Goal: Task Accomplishment & Management: Manage account settings

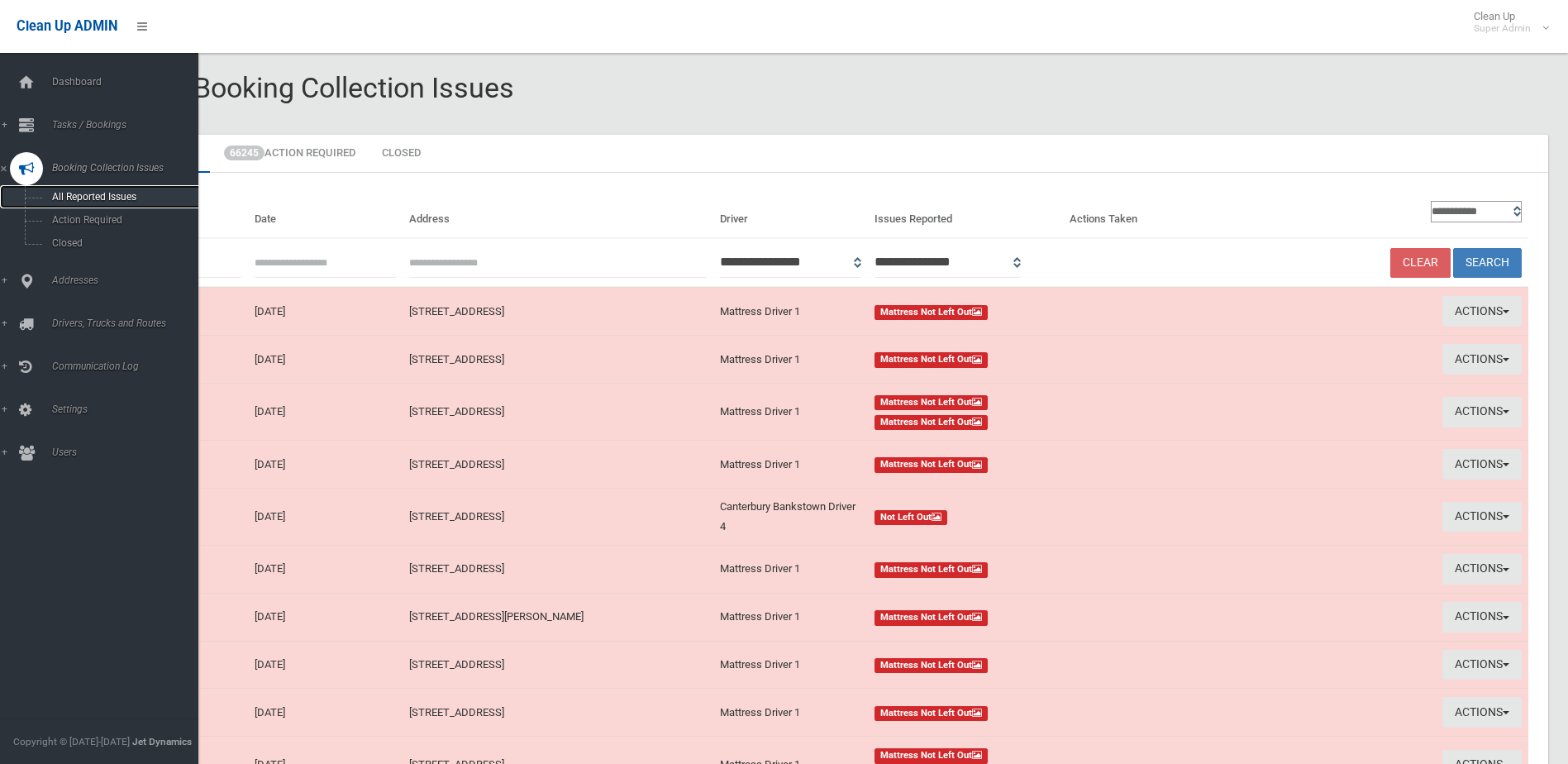
click at [97, 195] on span "All Reported Issues" at bounding box center [122, 197] width 150 height 11
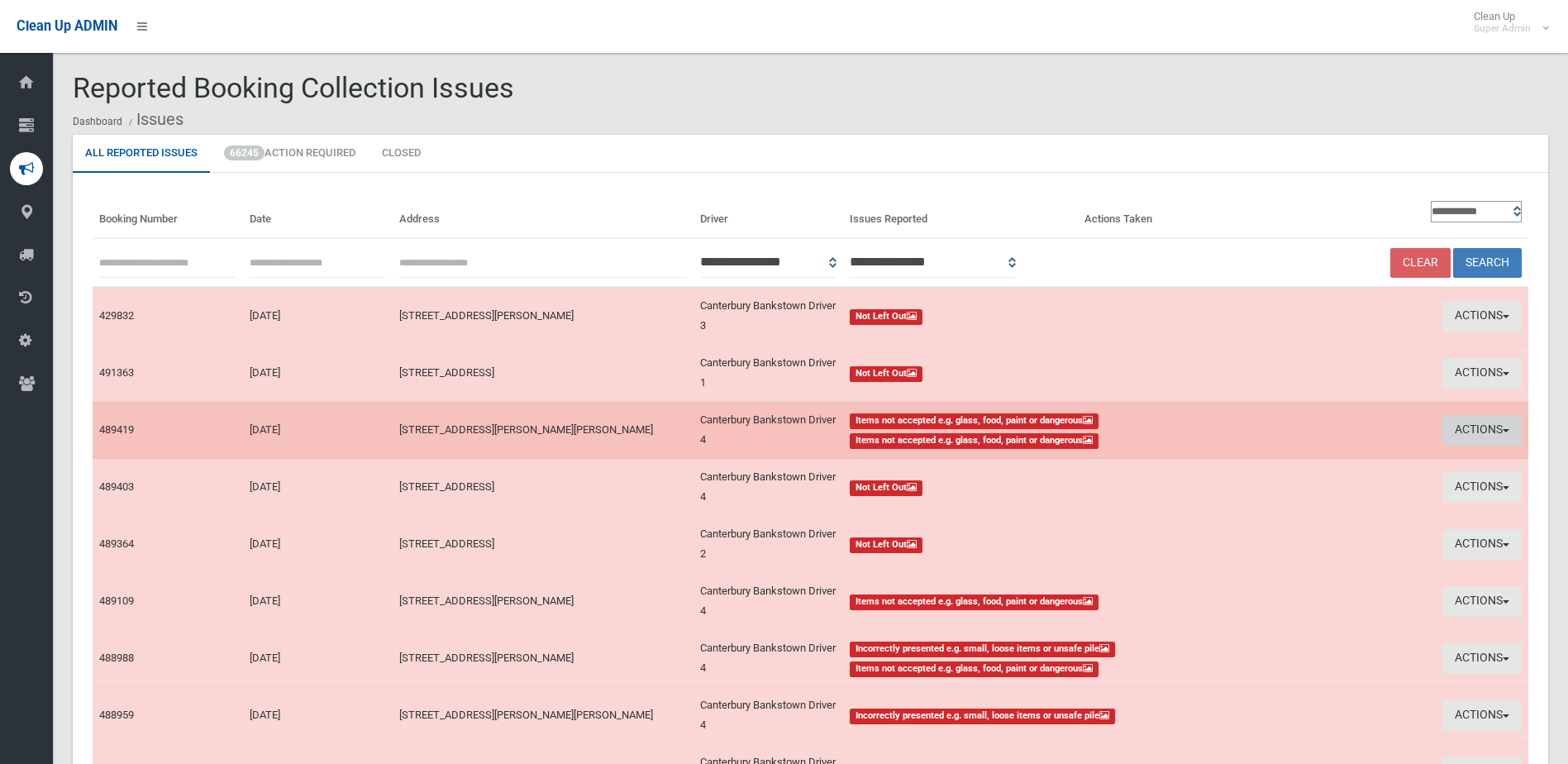
click at [1473, 430] on button "Actions" at bounding box center [1482, 430] width 79 height 31
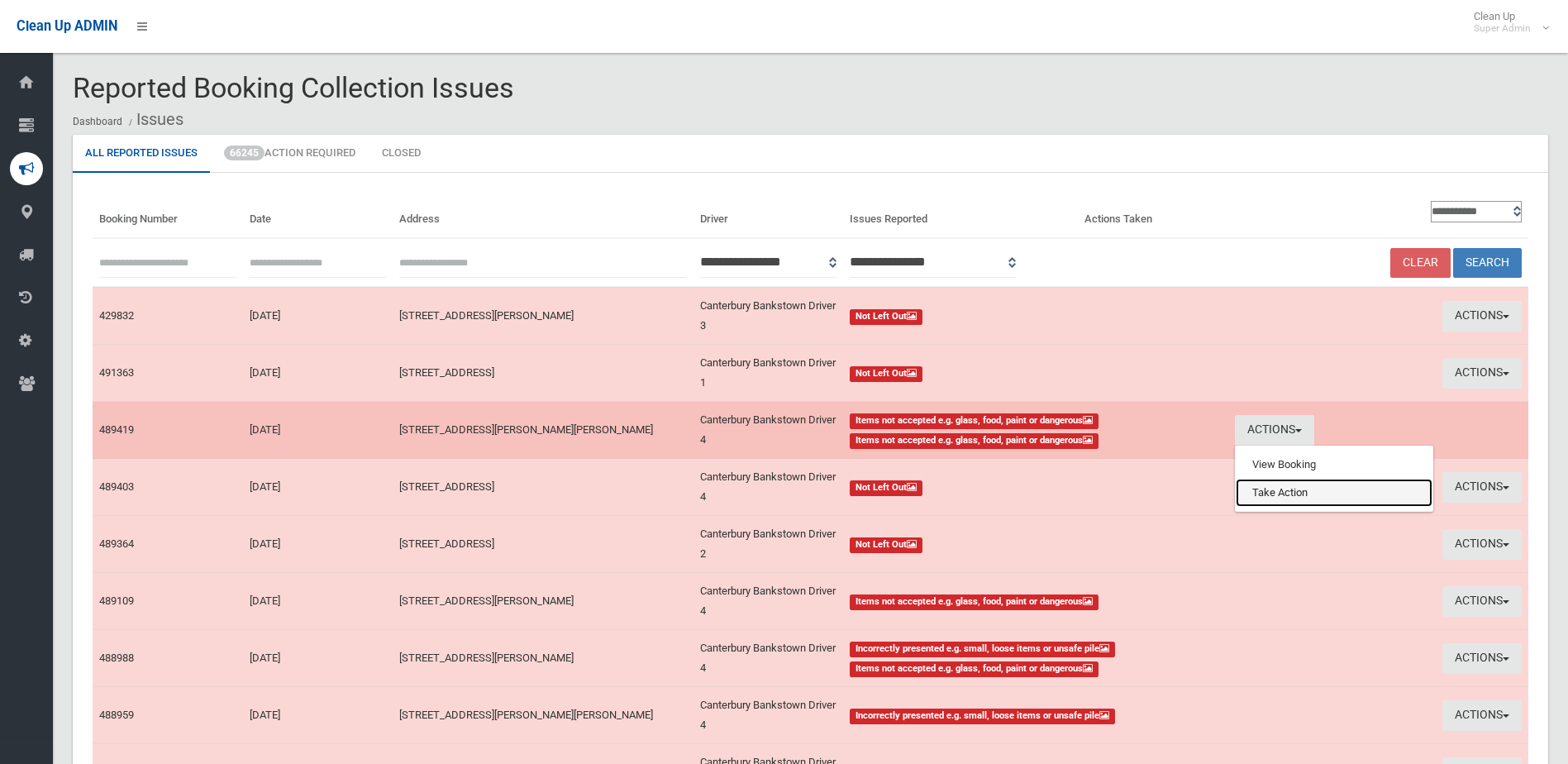
click at [1282, 499] on link "Take Action" at bounding box center [1333, 493] width 196 height 28
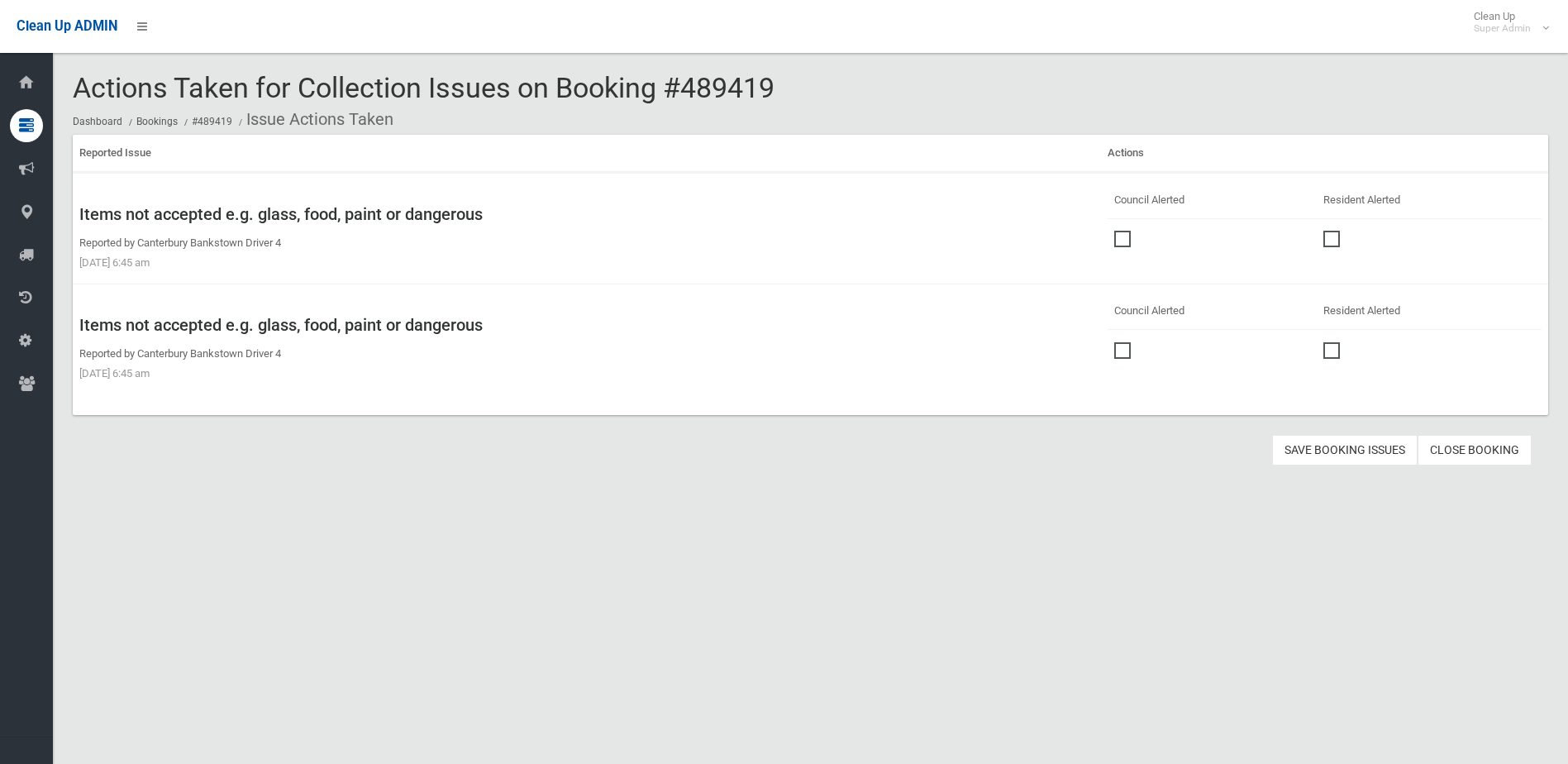
click at [1115, 231] on span at bounding box center [1127, 231] width 25 height 0
click at [1114, 342] on span at bounding box center [1127, 342] width 25 height 0
click at [1350, 449] on button "Save Booking Issues" at bounding box center [1344, 449] width 145 height 31
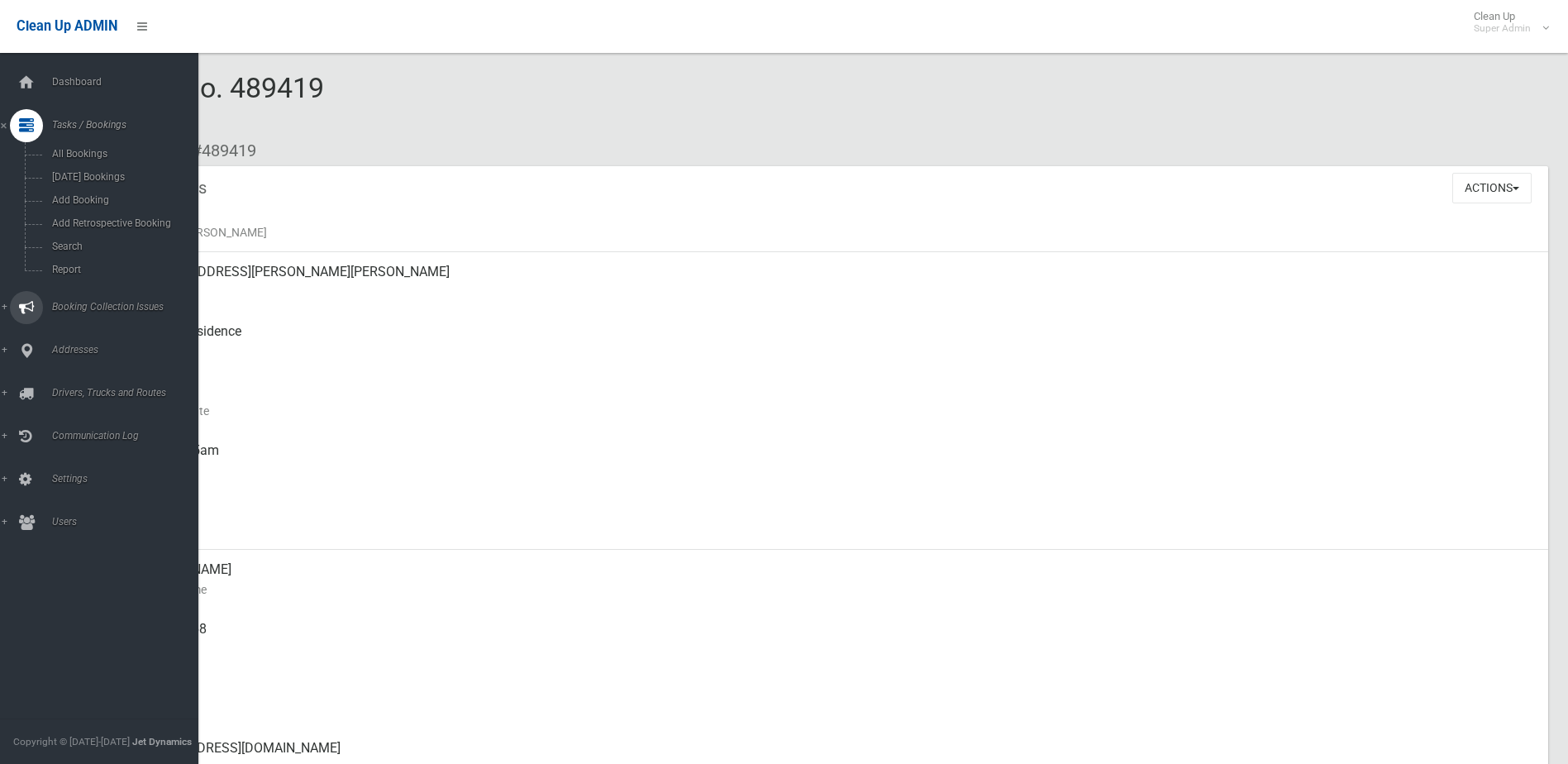
click at [97, 302] on span "Booking Collection Issues" at bounding box center [129, 306] width 164 height 11
click at [89, 199] on span "All Reported Issues" at bounding box center [122, 197] width 150 height 11
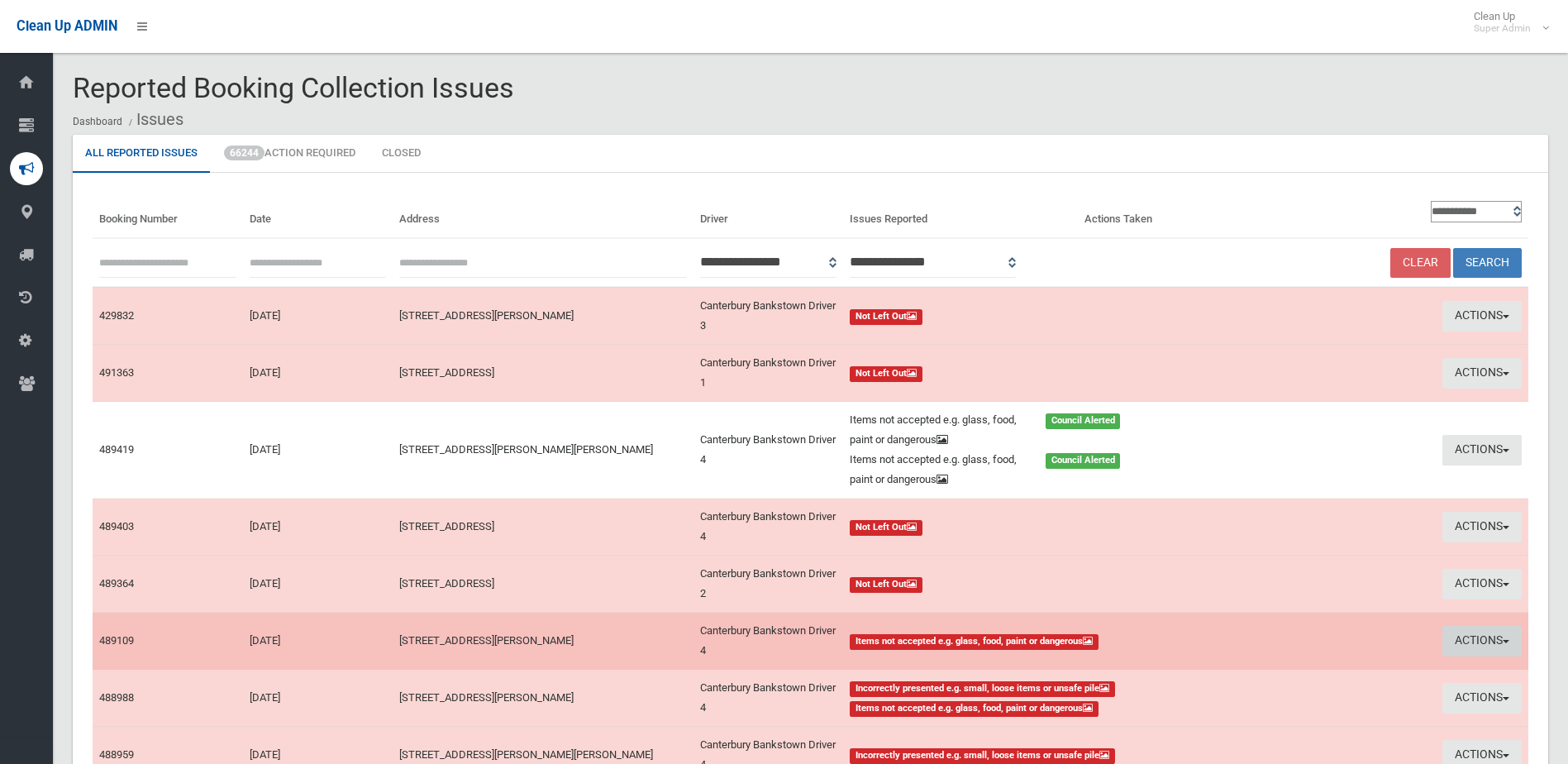
click at [1465, 634] on button "Actions" at bounding box center [1482, 641] width 79 height 31
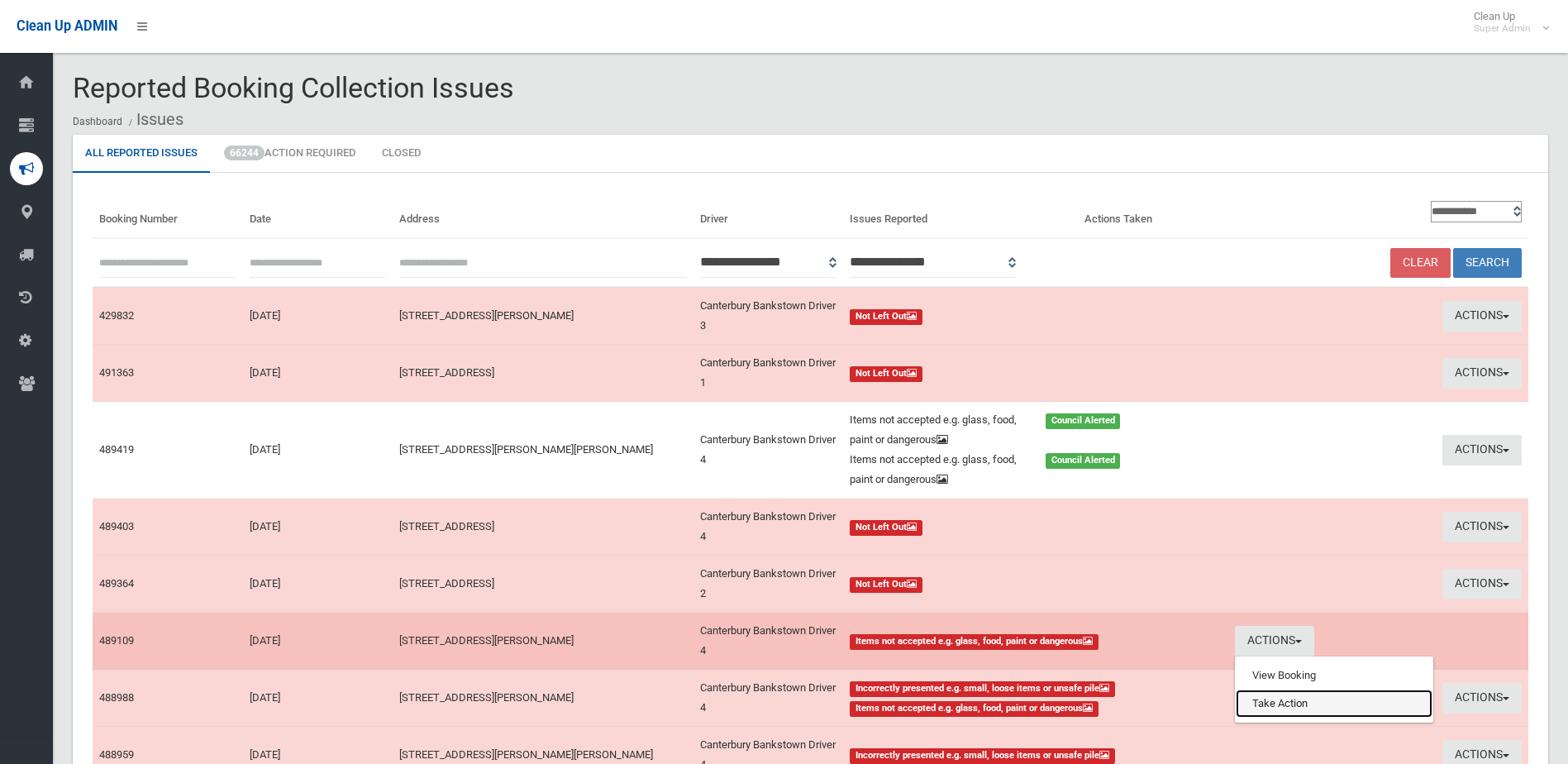
click at [1298, 701] on link "Take Action" at bounding box center [1333, 703] width 196 height 28
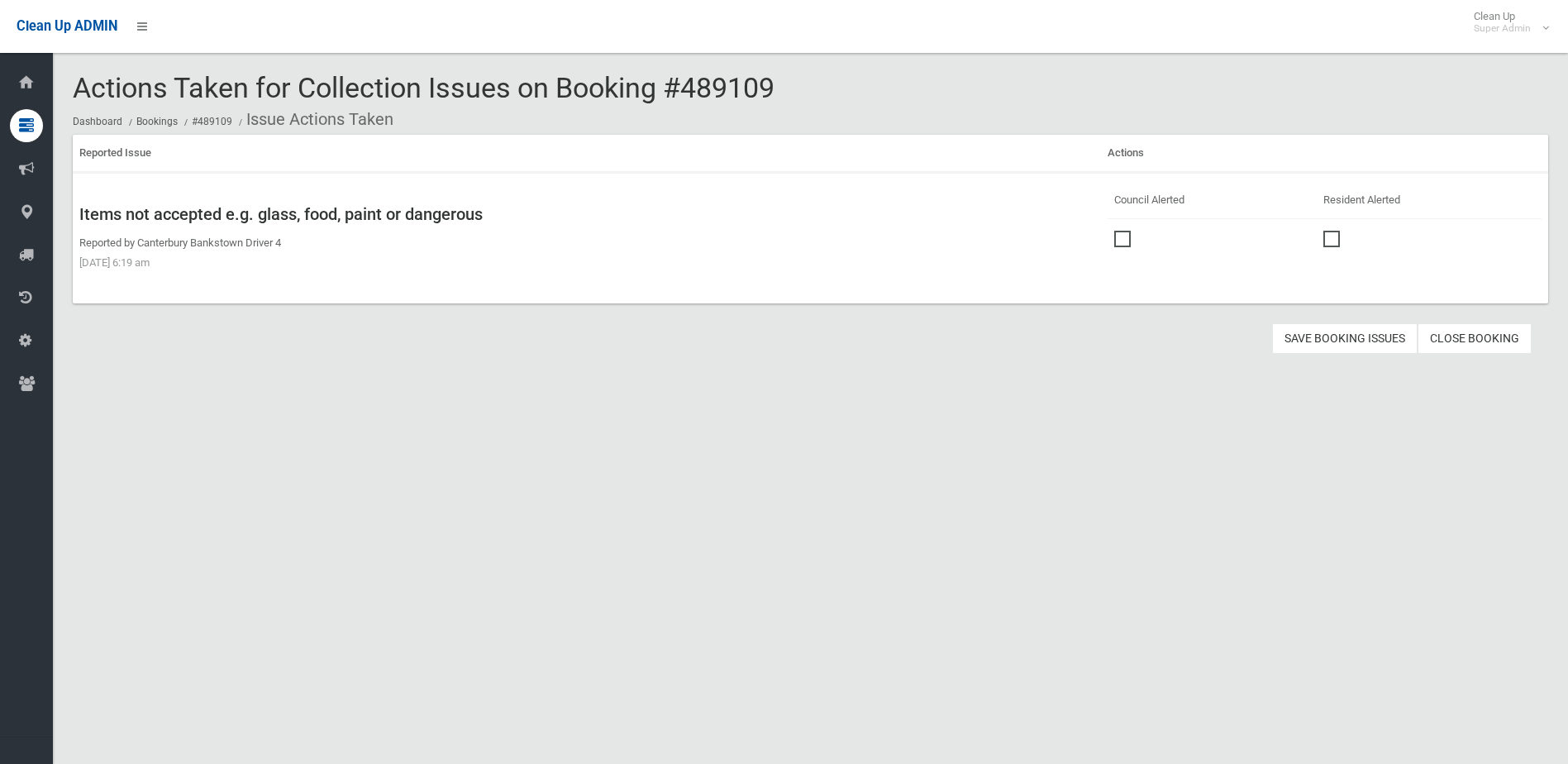
click at [1119, 231] on span at bounding box center [1127, 231] width 25 height 0
click at [1345, 340] on button "Save Booking Issues" at bounding box center [1344, 338] width 145 height 31
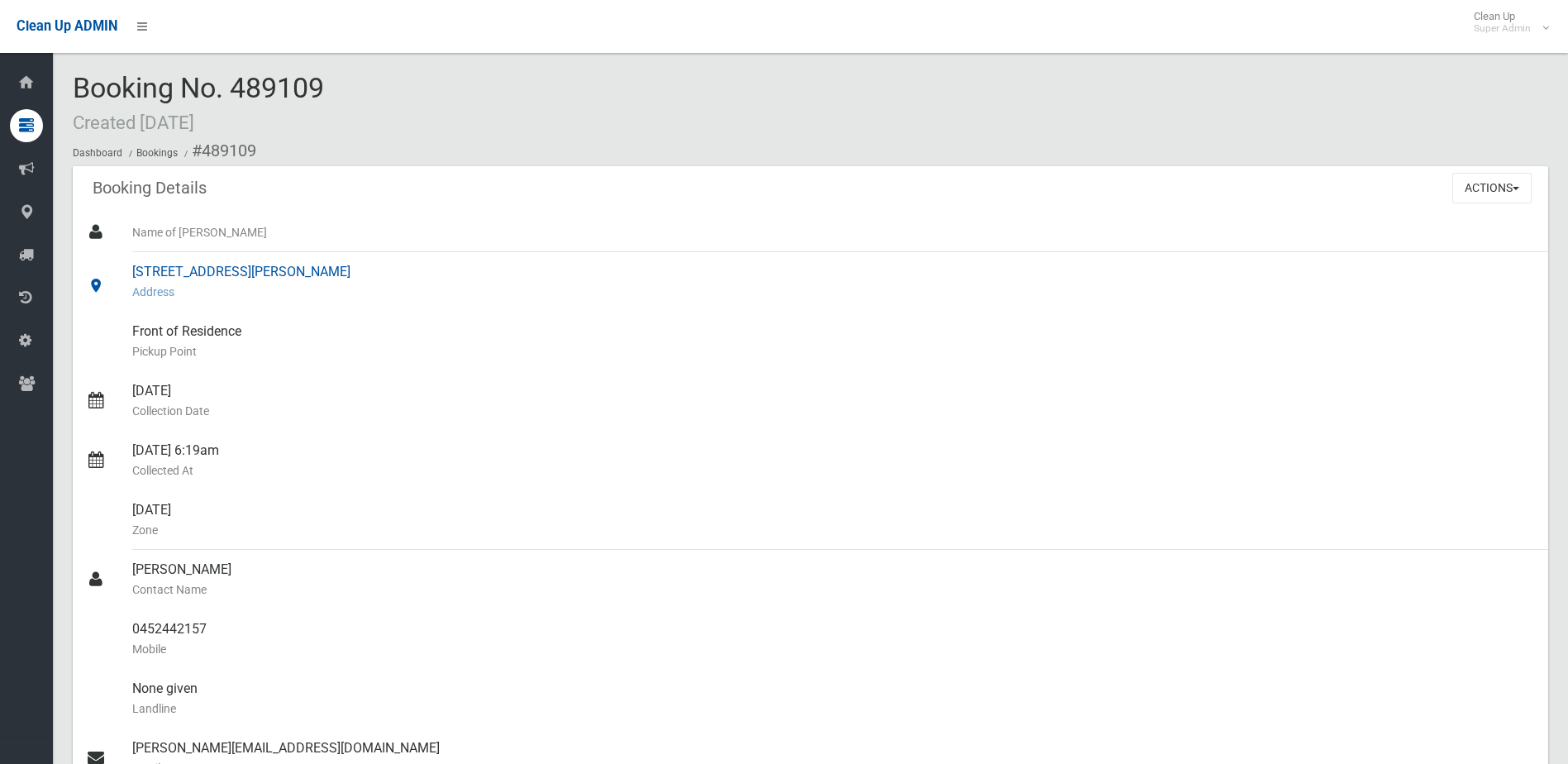
click at [57, 174] on span "Booking Collection Issues" at bounding box center [48, 167] width 18 height 11
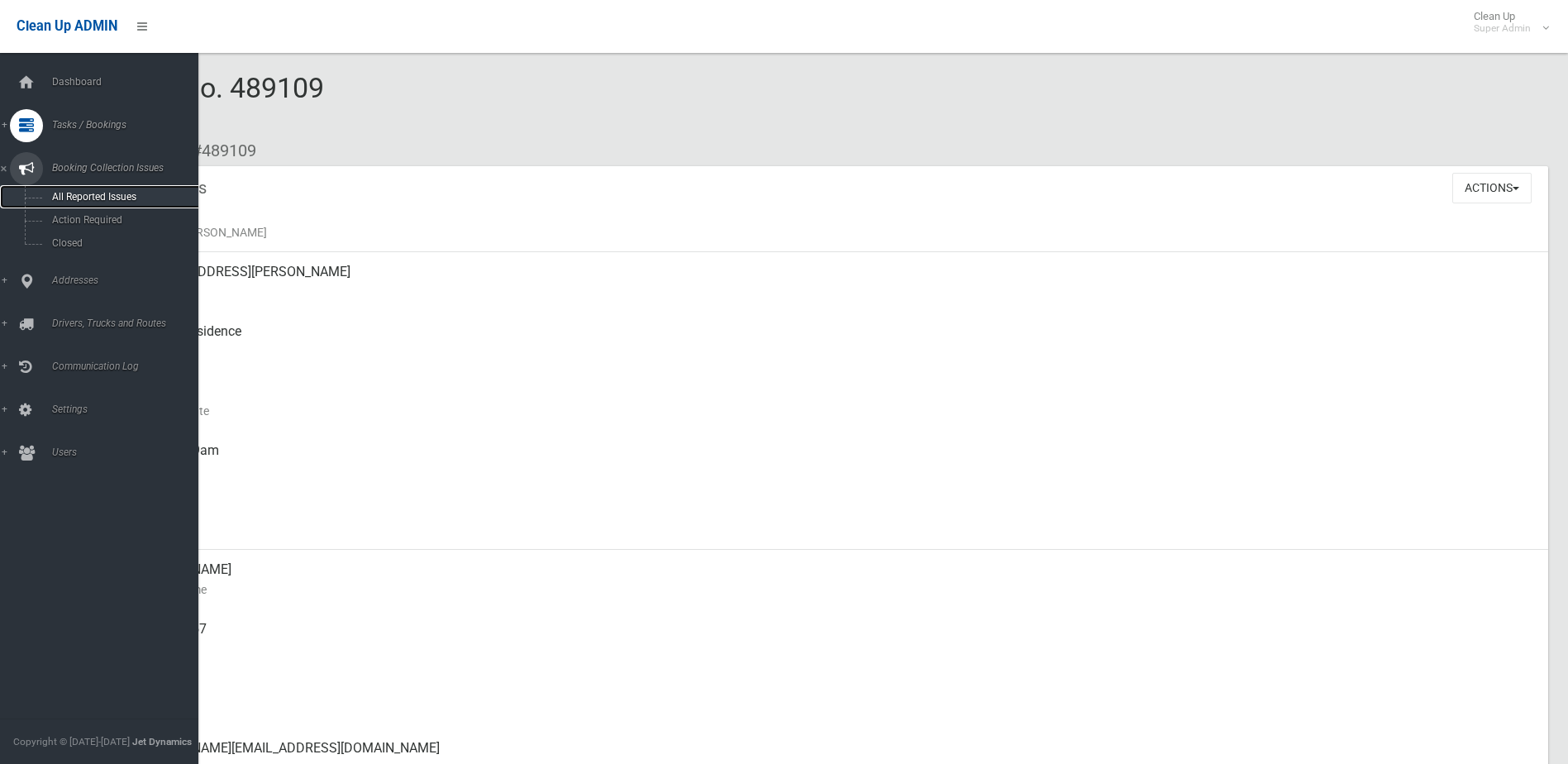
click at [105, 198] on span "All Reported Issues" at bounding box center [122, 197] width 150 height 11
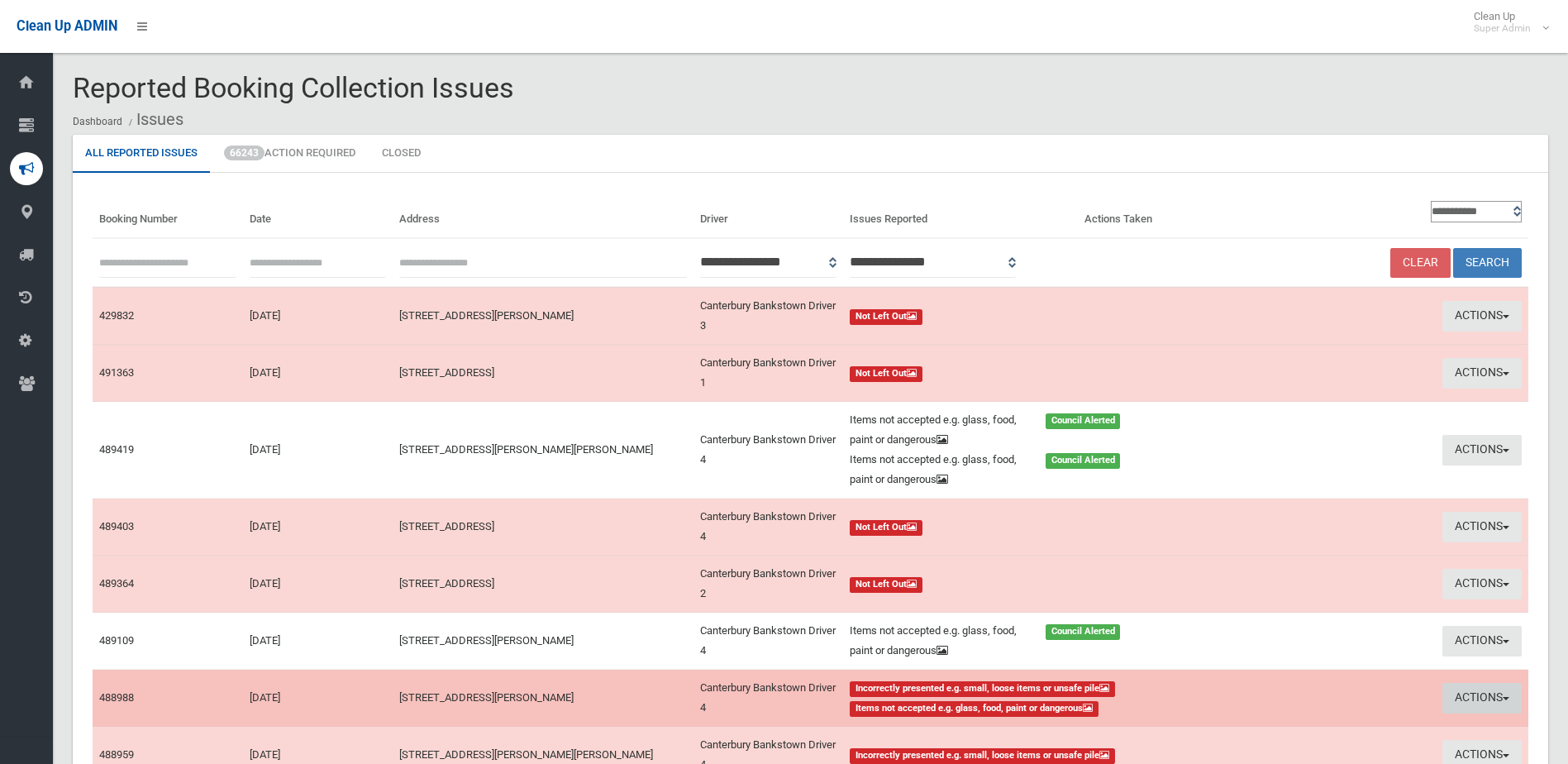
click at [1460, 698] on button "Actions" at bounding box center [1482, 698] width 79 height 31
click at [1265, 657] on link "Take Action" at bounding box center [1333, 664] width 196 height 28
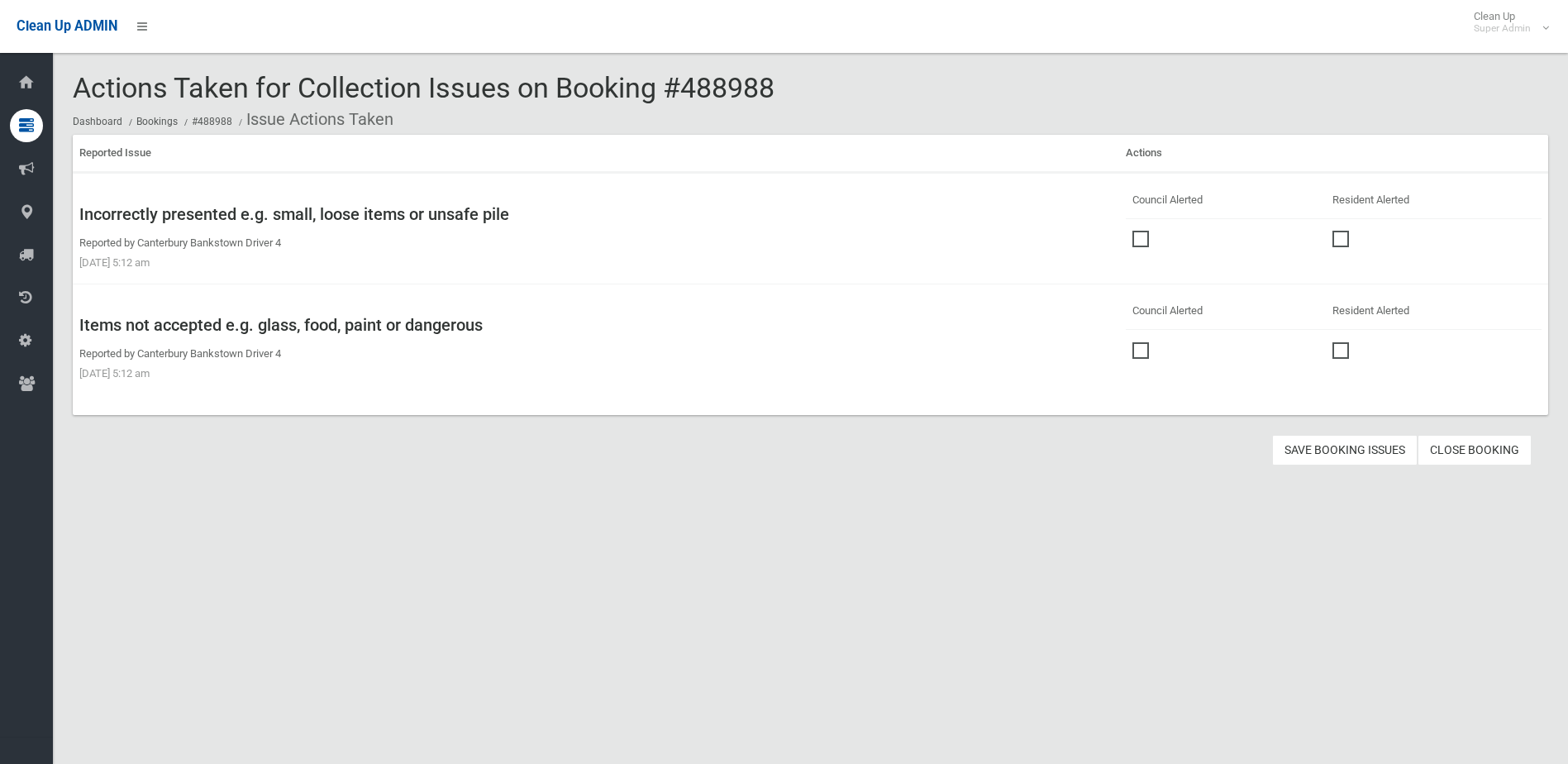
click at [1135, 231] on span at bounding box center [1144, 231] width 25 height 0
click at [1132, 342] on span at bounding box center [1144, 342] width 25 height 0
click at [1323, 449] on button "Save Booking Issues" at bounding box center [1344, 449] width 145 height 31
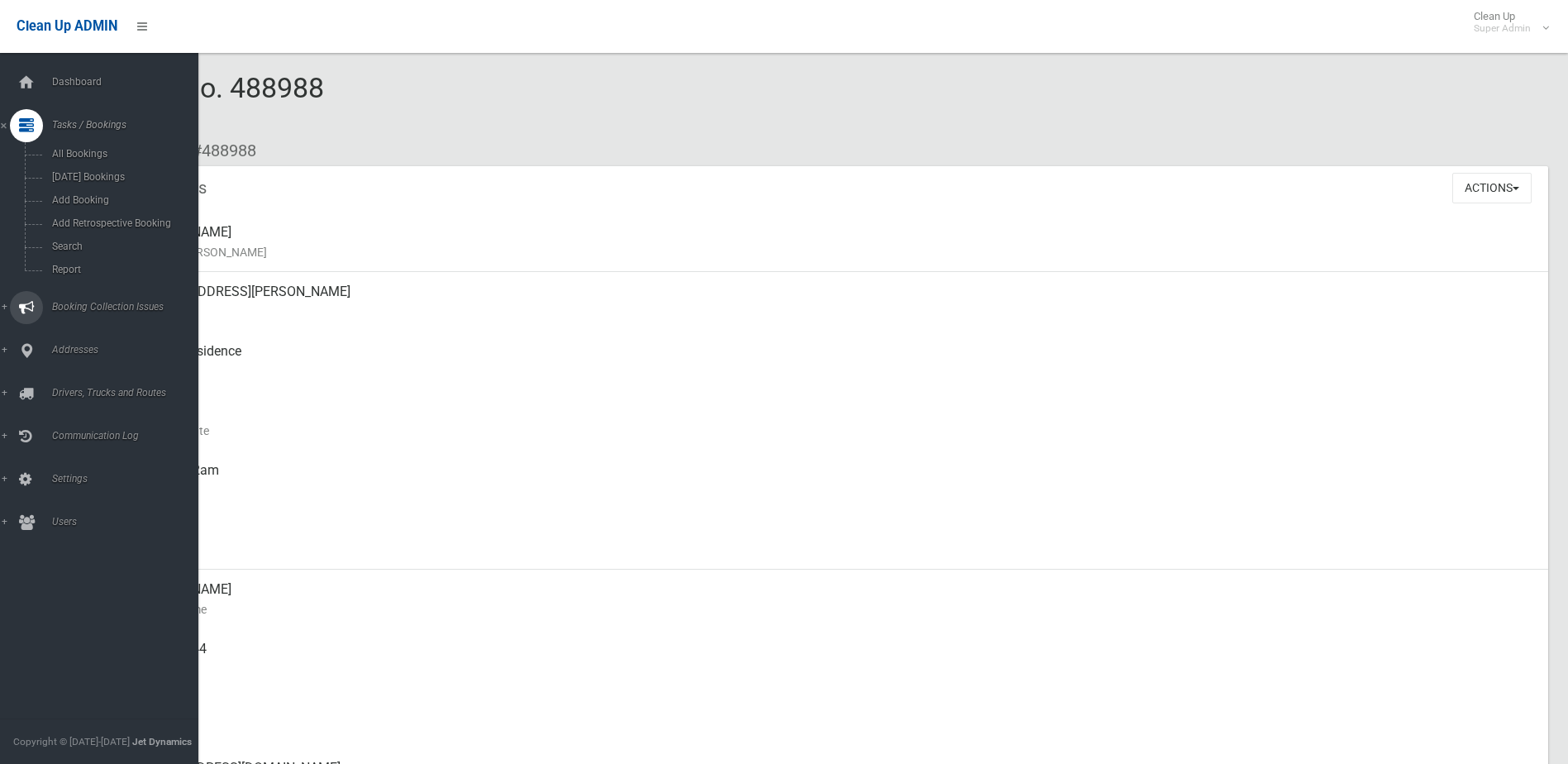
click at [70, 303] on span "Booking Collection Issues" at bounding box center [129, 306] width 164 height 11
click at [94, 202] on span "All Reported Issues" at bounding box center [122, 197] width 150 height 11
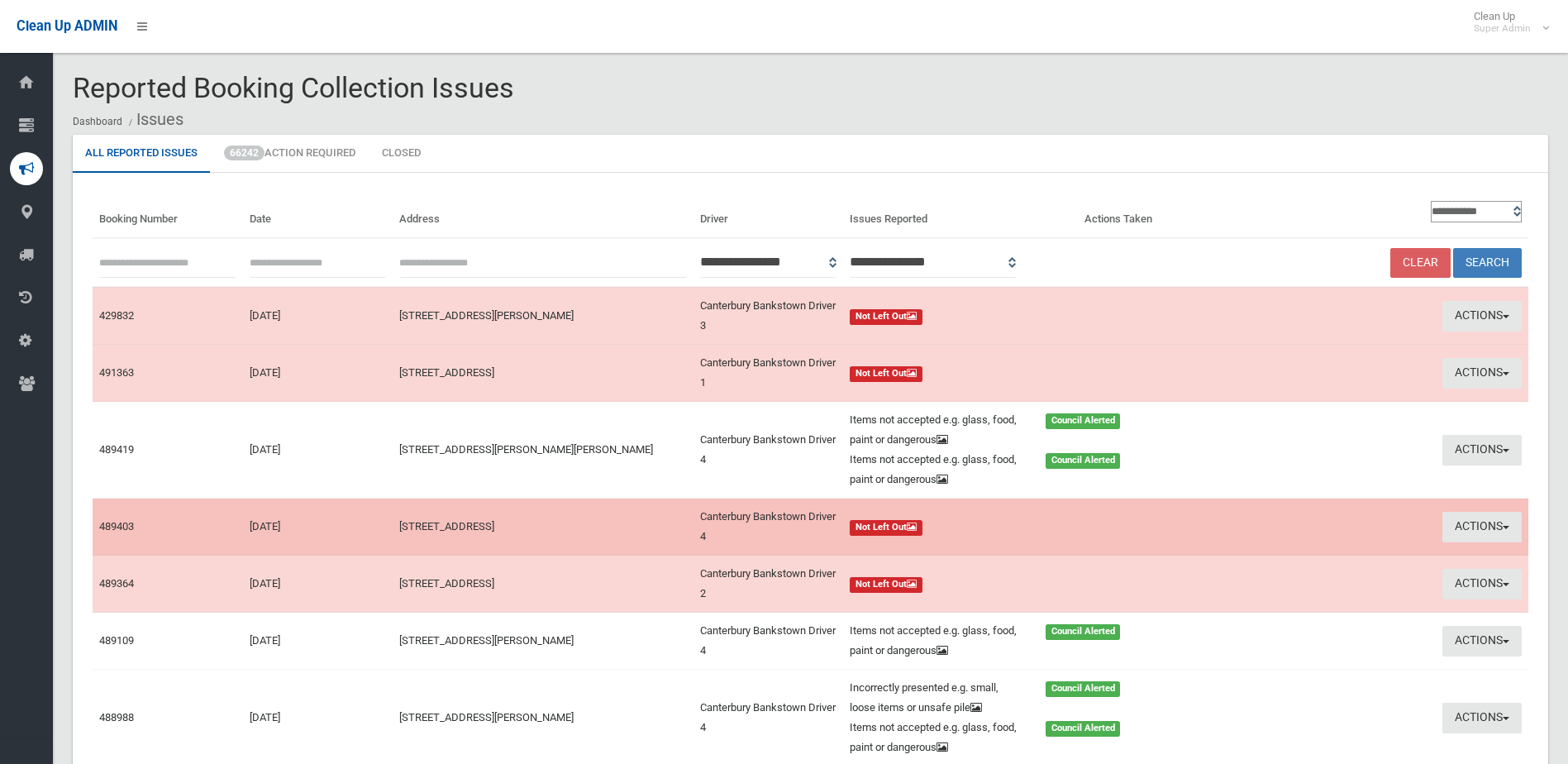
scroll to position [166, 0]
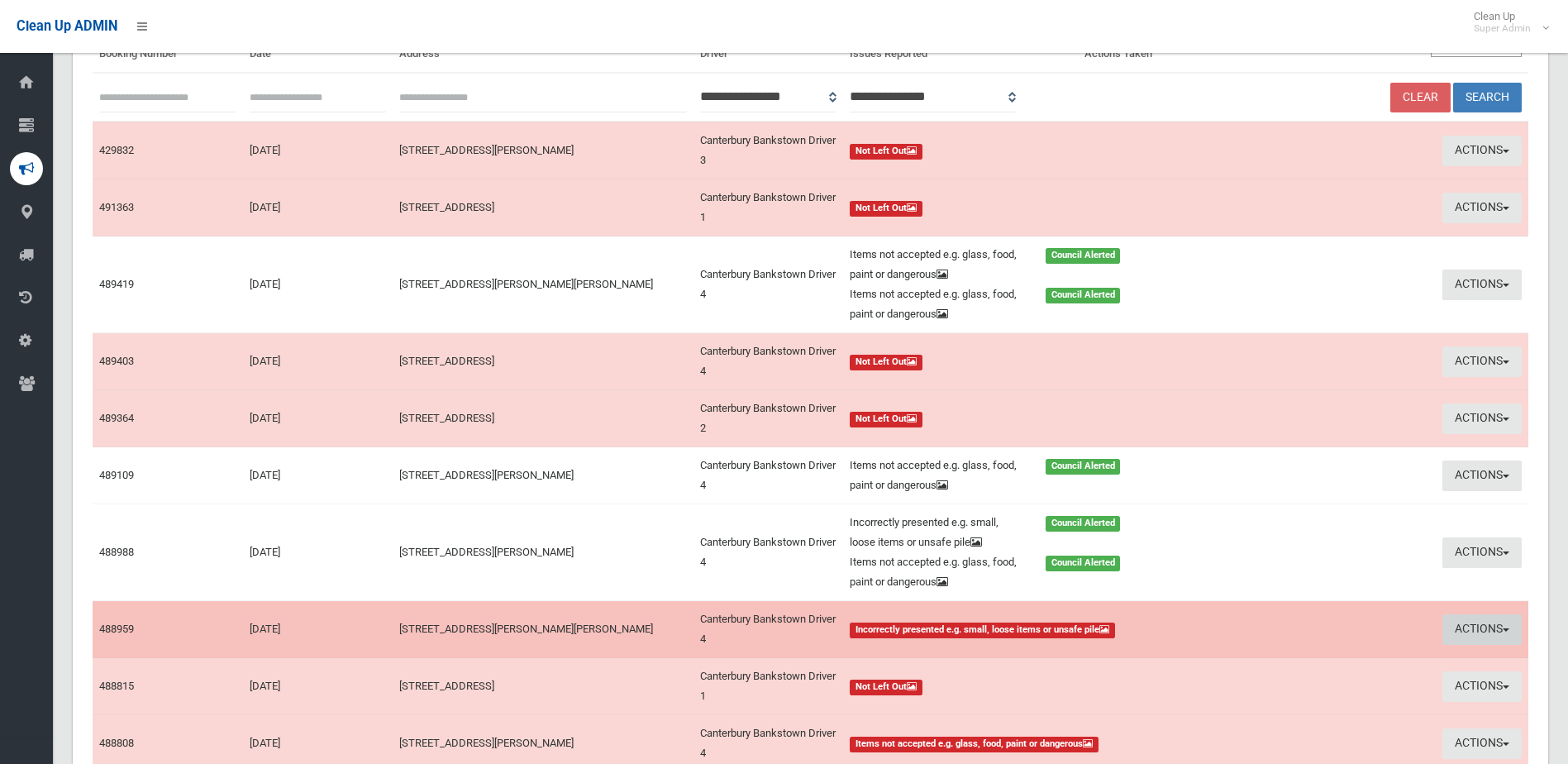
click at [1465, 635] on button "Actions" at bounding box center [1482, 629] width 79 height 31
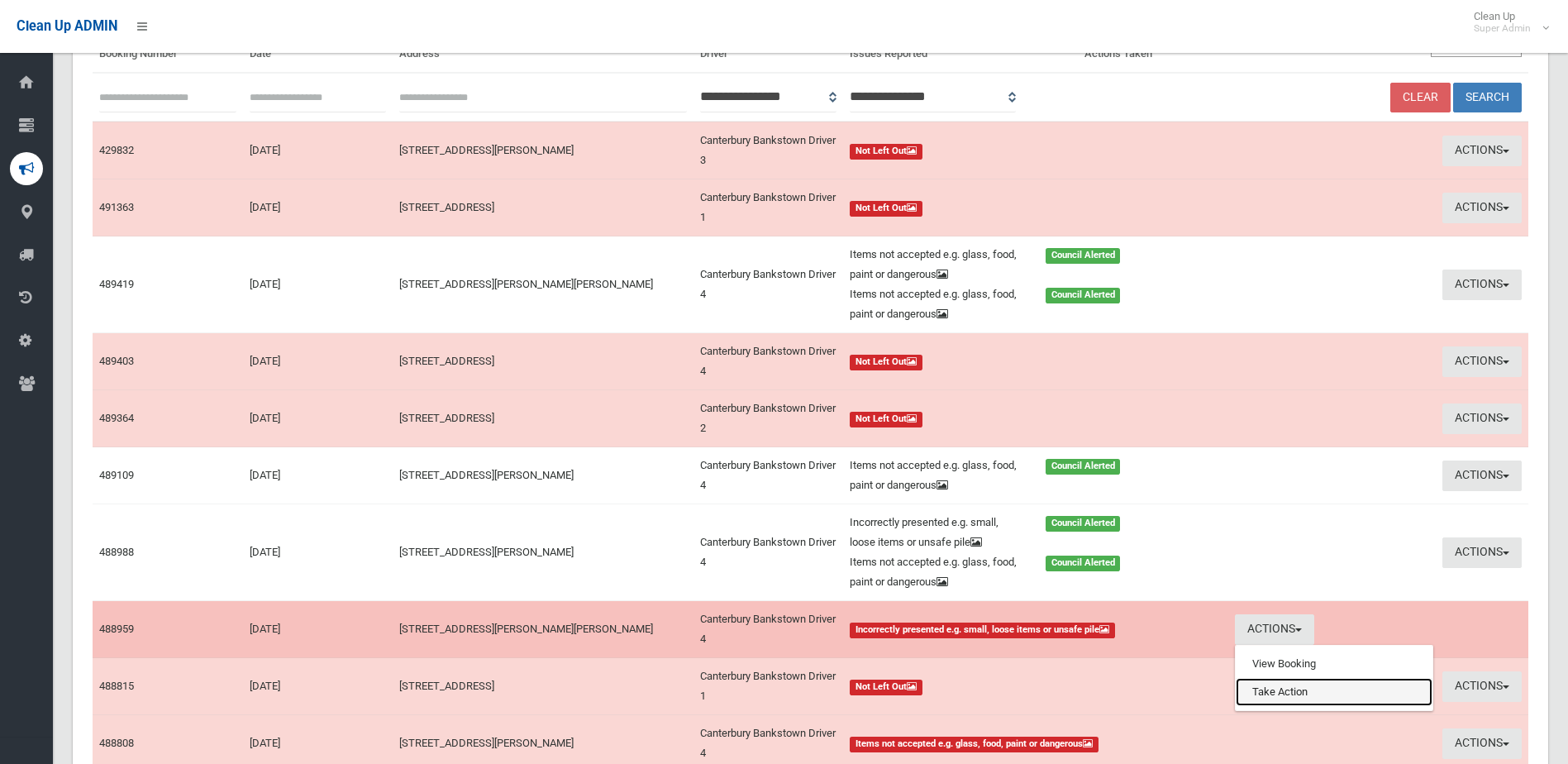
click at [1294, 687] on link "Take Action" at bounding box center [1333, 692] width 196 height 28
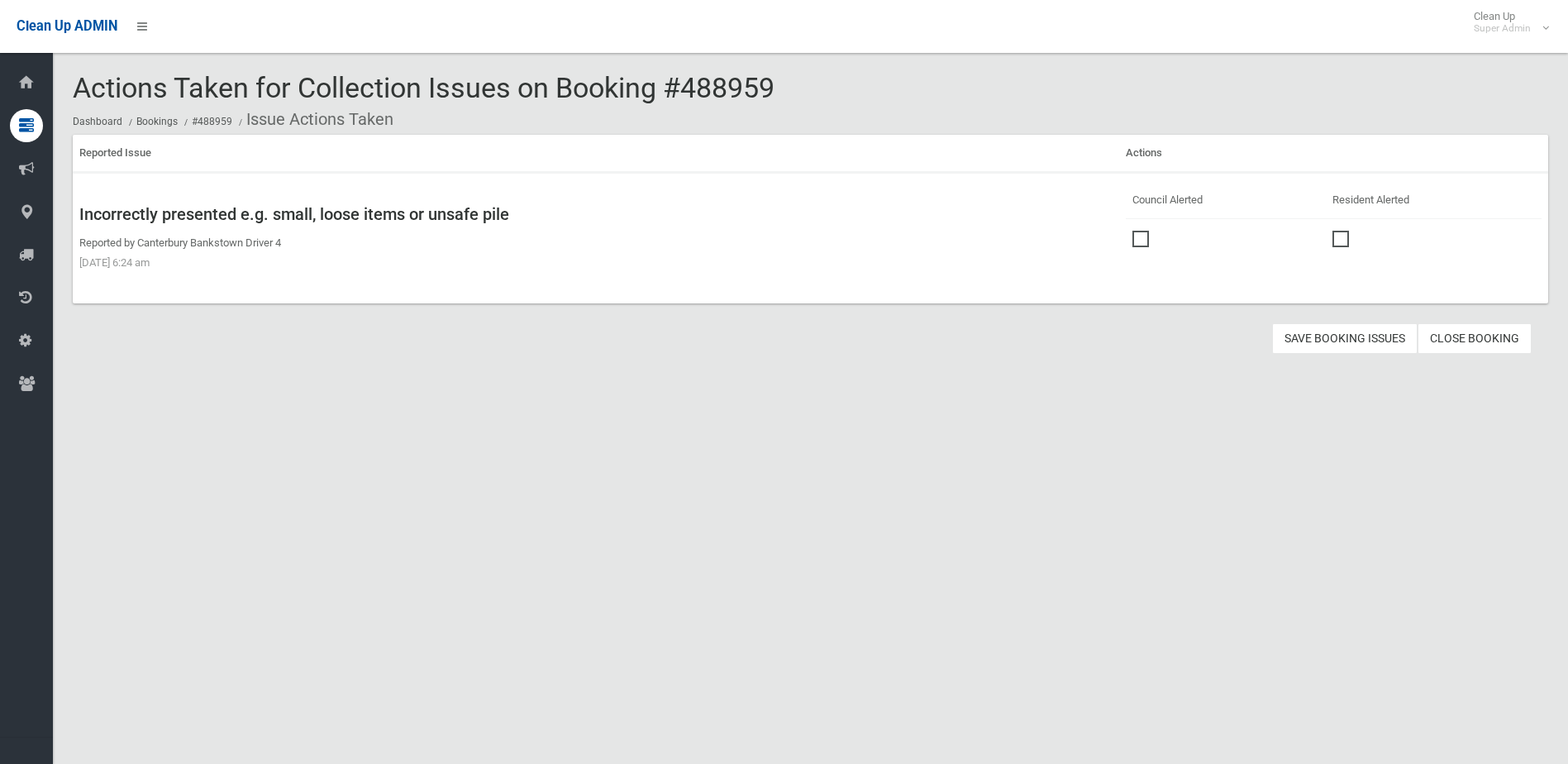
drag, startPoint x: 1135, startPoint y: 243, endPoint x: 1156, endPoint y: 256, distance: 24.7
click at [1135, 231] on span at bounding box center [1144, 231] width 25 height 0
click at [1356, 346] on button "Save Booking Issues" at bounding box center [1344, 338] width 145 height 31
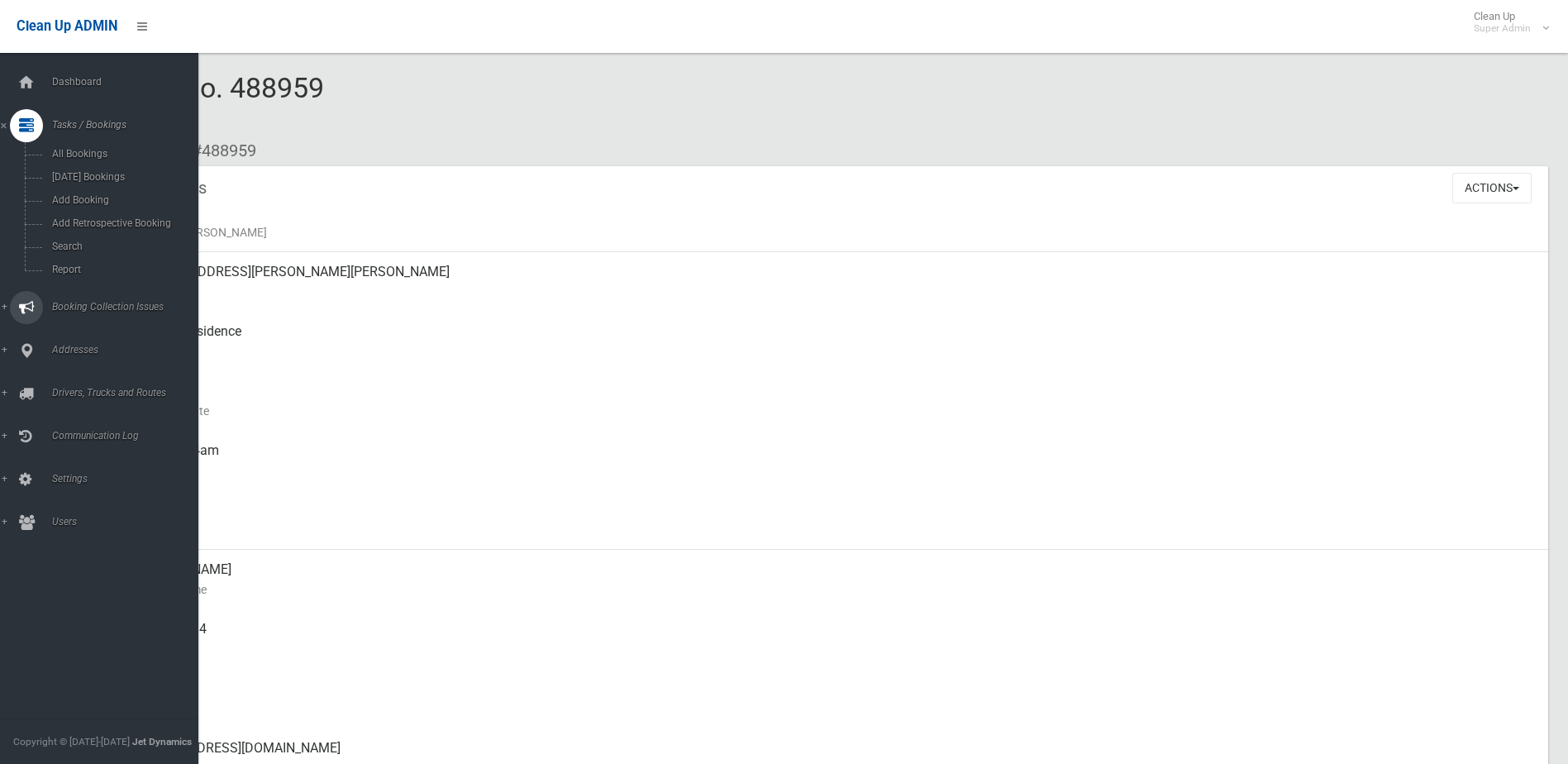
click at [70, 303] on span "Booking Collection Issues" at bounding box center [129, 306] width 164 height 11
click at [90, 196] on span "All Reported Issues" at bounding box center [122, 197] width 150 height 11
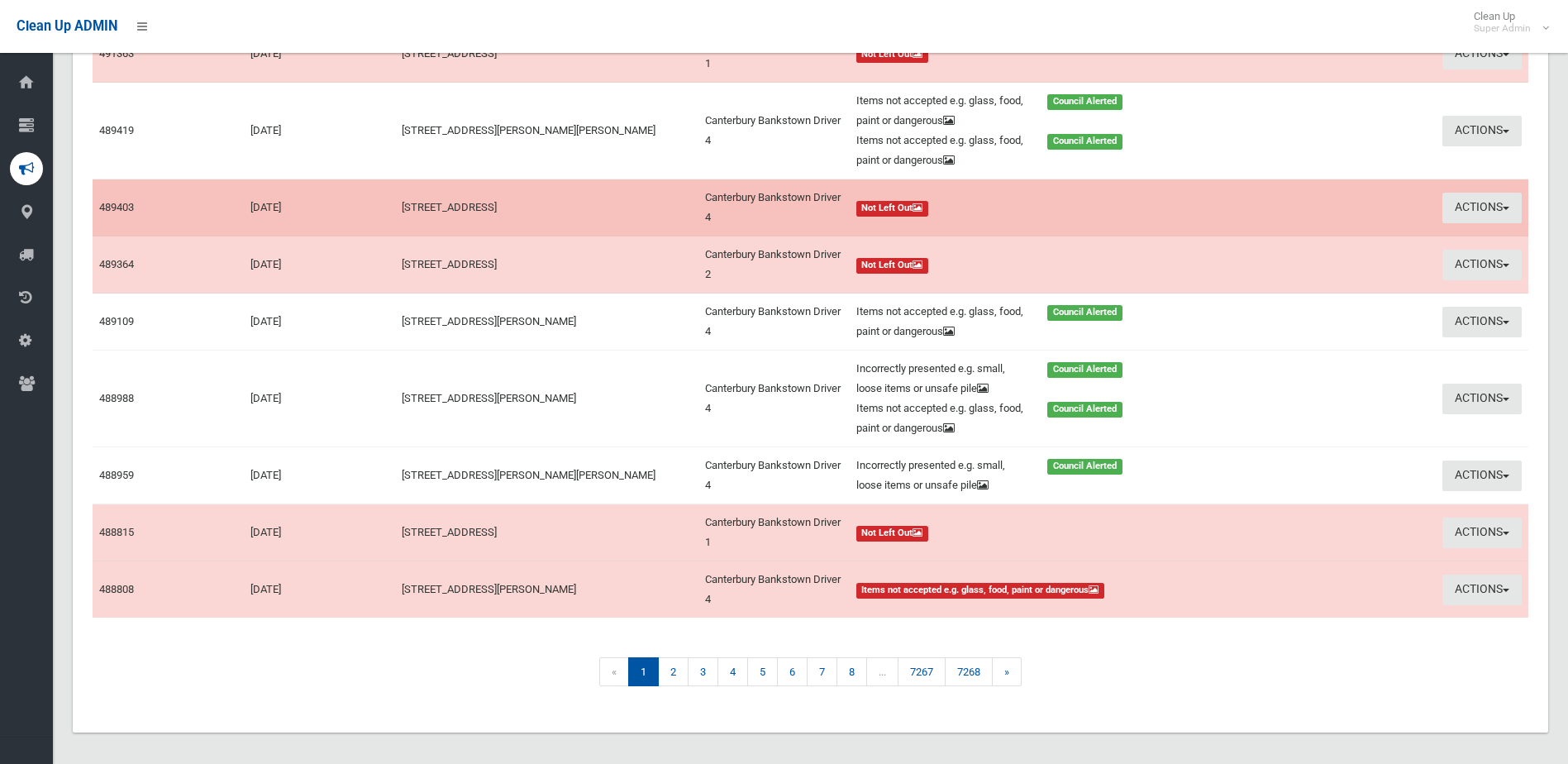
scroll to position [328, 0]
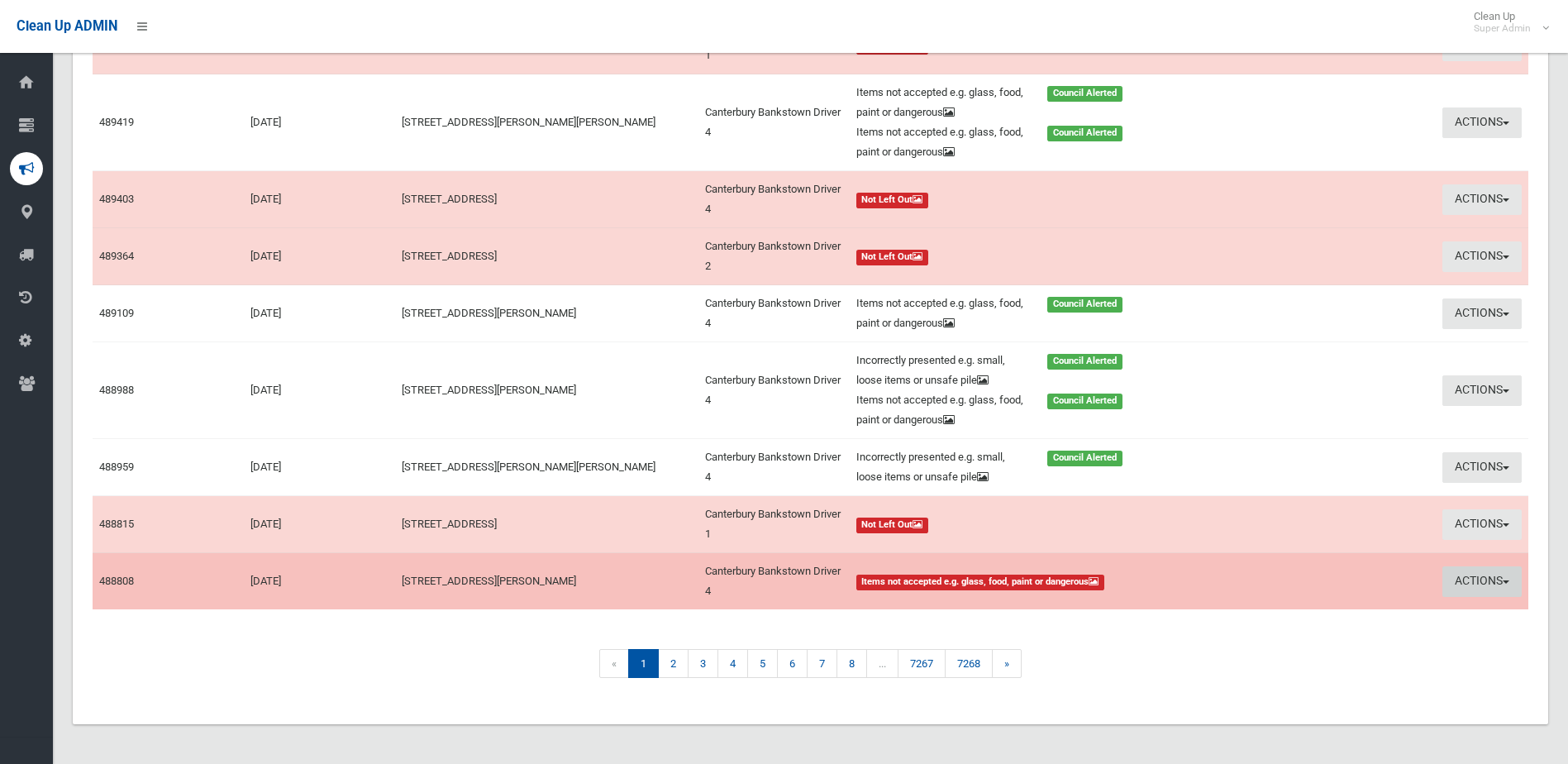
click at [1486, 580] on button "Actions" at bounding box center [1482, 582] width 79 height 31
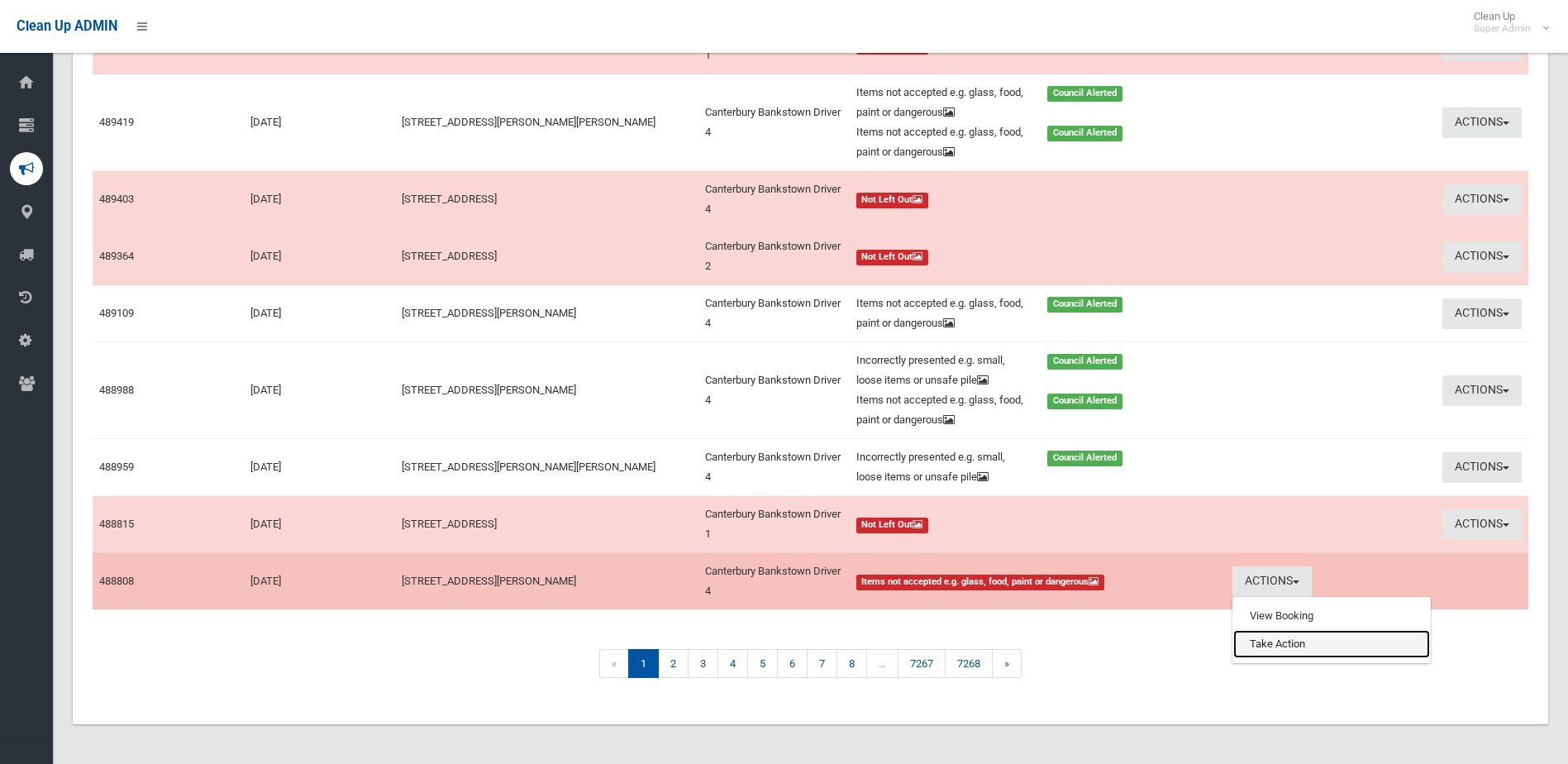
click at [1291, 648] on link "Take Action" at bounding box center [1331, 644] width 196 height 28
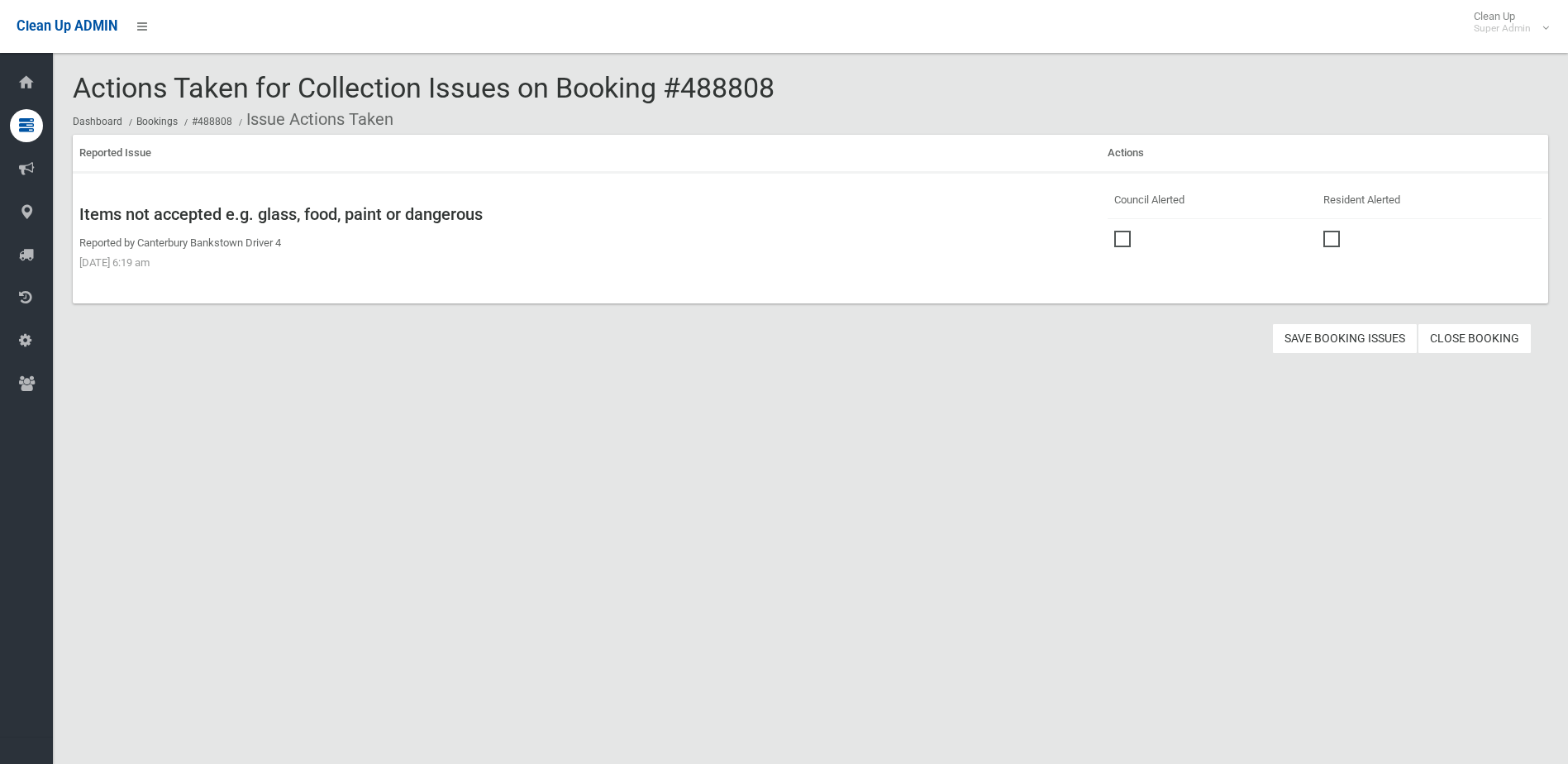
click at [1124, 231] on span at bounding box center [1127, 231] width 25 height 0
click at [1374, 337] on button "Save Booking Issues" at bounding box center [1344, 338] width 145 height 31
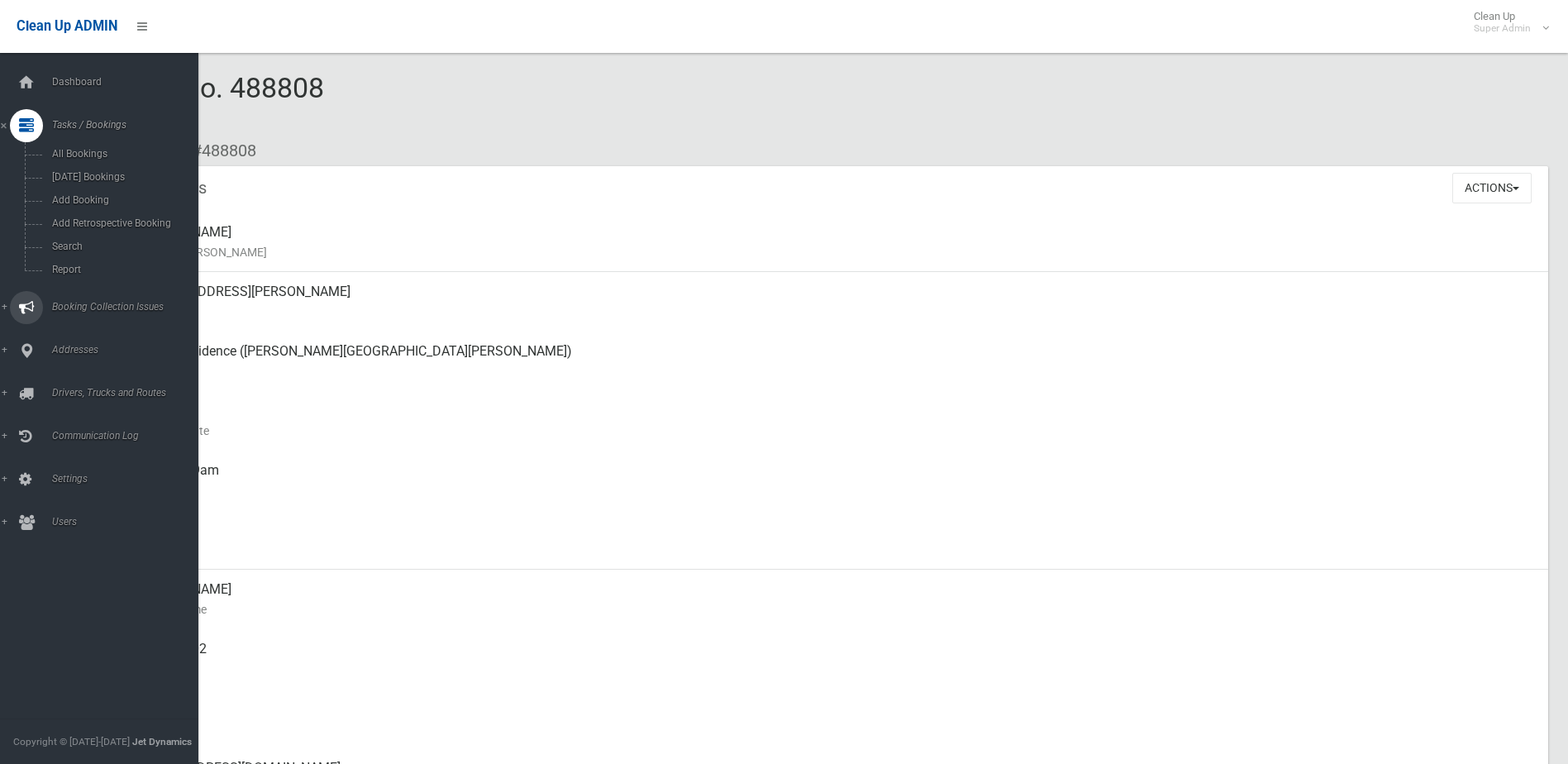
click at [65, 306] on span "Booking Collection Issues" at bounding box center [129, 306] width 164 height 11
click at [93, 194] on span "All Reported Issues" at bounding box center [122, 197] width 150 height 11
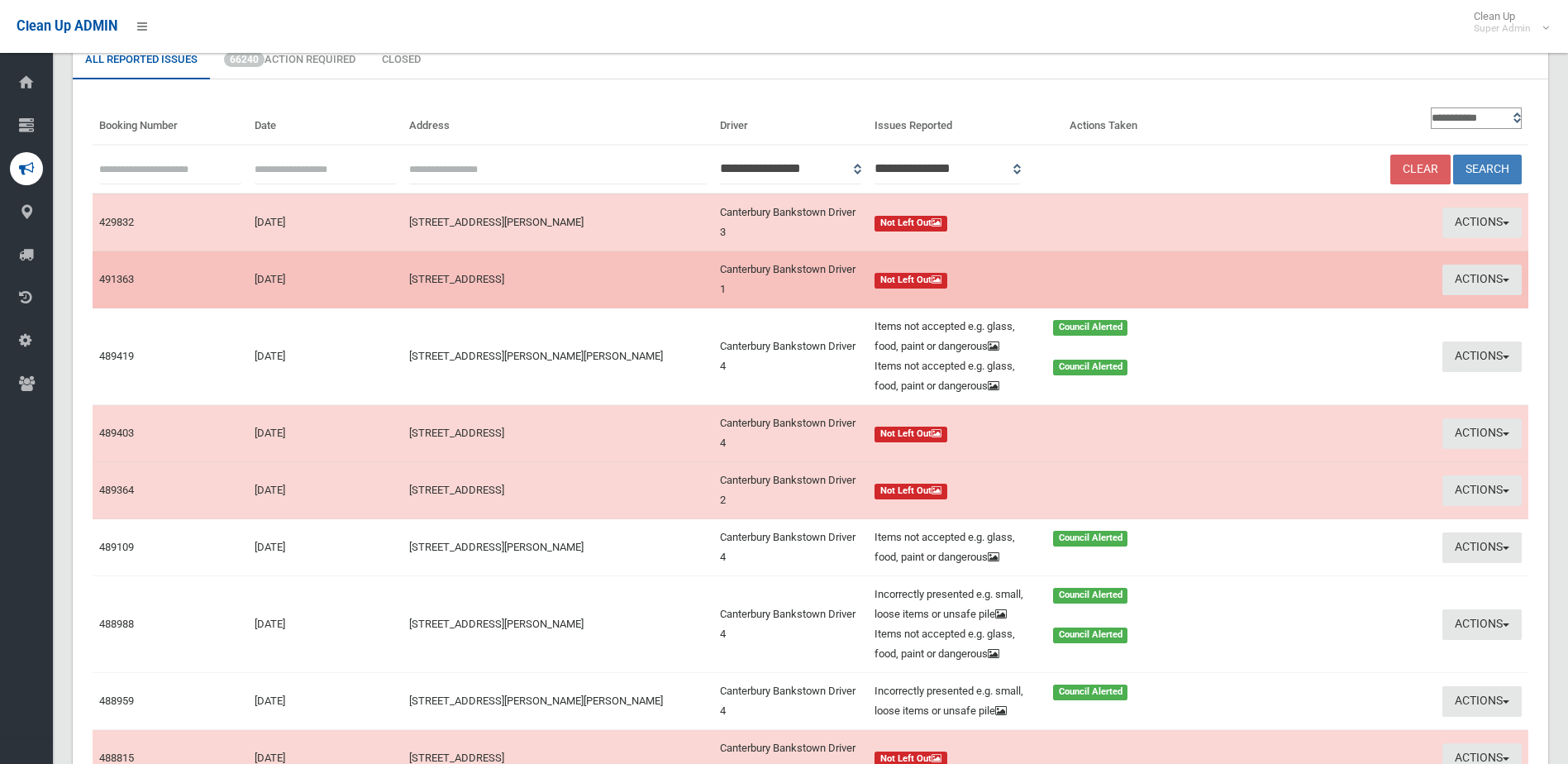
scroll to position [330, 0]
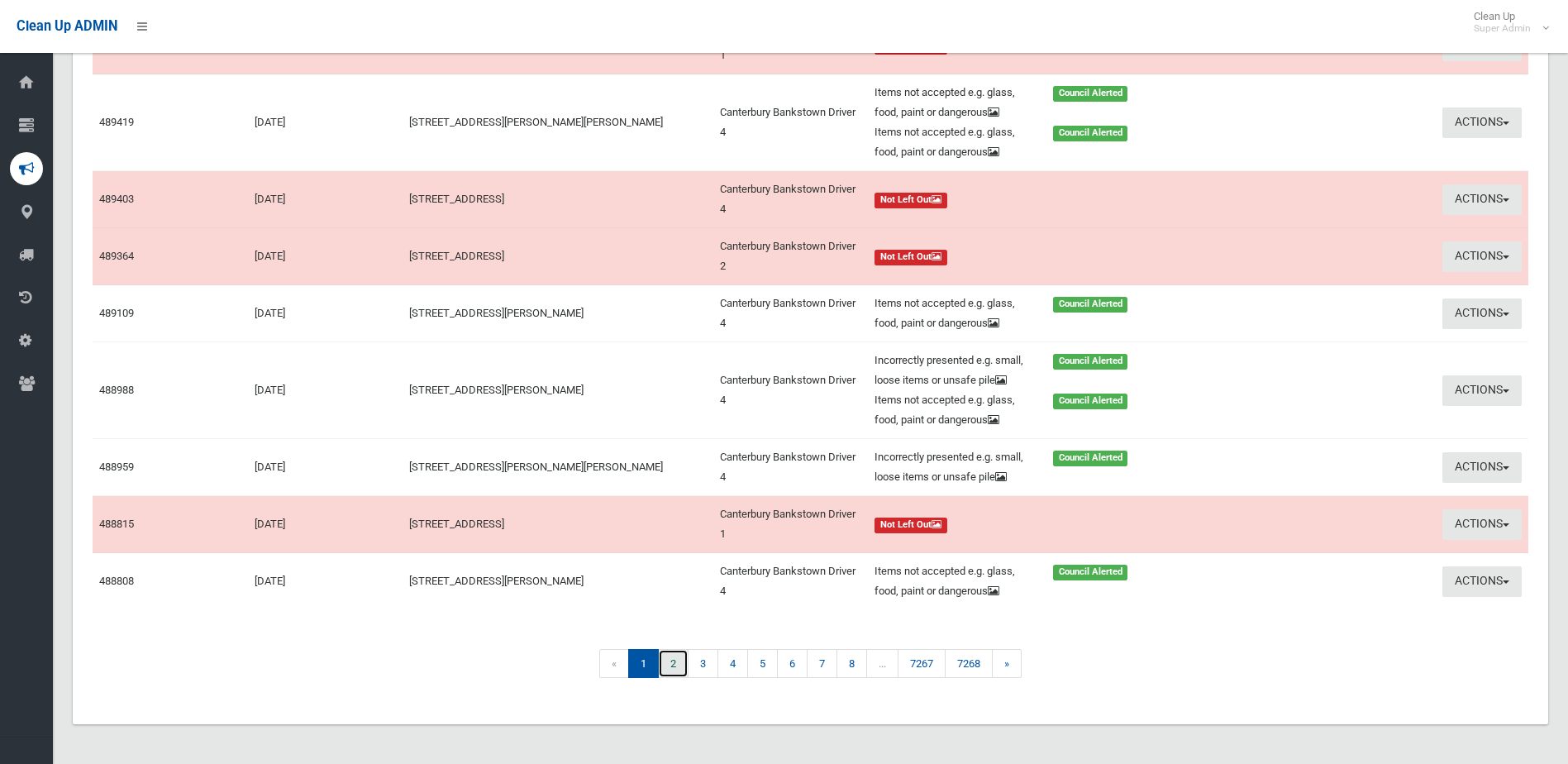
click at [673, 678] on link "2" at bounding box center [673, 663] width 31 height 29
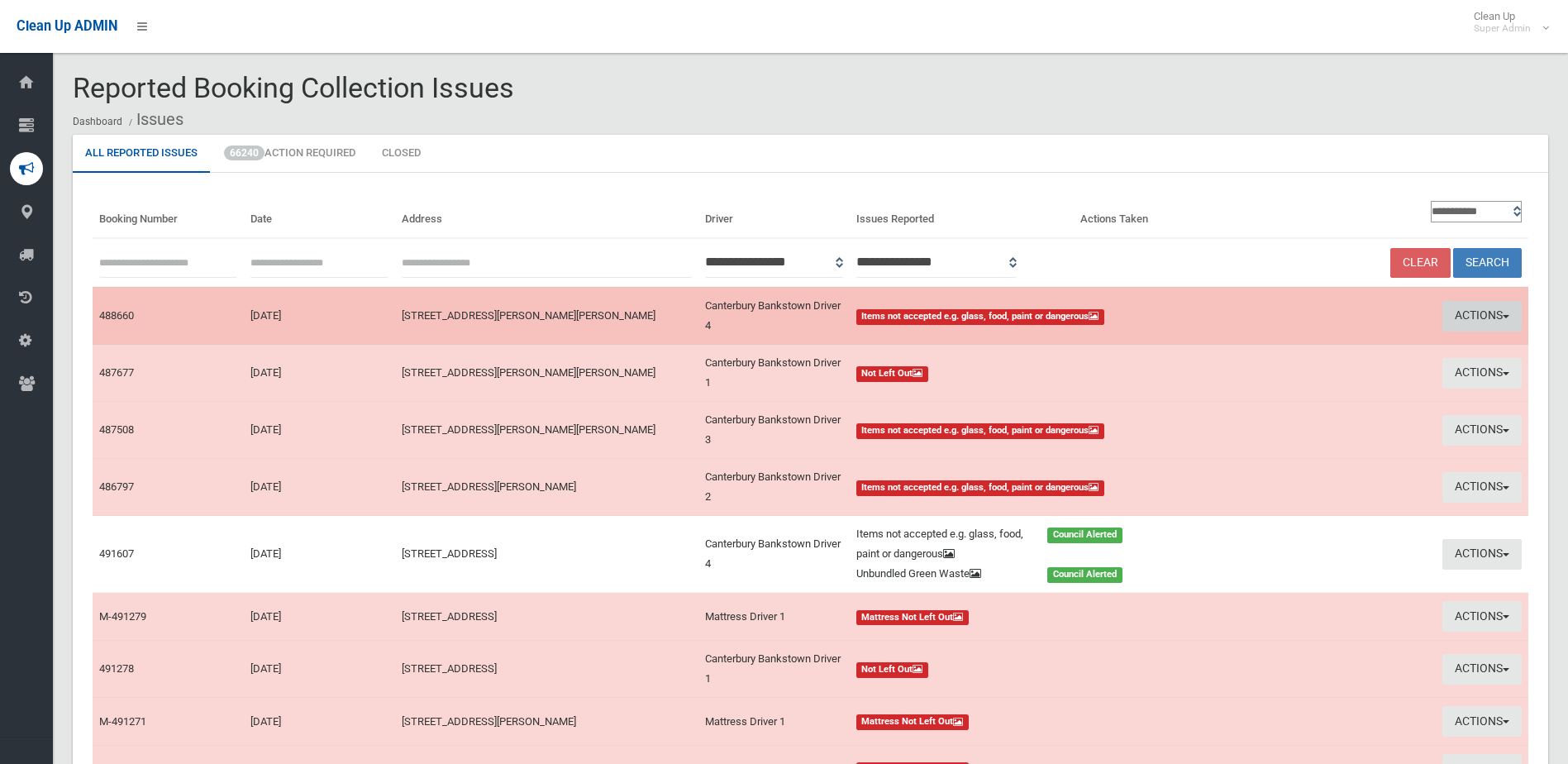
click at [1467, 312] on button "Actions" at bounding box center [1482, 315] width 79 height 31
click at [0, 0] on link "Take Action" at bounding box center [0, 0] width 0 height 0
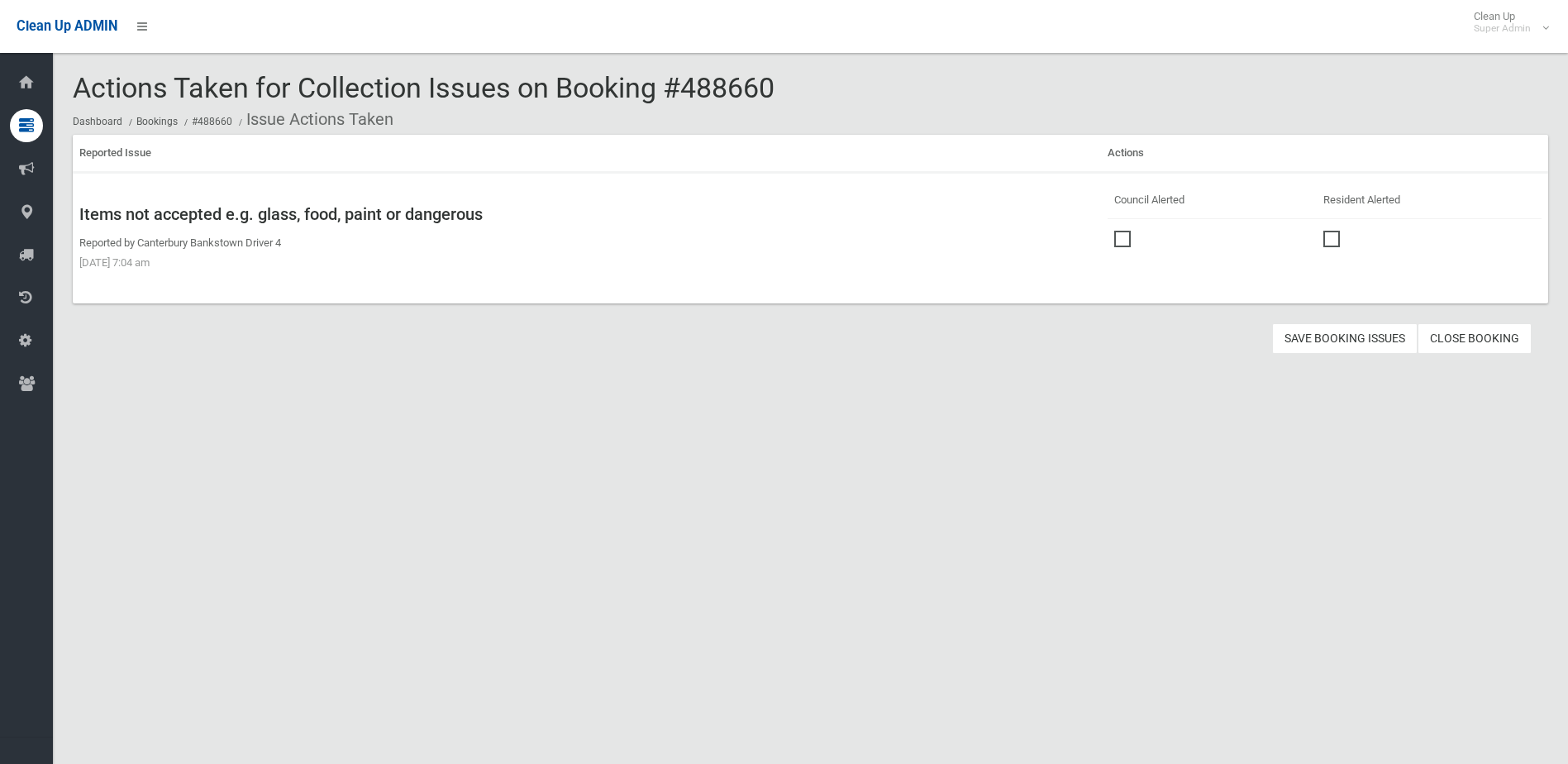
drag, startPoint x: 0, startPoint y: 0, endPoint x: 1159, endPoint y: 263, distance: 1188.5
click at [1121, 231] on span at bounding box center [1127, 231] width 25 height 0
click at [1326, 333] on button "Save Booking Issues" at bounding box center [1344, 338] width 145 height 31
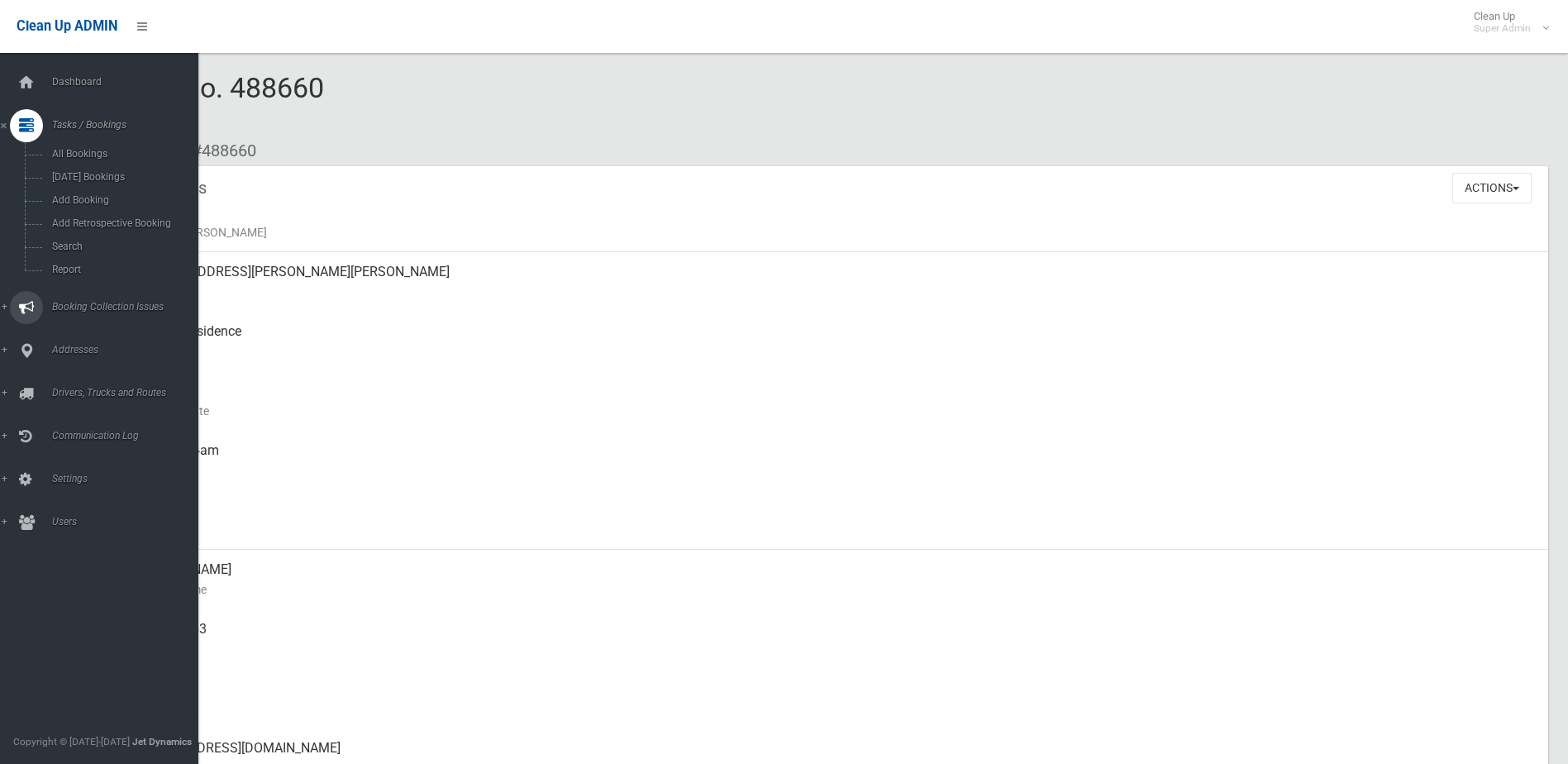
click at [73, 308] on span "Booking Collection Issues" at bounding box center [129, 306] width 164 height 11
click at [100, 197] on span "All Reported Issues" at bounding box center [122, 197] width 150 height 11
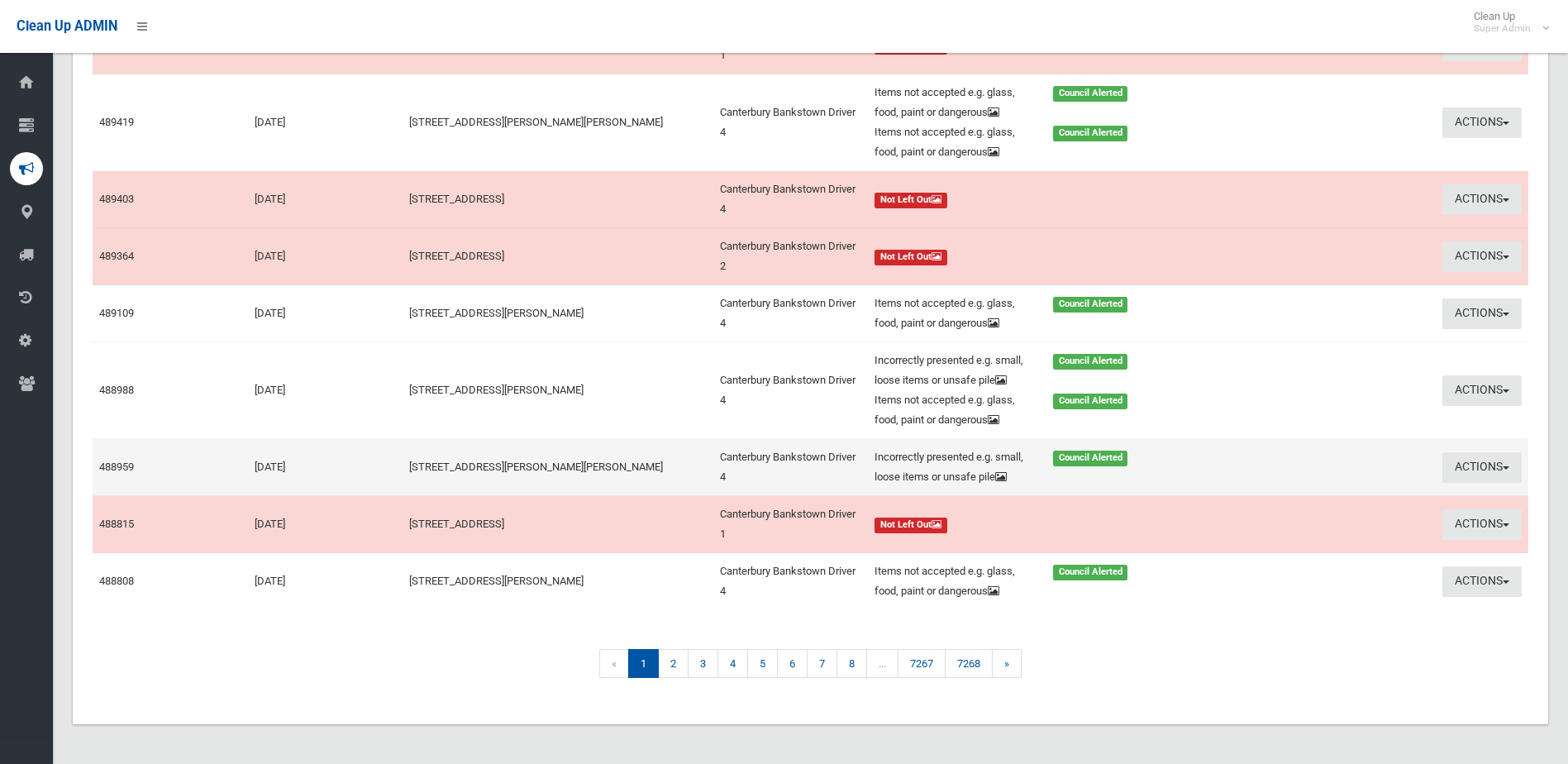
scroll to position [367, 0]
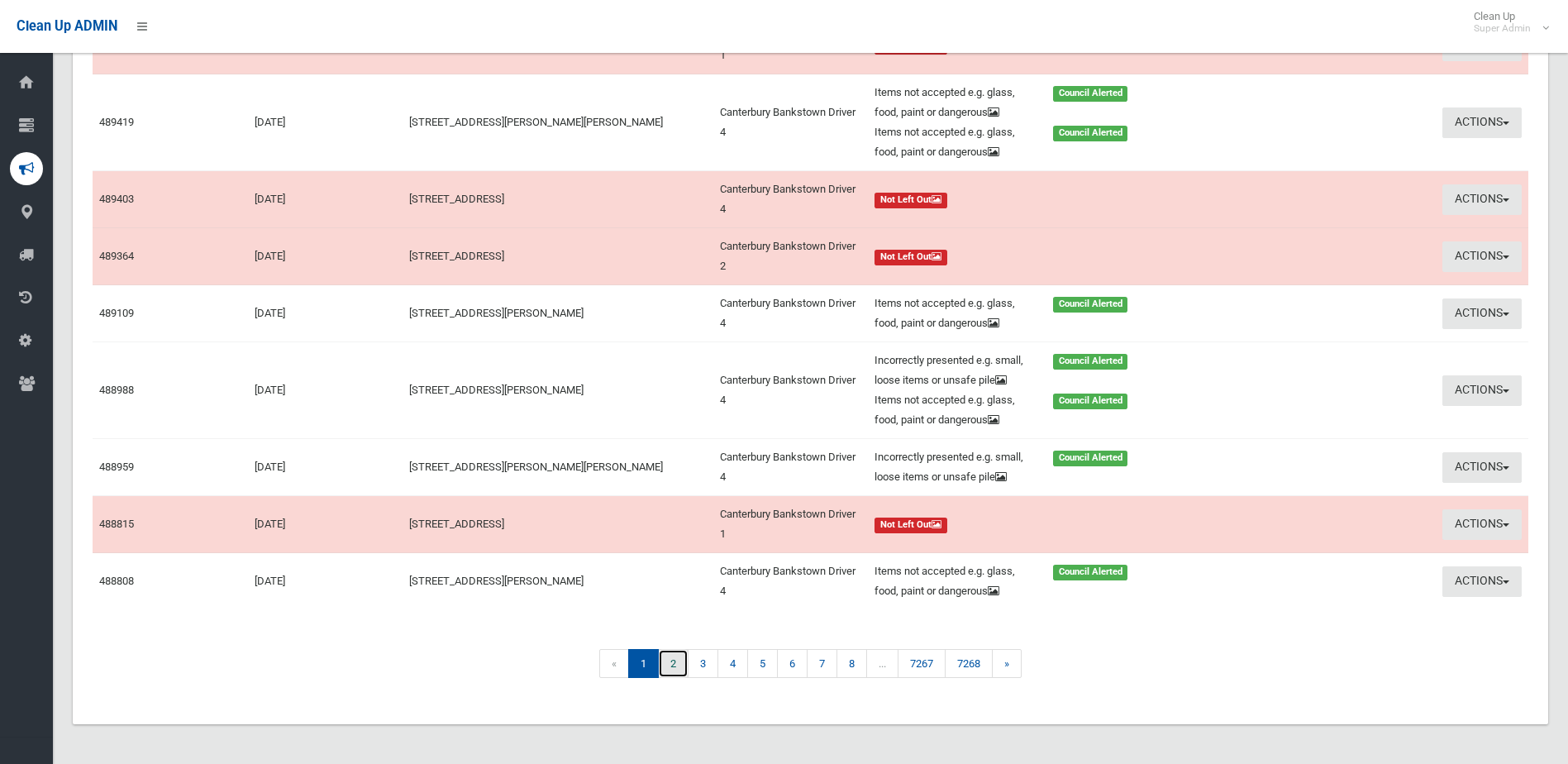
click at [671, 663] on link "2" at bounding box center [673, 663] width 31 height 29
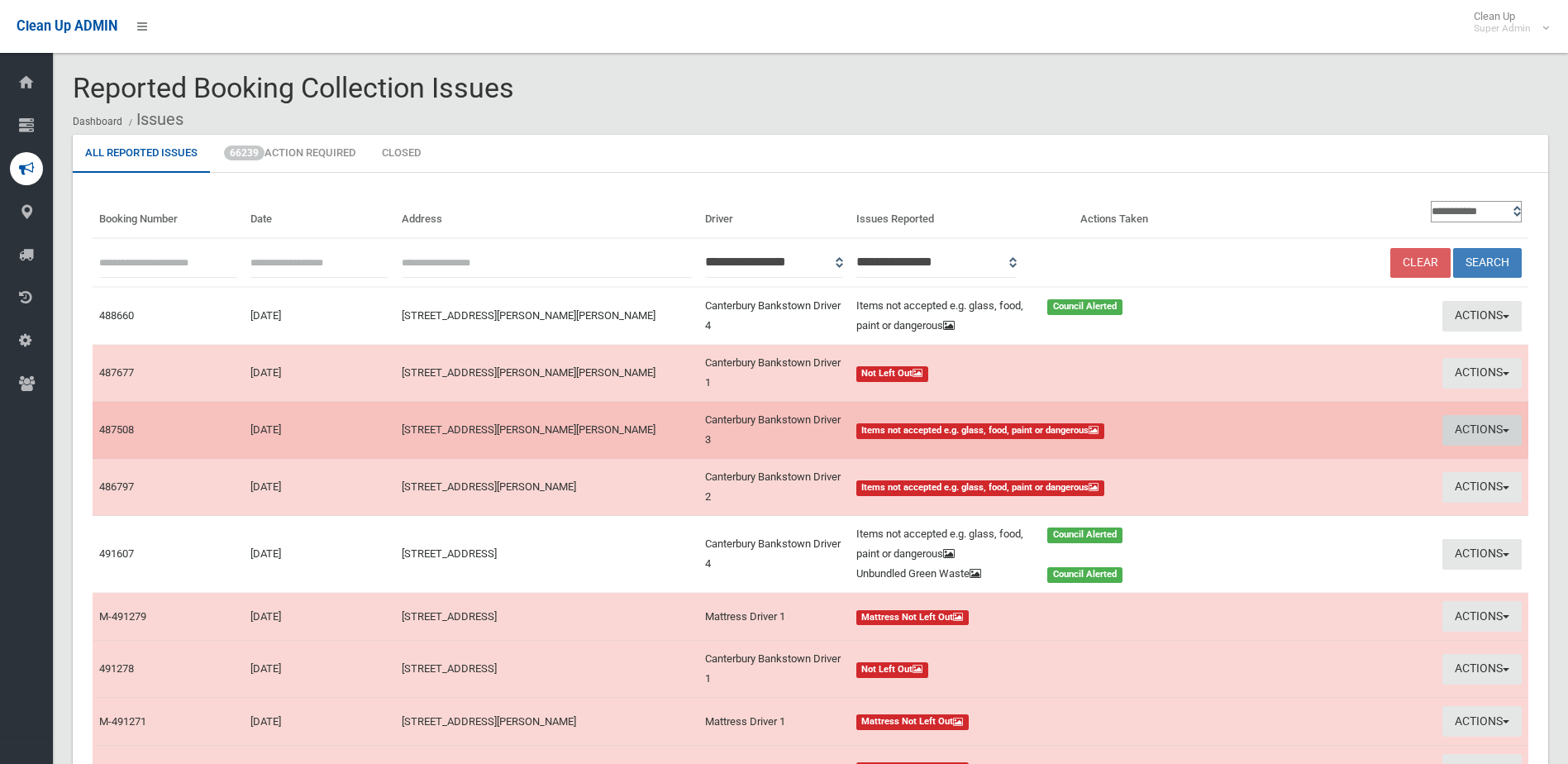
click at [1470, 419] on button "Actions" at bounding box center [1482, 430] width 79 height 31
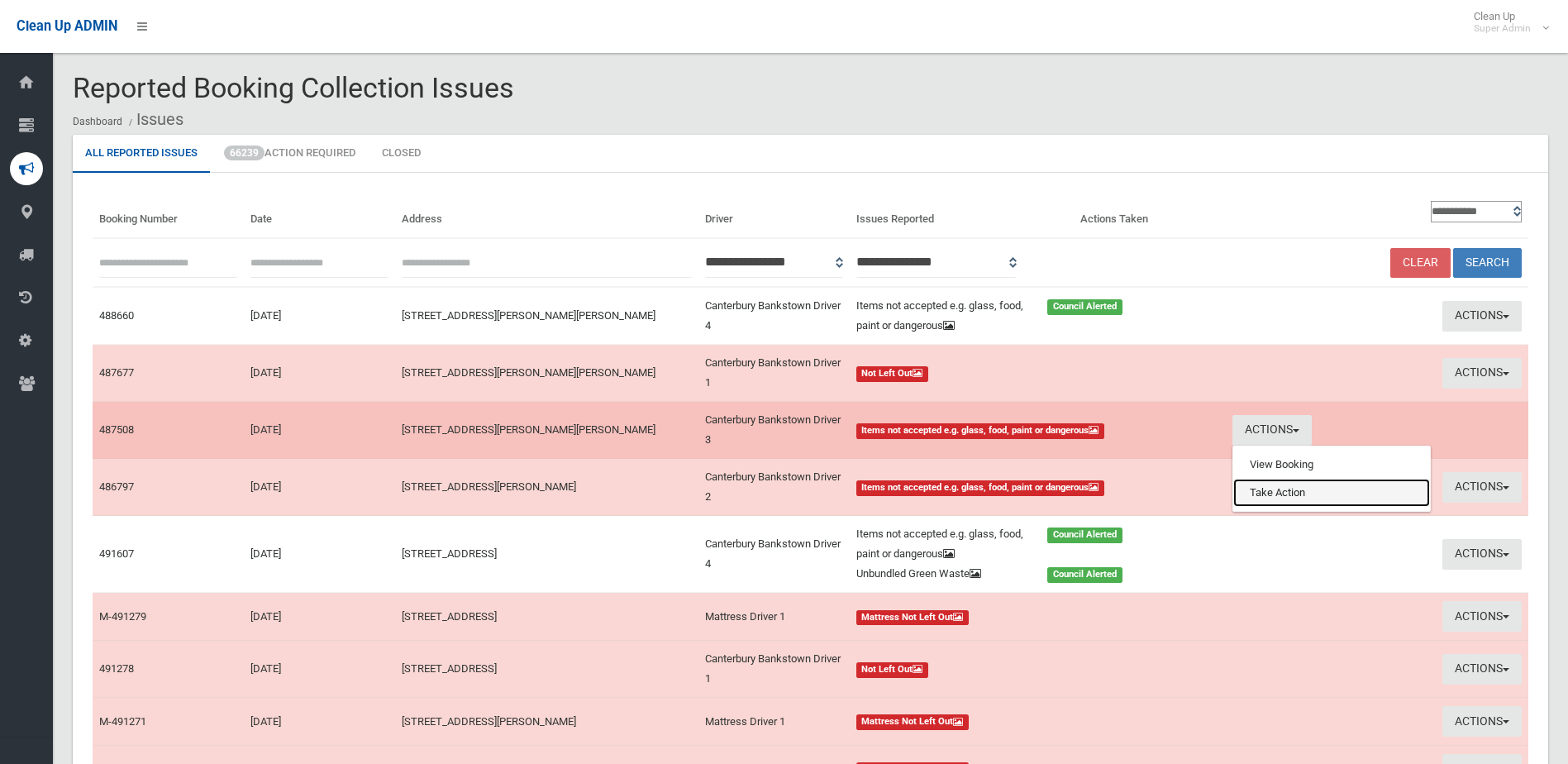
click at [1293, 489] on link "Take Action" at bounding box center [1331, 493] width 196 height 28
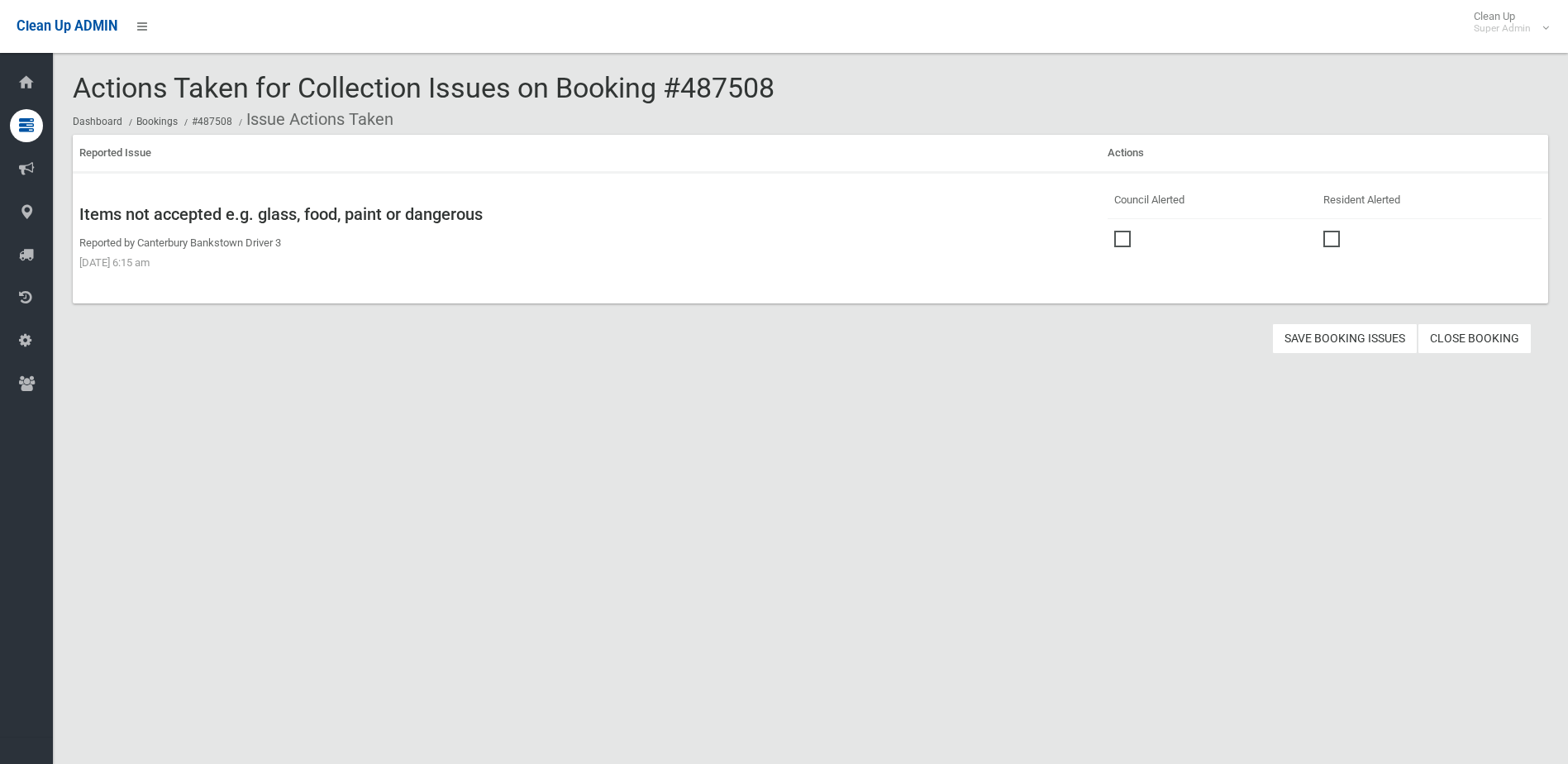
click at [1117, 231] on span at bounding box center [1127, 231] width 25 height 0
click at [1329, 340] on button "Save Booking Issues" at bounding box center [1344, 338] width 145 height 31
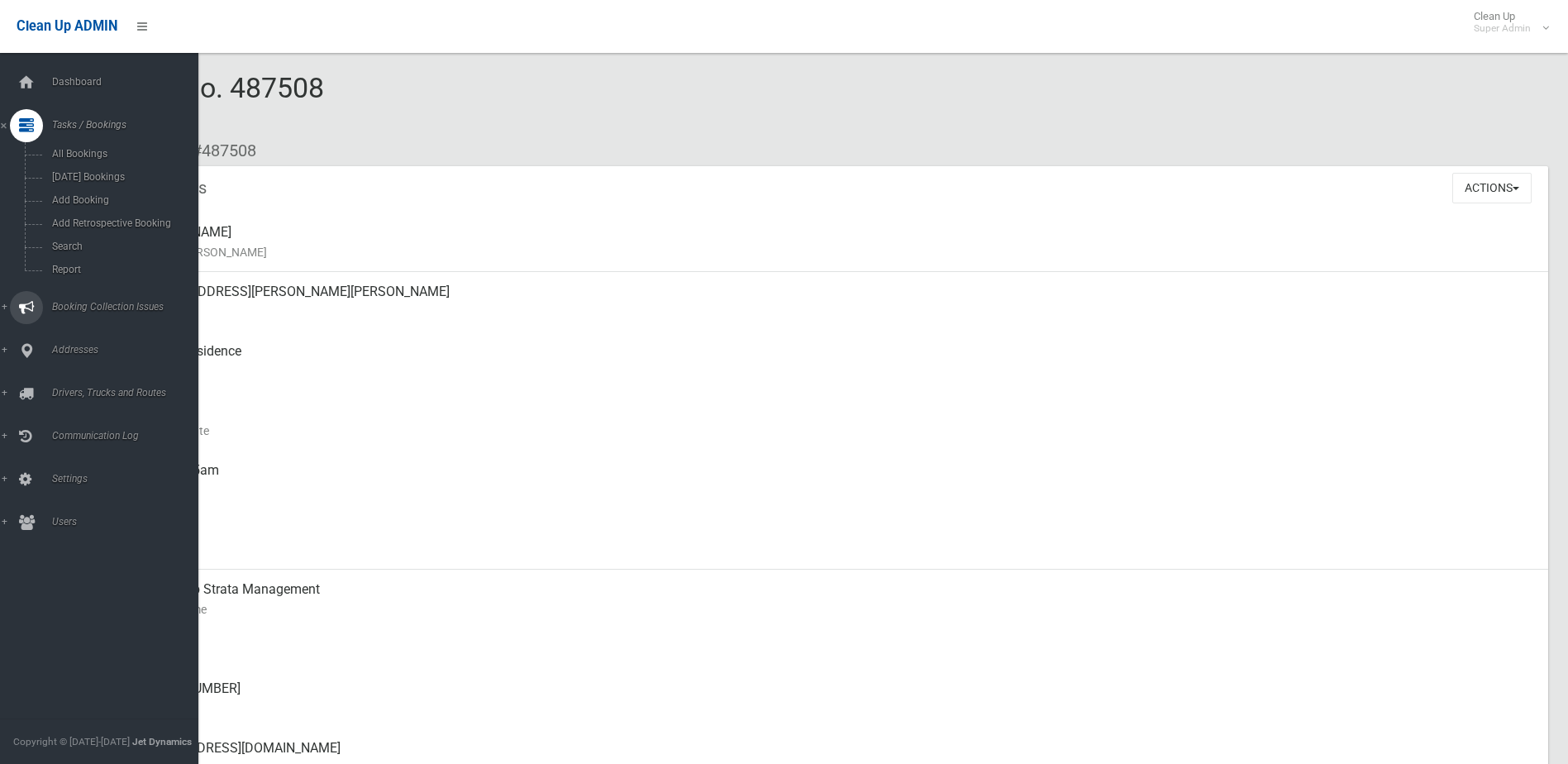
click at [74, 305] on span "Booking Collection Issues" at bounding box center [129, 306] width 164 height 11
click at [86, 197] on span "All Reported Issues" at bounding box center [122, 197] width 150 height 11
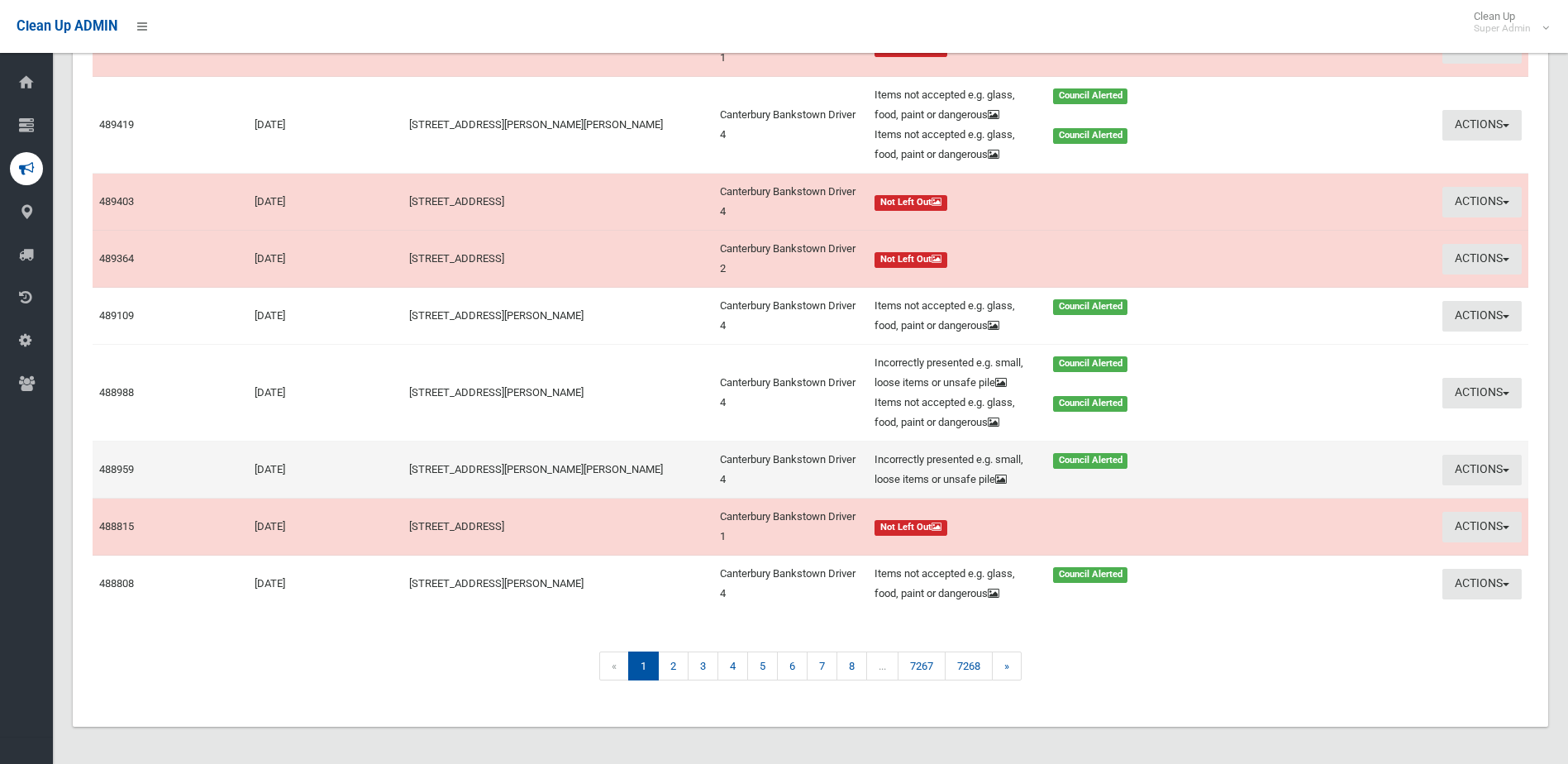
scroll to position [330, 0]
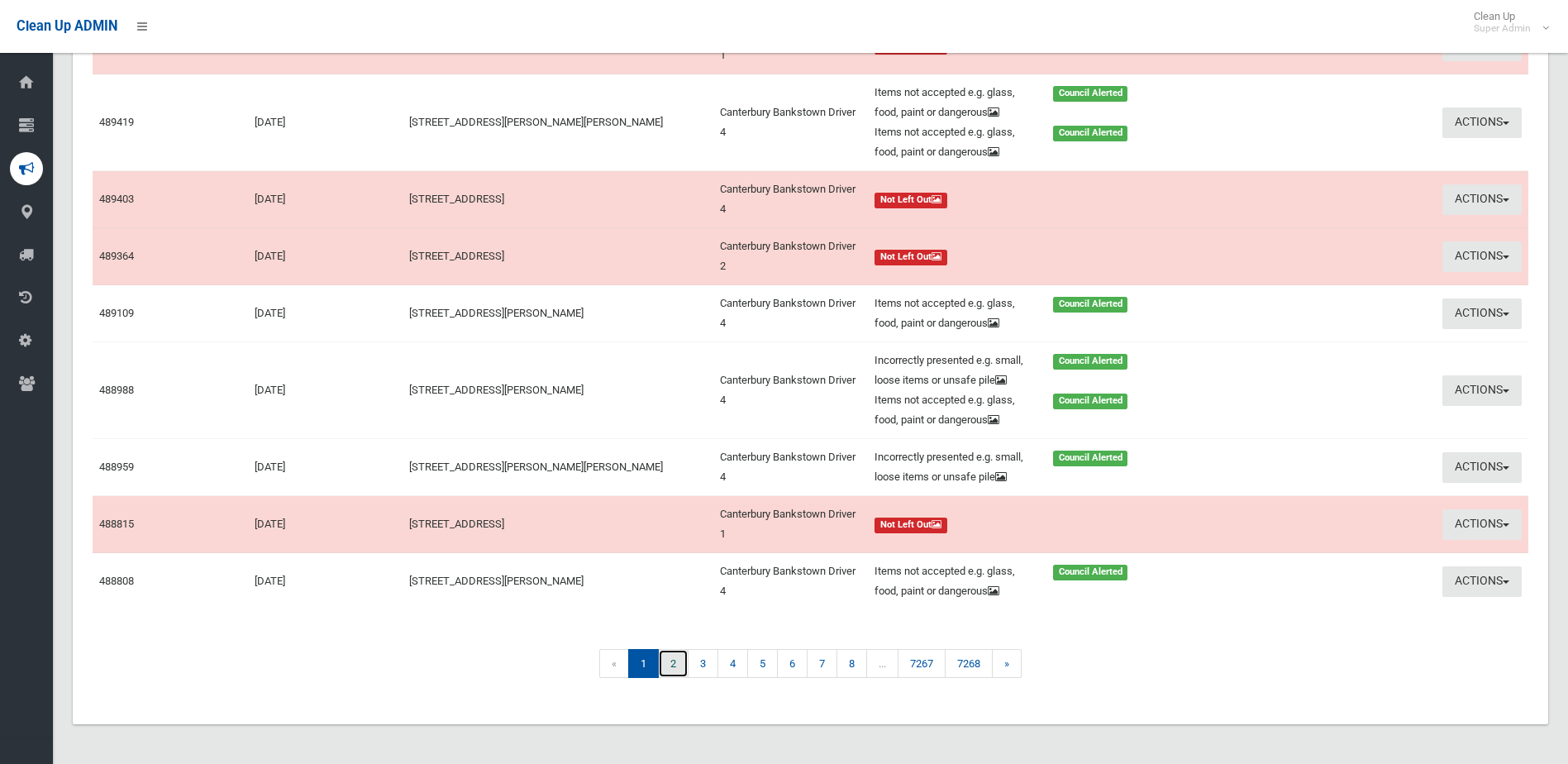
click at [674, 678] on link "2" at bounding box center [673, 663] width 31 height 29
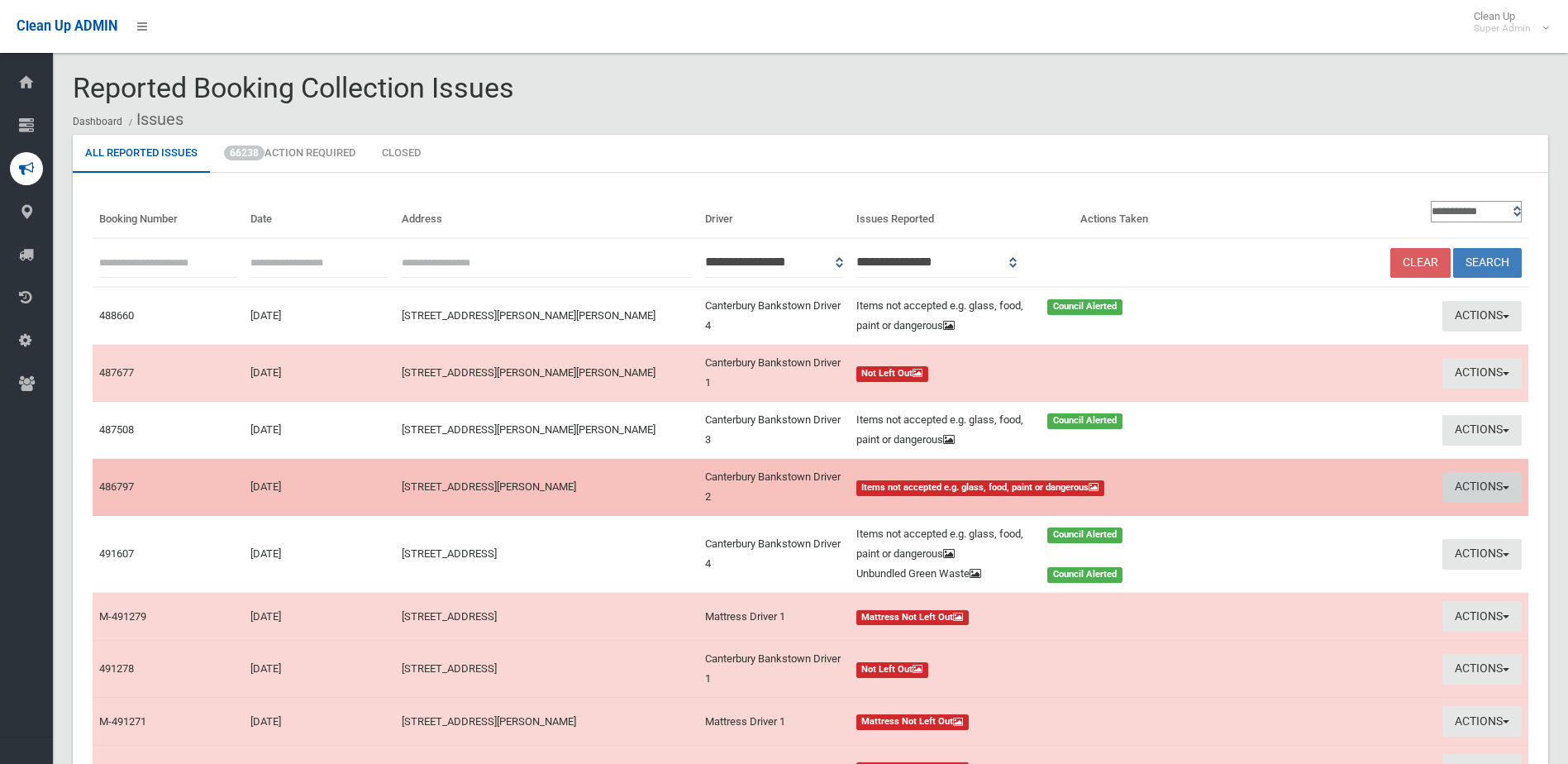
click at [1468, 490] on button "Actions" at bounding box center [1482, 487] width 79 height 31
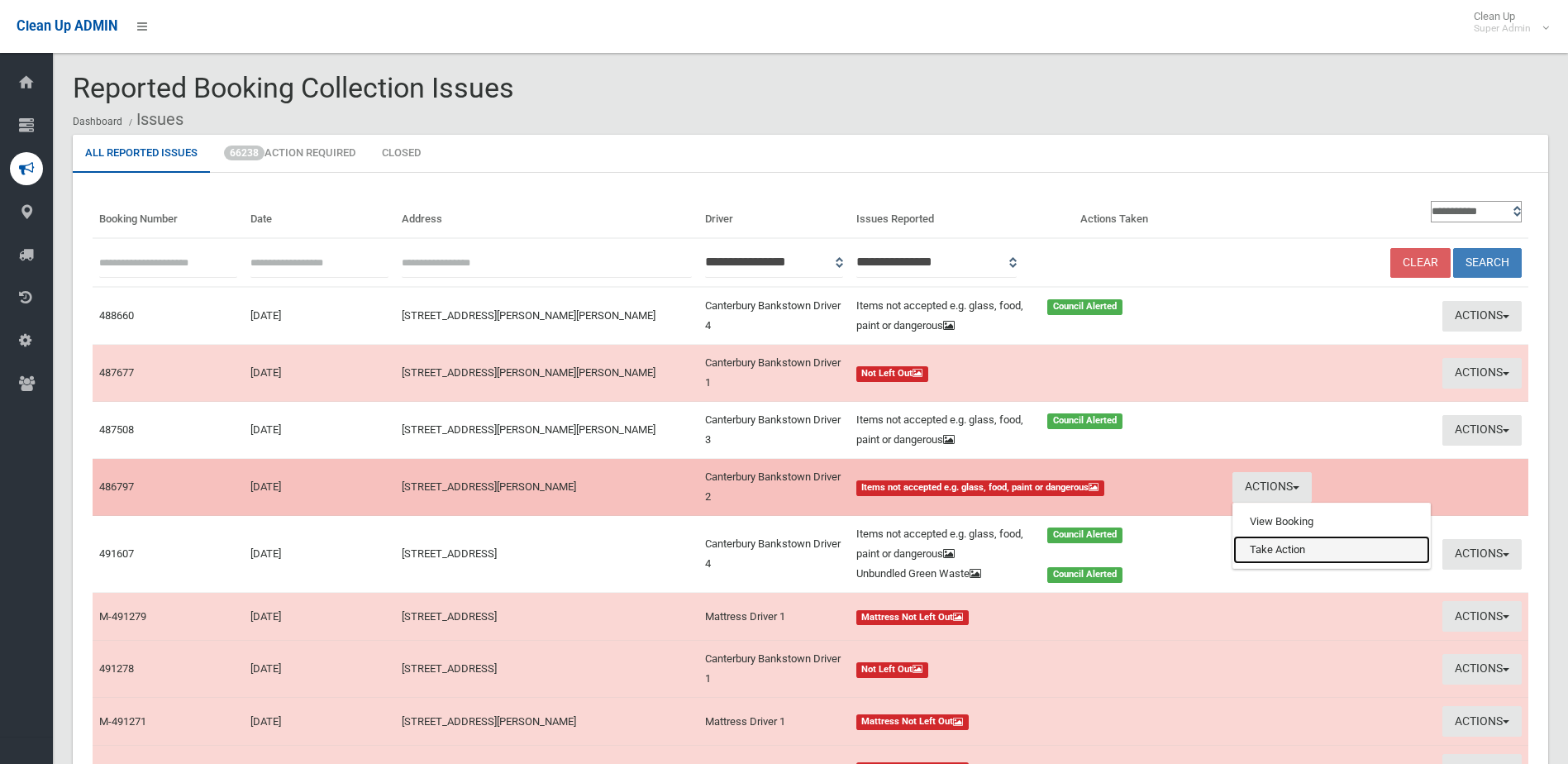
click at [1338, 545] on link "Take Action" at bounding box center [1331, 550] width 196 height 28
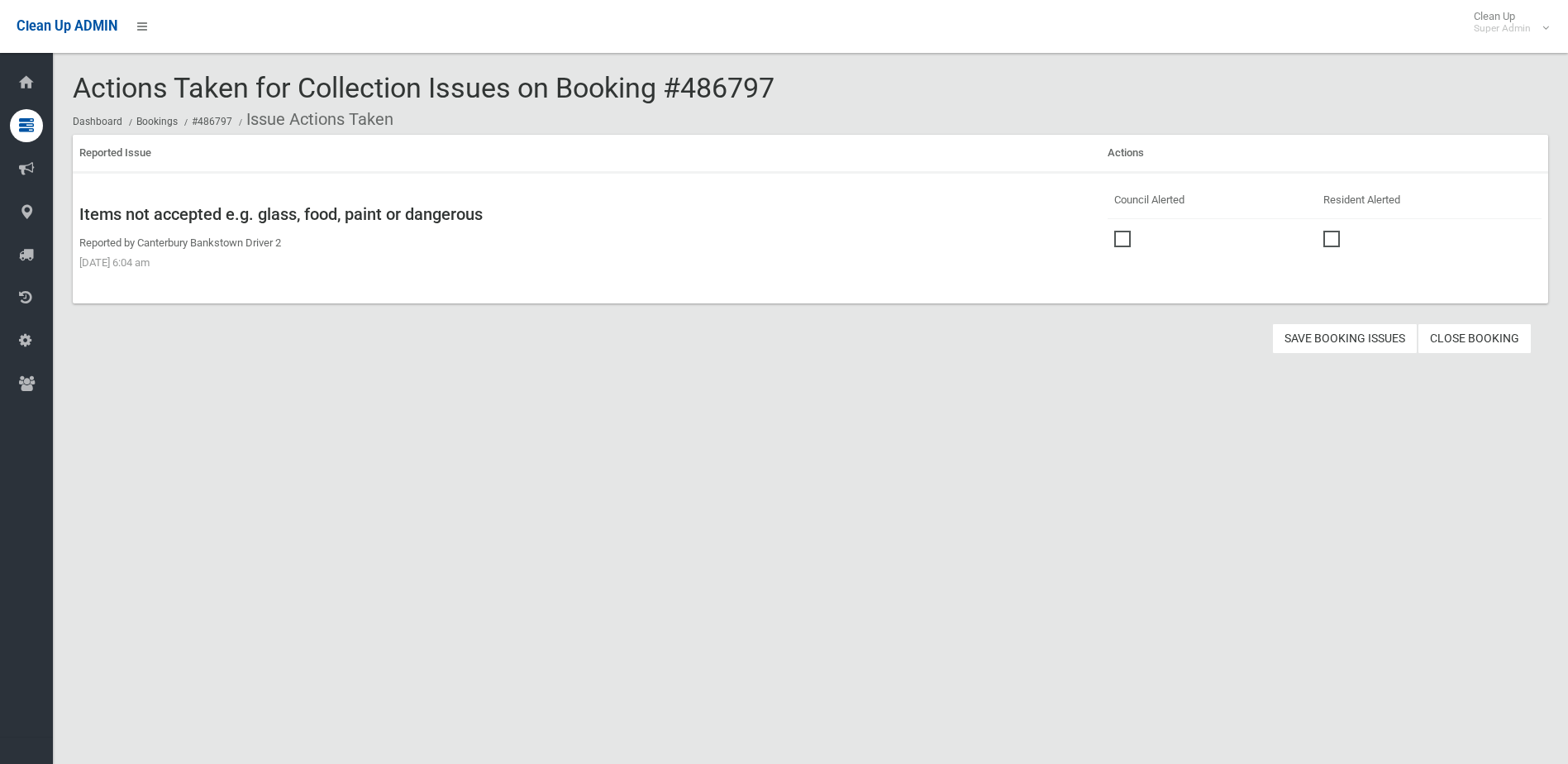
click at [1119, 231] on span at bounding box center [1127, 231] width 25 height 0
click at [1313, 346] on button "Save Booking Issues" at bounding box center [1344, 338] width 145 height 31
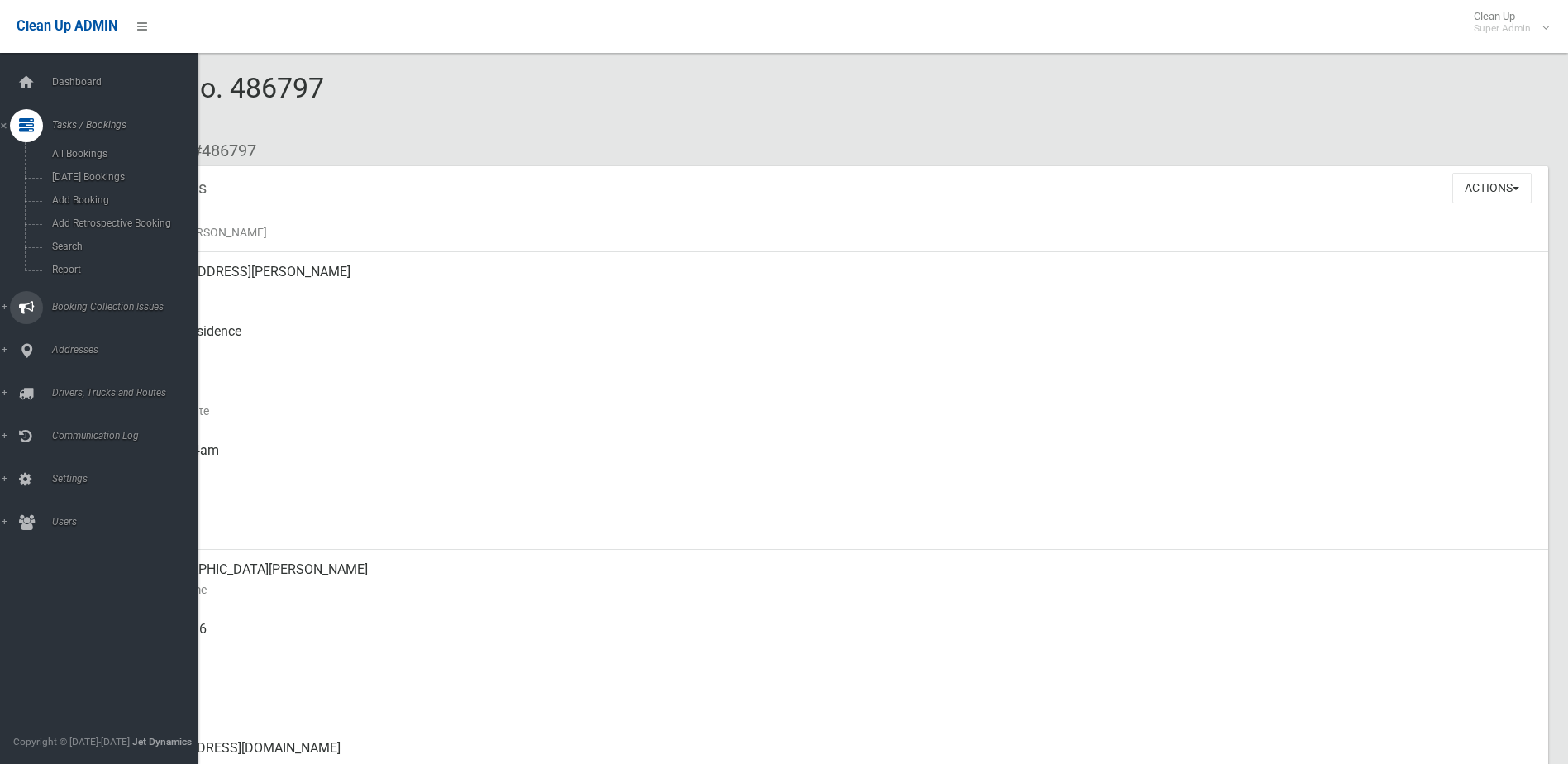
click at [102, 305] on span "Booking Collection Issues" at bounding box center [129, 306] width 164 height 11
click at [100, 186] on link "All Reported Issues" at bounding box center [105, 197] width 211 height 23
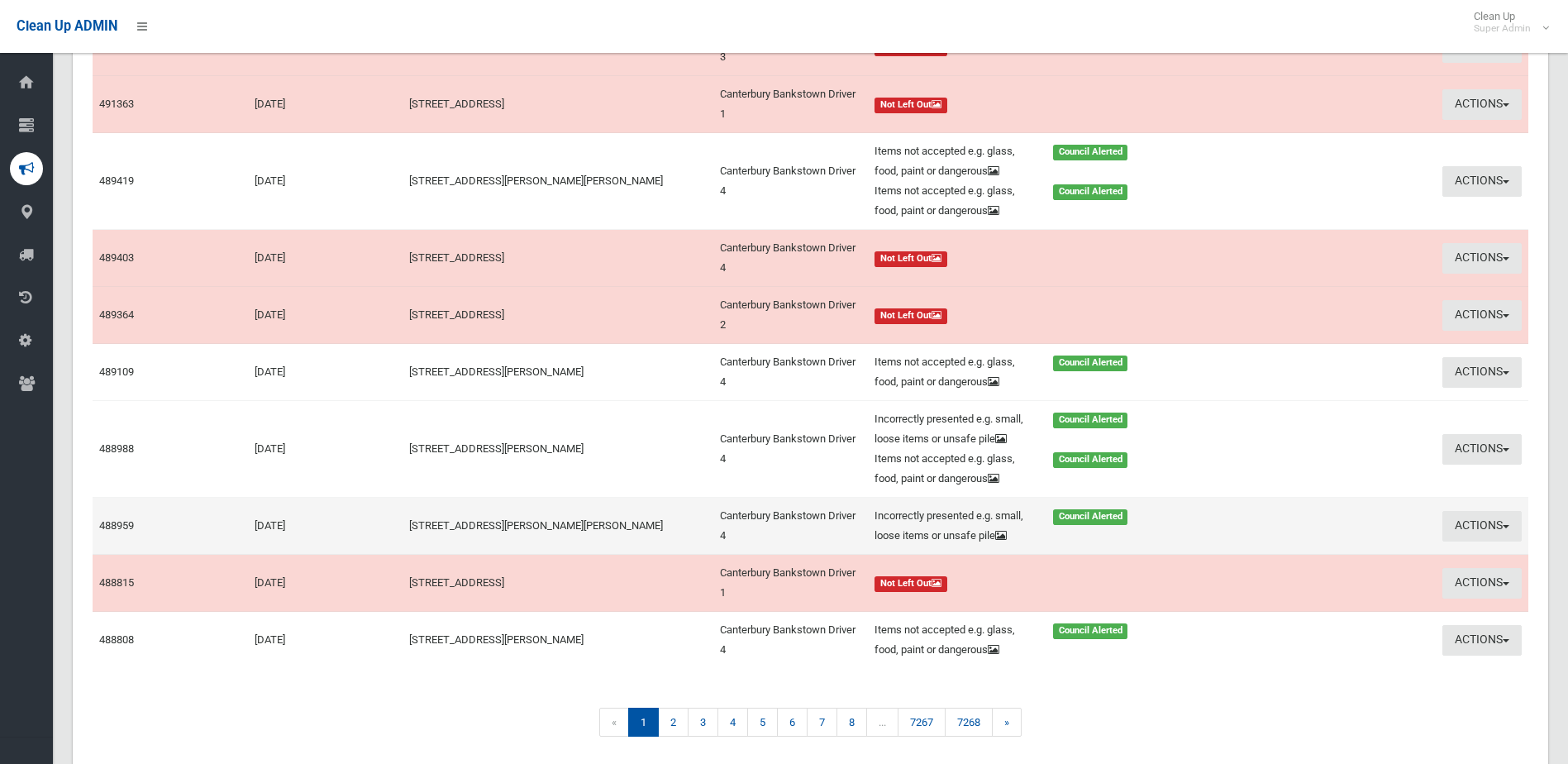
scroll to position [330, 0]
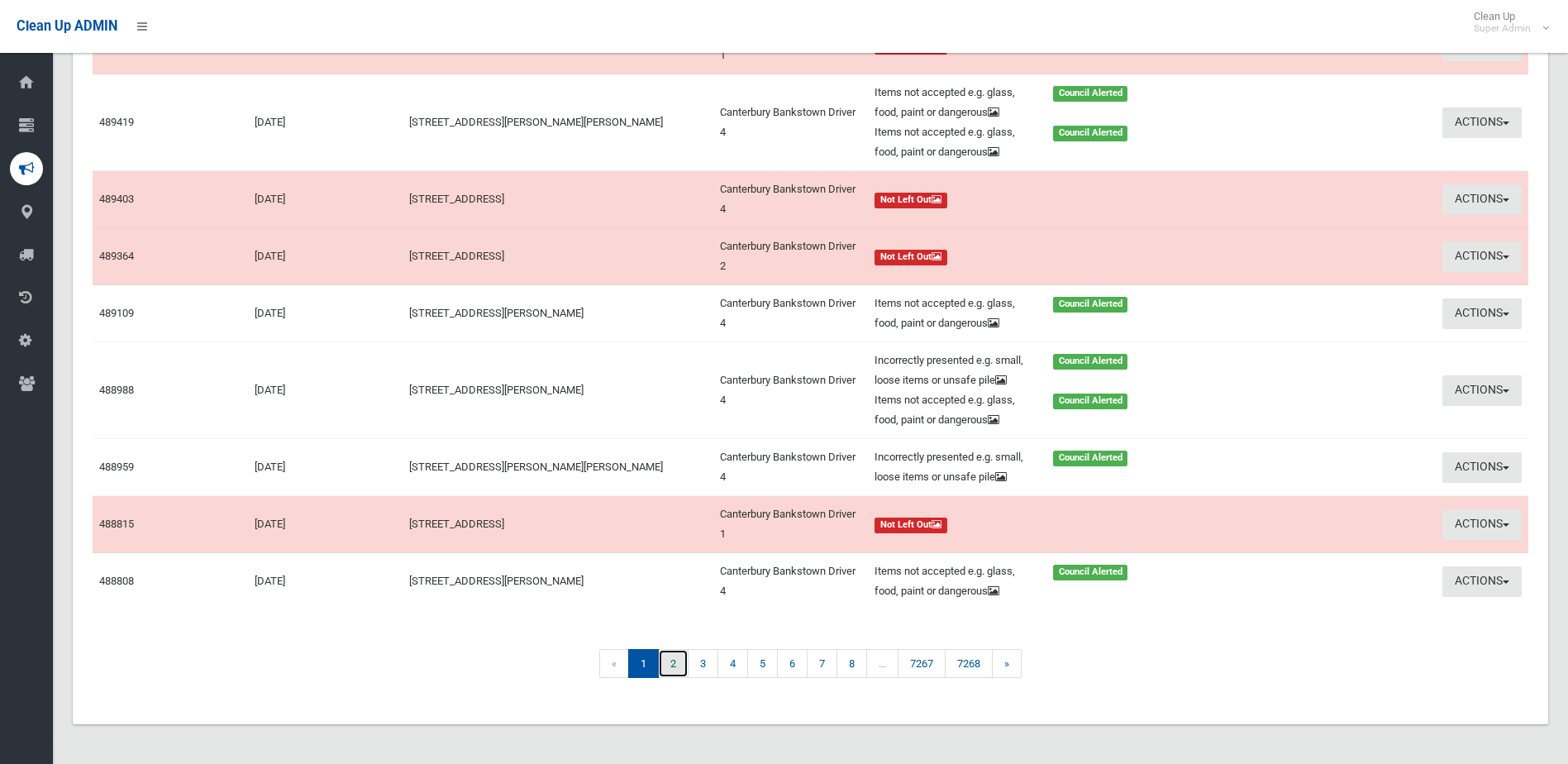
click at [673, 678] on link "2" at bounding box center [673, 663] width 31 height 29
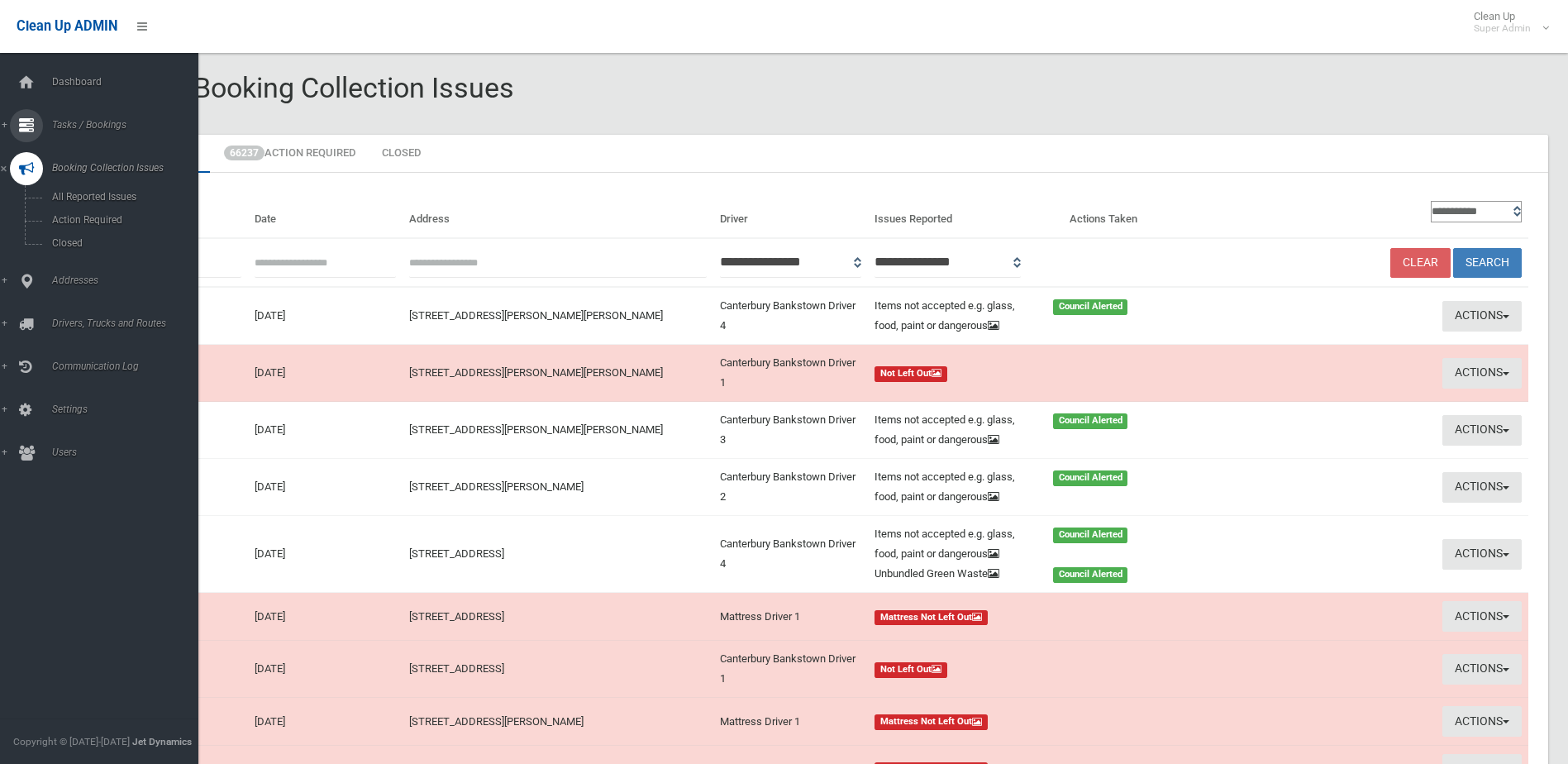
click at [73, 119] on span "Tasks / Bookings" at bounding box center [129, 124] width 164 height 11
click at [72, 248] on span "Search" at bounding box center [122, 246] width 150 height 11
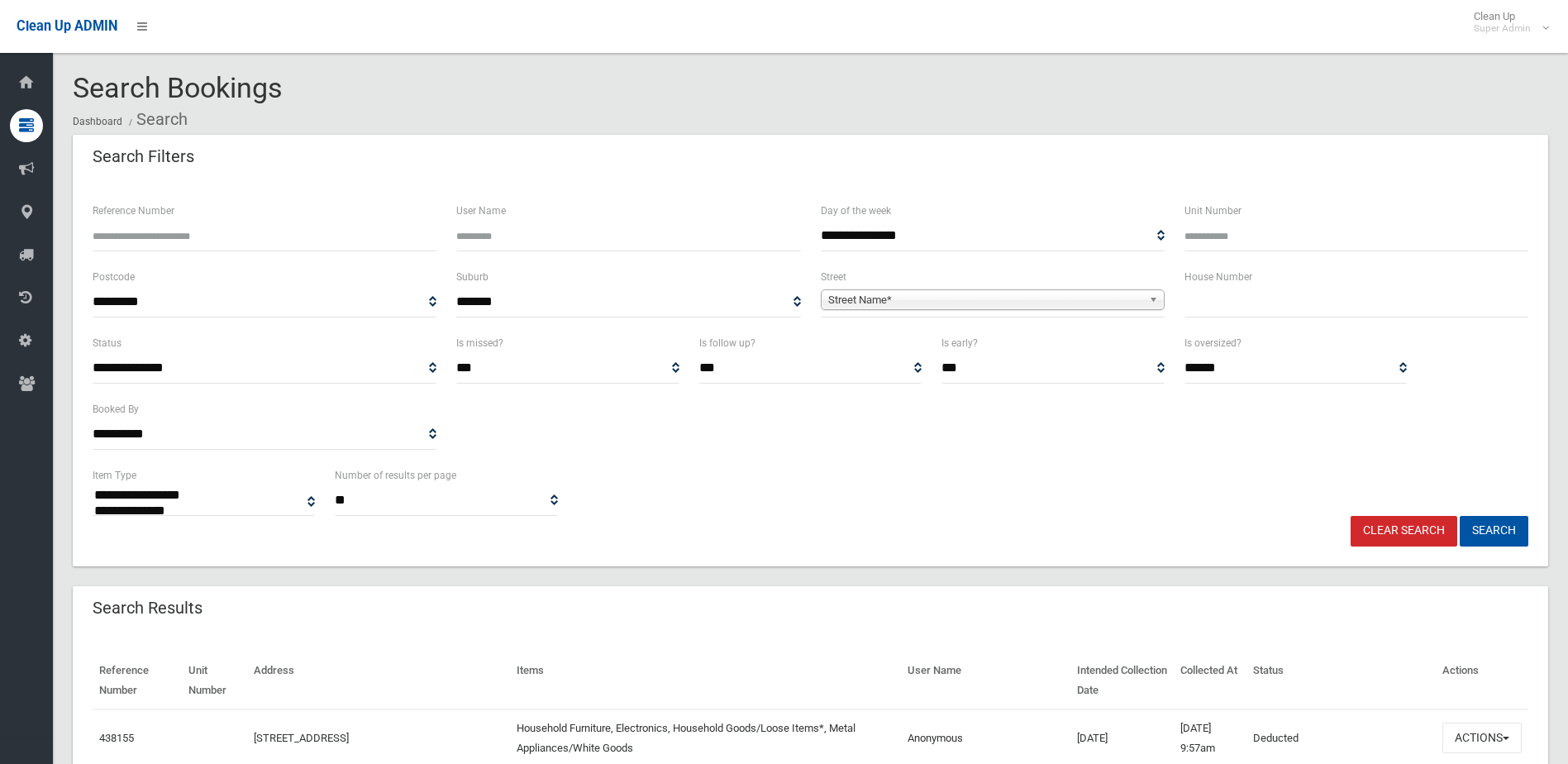
select select
click at [123, 237] on input "Reference Number" at bounding box center [264, 235] width 344 height 31
type input "******"
click at [1460, 516] on button "Search" at bounding box center [1494, 530] width 69 height 31
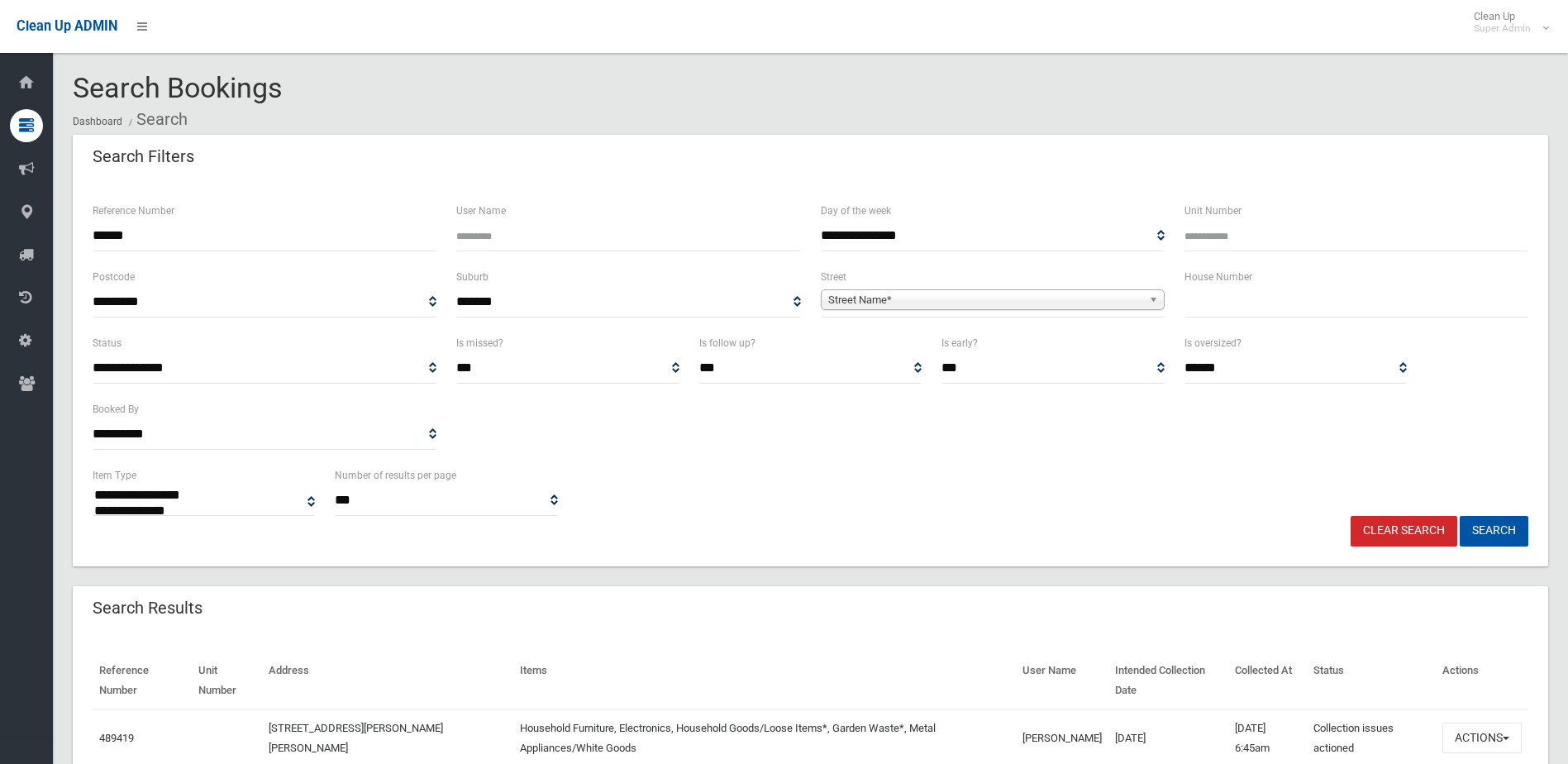
select select
click at [1466, 731] on button "Actions" at bounding box center [1482, 738] width 79 height 31
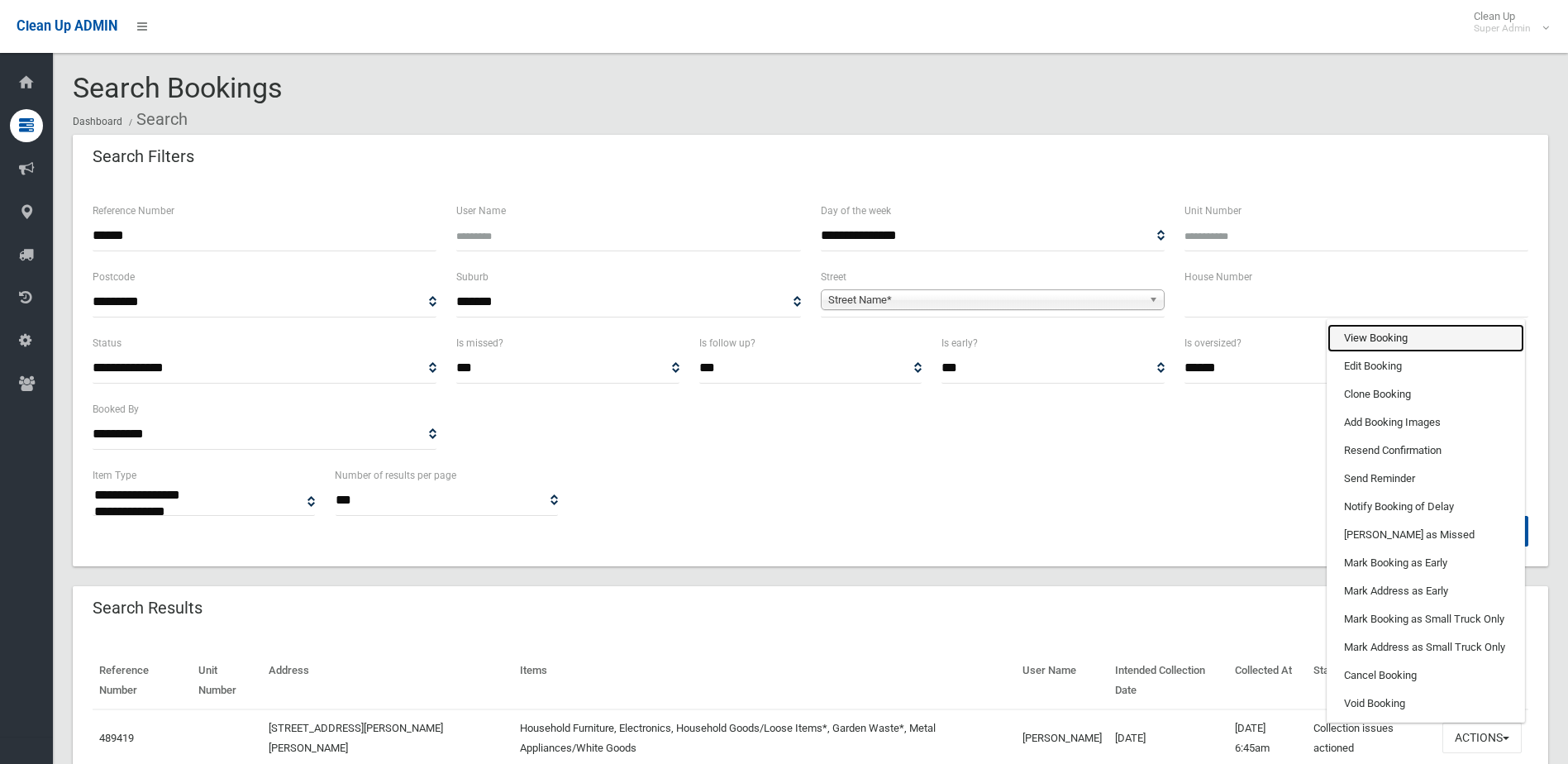
click at [1383, 331] on link "View Booking" at bounding box center [1425, 338] width 196 height 28
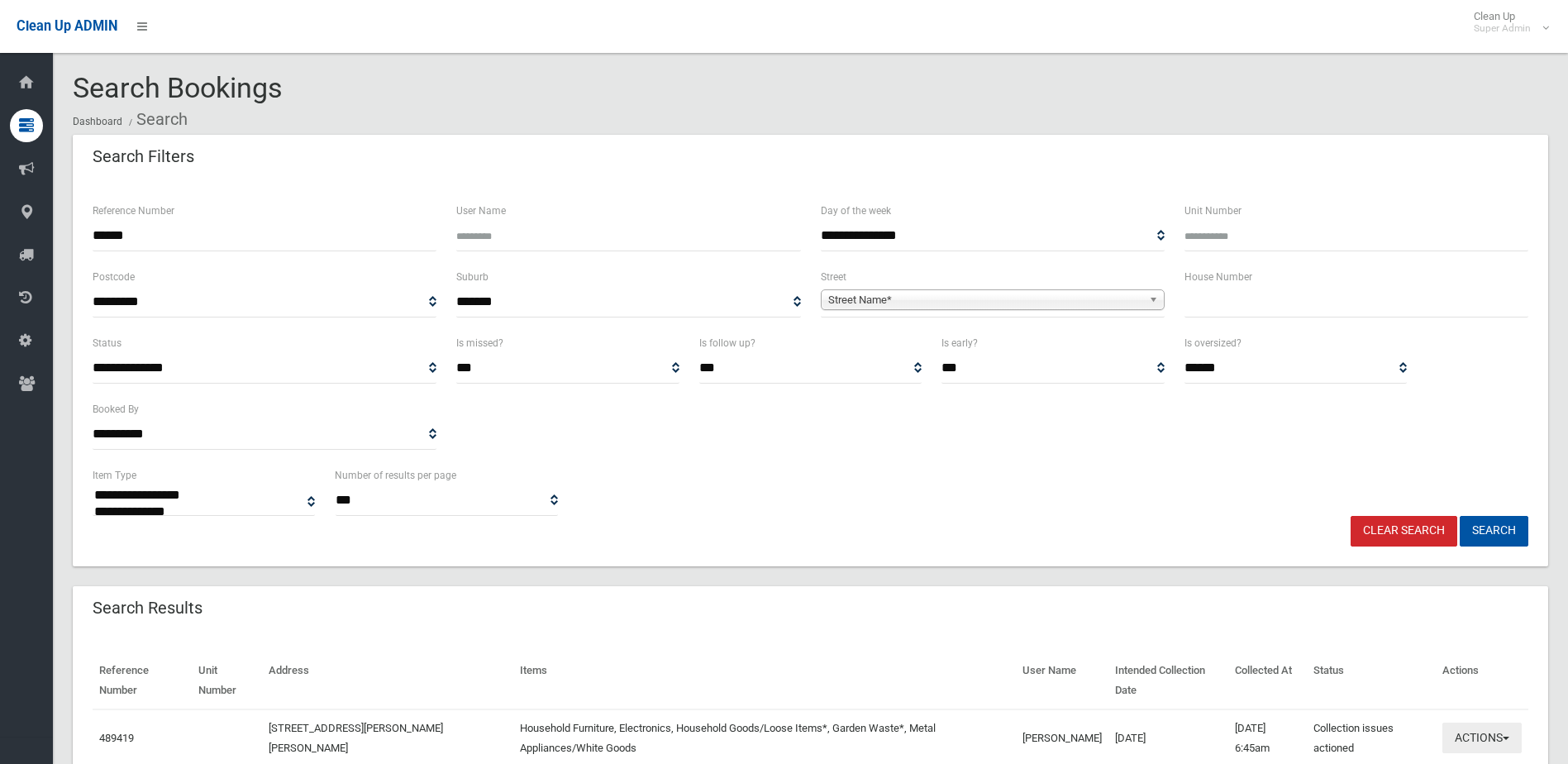
click at [1484, 737] on button "Actions" at bounding box center [1482, 738] width 79 height 31
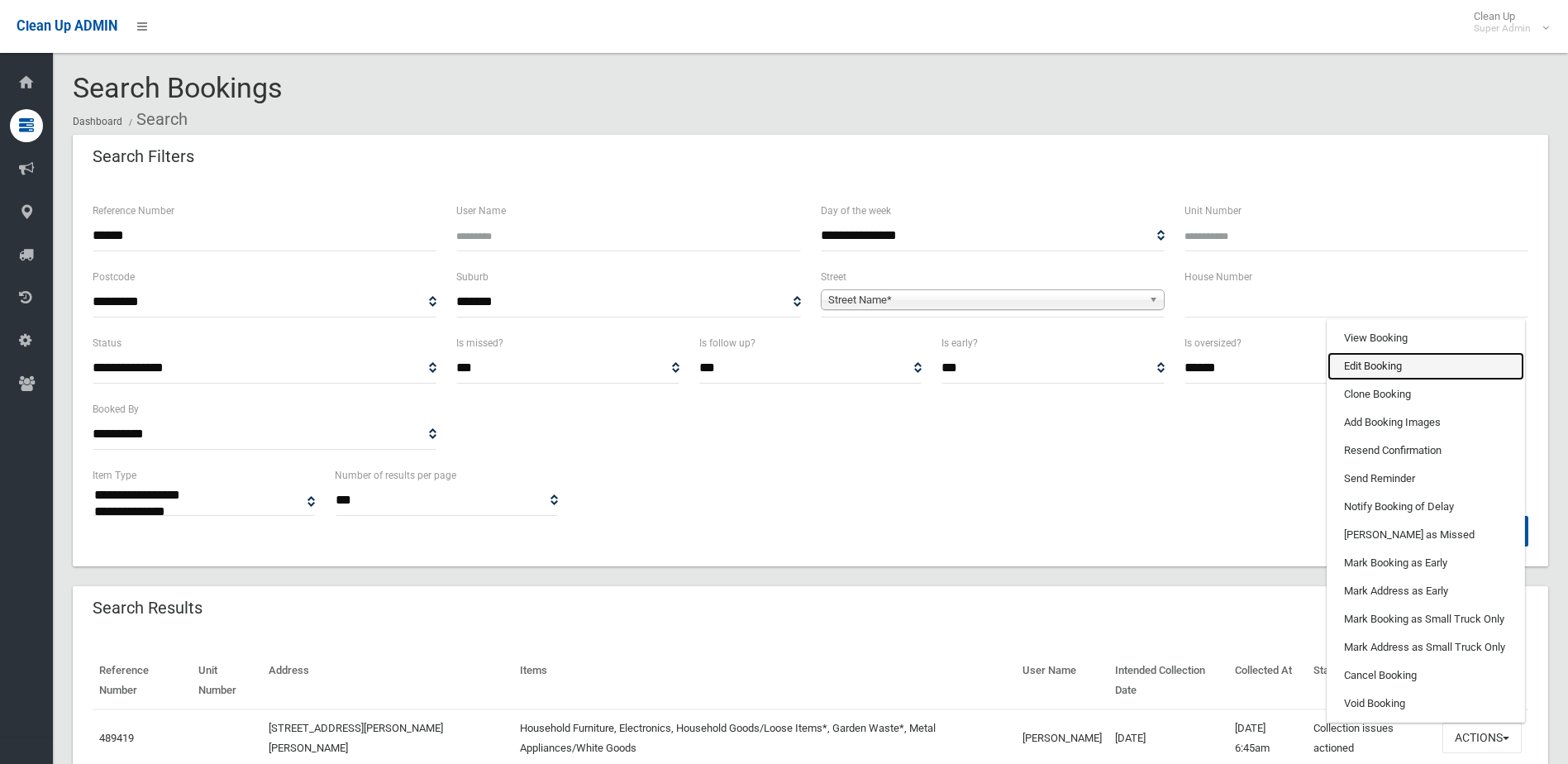
click at [1373, 367] on link "Edit Booking" at bounding box center [1425, 367] width 196 height 28
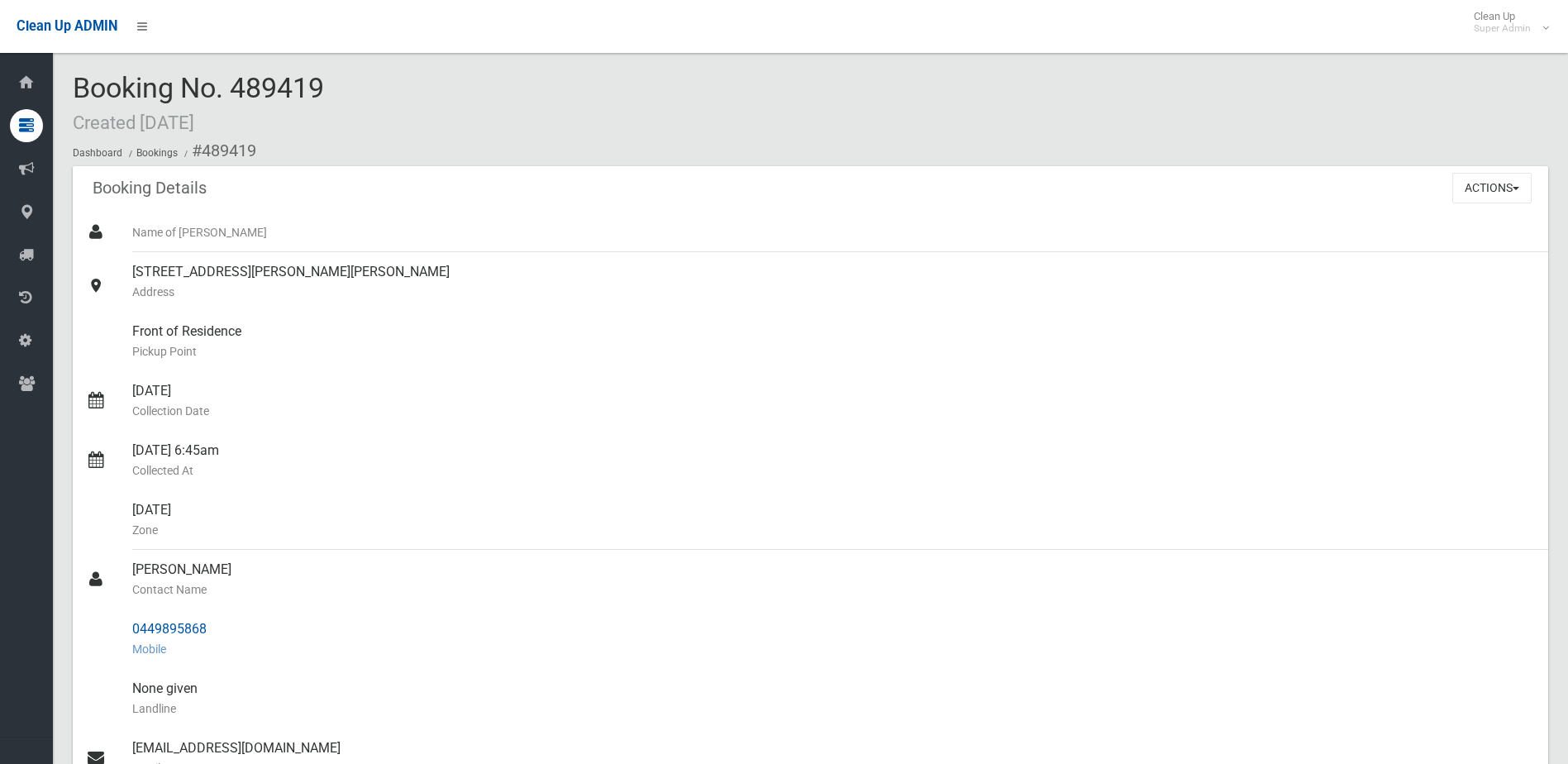
drag, startPoint x: 132, startPoint y: 567, endPoint x: 220, endPoint y: 627, distance: 106.5
click at [220, 627] on ul "Name of [PERSON_NAME] [STREET_ADDRESS][PERSON_NAME][PERSON_NAME] Address Front …" at bounding box center [810, 658] width 1475 height 893
drag, startPoint x: 220, startPoint y: 627, endPoint x: 189, endPoint y: 622, distance: 31.4
copy ul "[PERSON_NAME] Contact Name 0449895868"
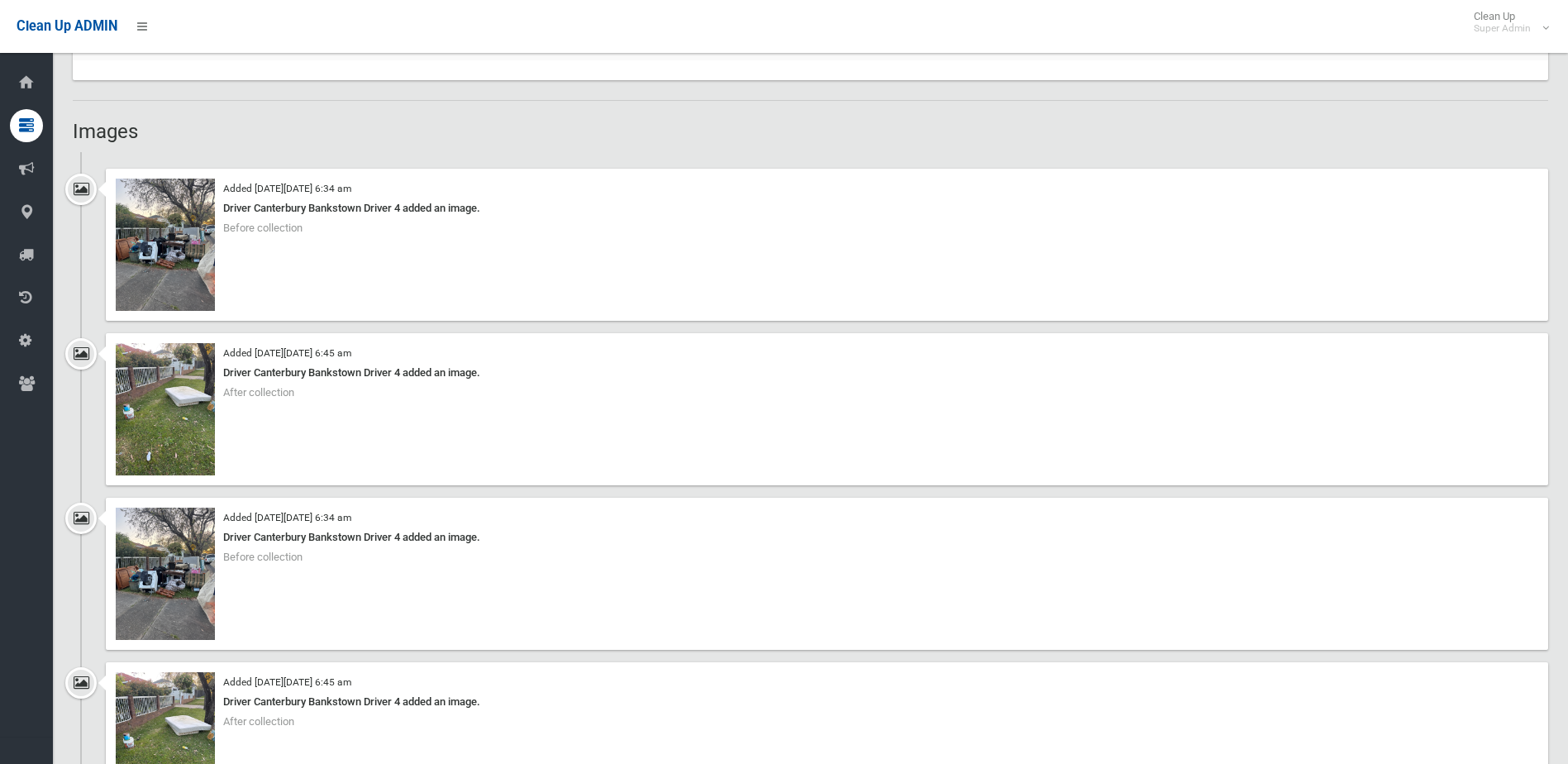
scroll to position [1406, 0]
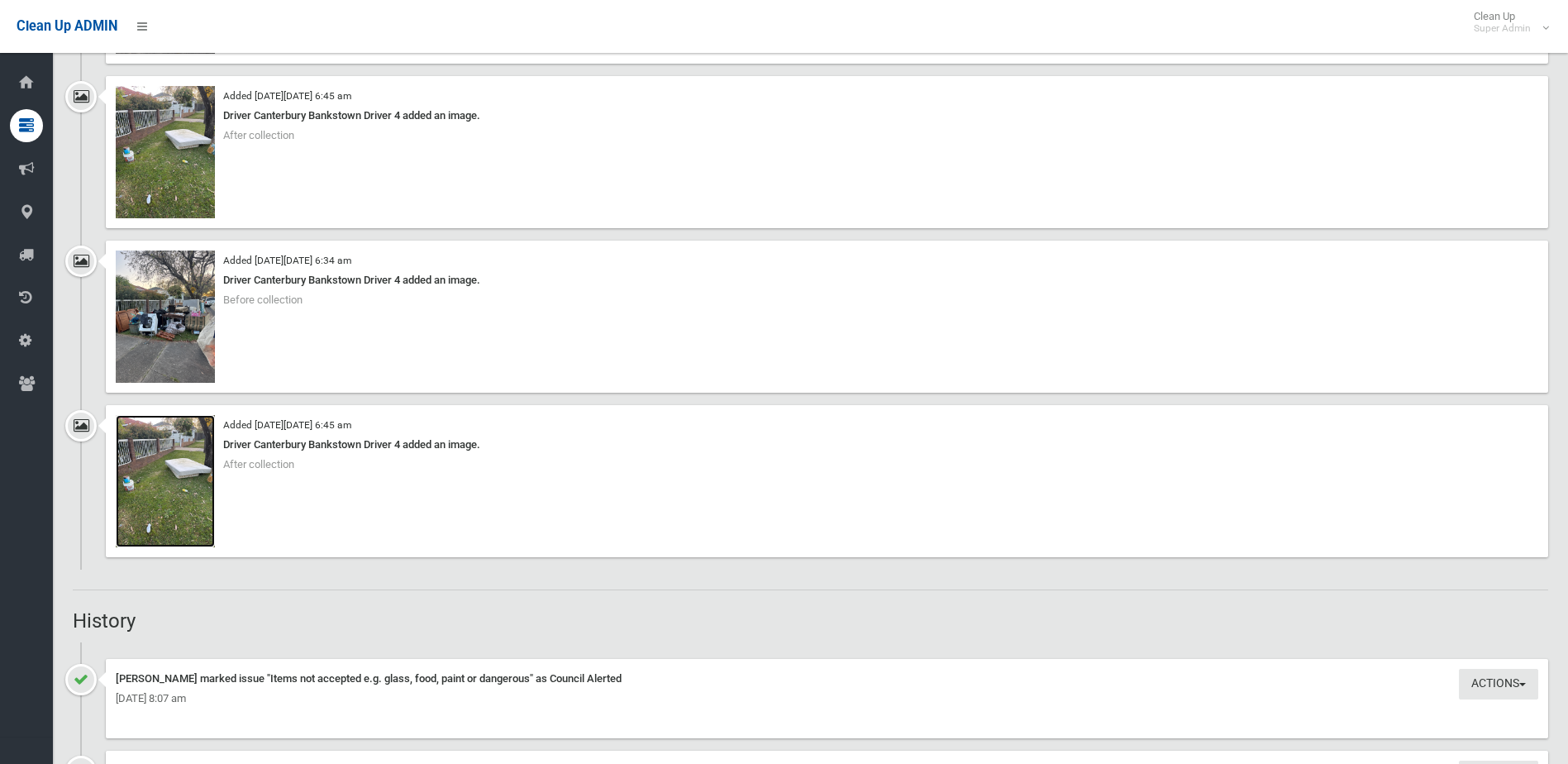
click at [166, 488] on img at bounding box center [165, 481] width 100 height 132
click at [164, 323] on img at bounding box center [165, 316] width 100 height 132
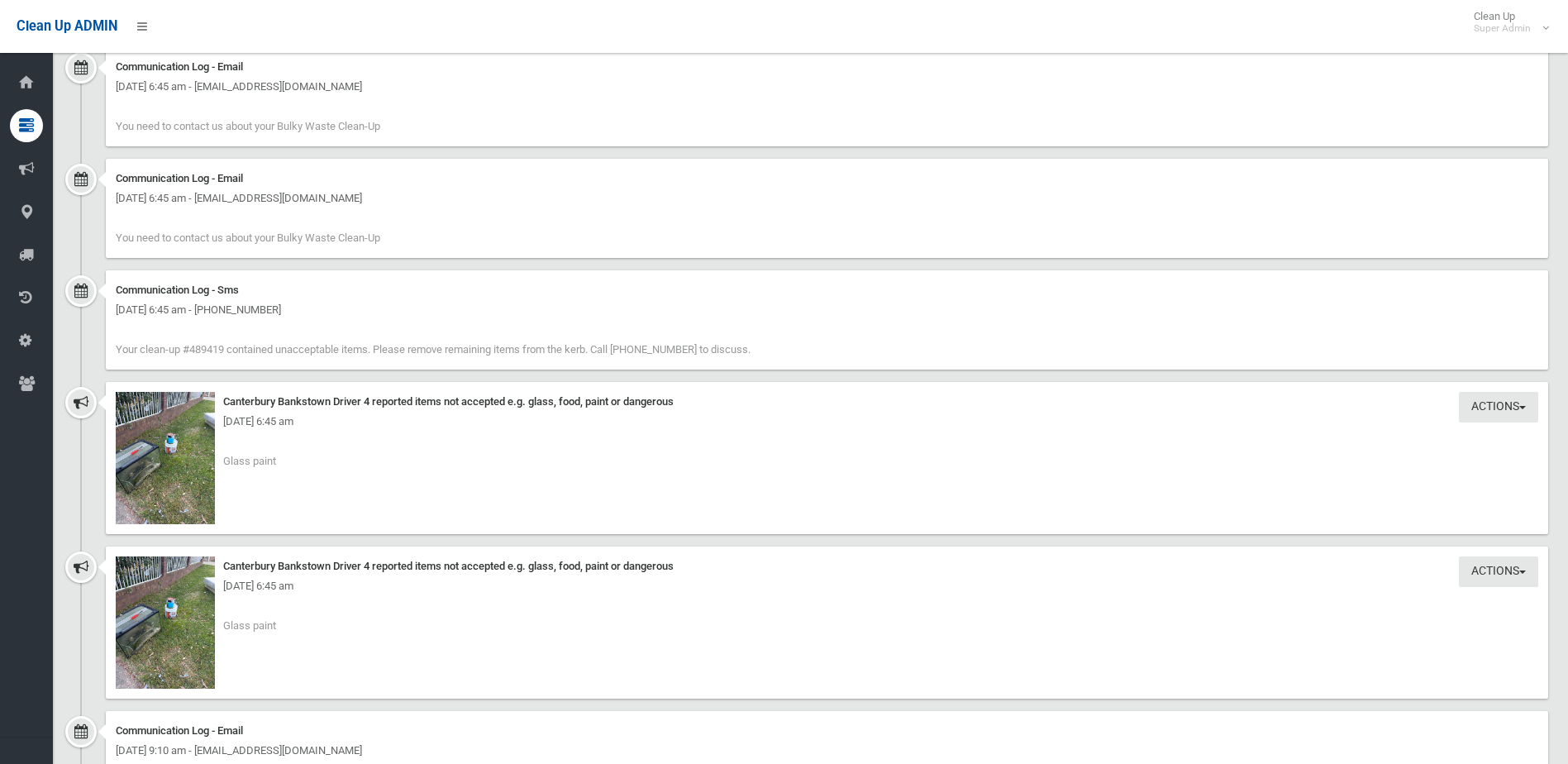
scroll to position [2315, 0]
click at [157, 633] on img at bounding box center [165, 620] width 100 height 132
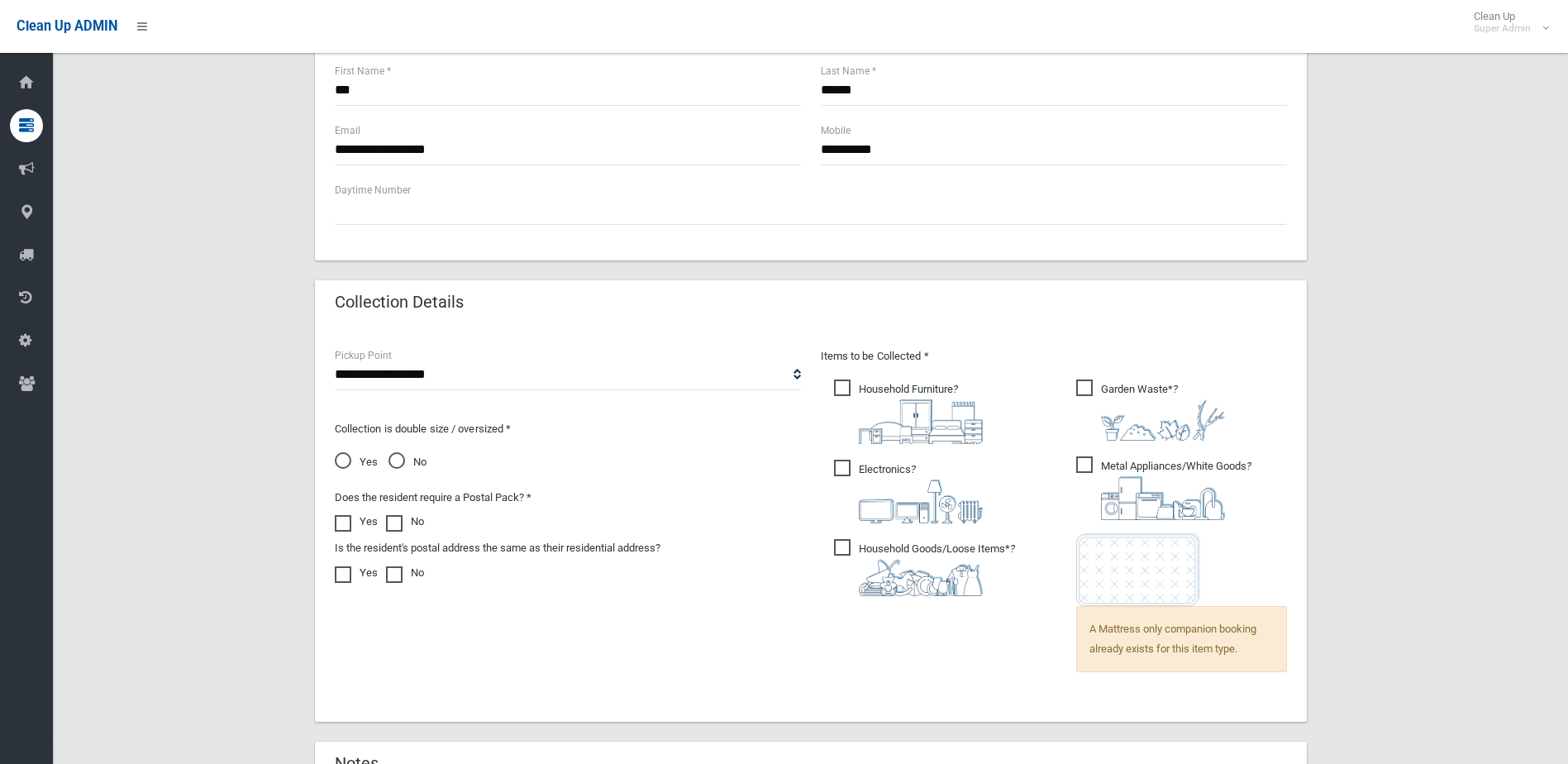
scroll to position [1139, 0]
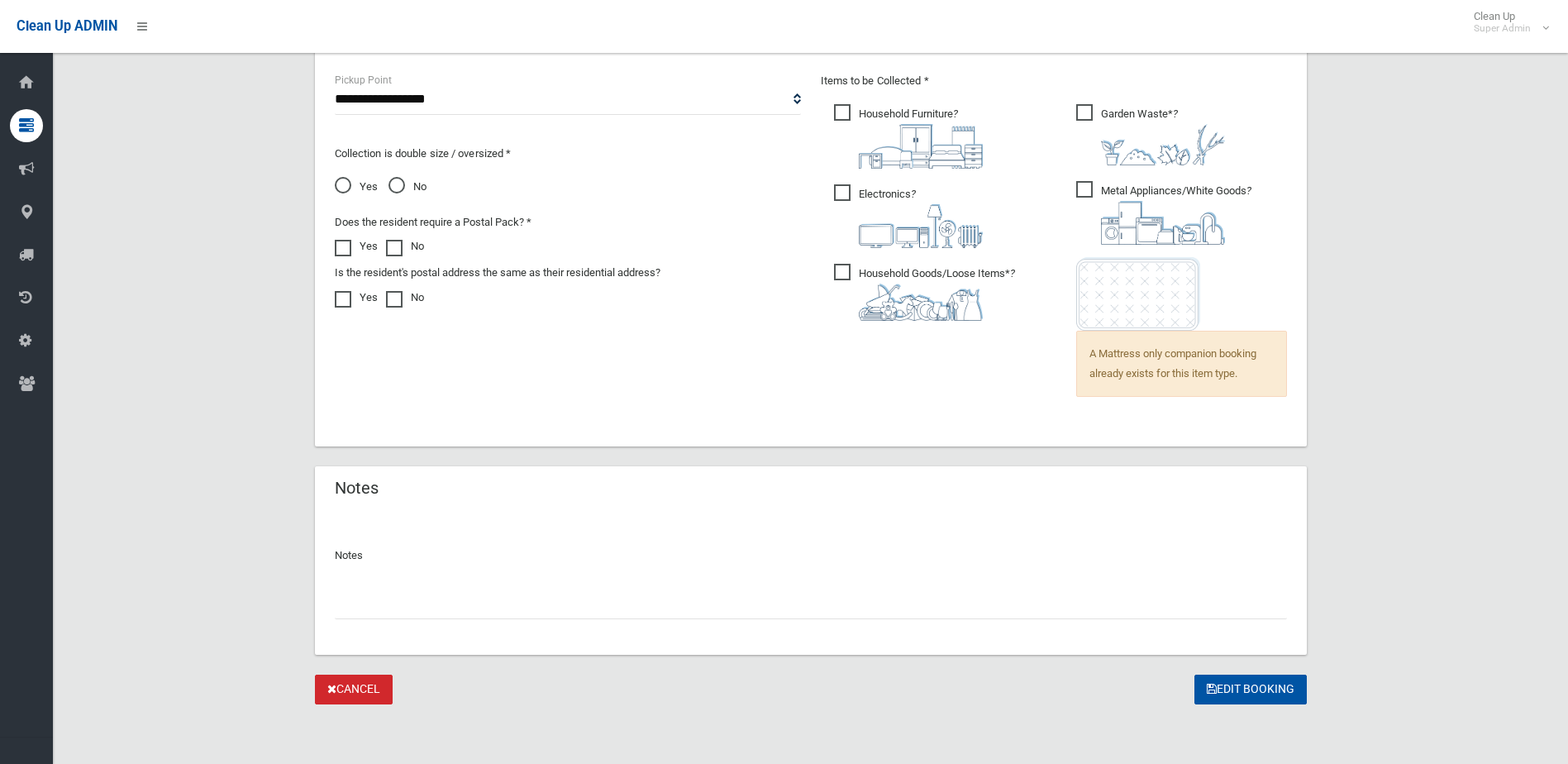
click at [380, 603] on input "text" at bounding box center [810, 604] width 952 height 31
click at [349, 605] on input "*******" at bounding box center [810, 604] width 952 height 31
click at [458, 606] on input "**********" at bounding box center [810, 604] width 952 height 31
type input "**********"
click at [1249, 680] on button "Edit Booking" at bounding box center [1250, 689] width 113 height 31
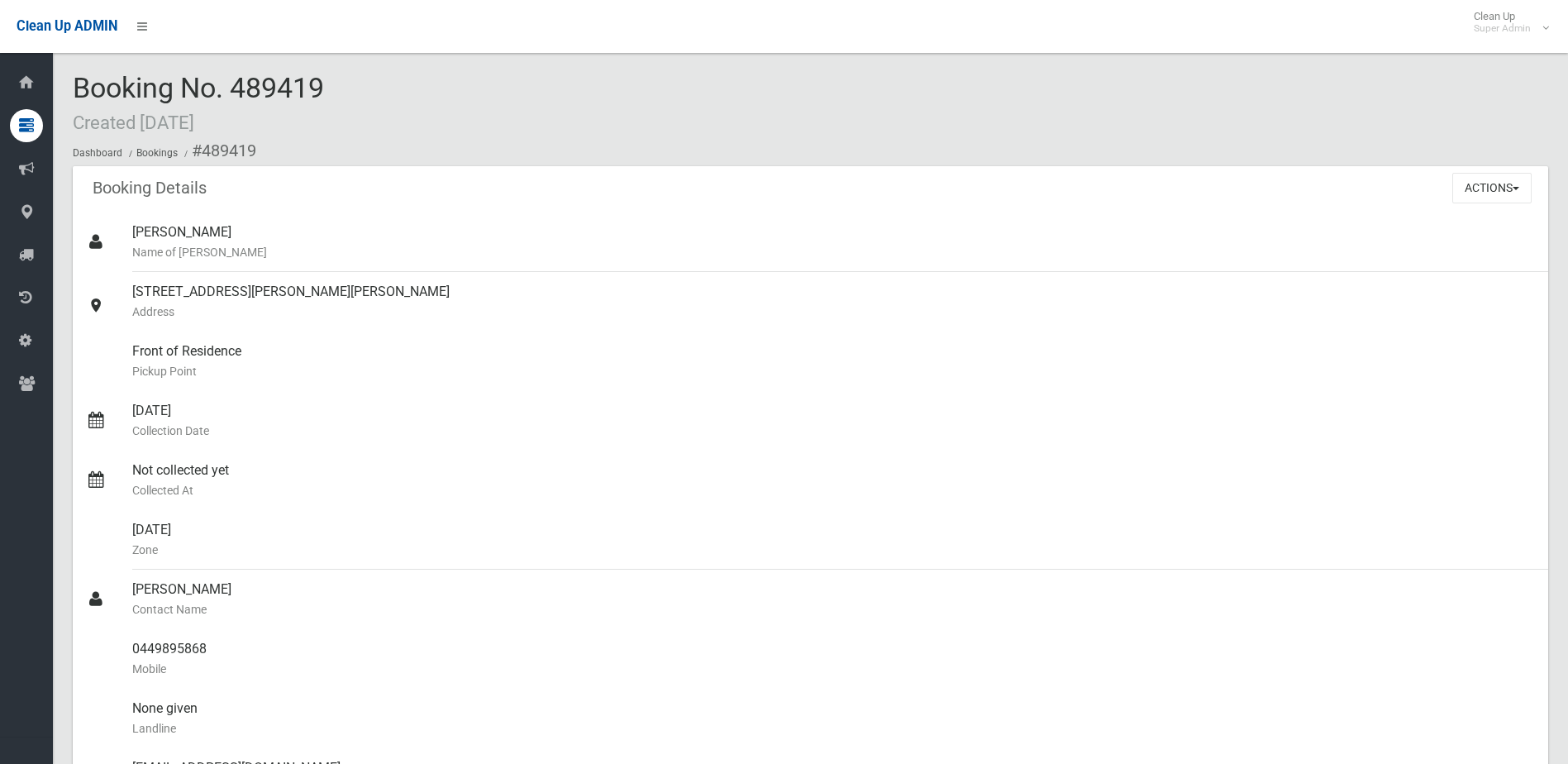
drag, startPoint x: 233, startPoint y: 88, endPoint x: 337, endPoint y: 88, distance: 104.0
click at [337, 88] on div "Booking No. 489419 Created 01/10/2025 Dashboard Bookings #489419" at bounding box center [810, 120] width 1475 height 93
drag, startPoint x: 337, startPoint y: 88, endPoint x: 300, endPoint y: 85, distance: 37.1
copy span "489419"
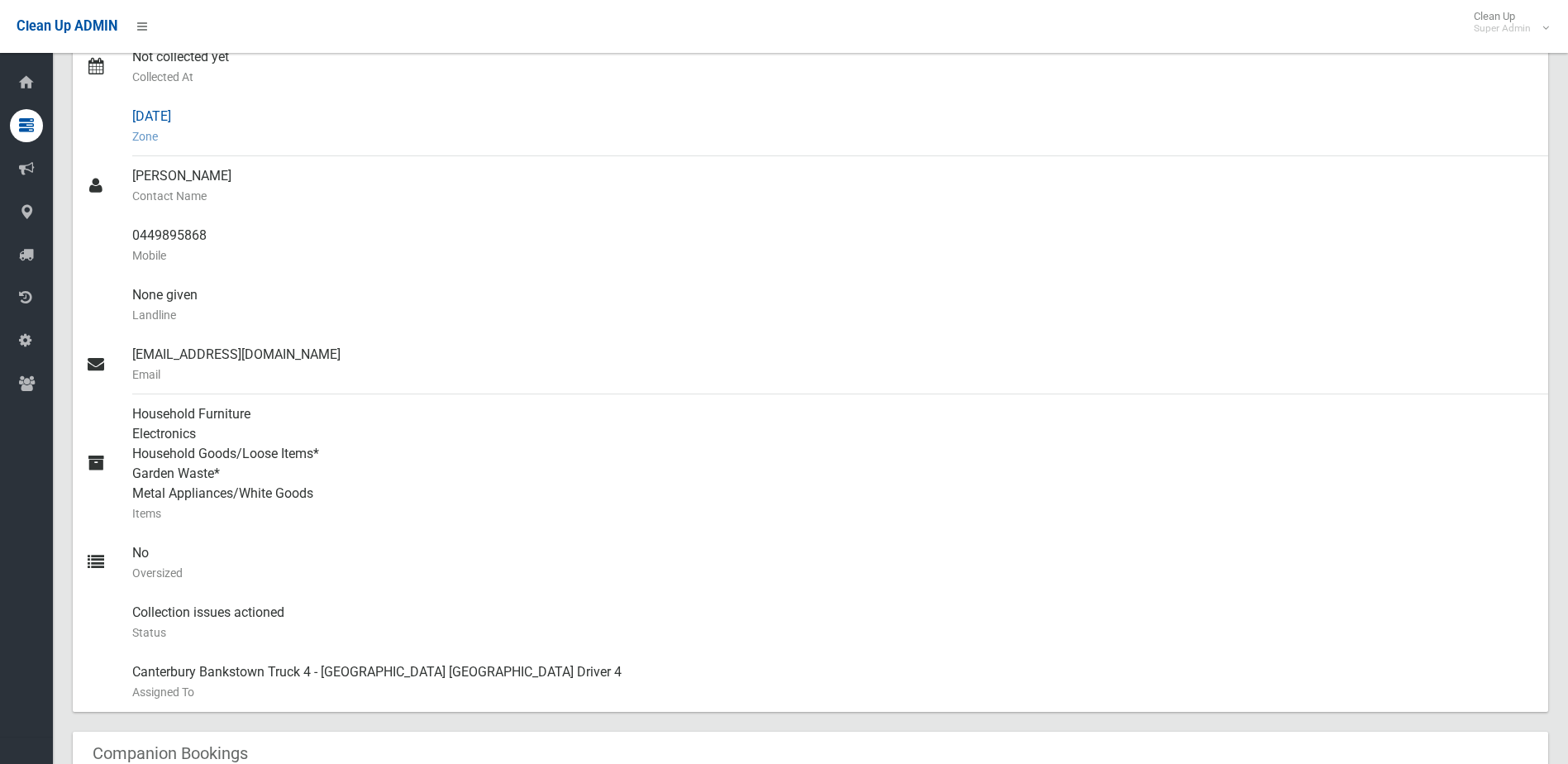
scroll to position [909, 0]
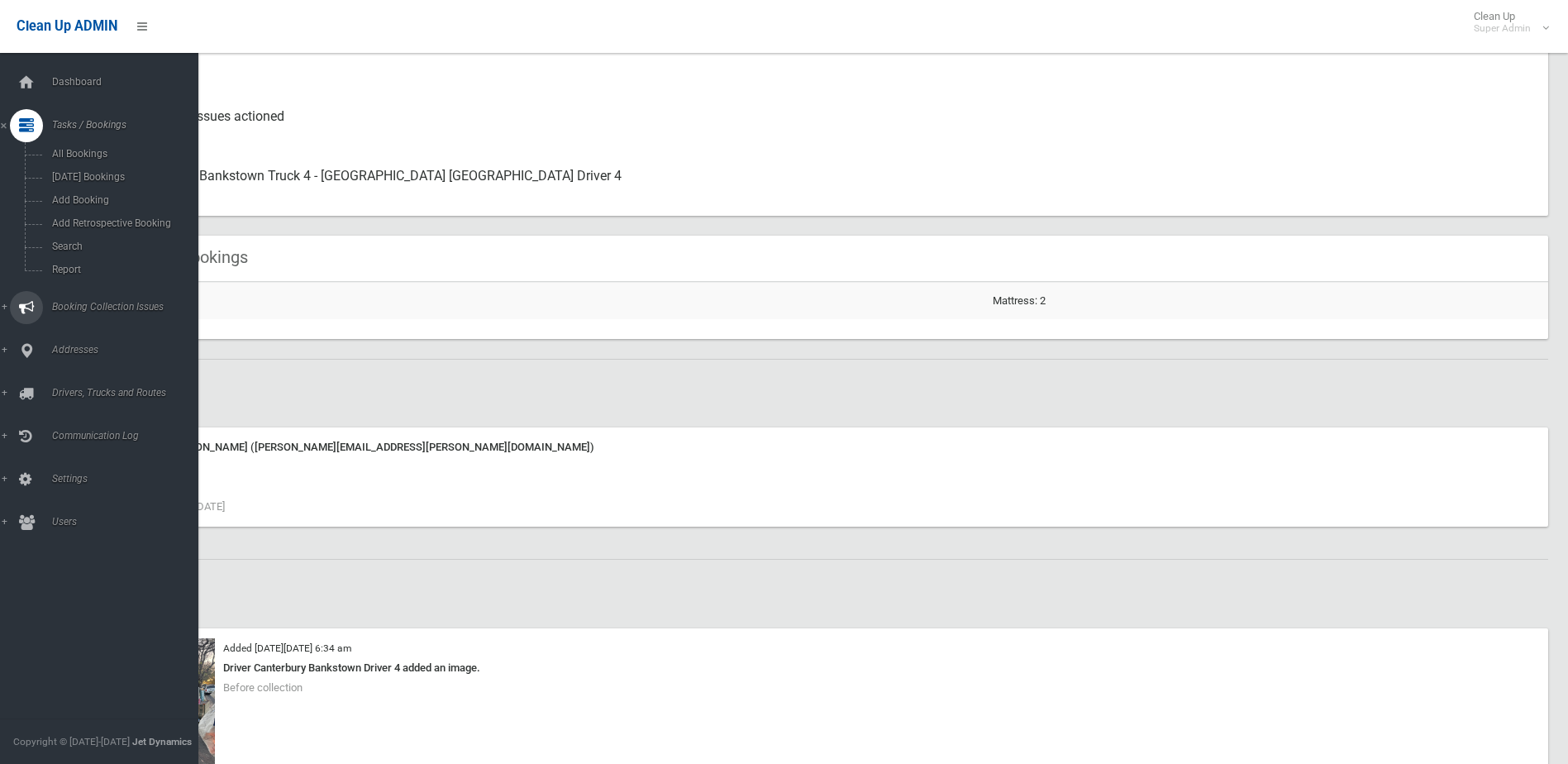
click at [84, 304] on span "Booking Collection Issues" at bounding box center [129, 306] width 164 height 11
click at [84, 192] on span "All Reported Issues" at bounding box center [122, 197] width 150 height 11
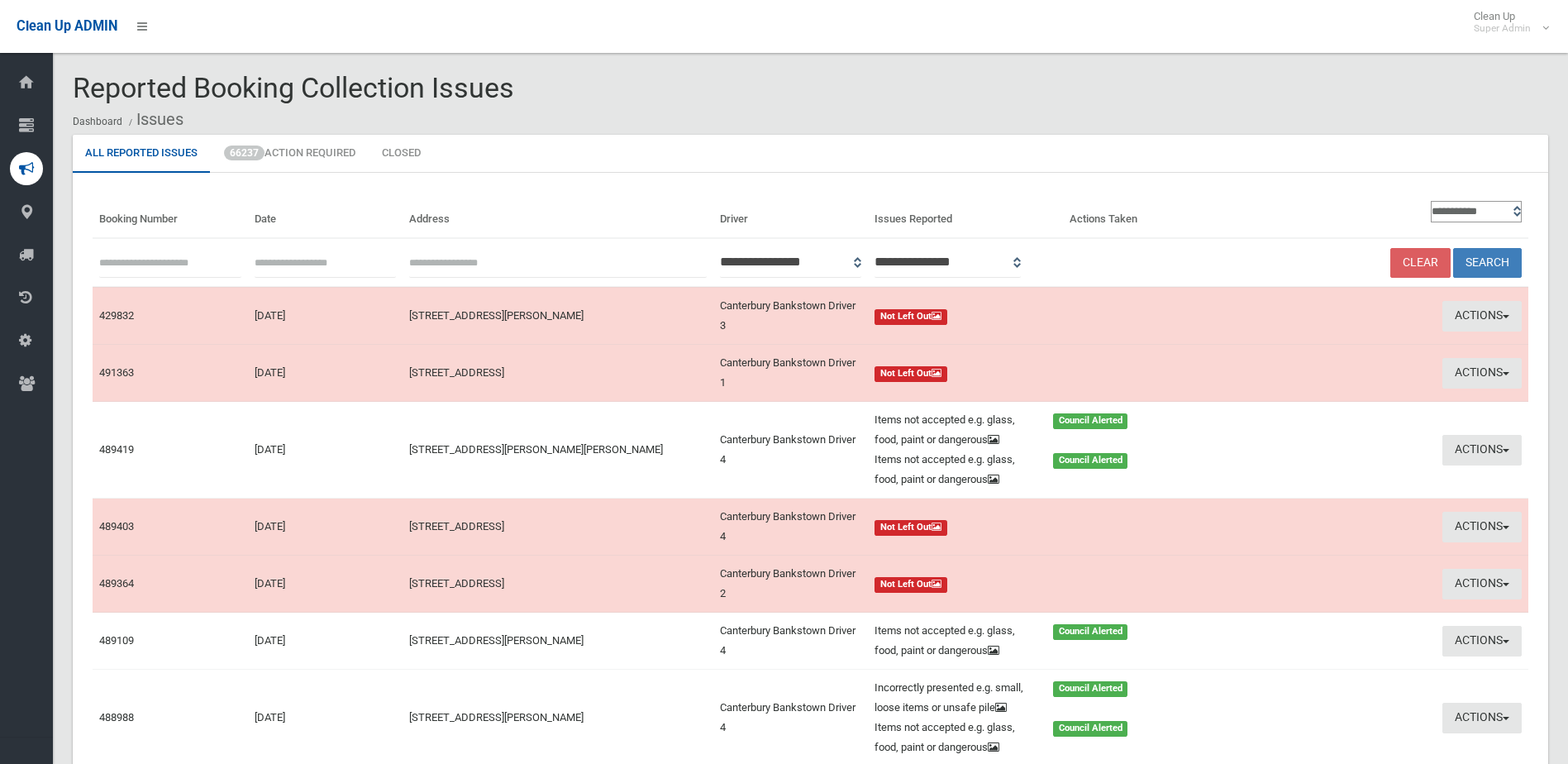
paste input "******"
type input "******"
click at [1495, 263] on button "Search" at bounding box center [1487, 263] width 69 height 31
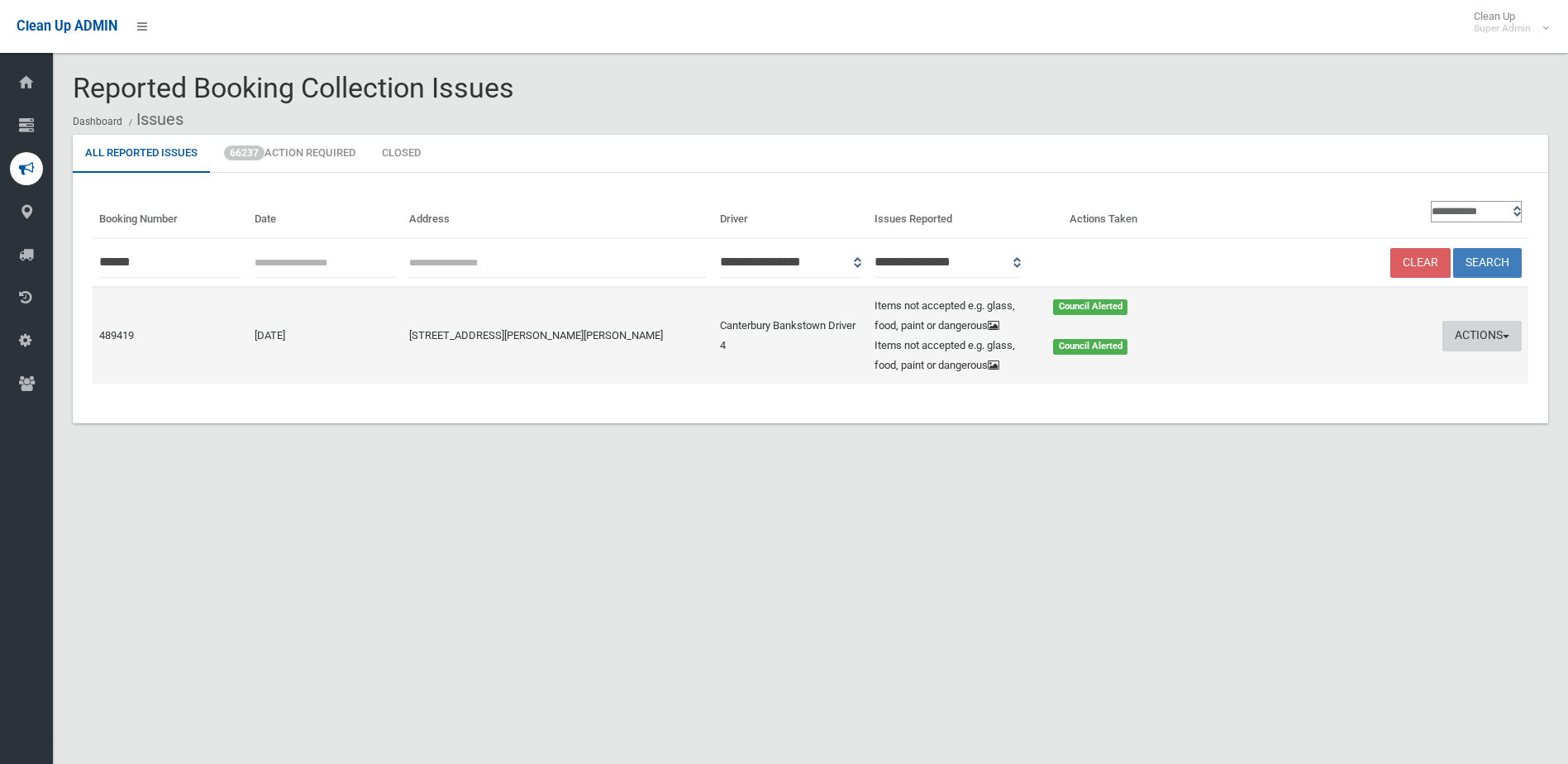
click at [1459, 330] on button "Actions" at bounding box center [1482, 336] width 79 height 31
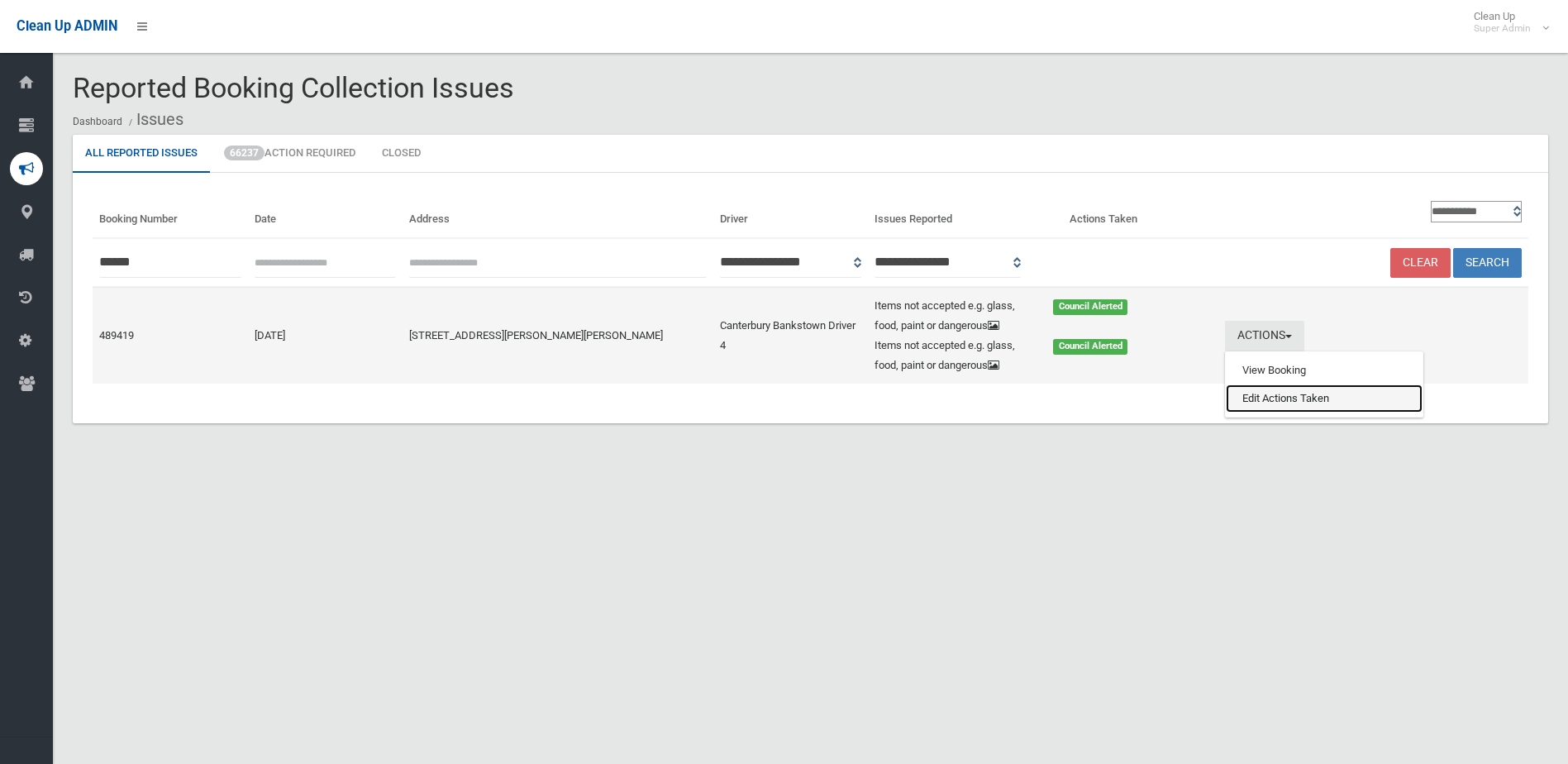
click at [1313, 401] on link "Edit Actions Taken" at bounding box center [1323, 398] width 196 height 28
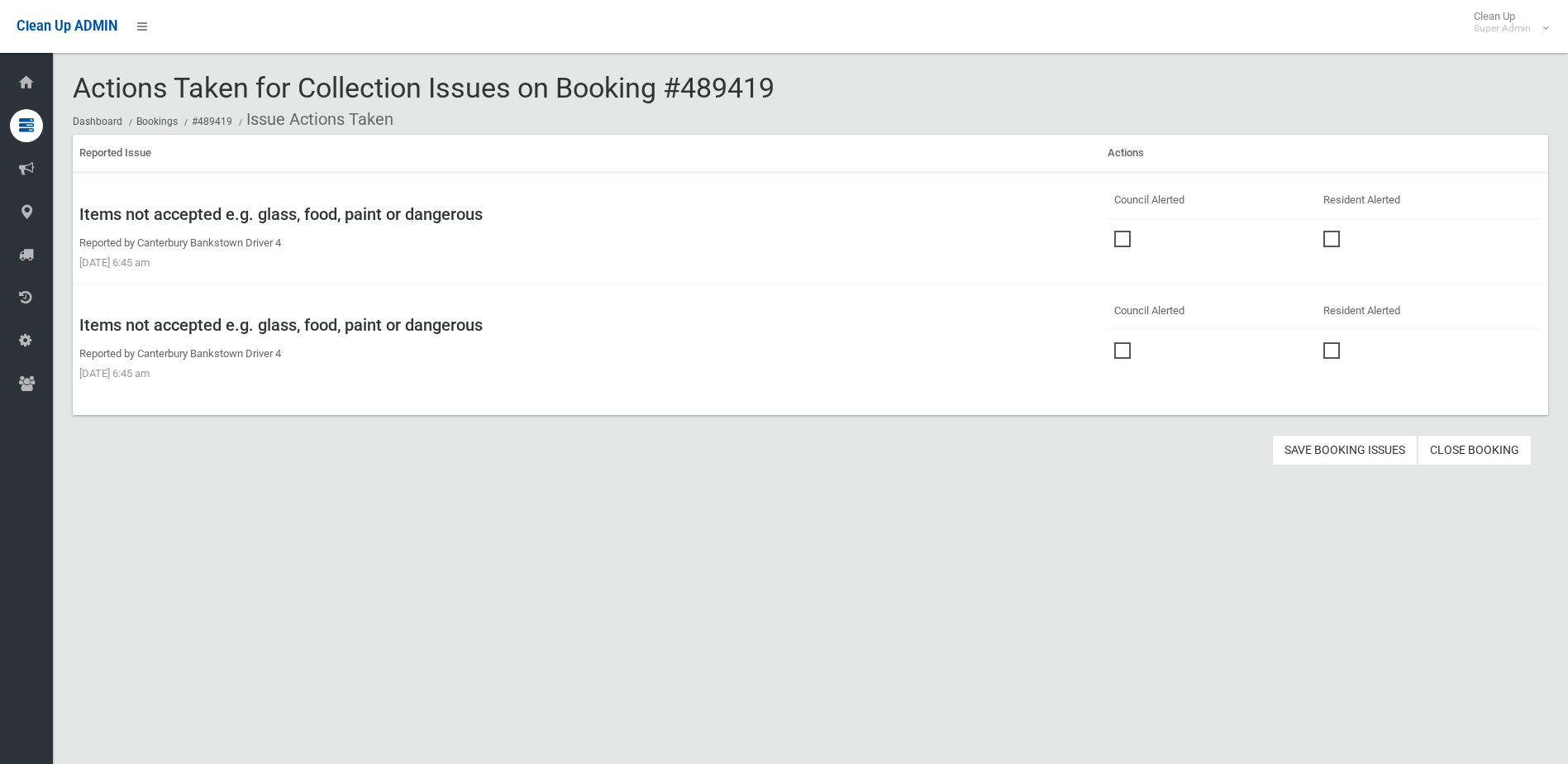
click at [1476, 446] on link "Close Booking" at bounding box center [1474, 449] width 114 height 31
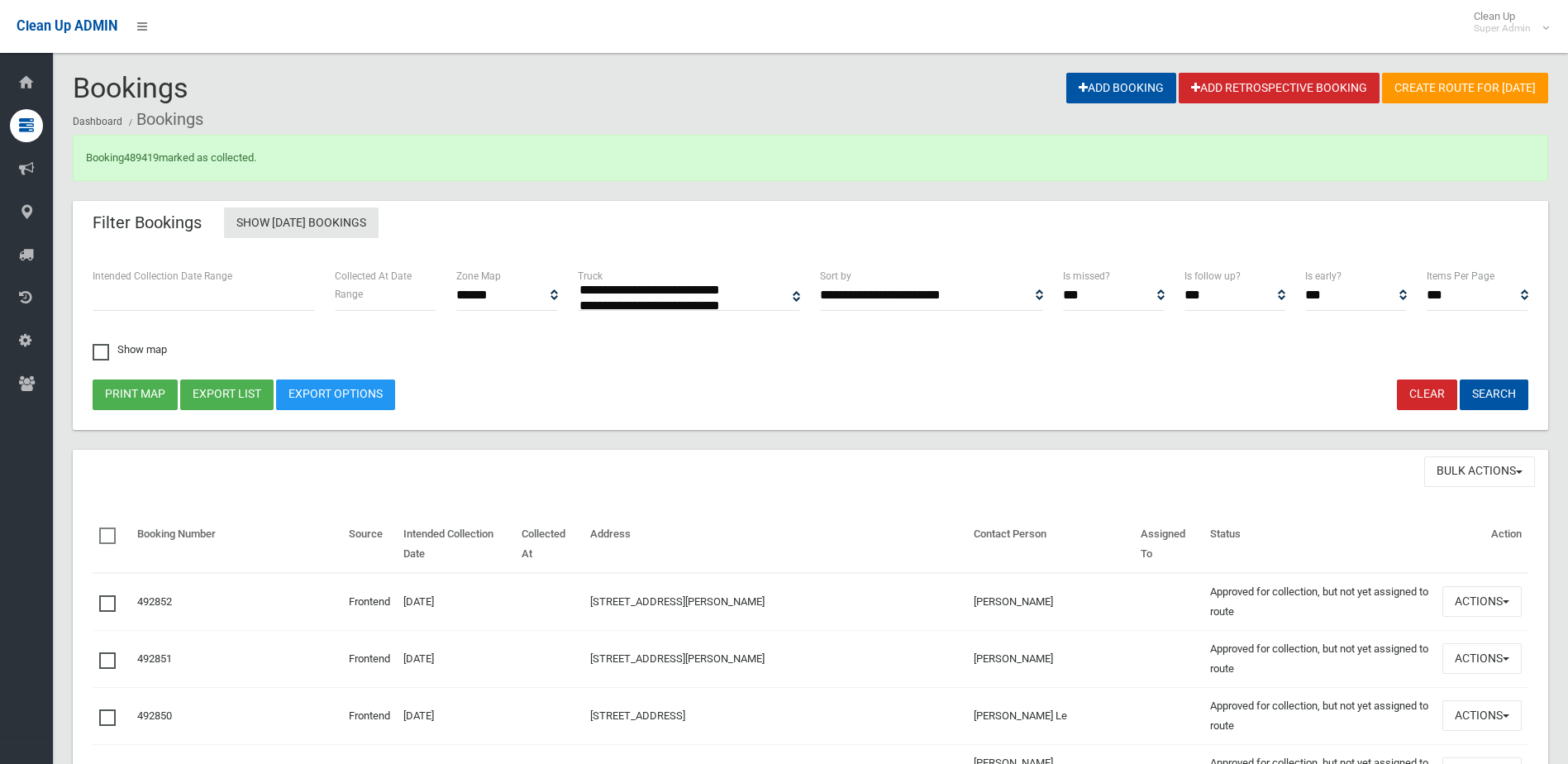
select select
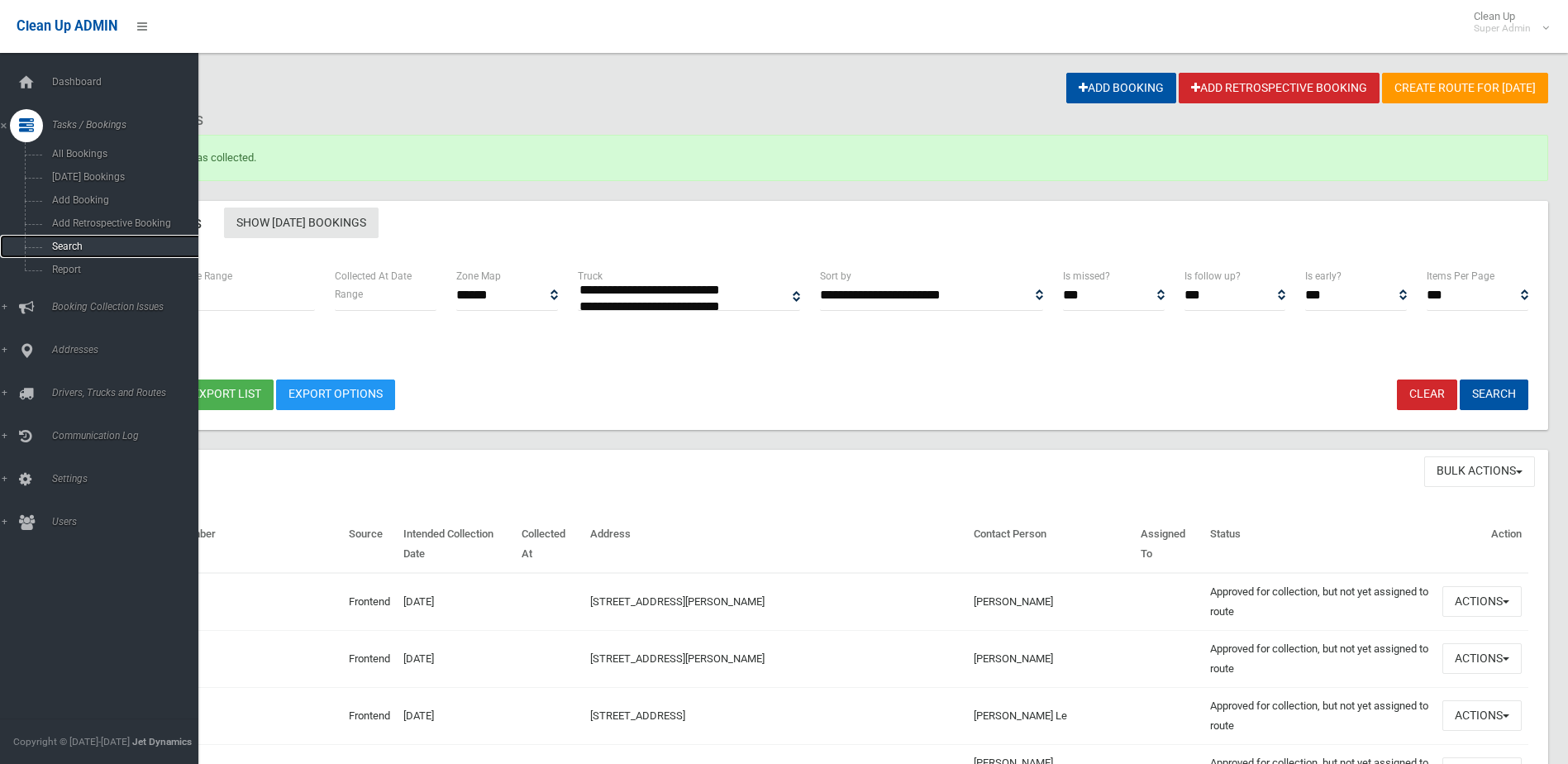
click at [59, 245] on span "Search" at bounding box center [122, 246] width 150 height 11
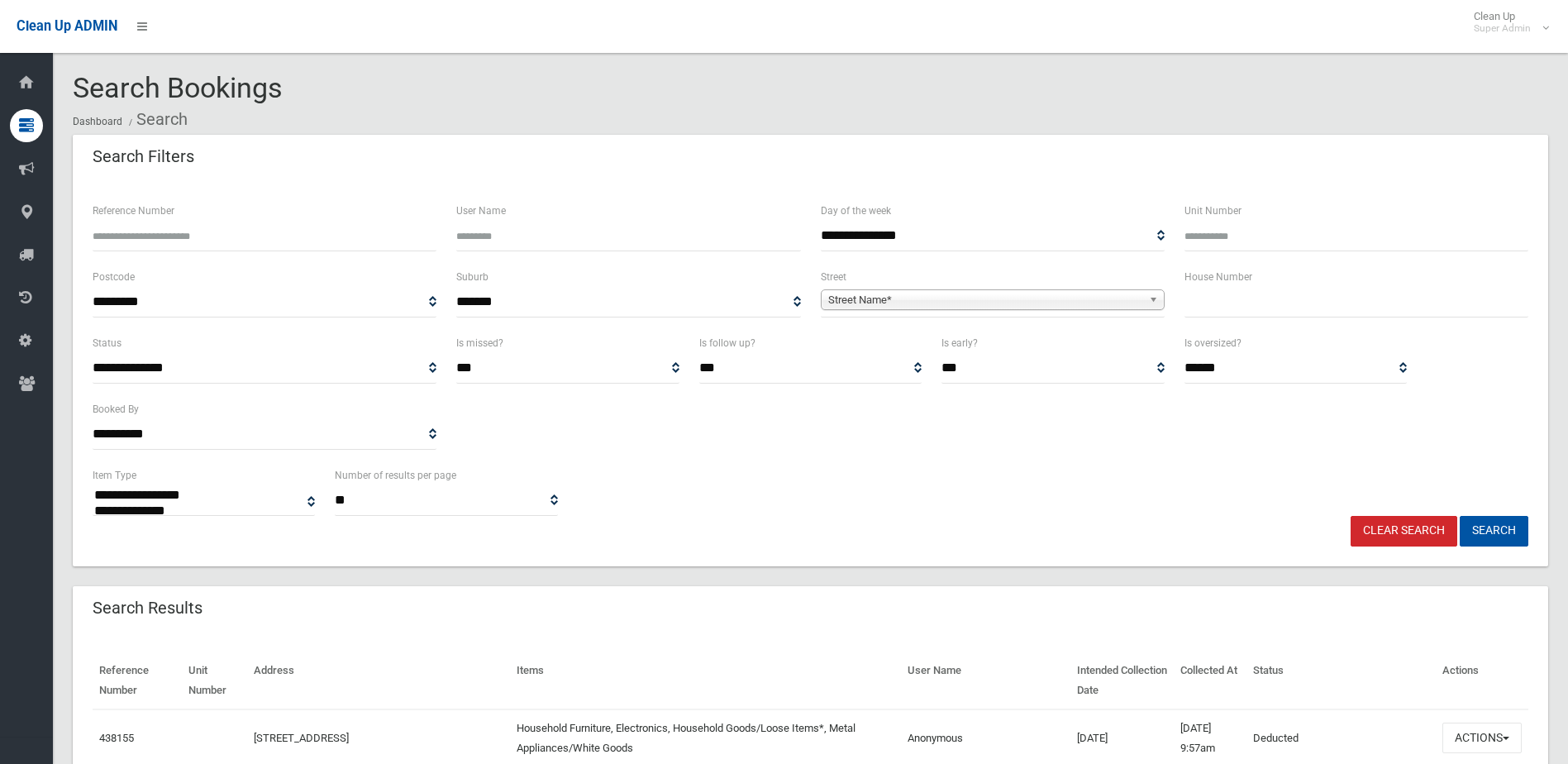
select select
click at [196, 239] on input "Reference Number" at bounding box center [264, 235] width 344 height 31
type input "******"
click at [1460, 516] on button "Search" at bounding box center [1494, 530] width 69 height 31
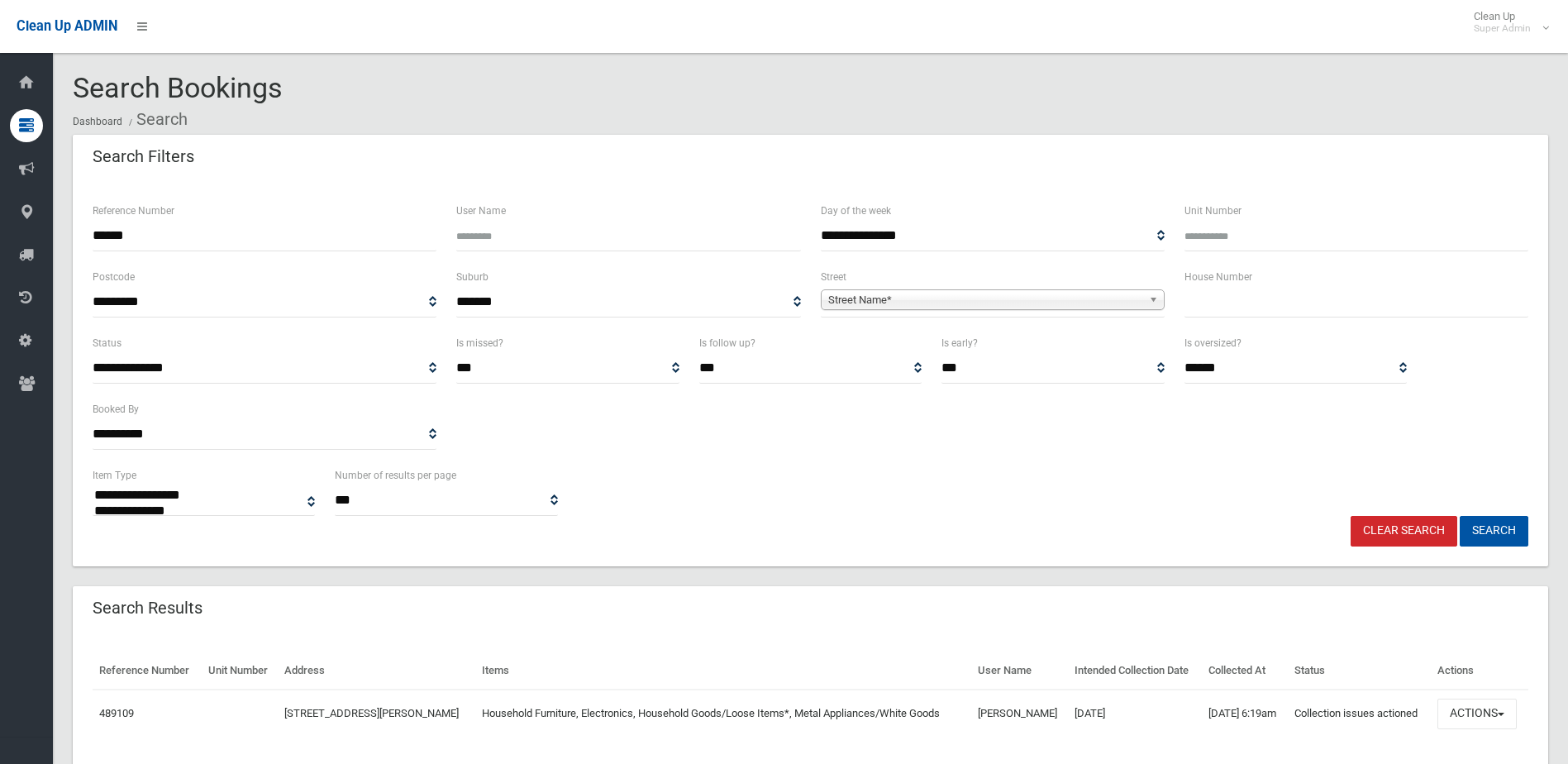
select select
click at [1470, 710] on button "Actions" at bounding box center [1476, 714] width 79 height 31
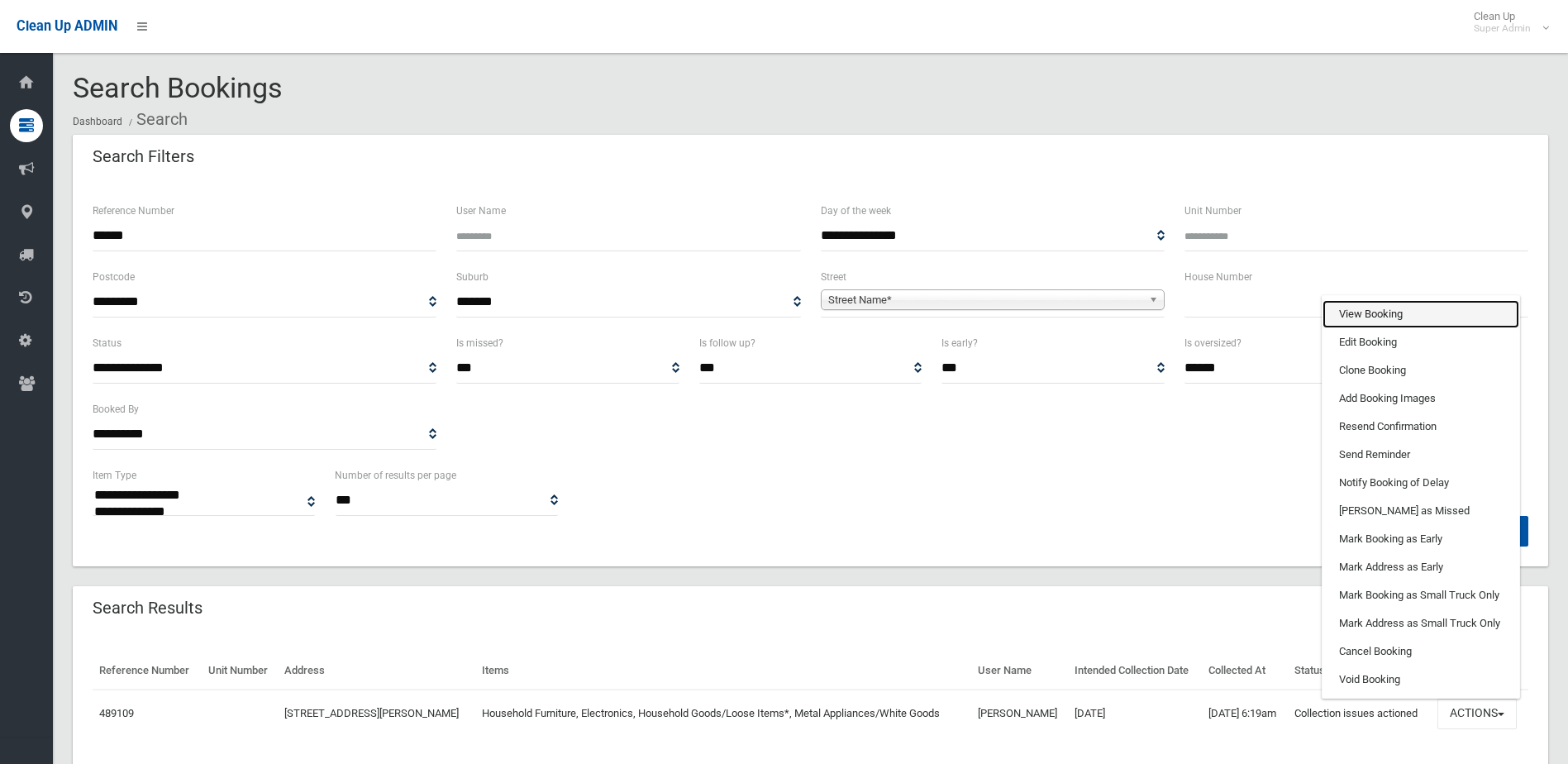
click at [1379, 314] on link "View Booking" at bounding box center [1420, 315] width 196 height 28
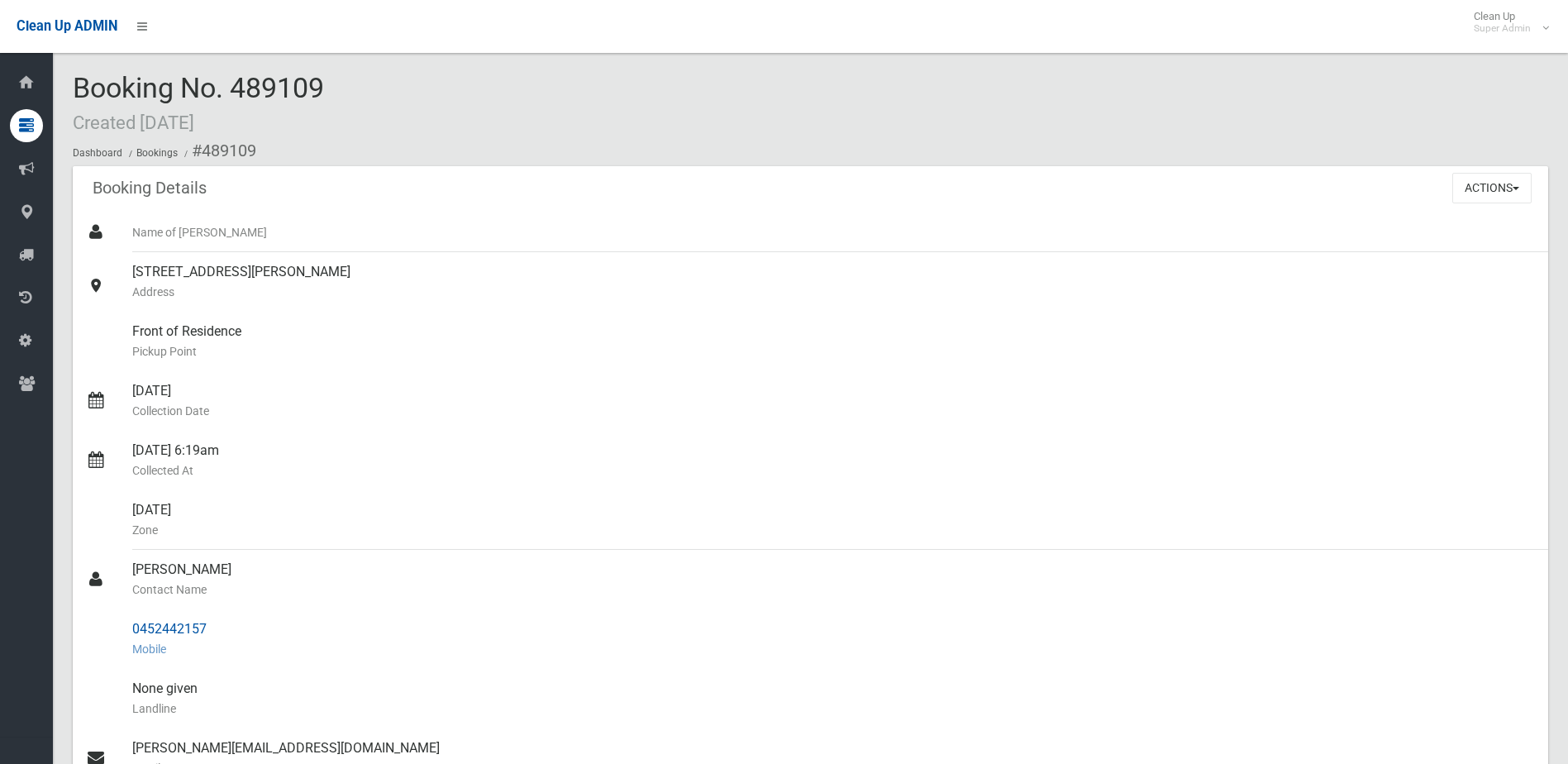
drag, startPoint x: 132, startPoint y: 567, endPoint x: 226, endPoint y: 626, distance: 111.0
click at [226, 626] on ul "Name of Booker 43 Munro Street, SEFTON NSW 2162 Address Front of Residence Pick…" at bounding box center [810, 649] width 1475 height 873
drag, startPoint x: 226, startPoint y: 626, endPoint x: 174, endPoint y: 627, distance: 52.0
copy ul "Louisa Glenn Contact Name 0452442157"
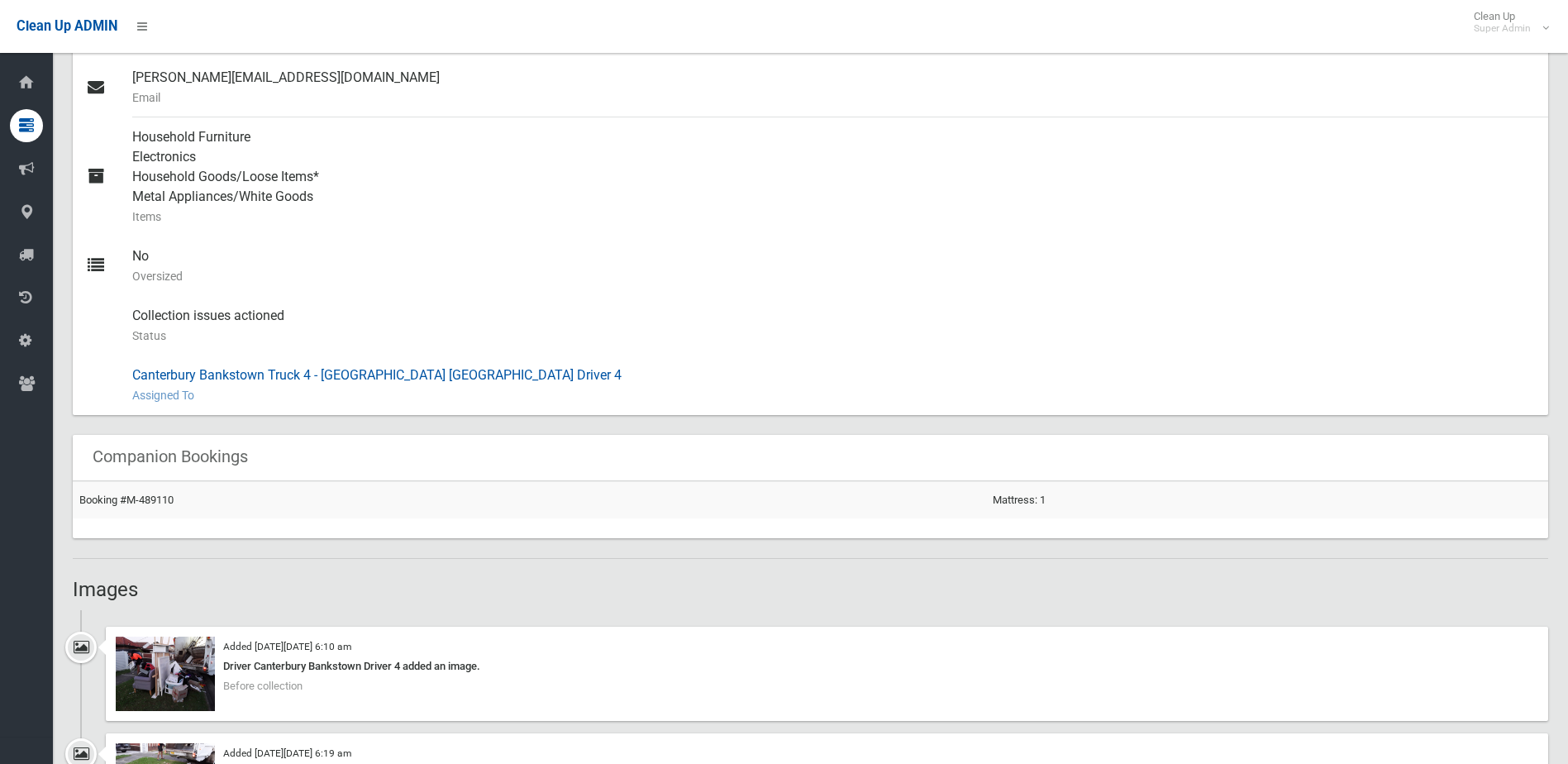
scroll to position [992, 0]
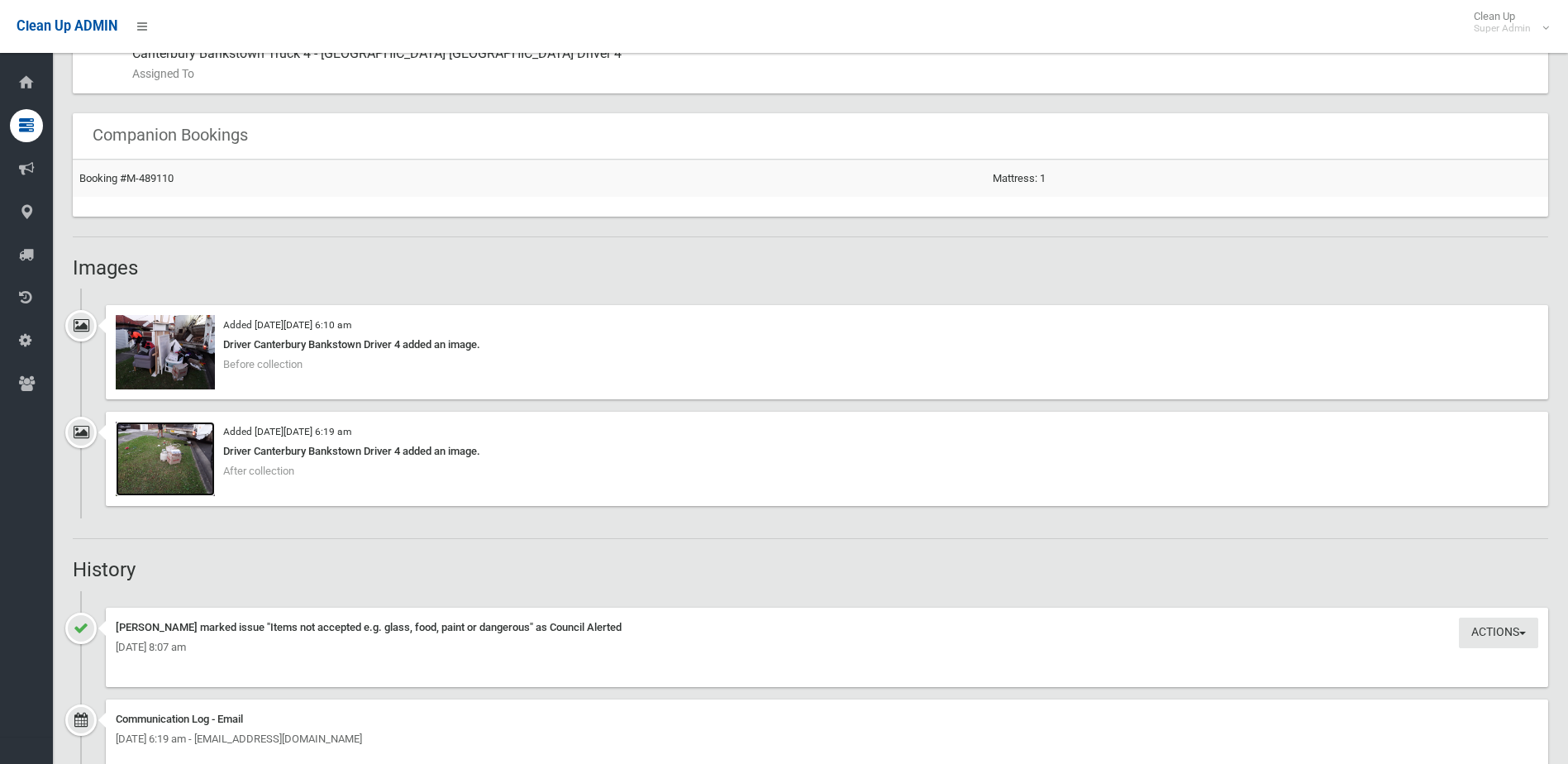
click at [174, 464] on img at bounding box center [165, 458] width 100 height 74
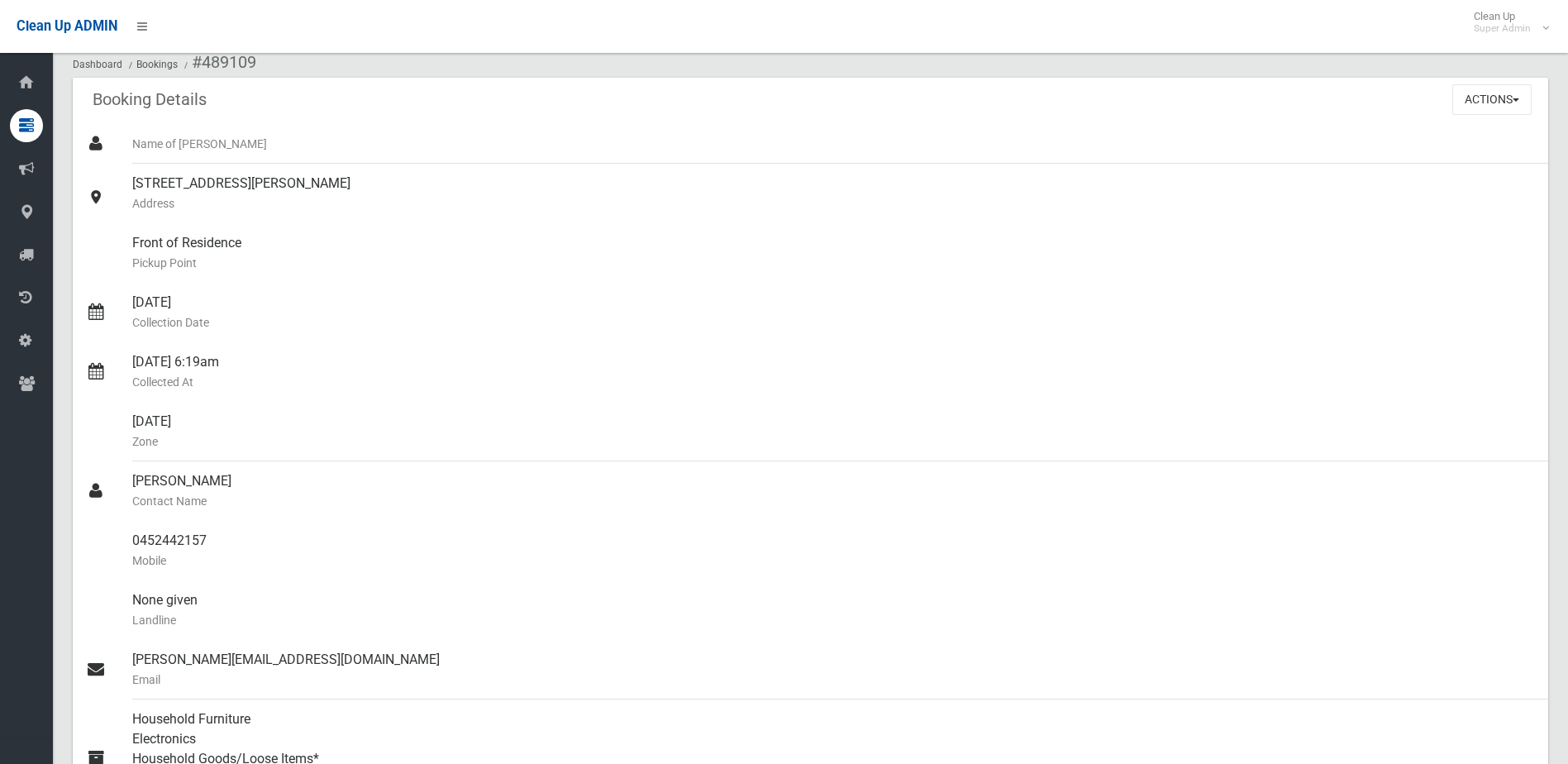
scroll to position [0, 0]
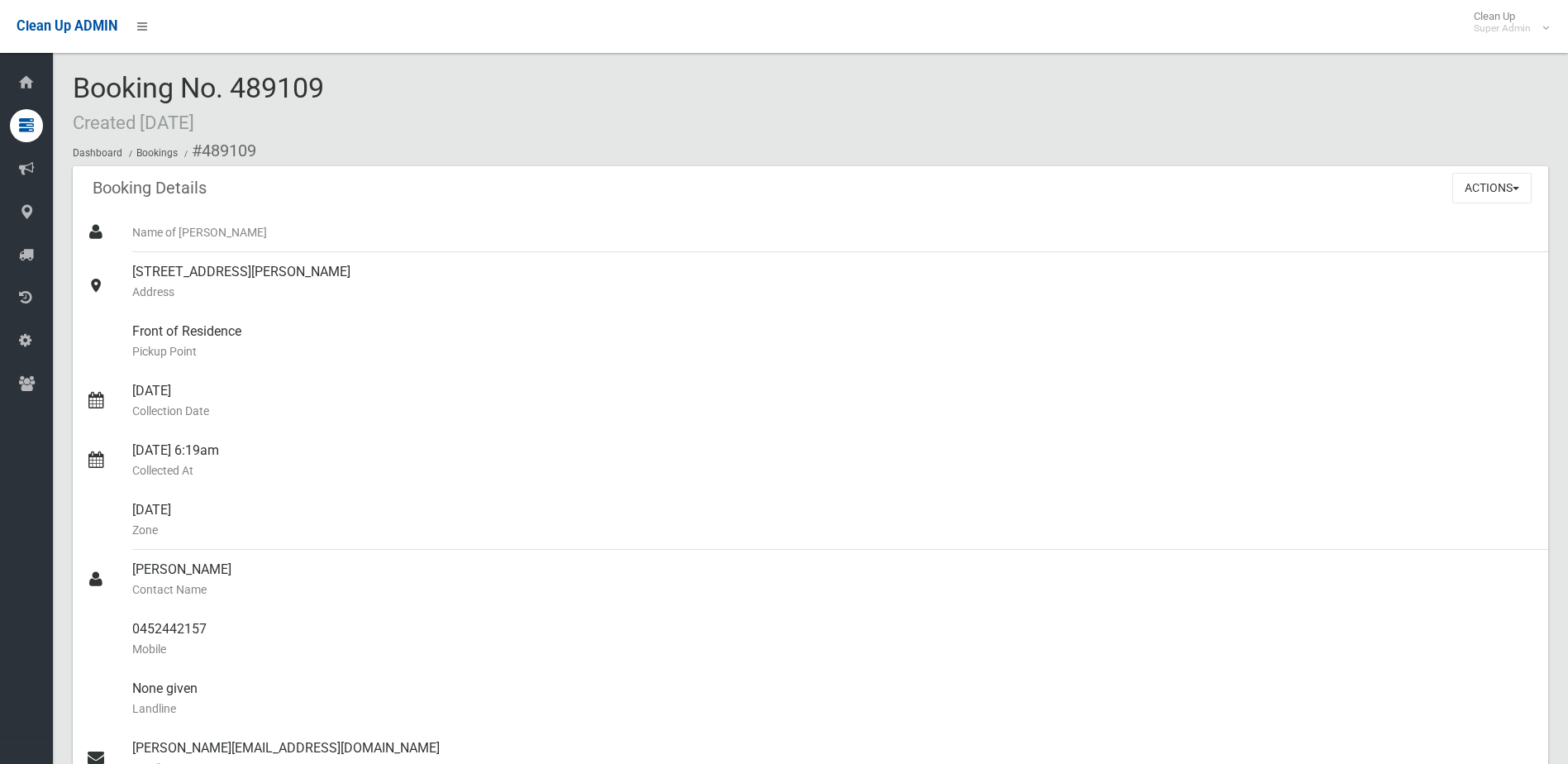
drag, startPoint x: 235, startPoint y: 84, endPoint x: 347, endPoint y: 86, distance: 112.0
click at [347, 86] on div "Booking No. 489109 Created 30/09/2025 Dashboard Bookings #489109" at bounding box center [810, 120] width 1475 height 93
drag, startPoint x: 347, startPoint y: 86, endPoint x: 294, endPoint y: 85, distance: 53.0
copy span "489109"
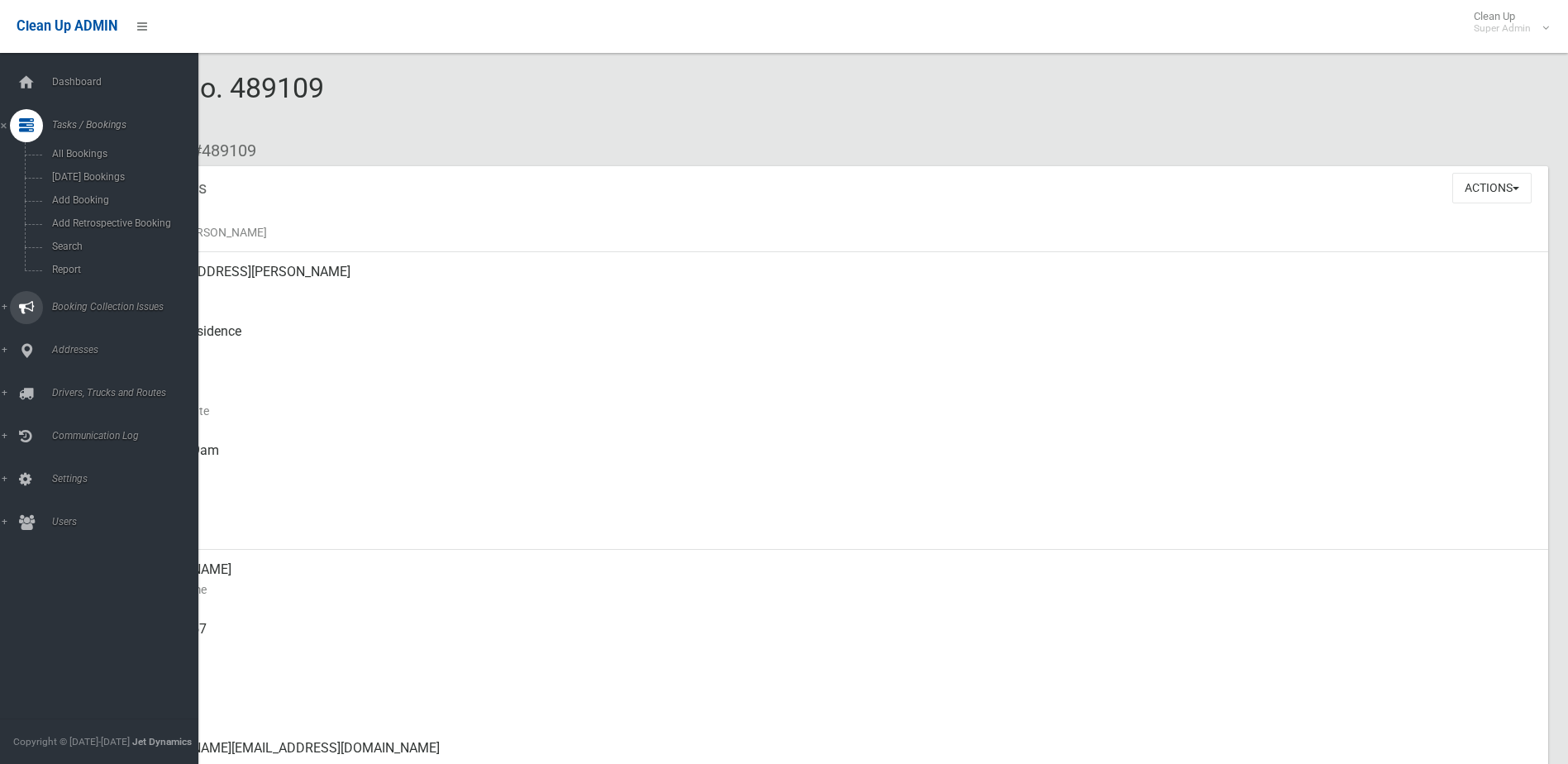
click at [87, 303] on span "Booking Collection Issues" at bounding box center [129, 306] width 164 height 11
click at [93, 194] on span "All Reported Issues" at bounding box center [122, 197] width 150 height 11
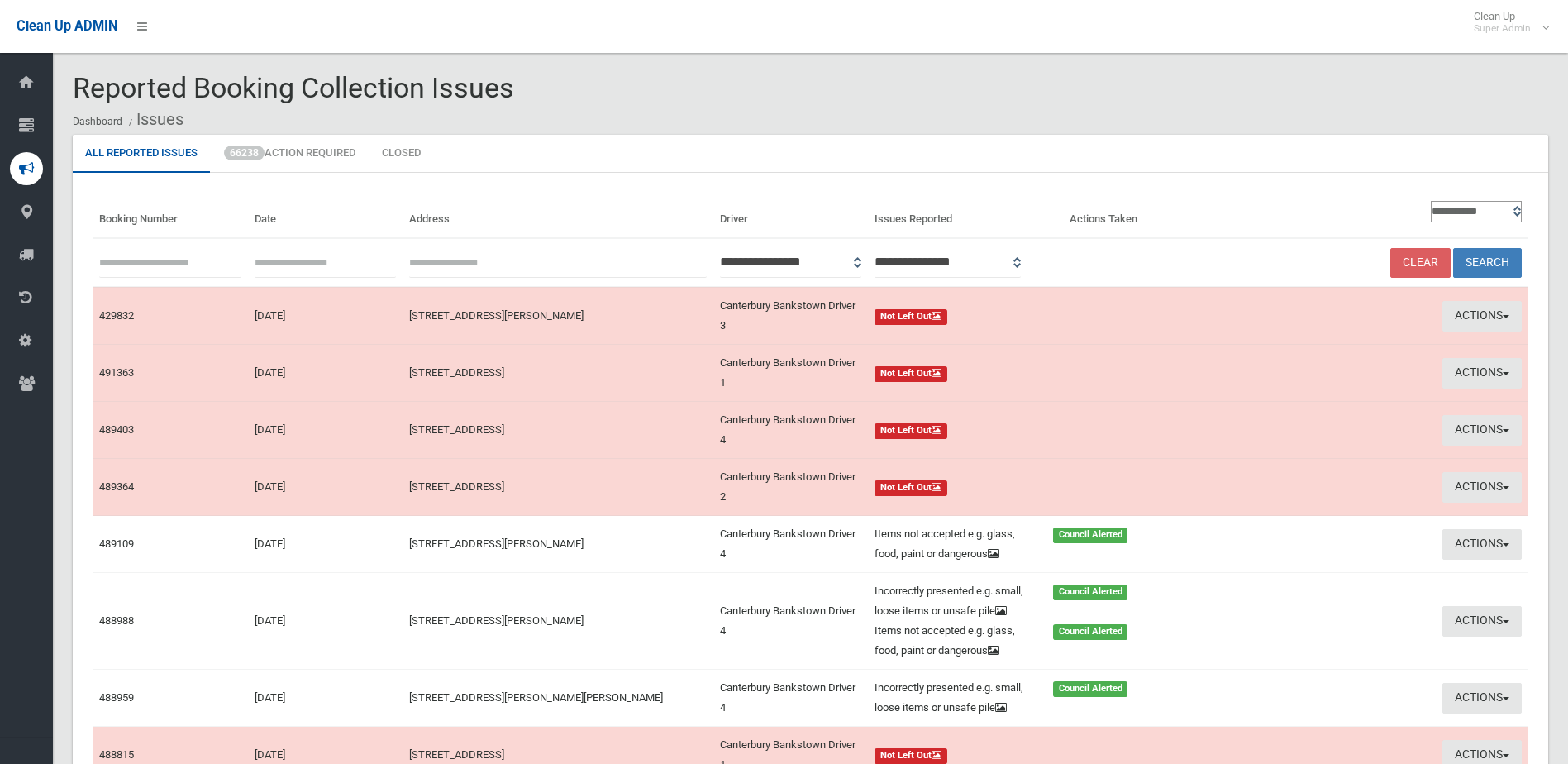
paste input "******"
type input "******"
click at [1485, 260] on button "Search" at bounding box center [1487, 263] width 69 height 31
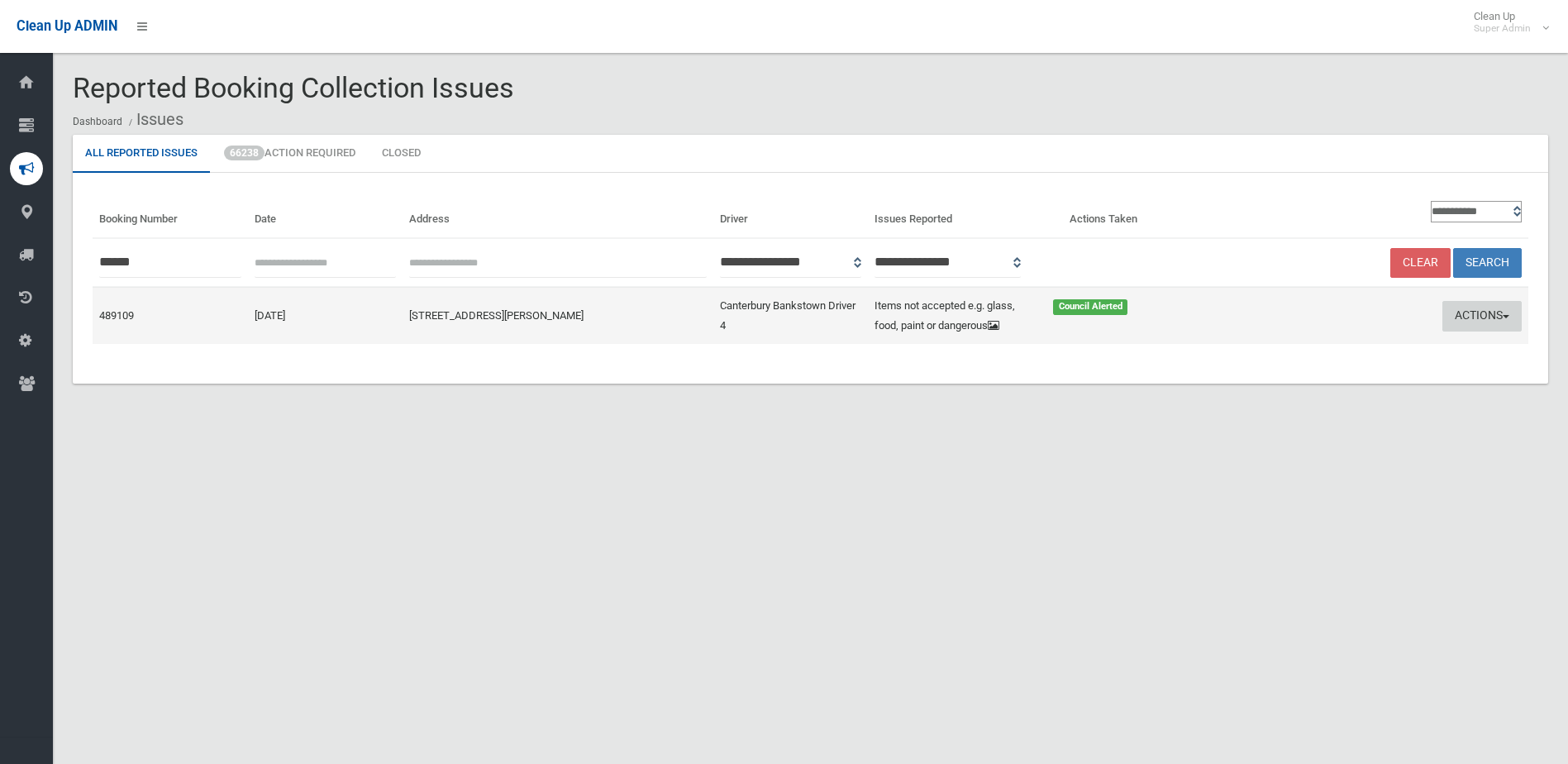
click at [1483, 315] on button "Actions" at bounding box center [1482, 315] width 79 height 31
click at [1308, 377] on link "Edit Actions Taken" at bounding box center [1323, 379] width 196 height 28
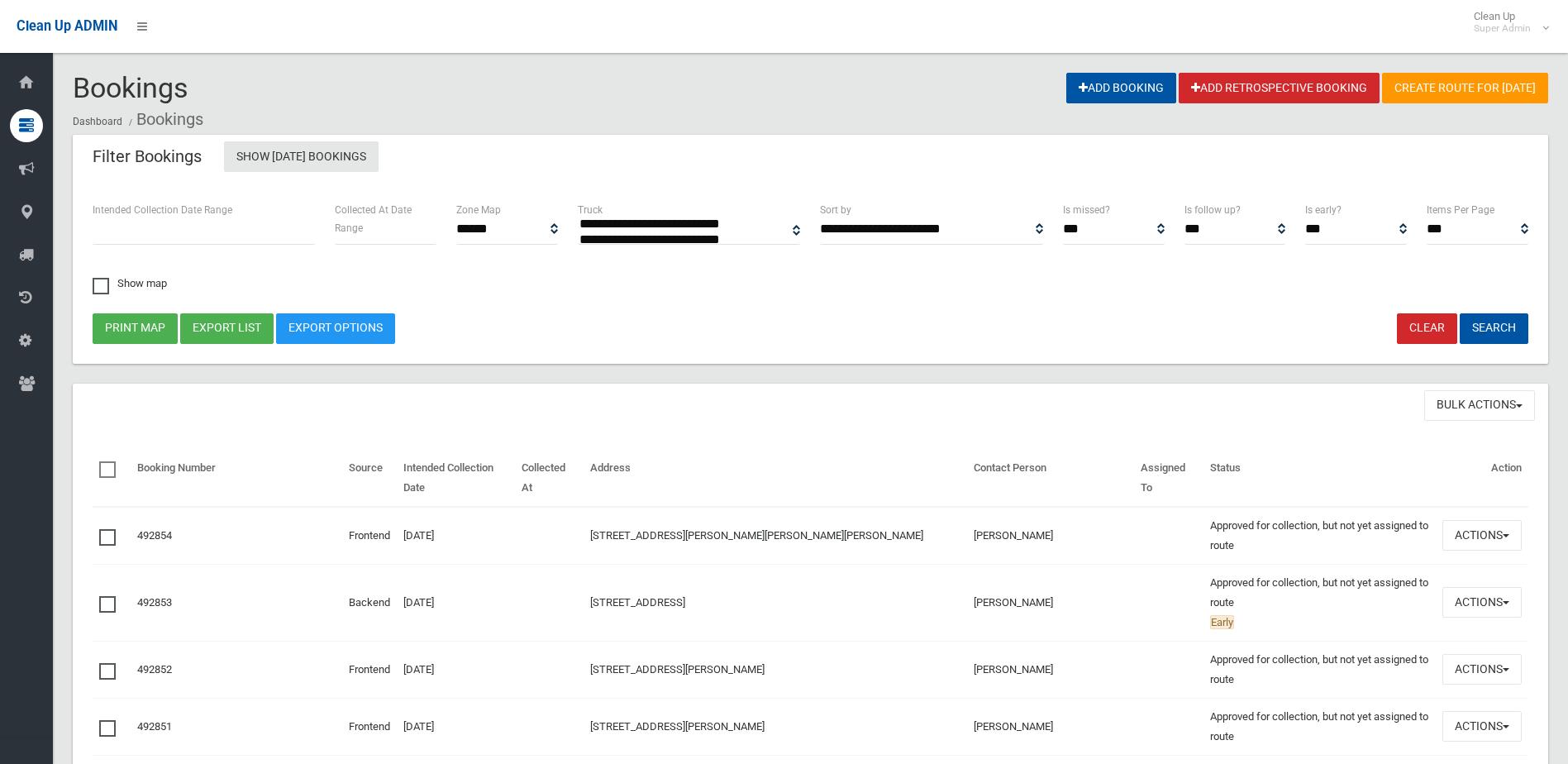
select select
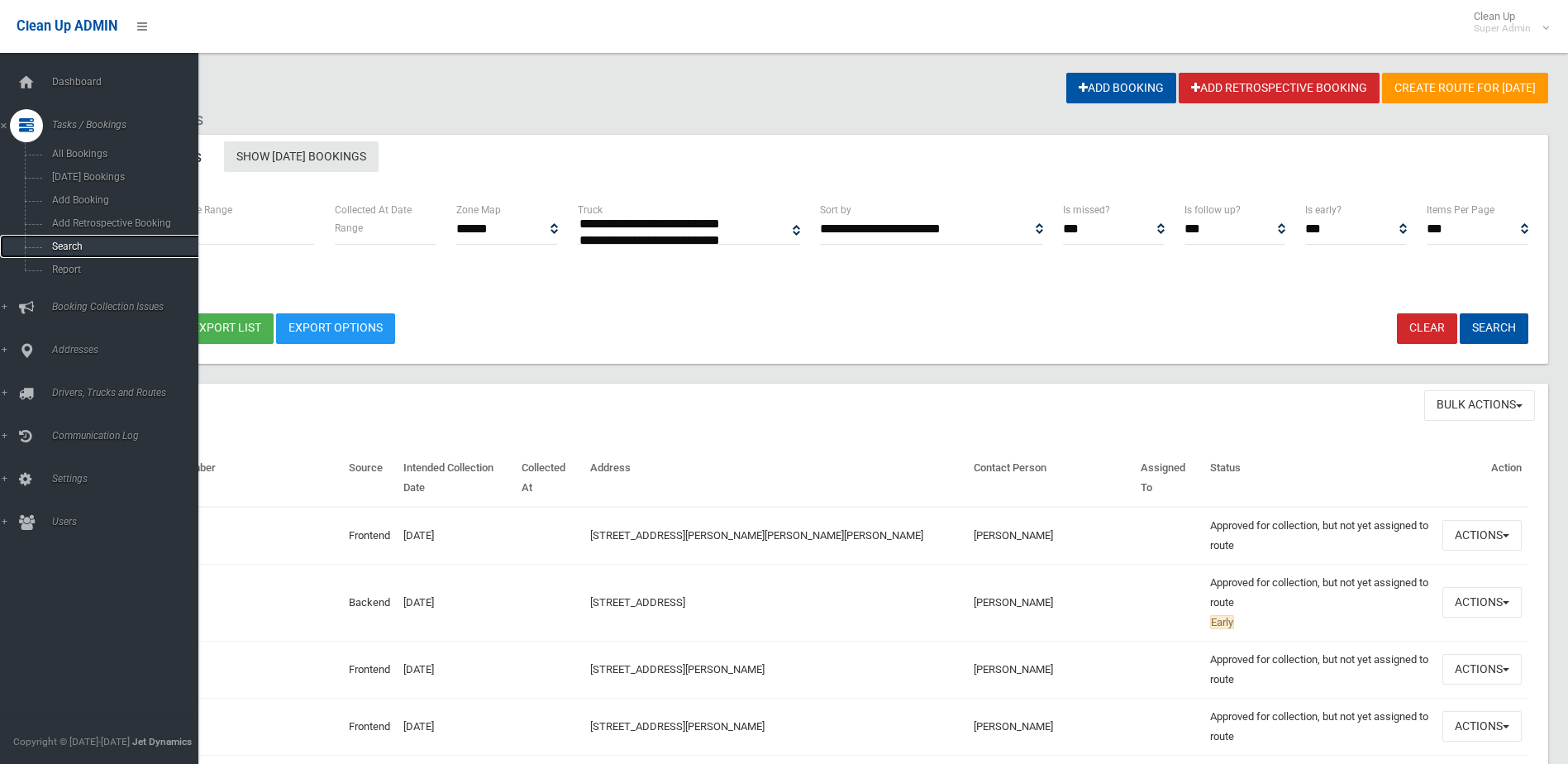
click at [64, 245] on span "Search" at bounding box center [122, 246] width 150 height 11
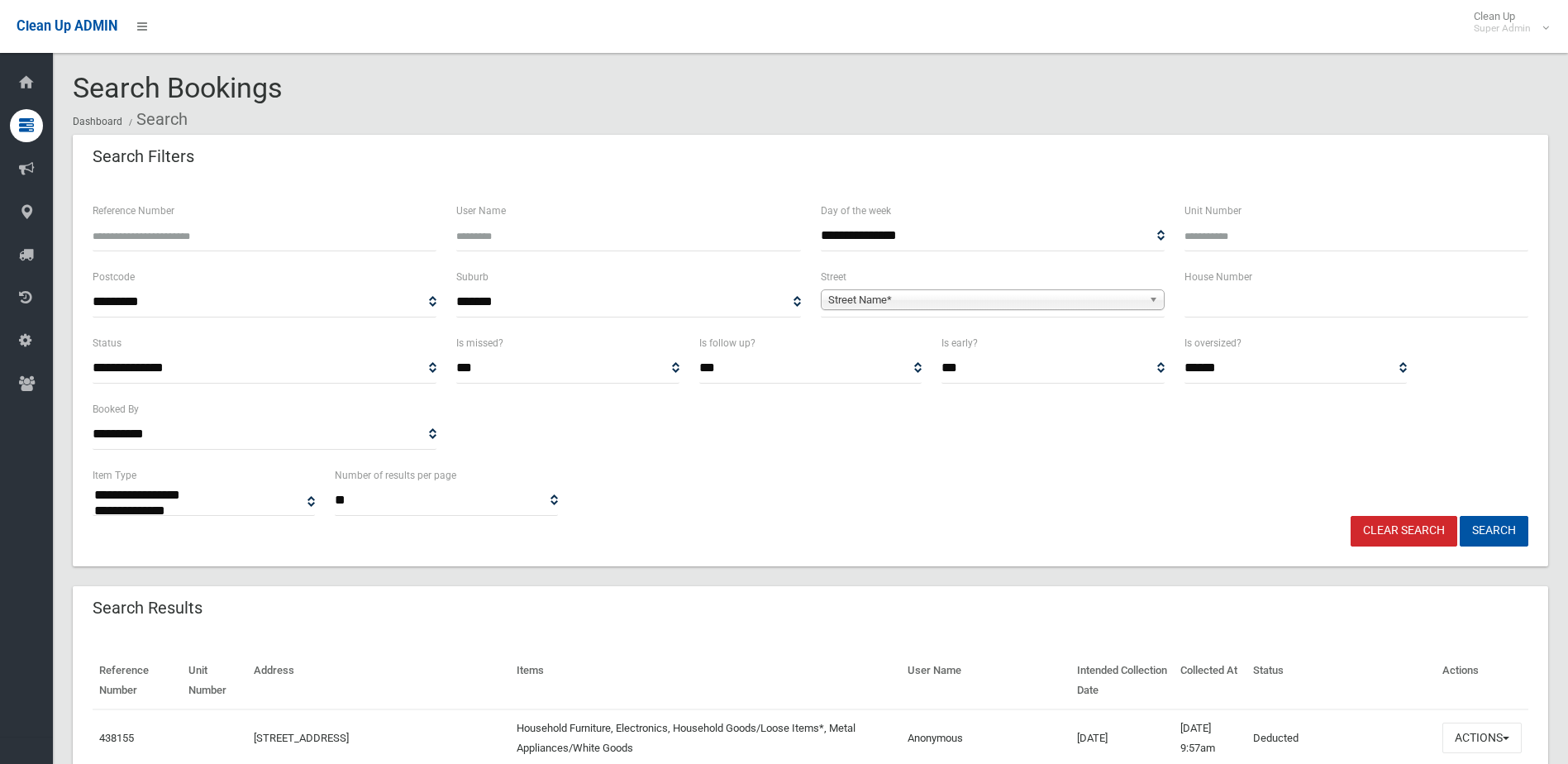
select select
click at [174, 232] on input "Reference Number" at bounding box center [264, 235] width 344 height 31
type input "******"
click at [1460, 516] on button "Search" at bounding box center [1494, 530] width 69 height 31
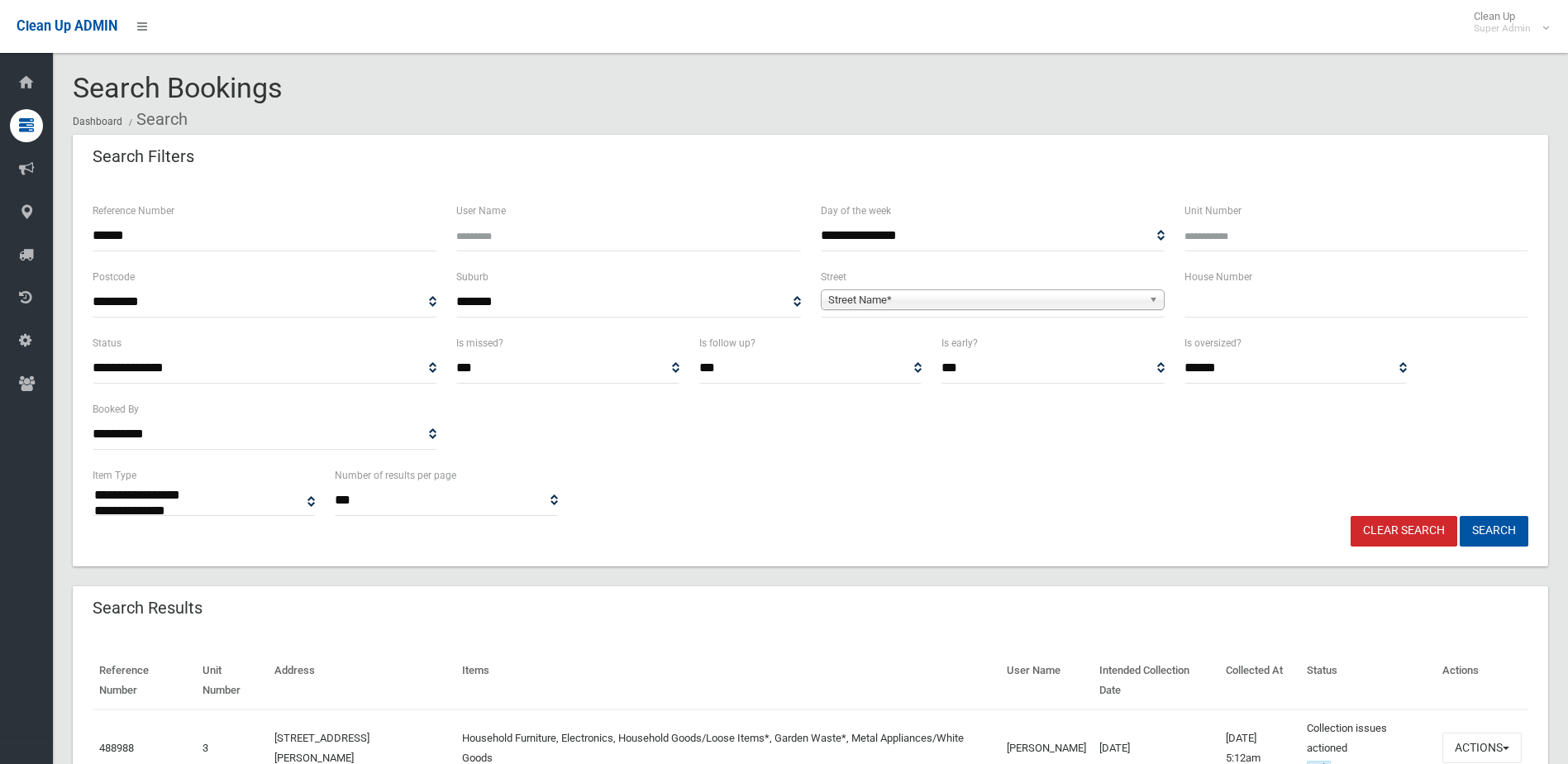
select select
click at [1490, 745] on button "Actions" at bounding box center [1482, 747] width 79 height 31
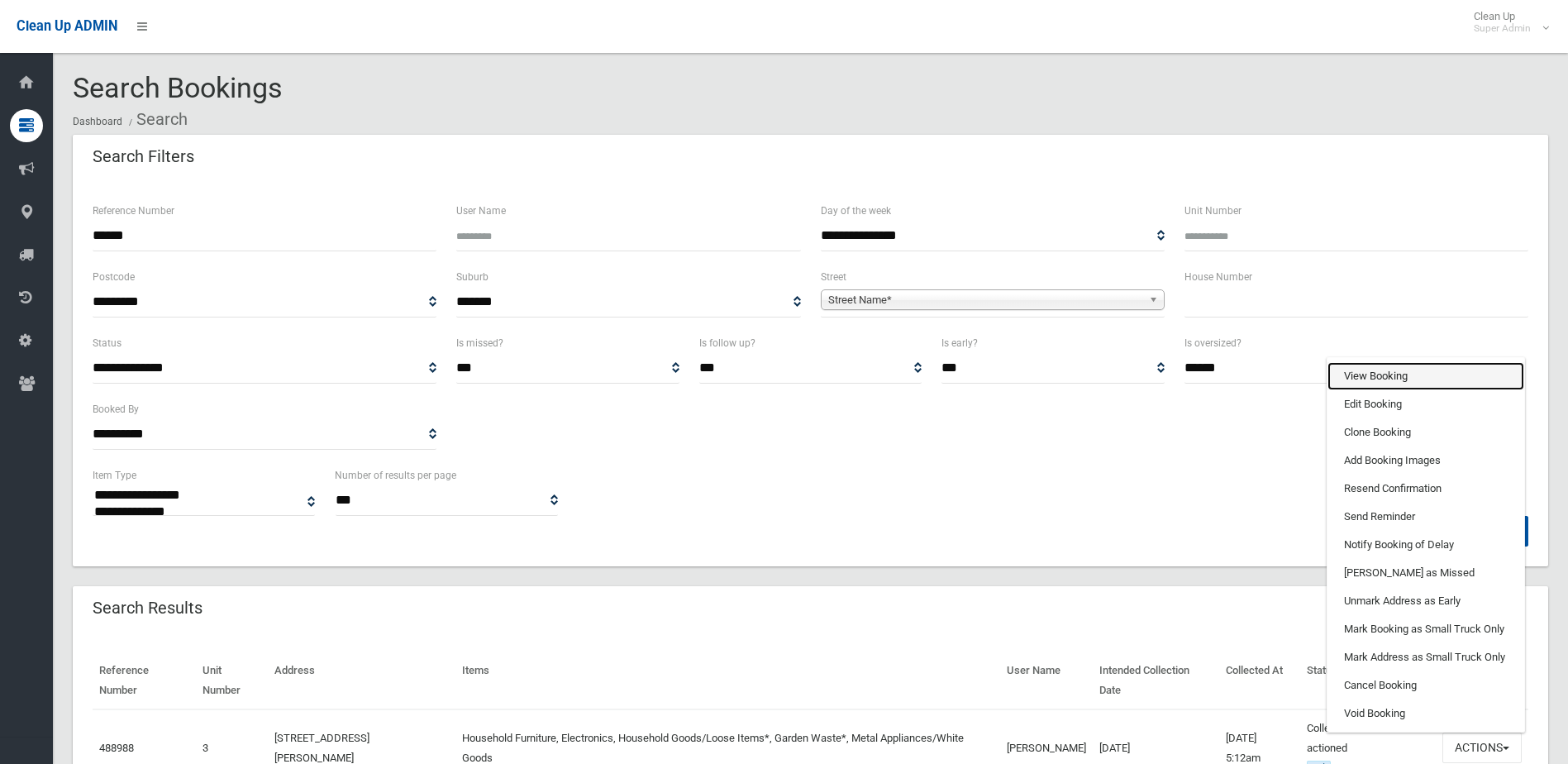
click at [1381, 375] on link "View Booking" at bounding box center [1425, 376] width 196 height 28
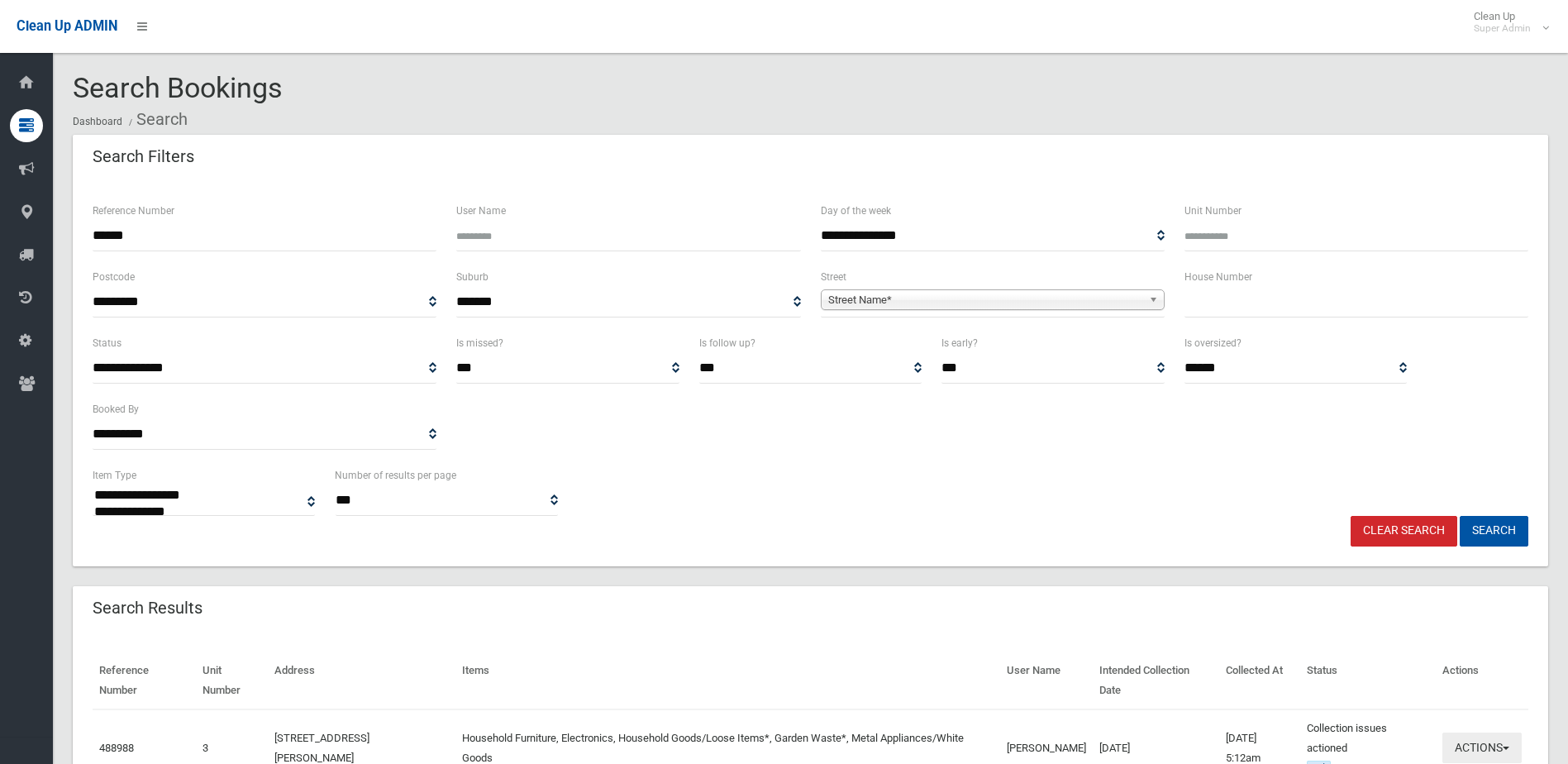
click at [1476, 748] on button "Actions" at bounding box center [1482, 747] width 79 height 31
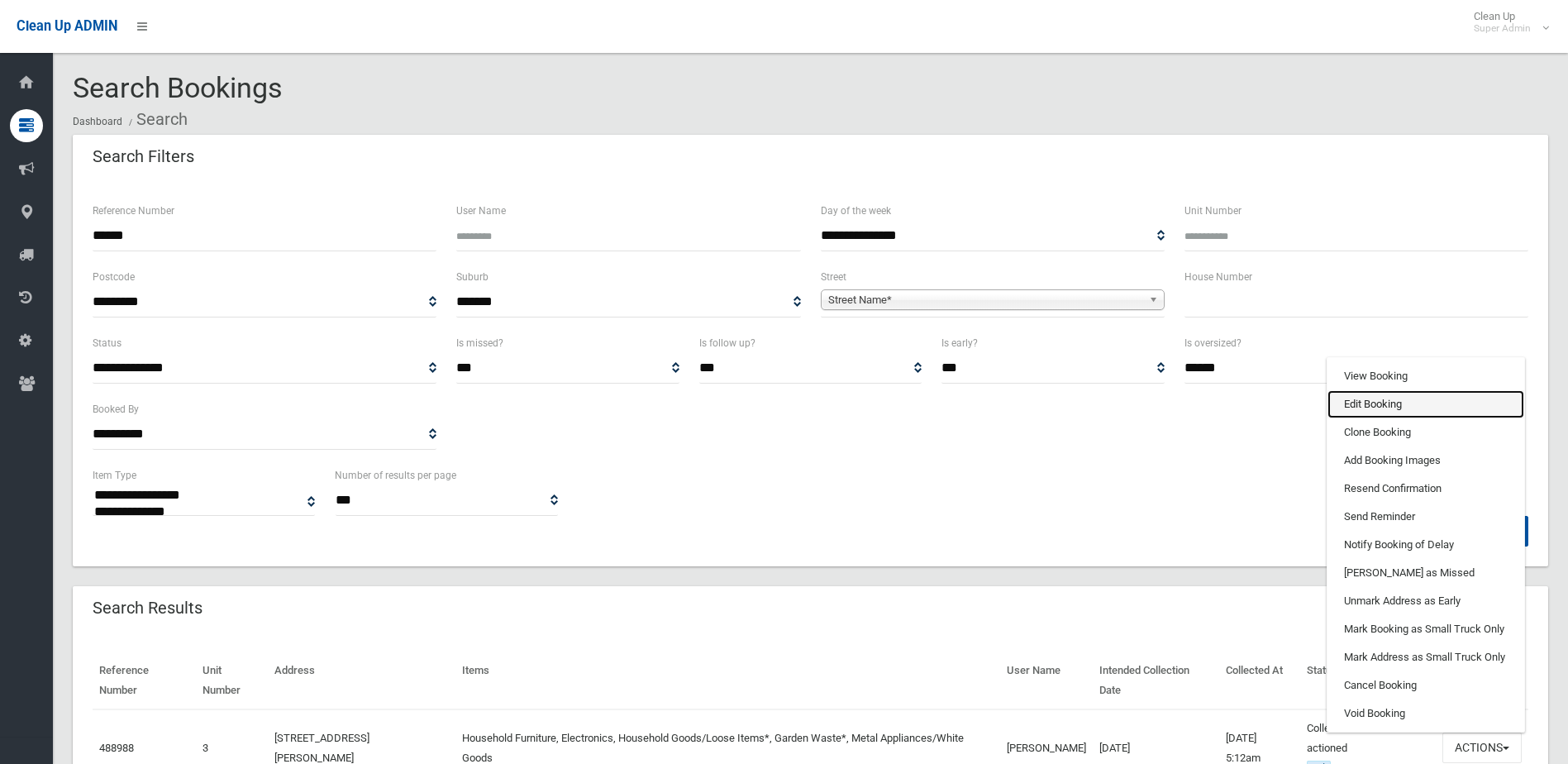
click at [1373, 402] on link "Edit Booking" at bounding box center [1425, 404] width 196 height 28
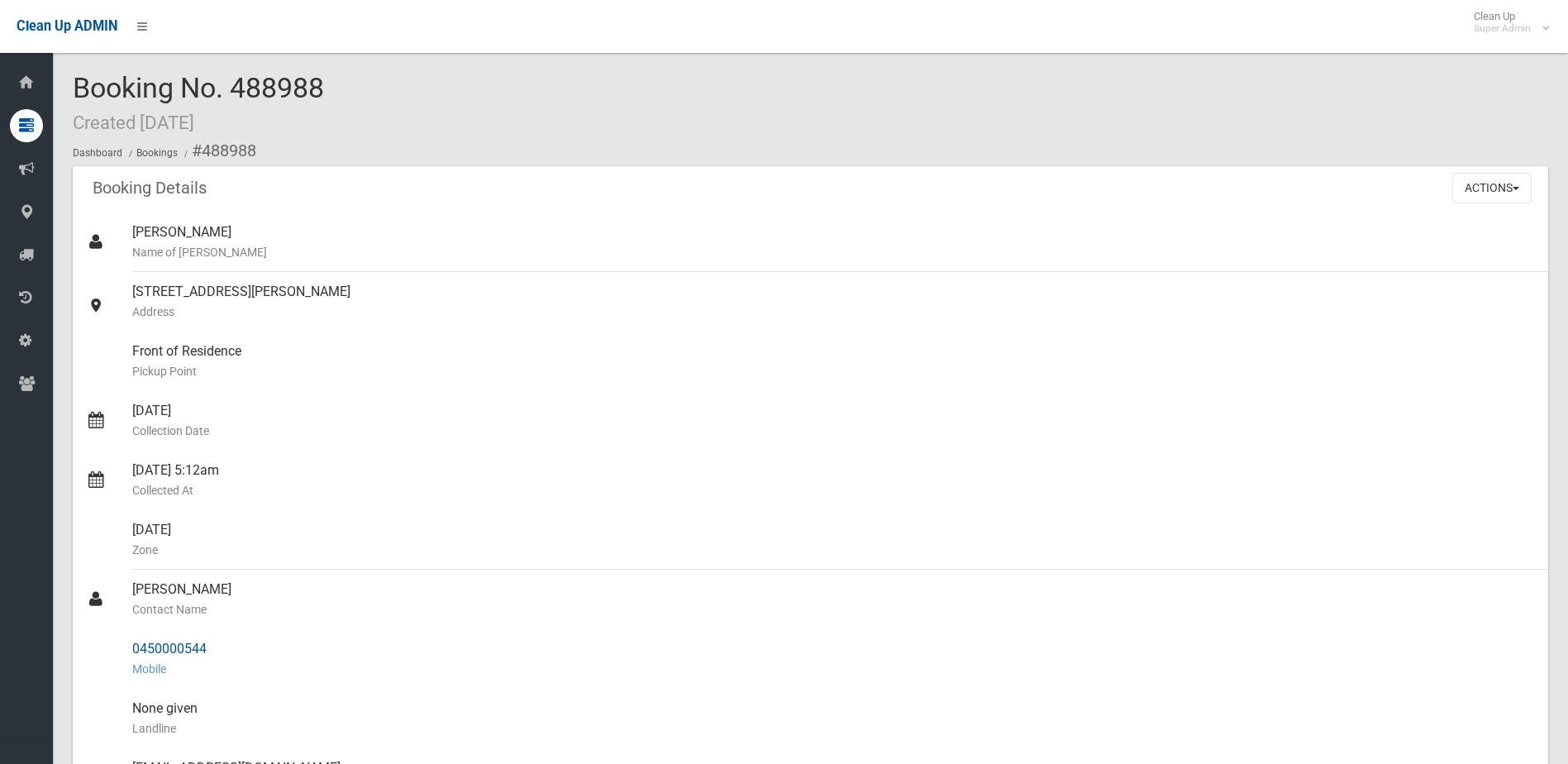
drag, startPoint x: 130, startPoint y: 590, endPoint x: 228, endPoint y: 643, distance: 111.4
click at [228, 643] on ul "[PERSON_NAME] Name of [PERSON_NAME] [STREET_ADDRESS][PERSON_NAME] Address Front…" at bounding box center [810, 669] width 1475 height 913
drag, startPoint x: 228, startPoint y: 643, endPoint x: 196, endPoint y: 646, distance: 32.1
copy ul "Rayien Chamma Contact Name 0450000544"
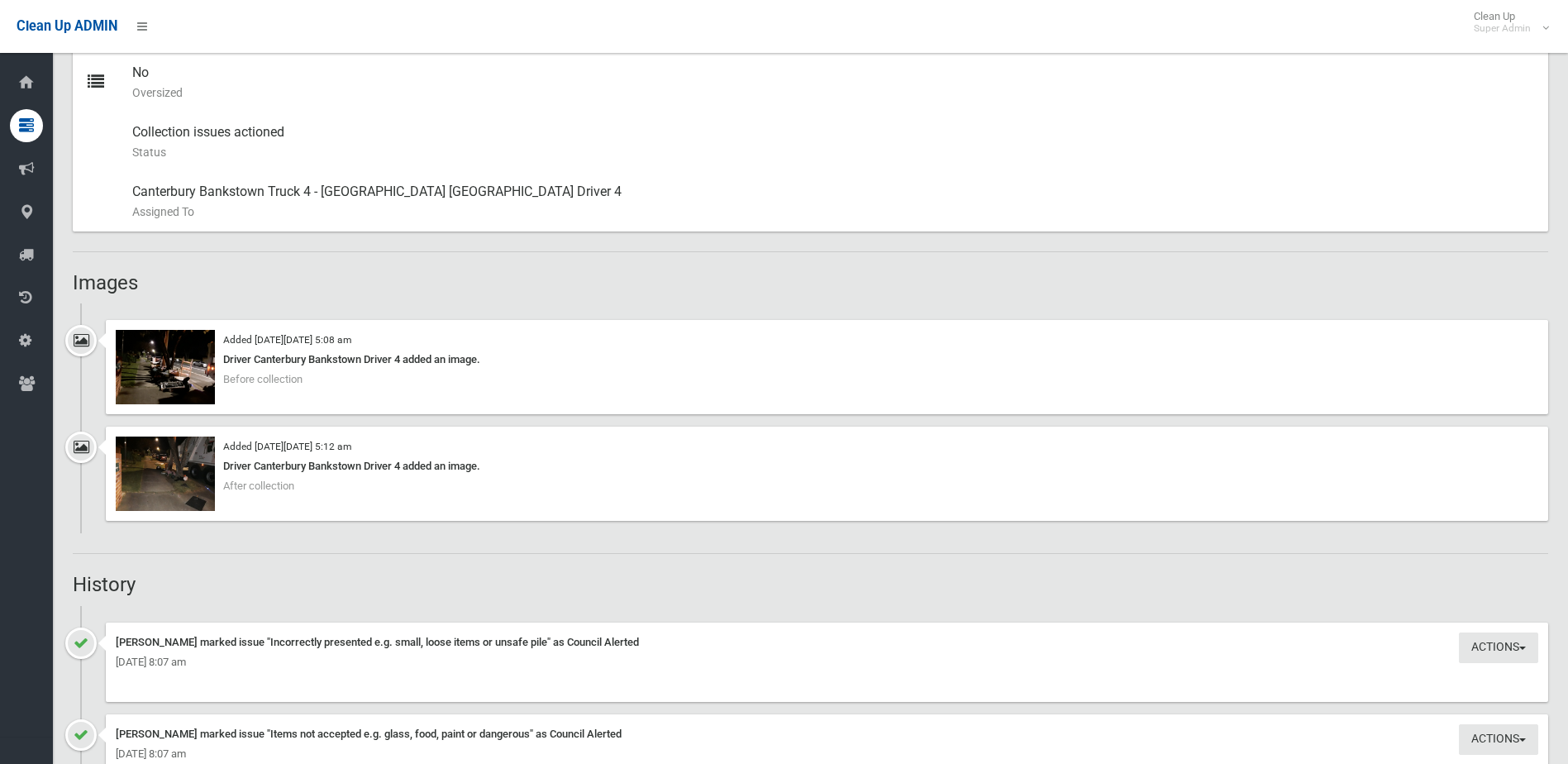
scroll to position [909, 0]
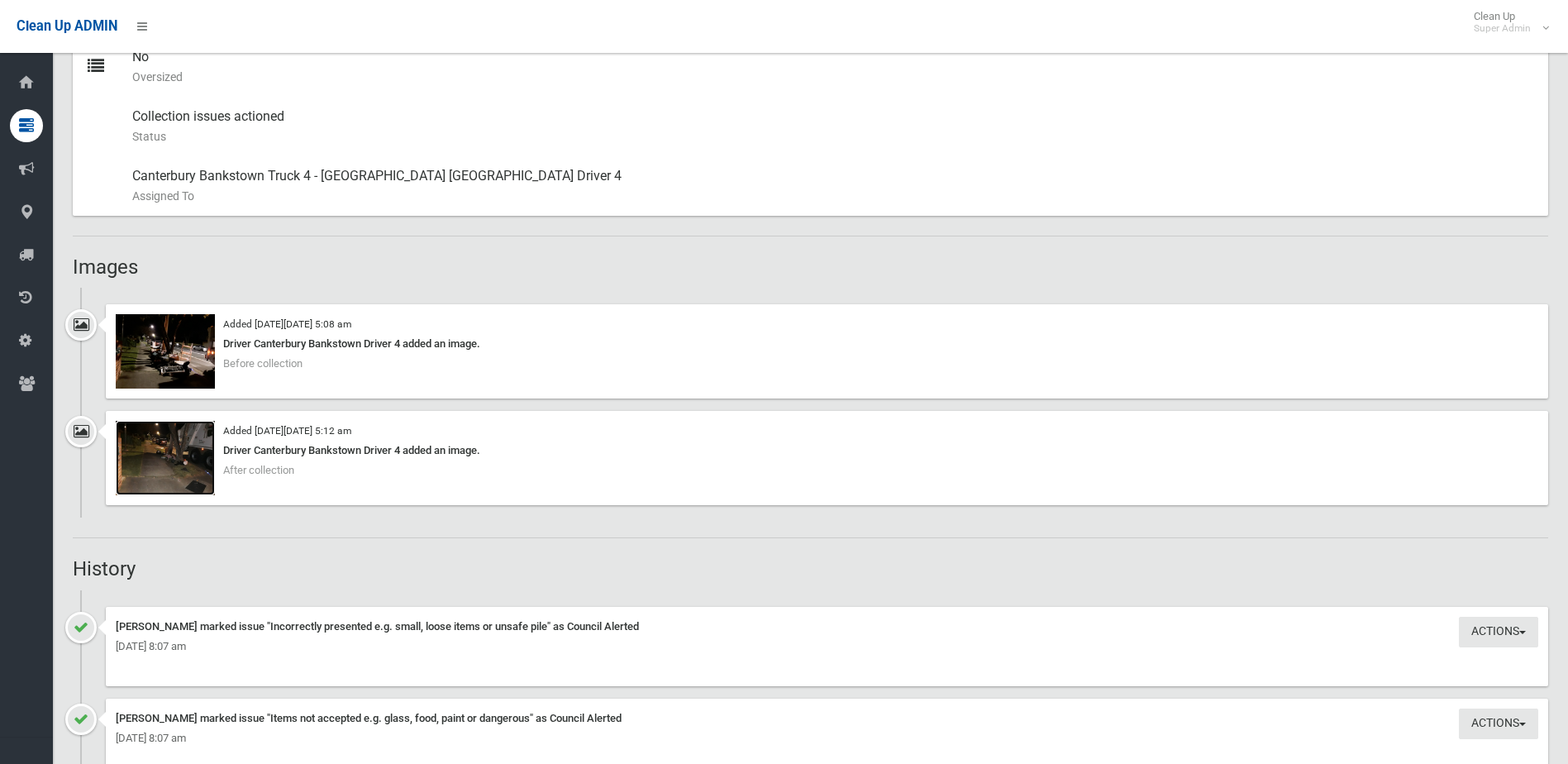
click at [169, 457] on img at bounding box center [165, 457] width 100 height 74
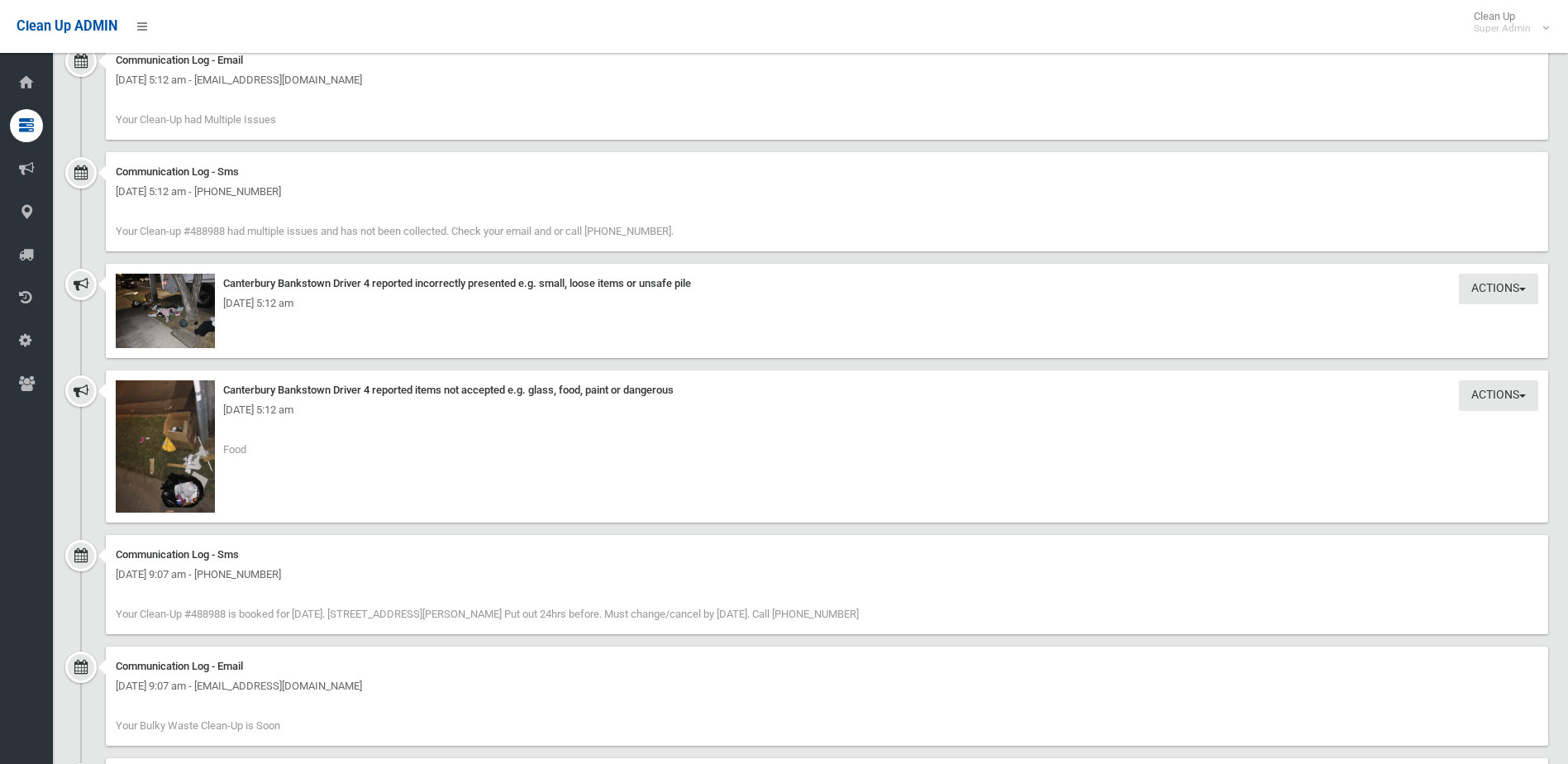
scroll to position [1736, 0]
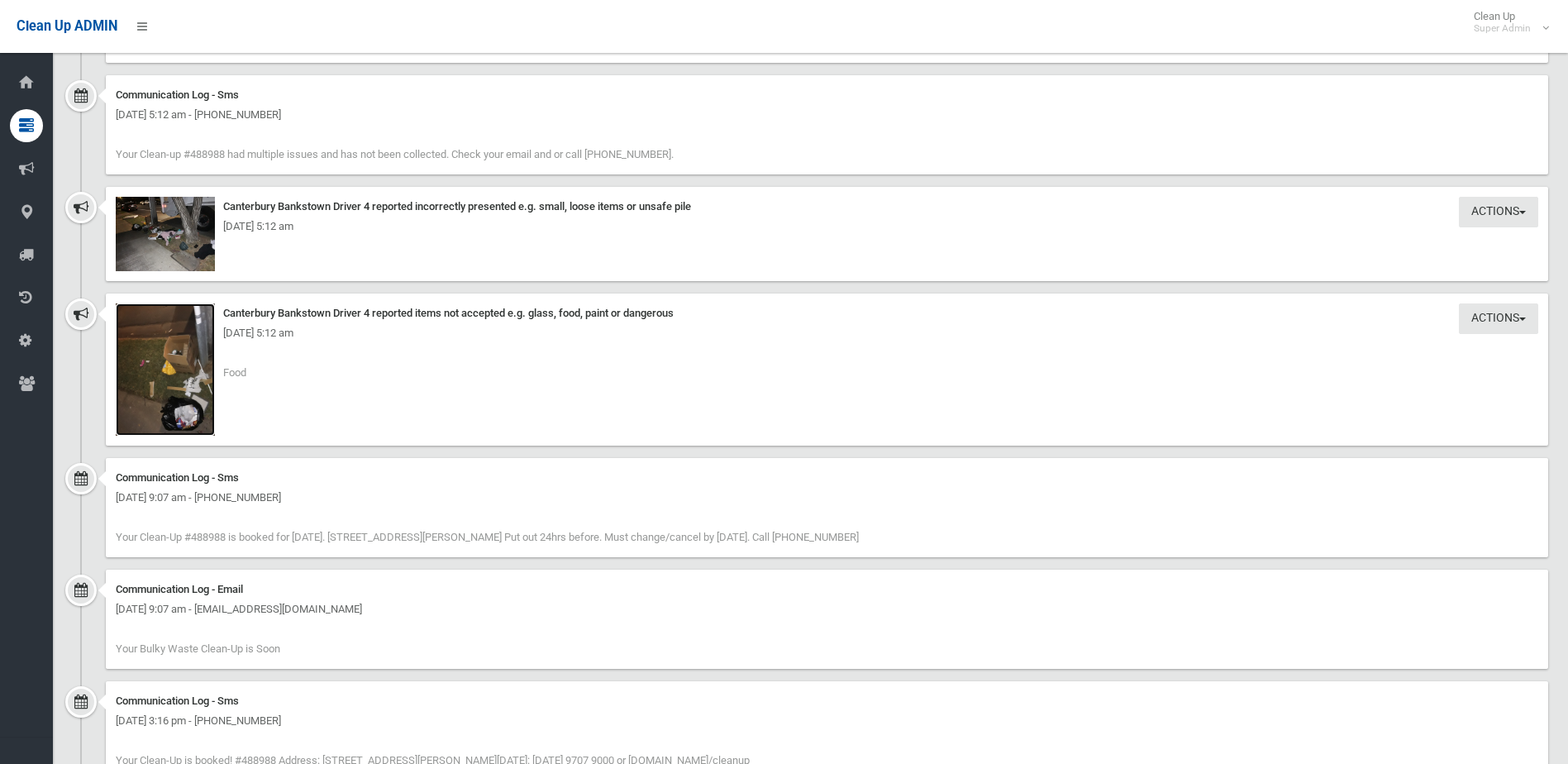
click at [192, 397] on img at bounding box center [165, 369] width 100 height 132
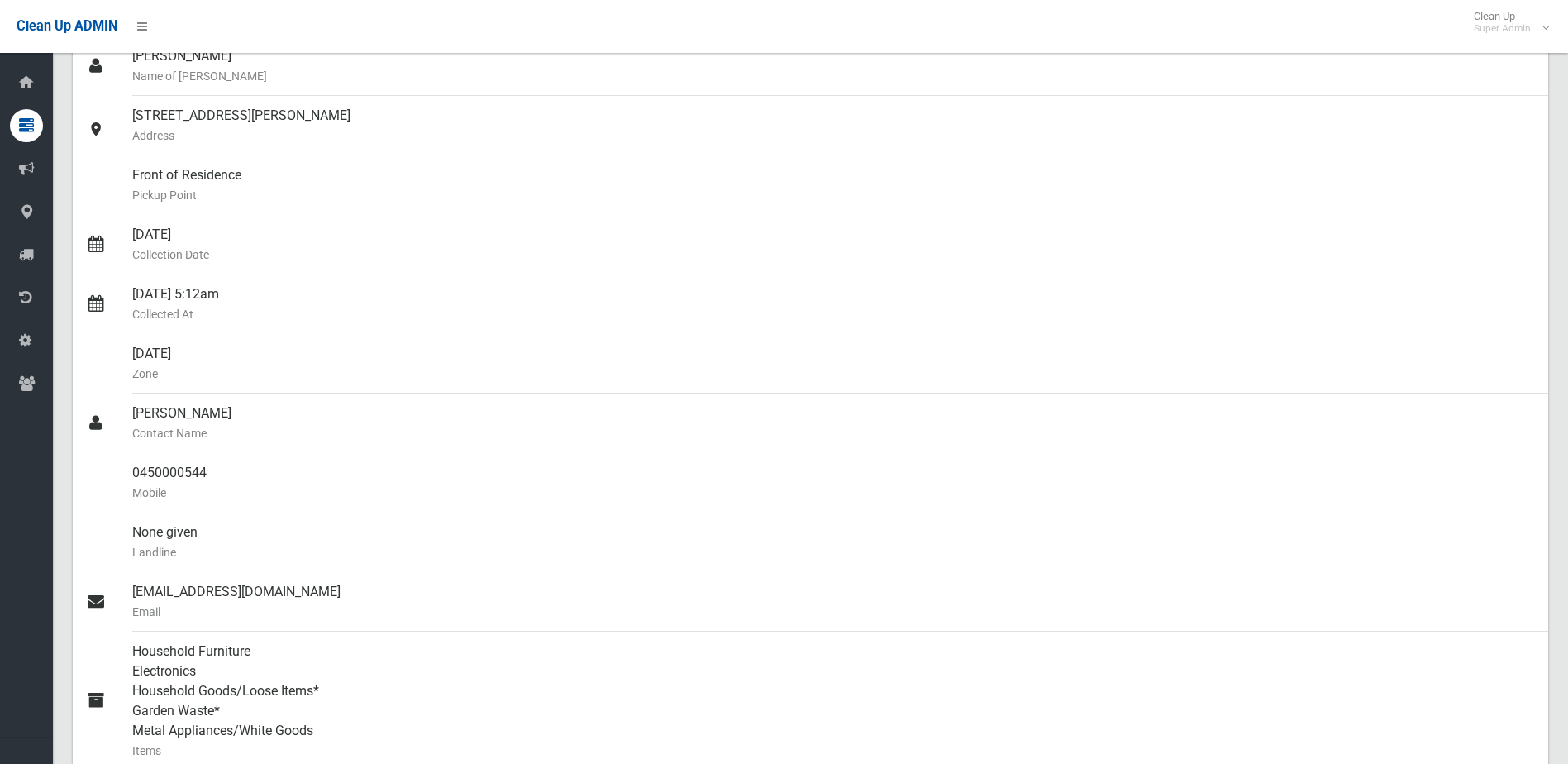
scroll to position [0, 0]
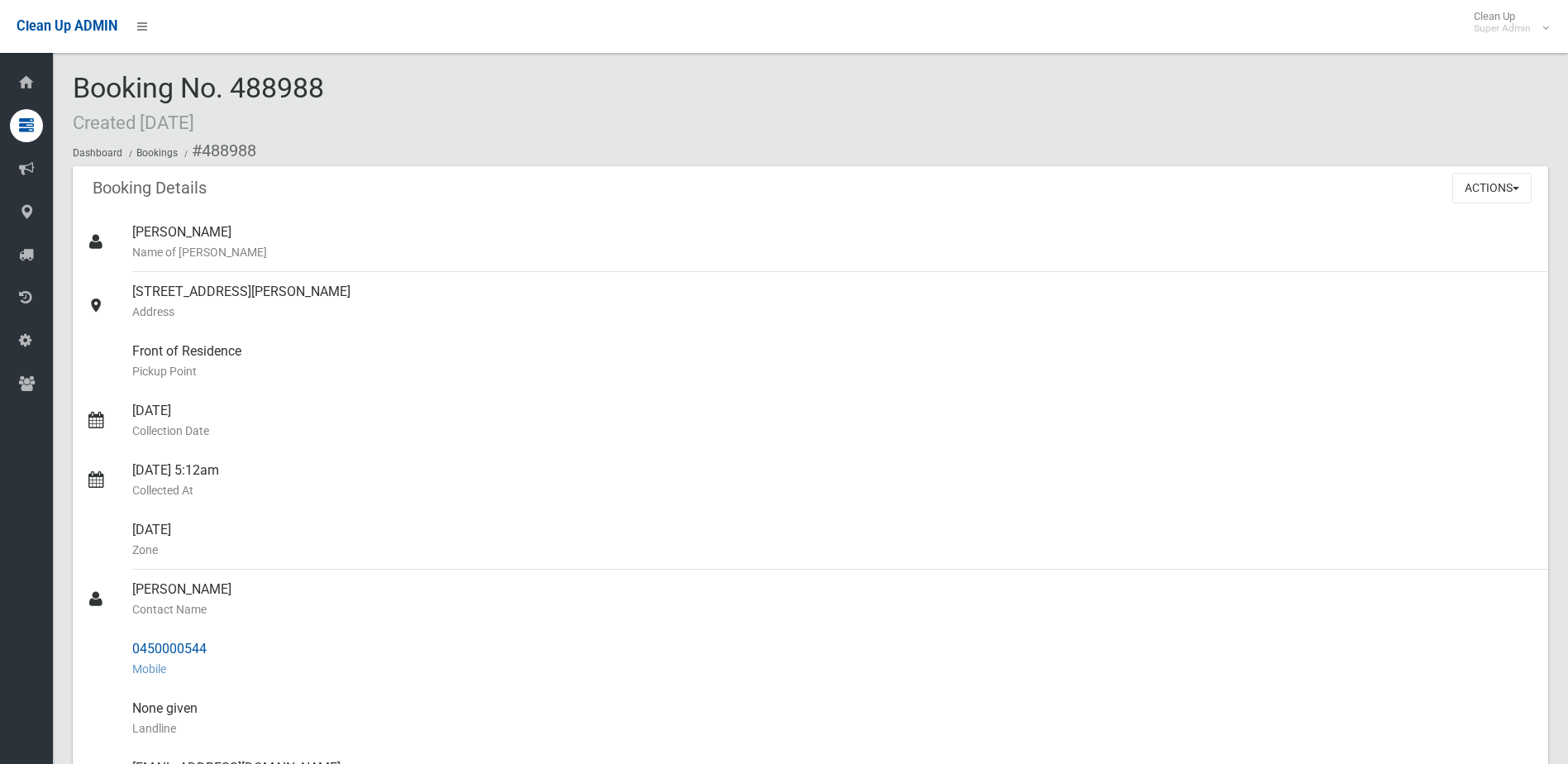
click at [160, 648] on div "0450000544 Mobile" at bounding box center [833, 659] width 1402 height 60
drag, startPoint x: 136, startPoint y: 648, endPoint x: 209, endPoint y: 648, distance: 73.0
click at [209, 648] on div "0450000544 Mobile" at bounding box center [833, 659] width 1402 height 60
copy div "0450000544"
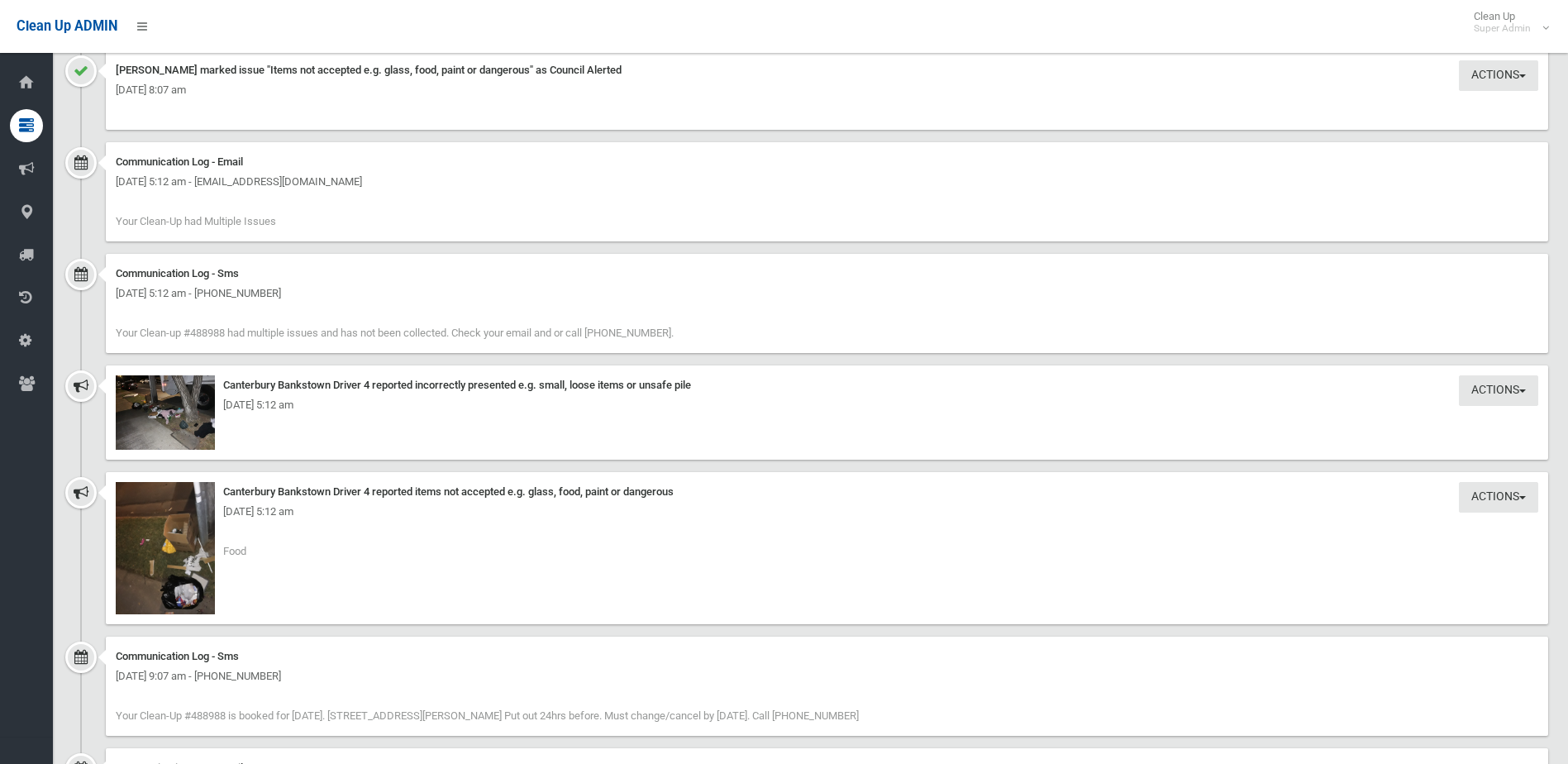
scroll to position [1570, 0]
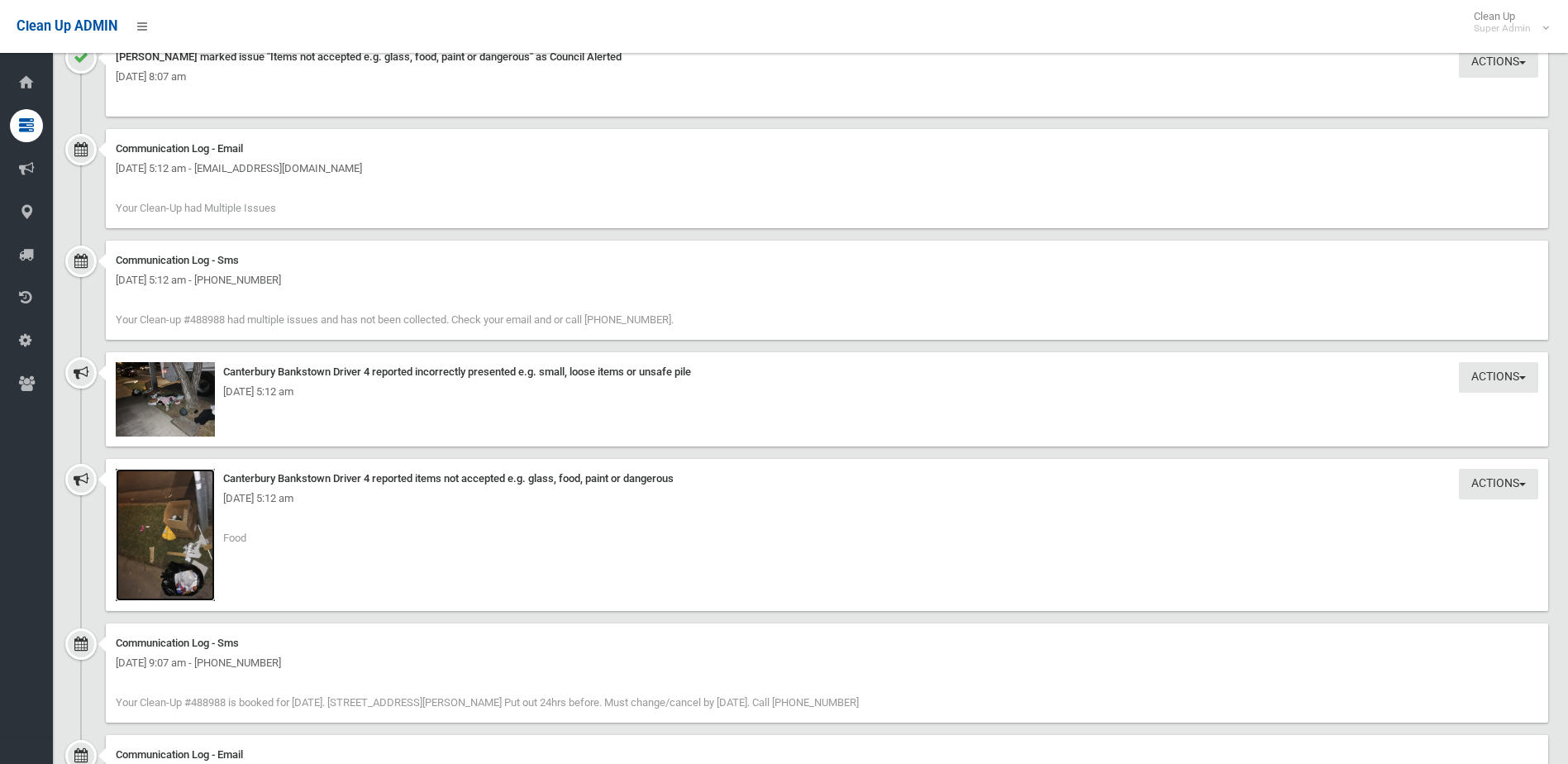
click at [185, 578] on img at bounding box center [165, 535] width 100 height 132
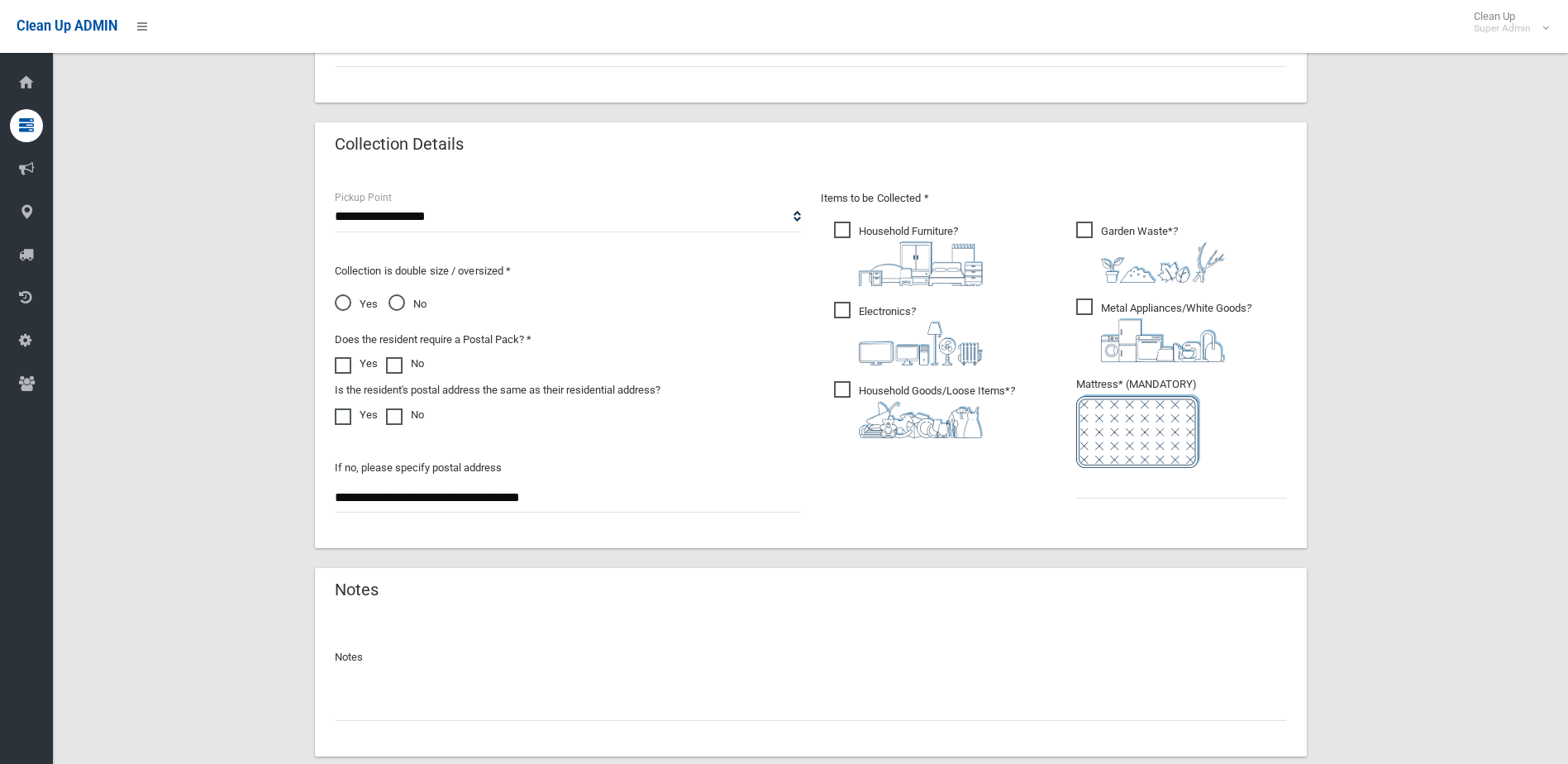
scroll to position [872, 0]
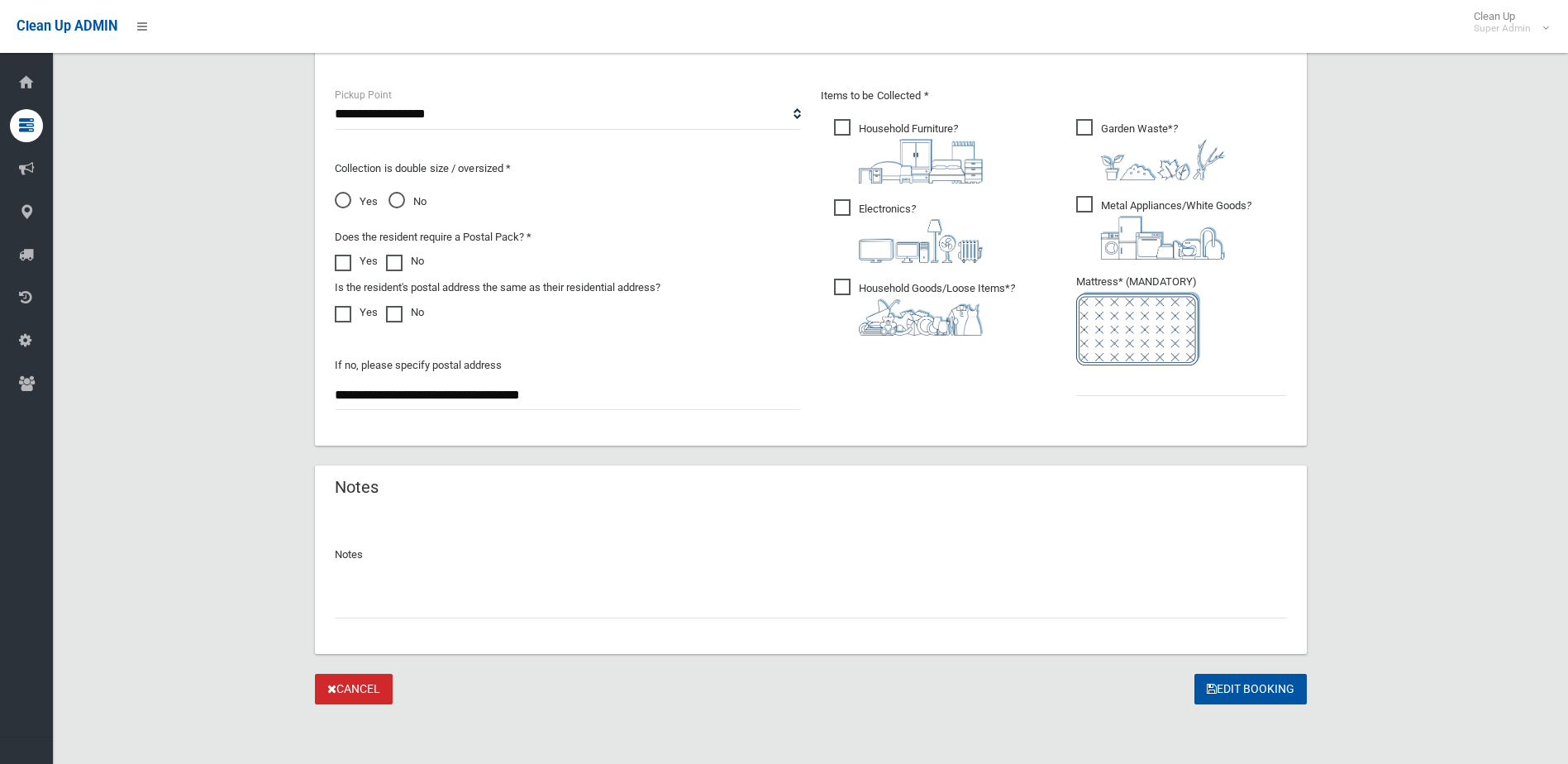
click at [414, 608] on input "text" at bounding box center [810, 603] width 952 height 31
type input "**********"
click at [1167, 381] on input "text" at bounding box center [1180, 381] width 211 height 31
type input "*"
click at [1251, 686] on button "Edit Booking" at bounding box center [1250, 689] width 113 height 31
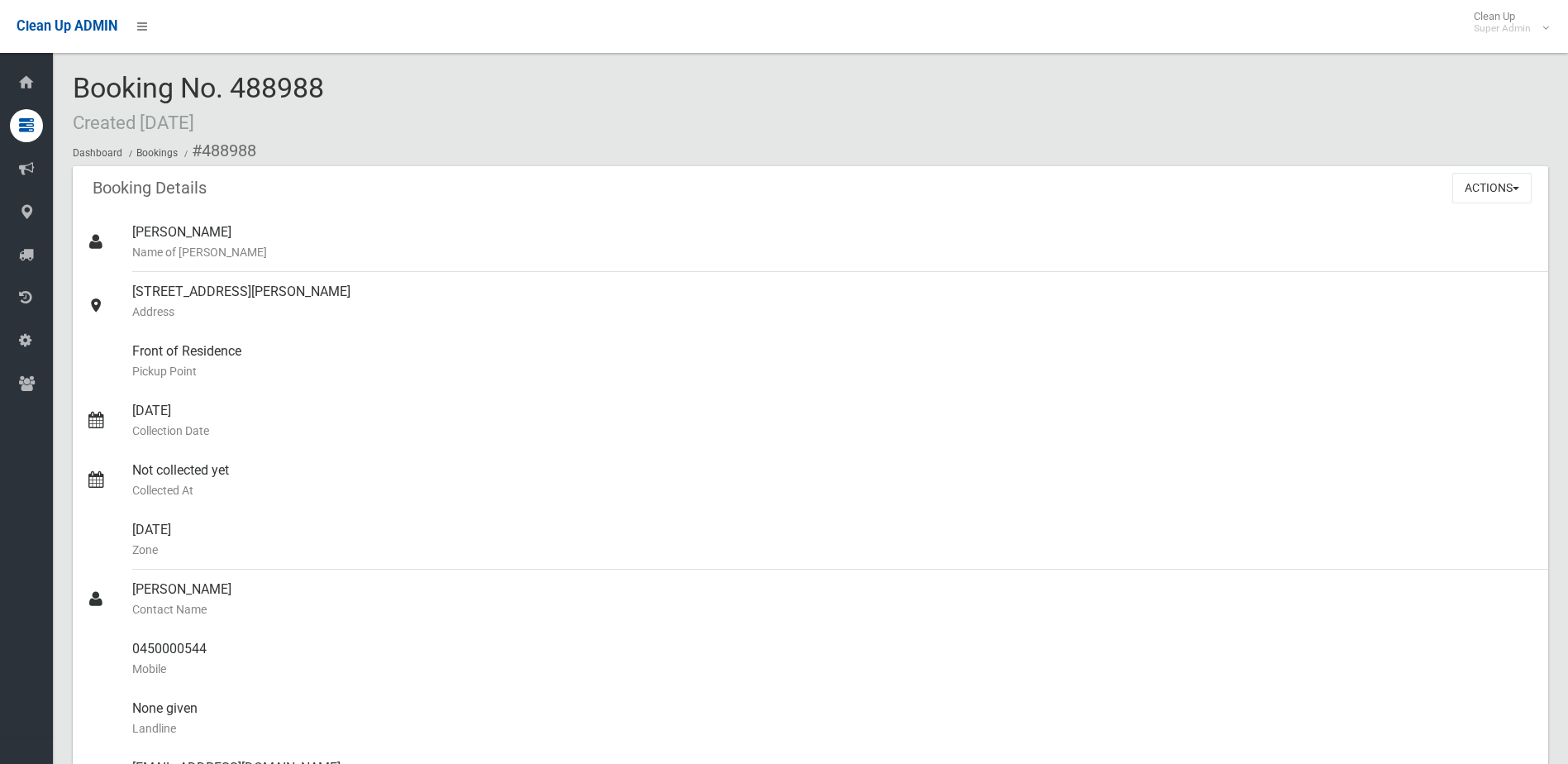
drag, startPoint x: 233, startPoint y: 86, endPoint x: 332, endPoint y: 84, distance: 99.0
click at [332, 84] on div "Booking No. 488988 Created [DATE] Dashboard Bookings #488988" at bounding box center [810, 120] width 1475 height 93
drag, startPoint x: 332, startPoint y: 84, endPoint x: 292, endPoint y: 84, distance: 40.0
copy span "488988"
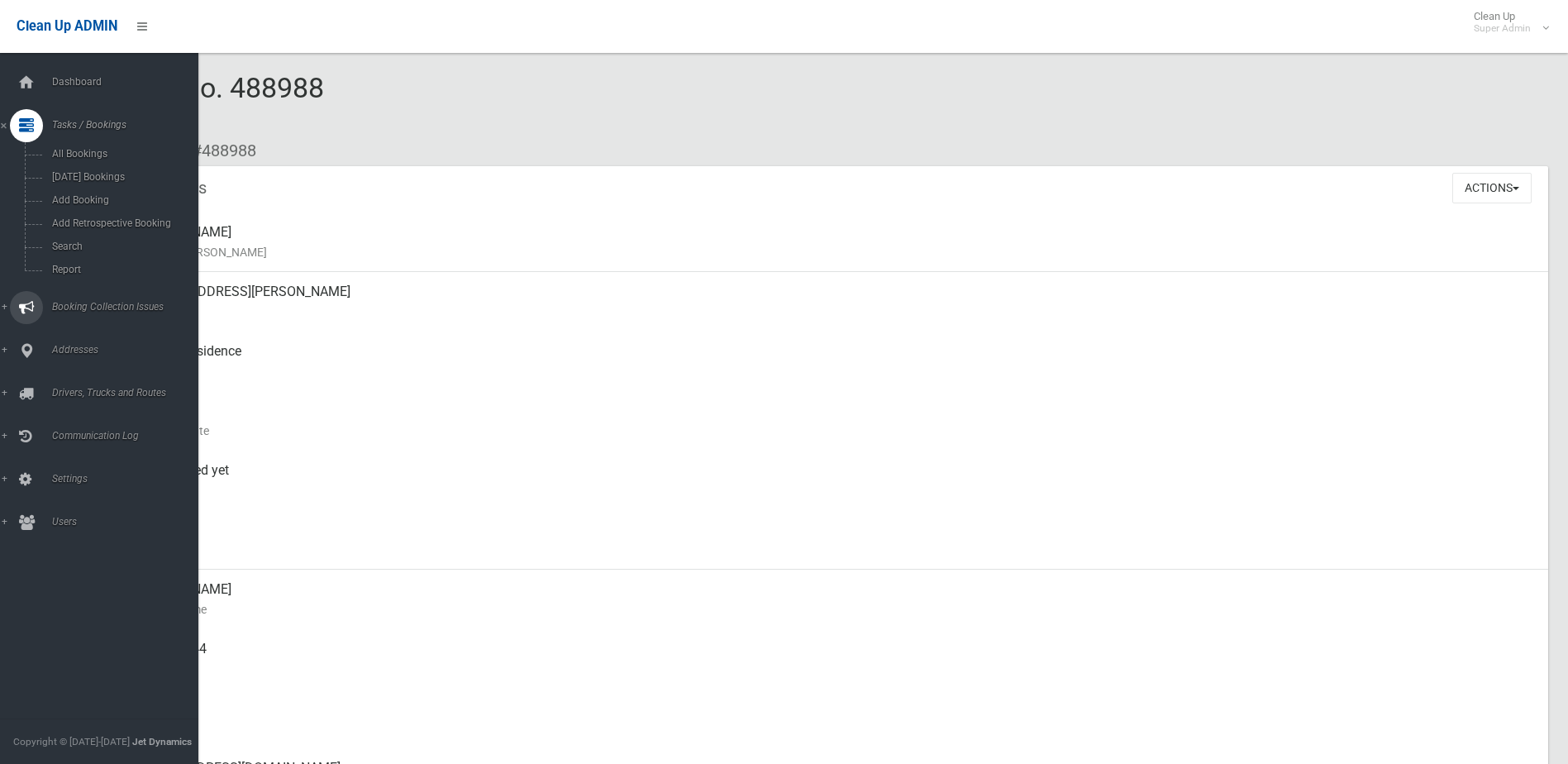
click at [80, 301] on span "Booking Collection Issues" at bounding box center [129, 306] width 164 height 11
click at [81, 194] on span "All Reported Issues" at bounding box center [122, 197] width 150 height 11
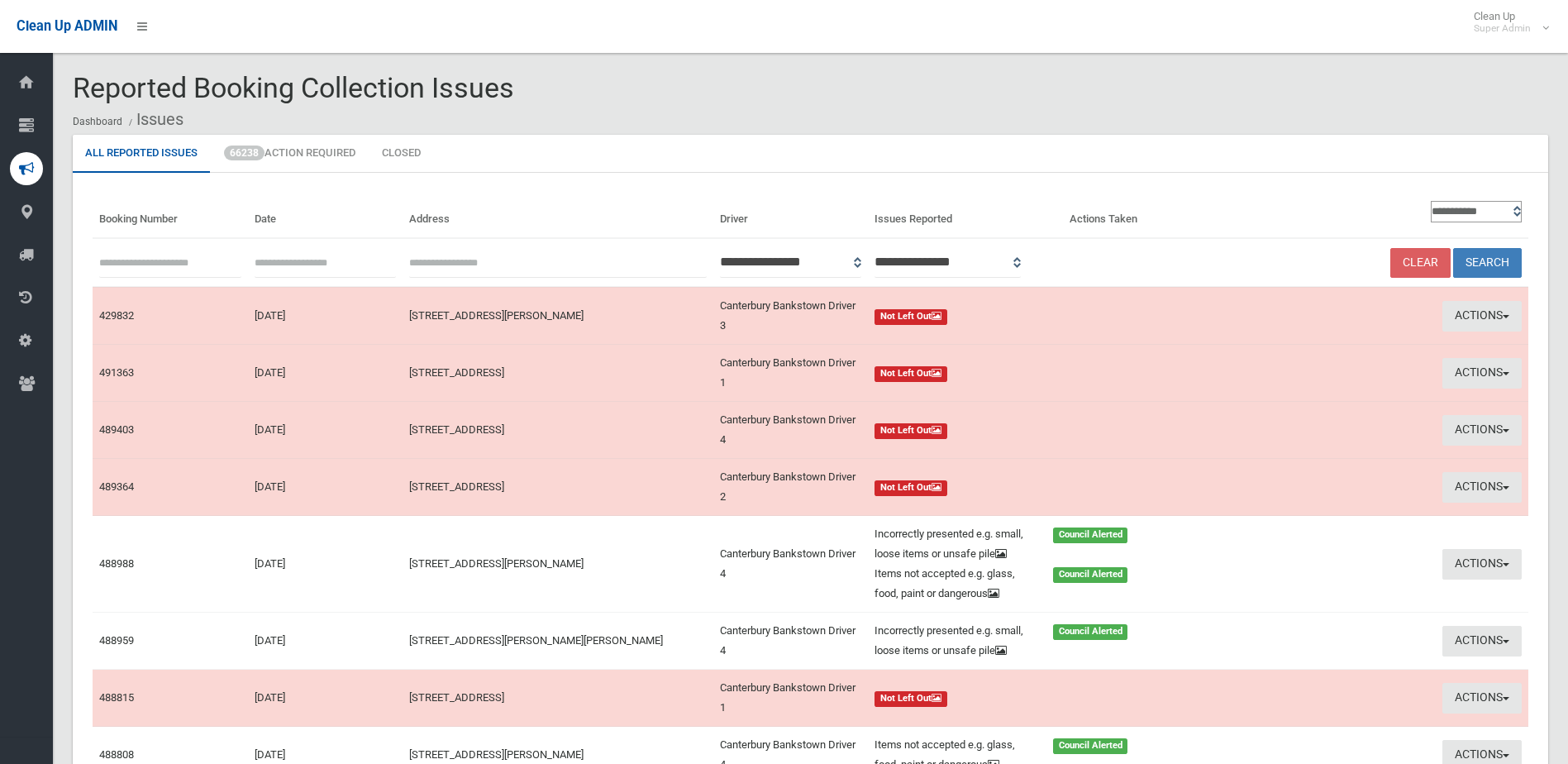
drag, startPoint x: 0, startPoint y: 0, endPoint x: 143, endPoint y: 262, distance: 298.5
paste input "******"
type input "******"
click at [1499, 261] on button "Search" at bounding box center [1487, 263] width 69 height 31
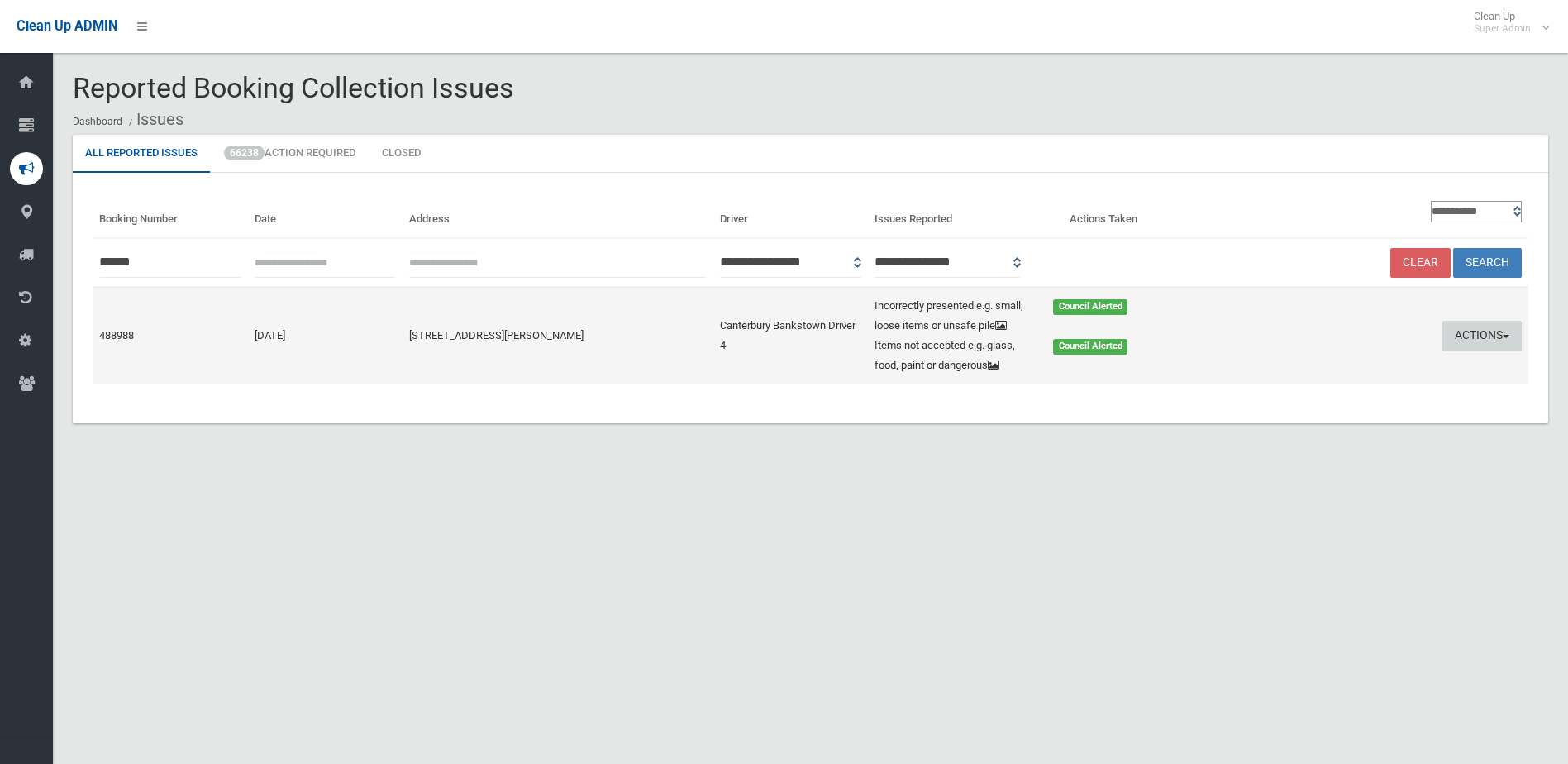
click at [1496, 336] on button "Actions" at bounding box center [1482, 336] width 79 height 31
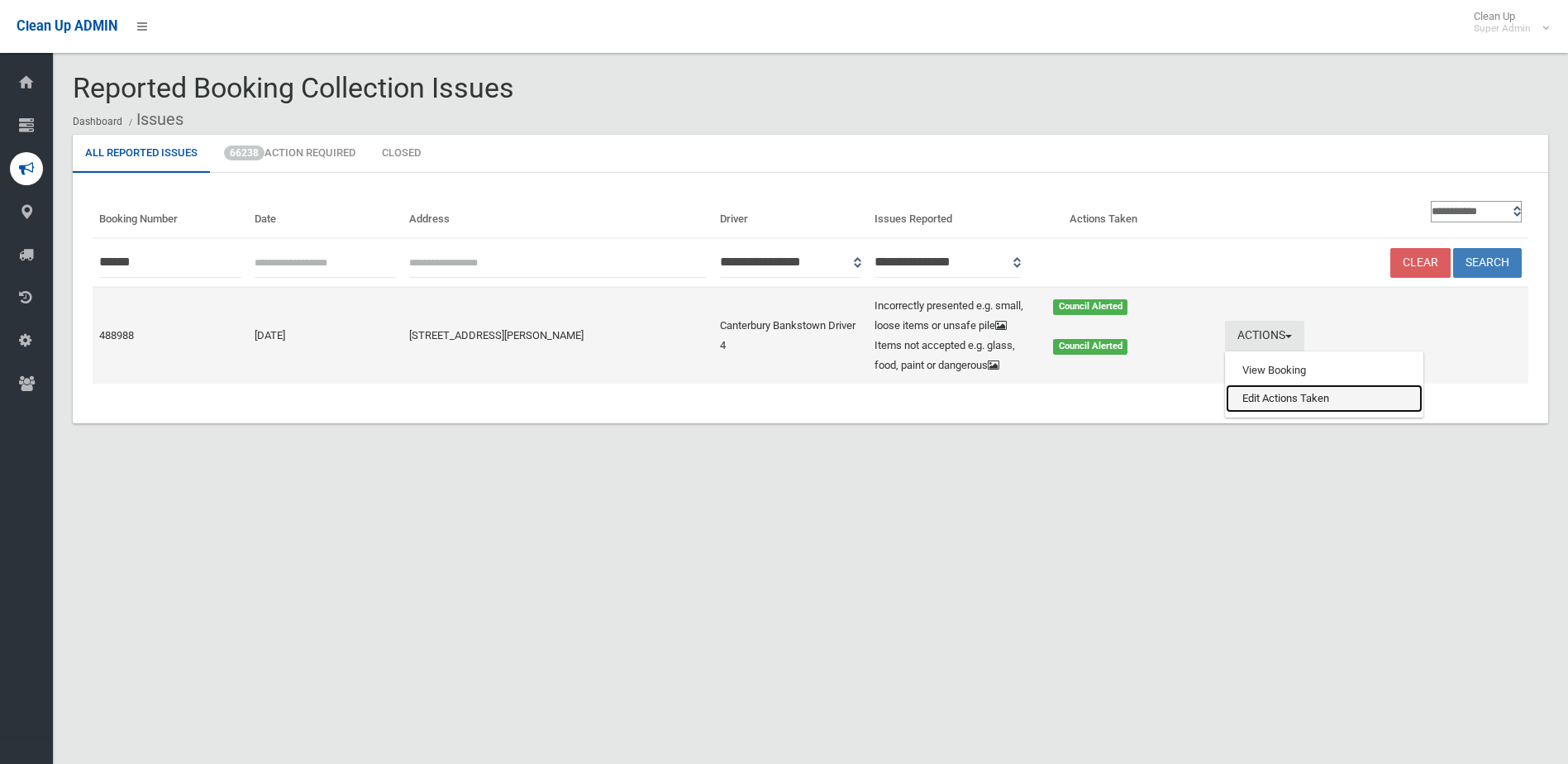
click at [1266, 408] on link "Edit Actions Taken" at bounding box center [1323, 398] width 196 height 28
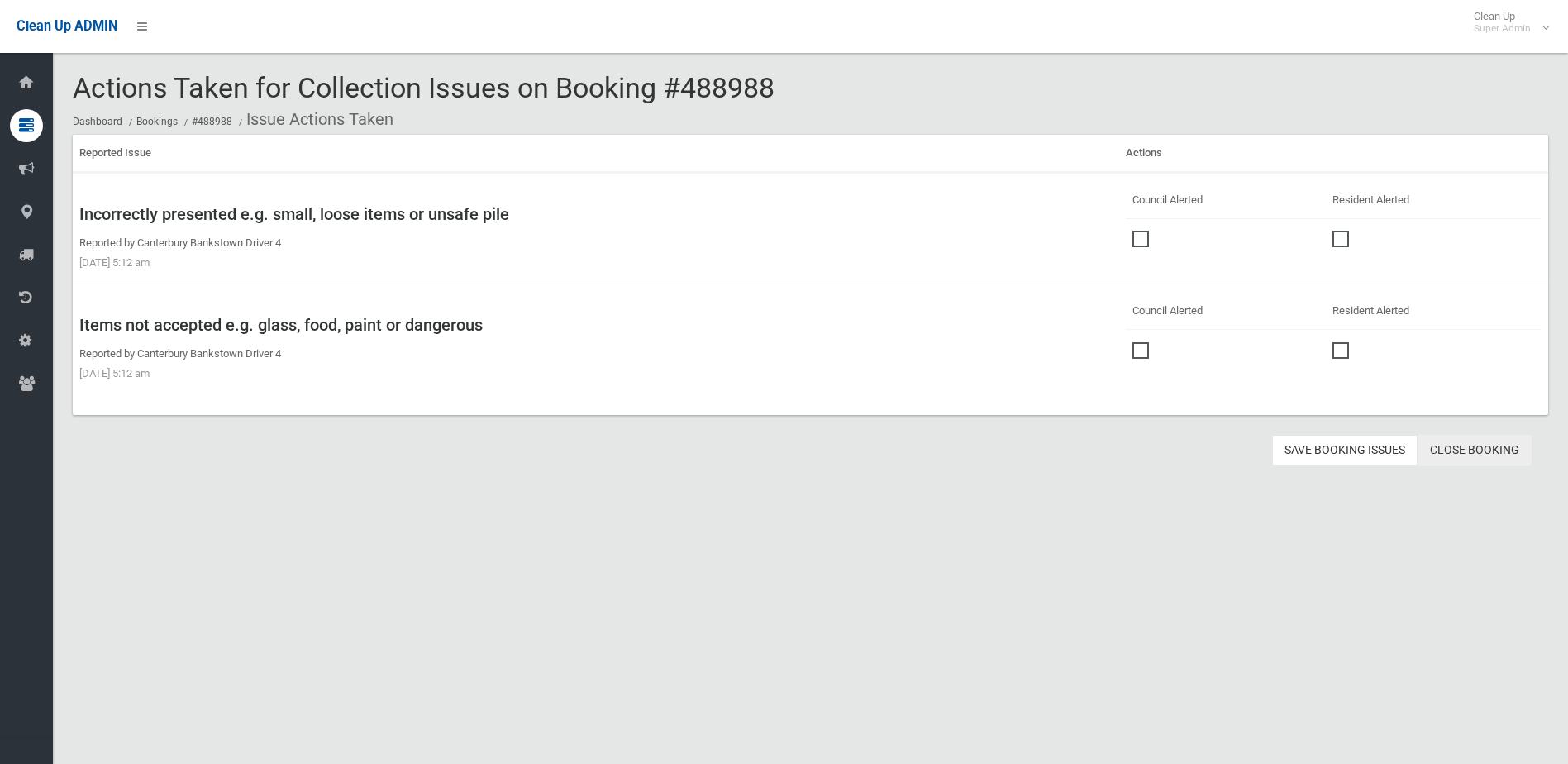
click at [1481, 447] on link "Close Booking" at bounding box center [1474, 449] width 114 height 31
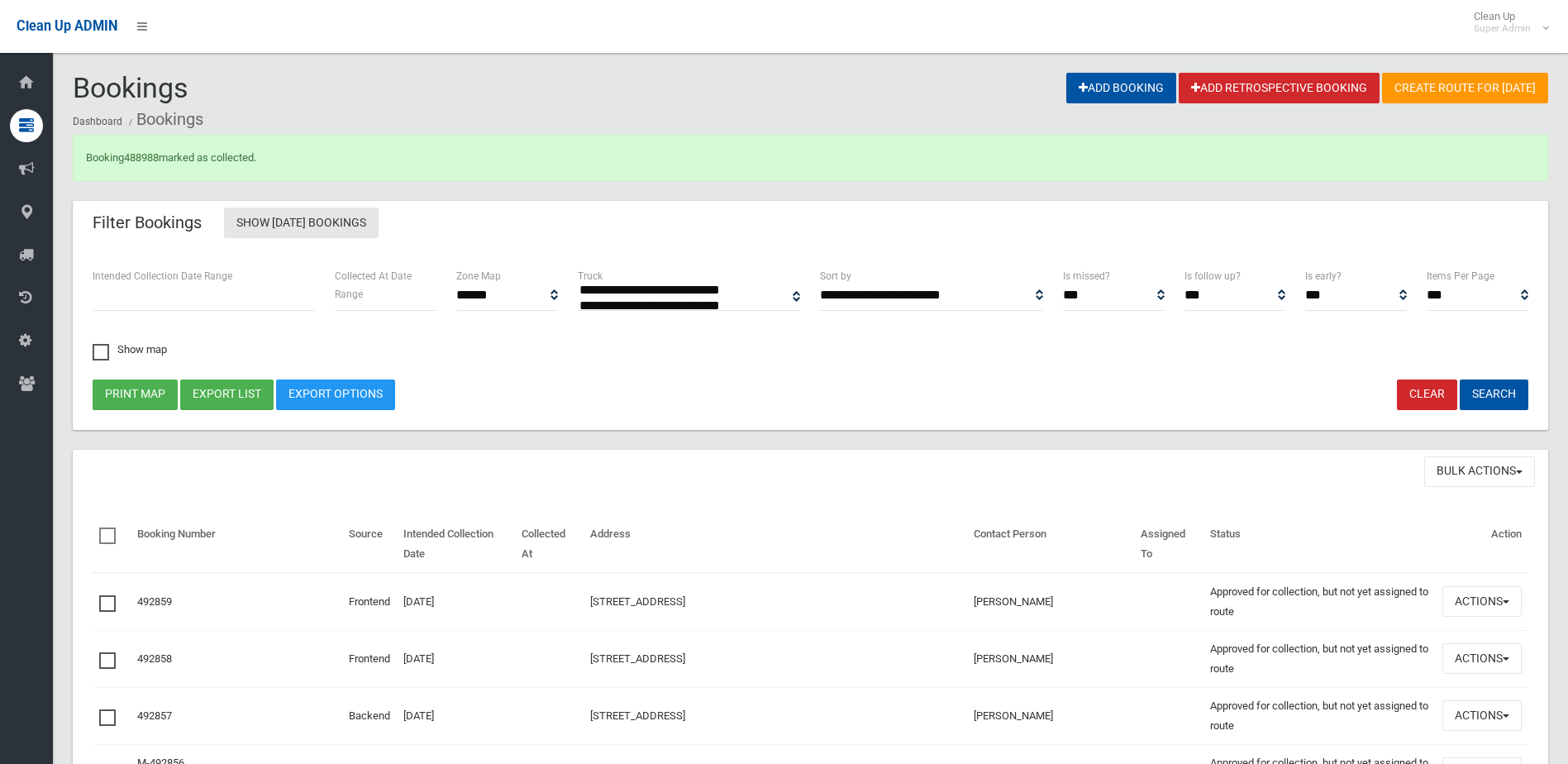
select select
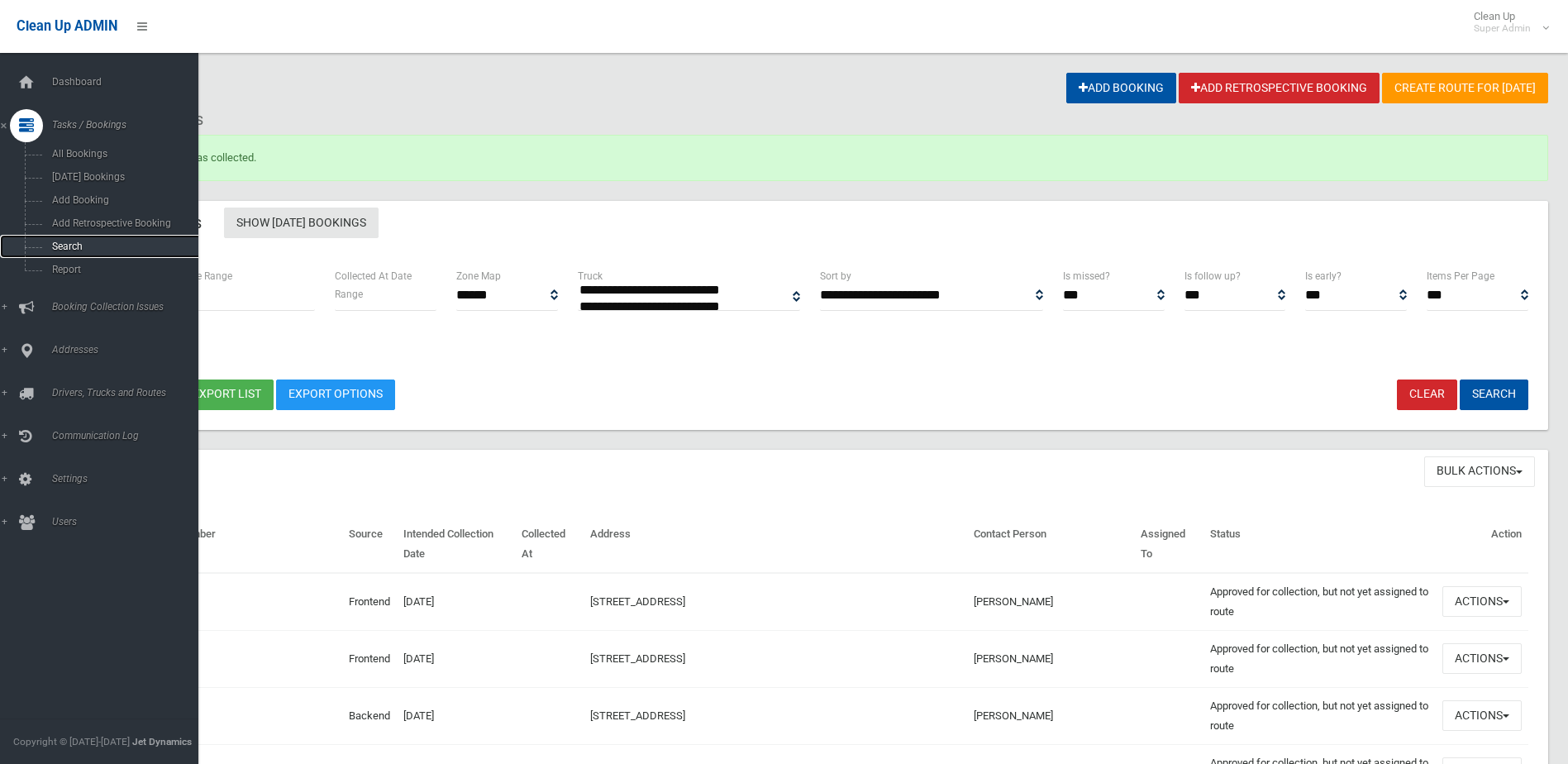
click at [71, 242] on span "Search" at bounding box center [122, 246] width 150 height 11
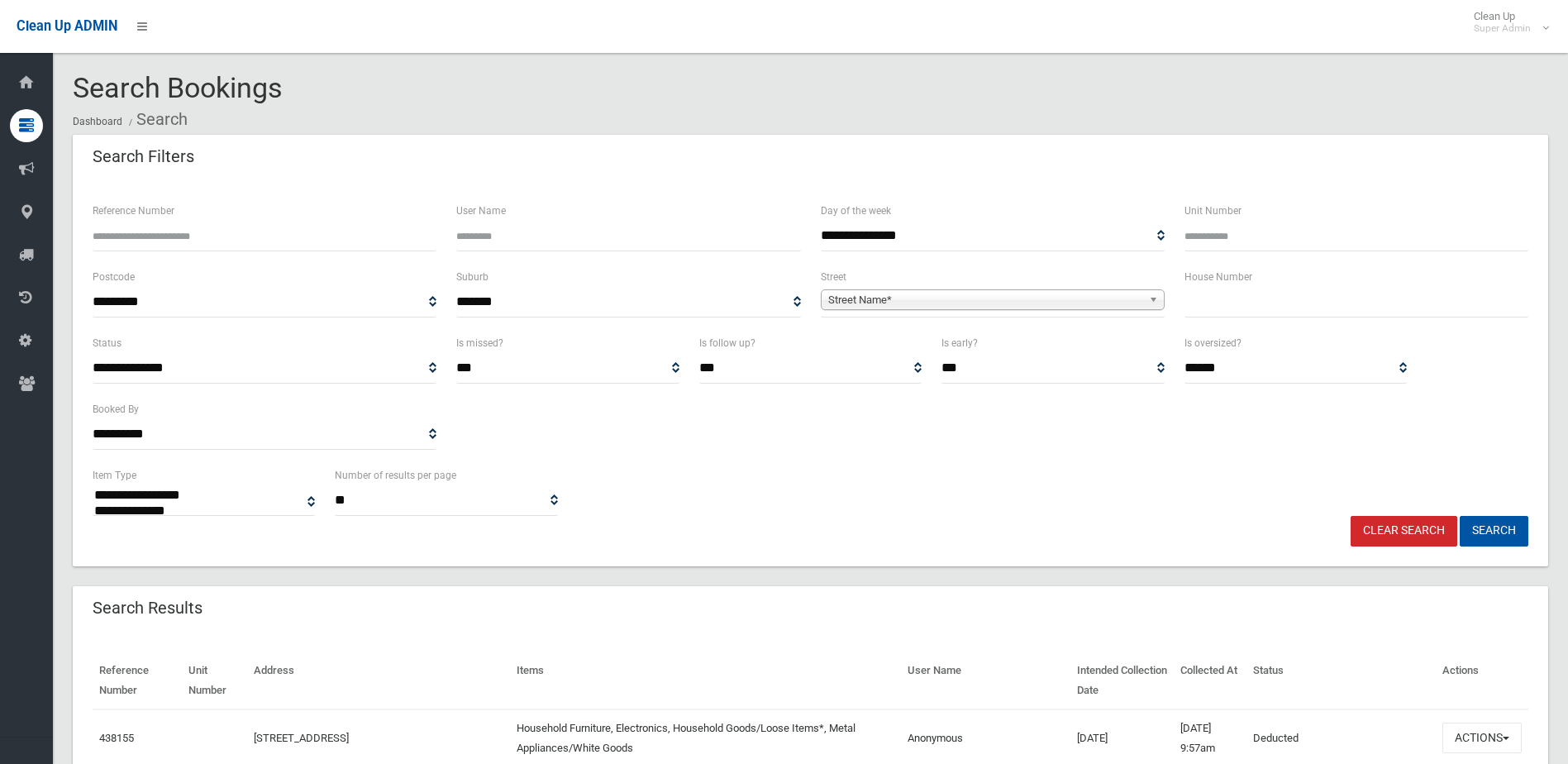
select select
click at [175, 238] on input "Reference Number" at bounding box center [264, 235] width 344 height 31
type input "******"
click at [1460, 516] on button "Search" at bounding box center [1494, 530] width 69 height 31
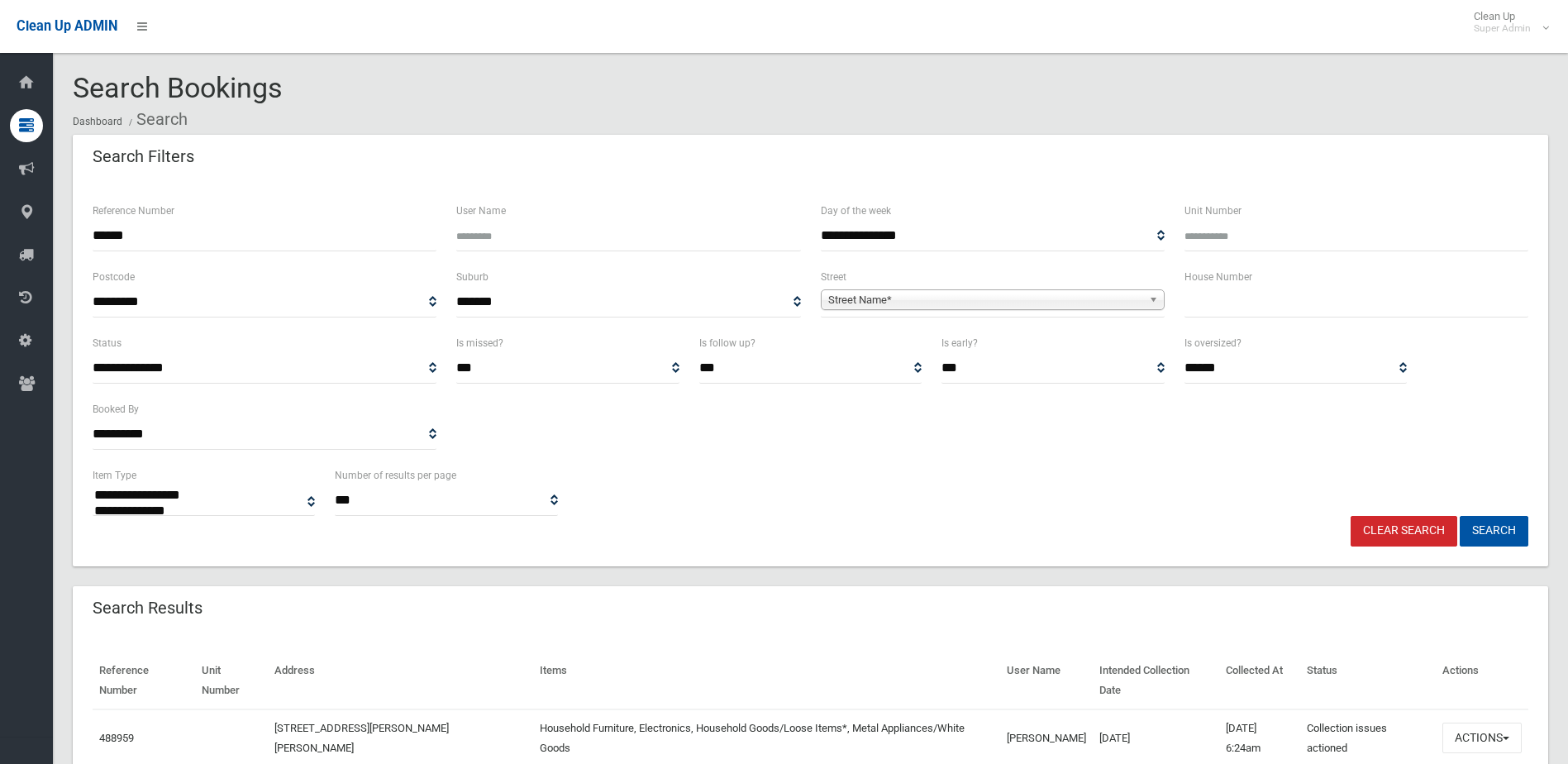
select select
click at [1468, 723] on button "Actions" at bounding box center [1482, 738] width 79 height 31
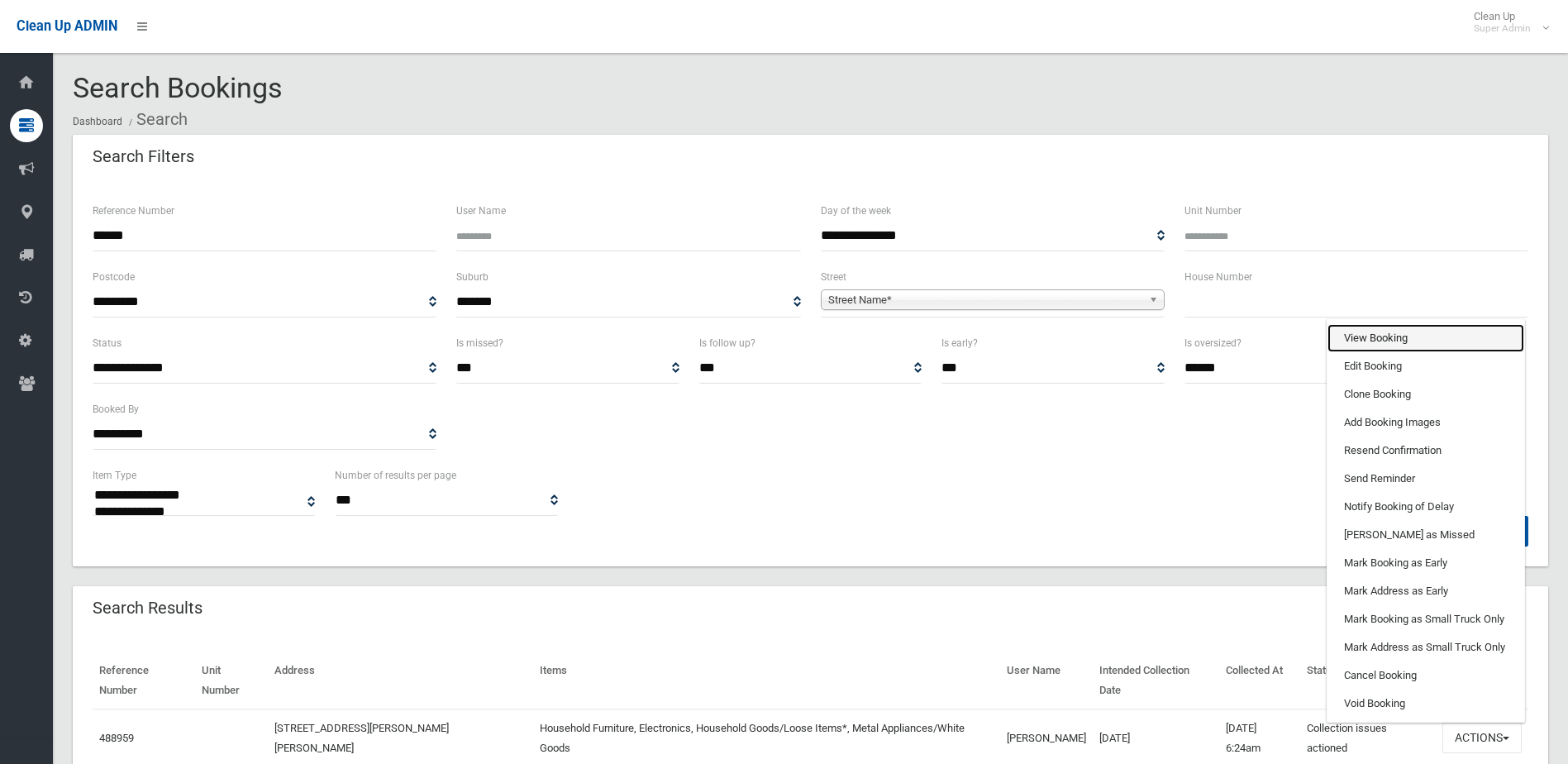
click at [1373, 324] on link "View Booking" at bounding box center [1425, 338] width 196 height 28
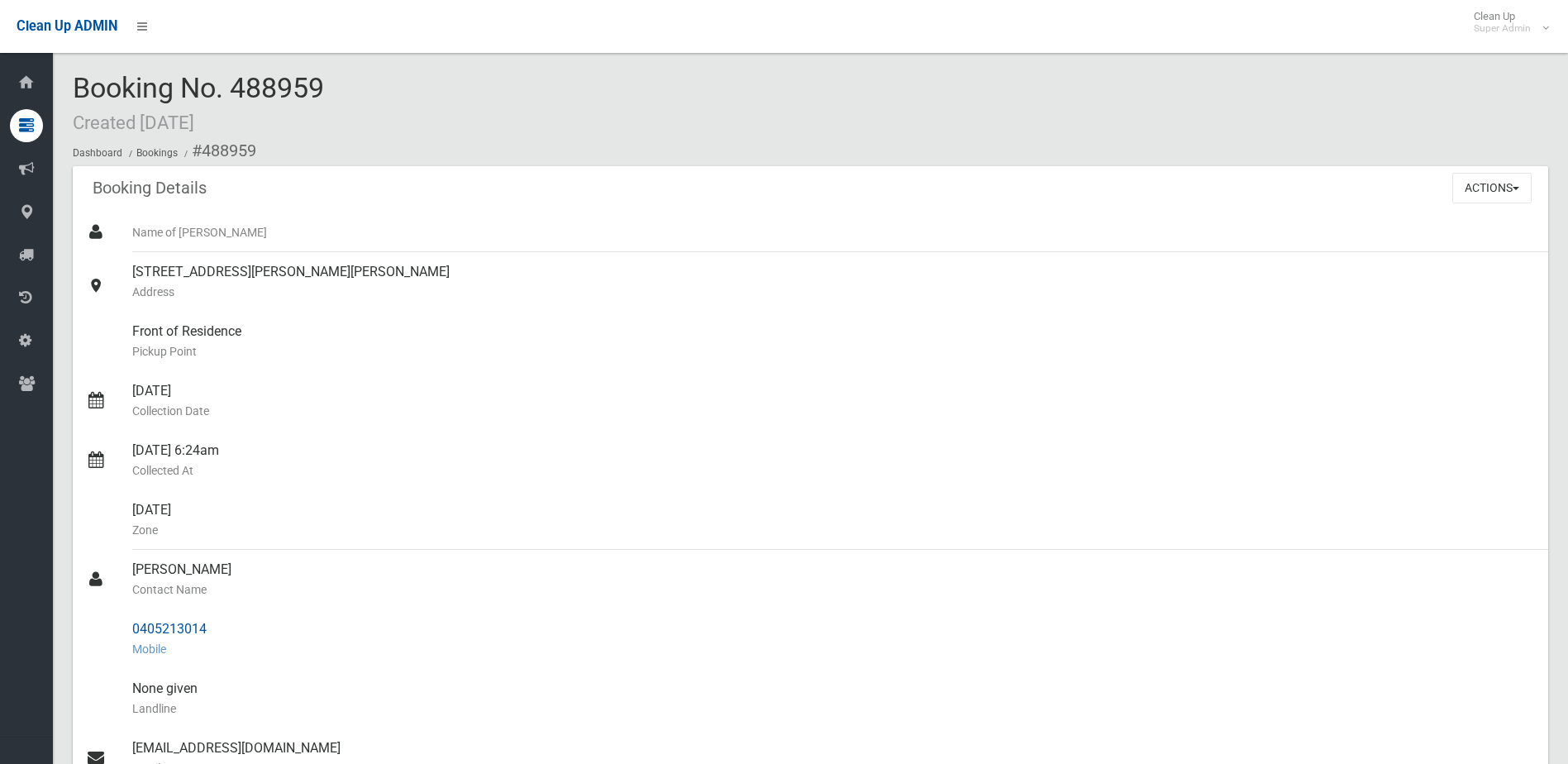
drag, startPoint x: 131, startPoint y: 571, endPoint x: 223, endPoint y: 629, distance: 108.8
click at [223, 629] on ul "Name of [PERSON_NAME] [STREET_ADDRESS][PERSON_NAME][PERSON_NAME] Address Front …" at bounding box center [810, 649] width 1475 height 873
drag, startPoint x: 223, startPoint y: 629, endPoint x: 181, endPoint y: 627, distance: 42.0
copy ul "[PERSON_NAME] Contact Name 0405213014"
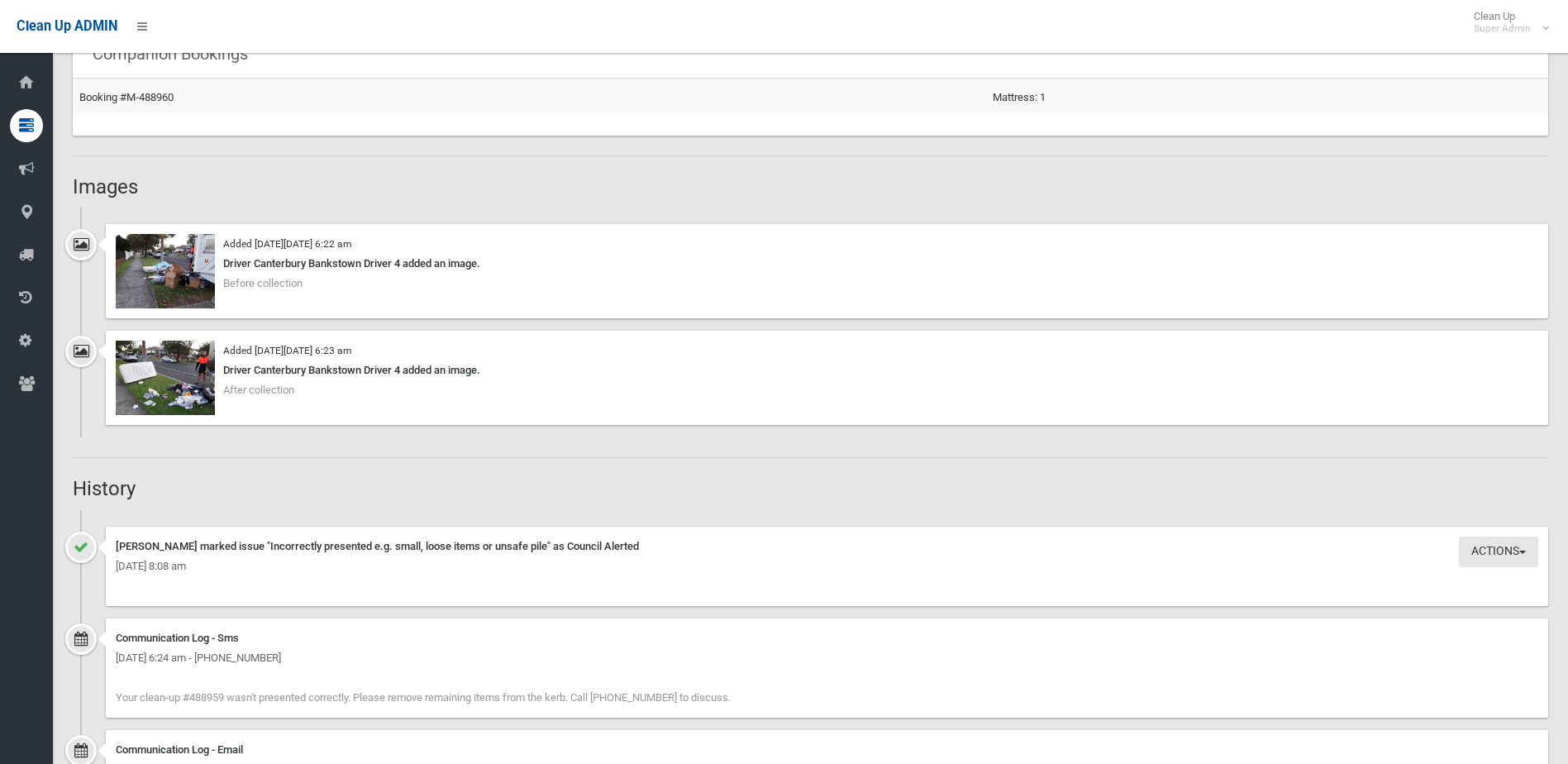
scroll to position [1074, 0]
click at [172, 397] on img at bounding box center [165, 376] width 100 height 74
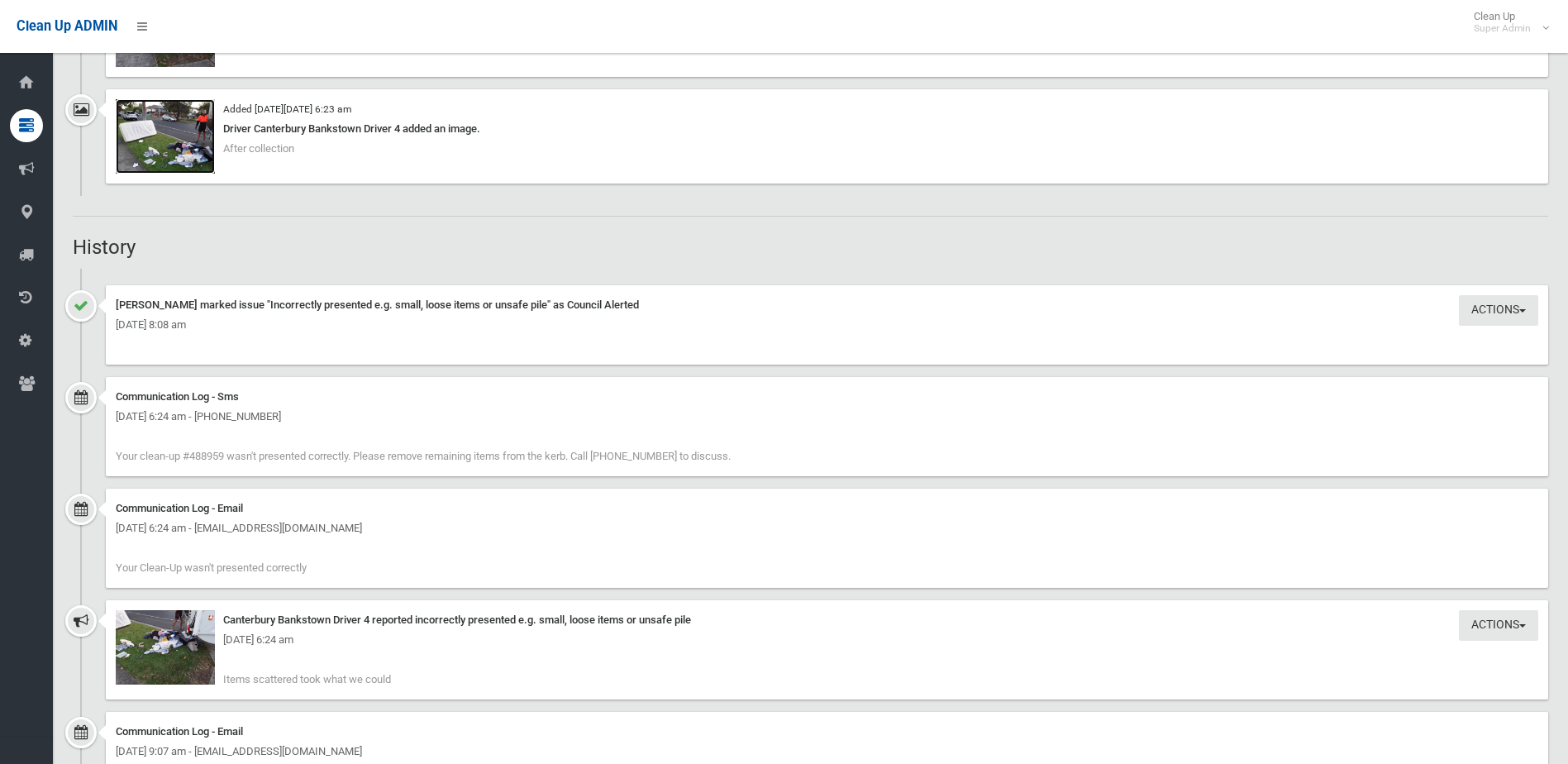
scroll to position [1653, 0]
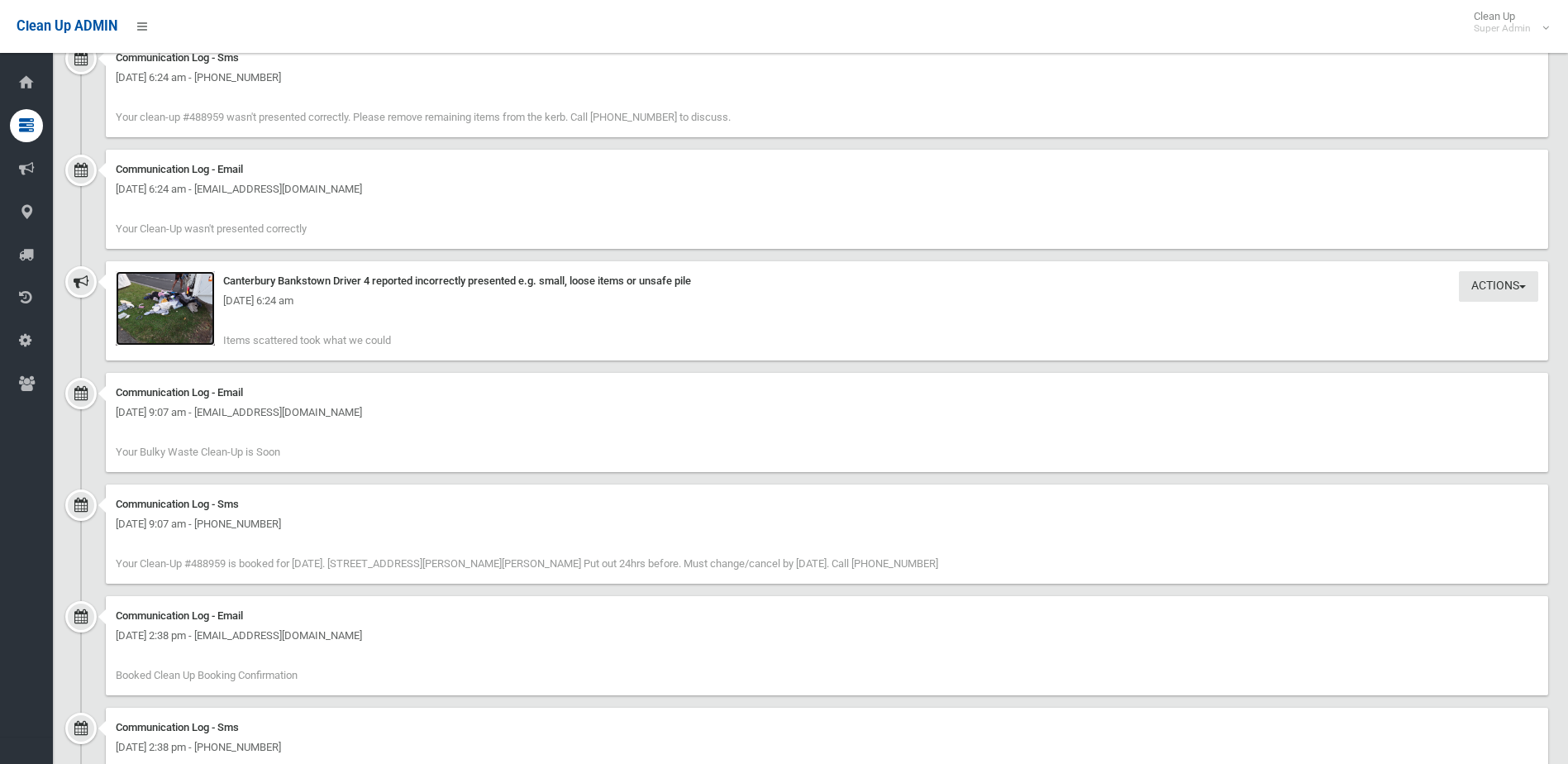
click at [157, 315] on img at bounding box center [165, 308] width 100 height 74
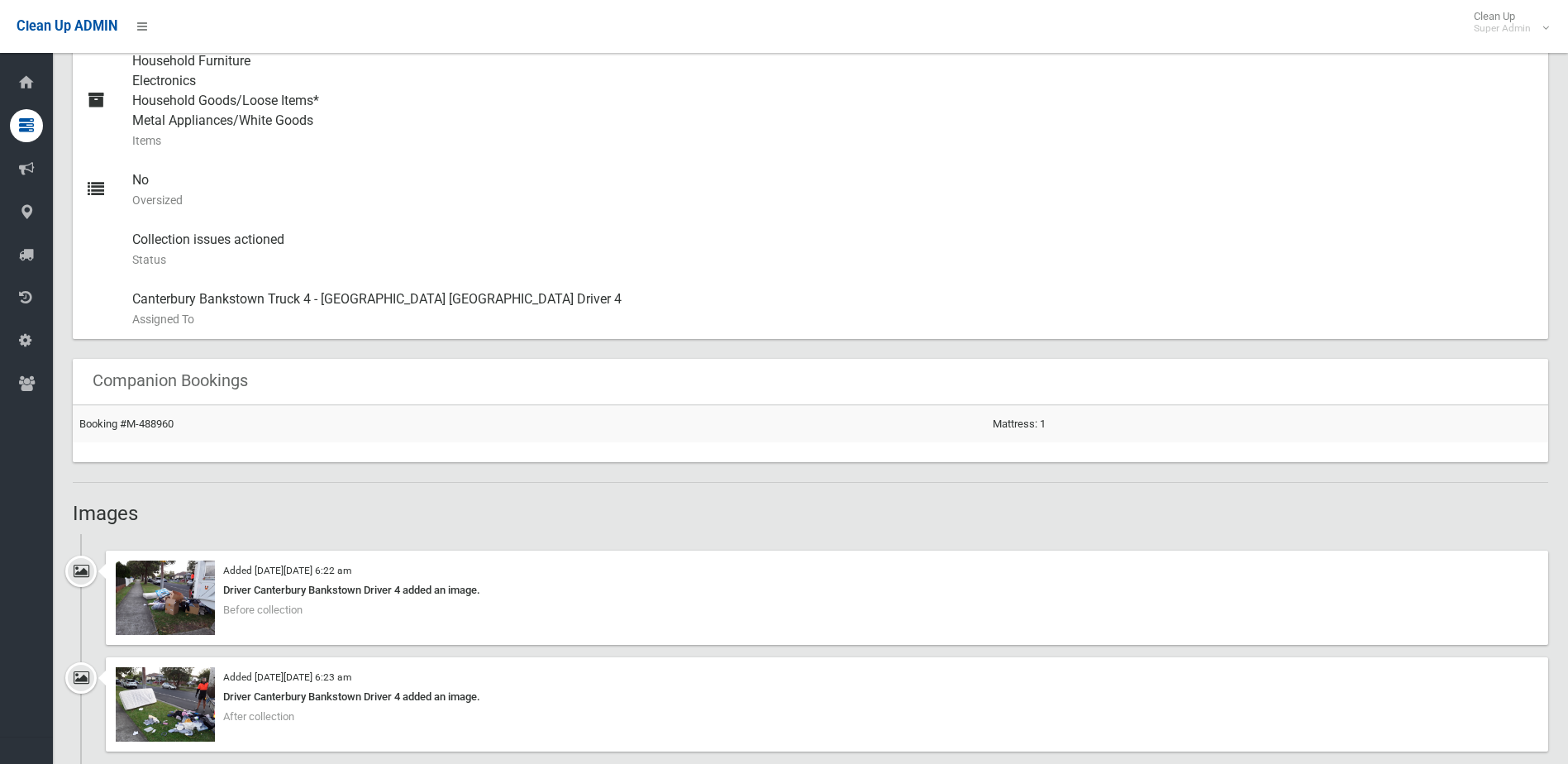
scroll to position [333, 0]
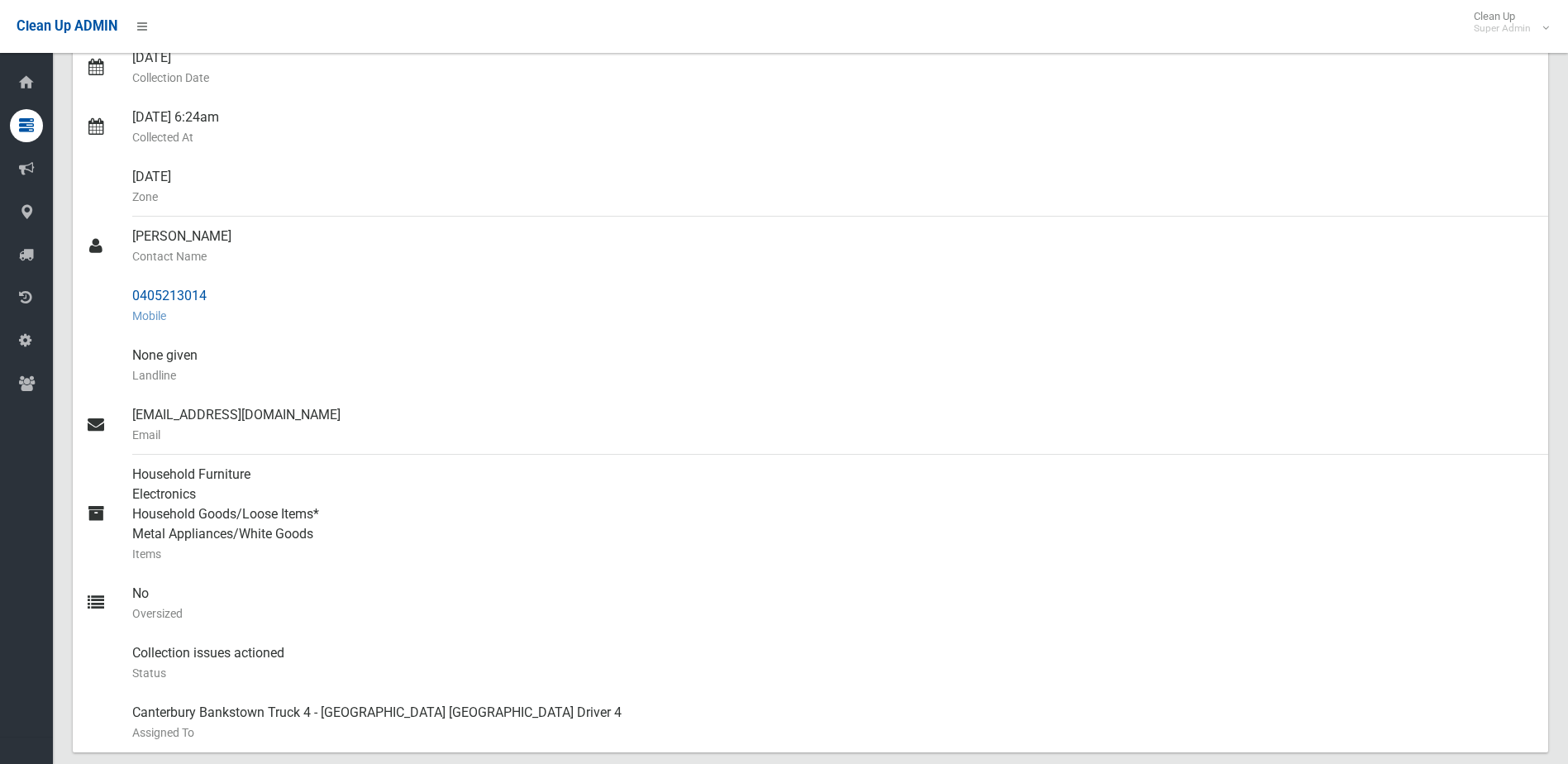
drag, startPoint x: 271, startPoint y: 324, endPoint x: 256, endPoint y: 320, distance: 15.5
click at [270, 324] on small "Mobile" at bounding box center [833, 315] width 1402 height 20
drag, startPoint x: 132, startPoint y: 293, endPoint x: 232, endPoint y: 293, distance: 100.0
click at [232, 293] on div "0405213014 Mobile" at bounding box center [833, 306] width 1402 height 60
drag, startPoint x: 232, startPoint y: 293, endPoint x: 205, endPoint y: 290, distance: 27.2
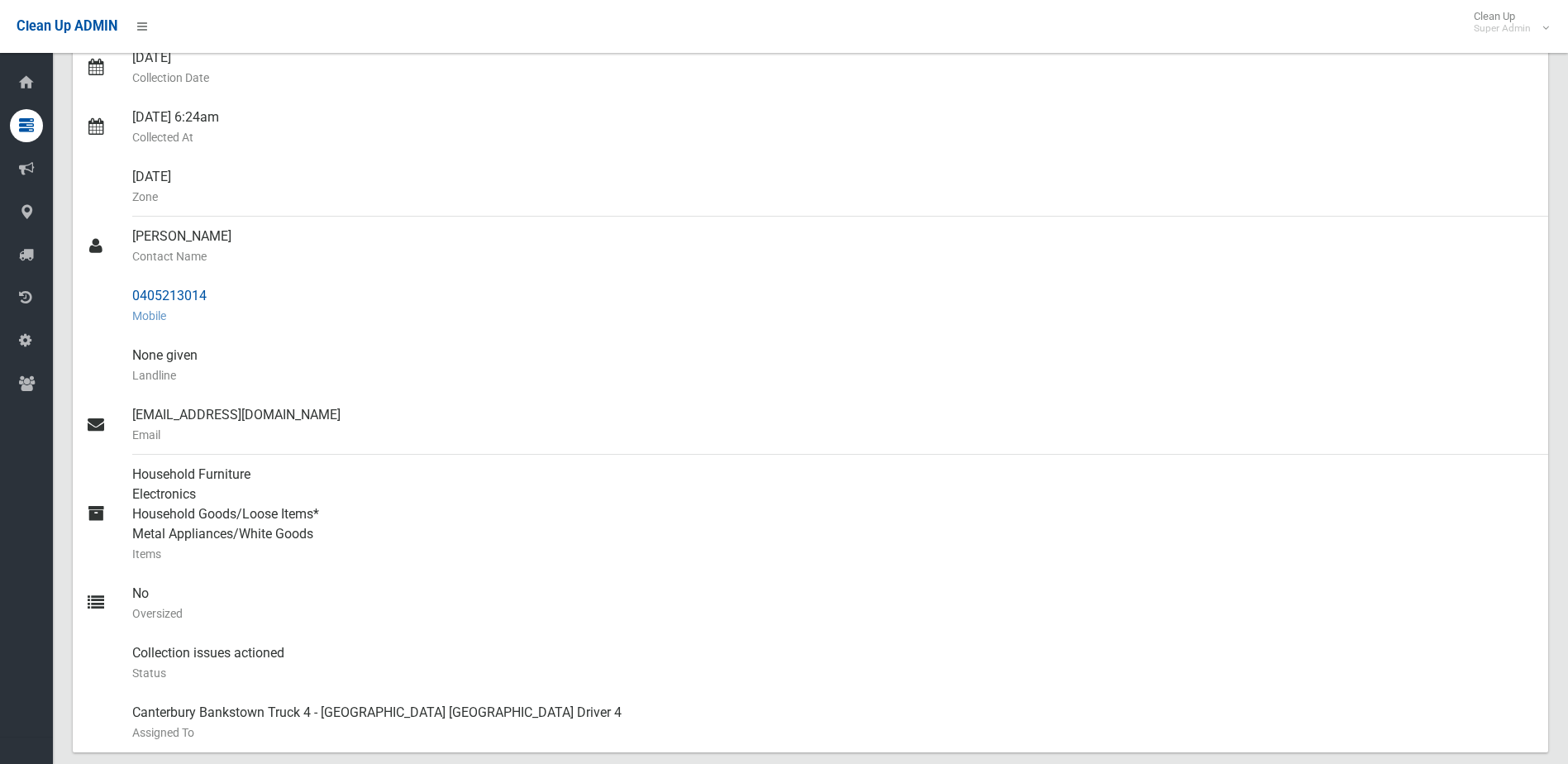
copy div "0405213014"
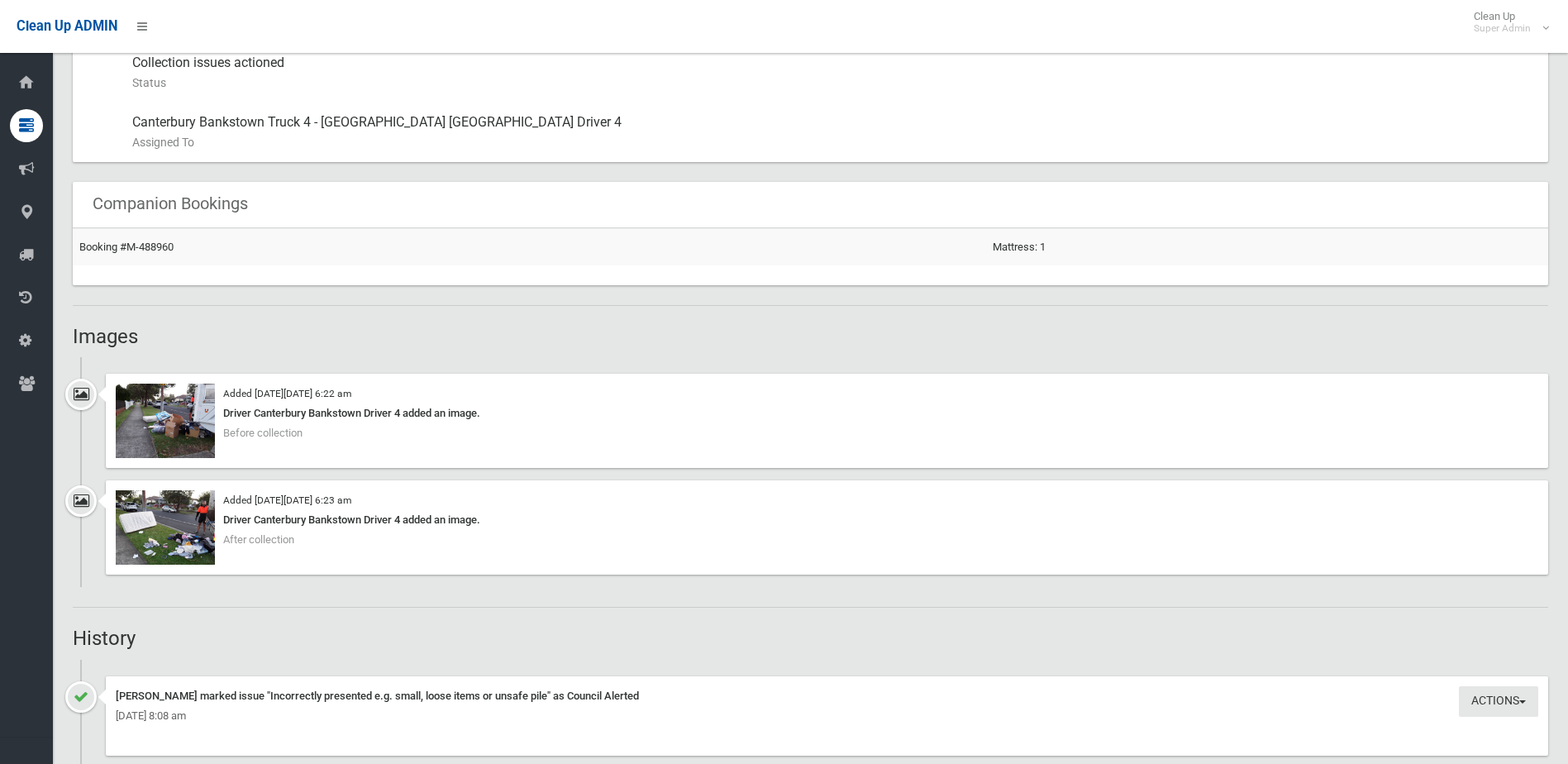
scroll to position [994, 0]
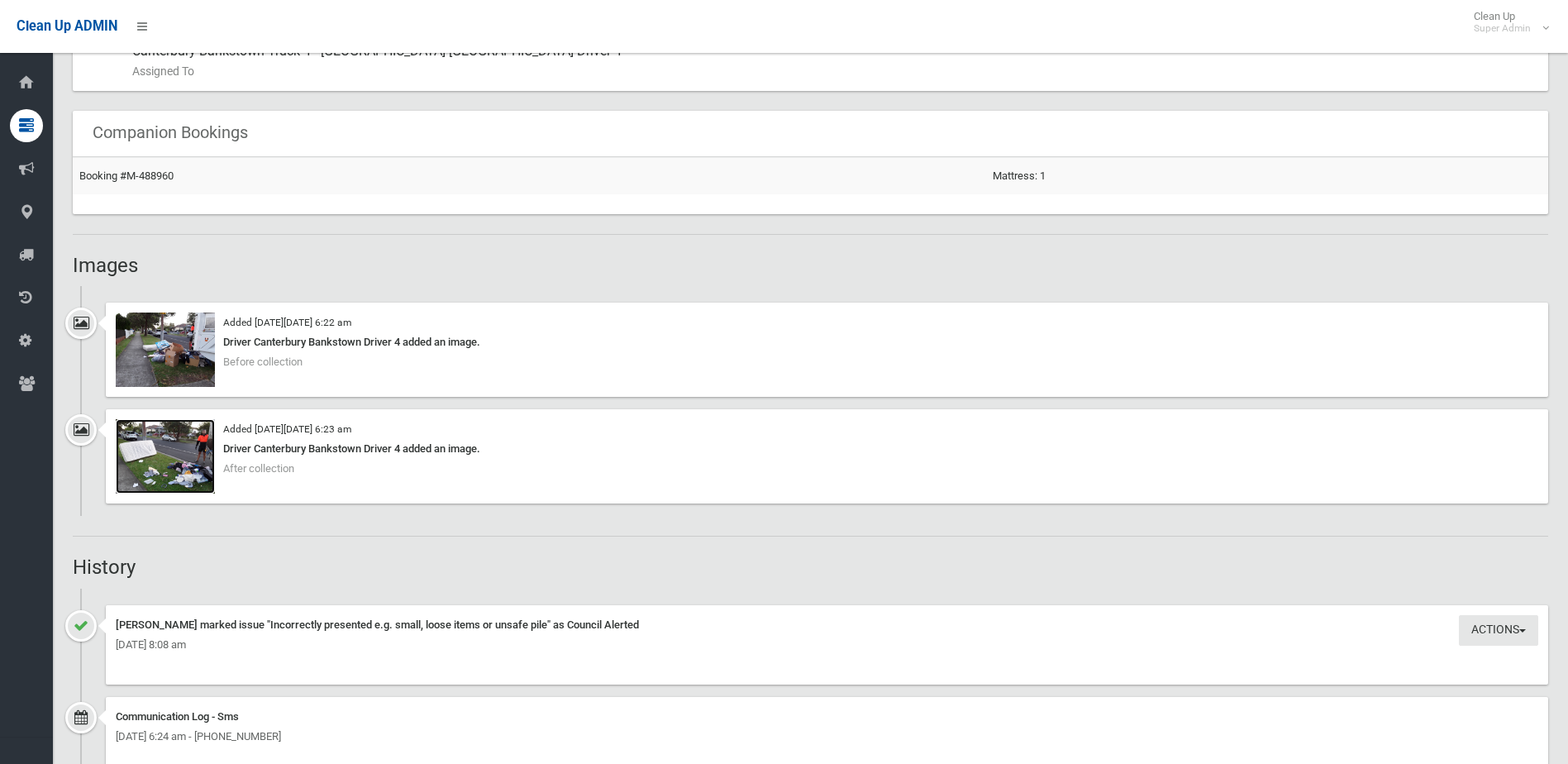
click at [191, 464] on img at bounding box center [165, 456] width 100 height 74
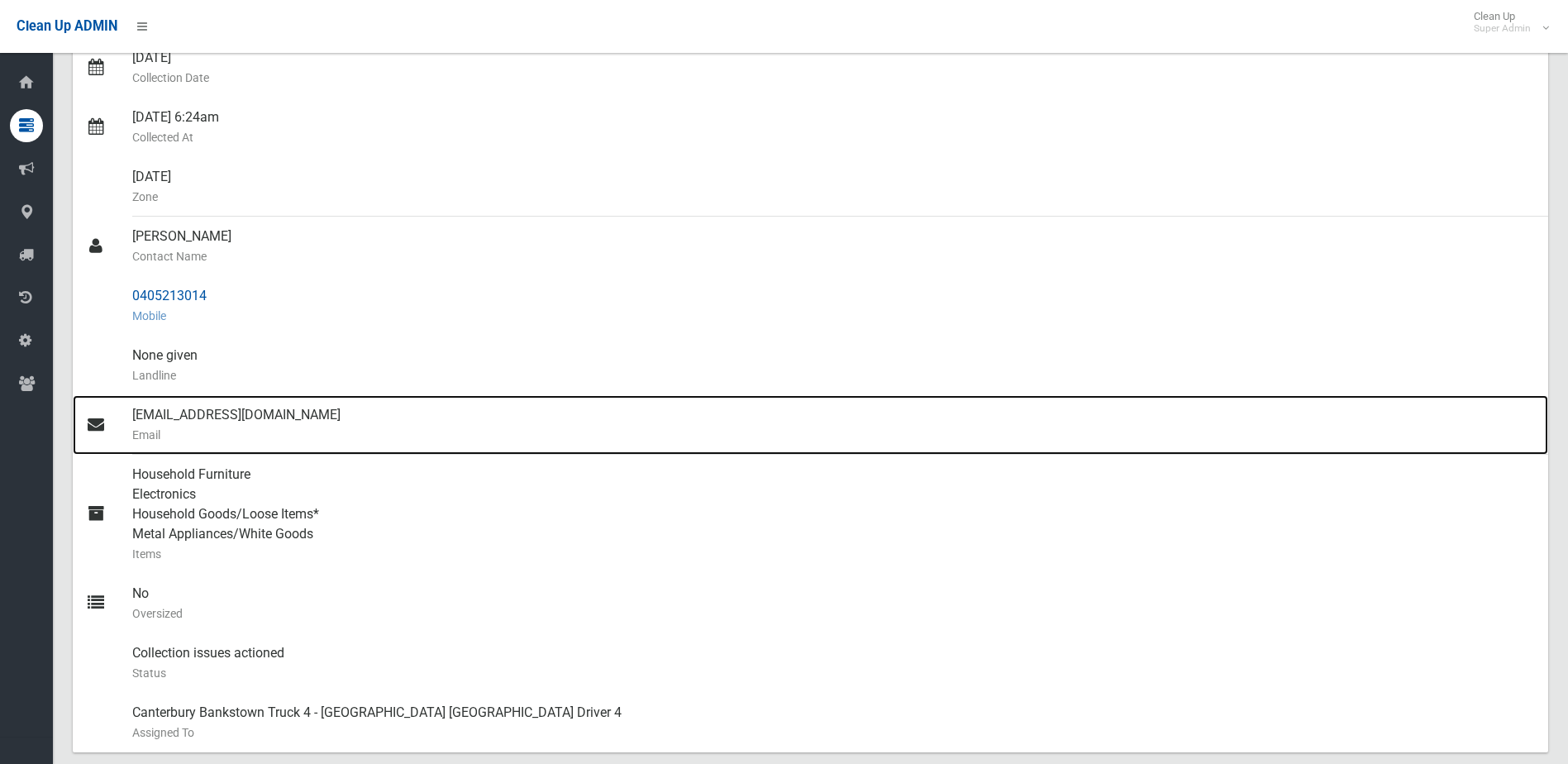
drag, startPoint x: 447, startPoint y: 394, endPoint x: 452, endPoint y: 402, distance: 9.4
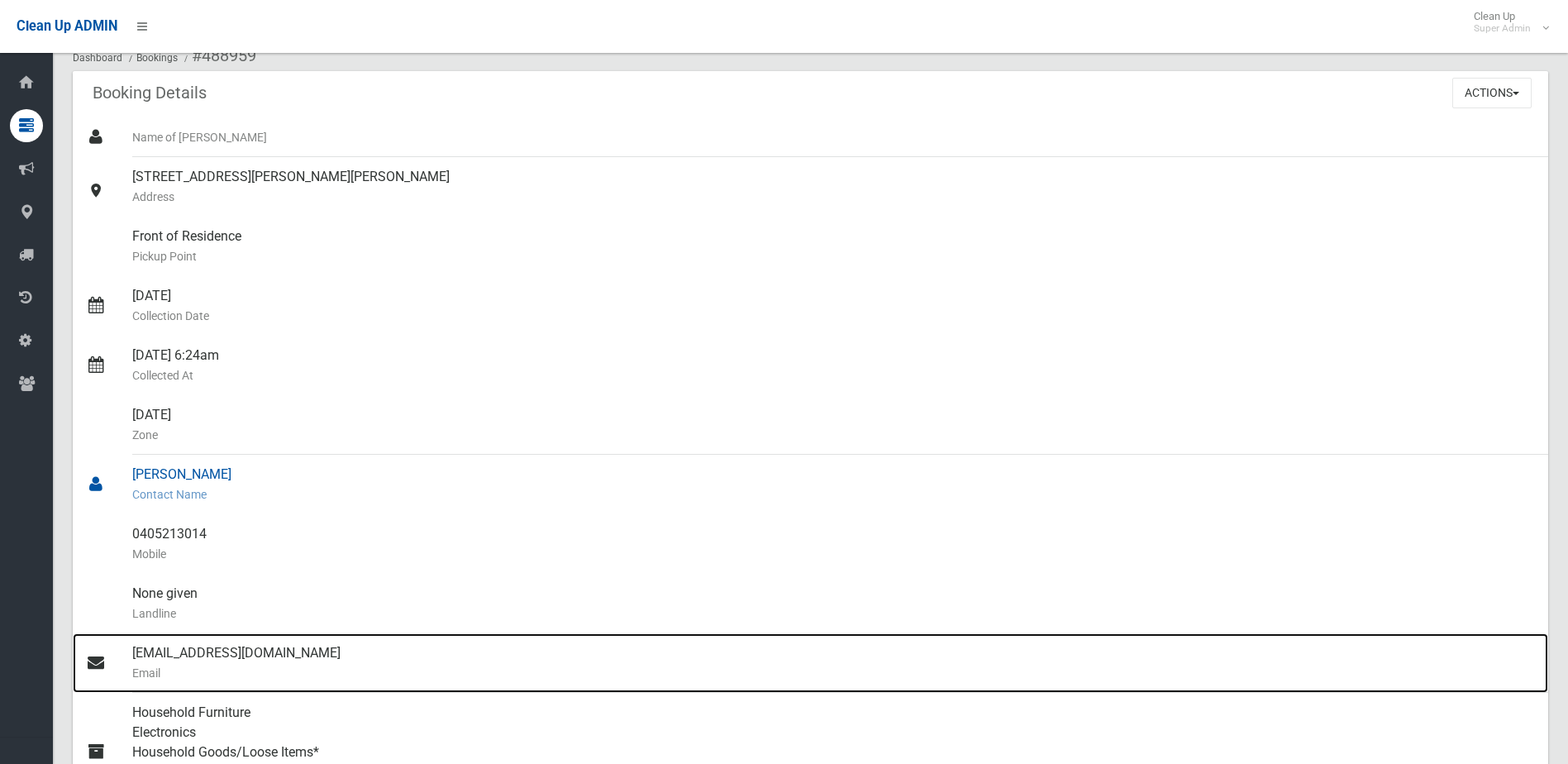
scroll to position [0, 0]
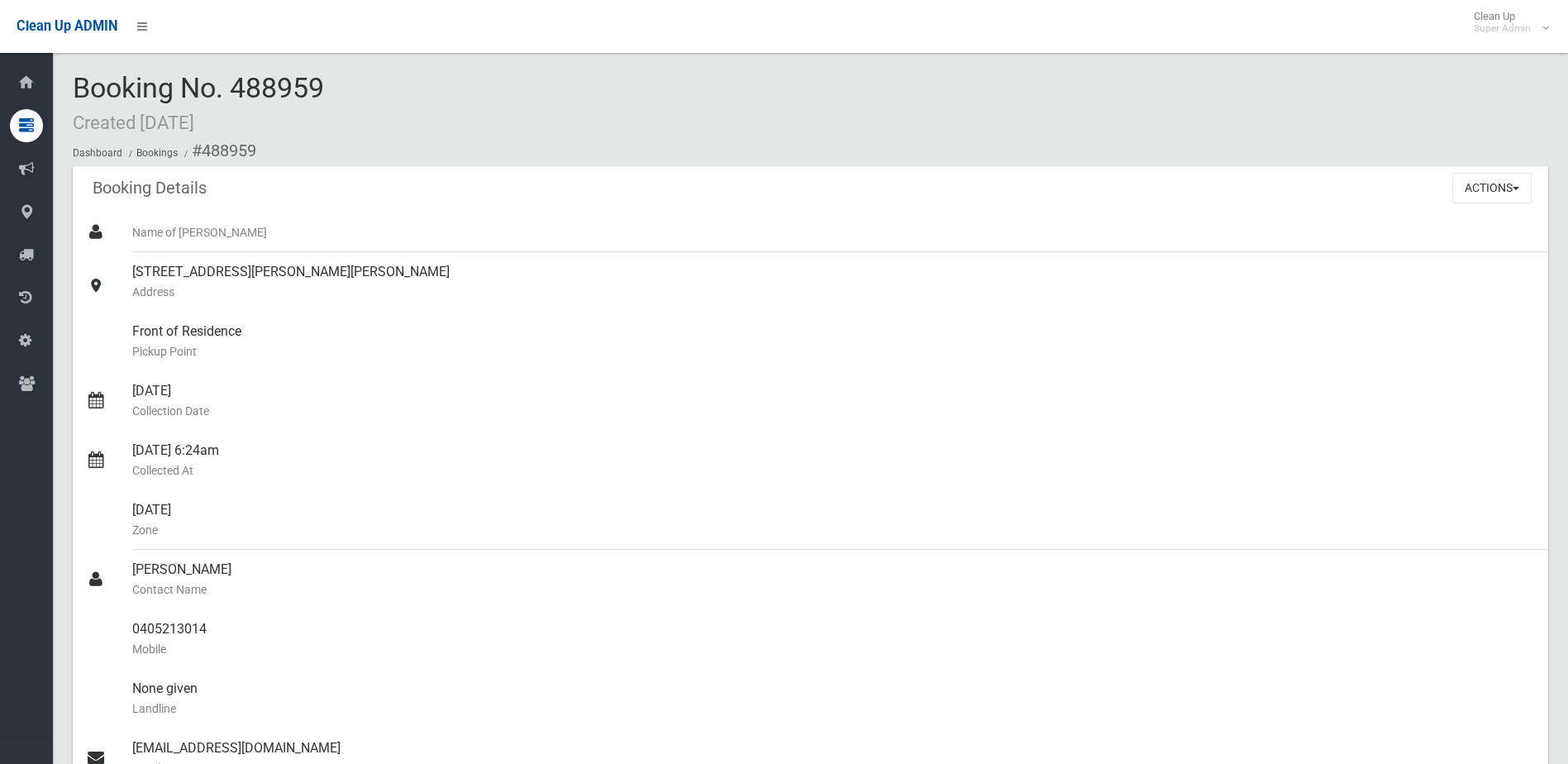
drag, startPoint x: 234, startPoint y: 86, endPoint x: 348, endPoint y: 78, distance: 114.3
click at [348, 78] on div "Booking No. 488959 Created 29/09/2025 Dashboard Bookings #488959" at bounding box center [810, 120] width 1475 height 93
drag, startPoint x: 348, startPoint y: 78, endPoint x: 304, endPoint y: 85, distance: 44.6
copy span "488959"
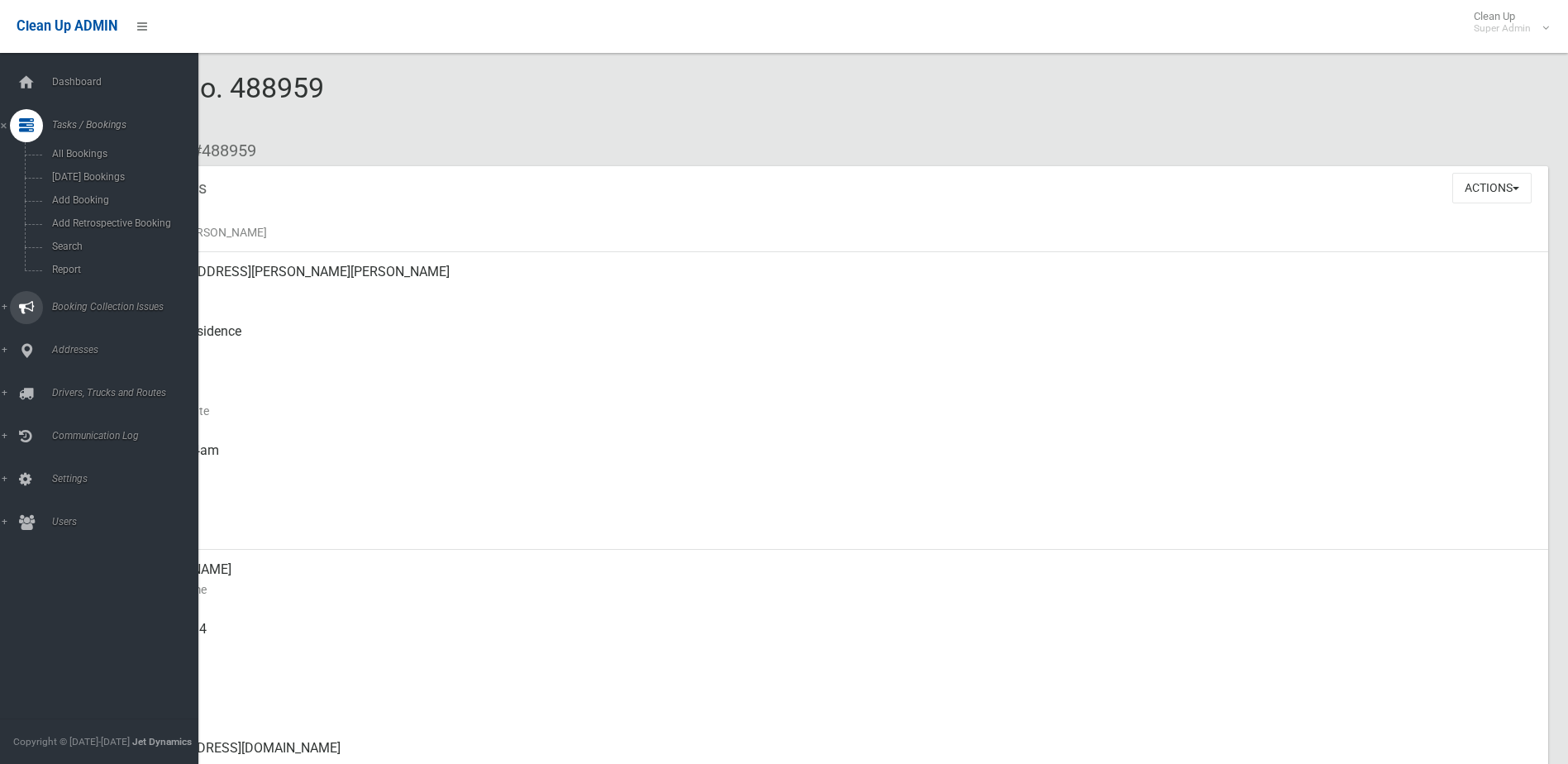
click at [91, 303] on span "Booking Collection Issues" at bounding box center [129, 306] width 164 height 11
click at [96, 197] on span "All Reported Issues" at bounding box center [122, 197] width 150 height 11
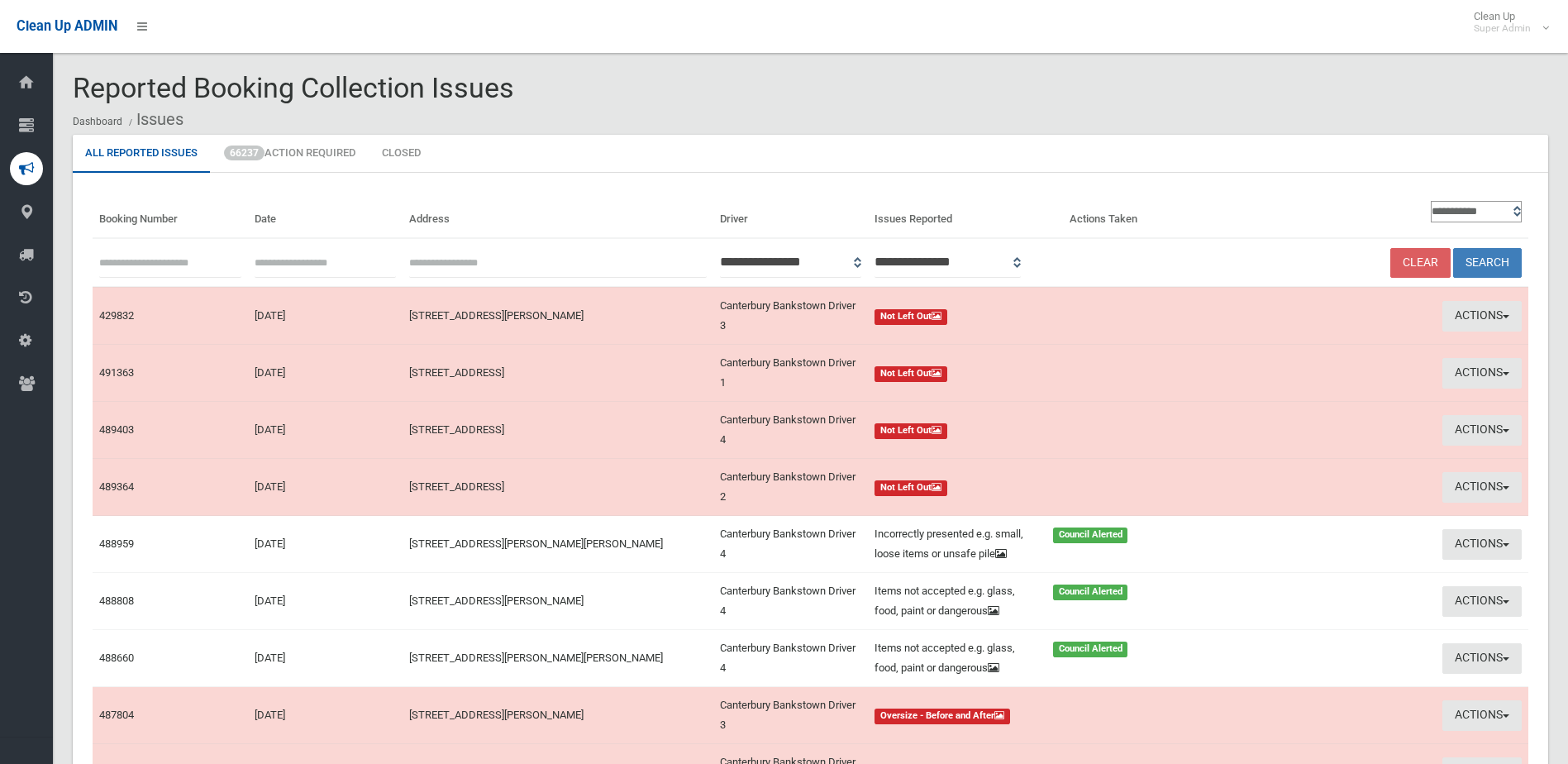
paste input "******"
type input "******"
click at [1499, 263] on button "Search" at bounding box center [1487, 263] width 69 height 31
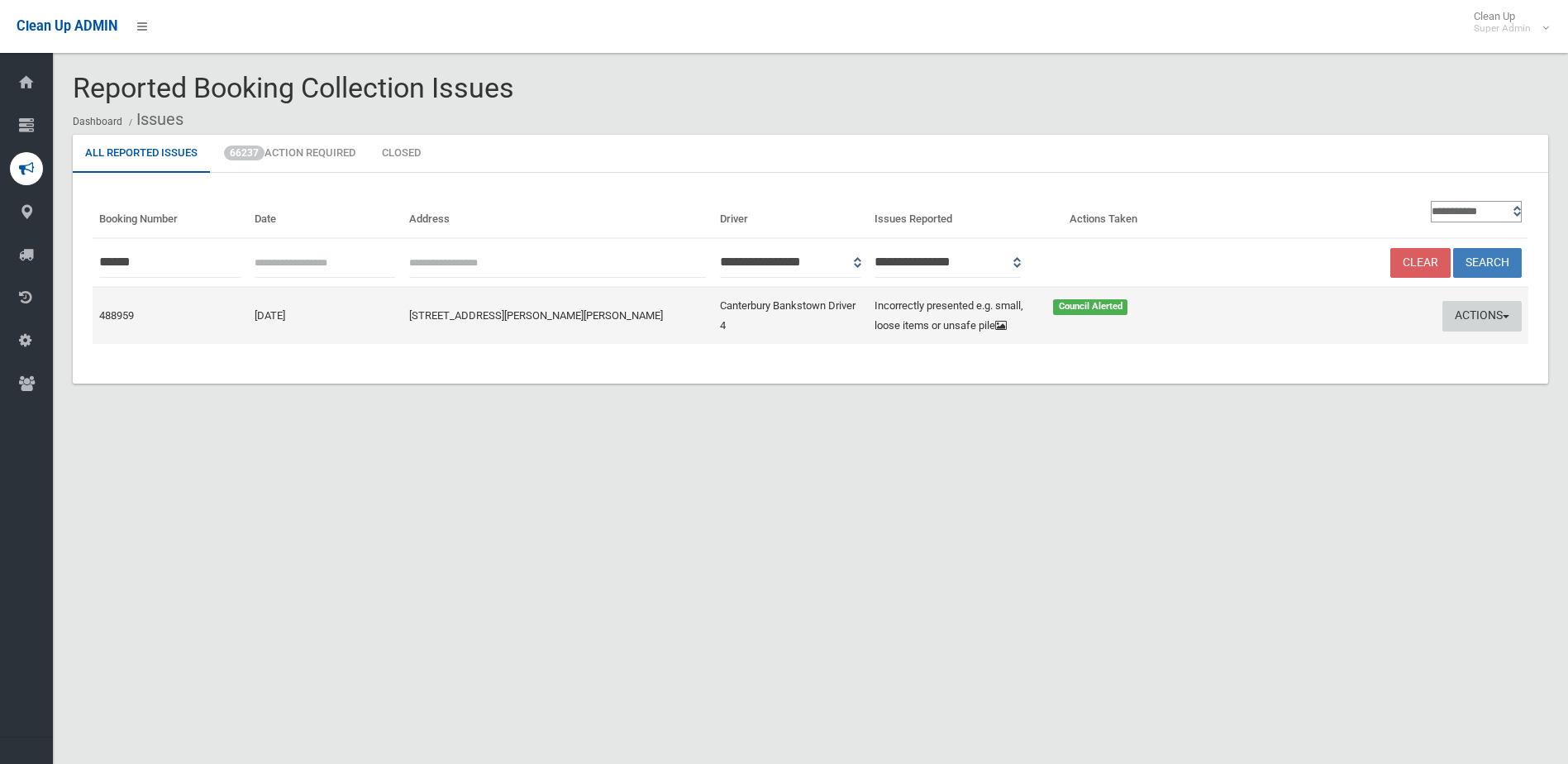
click at [1483, 320] on button "Actions" at bounding box center [1482, 315] width 79 height 31
click at [1299, 393] on link "Edit Actions Taken" at bounding box center [1323, 379] width 196 height 28
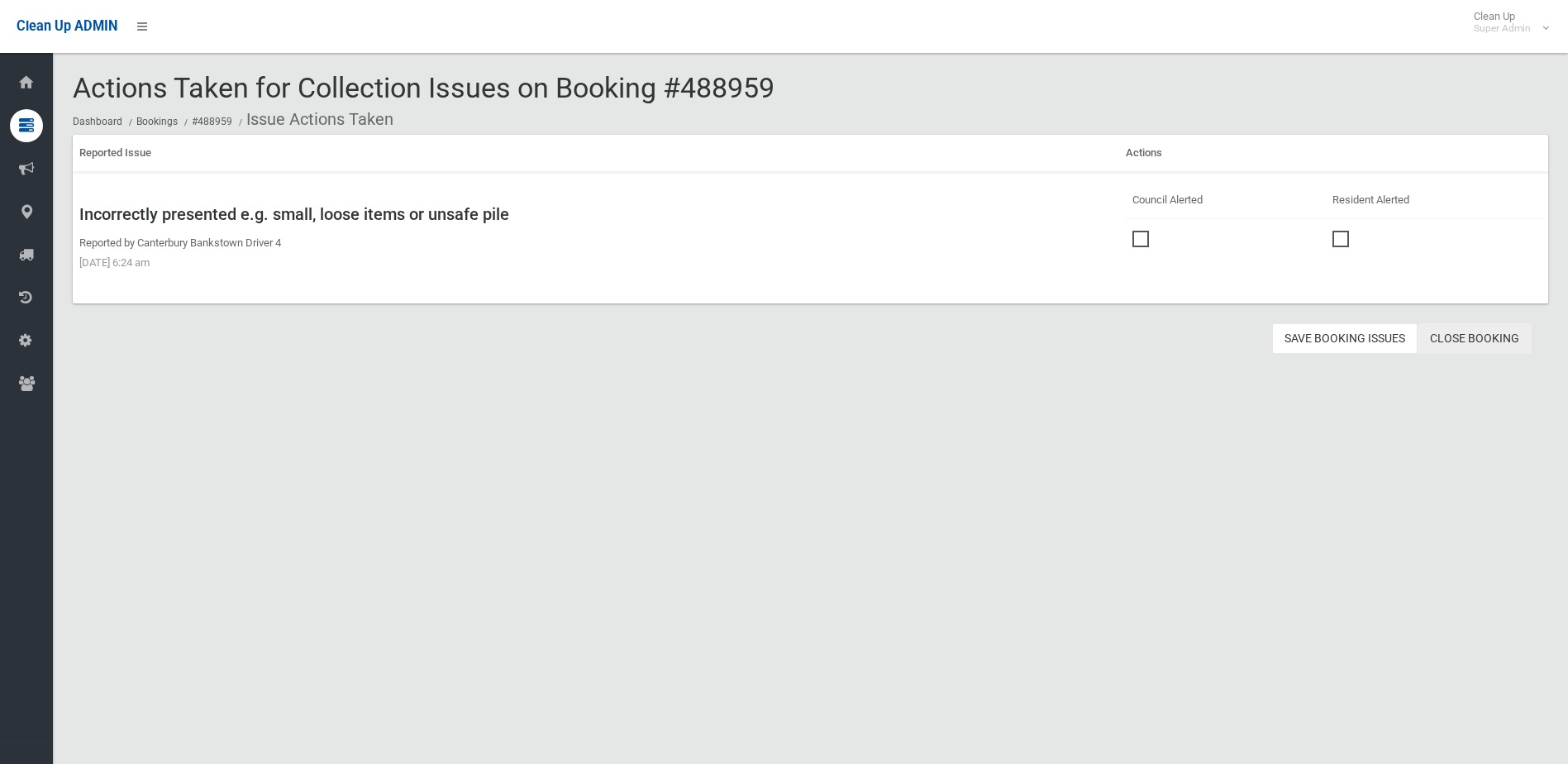
click at [1483, 333] on link "Close Booking" at bounding box center [1474, 338] width 114 height 31
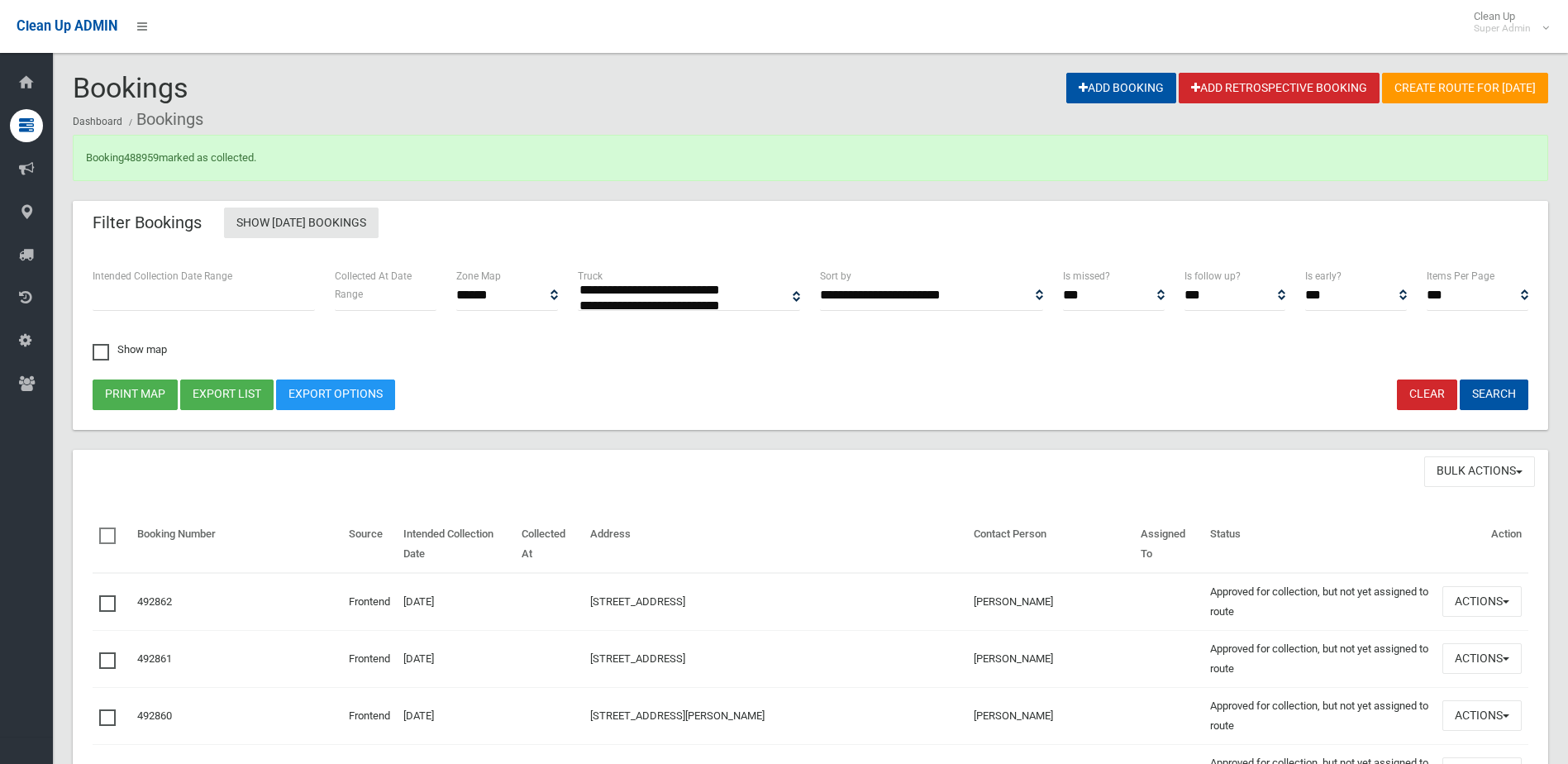
select select
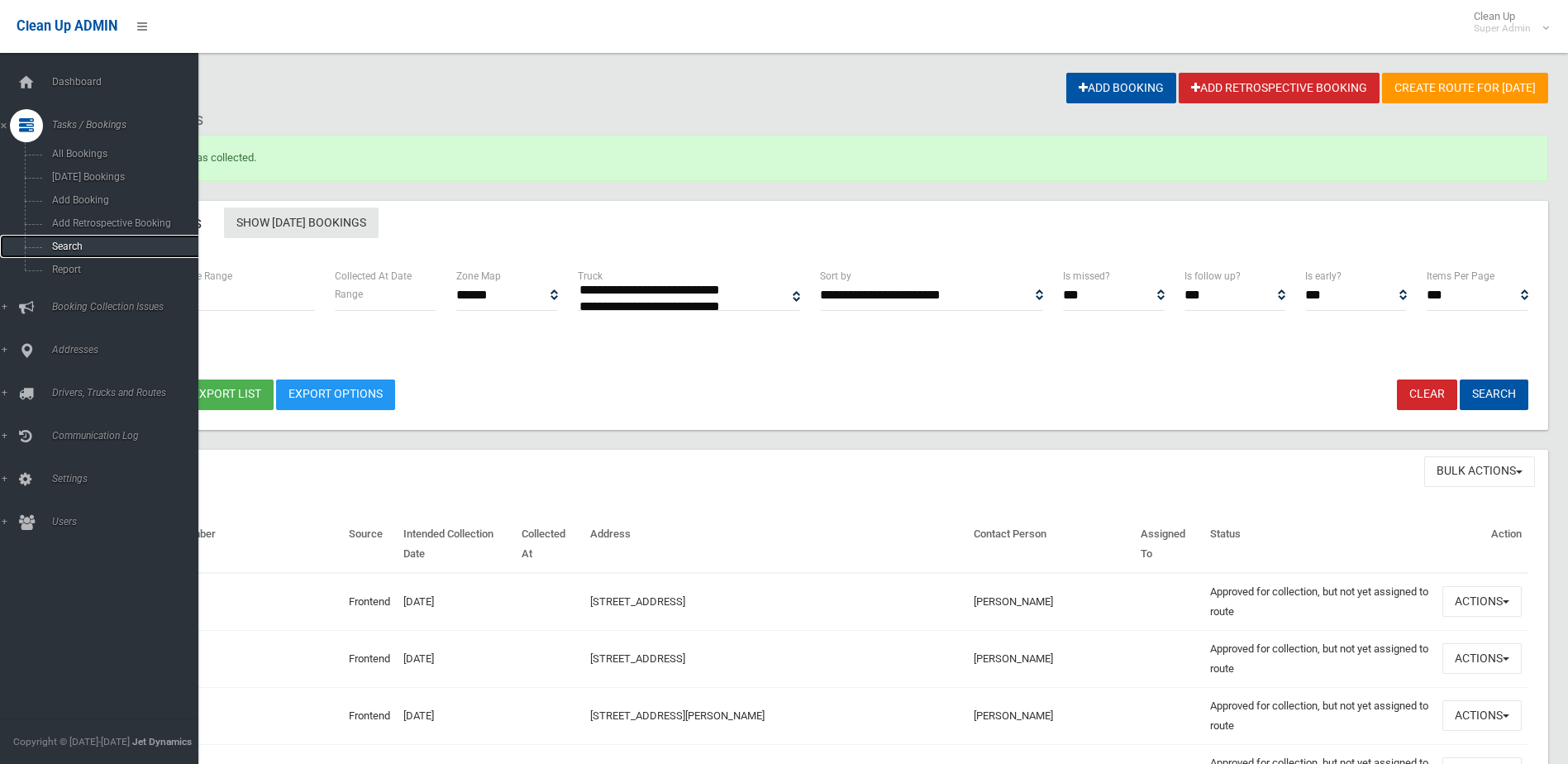
click at [68, 244] on span "Search" at bounding box center [122, 246] width 150 height 11
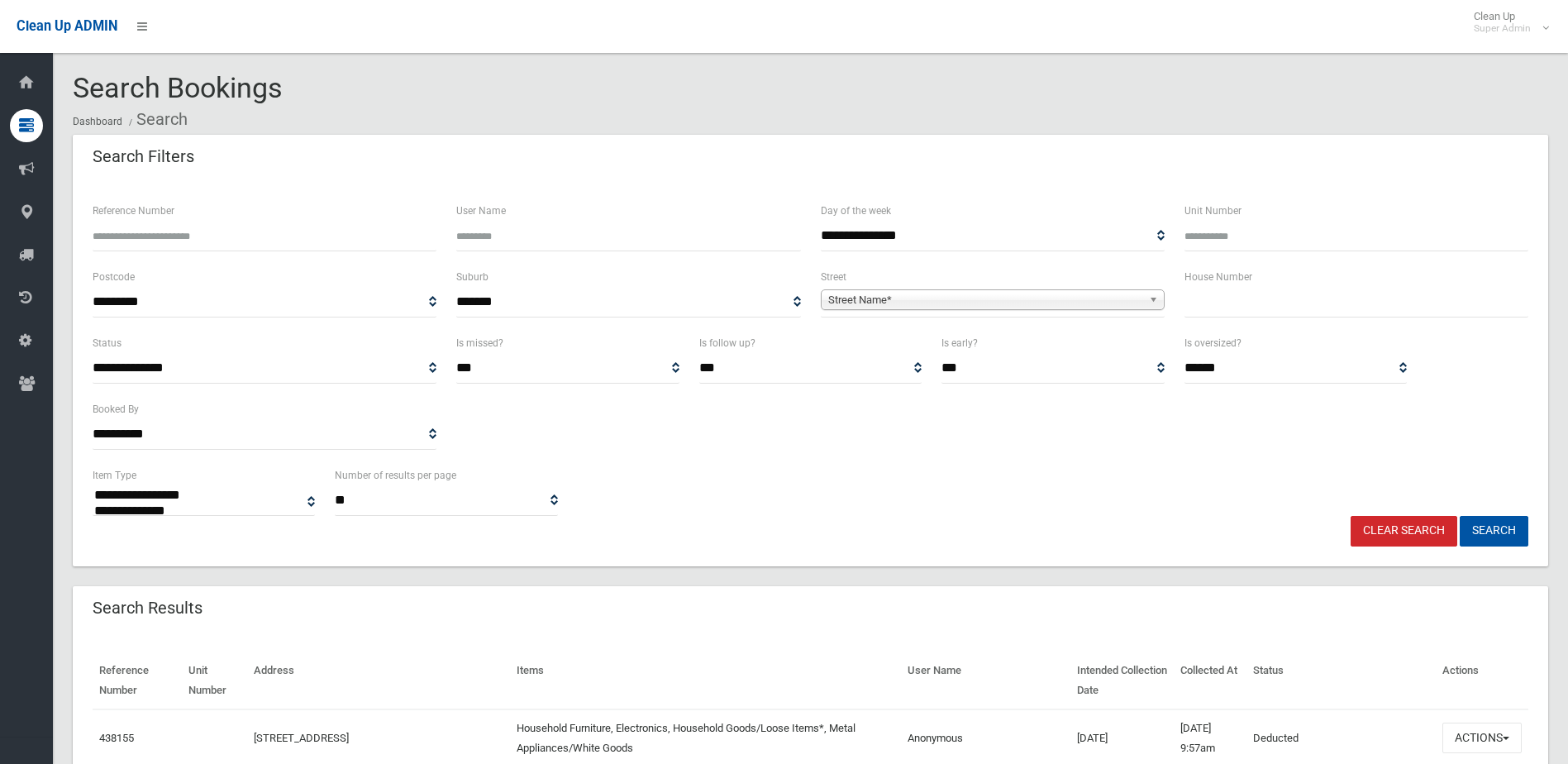
select select
click at [136, 240] on input "Reference Number" at bounding box center [264, 235] width 344 height 31
type input "******"
click at [1460, 516] on button "Search" at bounding box center [1494, 530] width 69 height 31
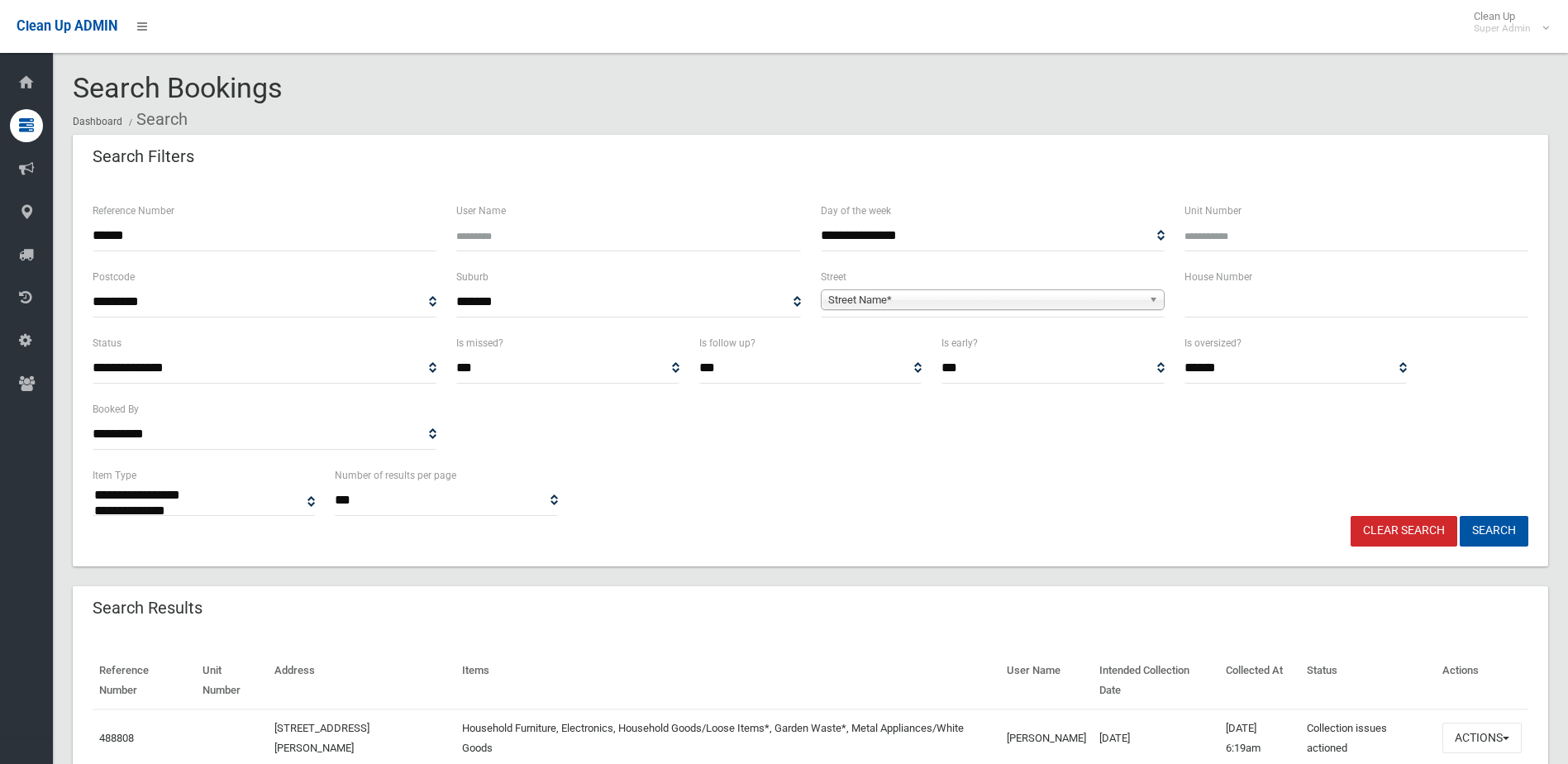
select select
click at [1475, 738] on button "Actions" at bounding box center [1482, 738] width 79 height 31
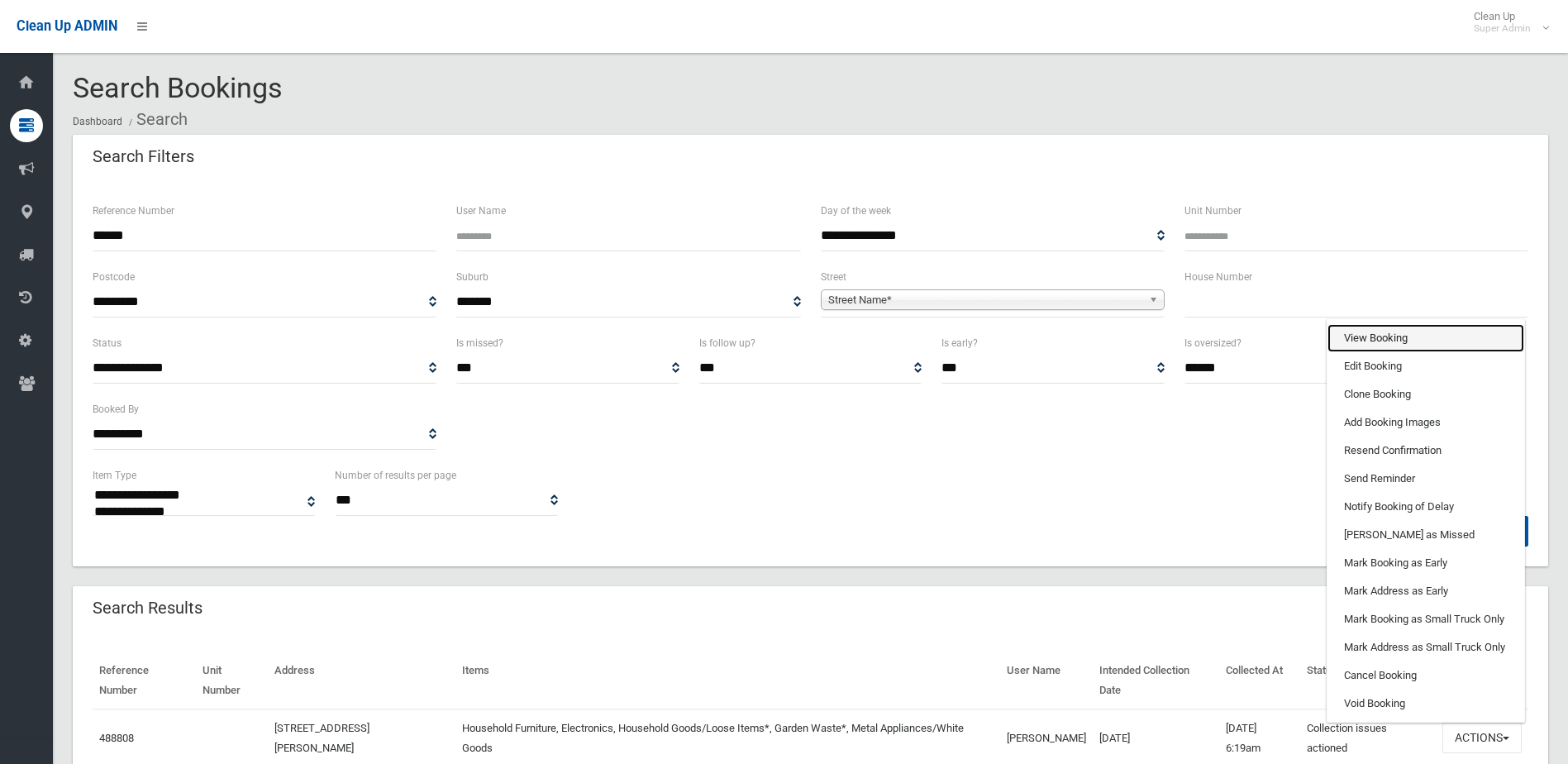
click at [1342, 339] on link "View Booking" at bounding box center [1425, 338] width 196 height 28
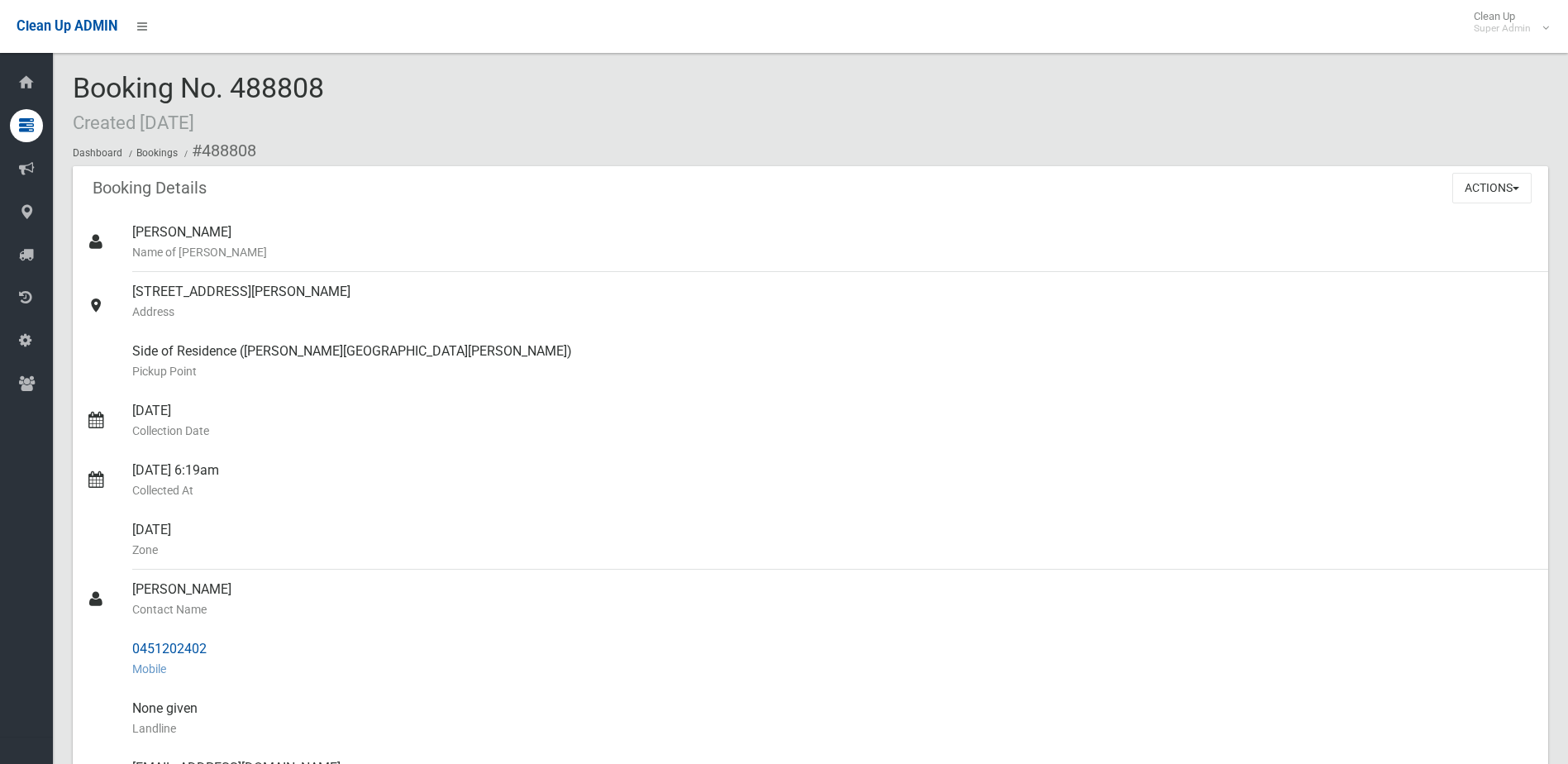
drag, startPoint x: 135, startPoint y: 590, endPoint x: 206, endPoint y: 647, distance: 91.0
click at [206, 647] on ul "[PERSON_NAME] Name of [PERSON_NAME] [STREET_ADDRESS][PERSON_NAME] Address [GEOG…" at bounding box center [810, 669] width 1475 height 913
copy ul "[PERSON_NAME] Contact Name 0451202402"
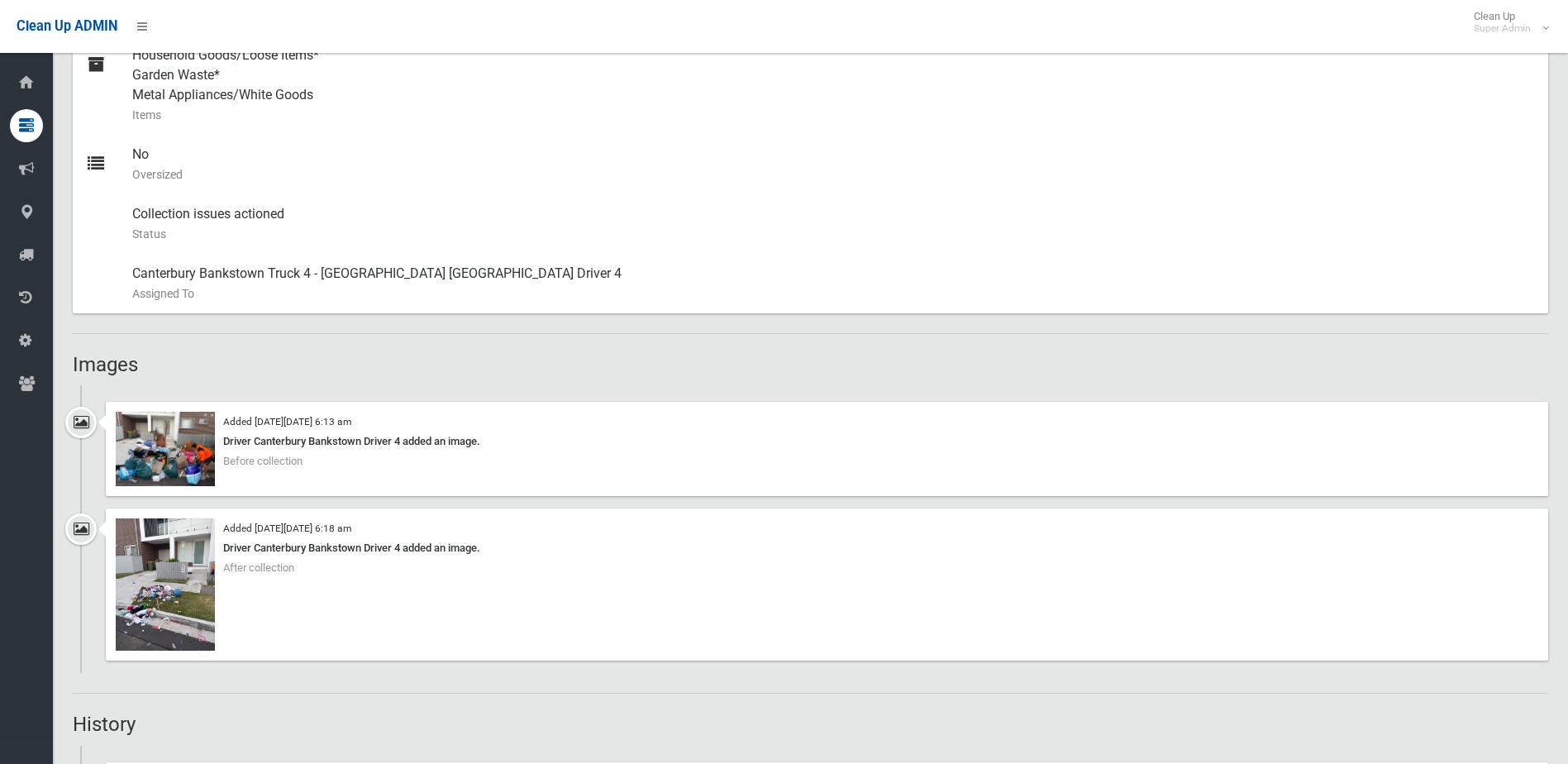
scroll to position [827, 0]
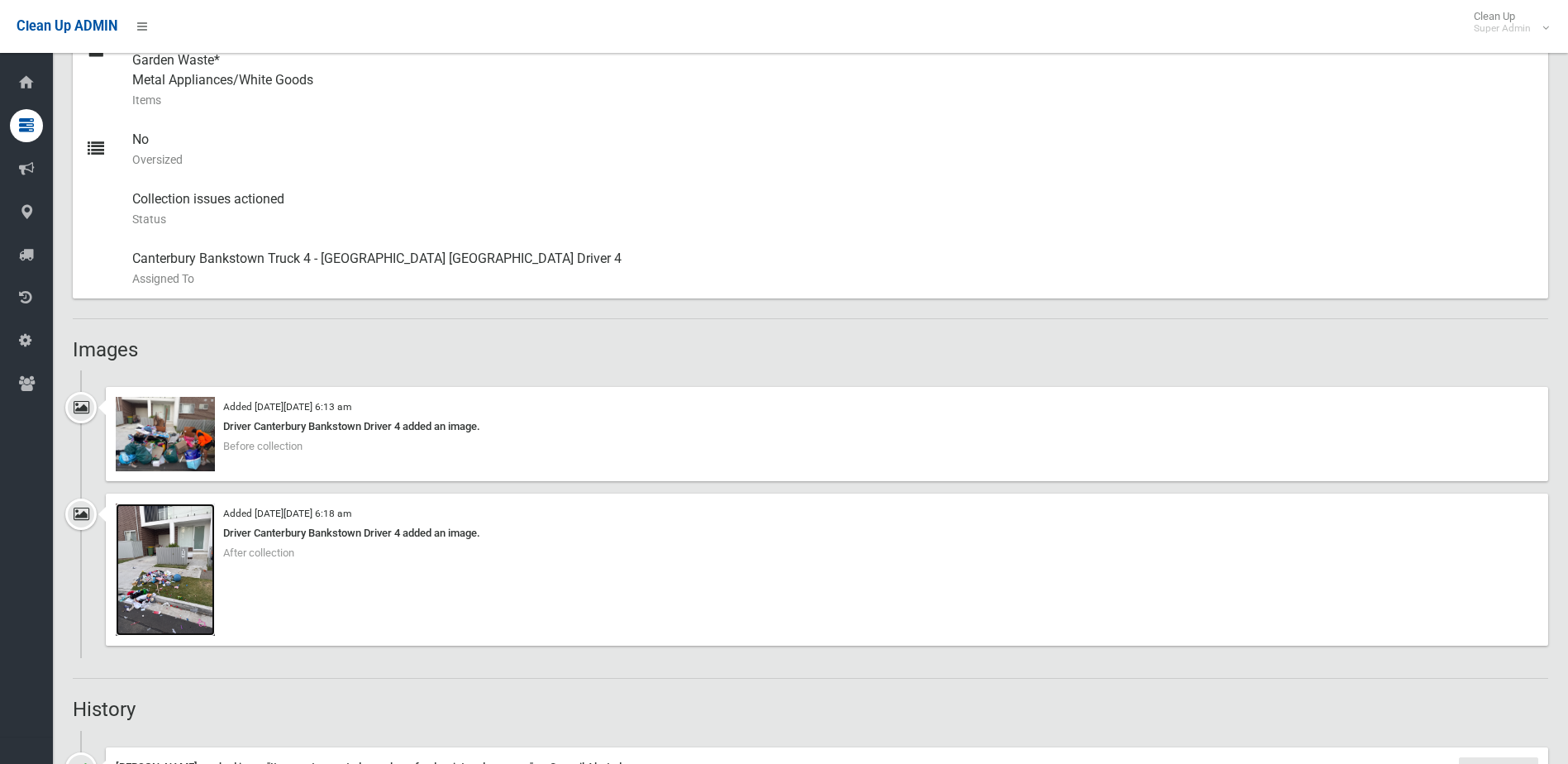
click at [166, 592] on img at bounding box center [165, 569] width 100 height 132
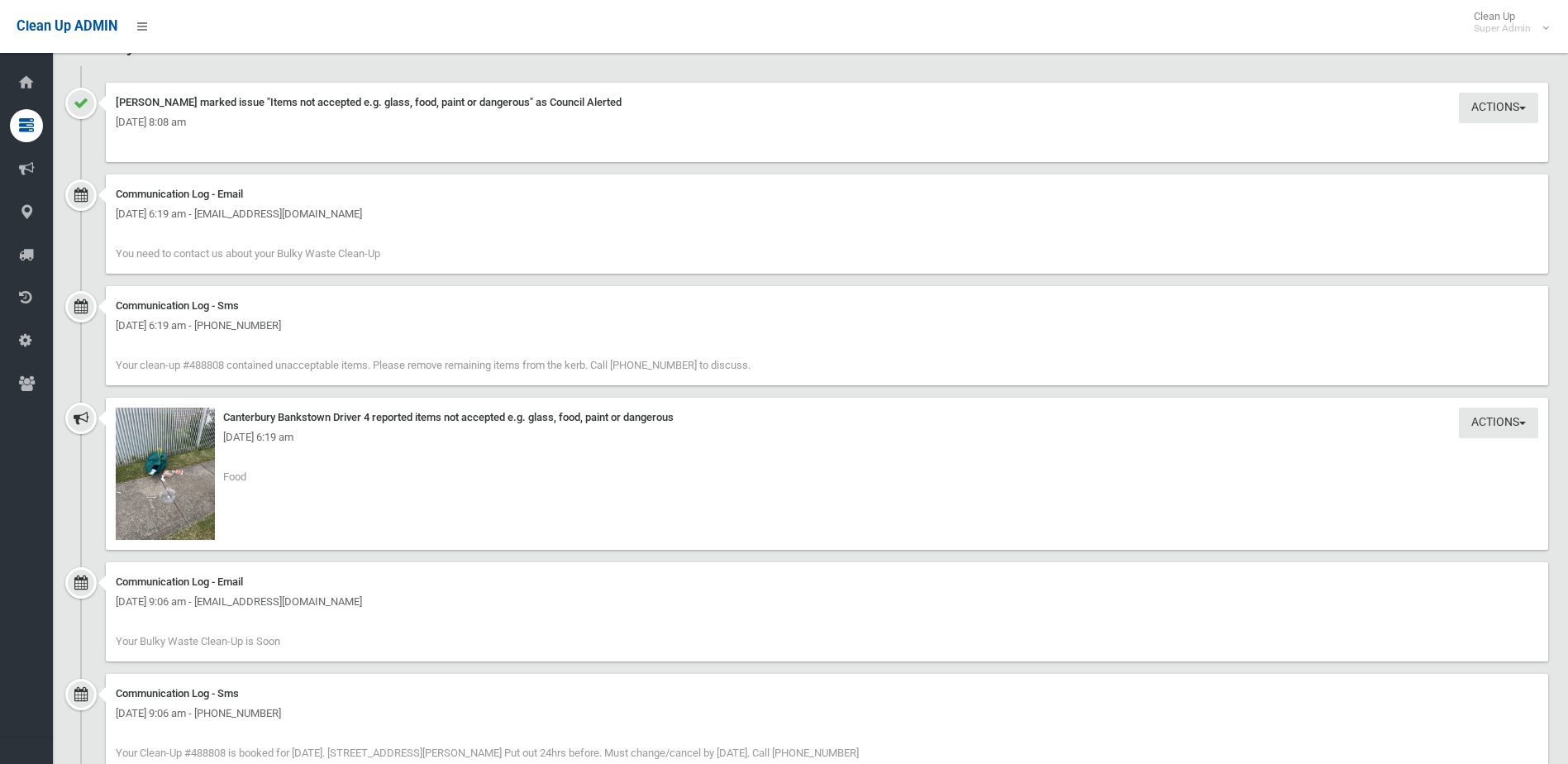
scroll to position [1653, 0]
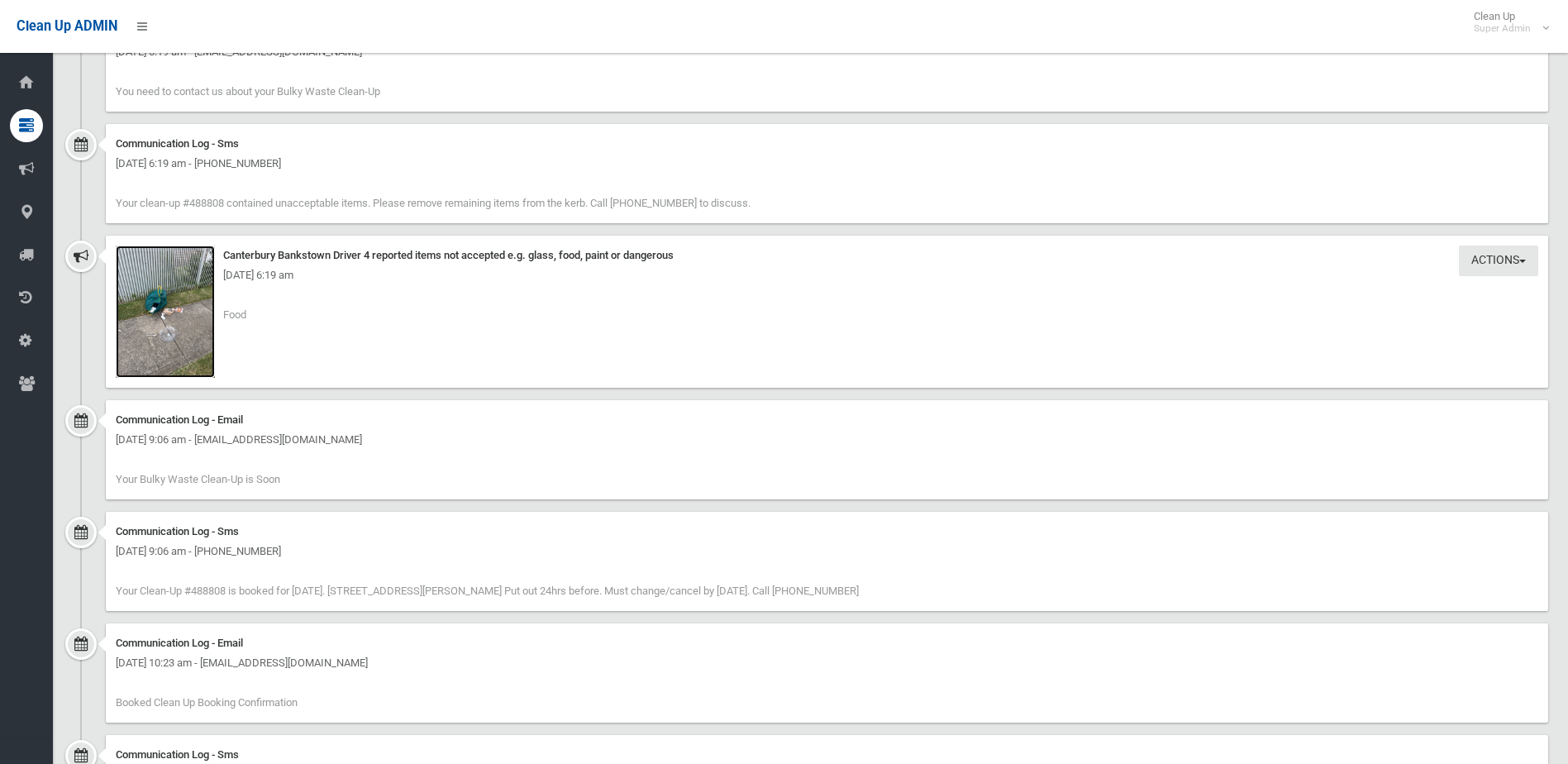
click at [159, 311] on img at bounding box center [165, 312] width 100 height 132
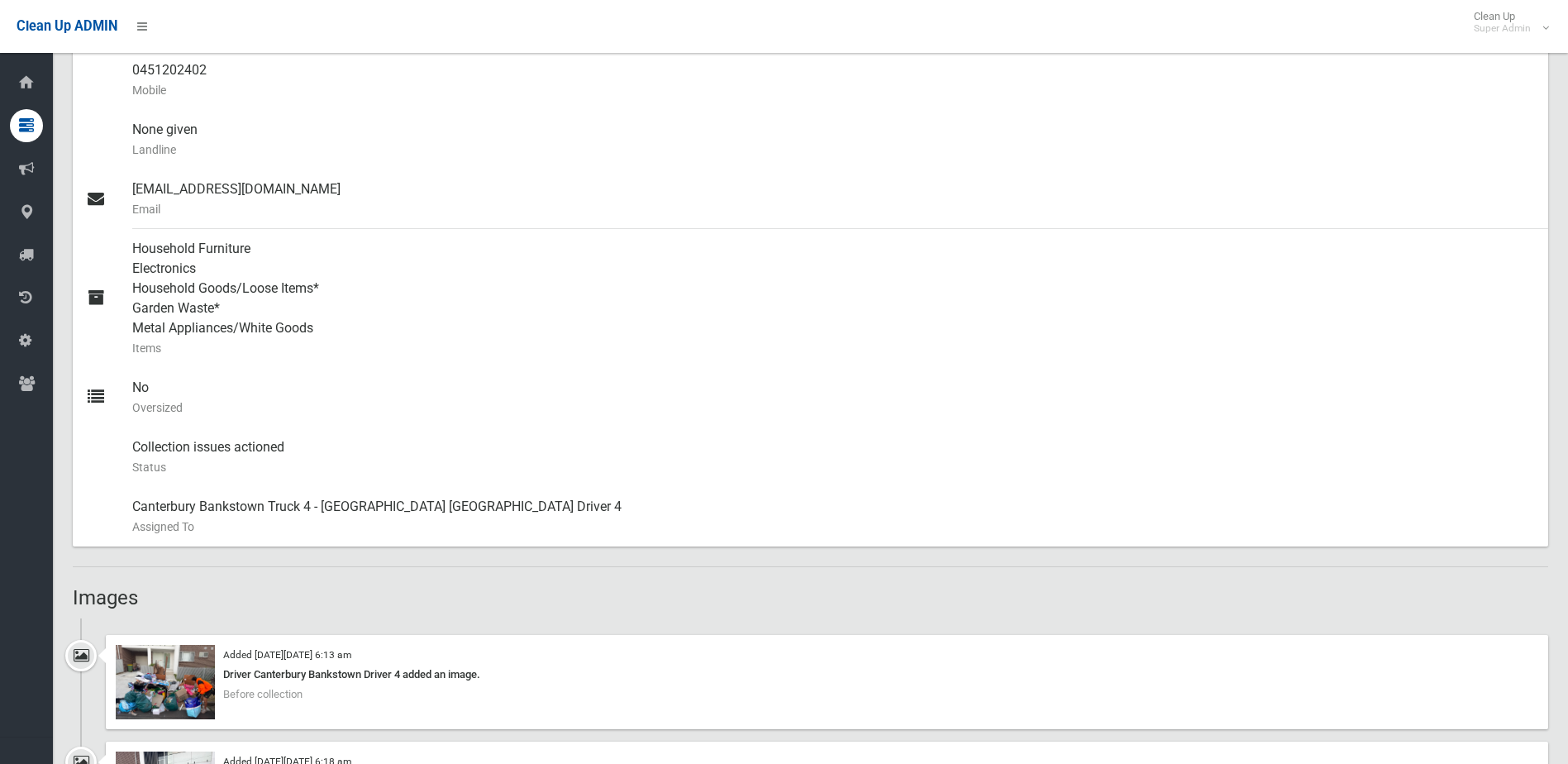
scroll to position [83, 0]
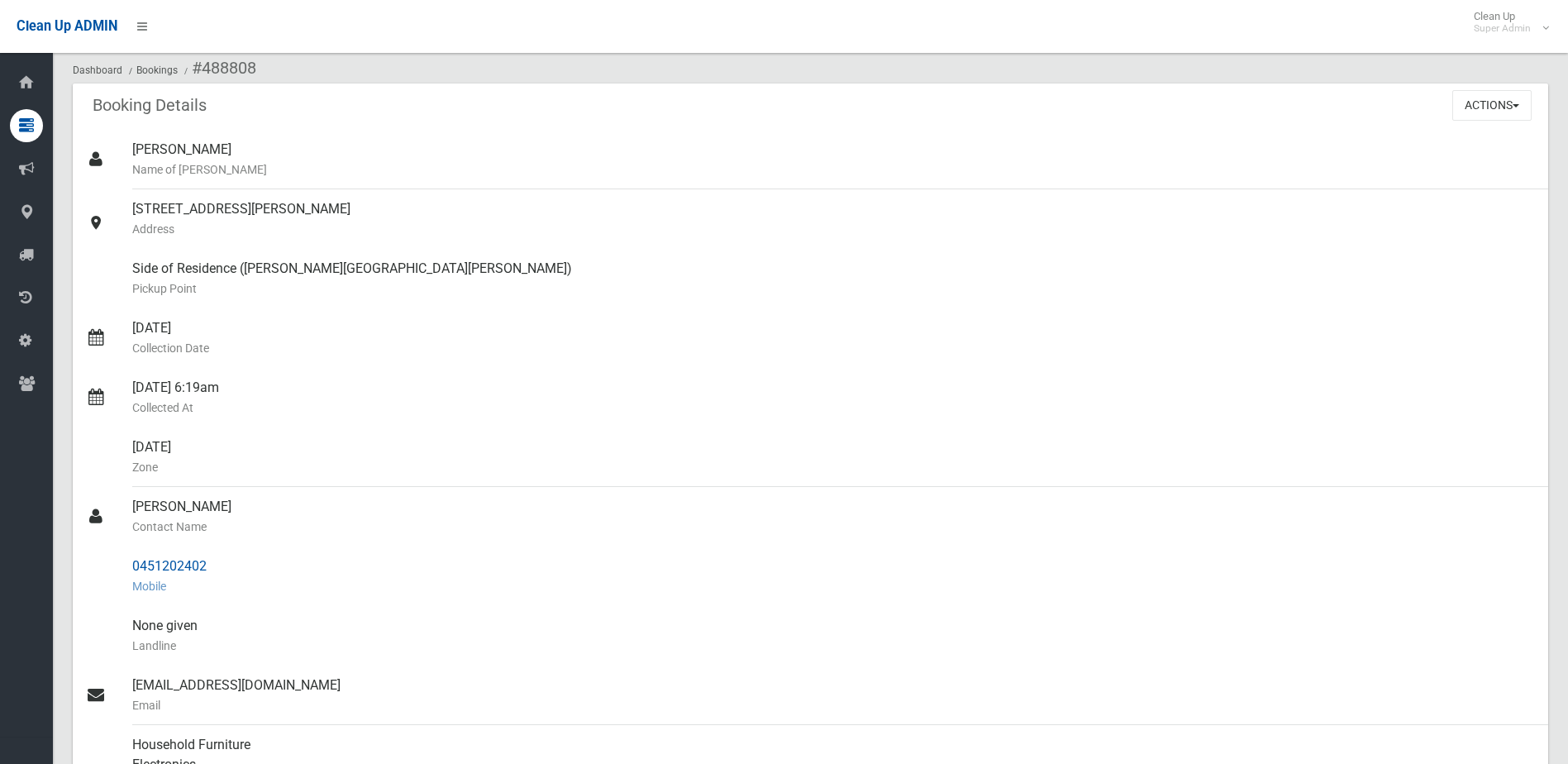
click at [223, 568] on div "0451202402 Mobile" at bounding box center [833, 576] width 1402 height 60
drag, startPoint x: 127, startPoint y: 567, endPoint x: 233, endPoint y: 562, distance: 106.1
click at [233, 562] on link "0451202402 Mobile" at bounding box center [810, 576] width 1475 height 60
drag, startPoint x: 233, startPoint y: 562, endPoint x: 189, endPoint y: 564, distance: 44.0
copy link "0451202402"
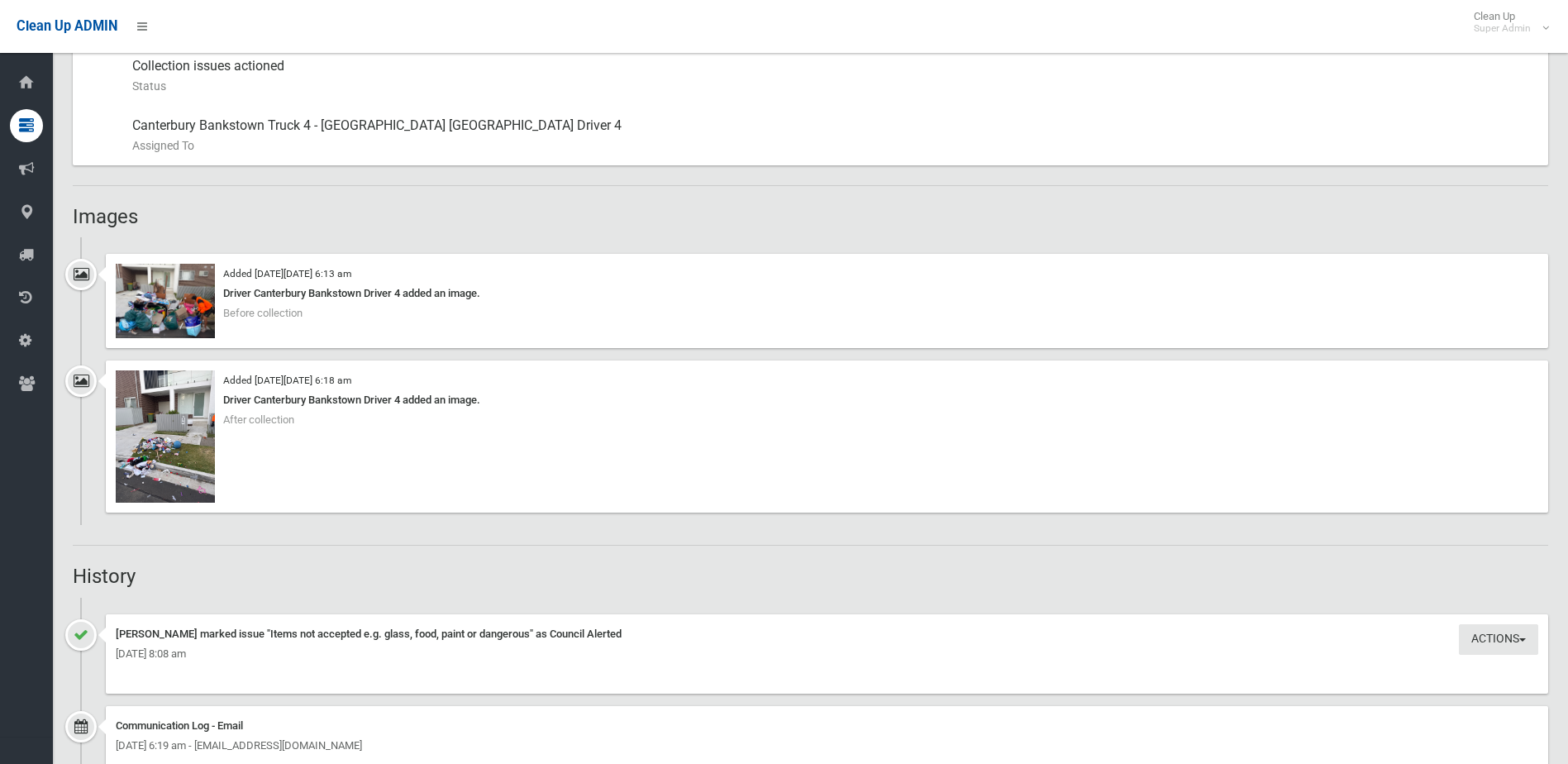
scroll to position [992, 0]
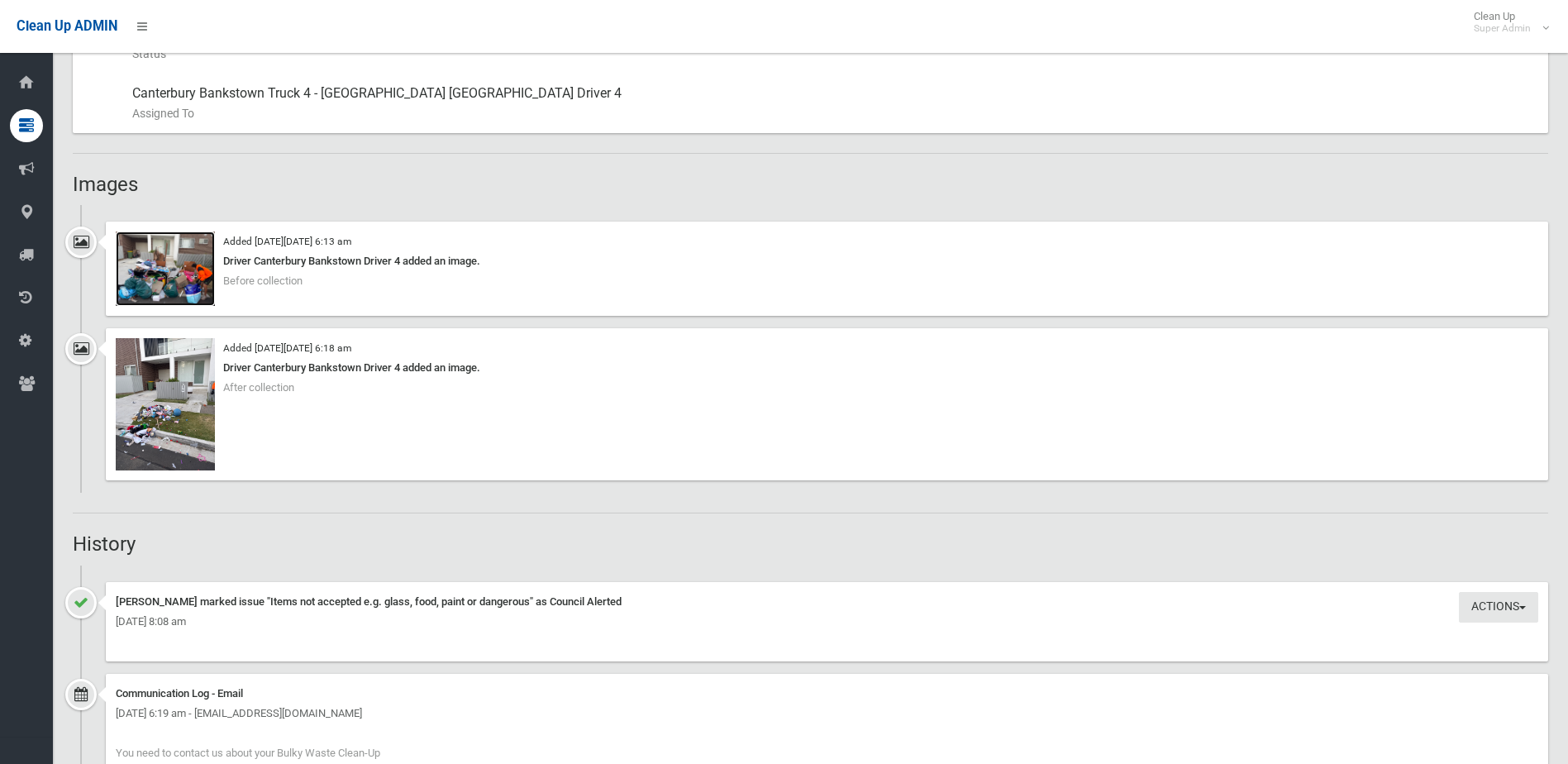
click at [170, 273] on img at bounding box center [165, 269] width 100 height 74
click at [155, 415] on img at bounding box center [165, 404] width 100 height 132
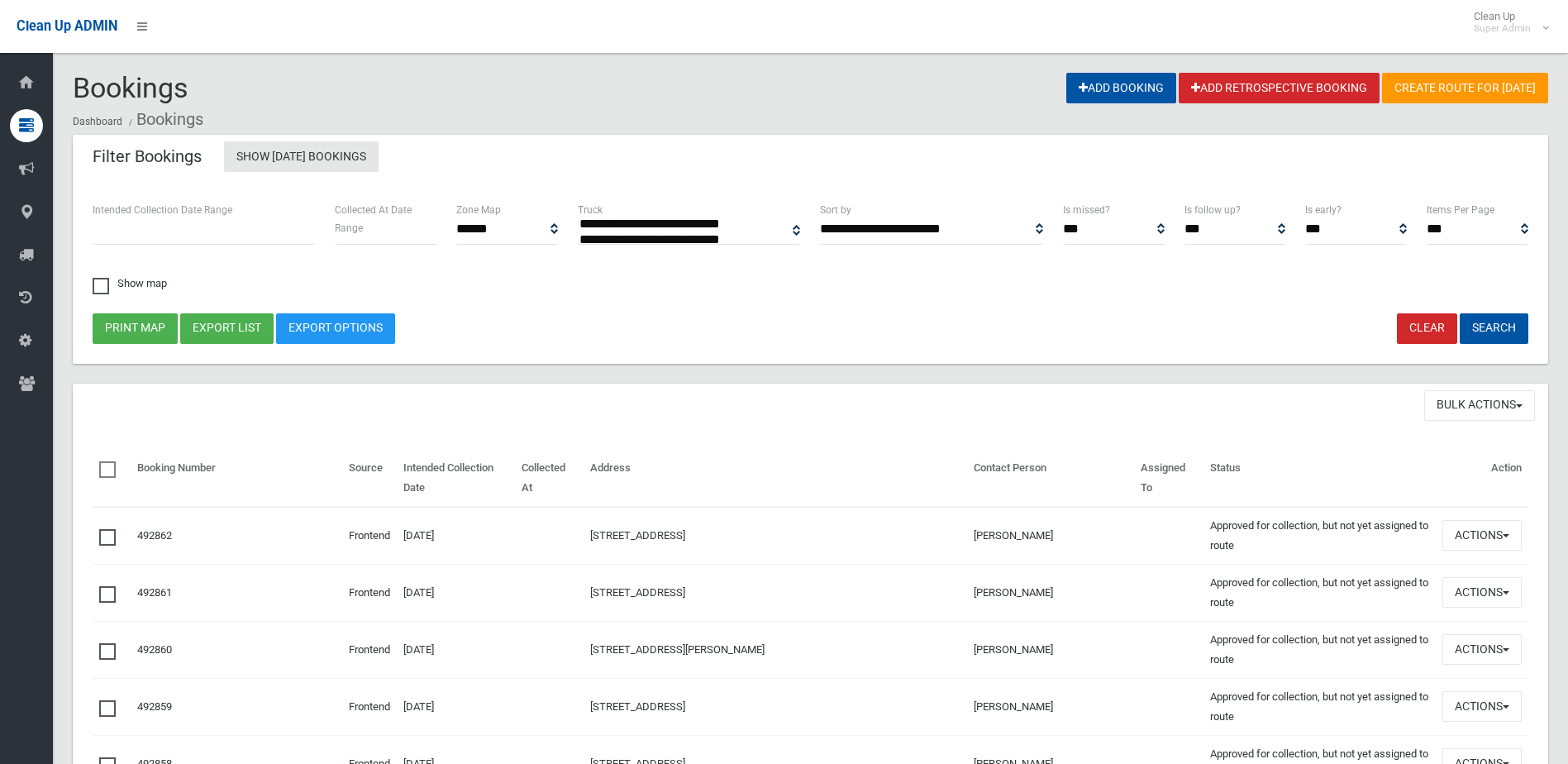
select select
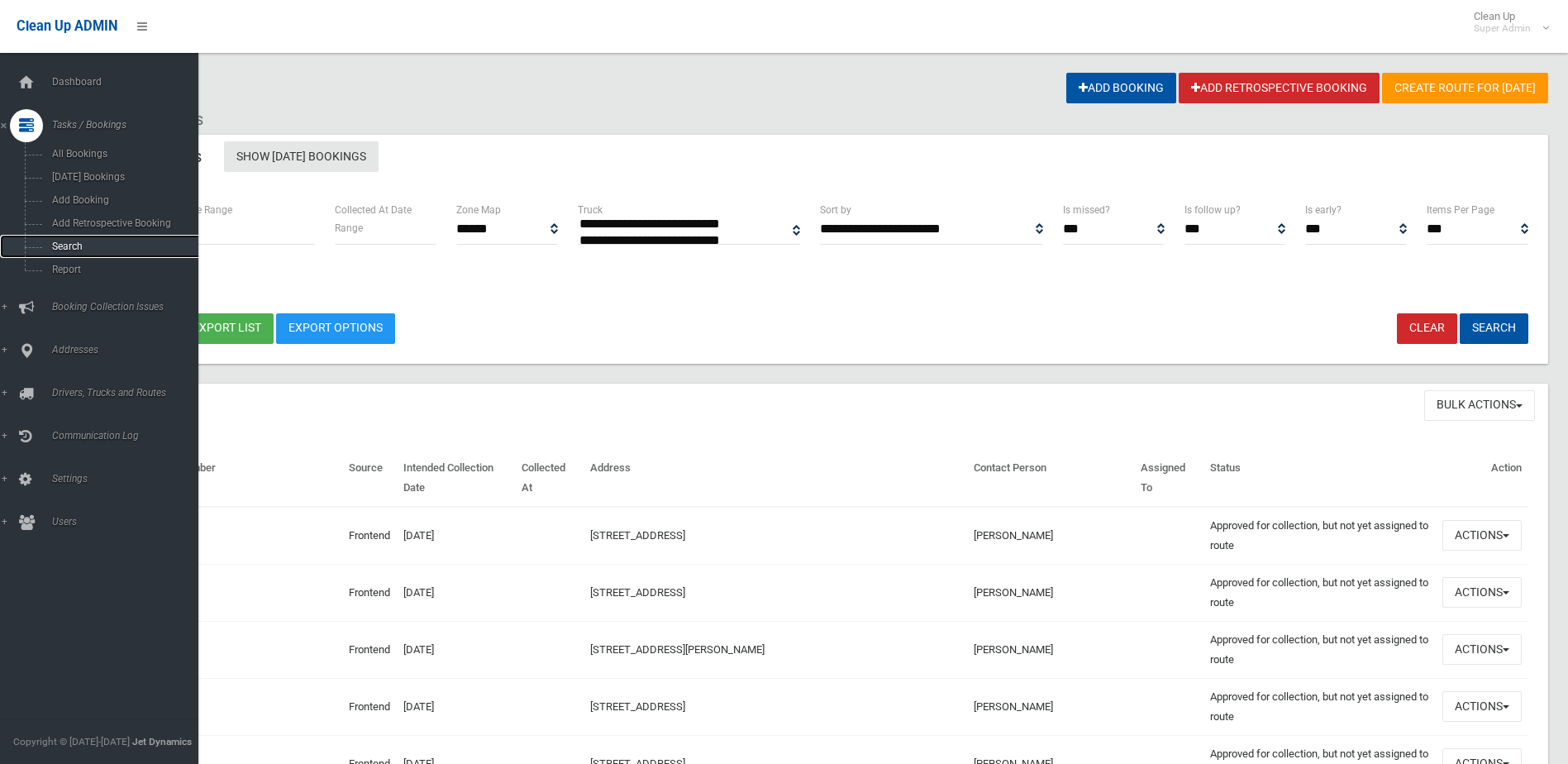
click at [77, 243] on span "Search" at bounding box center [122, 246] width 150 height 11
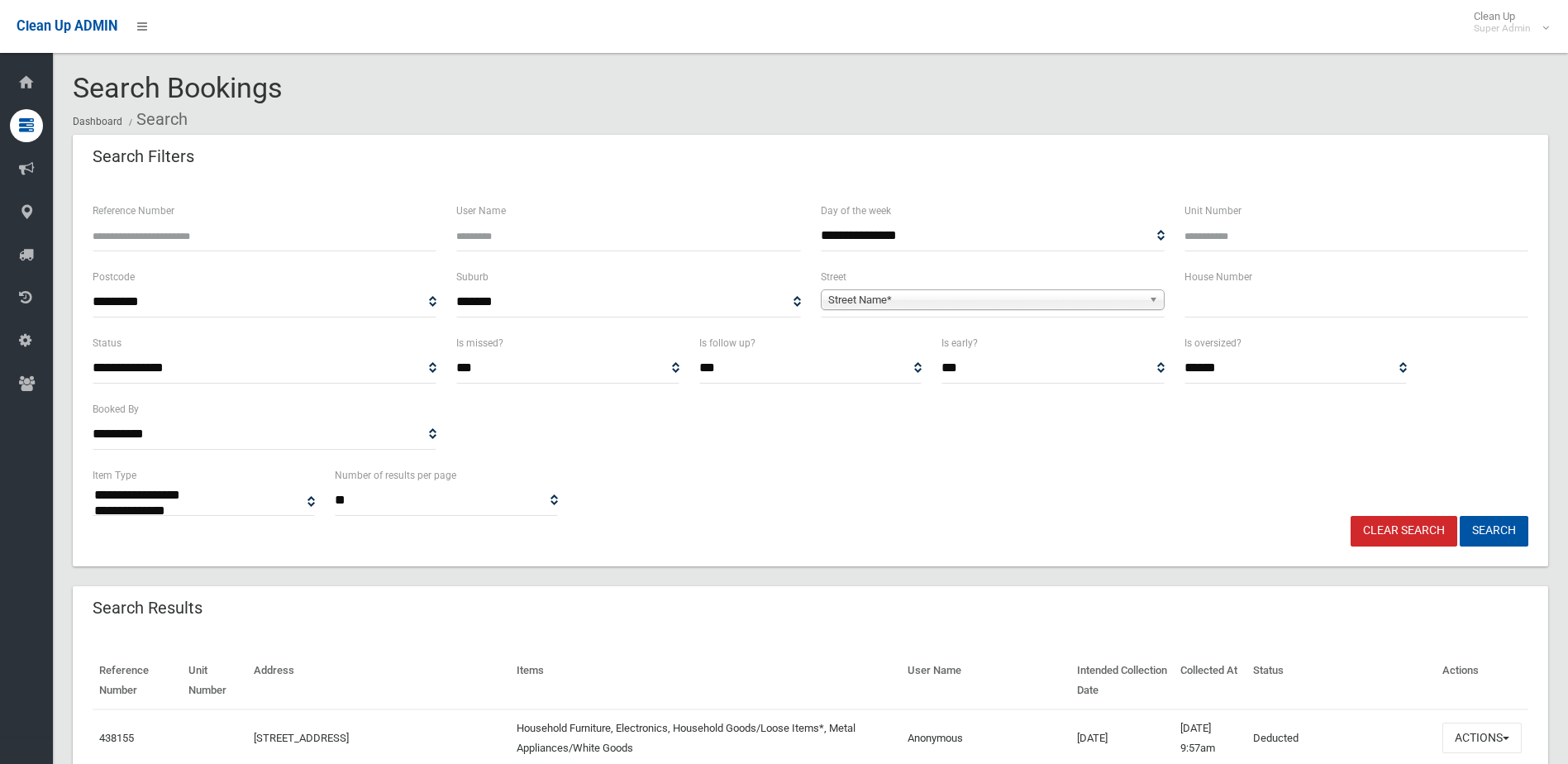
select select
click at [161, 235] on input "Reference Number" at bounding box center [264, 235] width 344 height 31
type input "******"
click at [1460, 516] on button "Search" at bounding box center [1494, 530] width 69 height 31
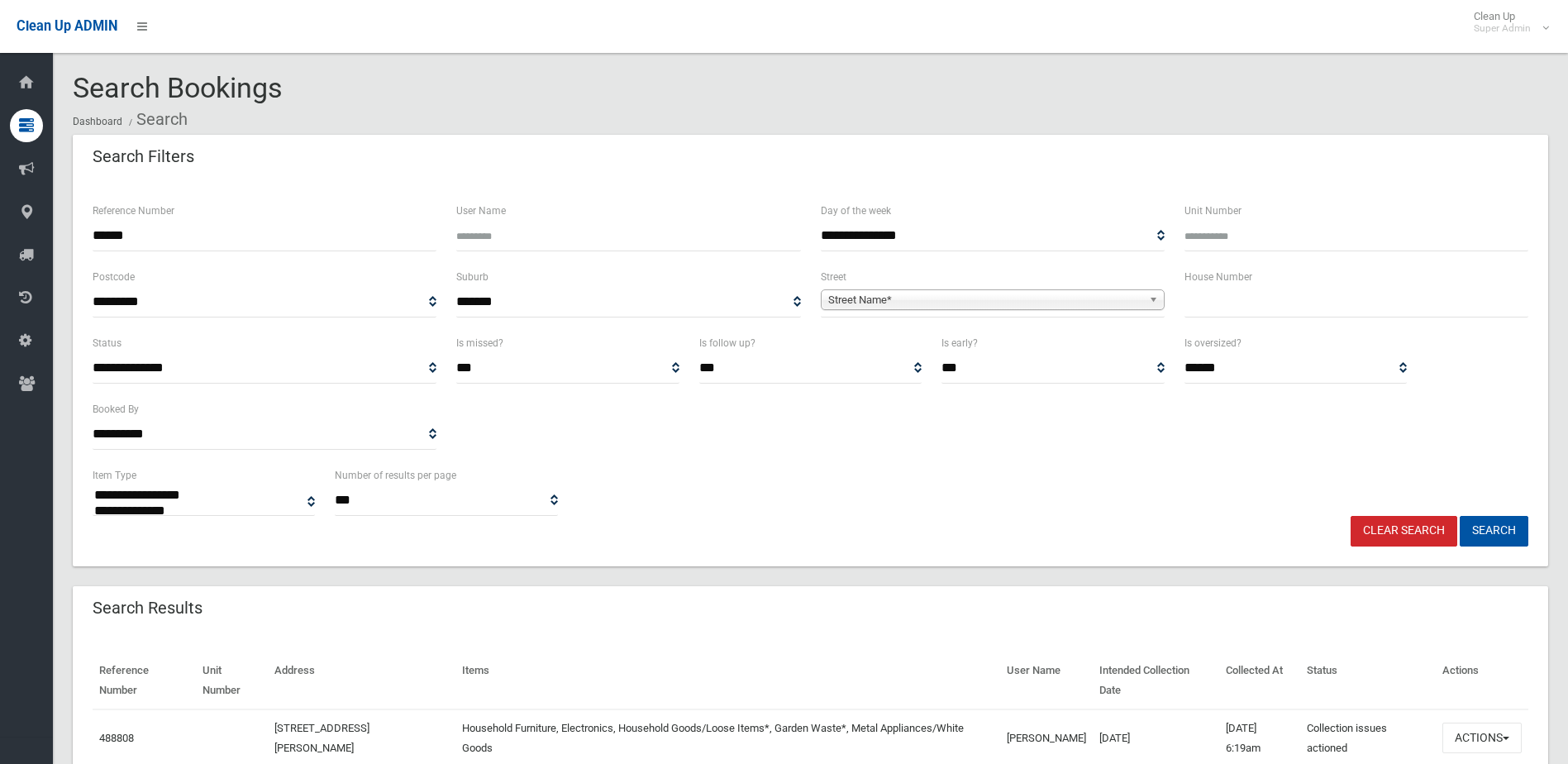
select select
click at [1480, 737] on button "Actions" at bounding box center [1482, 738] width 79 height 31
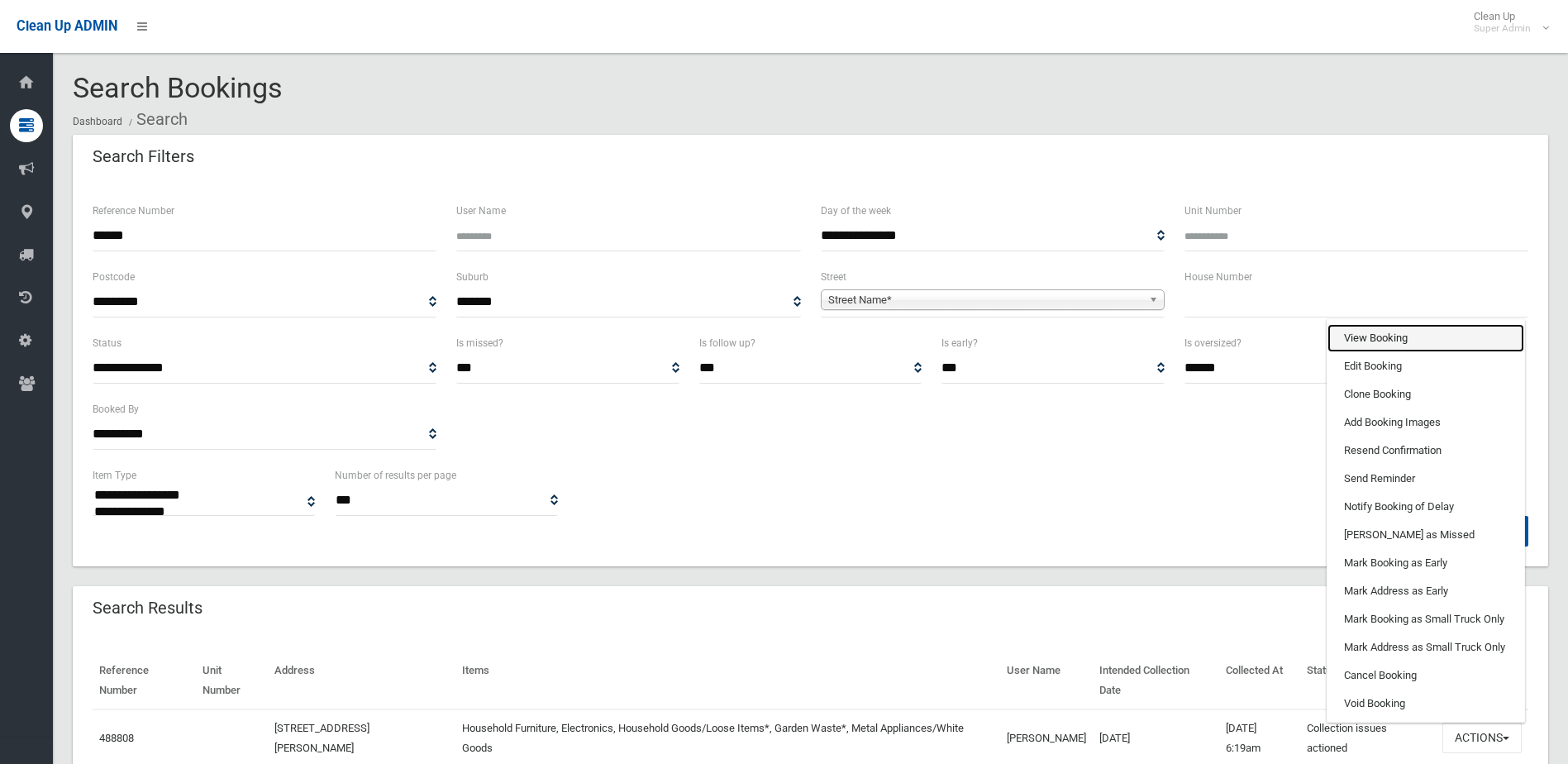
click at [1365, 337] on link "View Booking" at bounding box center [1425, 338] width 196 height 28
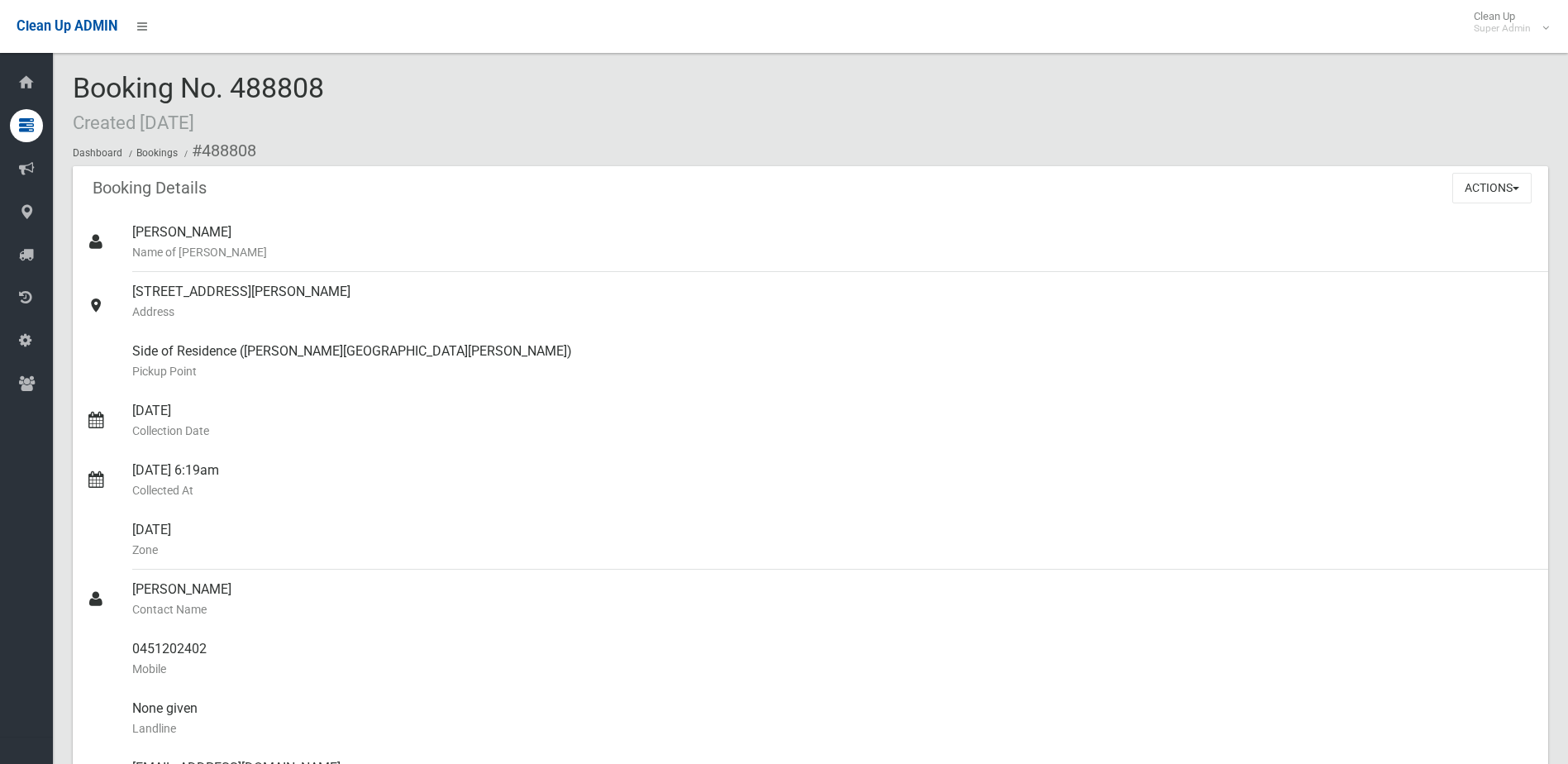
drag, startPoint x: 234, startPoint y: 89, endPoint x: 356, endPoint y: 88, distance: 122.0
click at [356, 88] on div "Booking No. 488808 Created [DATE] Dashboard Bookings #488808" at bounding box center [810, 120] width 1475 height 93
drag, startPoint x: 356, startPoint y: 88, endPoint x: 290, endPoint y: 84, distance: 66.1
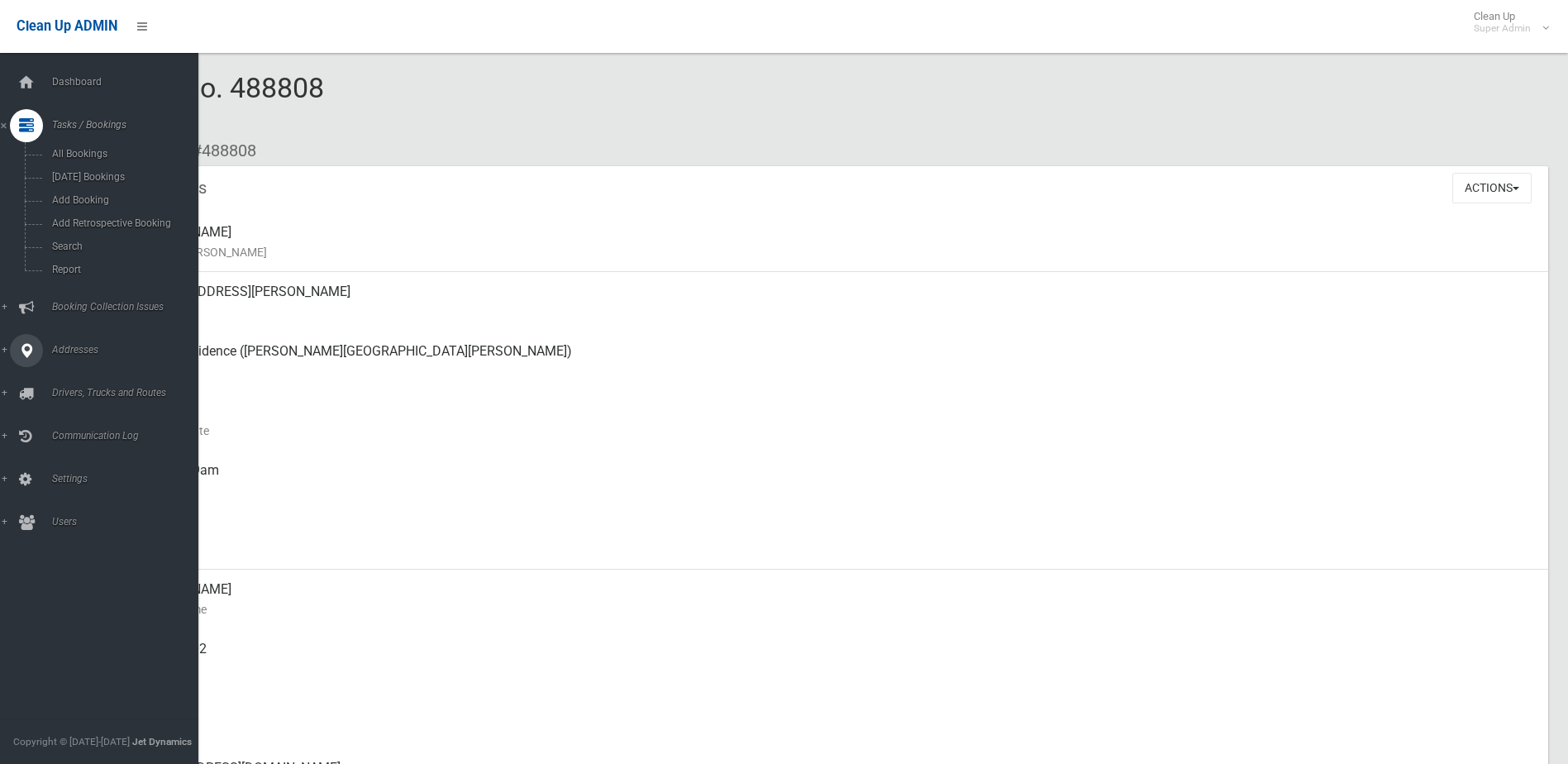
click at [89, 304] on span "Booking Collection Issues" at bounding box center [129, 306] width 164 height 11
click at [100, 196] on span "All Reported Issues" at bounding box center [122, 197] width 150 height 11
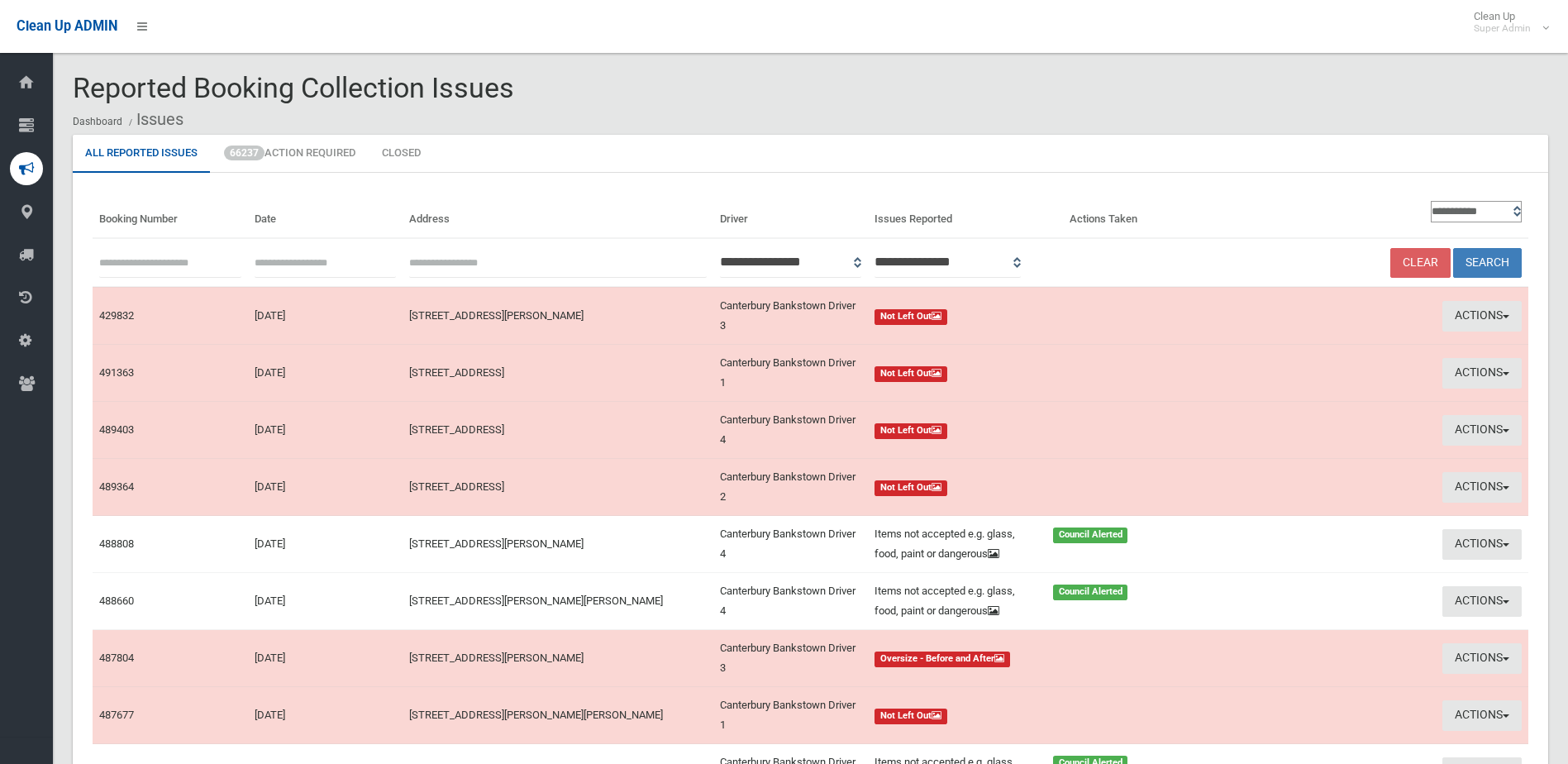
paste input "******"
type input "******"
click at [1489, 259] on button "Search" at bounding box center [1487, 263] width 69 height 31
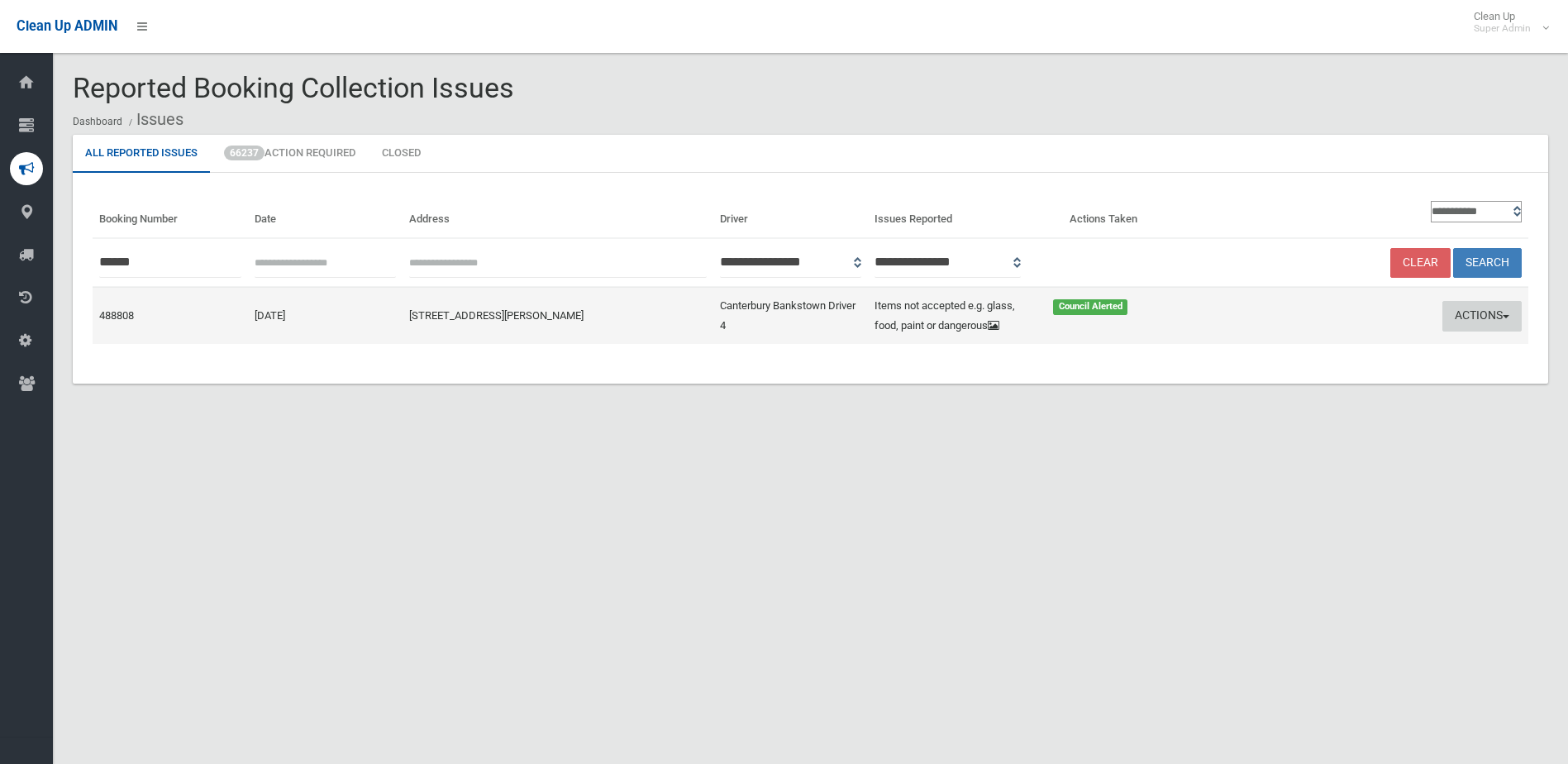
click at [1477, 314] on button "Actions" at bounding box center [1482, 315] width 79 height 31
click at [1258, 390] on link "Edit Actions Taken" at bounding box center [1323, 379] width 196 height 28
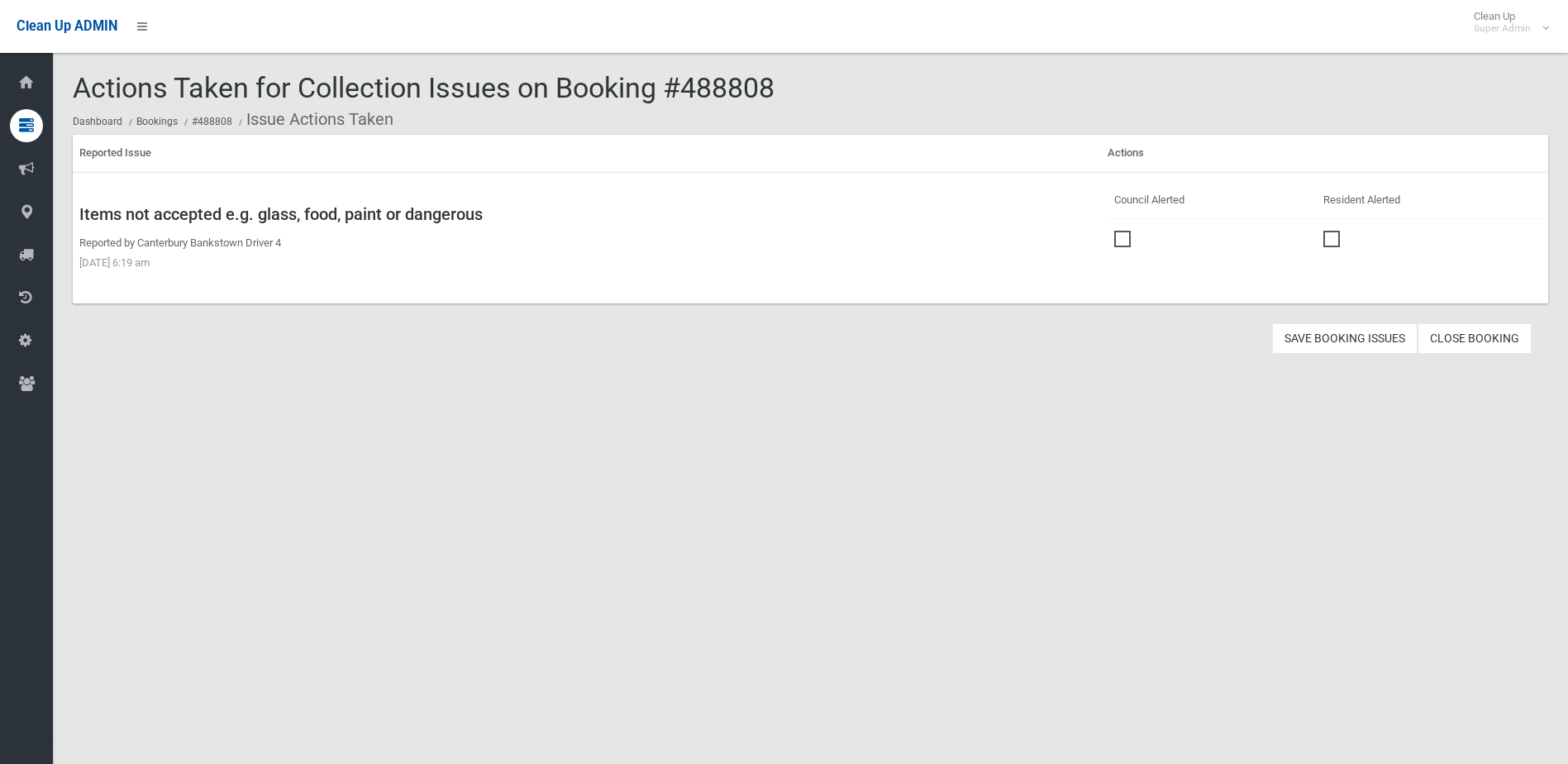
click at [1467, 330] on link "Close Booking" at bounding box center [1474, 338] width 114 height 31
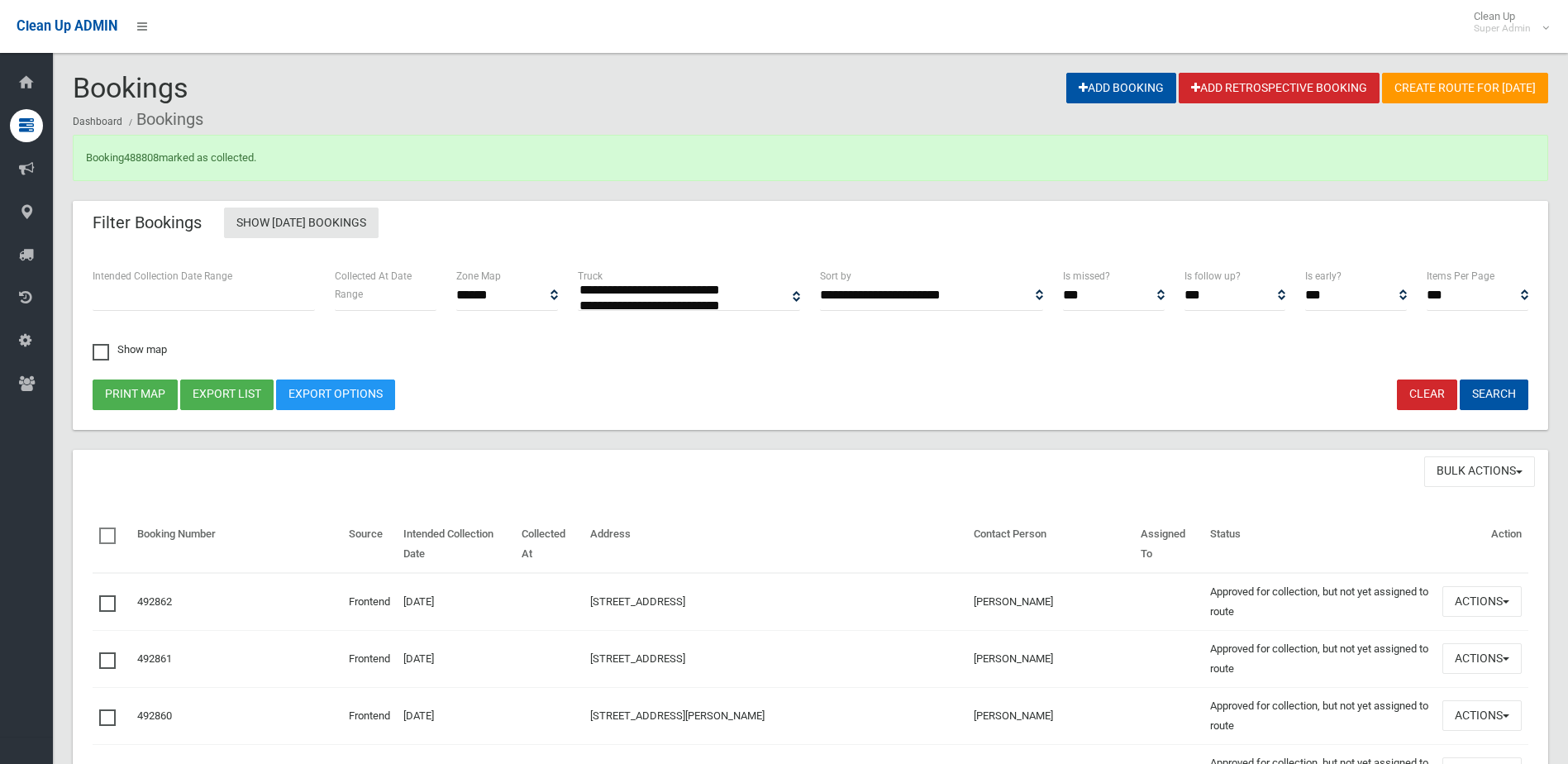
select select
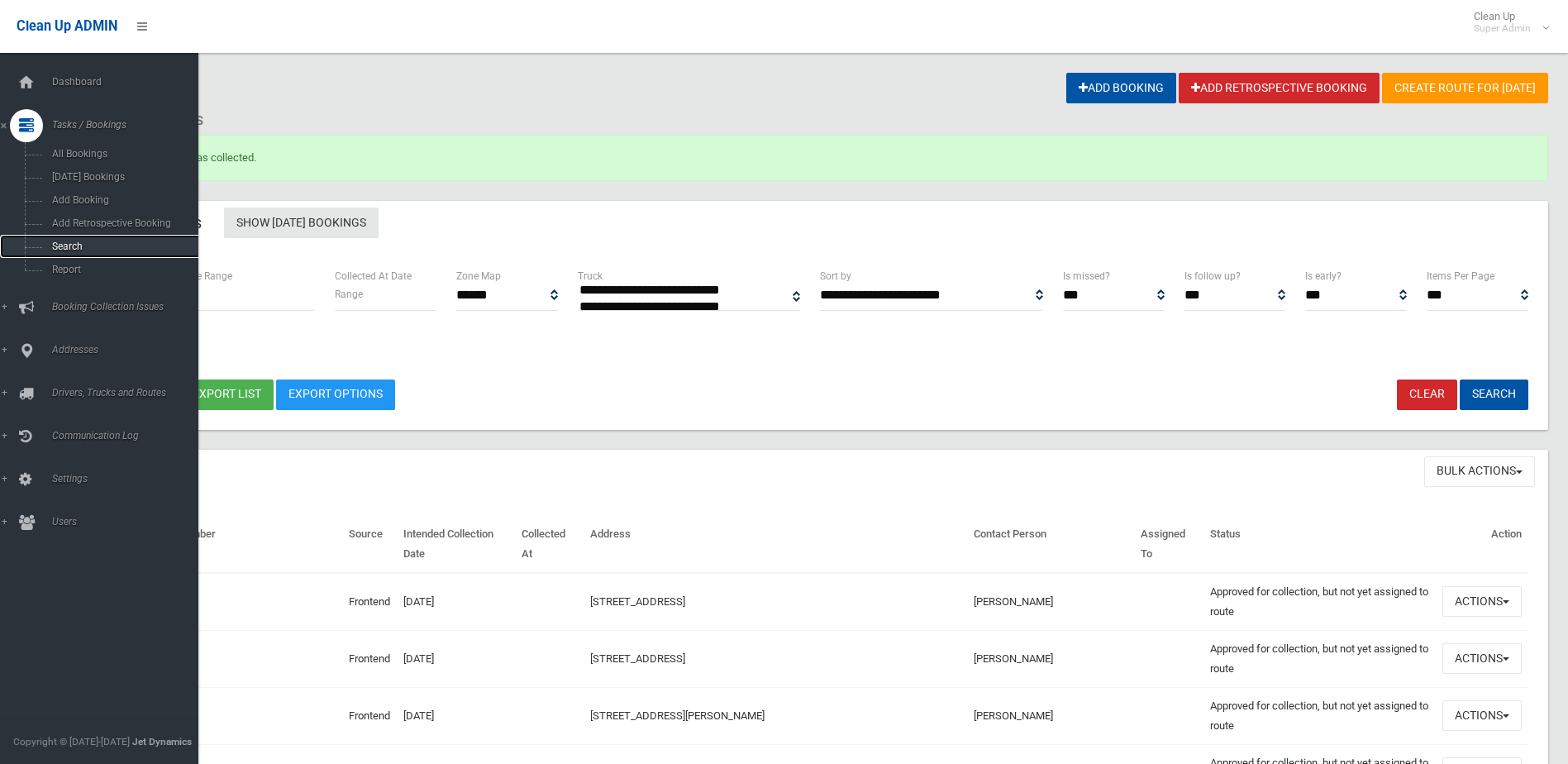
click at [75, 246] on span "Search" at bounding box center [122, 246] width 150 height 11
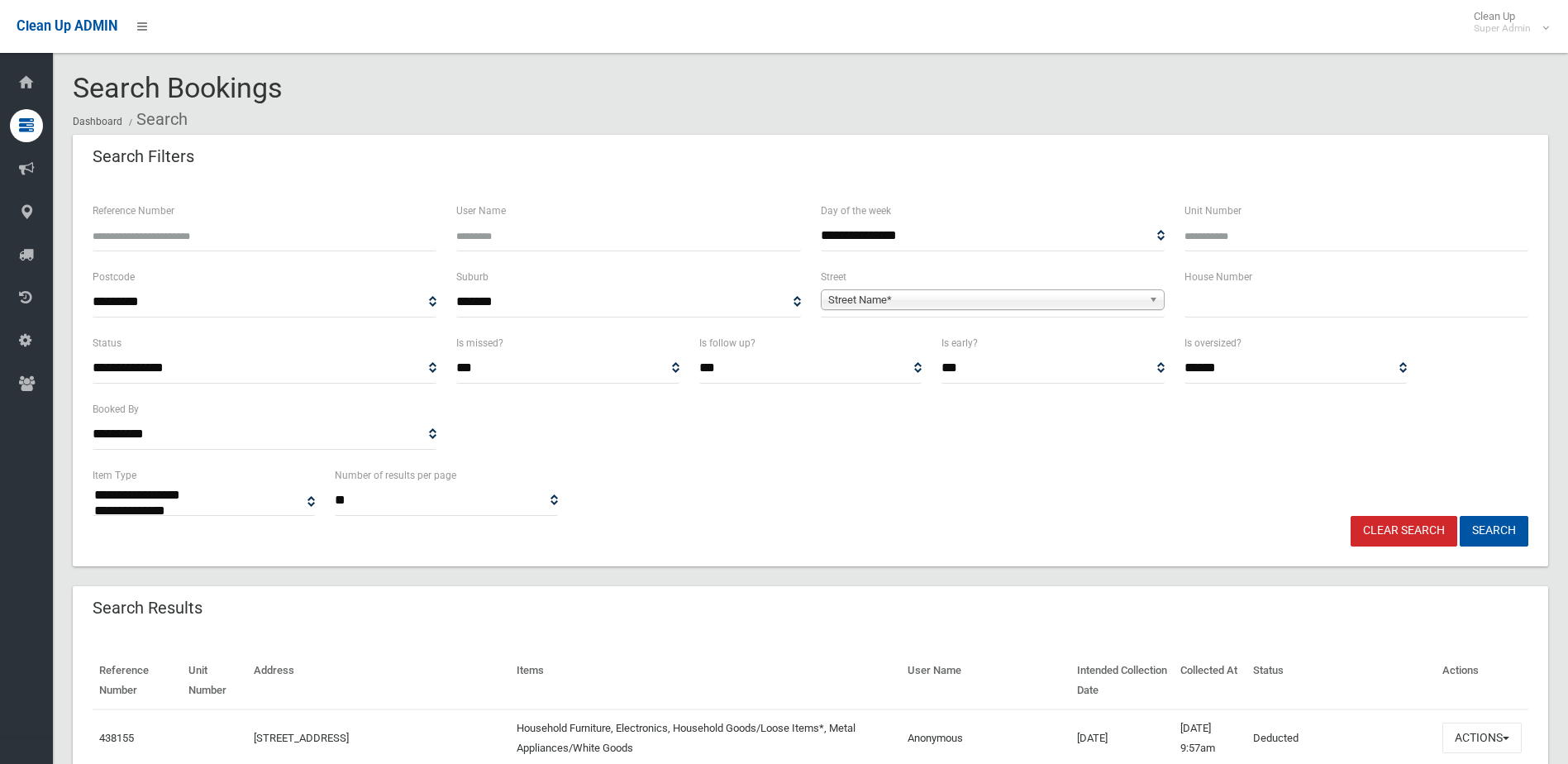
select select
click at [169, 234] on input "Reference Number" at bounding box center [264, 235] width 344 height 31
type input "******"
click at [1460, 516] on button "Search" at bounding box center [1494, 530] width 69 height 31
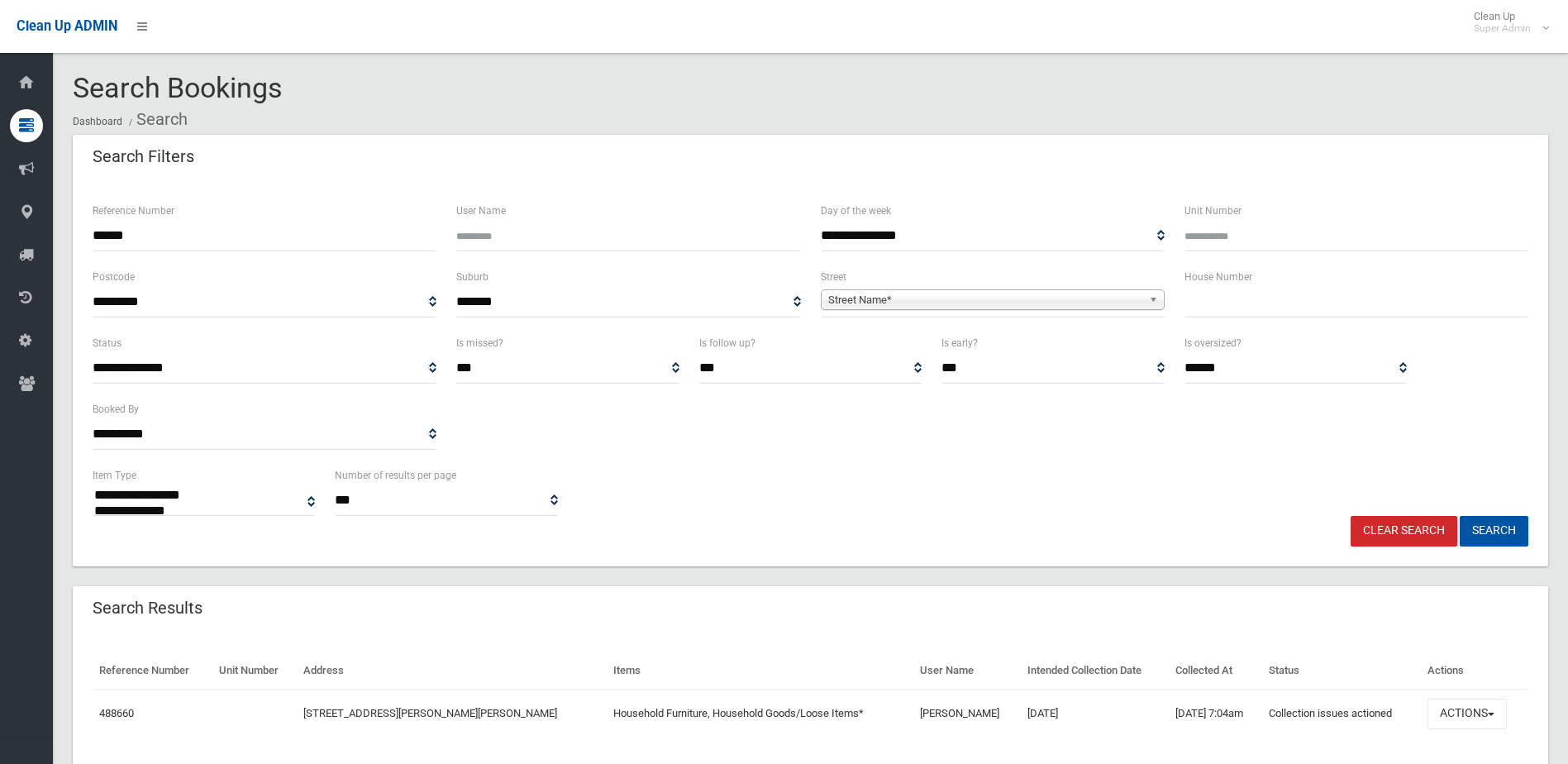
select select
click at [1460, 707] on button "Actions" at bounding box center [1467, 714] width 79 height 31
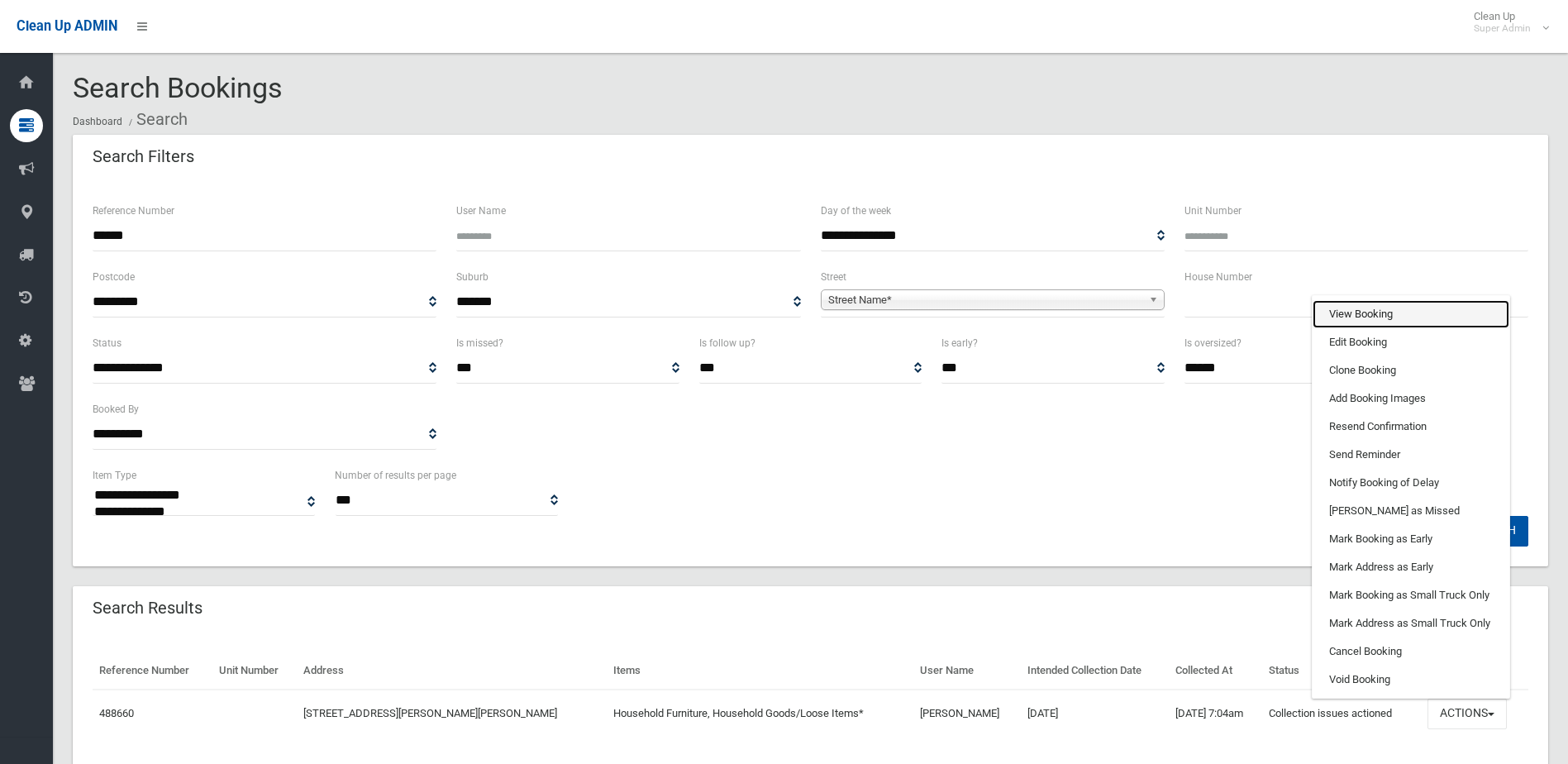
click at [1357, 314] on link "View Booking" at bounding box center [1410, 315] width 196 height 28
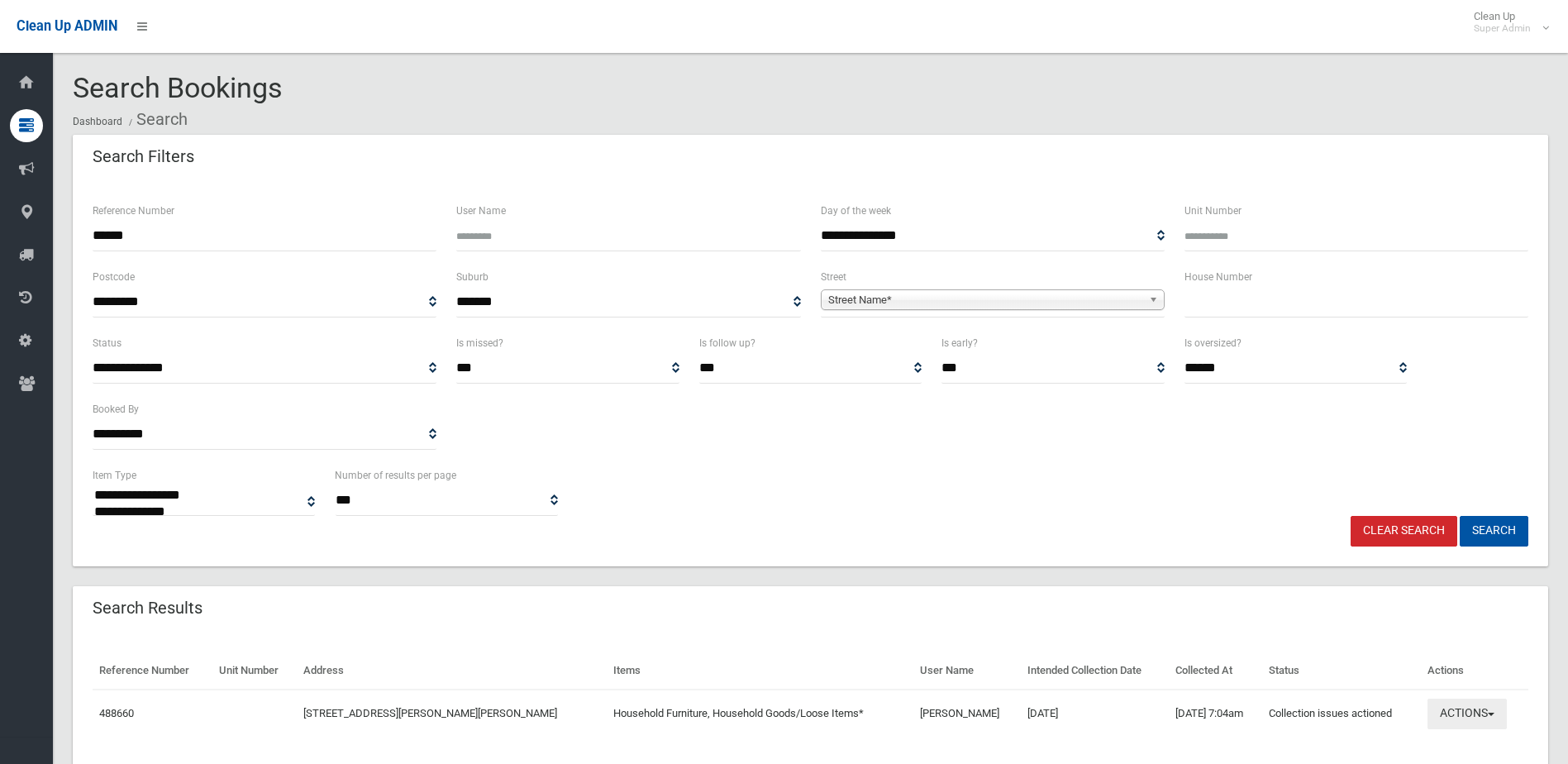
click at [1455, 708] on button "Actions" at bounding box center [1467, 714] width 79 height 31
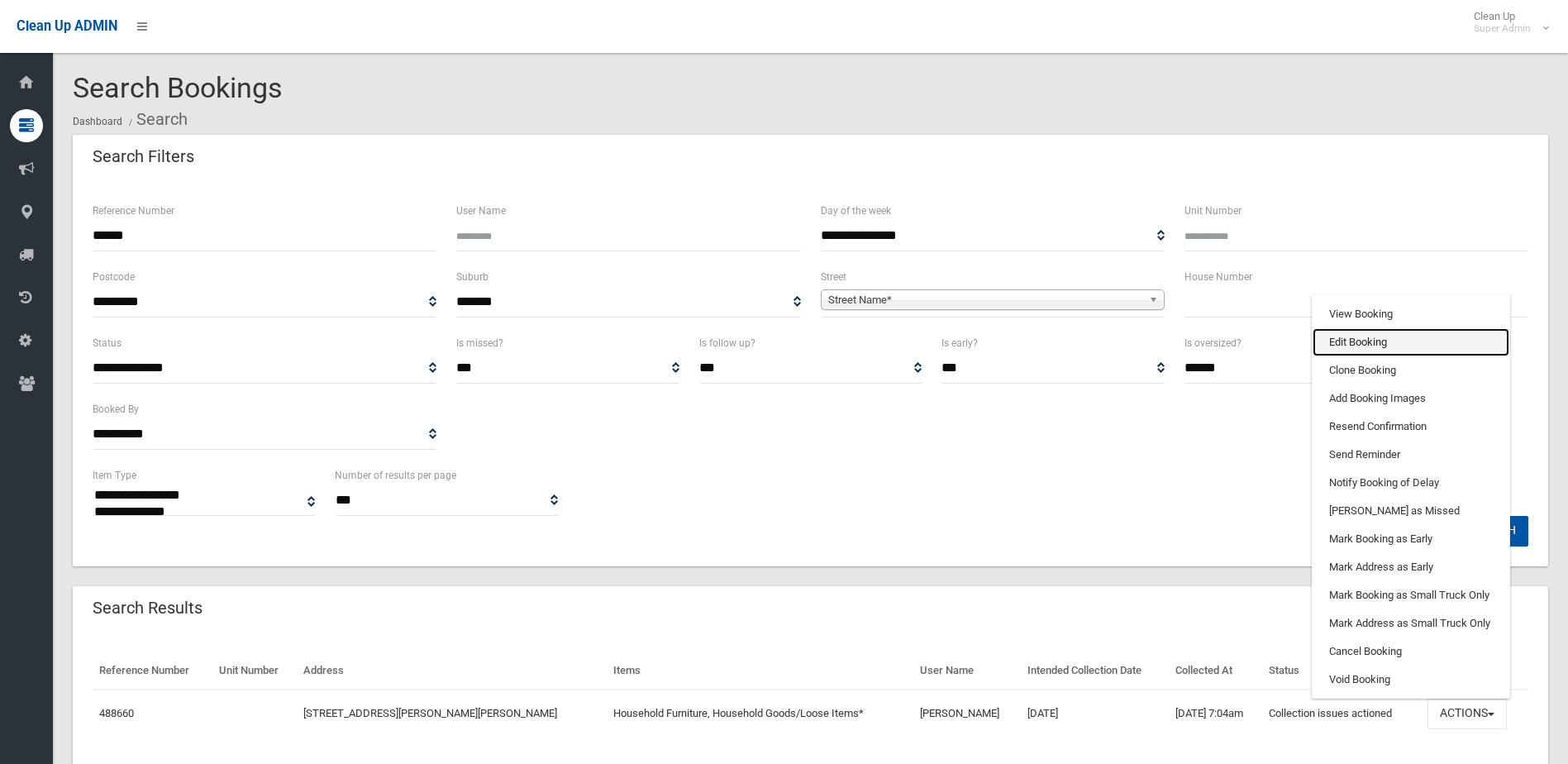
click at [1356, 336] on link "Edit Booking" at bounding box center [1410, 342] width 196 height 28
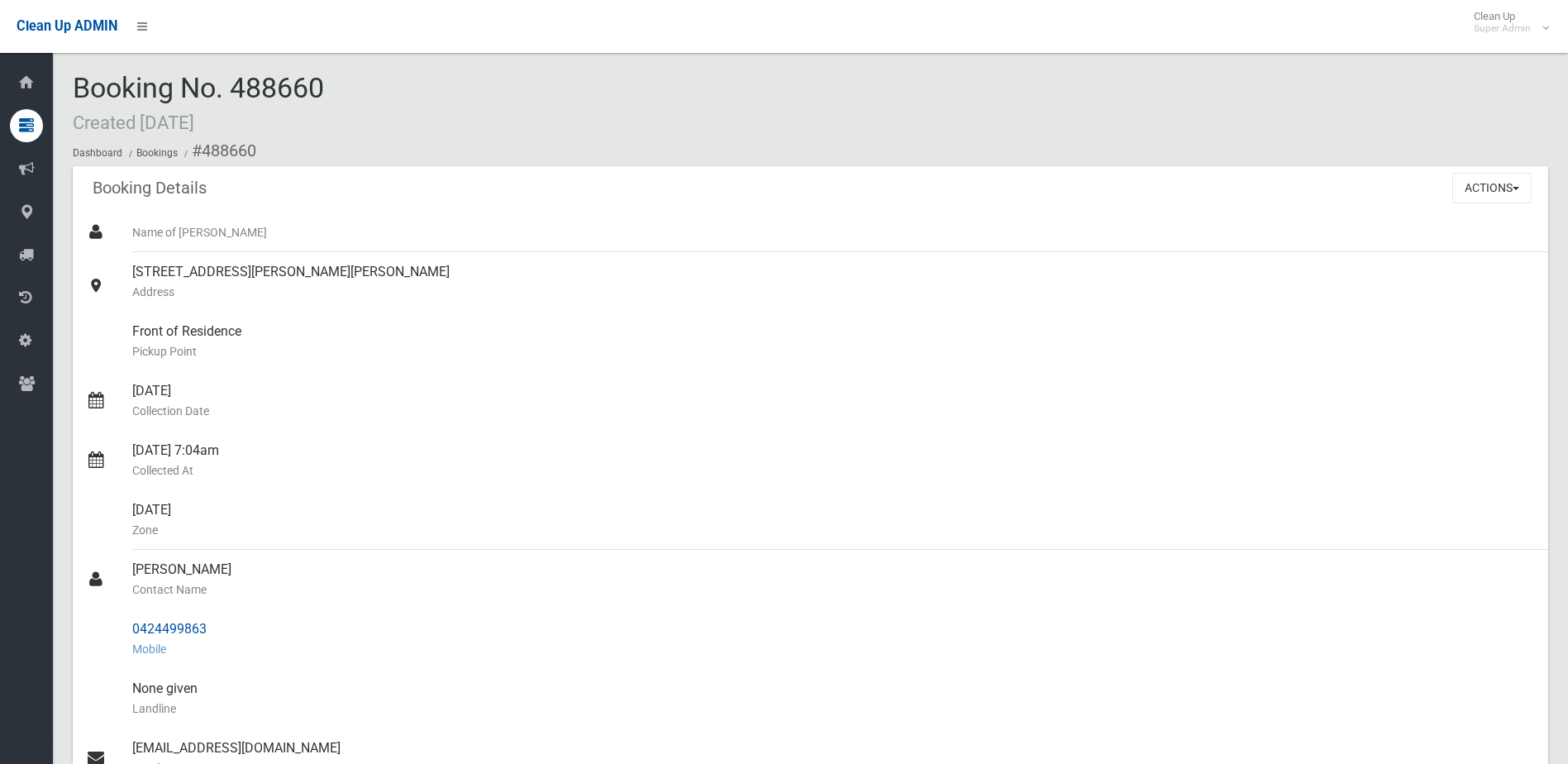
drag, startPoint x: 132, startPoint y: 568, endPoint x: 222, endPoint y: 613, distance: 100.6
click at [222, 613] on ul "Name of Booker 10 Mercy Avenue, CHESTER HILL NSW 2162 Address Front of Residenc…" at bounding box center [810, 629] width 1475 height 834
drag, startPoint x: 222, startPoint y: 613, endPoint x: 186, endPoint y: 629, distance: 39.4
copy ul "Zeina Akl Contact Name 0424499863"
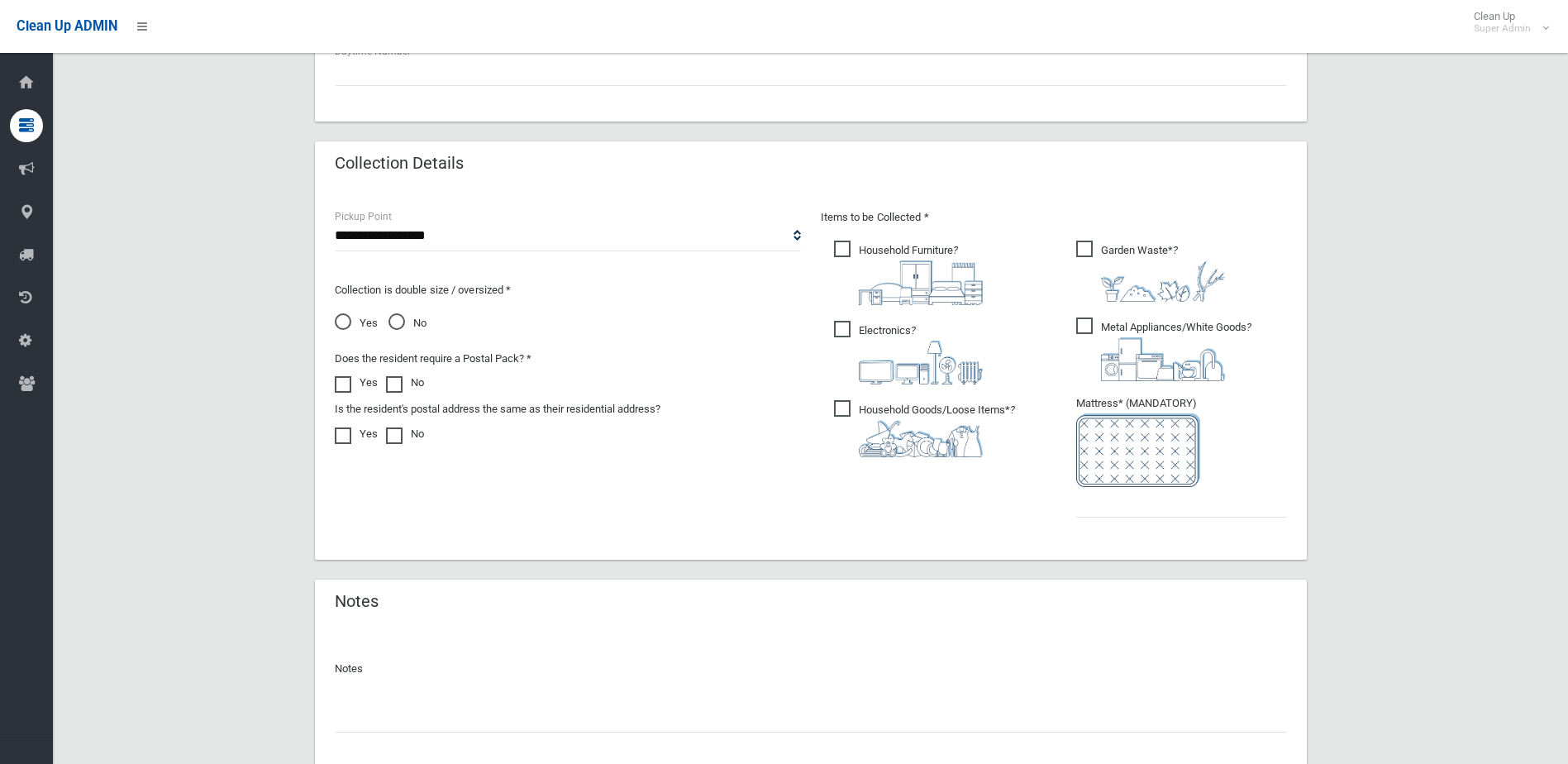
scroll to position [864, 0]
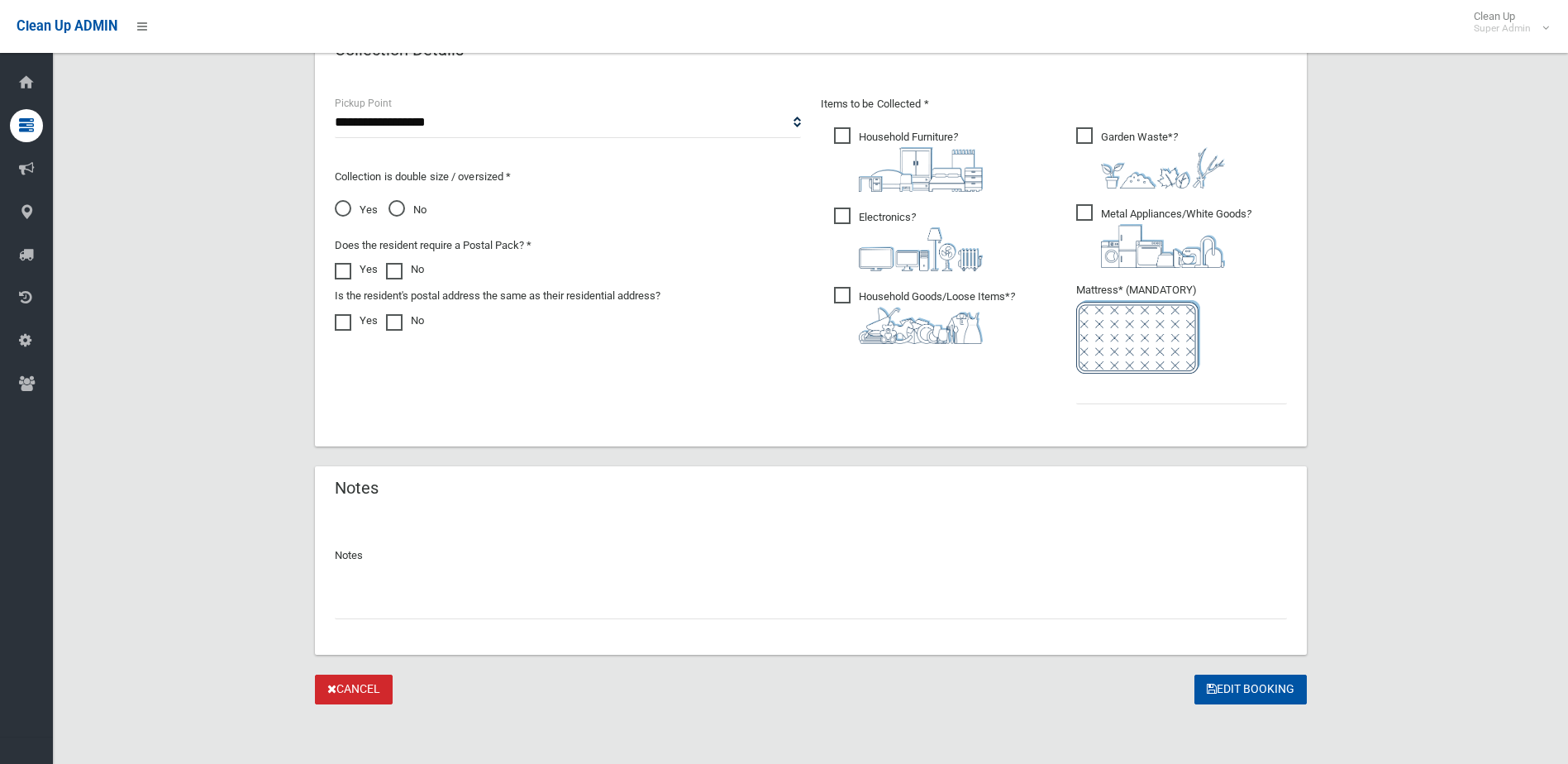
click at [381, 605] on input "text" at bounding box center [810, 604] width 952 height 31
type input "**********"
click at [1125, 381] on input "text" at bounding box center [1180, 389] width 211 height 31
type input "*"
click at [1249, 689] on button "Edit Booking" at bounding box center [1250, 689] width 113 height 31
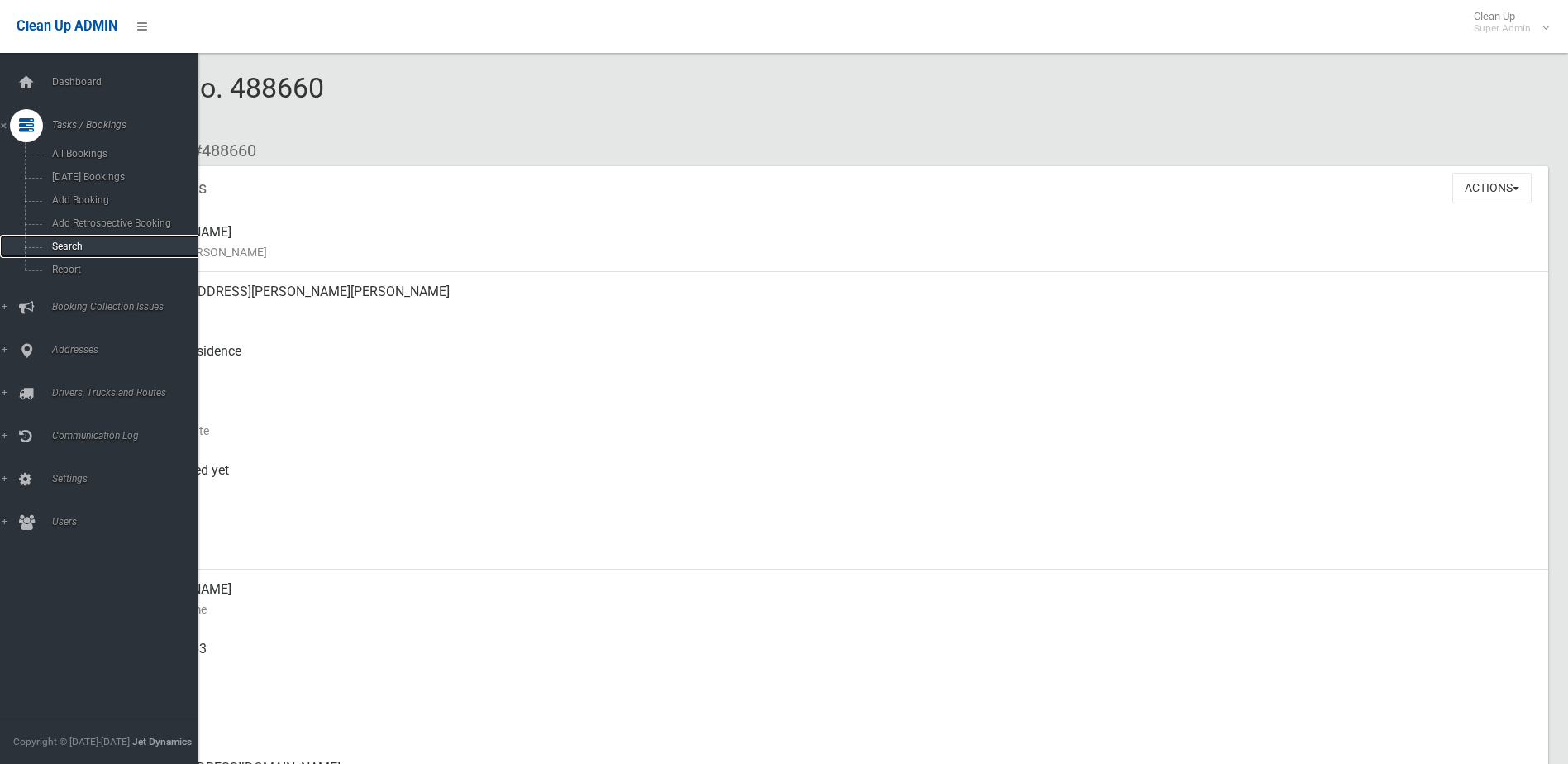
click at [68, 242] on span "Search" at bounding box center [122, 246] width 150 height 11
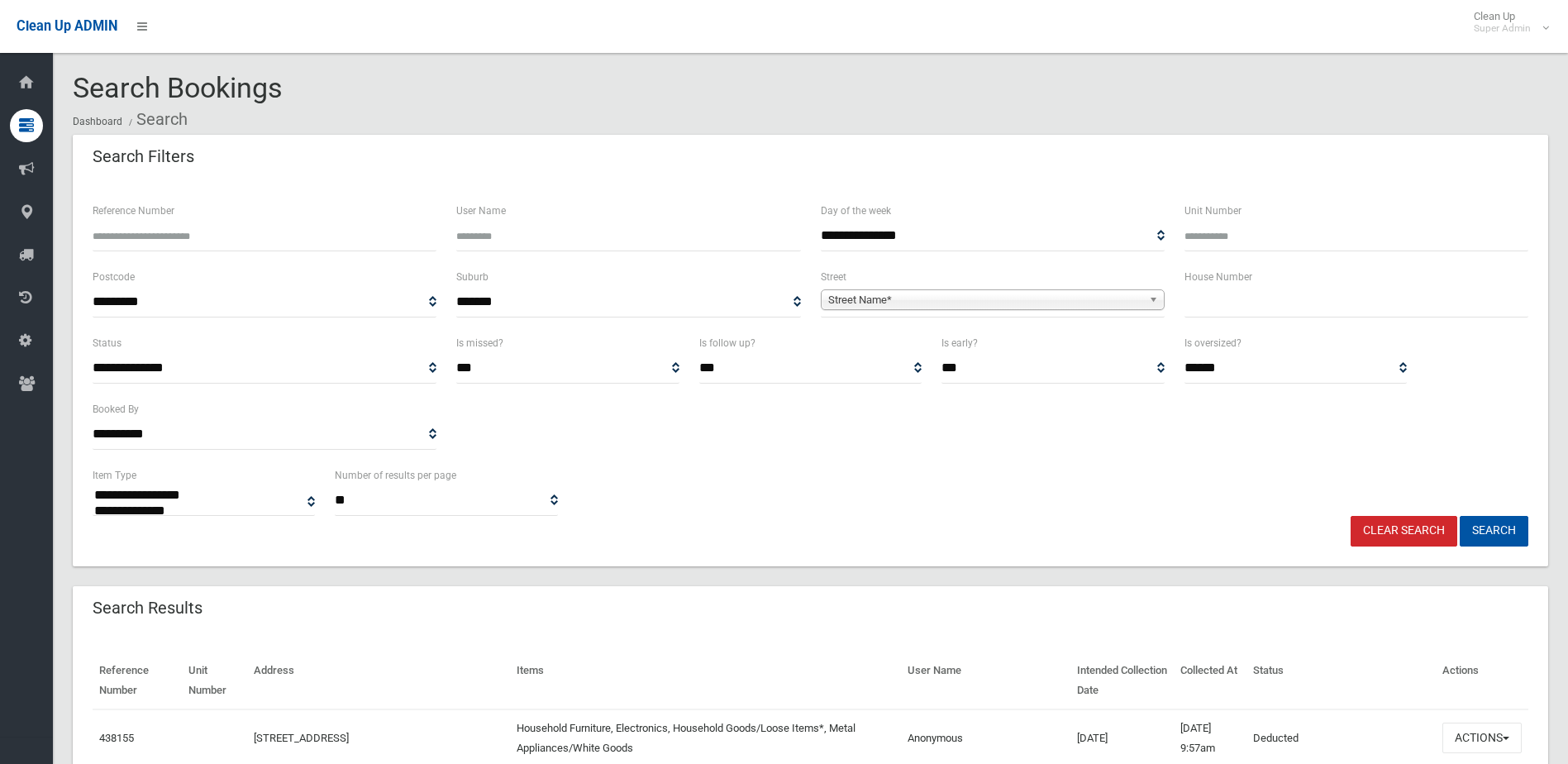
select select
click at [124, 234] on input "Reference Number" at bounding box center [264, 235] width 344 height 31
click at [160, 235] on input "Reference Number" at bounding box center [264, 235] width 344 height 31
type input "******"
click at [1460, 516] on button "Search" at bounding box center [1494, 530] width 69 height 31
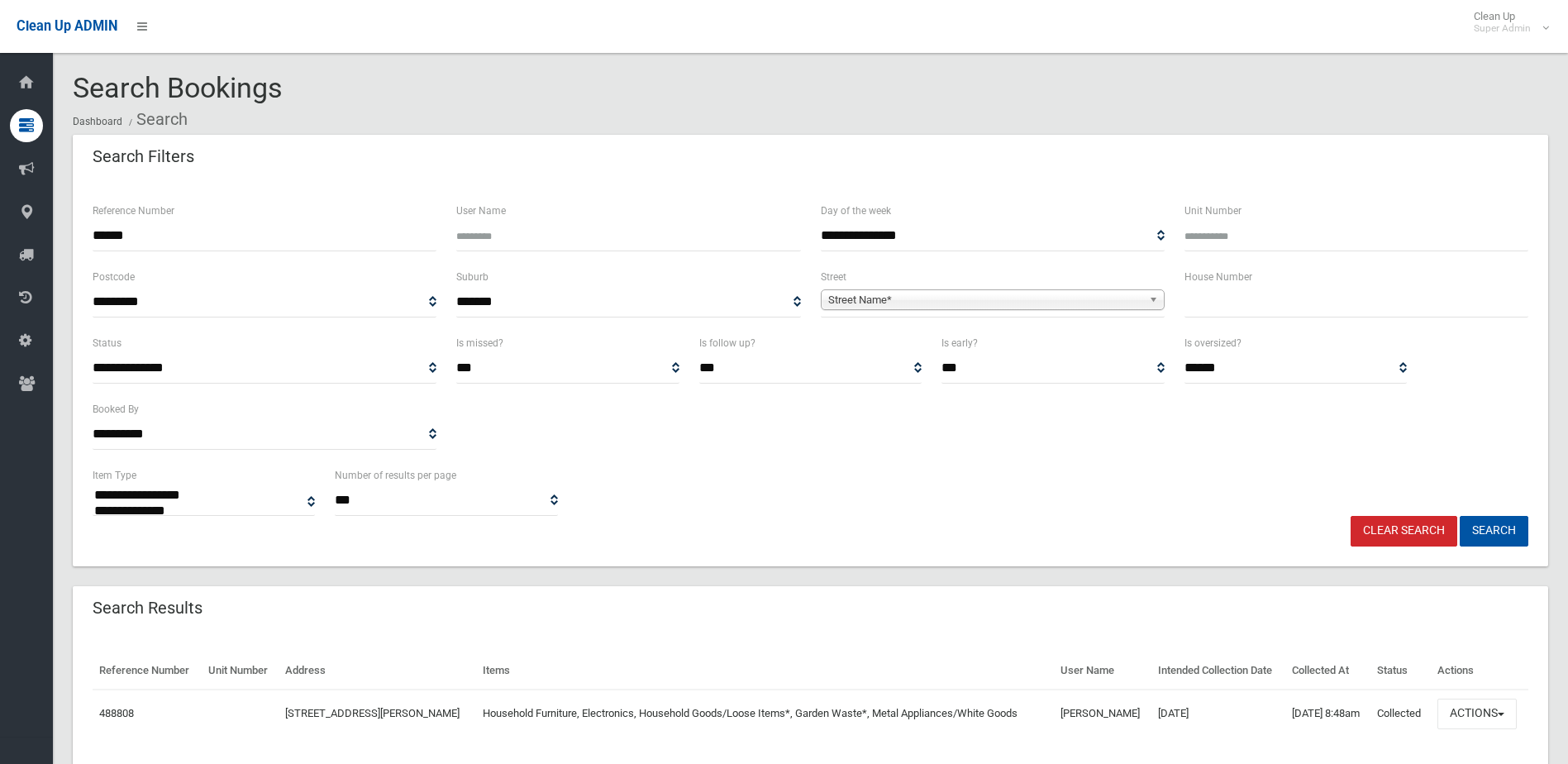
select select
click at [1467, 708] on button "Actions" at bounding box center [1476, 714] width 79 height 31
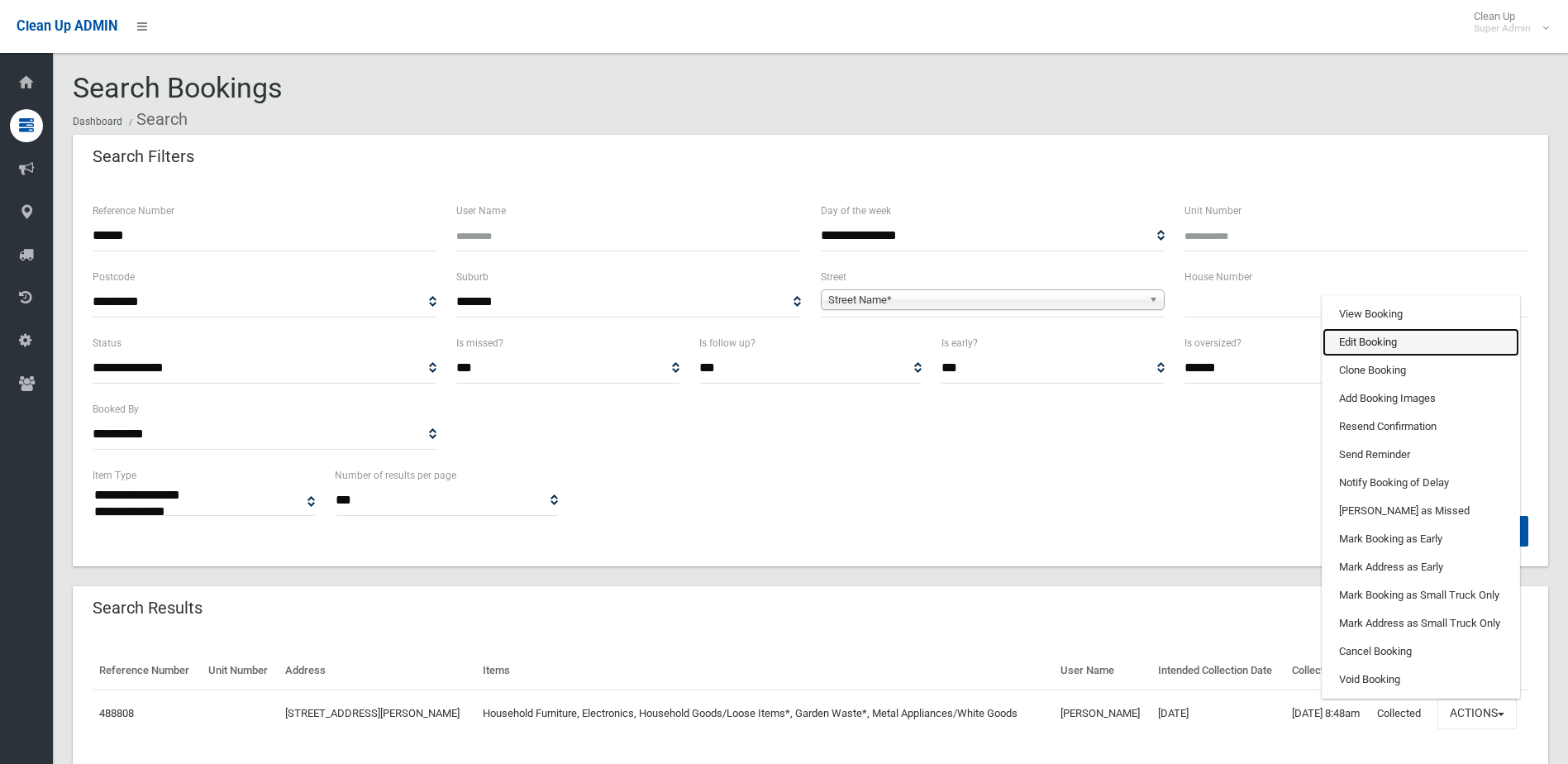
click at [1350, 337] on link "Edit Booking" at bounding box center [1420, 342] width 196 height 28
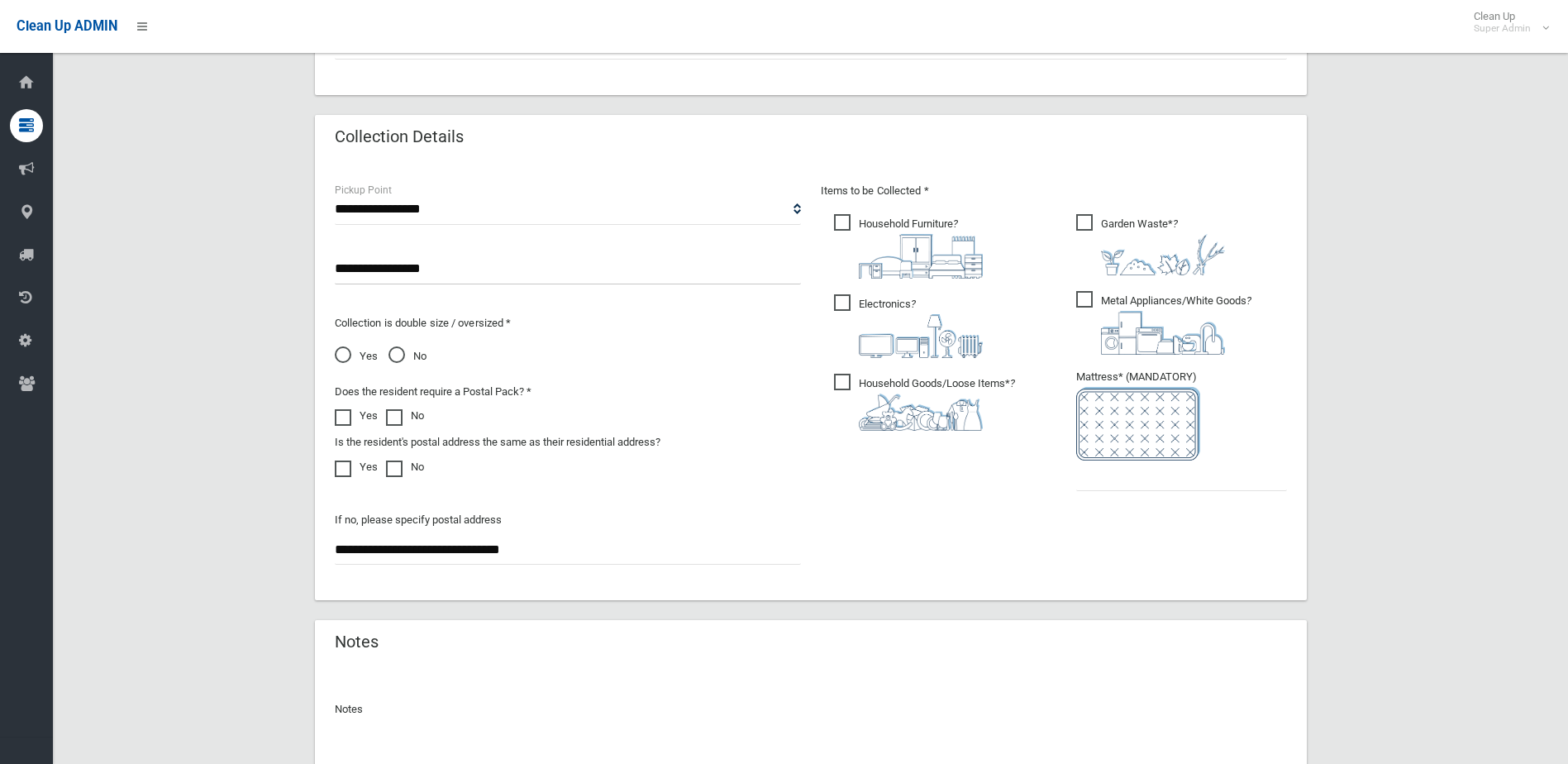
scroll to position [931, 0]
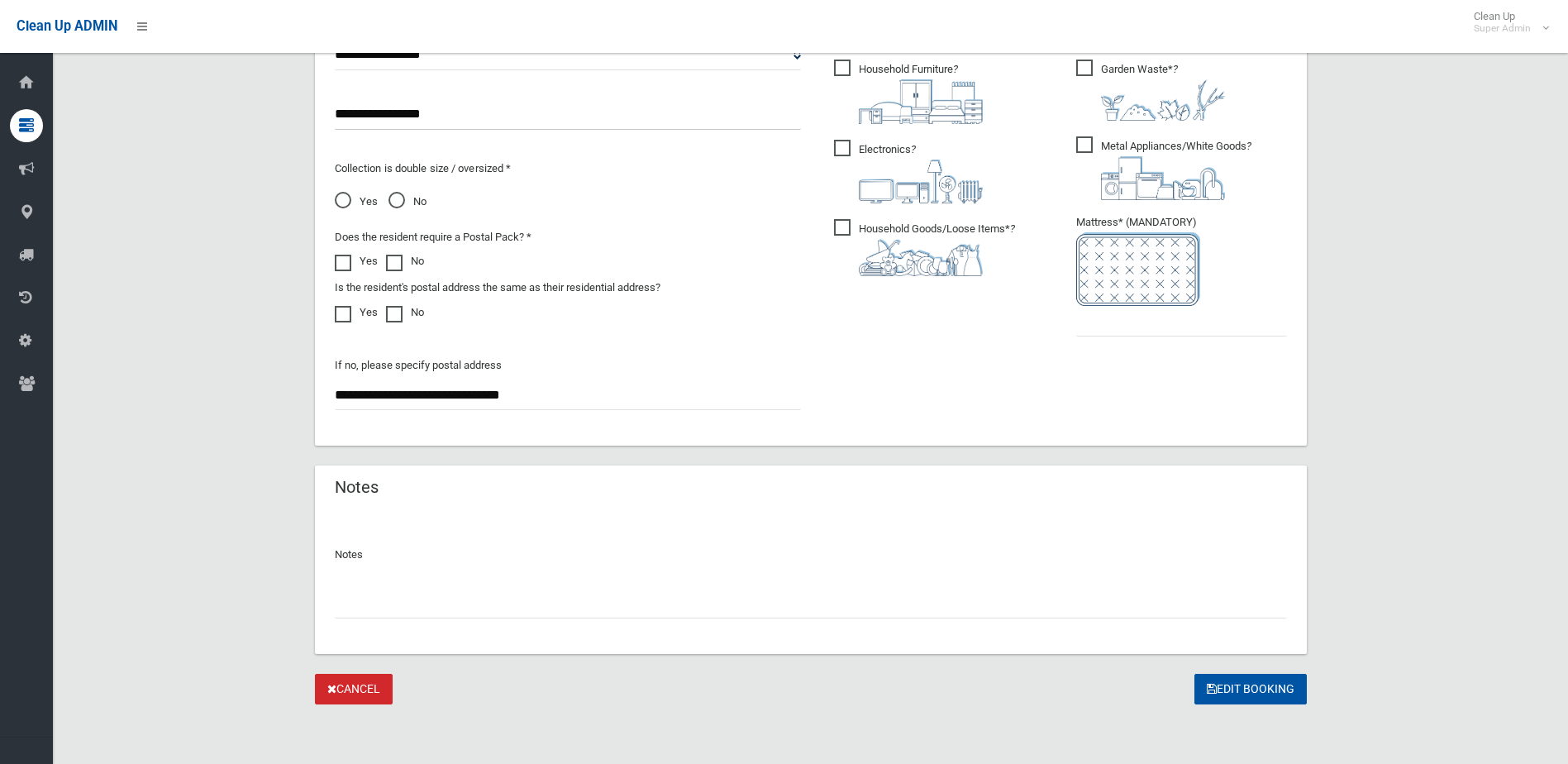
click at [437, 589] on input "text" at bounding box center [810, 603] width 952 height 31
click at [353, 605] on input "**********" at bounding box center [810, 603] width 952 height 31
click at [351, 607] on input "**********" at bounding box center [810, 603] width 952 height 31
type input "**********"
click at [1139, 329] on input "text" at bounding box center [1180, 321] width 211 height 31
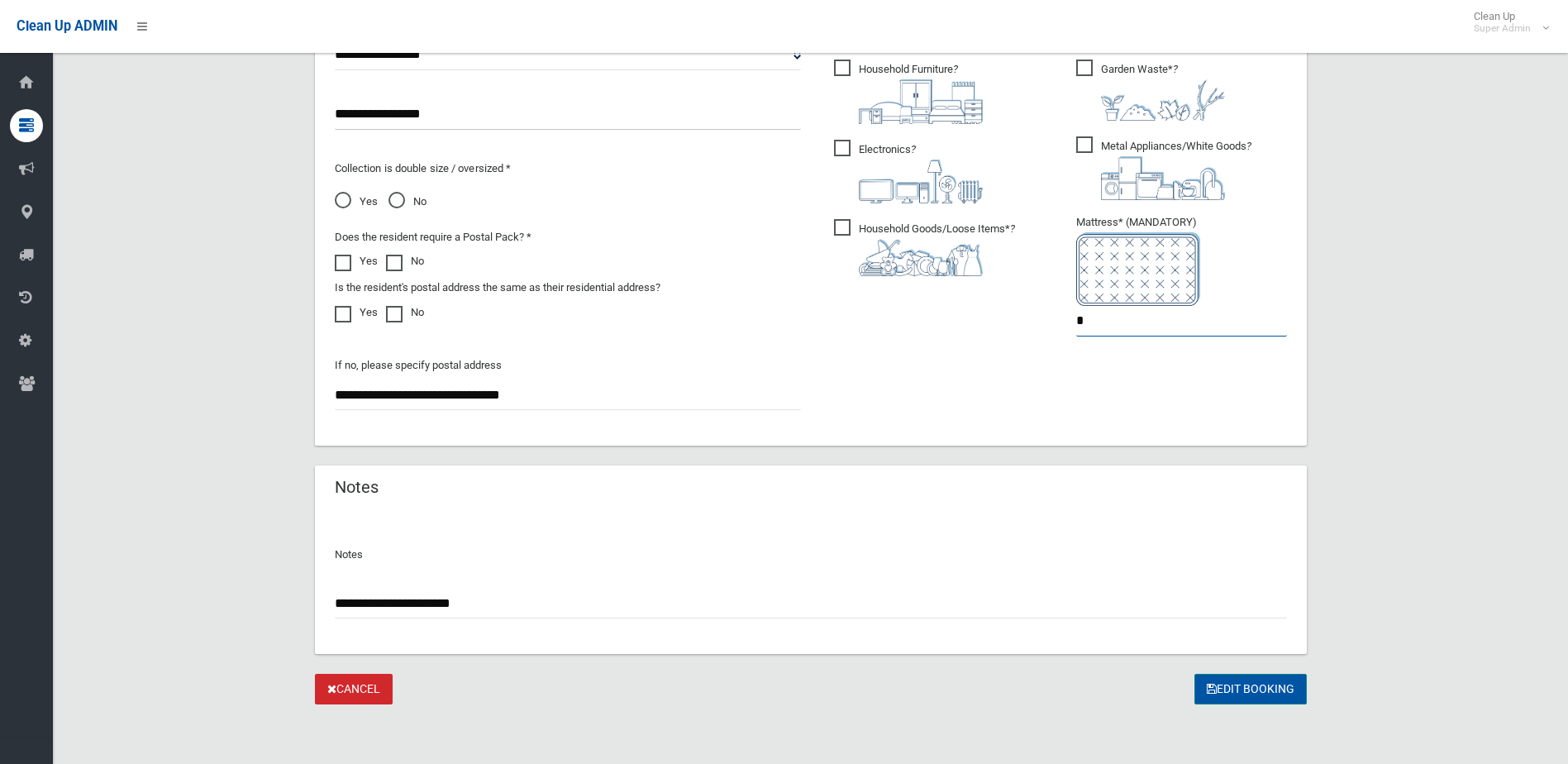
type input "*"
click at [1246, 688] on button "Edit Booking" at bounding box center [1250, 689] width 113 height 31
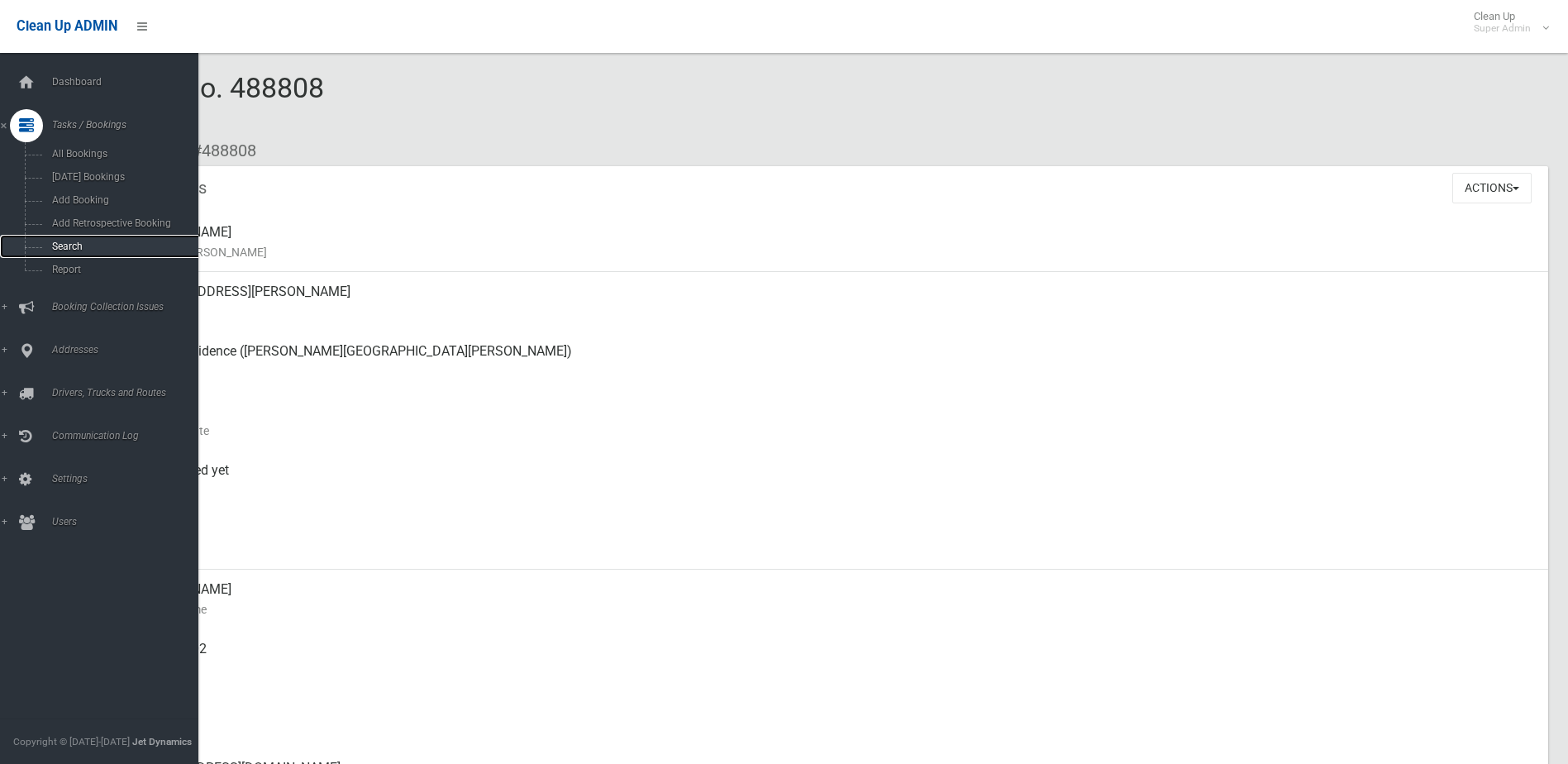
click at [69, 243] on span "Search" at bounding box center [122, 246] width 150 height 11
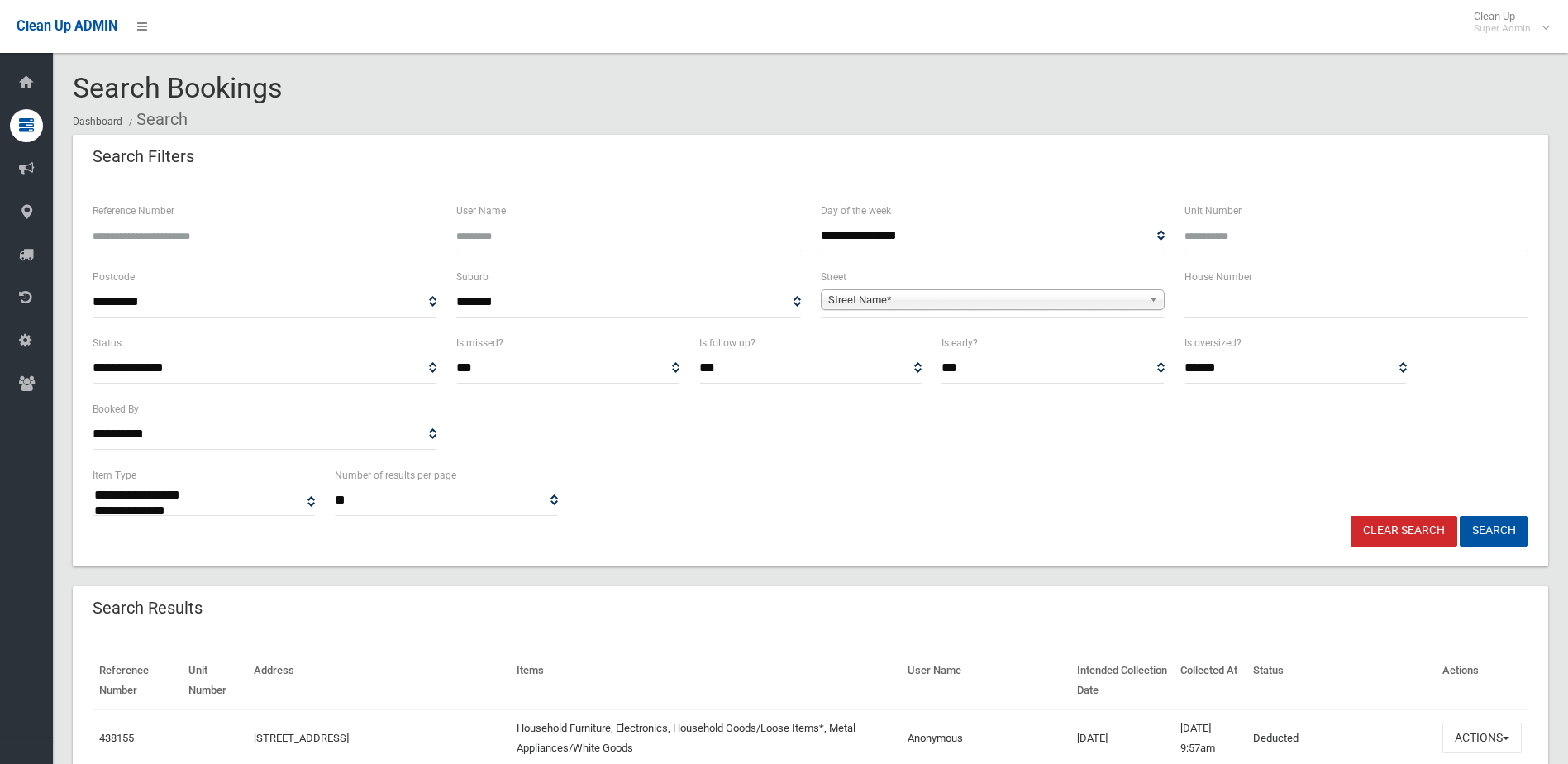
select select
click at [156, 241] on input "Reference Number" at bounding box center [264, 235] width 344 height 31
click at [177, 231] on input "Reference Number" at bounding box center [264, 235] width 344 height 31
type input "******"
click at [1460, 516] on button "Search" at bounding box center [1494, 530] width 69 height 31
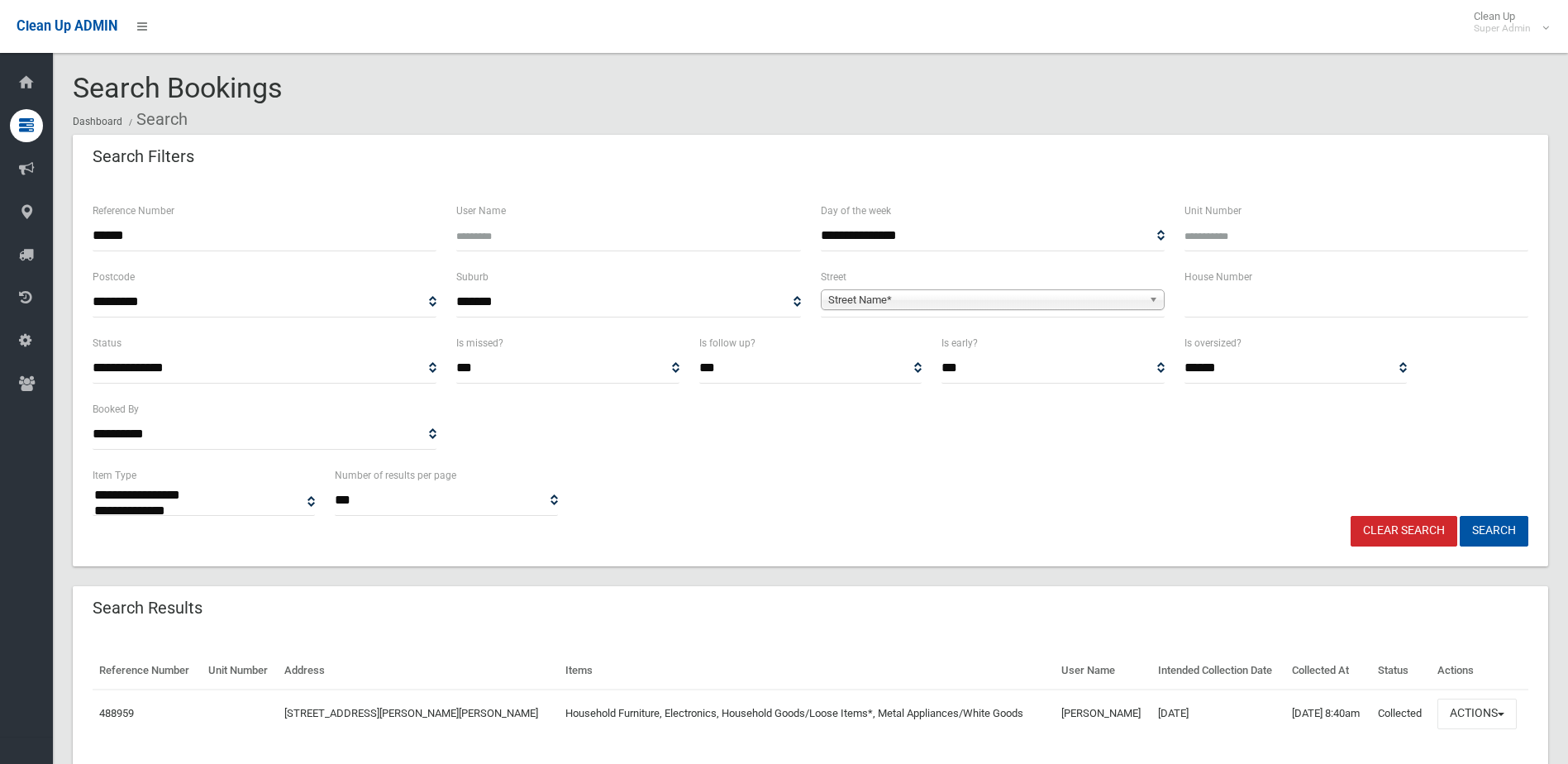
select select
click at [1471, 703] on button "Actions" at bounding box center [1476, 714] width 79 height 31
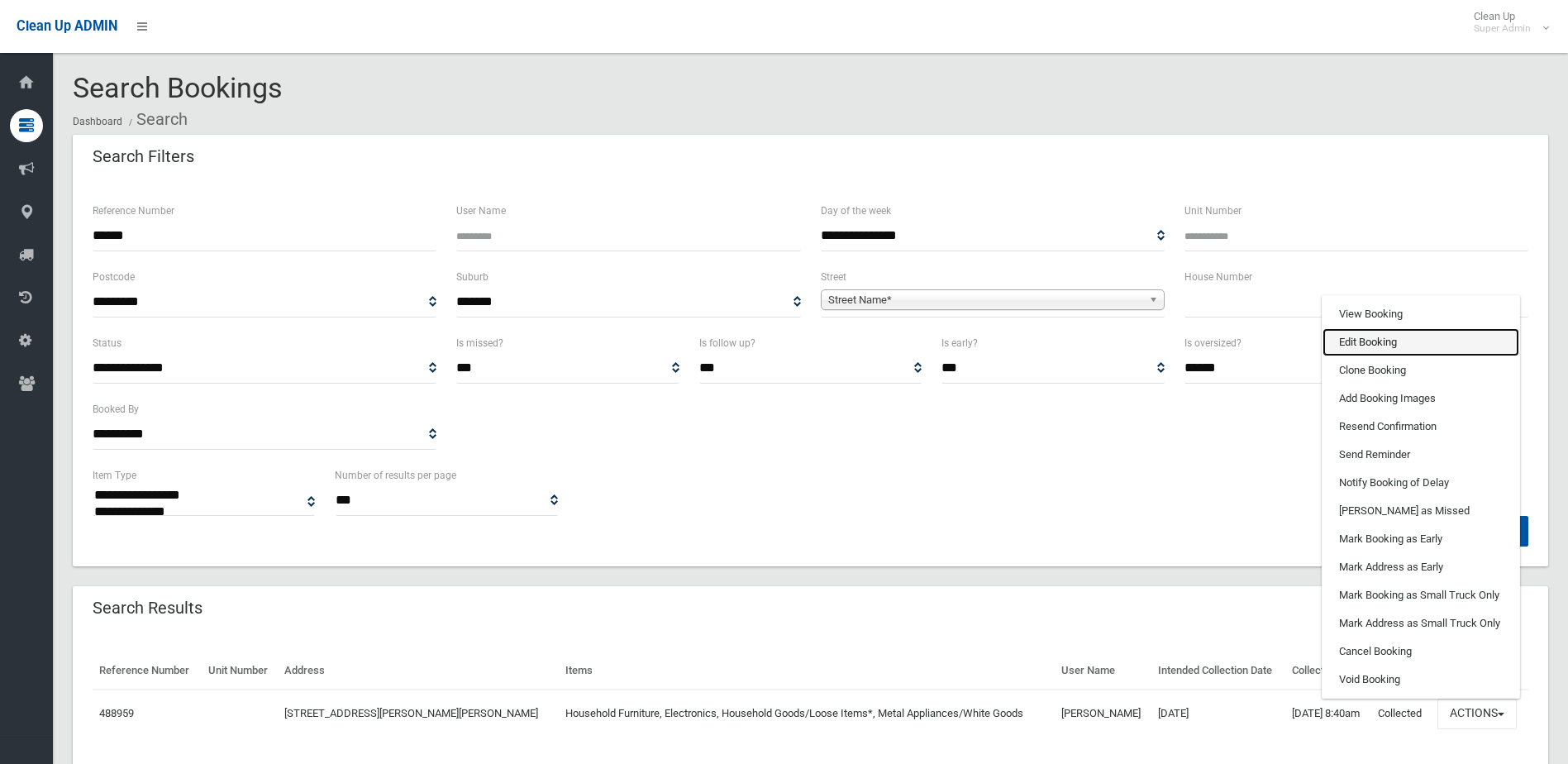
click at [1357, 340] on link "Edit Booking" at bounding box center [1420, 342] width 196 height 28
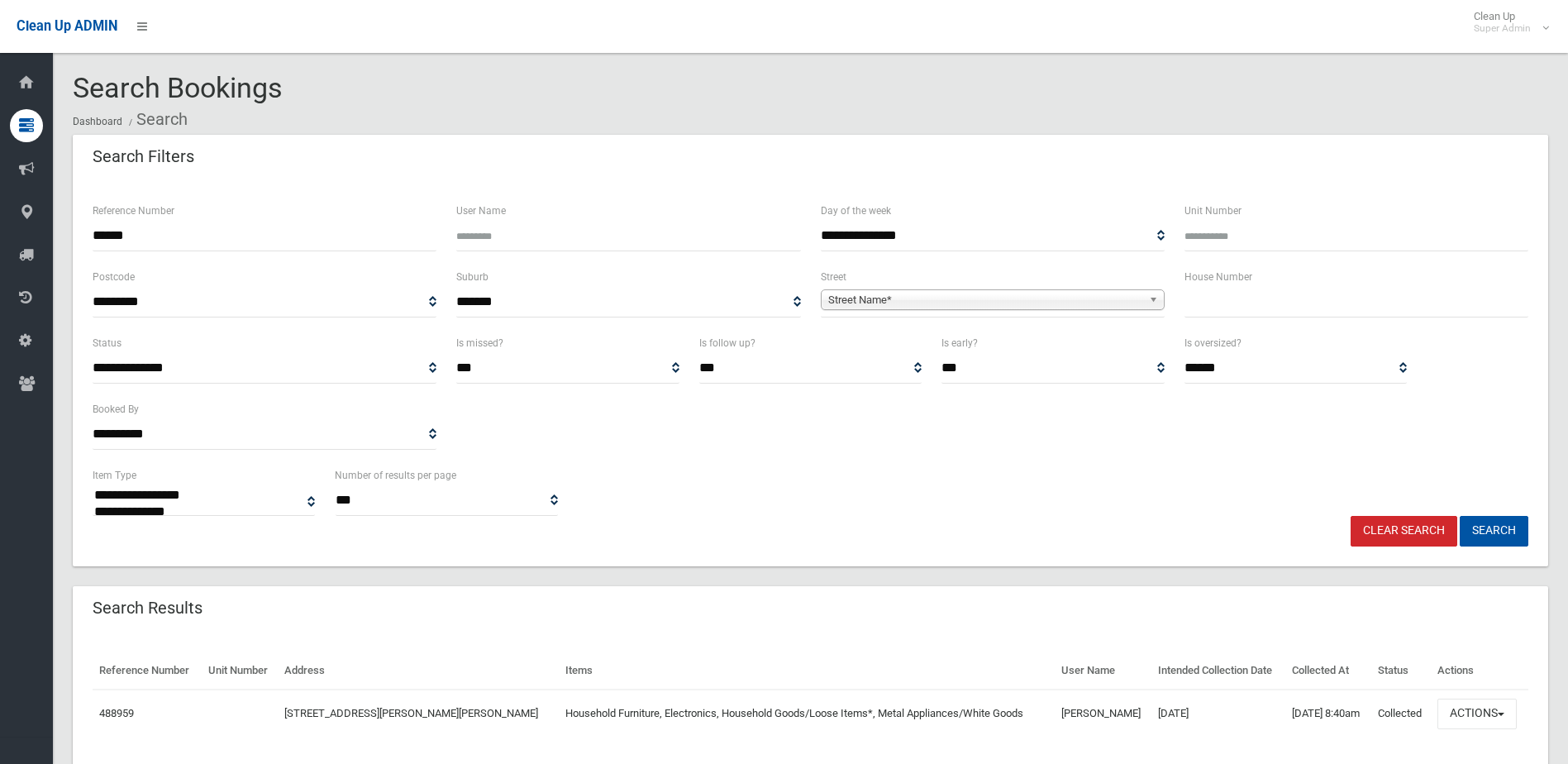
scroll to position [53, 0]
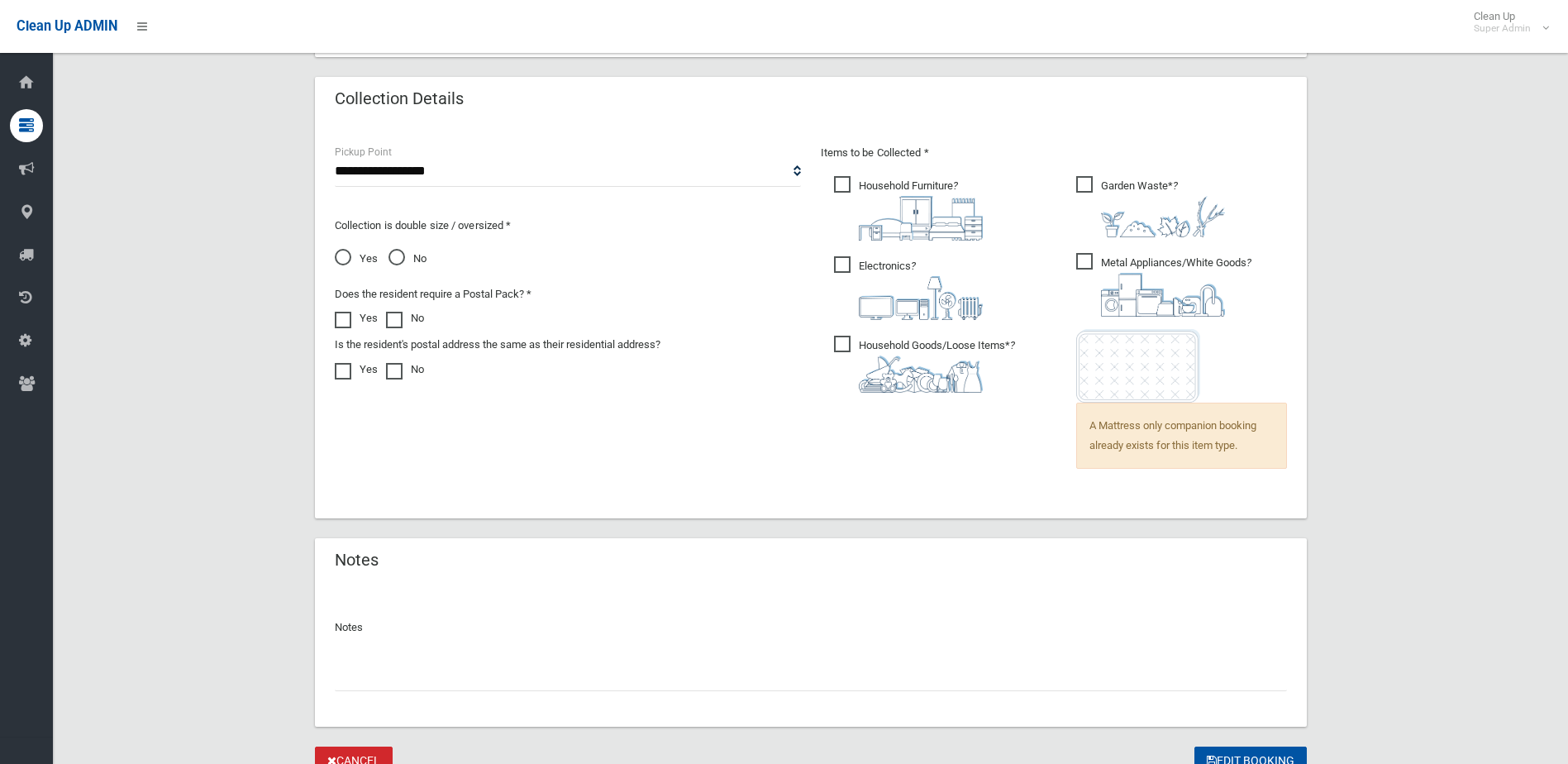
scroll to position [1139, 0]
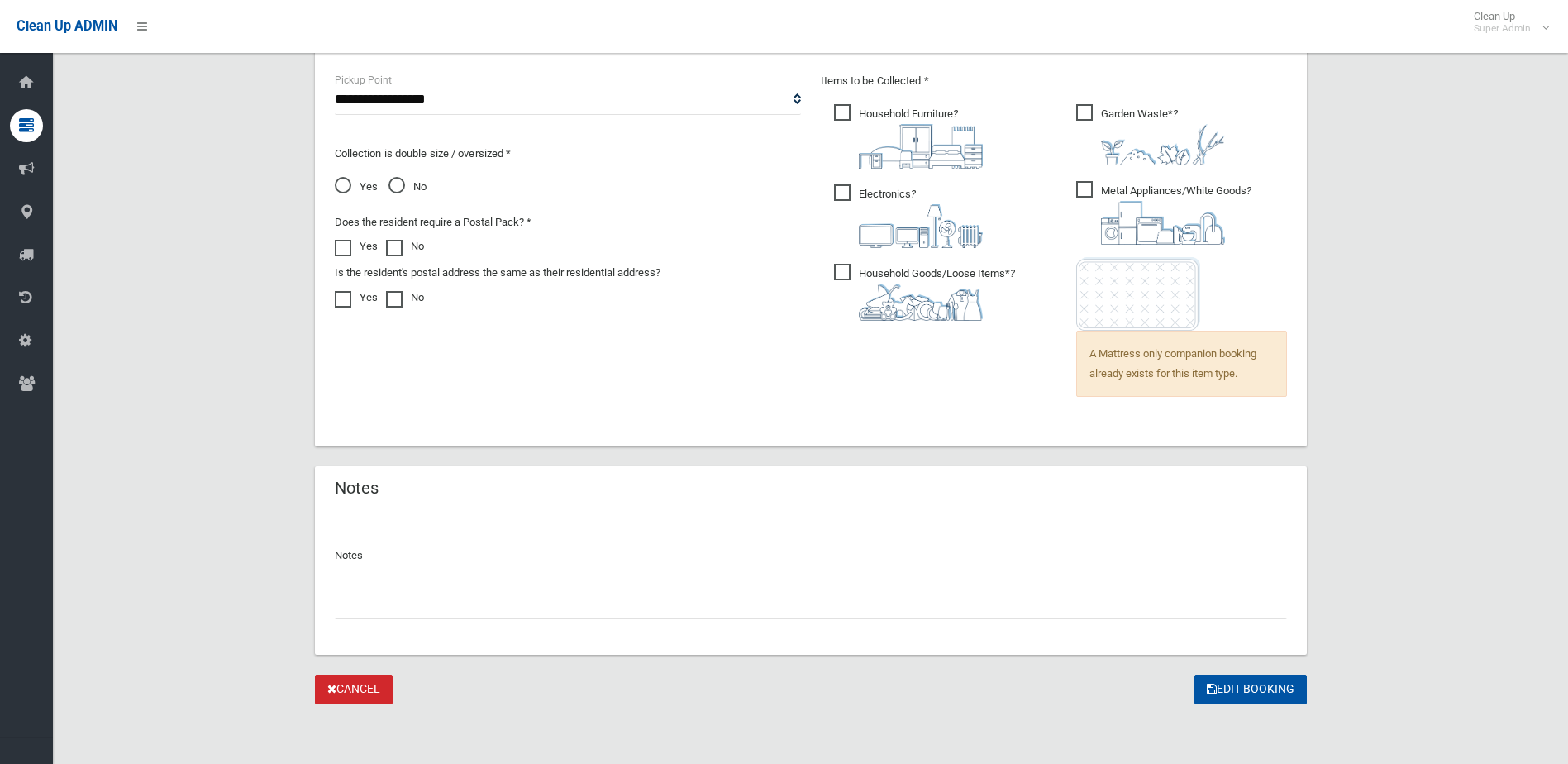
click at [408, 582] on div at bounding box center [810, 597] width 952 height 44
click at [391, 603] on input "text" at bounding box center [810, 604] width 952 height 31
type input "**********"
click at [1261, 688] on button "Edit Booking" at bounding box center [1250, 689] width 113 height 31
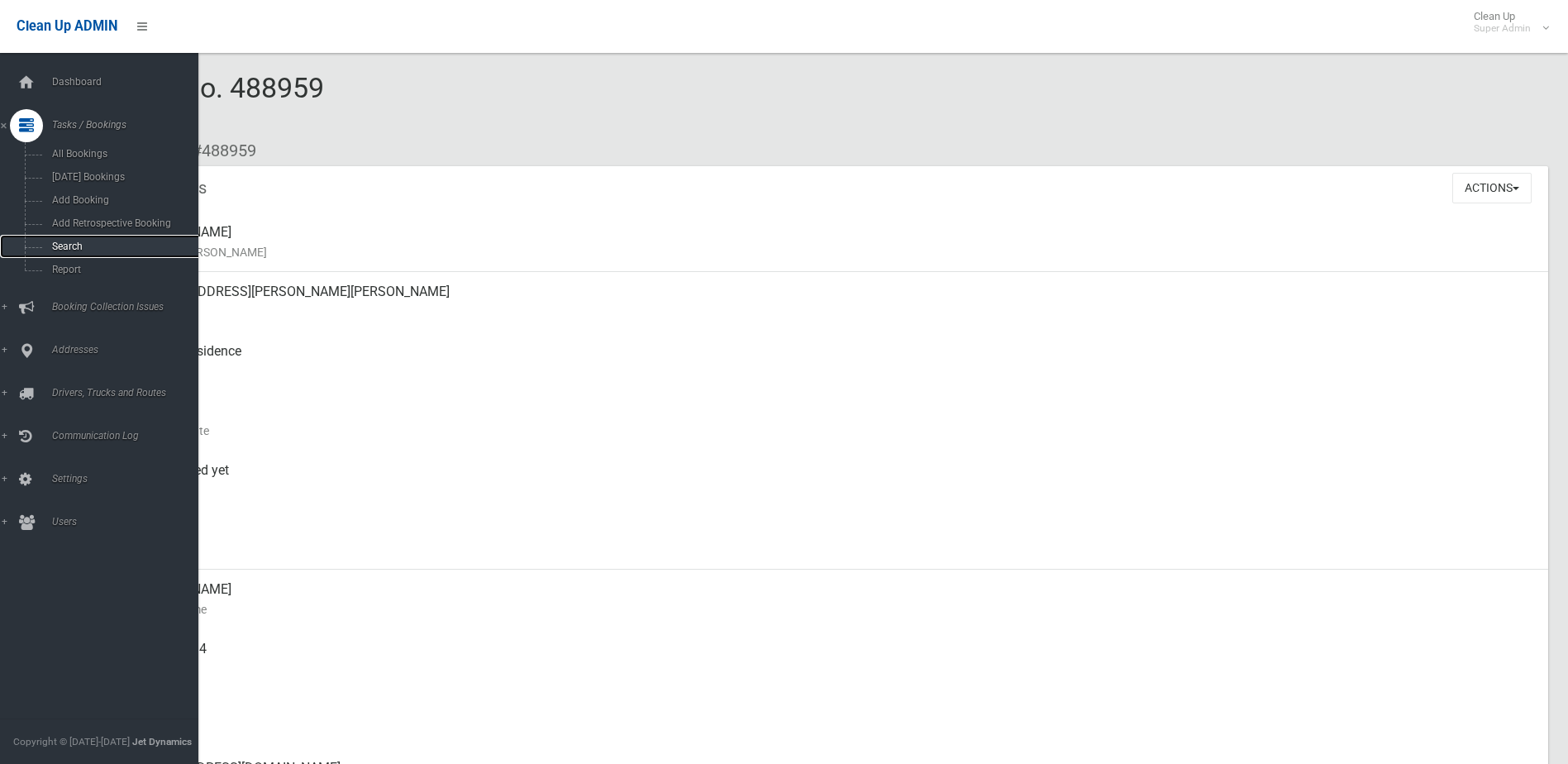
click at [72, 246] on span "Search" at bounding box center [122, 246] width 150 height 11
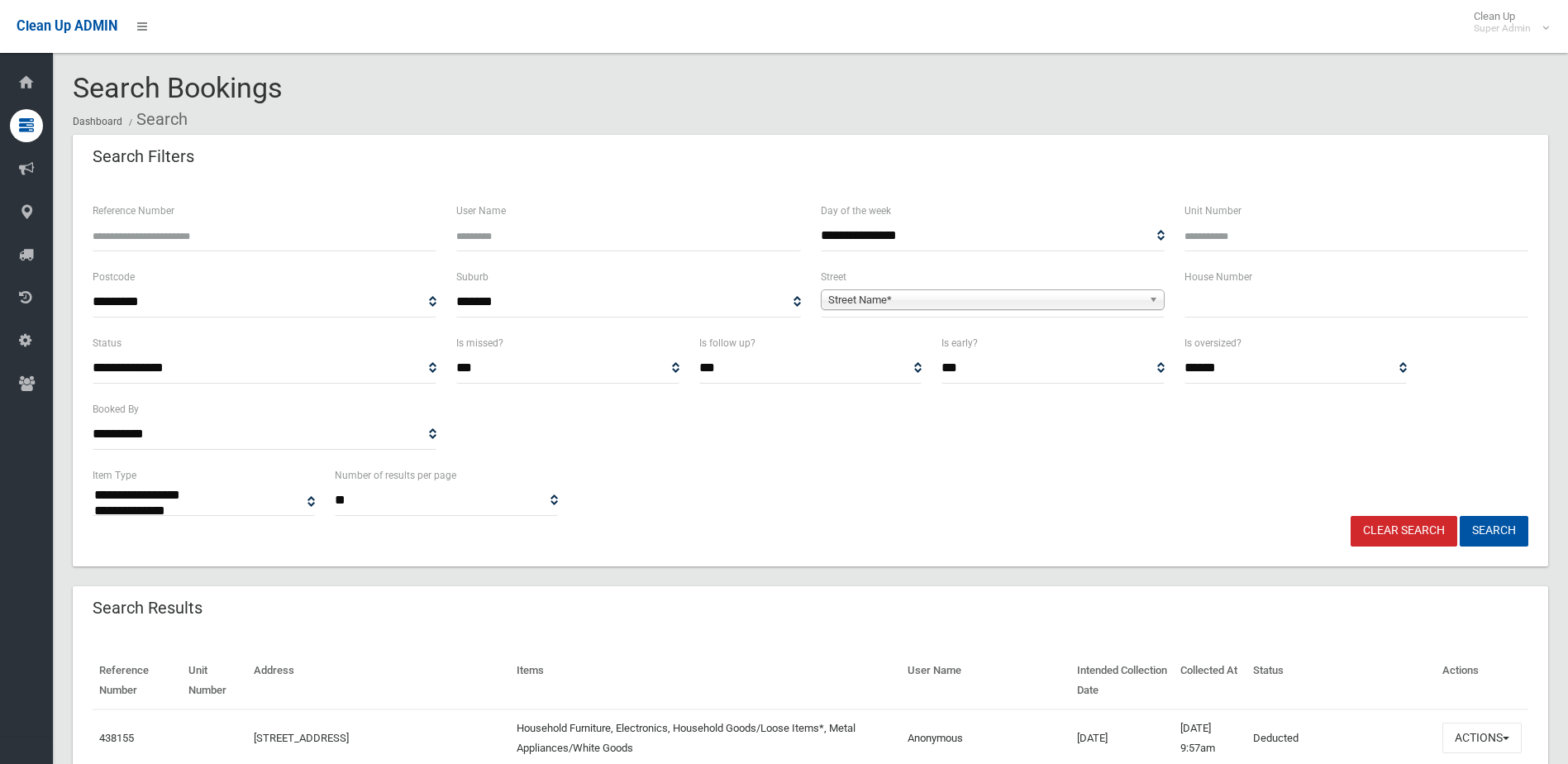
select select
click at [180, 241] on input "Reference Number" at bounding box center [264, 235] width 344 height 31
type input "******"
click at [1460, 516] on button "Search" at bounding box center [1494, 530] width 69 height 31
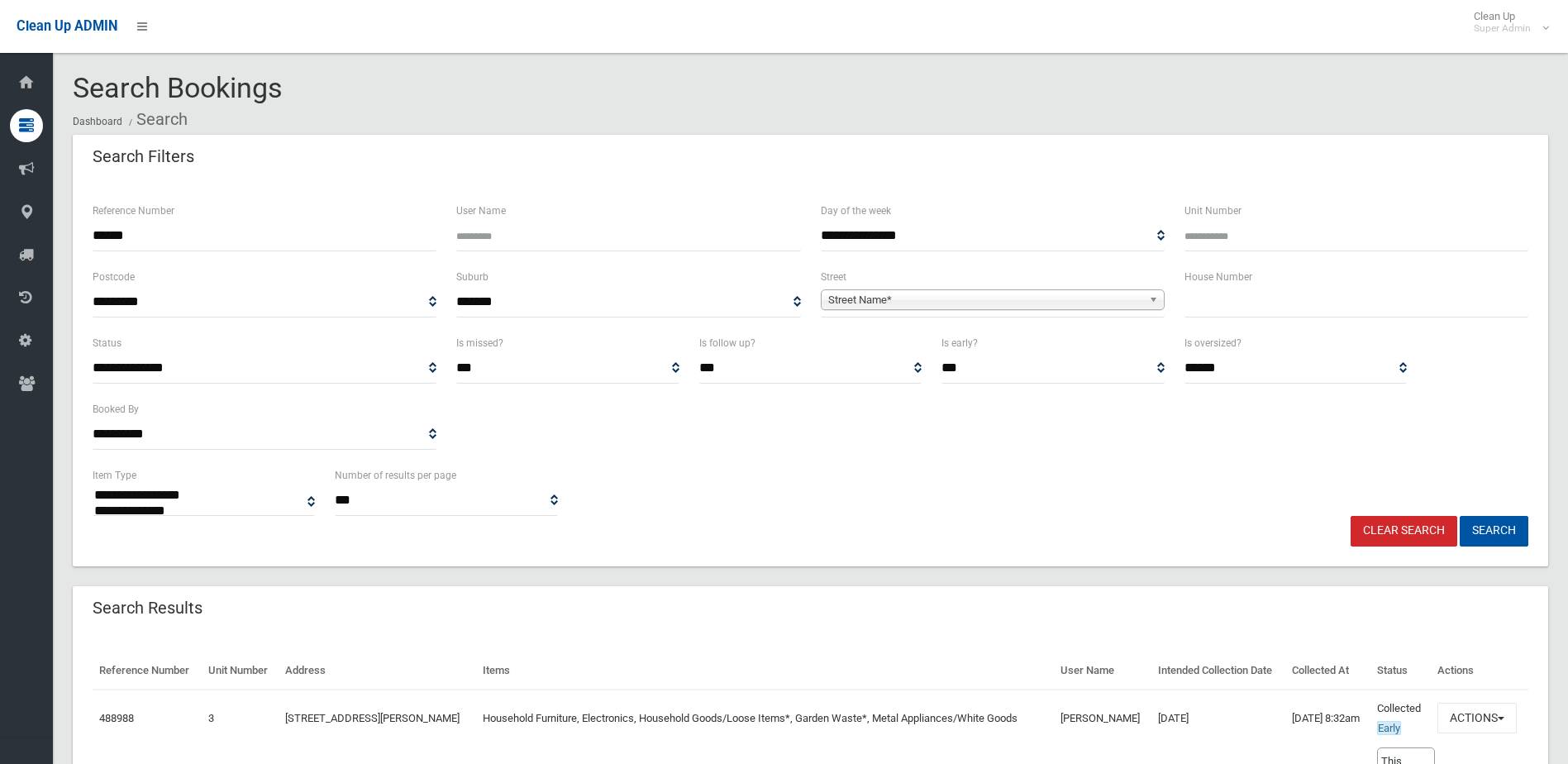
select select
click at [1474, 716] on button "Actions" at bounding box center [1476, 717] width 79 height 31
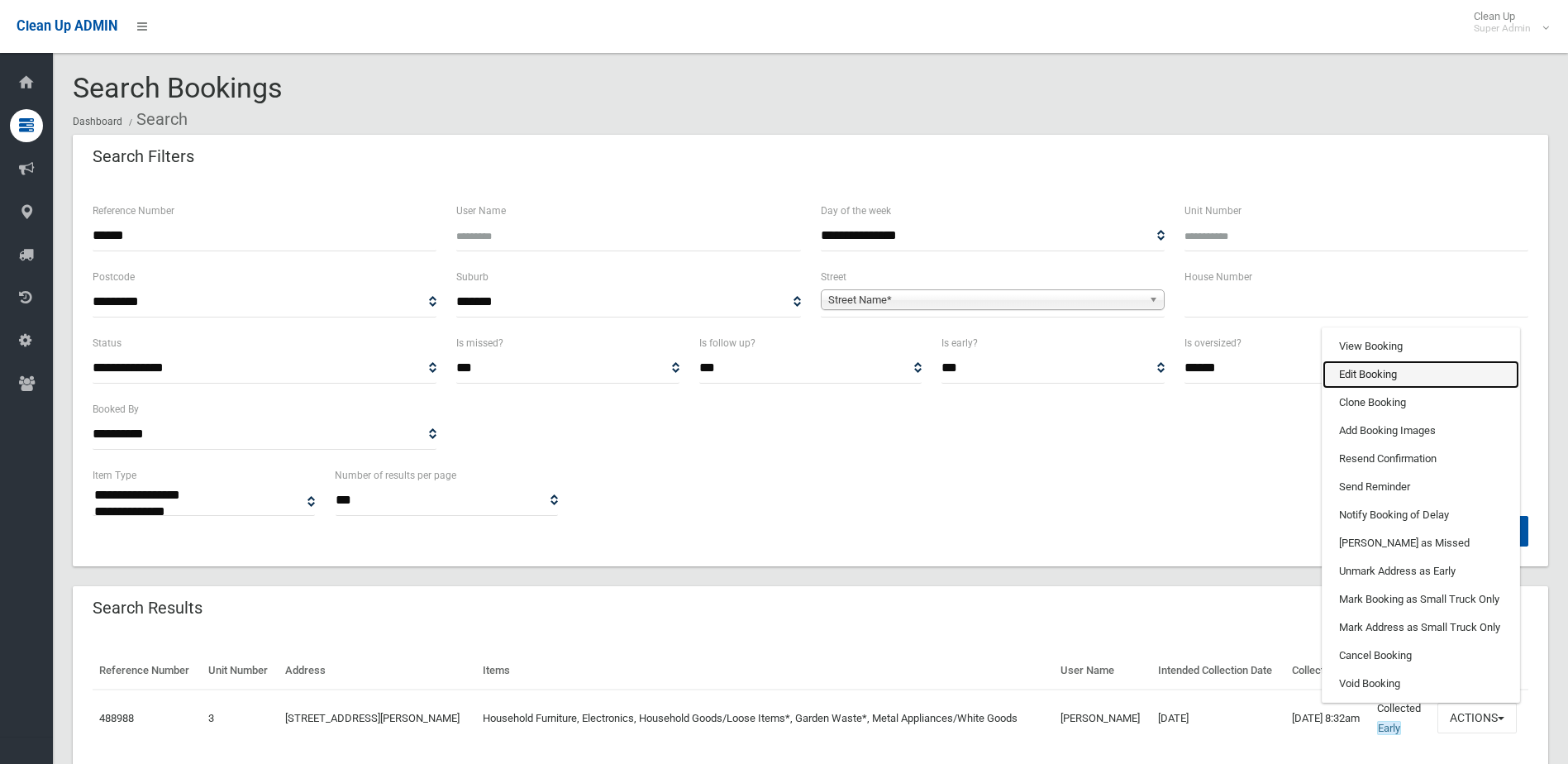
click at [1381, 374] on link "Edit Booking" at bounding box center [1420, 375] width 196 height 28
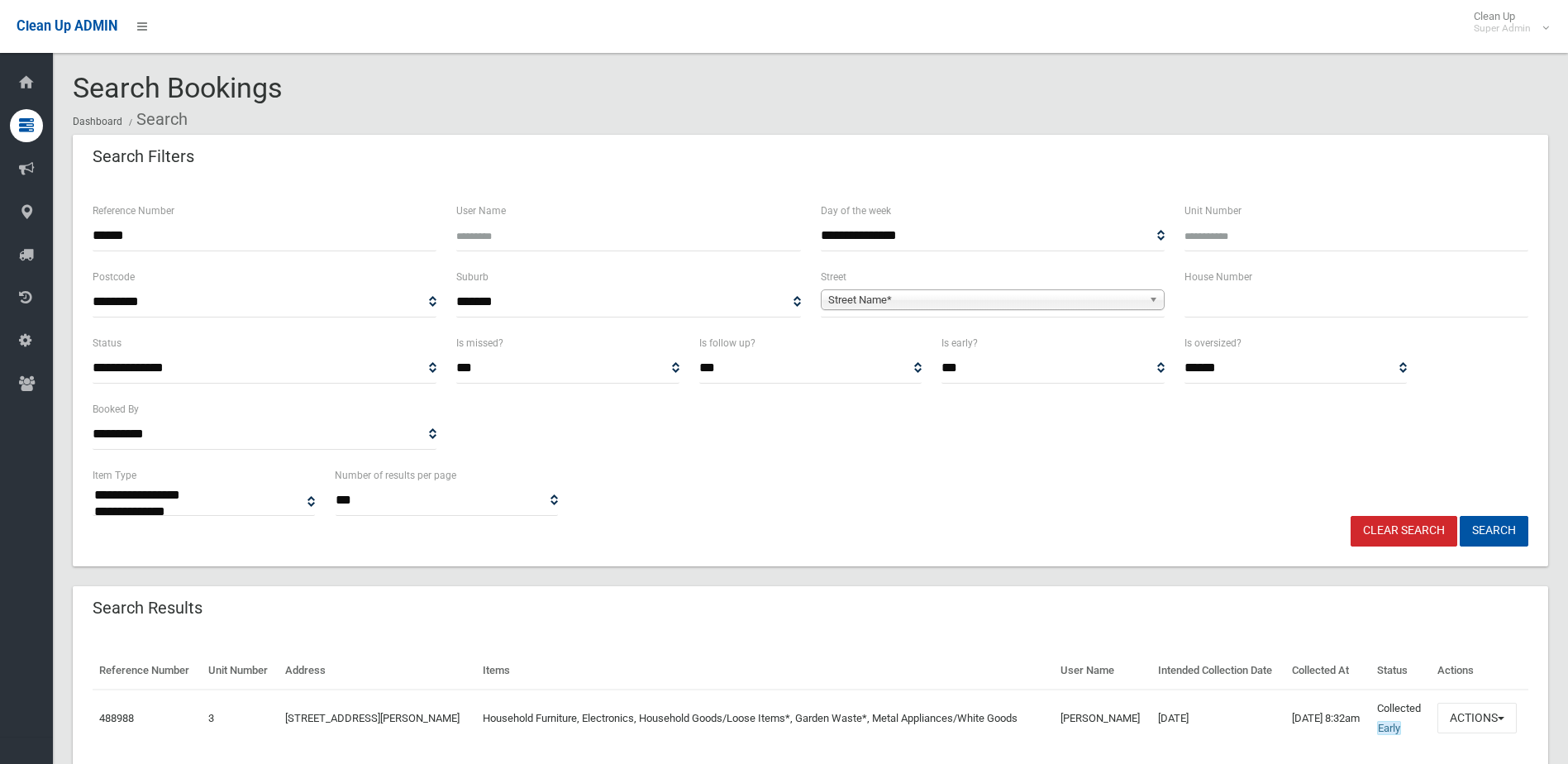
drag, startPoint x: 84, startPoint y: 234, endPoint x: 71, endPoint y: 234, distance: 13.0
click at [71, 234] on section "**********" at bounding box center [810, 449] width 1514 height 753
type input "******"
click at [1460, 516] on button "Search" at bounding box center [1494, 530] width 69 height 31
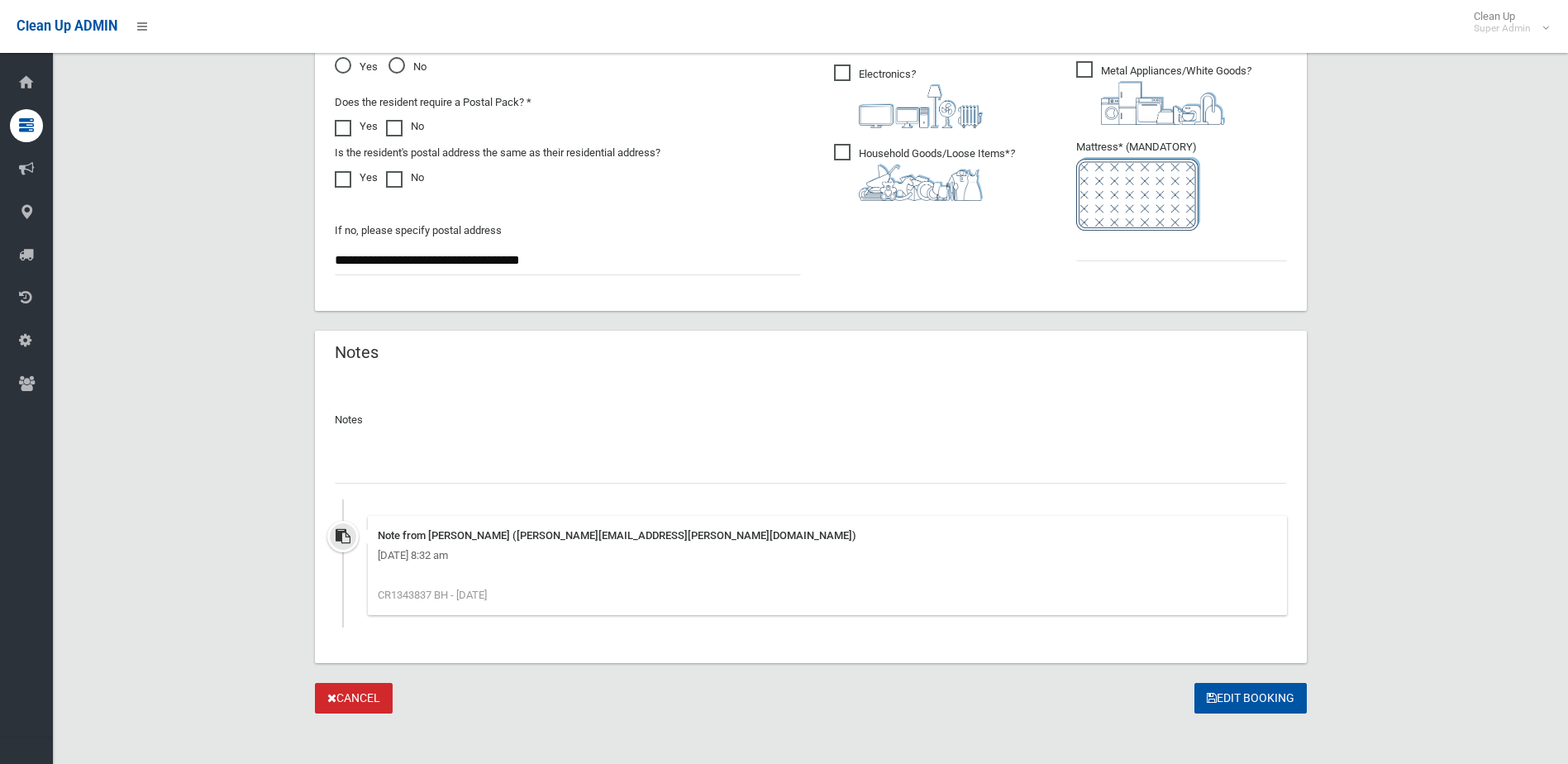
scroll to position [1016, 0]
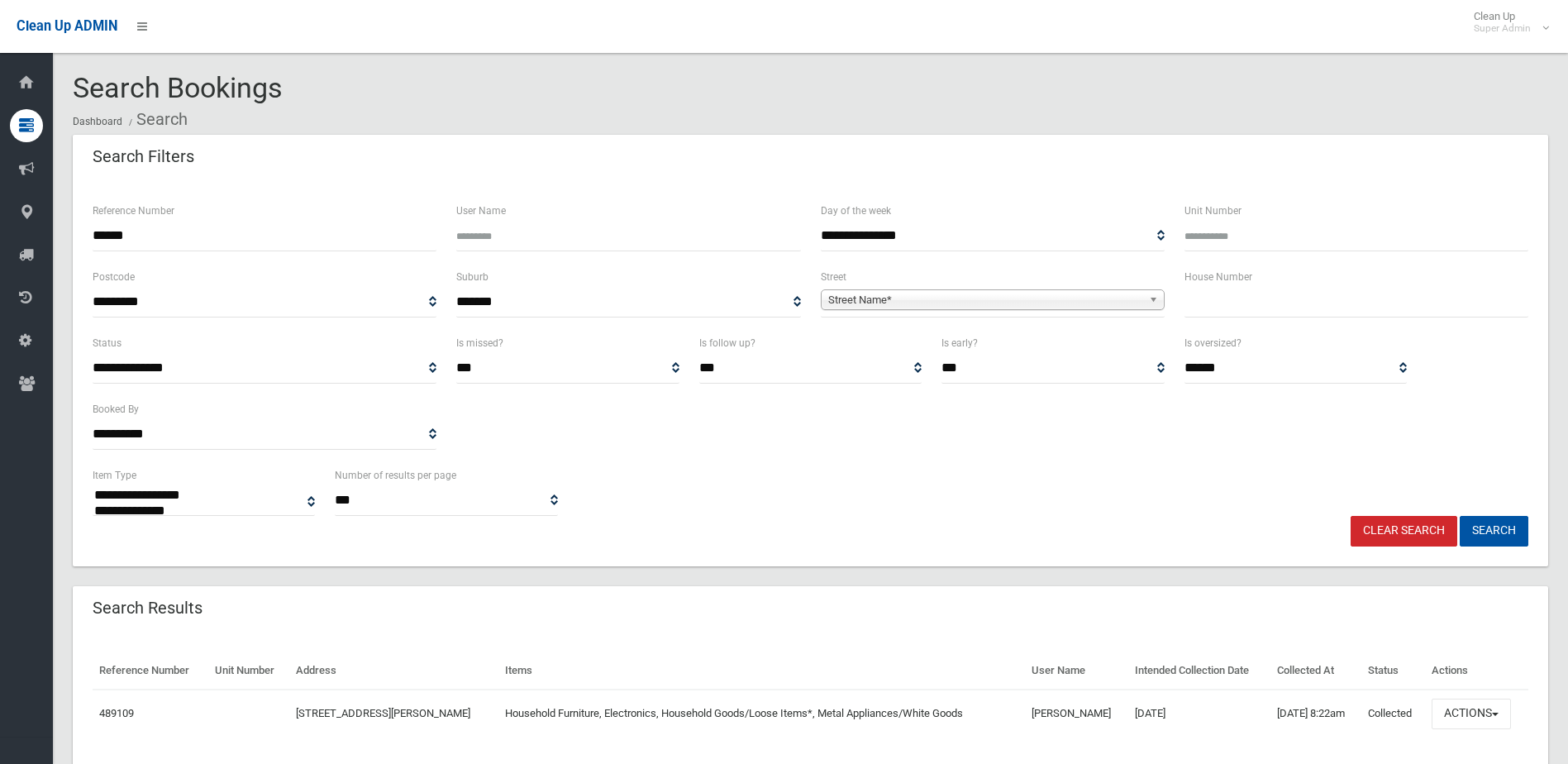
select select
click at [1476, 717] on button "Actions" at bounding box center [1471, 714] width 79 height 31
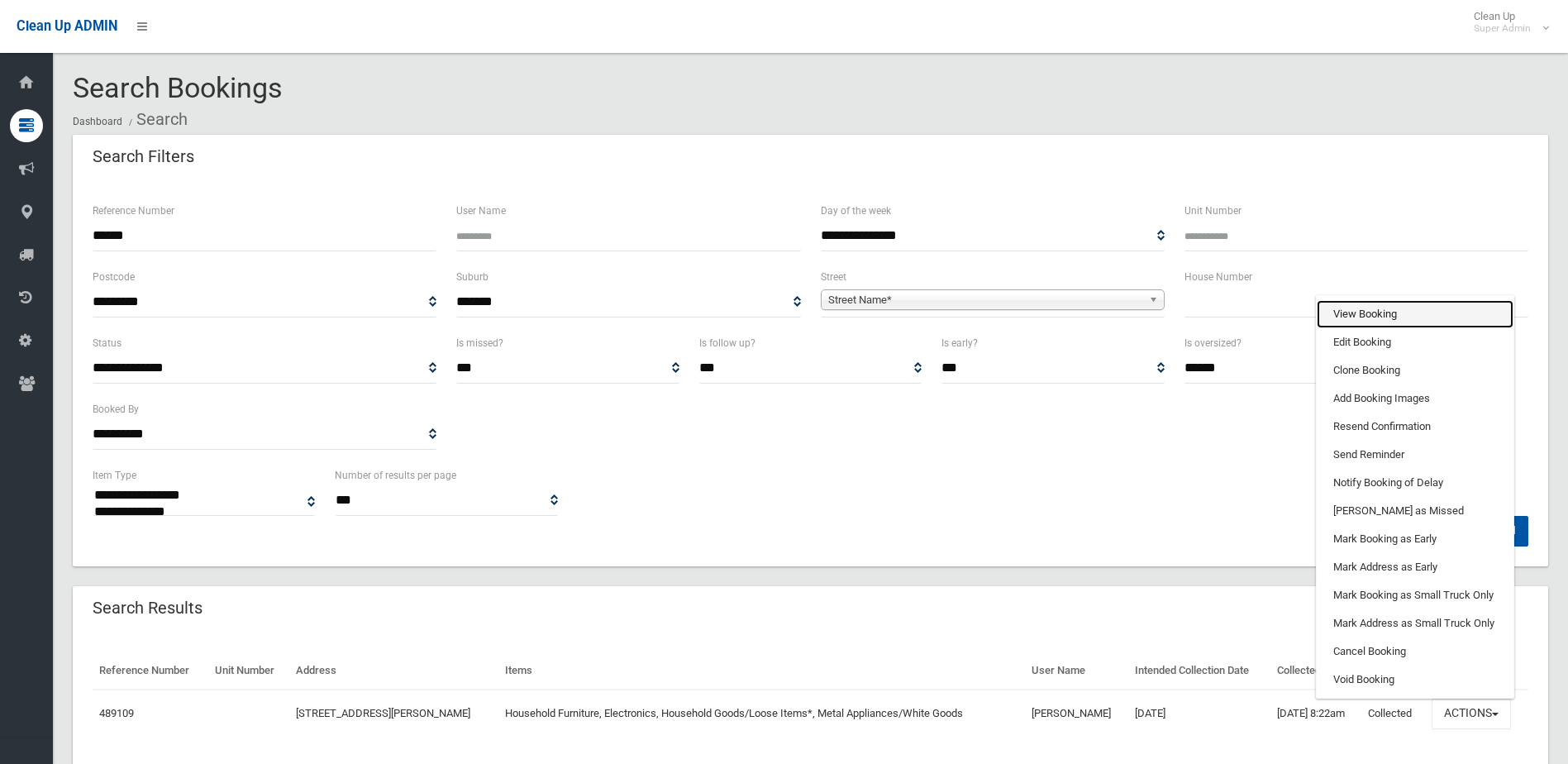
click at [1352, 307] on link "View Booking" at bounding box center [1414, 315] width 196 height 28
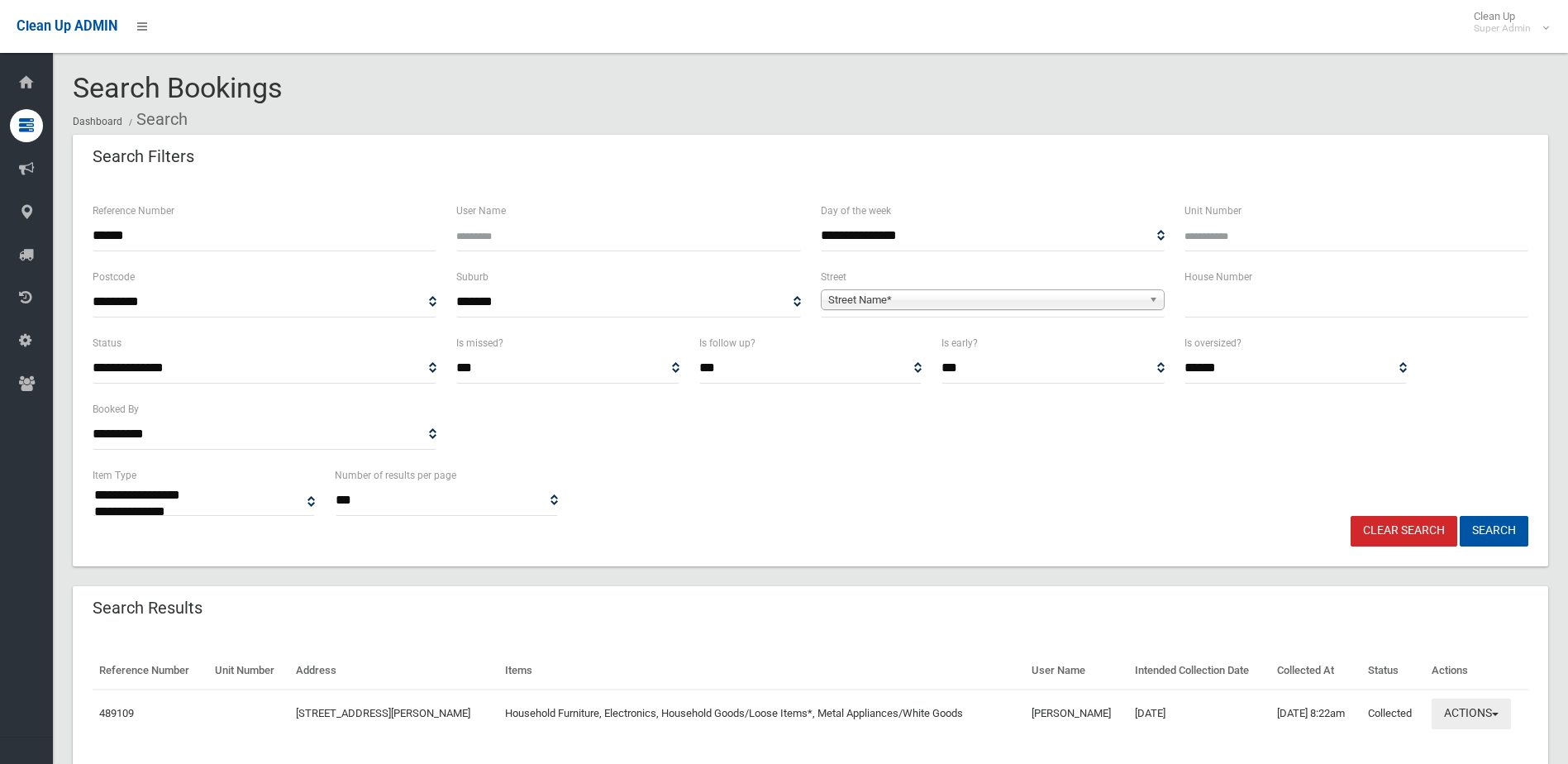
click at [1490, 716] on button "Actions" at bounding box center [1471, 714] width 79 height 31
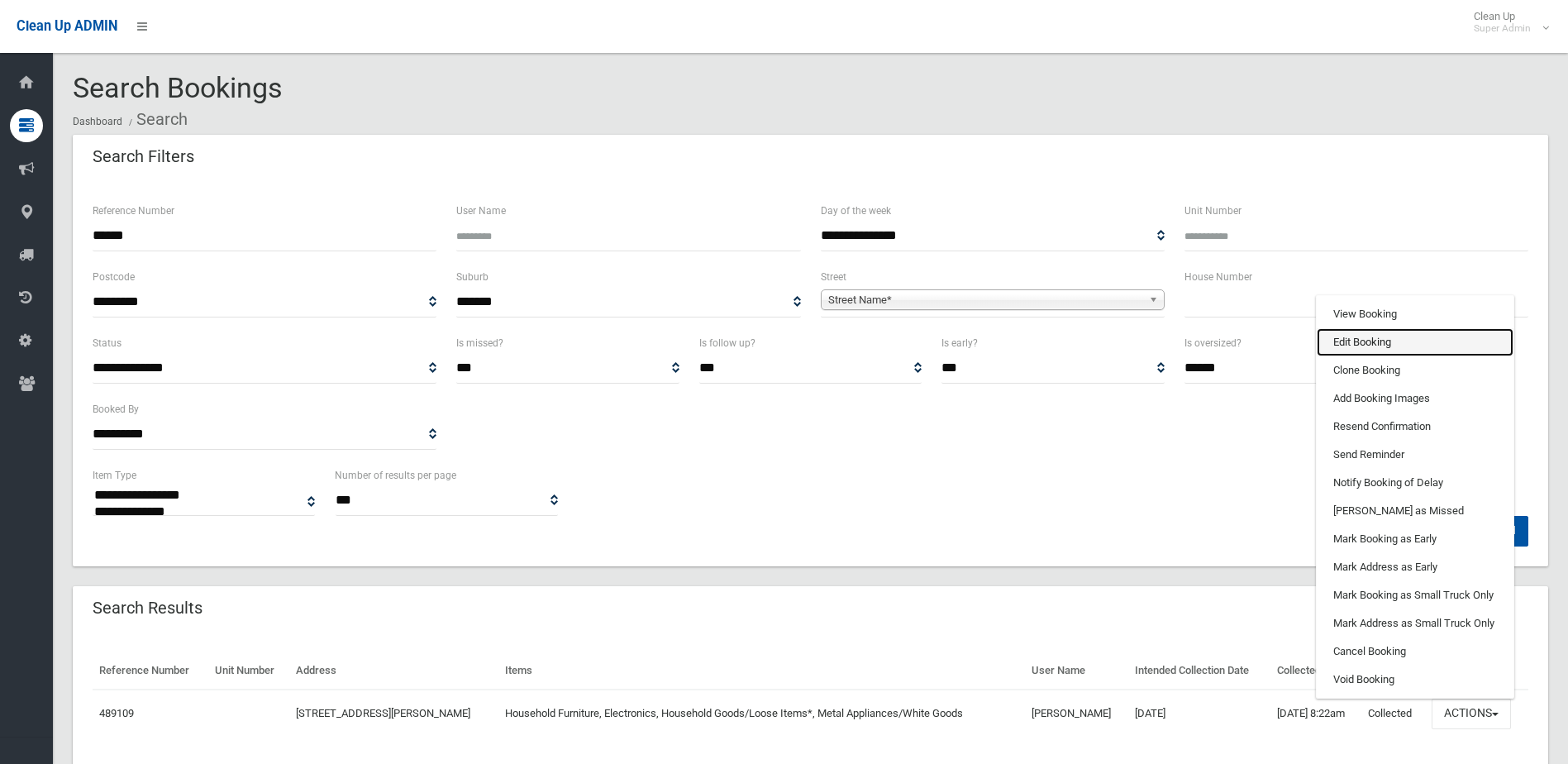
click at [1351, 339] on link "Edit Booking" at bounding box center [1414, 342] width 196 height 28
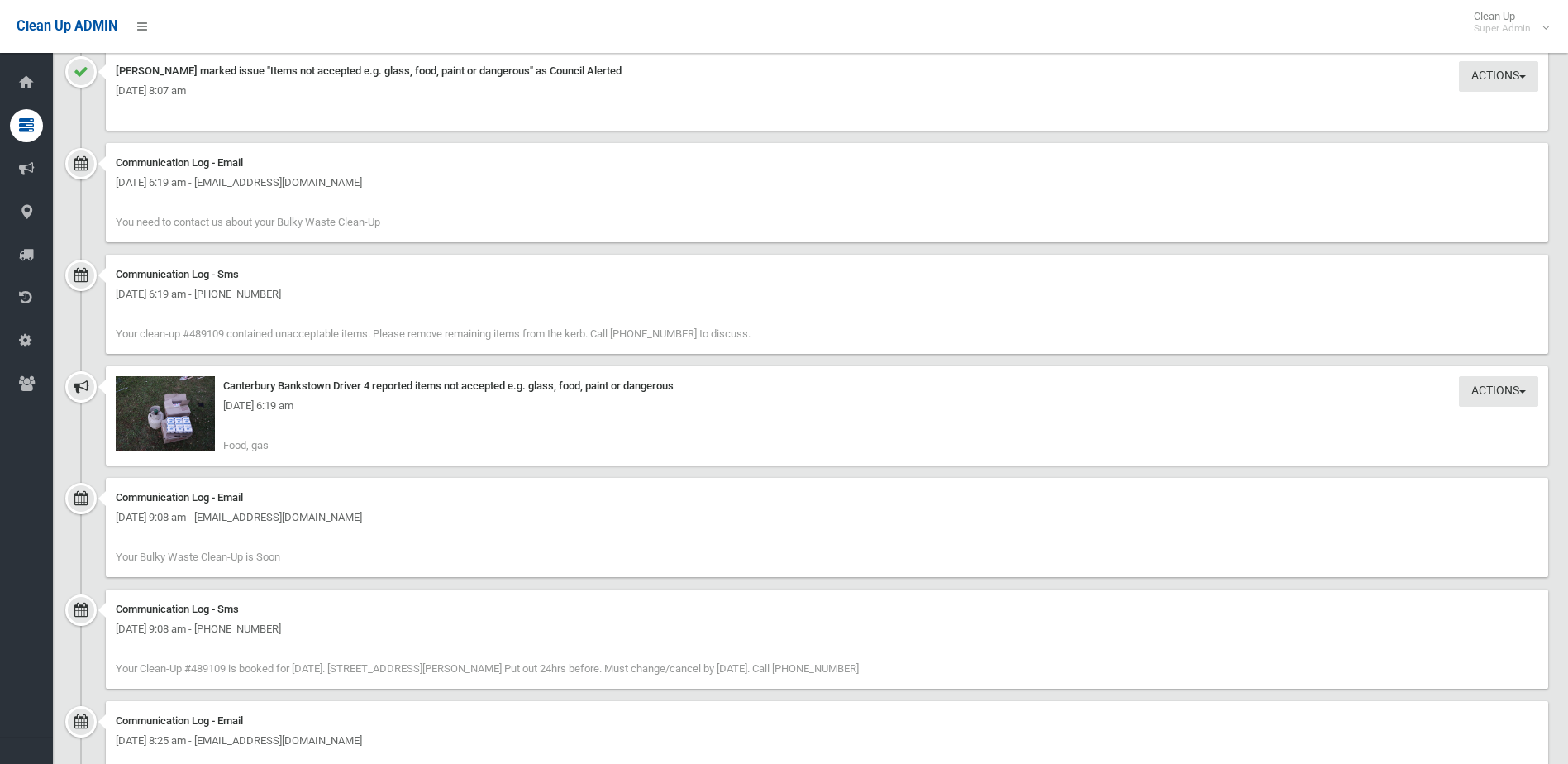
scroll to position [1850, 0]
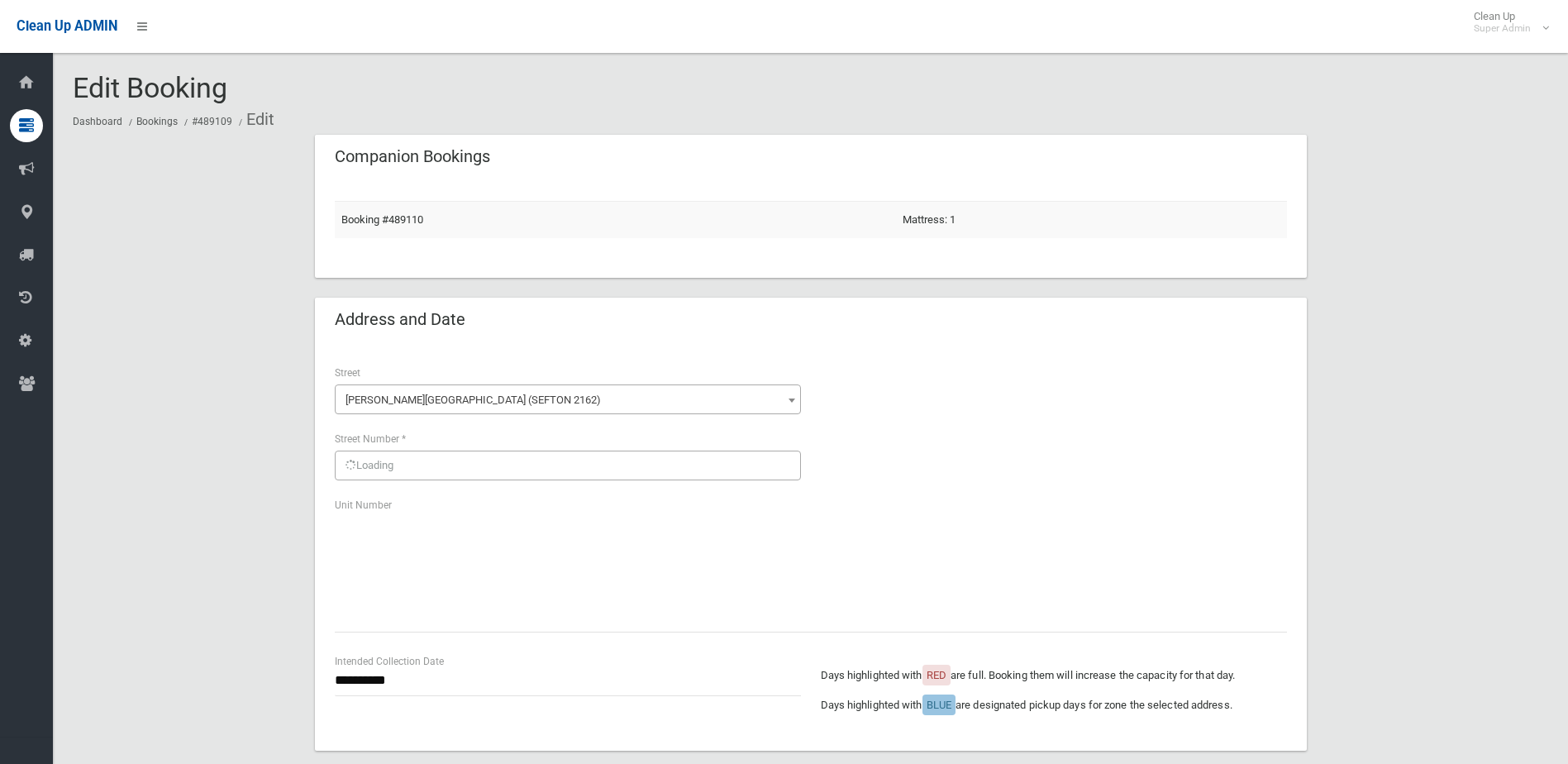
scroll to position [1139, 0]
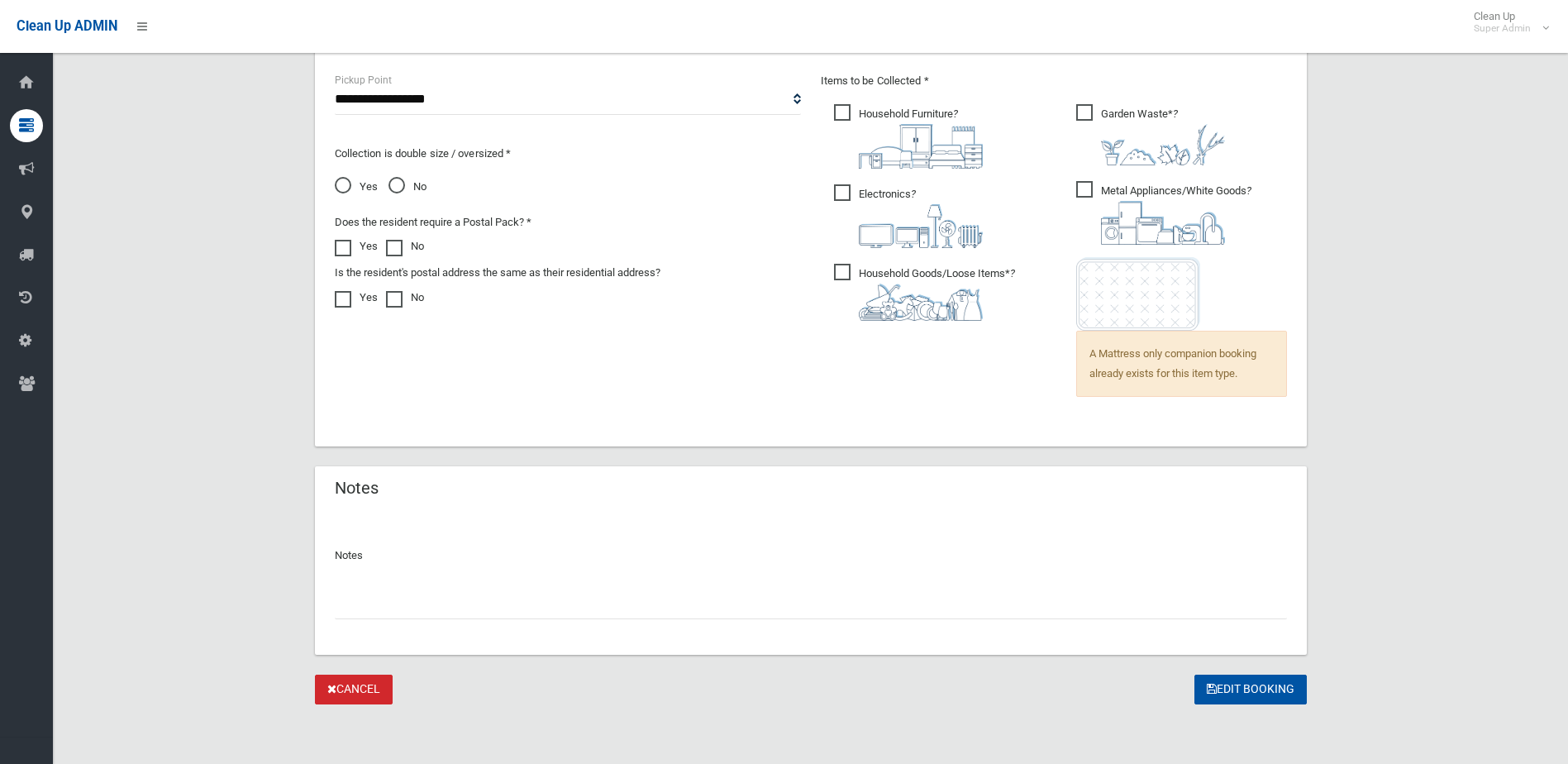
click at [396, 604] on input "text" at bounding box center [810, 604] width 952 height 31
type input "**********"
click at [1231, 679] on button "Edit Booking" at bounding box center [1250, 689] width 113 height 31
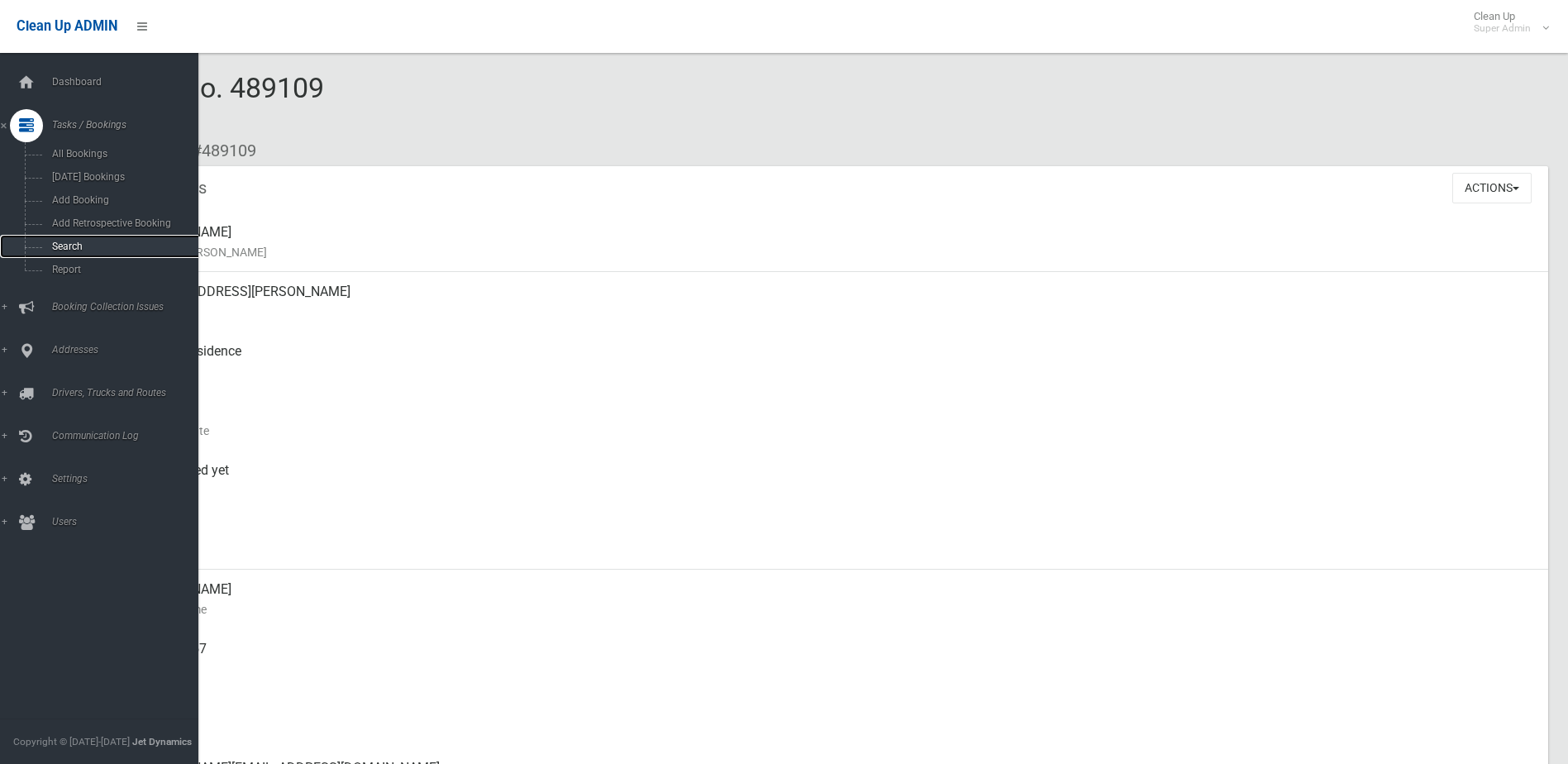
click at [66, 245] on span "Search" at bounding box center [122, 246] width 150 height 11
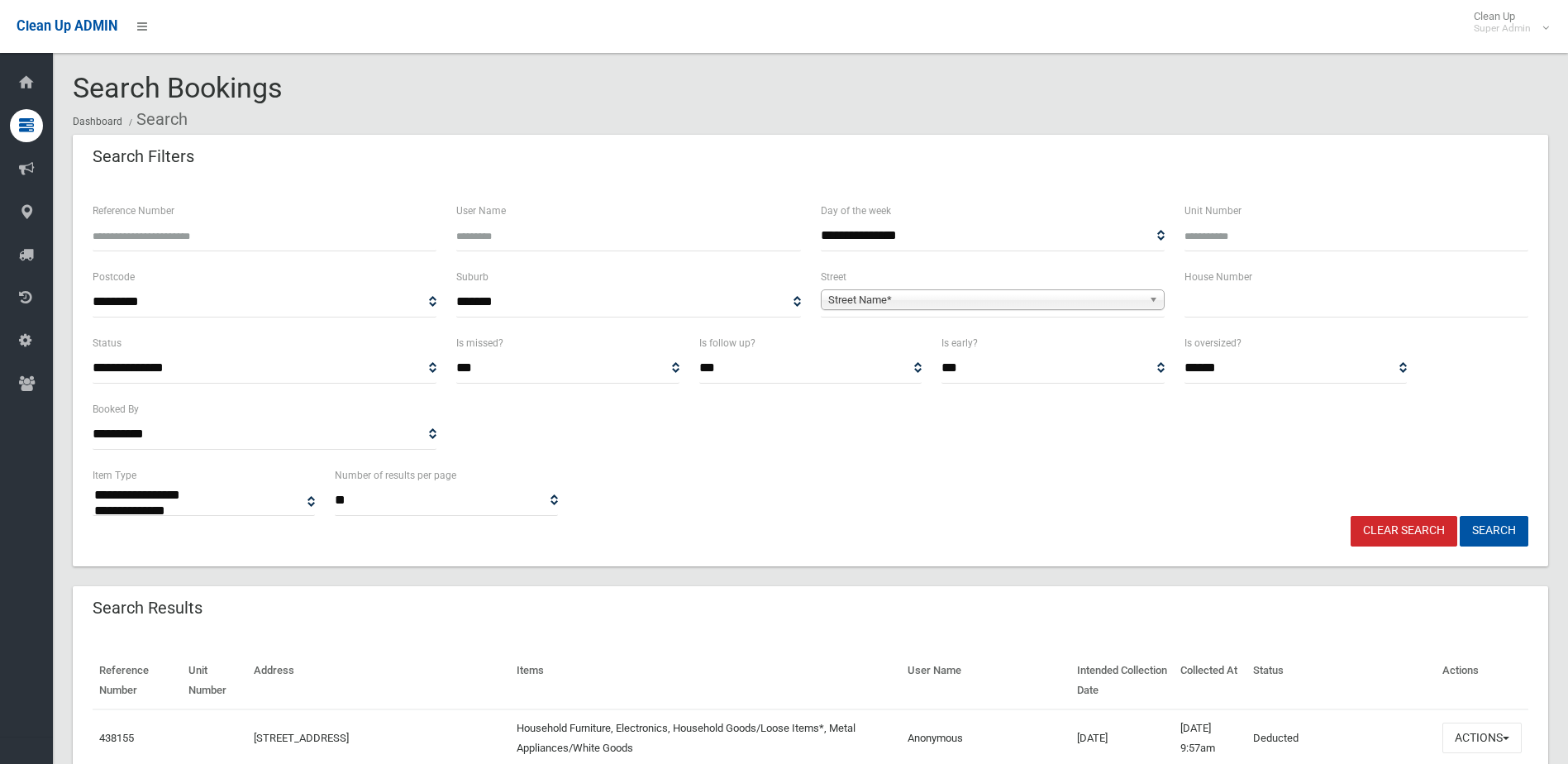
select select
click at [154, 234] on input "Reference Number" at bounding box center [264, 235] width 344 height 31
type input "*******"
click at [1460, 516] on button "Search" at bounding box center [1494, 530] width 69 height 31
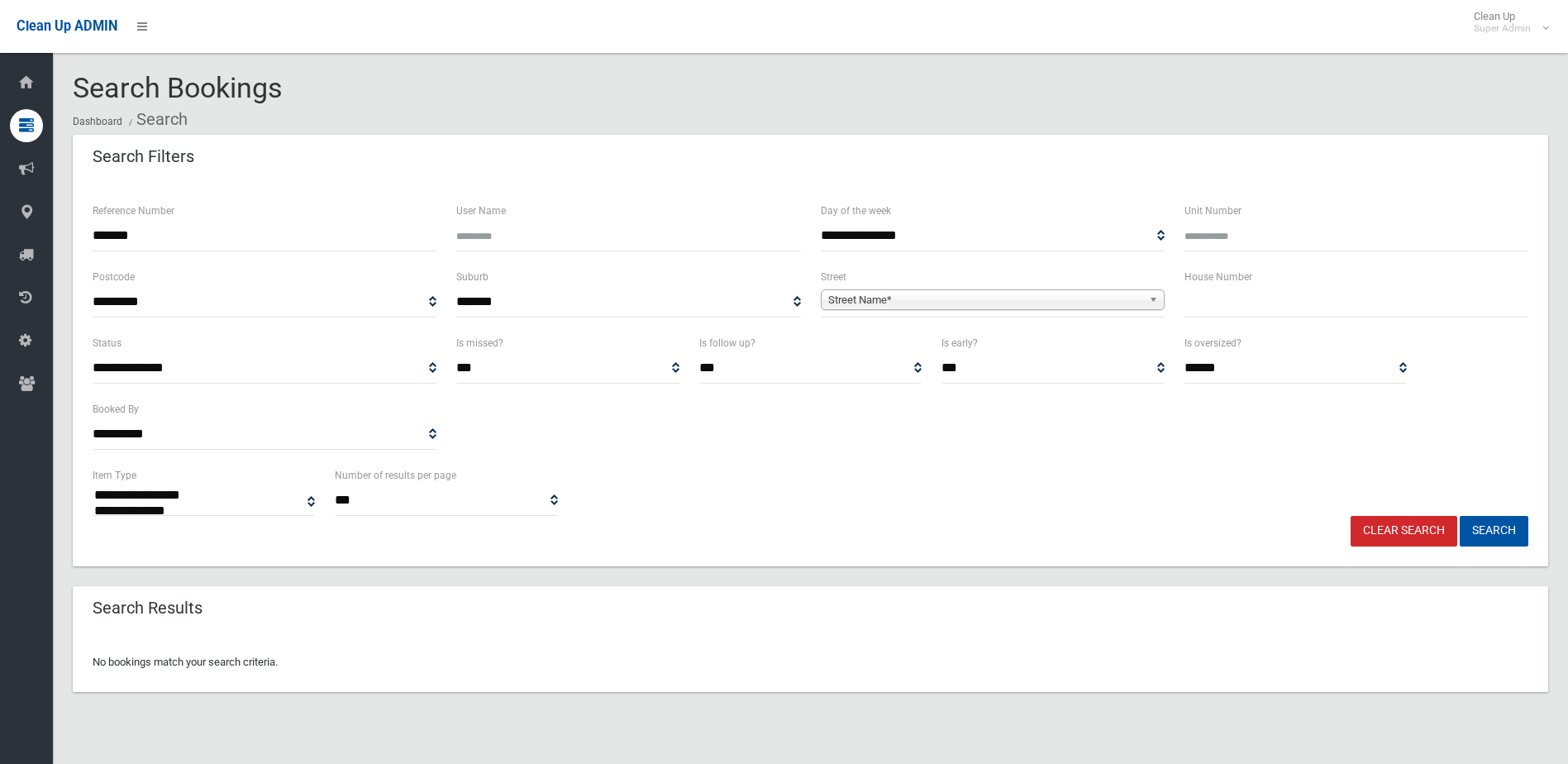
select select
drag, startPoint x: 174, startPoint y: 235, endPoint x: 62, endPoint y: 237, distance: 112.0
click at [62, 237] on section "**********" at bounding box center [810, 403] width 1514 height 659
type input "******"
click at [1460, 516] on button "Search" at bounding box center [1494, 530] width 69 height 31
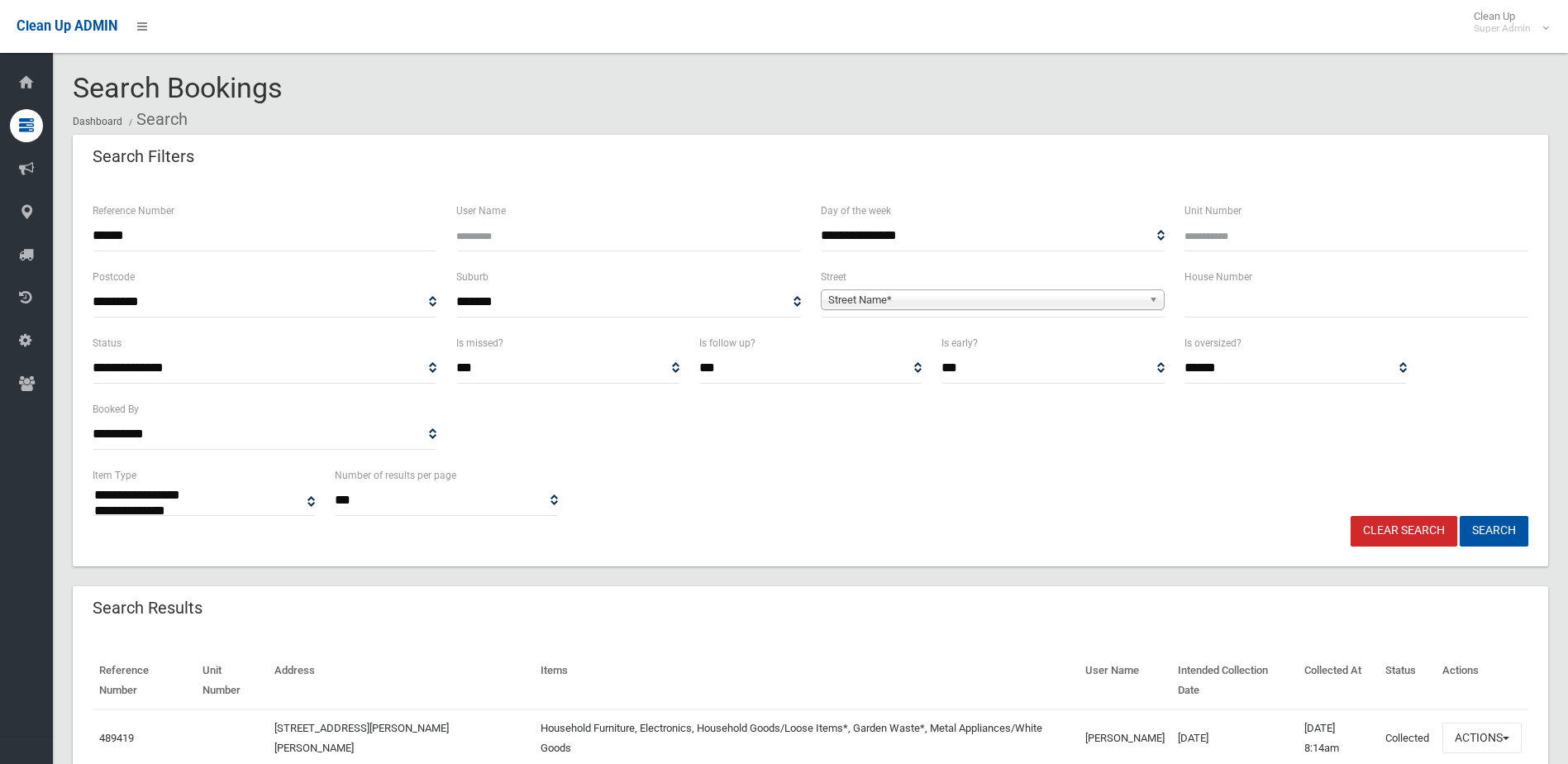
select select
click at [1467, 723] on button "Actions" at bounding box center [1482, 738] width 79 height 31
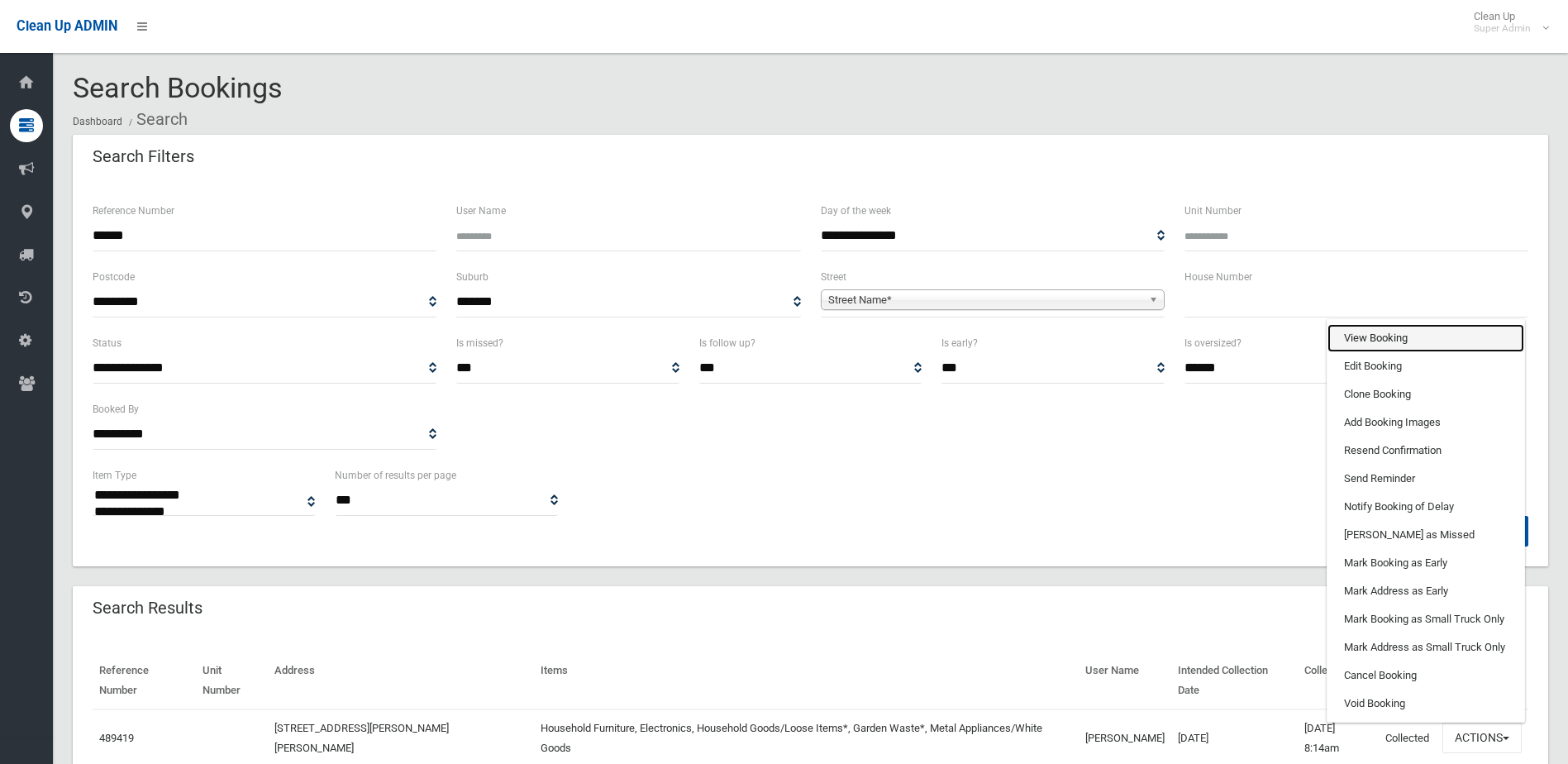
click at [1362, 324] on link "View Booking" at bounding box center [1425, 338] width 196 height 28
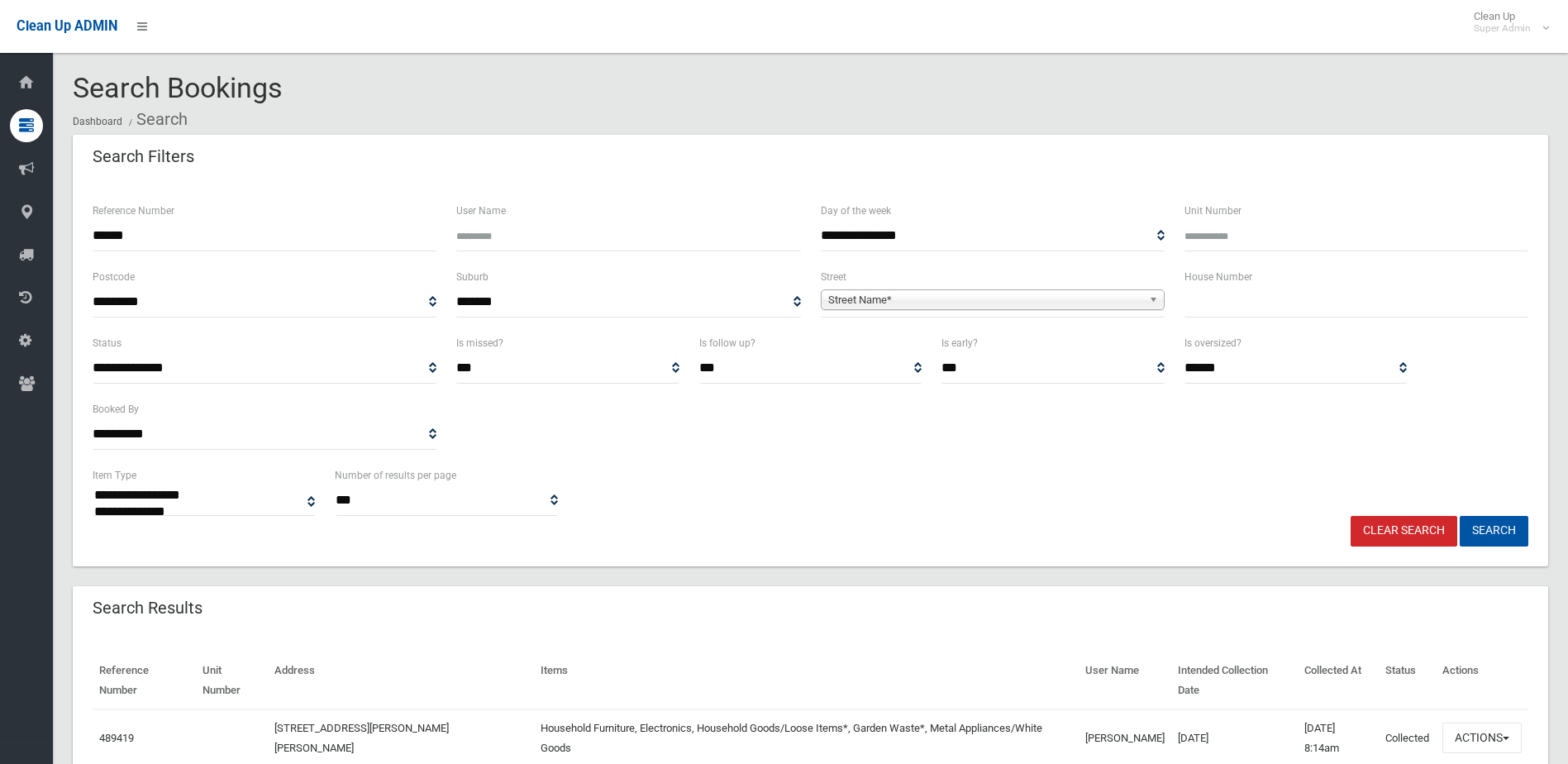
drag, startPoint x: 85, startPoint y: 232, endPoint x: 68, endPoint y: 232, distance: 17.0
click at [68, 232] on section "**********" at bounding box center [810, 459] width 1514 height 773
type input "******"
click at [1460, 516] on button "Search" at bounding box center [1494, 530] width 69 height 31
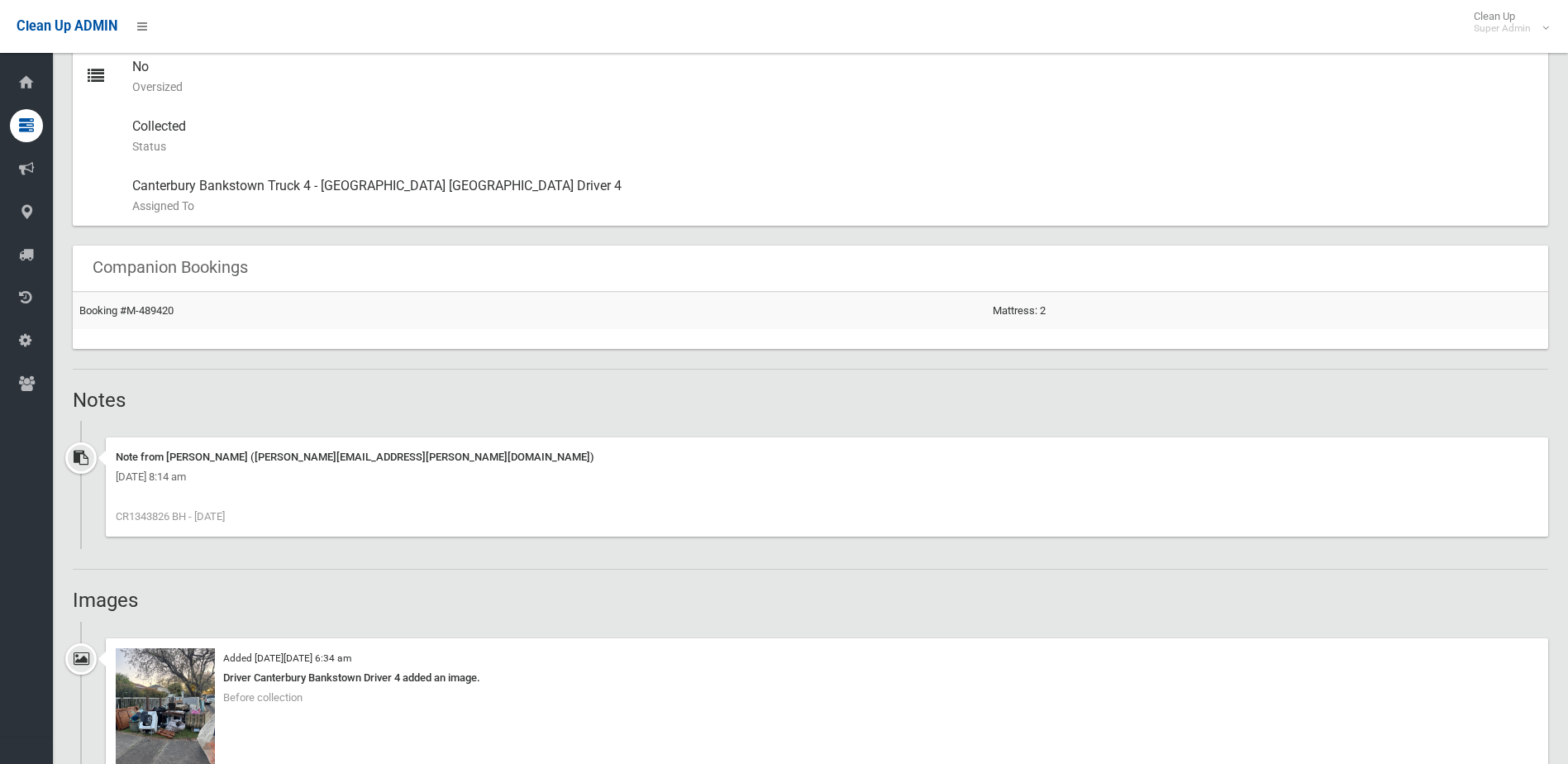
scroll to position [909, 0]
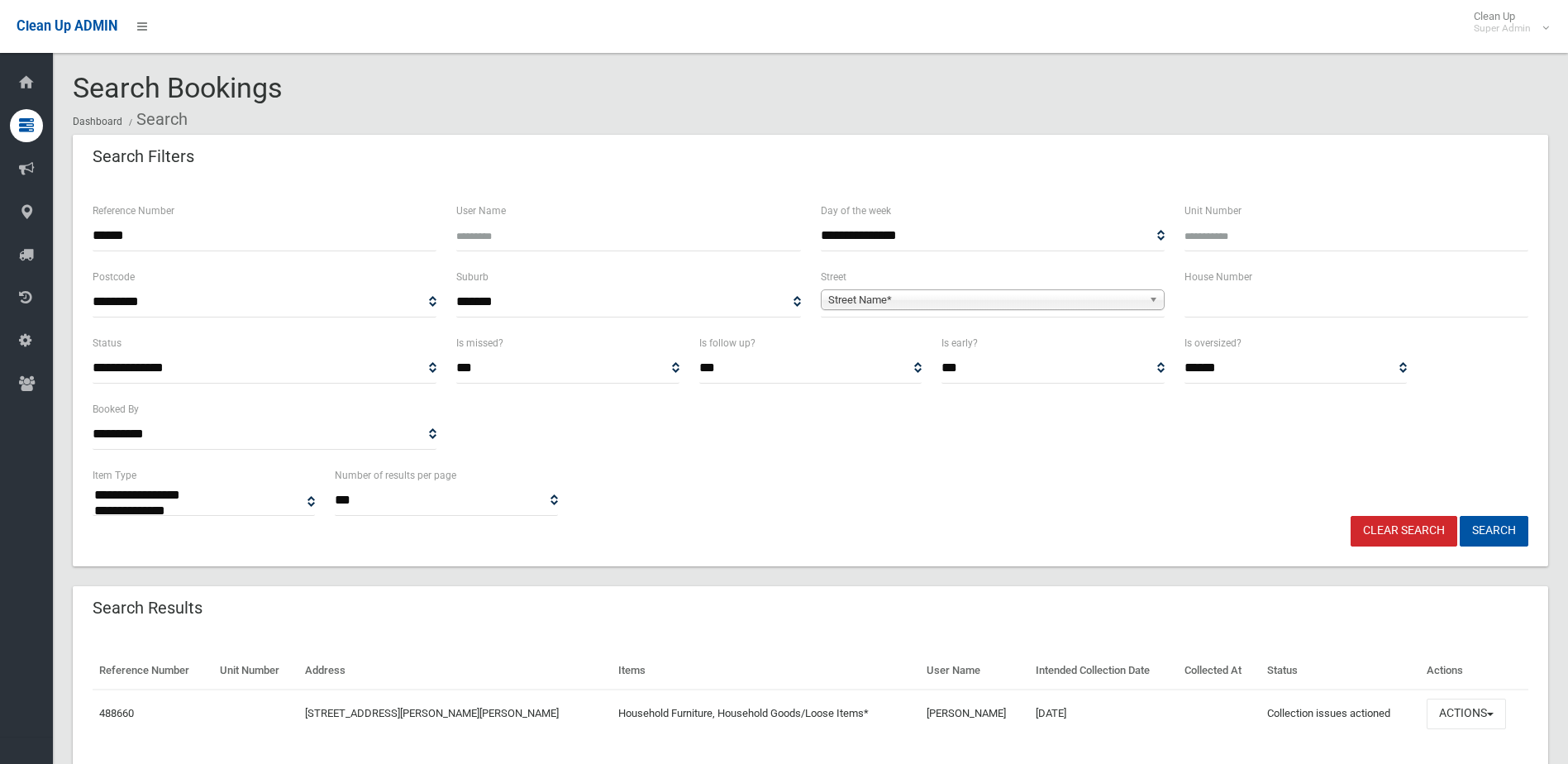
select select
click at [1461, 714] on button "Actions" at bounding box center [1466, 714] width 79 height 31
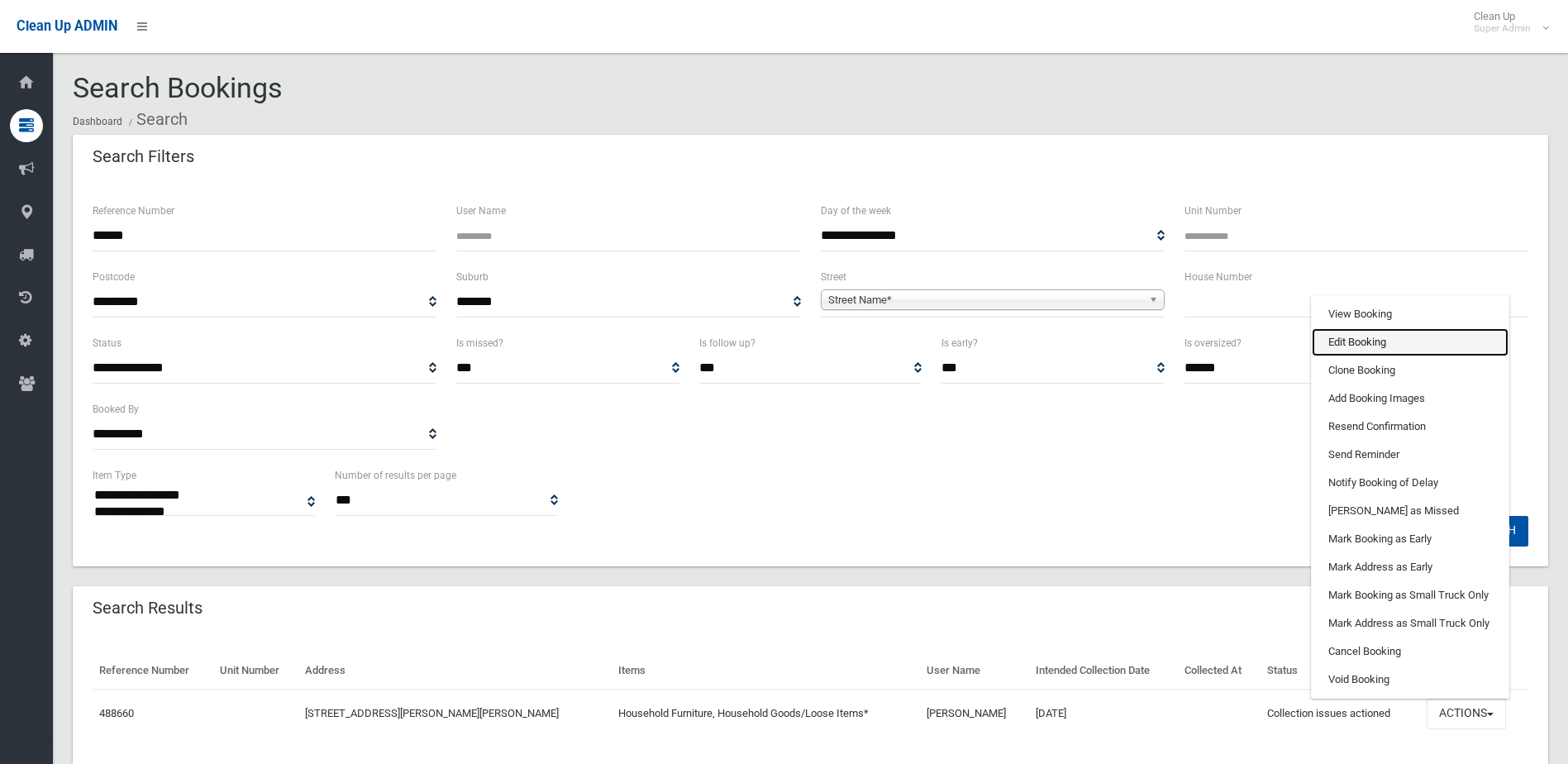
click at [1342, 340] on link "Edit Booking" at bounding box center [1409, 342] width 196 height 28
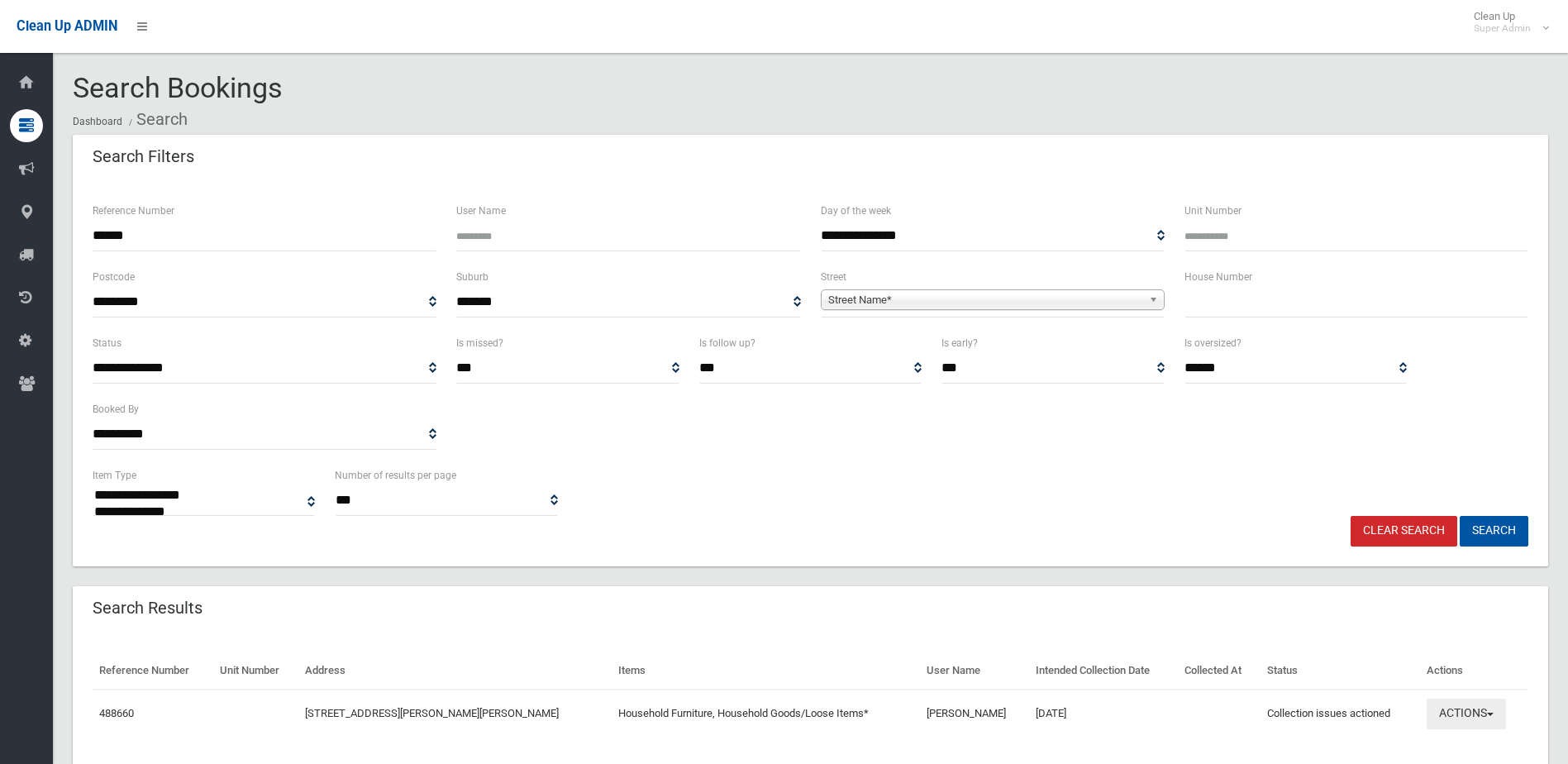
click at [1457, 707] on button "Actions" at bounding box center [1466, 714] width 79 height 31
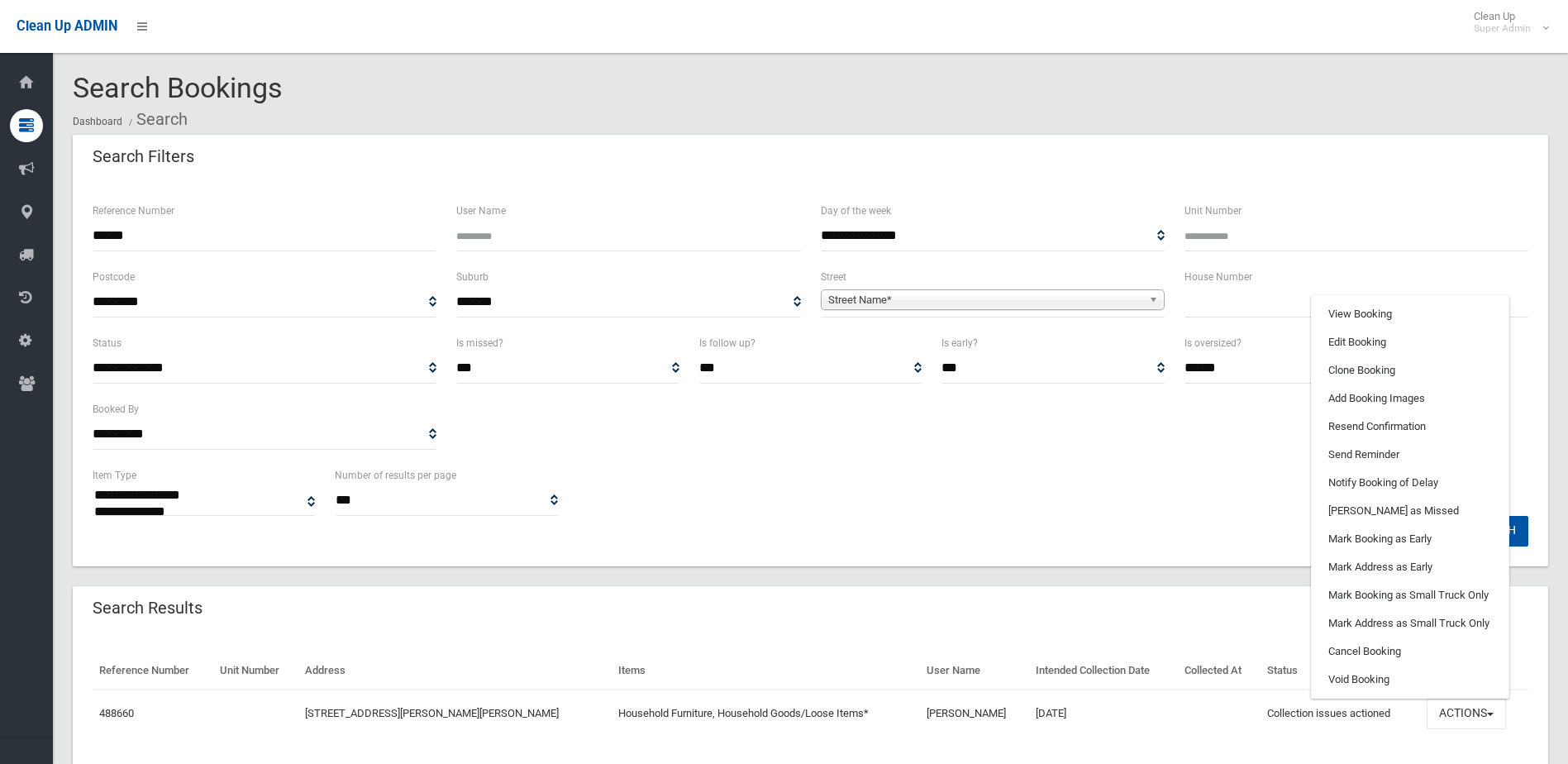
drag, startPoint x: 148, startPoint y: 233, endPoint x: 69, endPoint y: 233, distance: 79.0
click at [69, 233] on section "**********" at bounding box center [810, 445] width 1514 height 744
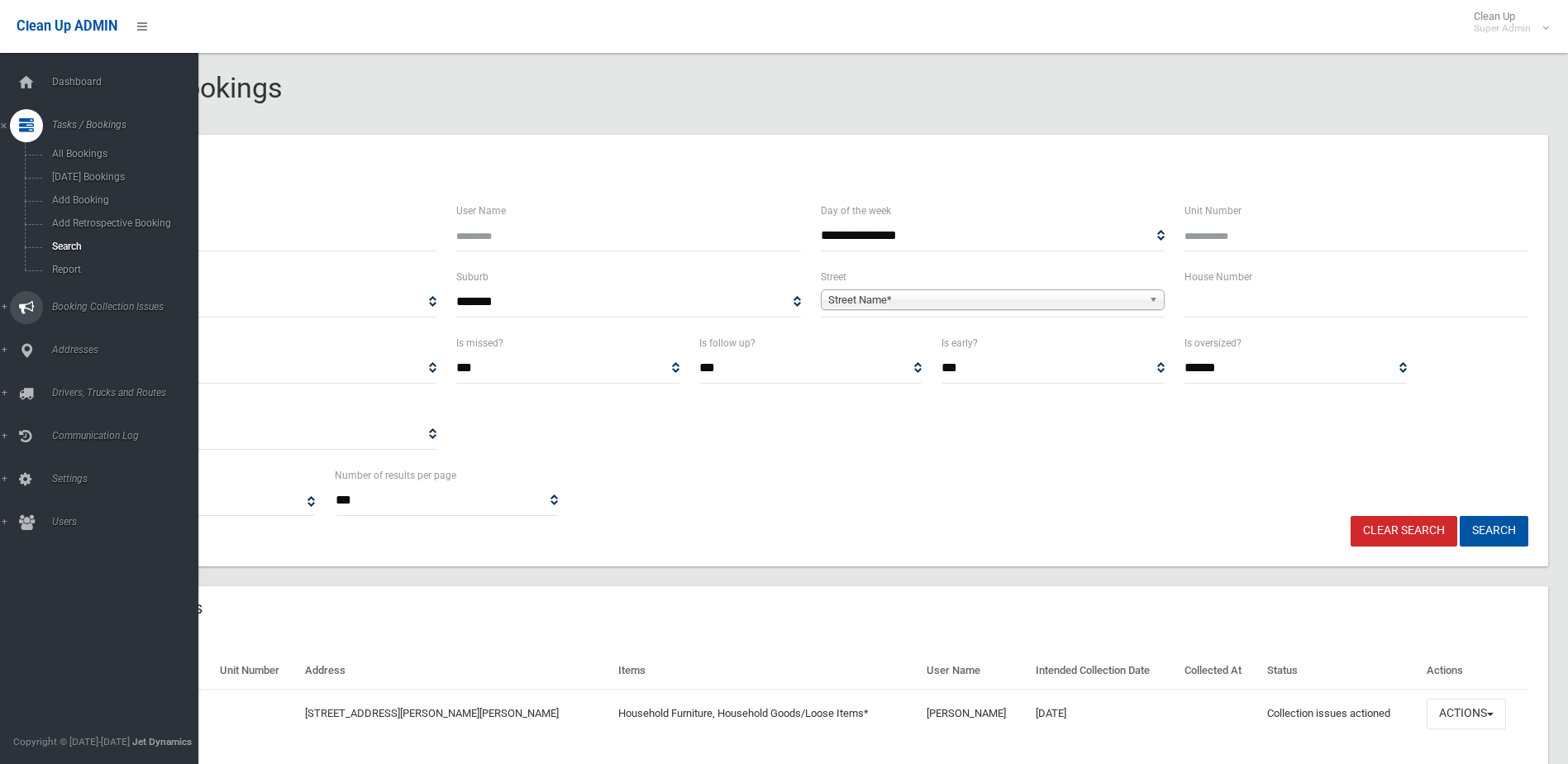
click at [80, 305] on span "Booking Collection Issues" at bounding box center [129, 306] width 164 height 11
click at [97, 197] on span "All Reported Issues" at bounding box center [122, 197] width 150 height 11
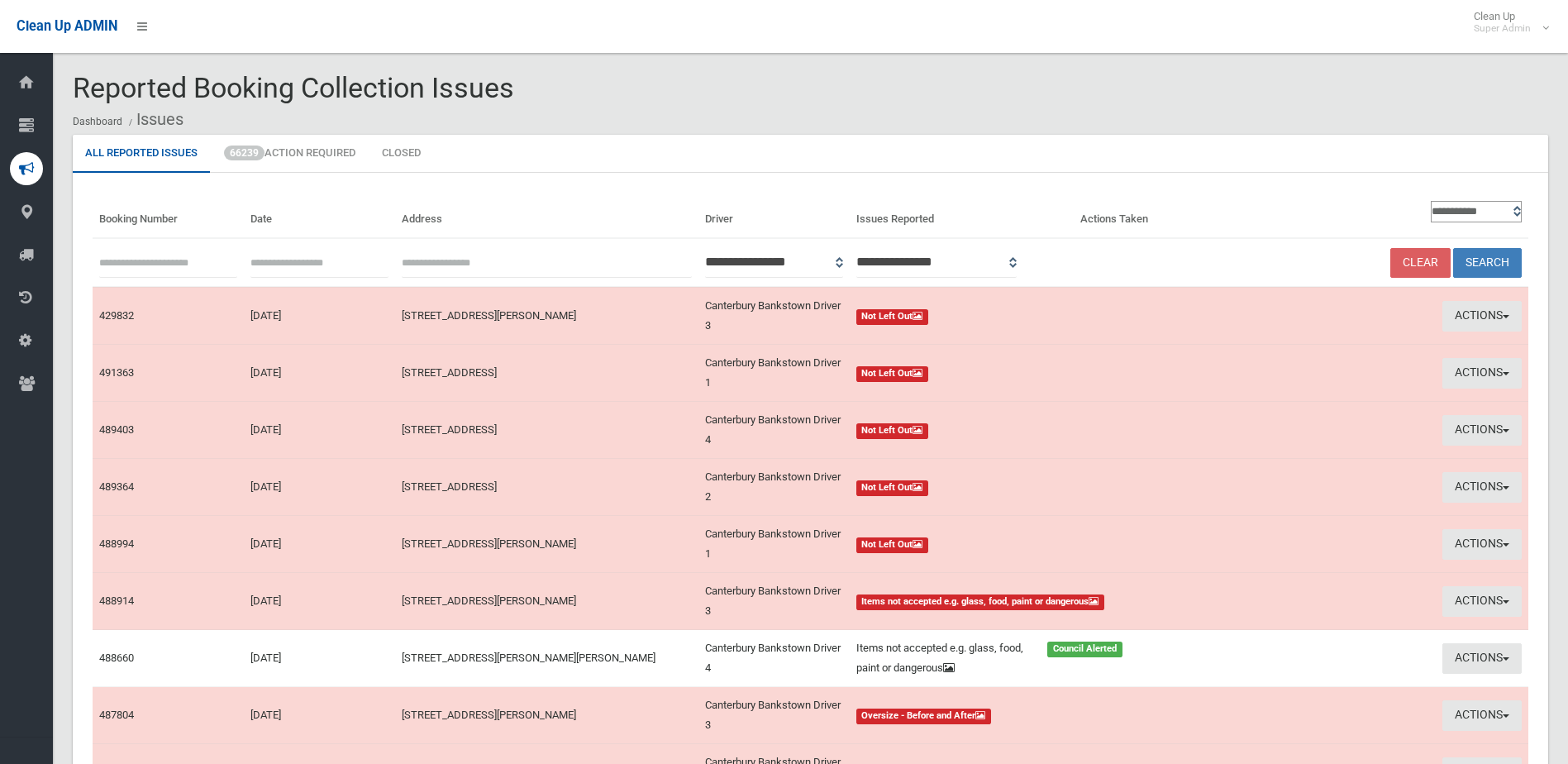
paste input "******"
type input "******"
click at [1480, 248] on button "Search" at bounding box center [1487, 263] width 69 height 31
click at [1483, 258] on button "Search" at bounding box center [1487, 263] width 69 height 31
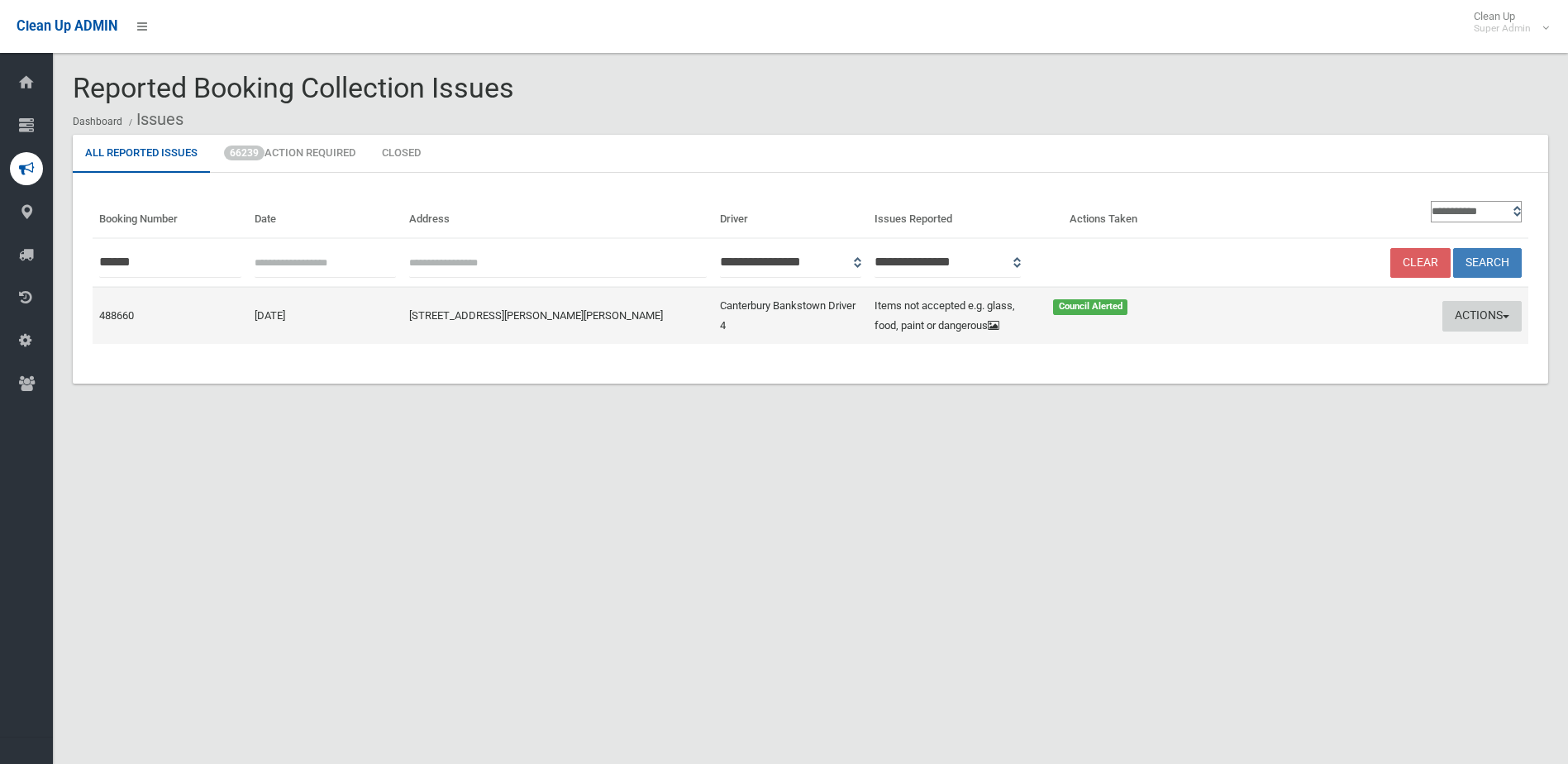
click at [1481, 309] on button "Actions" at bounding box center [1482, 315] width 79 height 31
click at [1341, 367] on link "Edit Actions Taken" at bounding box center [1323, 379] width 196 height 28
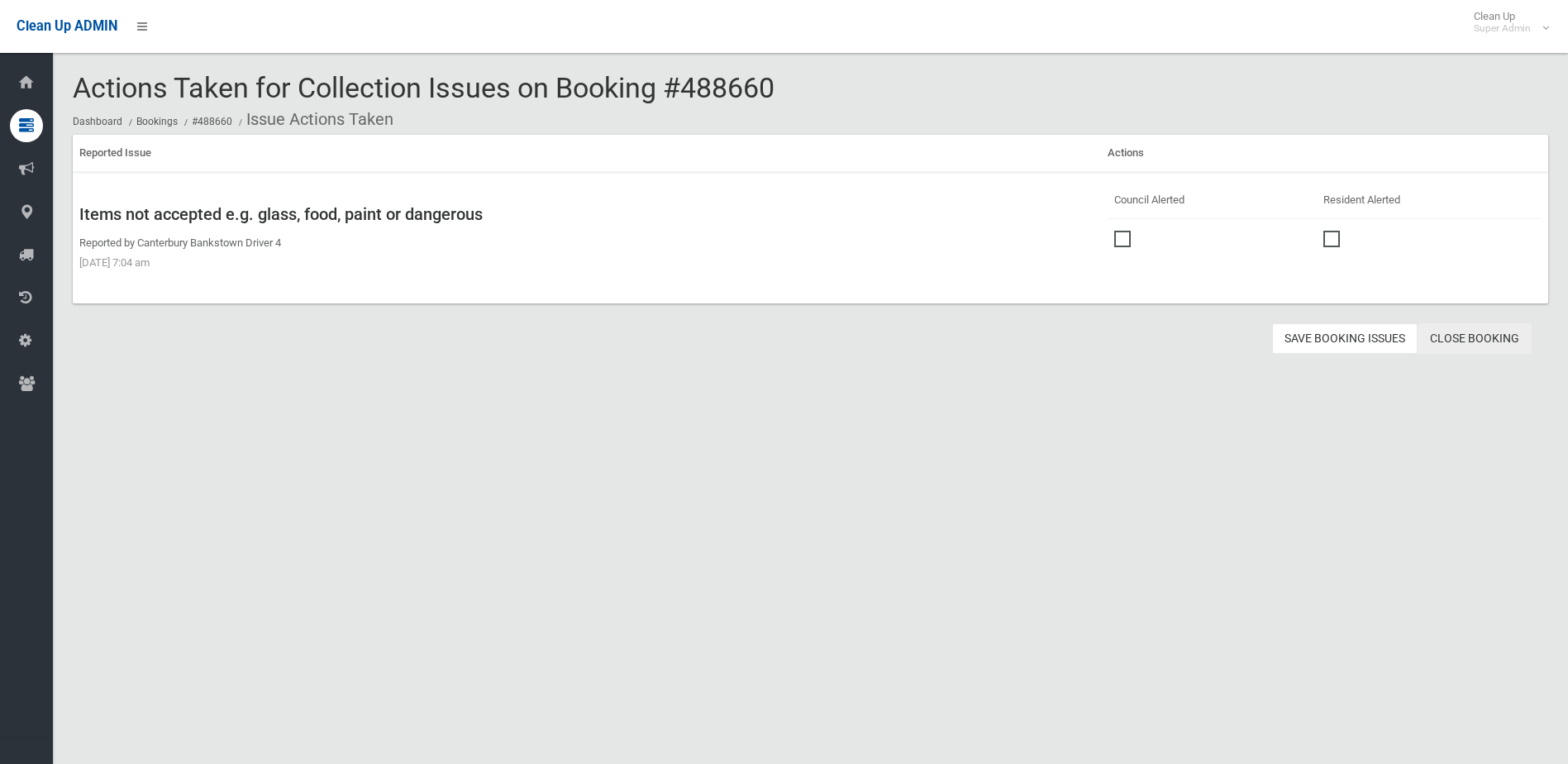
click at [1490, 332] on link "Close Booking" at bounding box center [1474, 338] width 114 height 31
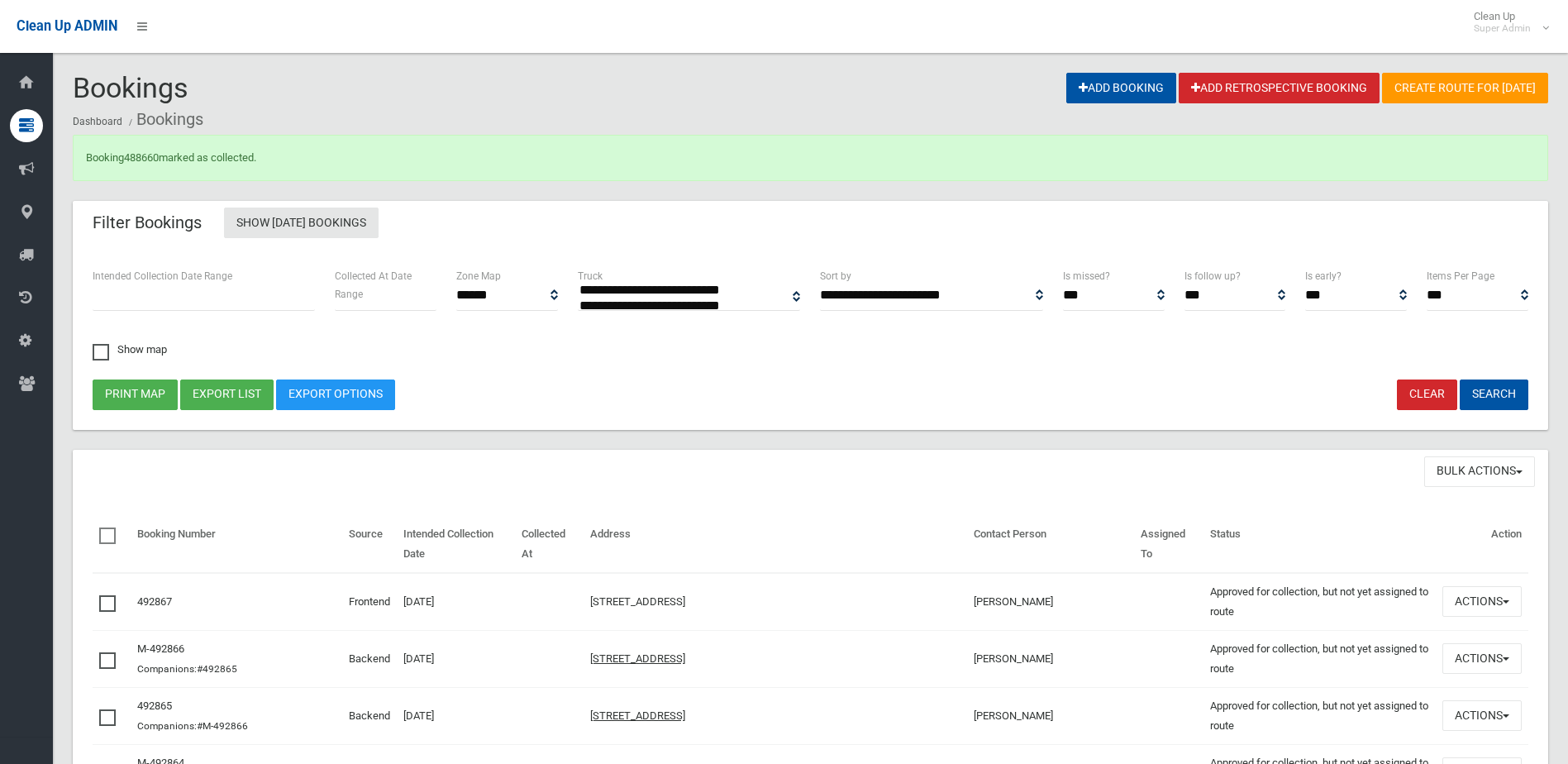
select select
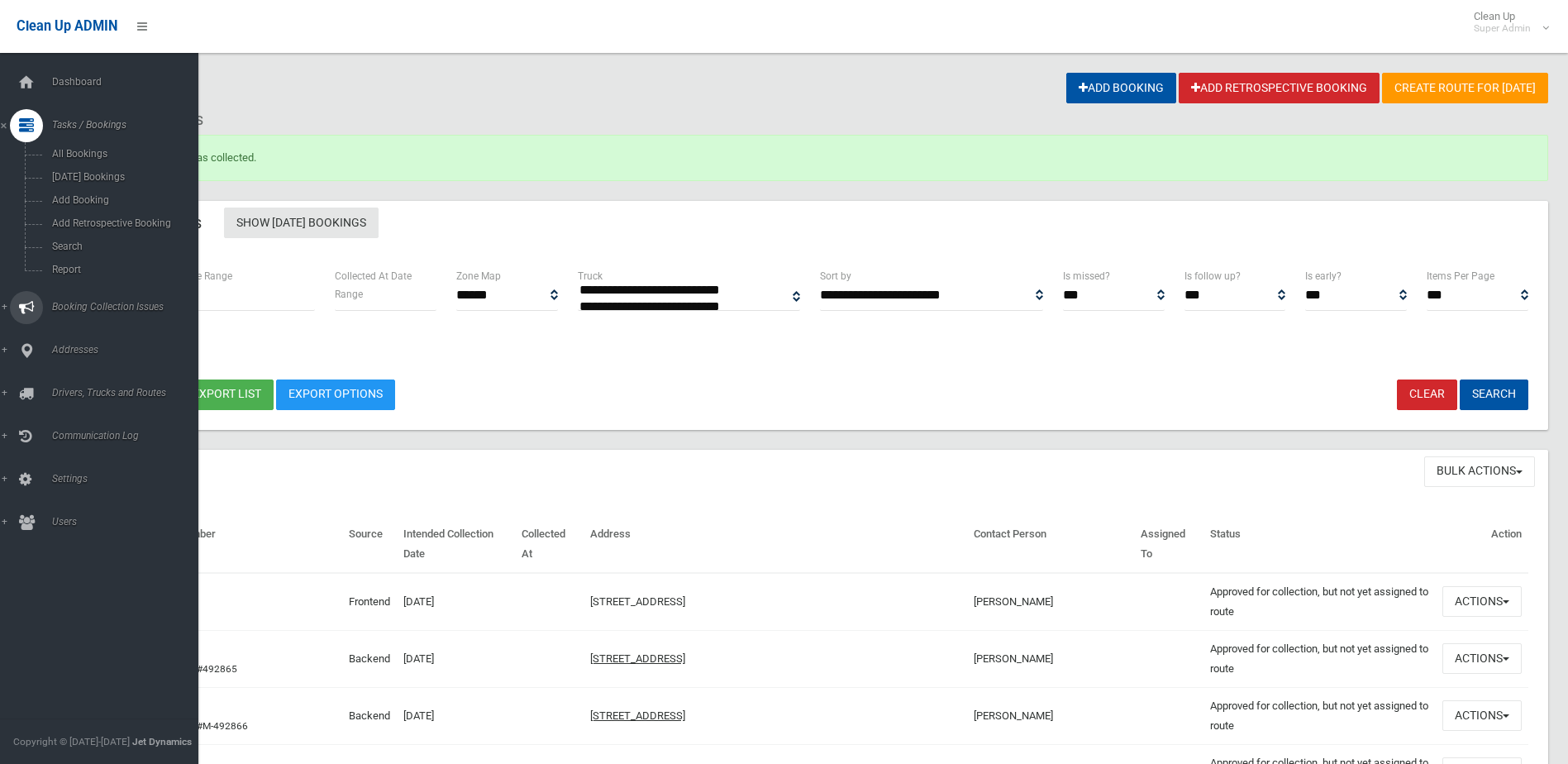
click at [83, 307] on span "Booking Collection Issues" at bounding box center [129, 306] width 164 height 11
click at [75, 123] on span "Tasks / Bookings" at bounding box center [129, 124] width 164 height 11
click at [73, 247] on span "Search" at bounding box center [122, 246] width 150 height 11
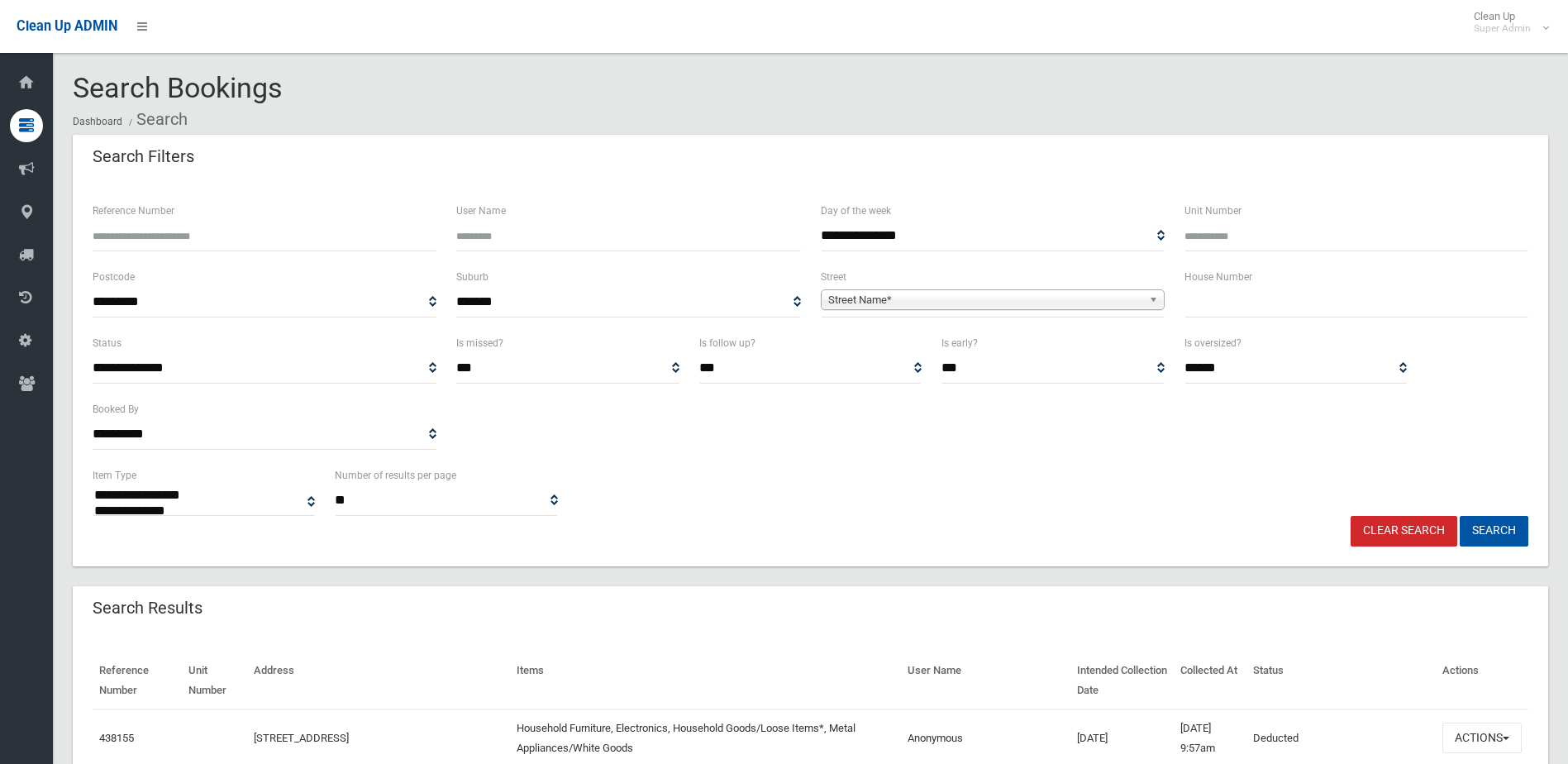
select select
click at [200, 237] on input "Reference Number" at bounding box center [264, 235] width 344 height 31
type input "******"
click at [1460, 516] on button "Search" at bounding box center [1494, 530] width 69 height 31
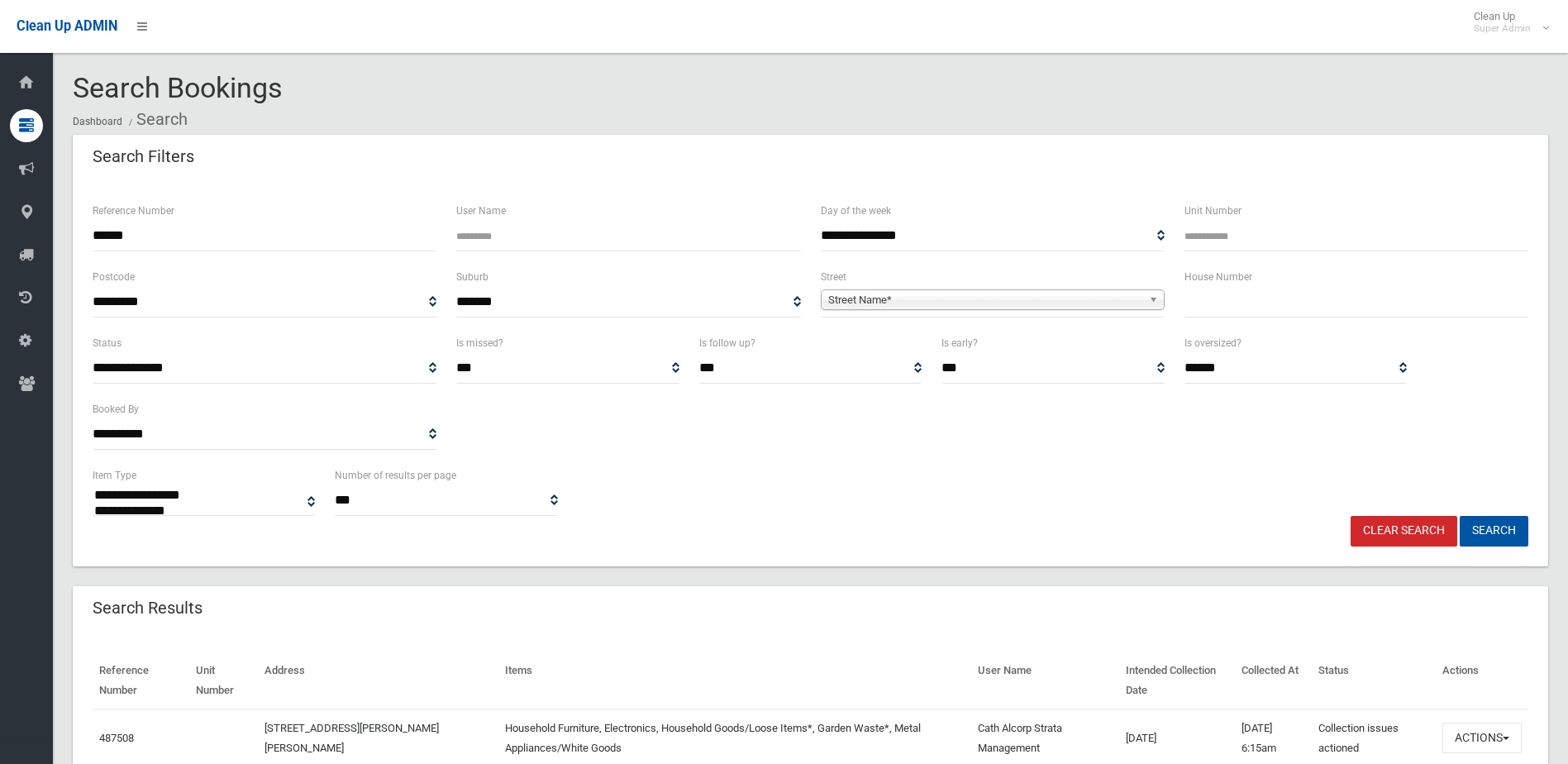
select select
click at [1483, 731] on button "Actions" at bounding box center [1482, 738] width 79 height 31
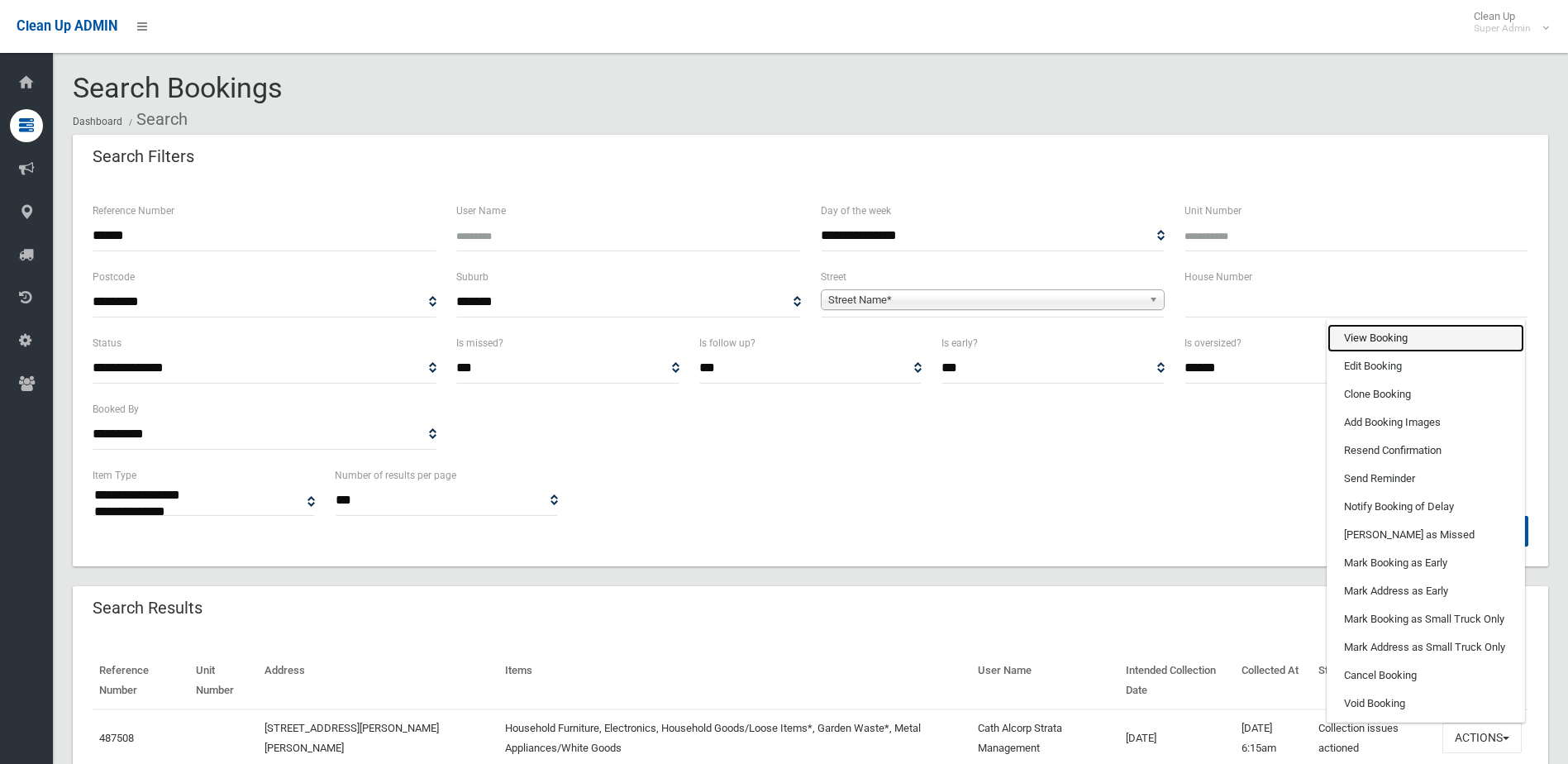
click at [1367, 325] on link "View Booking" at bounding box center [1425, 338] width 196 height 28
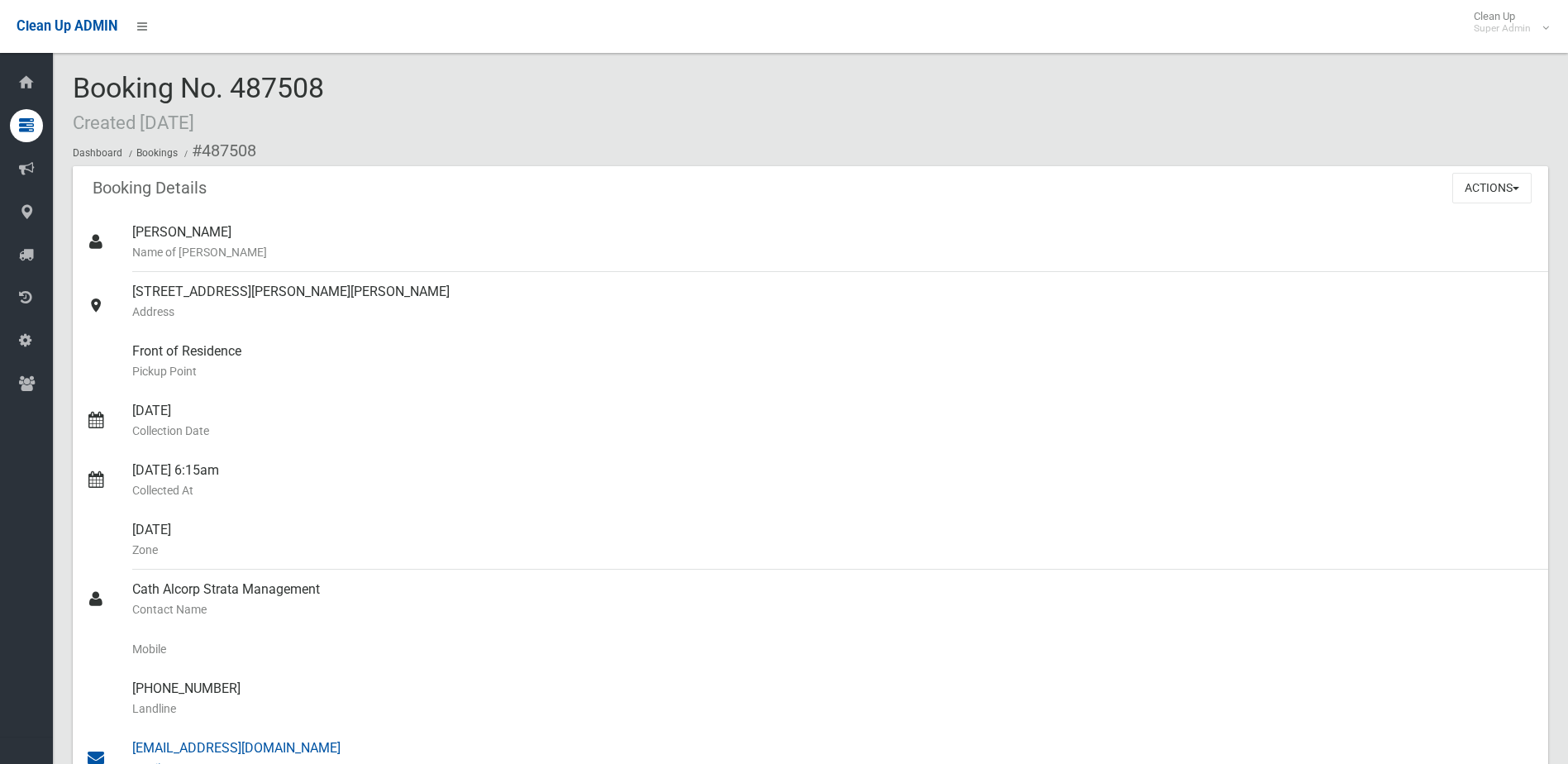
drag, startPoint x: 133, startPoint y: 588, endPoint x: 315, endPoint y: 747, distance: 241.7
click at [315, 747] on ul "[PERSON_NAME] Name of [PERSON_NAME] [STREET_ADDRESS][PERSON_NAME][PERSON_NAME] …" at bounding box center [810, 658] width 1475 height 893
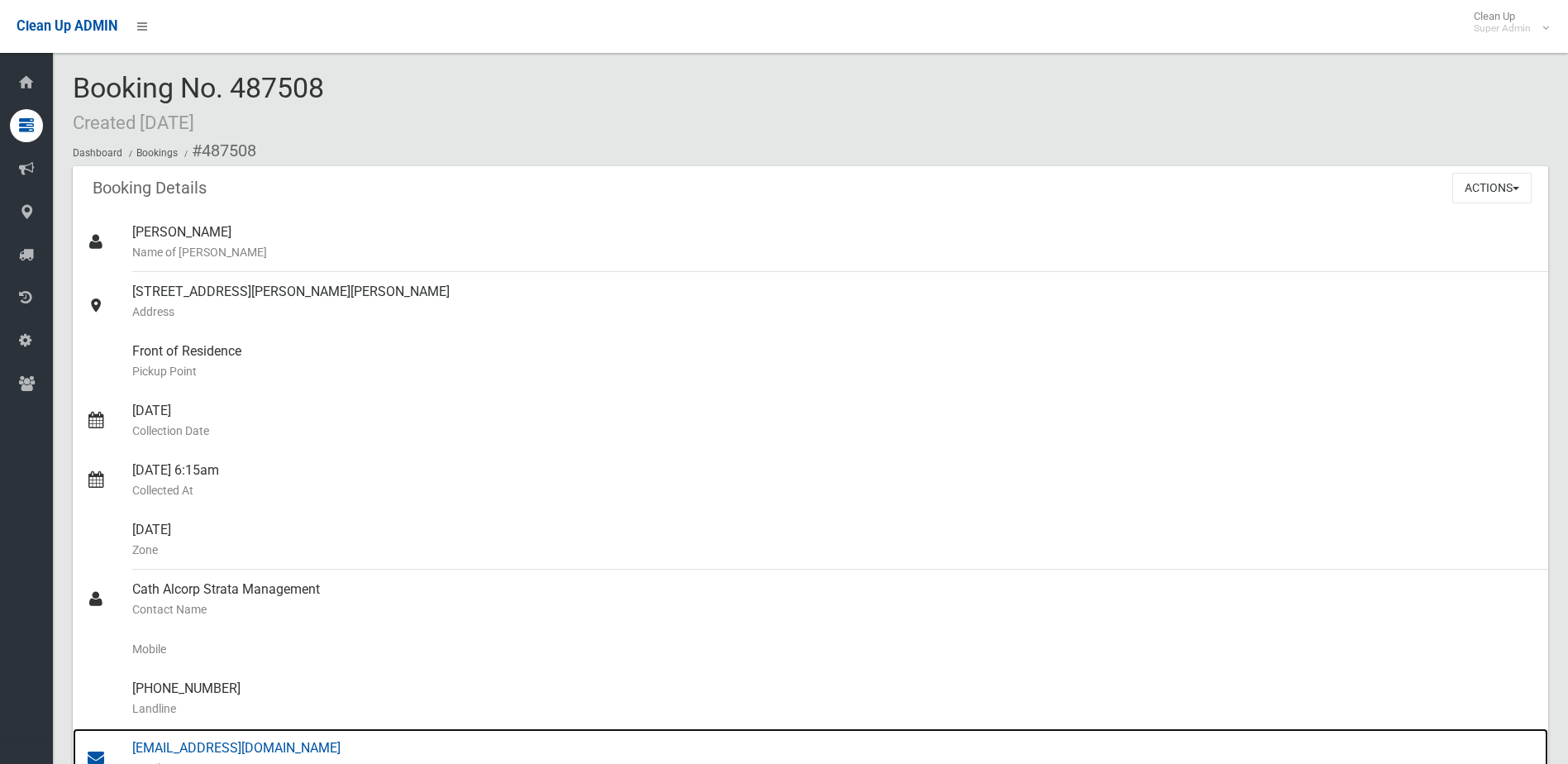
copy ul "Cath Alcorp Strata Management Contact Name Mobile [PHONE_NUMBER] Landline [EMAI…"
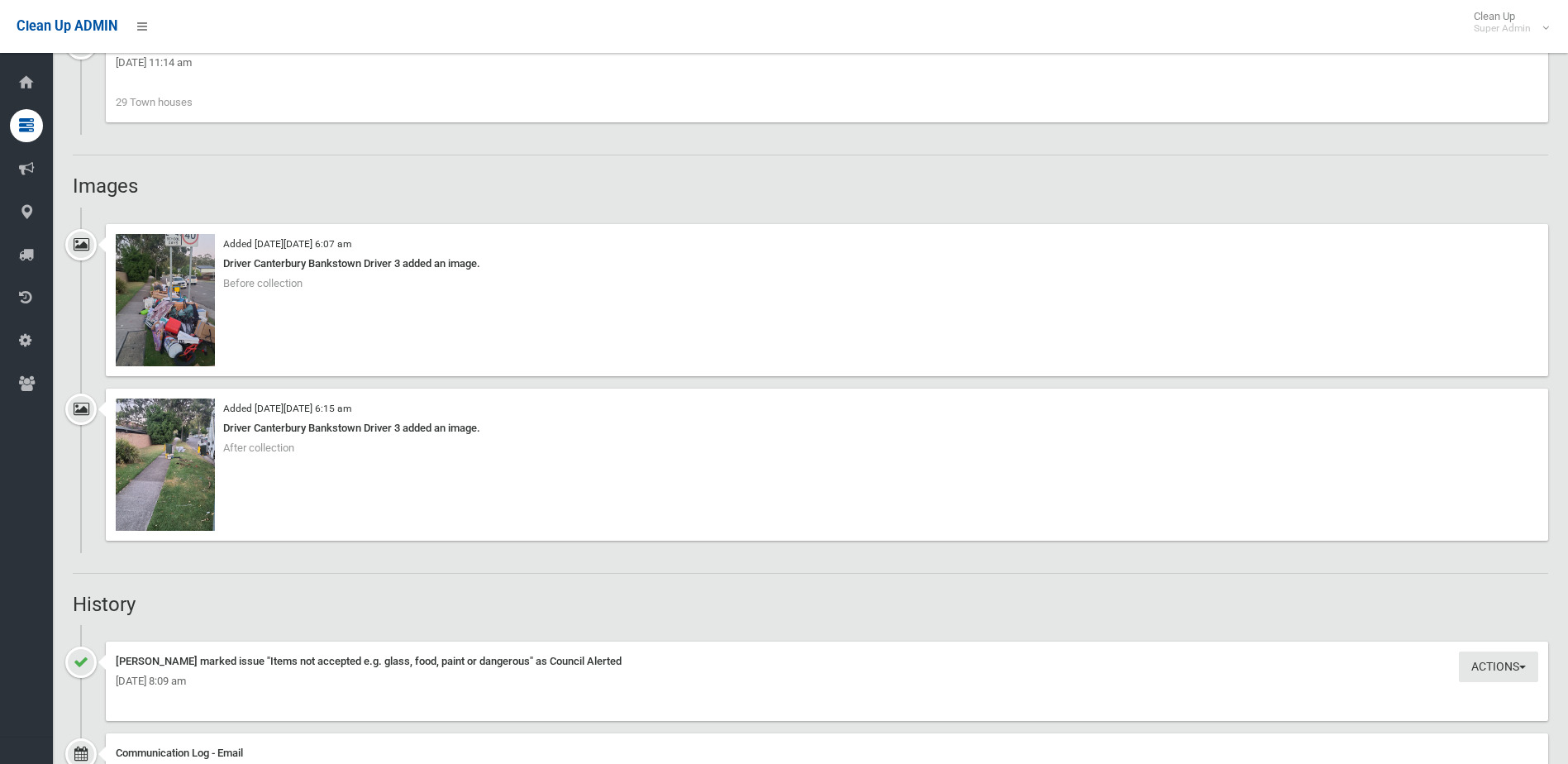
scroll to position [1406, 0]
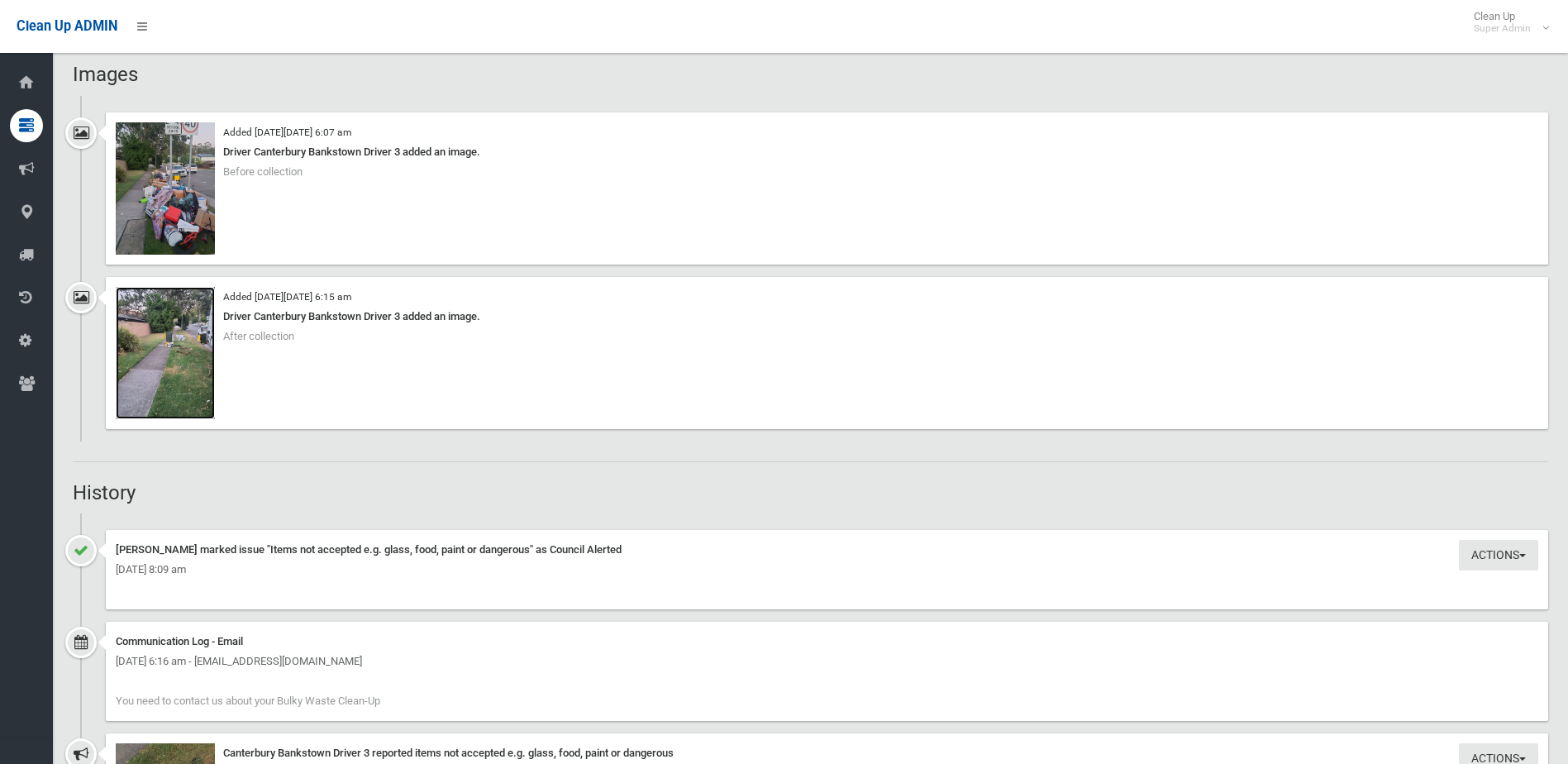
click at [163, 342] on img at bounding box center [165, 353] width 100 height 132
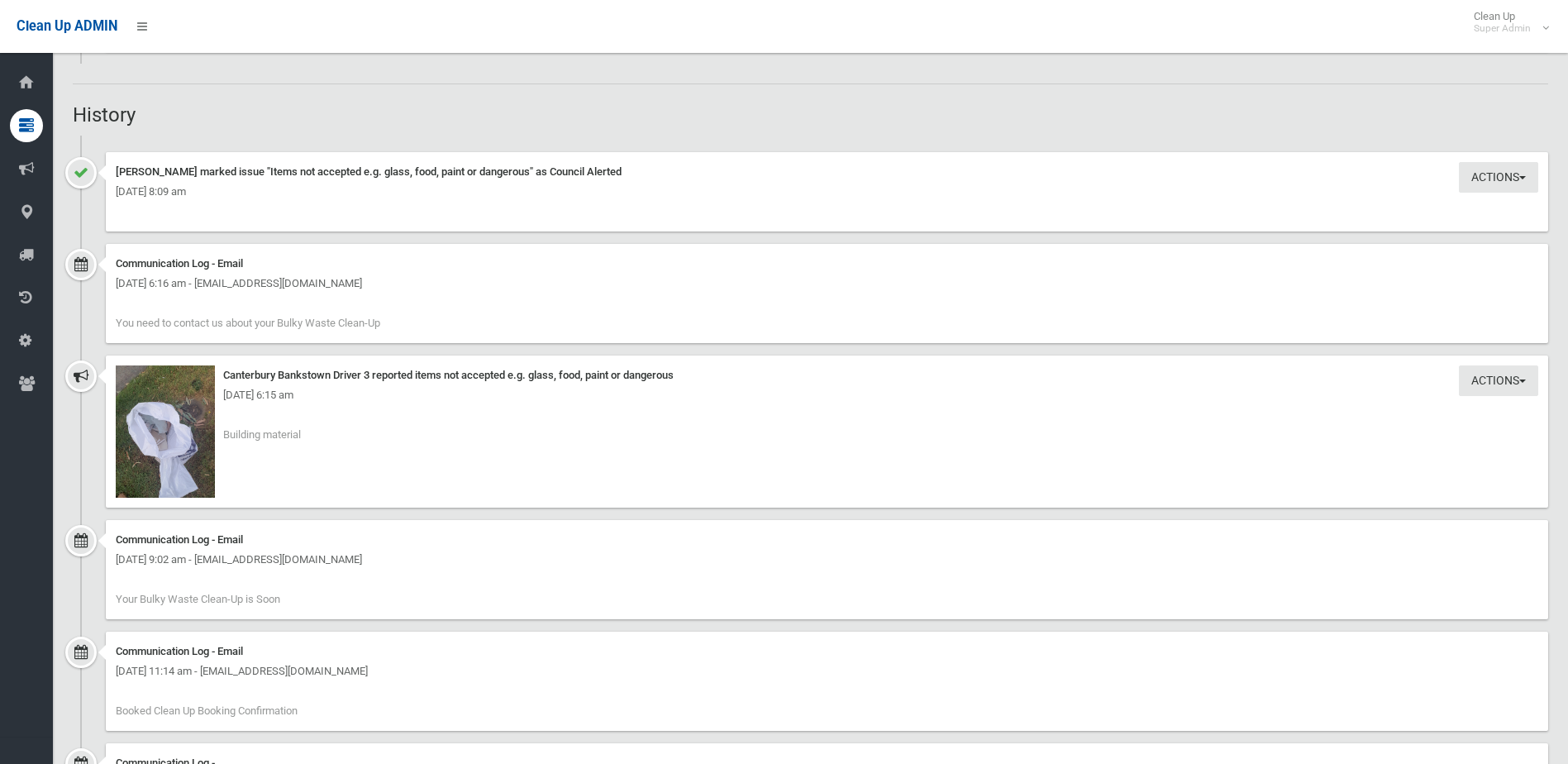
scroll to position [1902, 0]
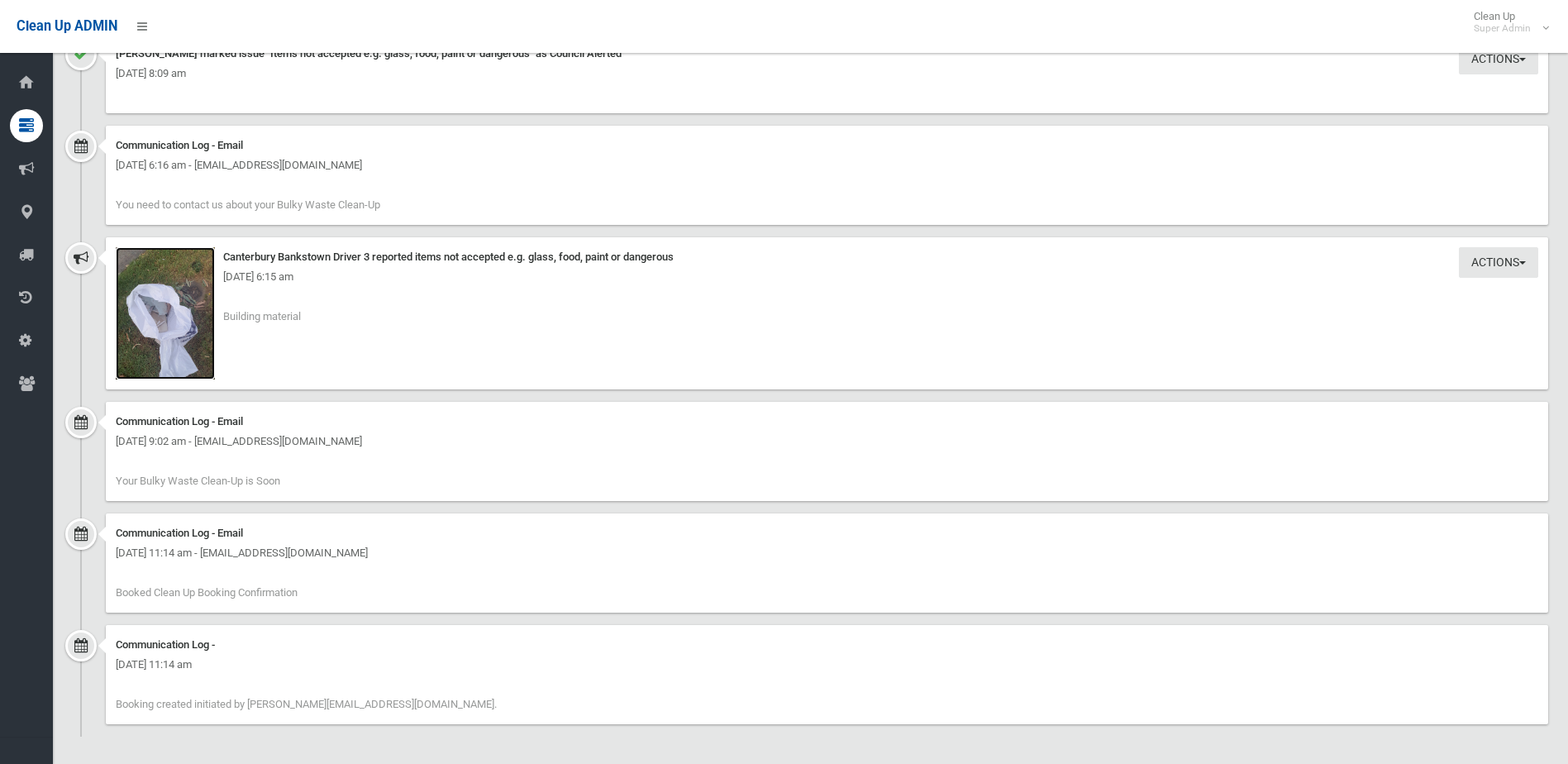
click at [177, 326] on img at bounding box center [165, 313] width 100 height 132
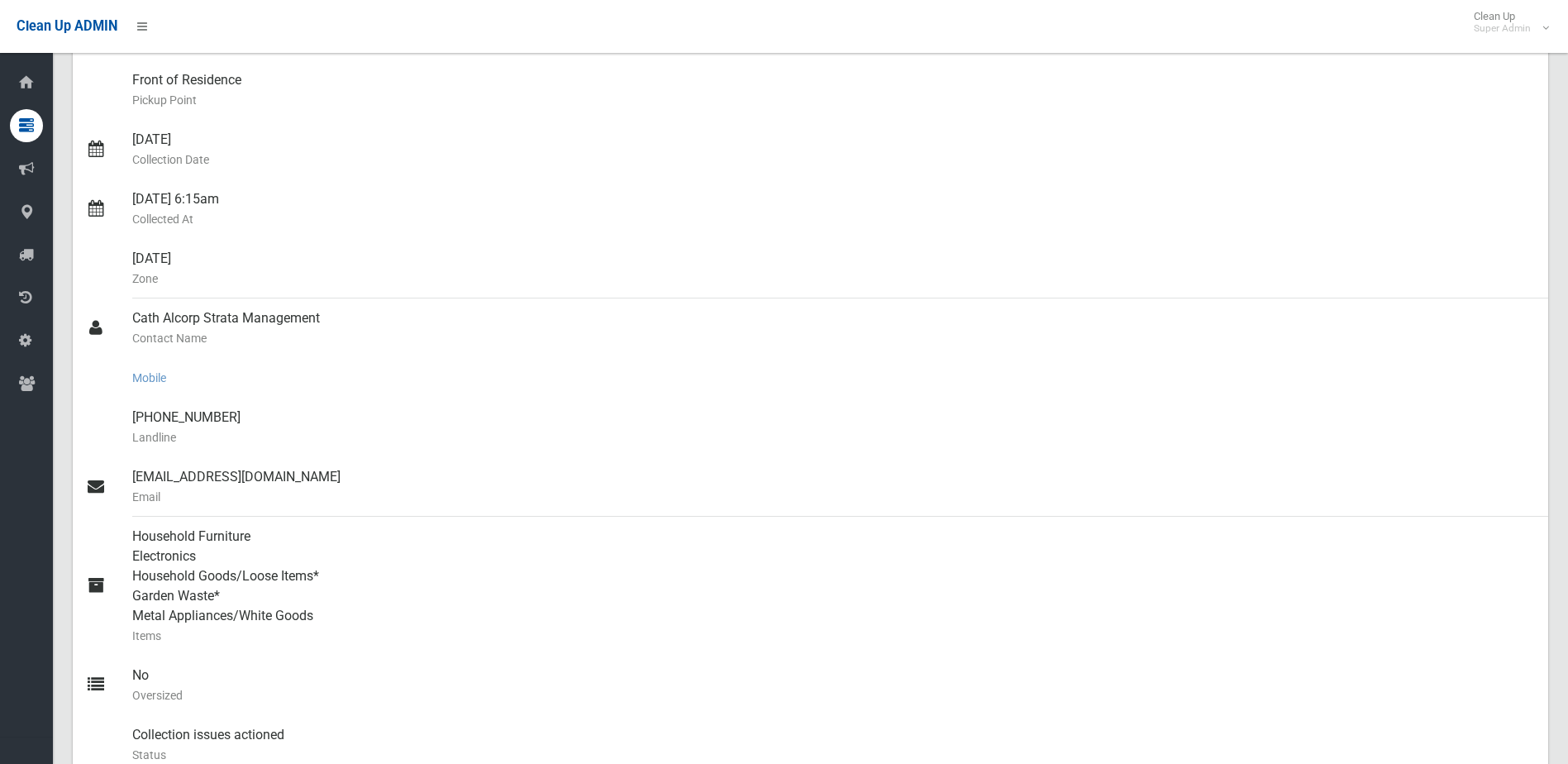
scroll to position [330, 0]
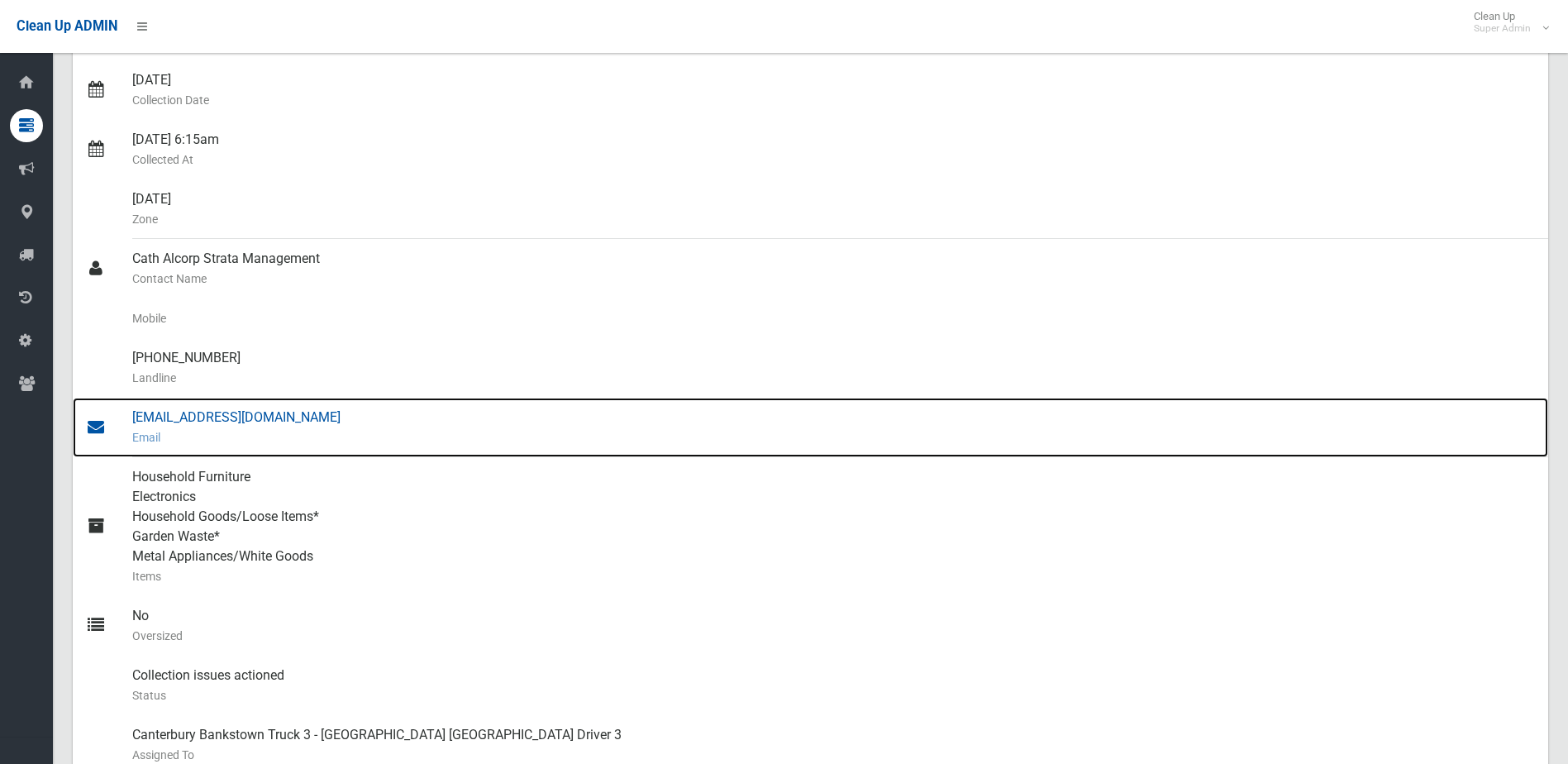
click at [215, 419] on div "[EMAIL_ADDRESS][DOMAIN_NAME] Email" at bounding box center [833, 427] width 1402 height 60
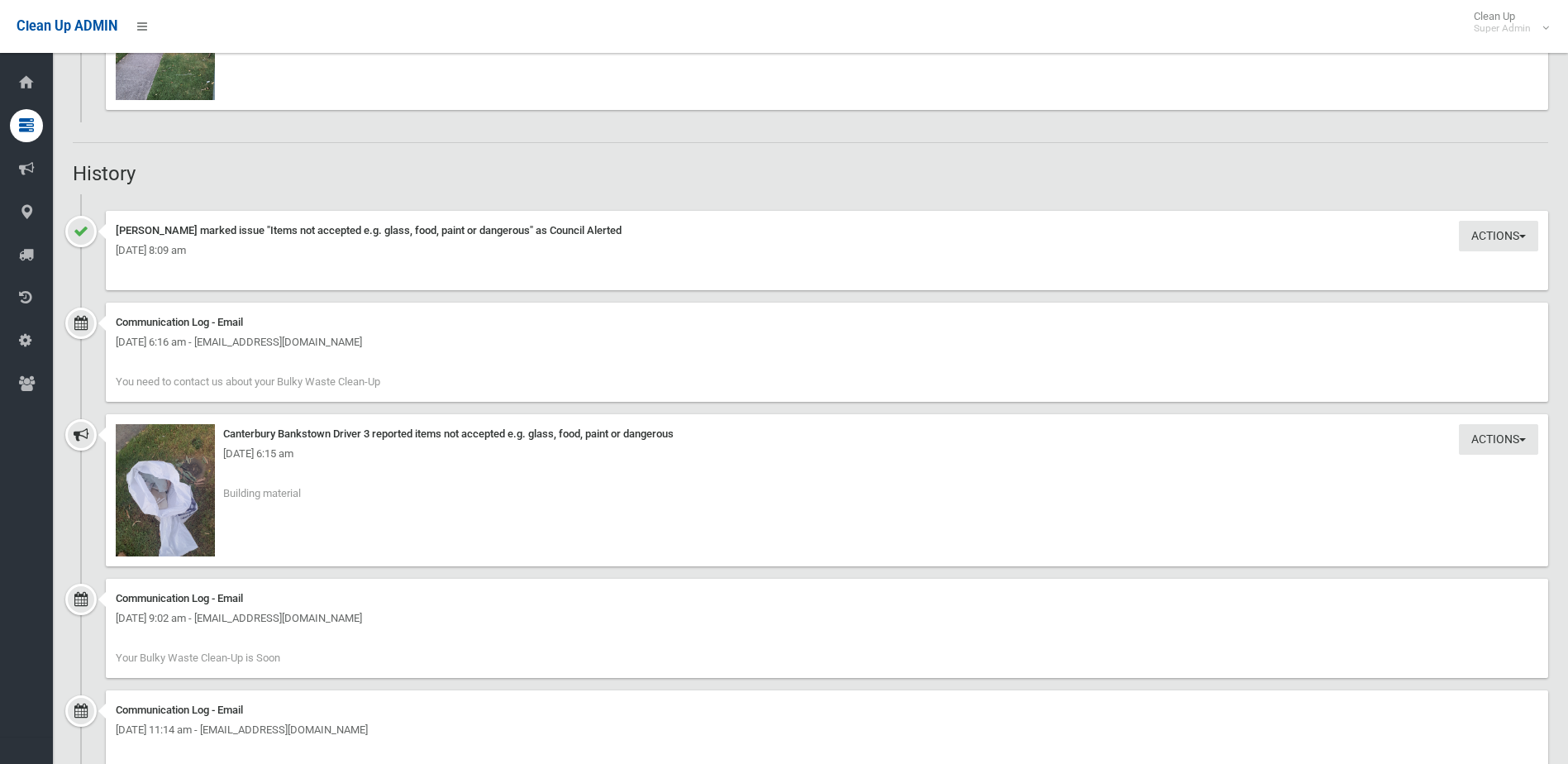
scroll to position [1406, 0]
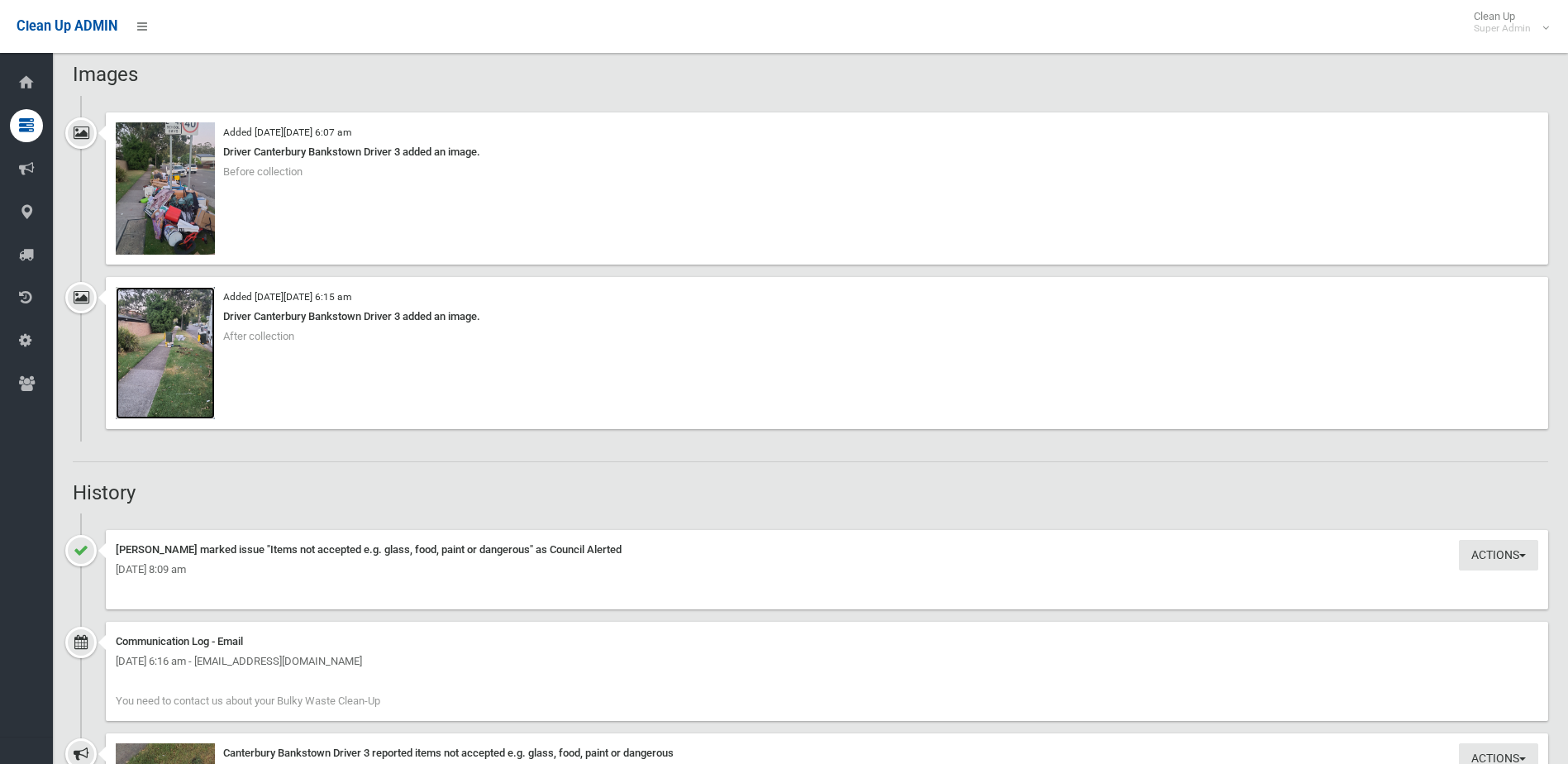
click at [181, 355] on img at bounding box center [165, 353] width 100 height 132
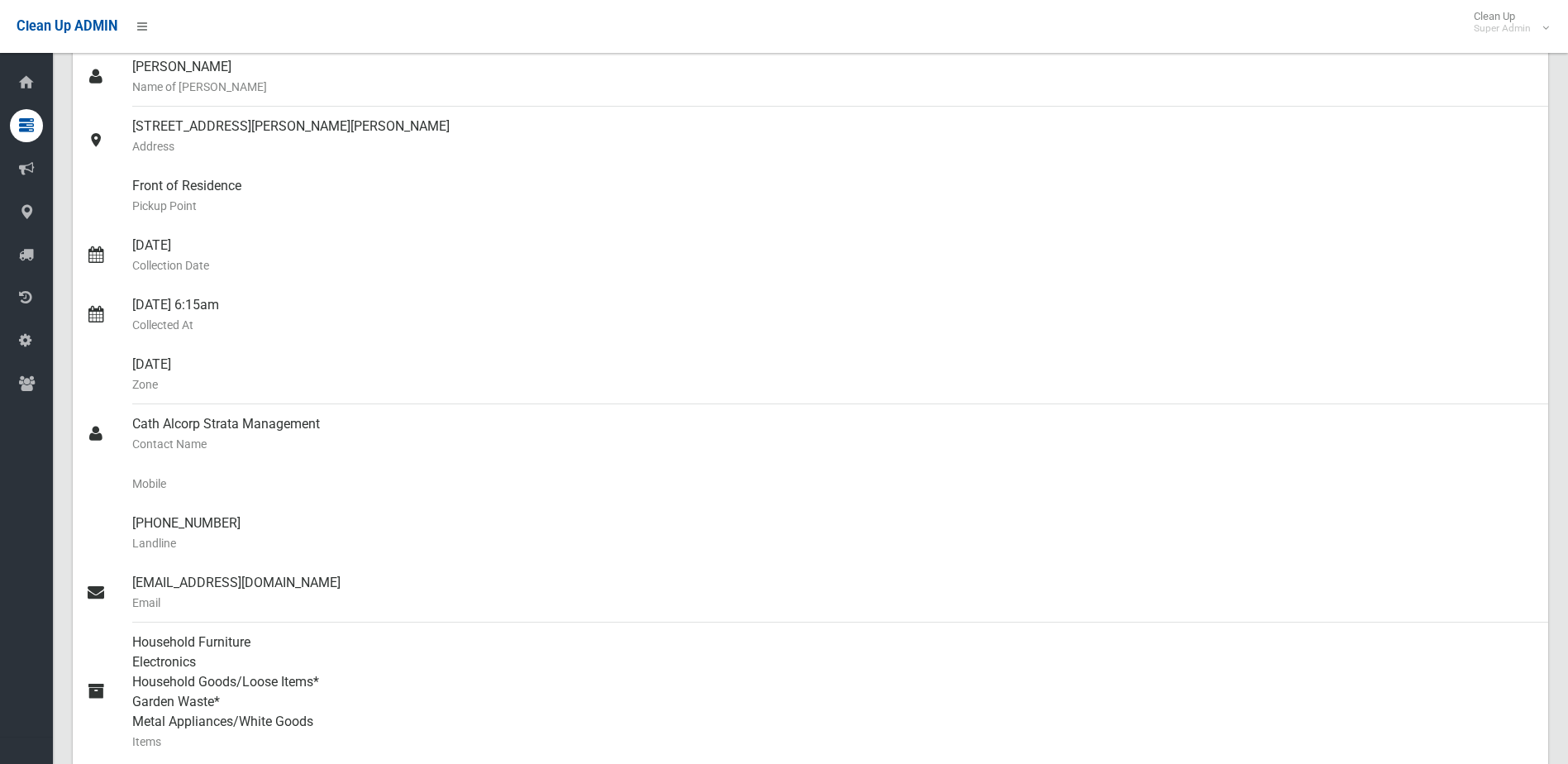
scroll to position [0, 0]
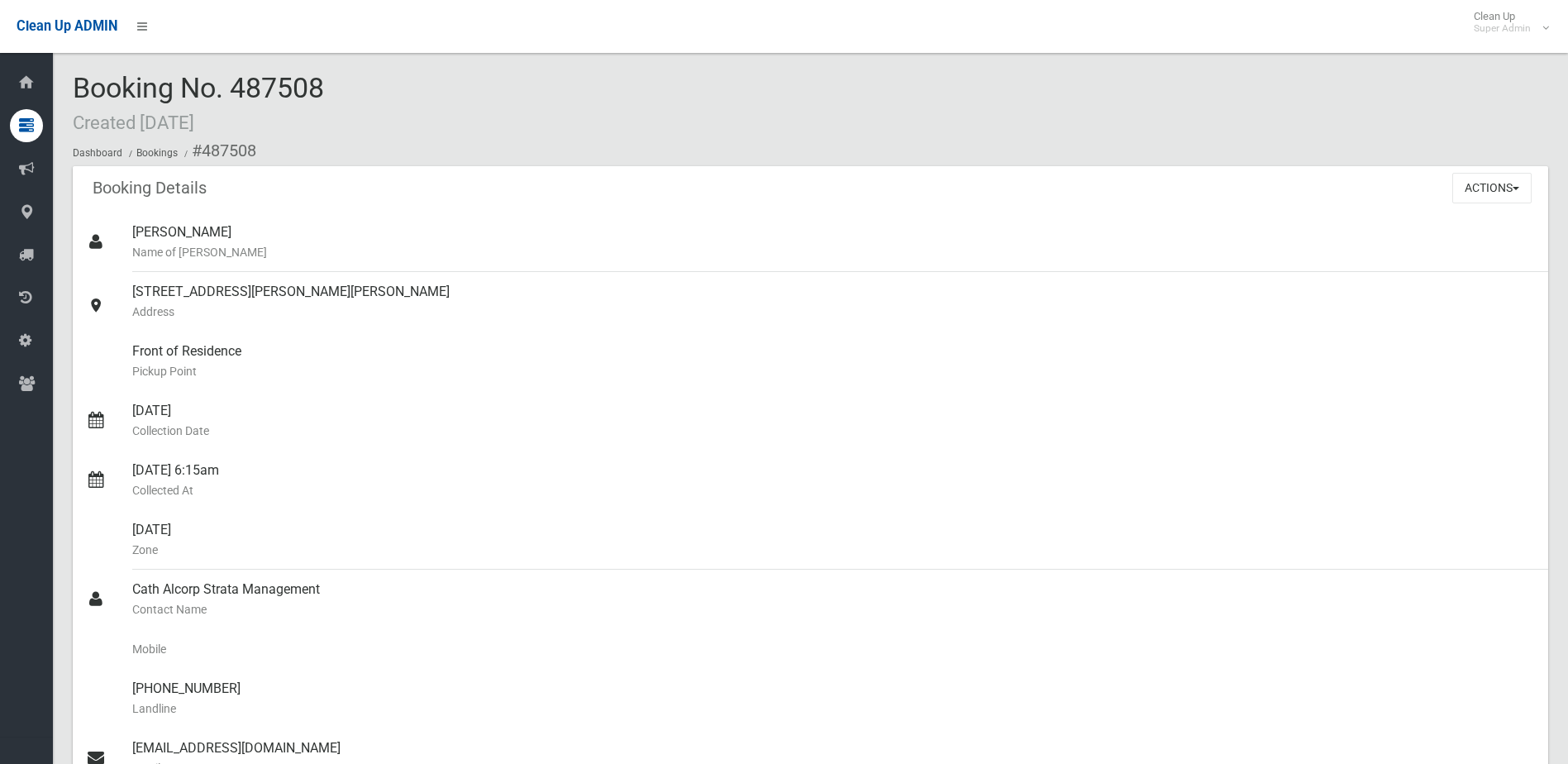
drag, startPoint x: 240, startPoint y: 84, endPoint x: 342, endPoint y: 87, distance: 102.0
click at [342, 87] on div "Booking No. 487508 Created 23/09/2025 Dashboard Bookings #487508" at bounding box center [810, 120] width 1475 height 93
drag, startPoint x: 342, startPoint y: 87, endPoint x: 293, endPoint y: 88, distance: 49.0
copy span "487508"
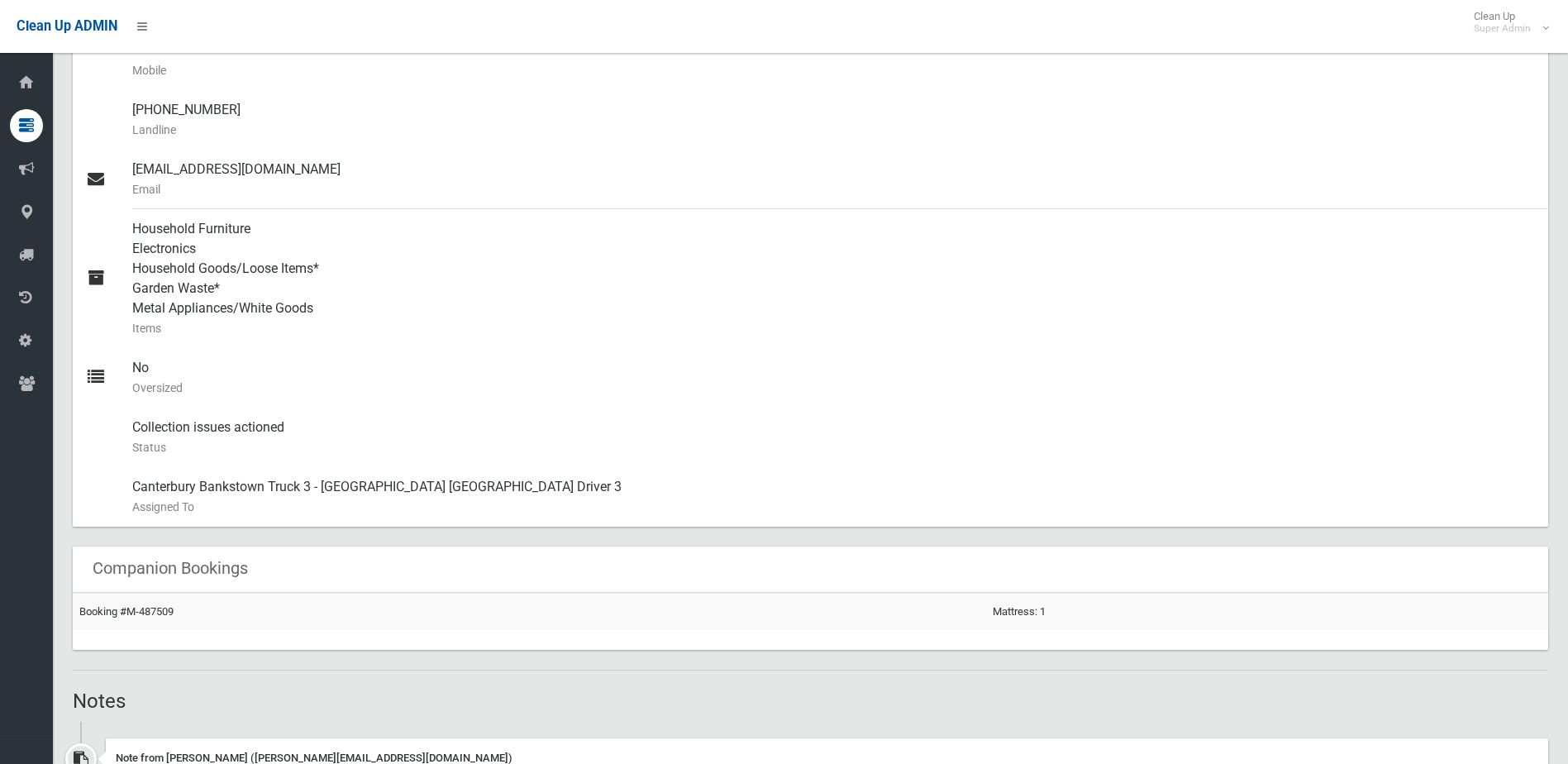
scroll to position [992, 0]
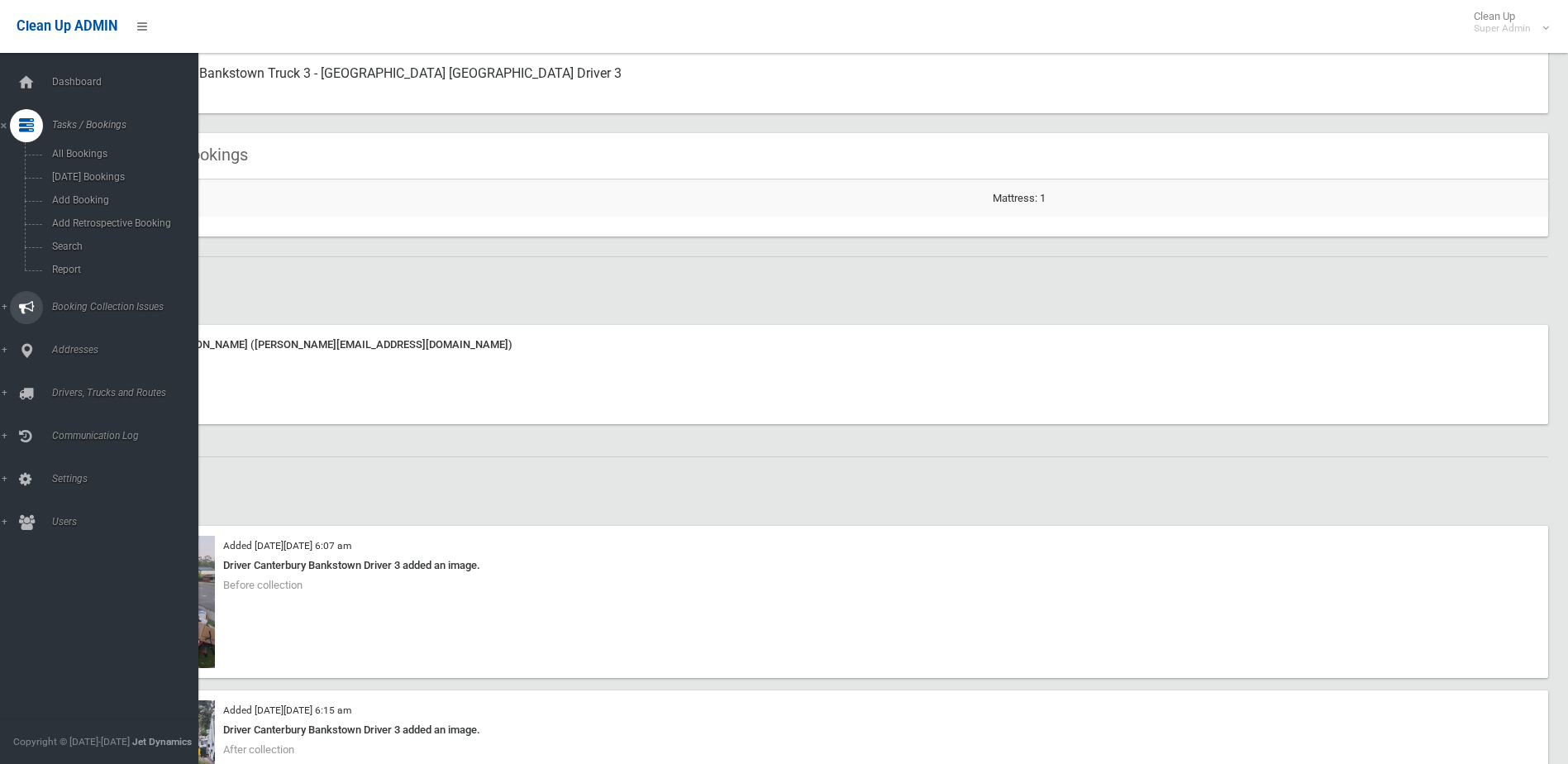
click at [85, 302] on span "Booking Collection Issues" at bounding box center [129, 306] width 164 height 11
click at [99, 191] on span "All Reported Issues" at bounding box center [122, 197] width 150 height 11
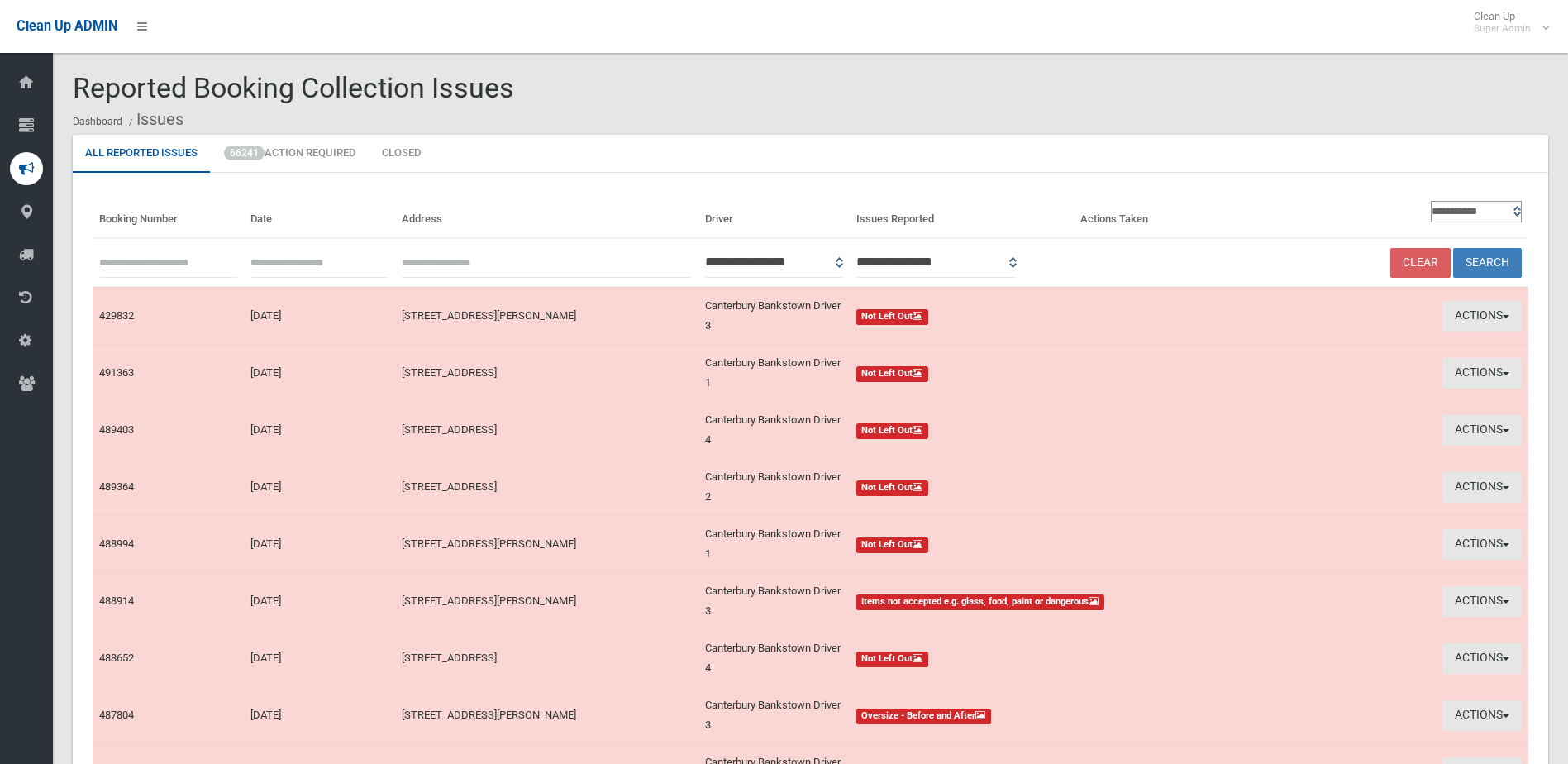
paste input "******"
type input "******"
click at [1498, 260] on button "Search" at bounding box center [1487, 263] width 69 height 31
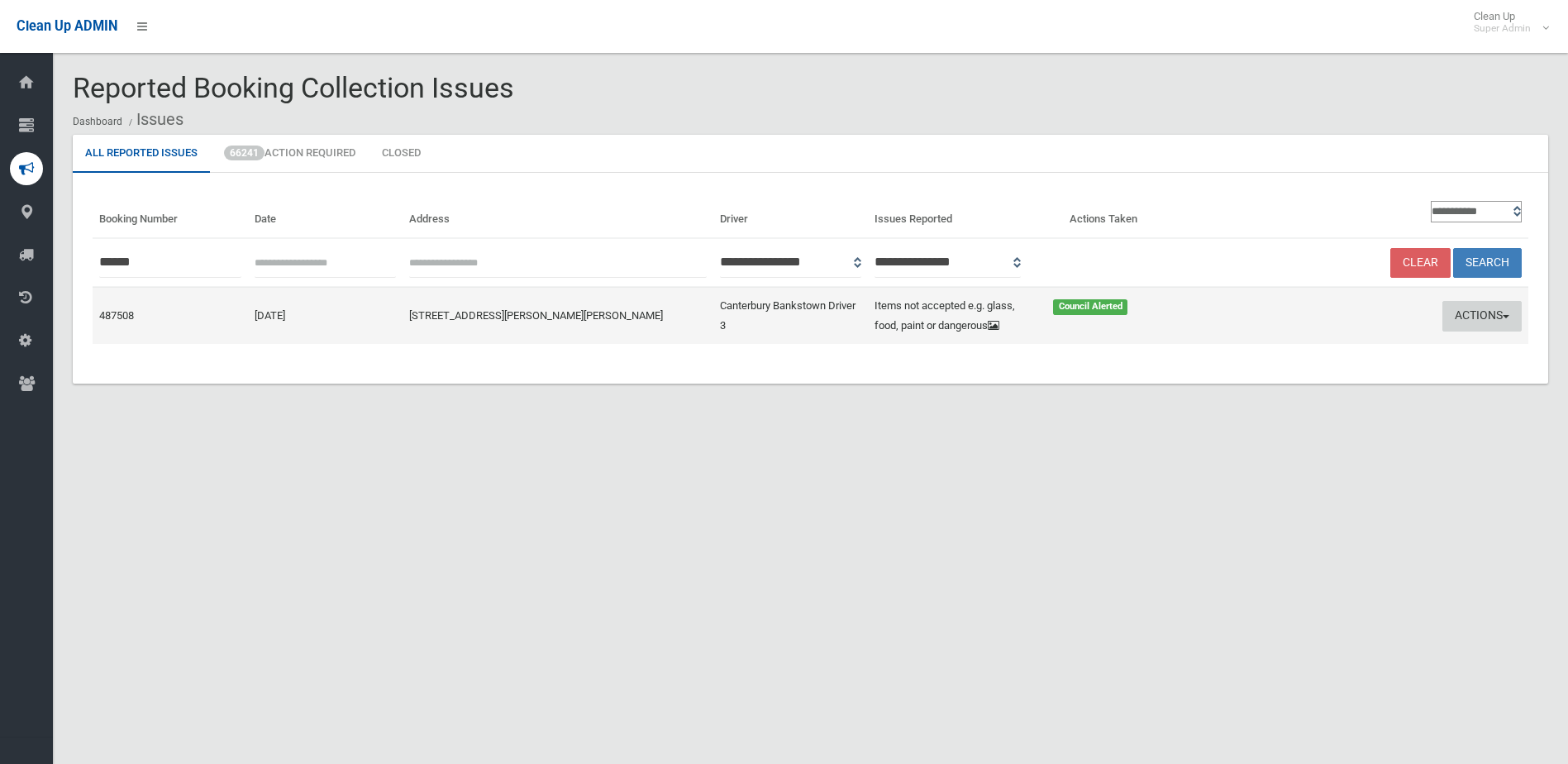
click at [1475, 309] on button "Actions" at bounding box center [1482, 315] width 79 height 31
click at [1293, 393] on link "Edit Actions Taken" at bounding box center [1323, 379] width 196 height 28
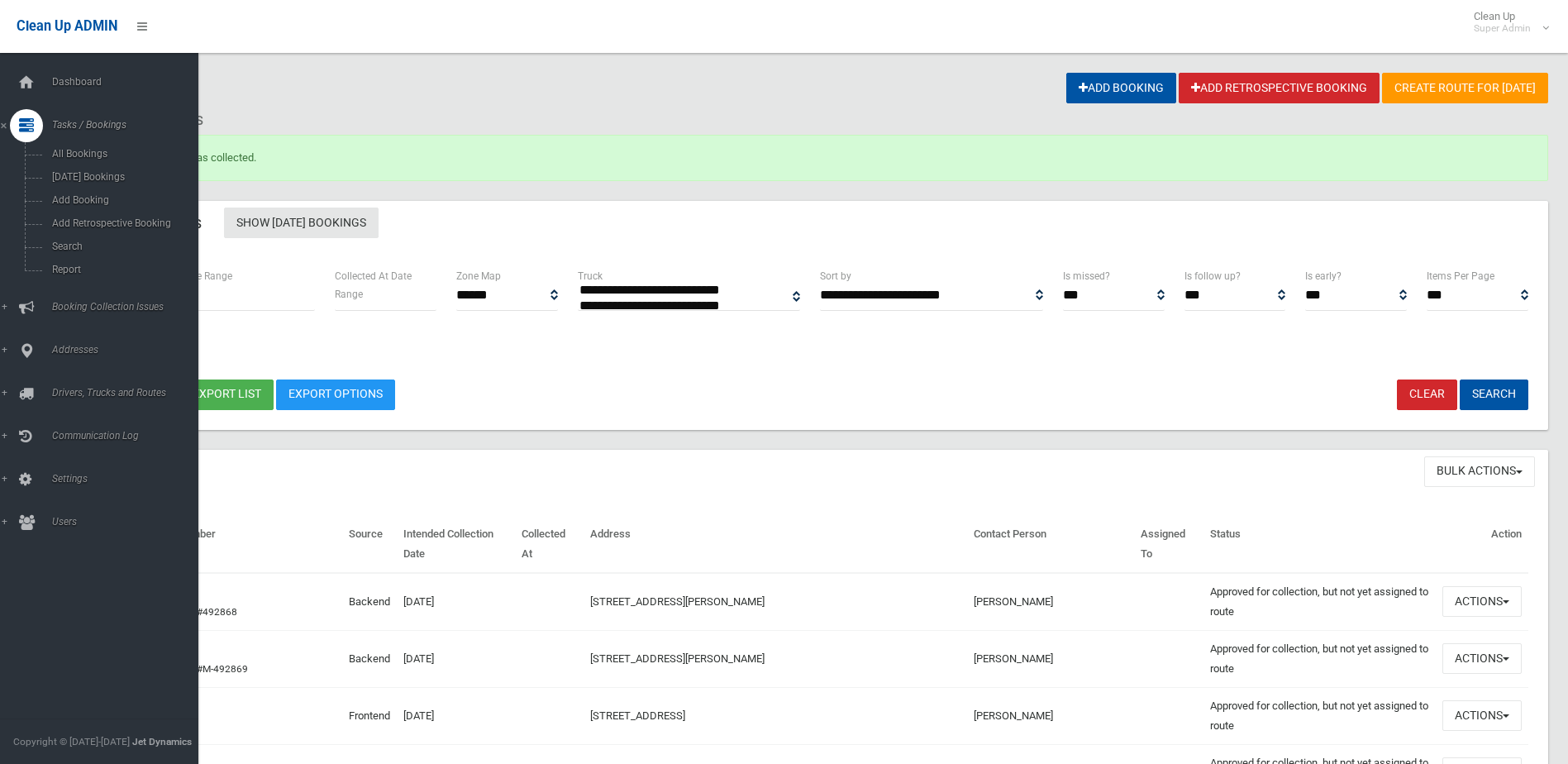
select select
click at [66, 241] on span "Search" at bounding box center [122, 246] width 150 height 11
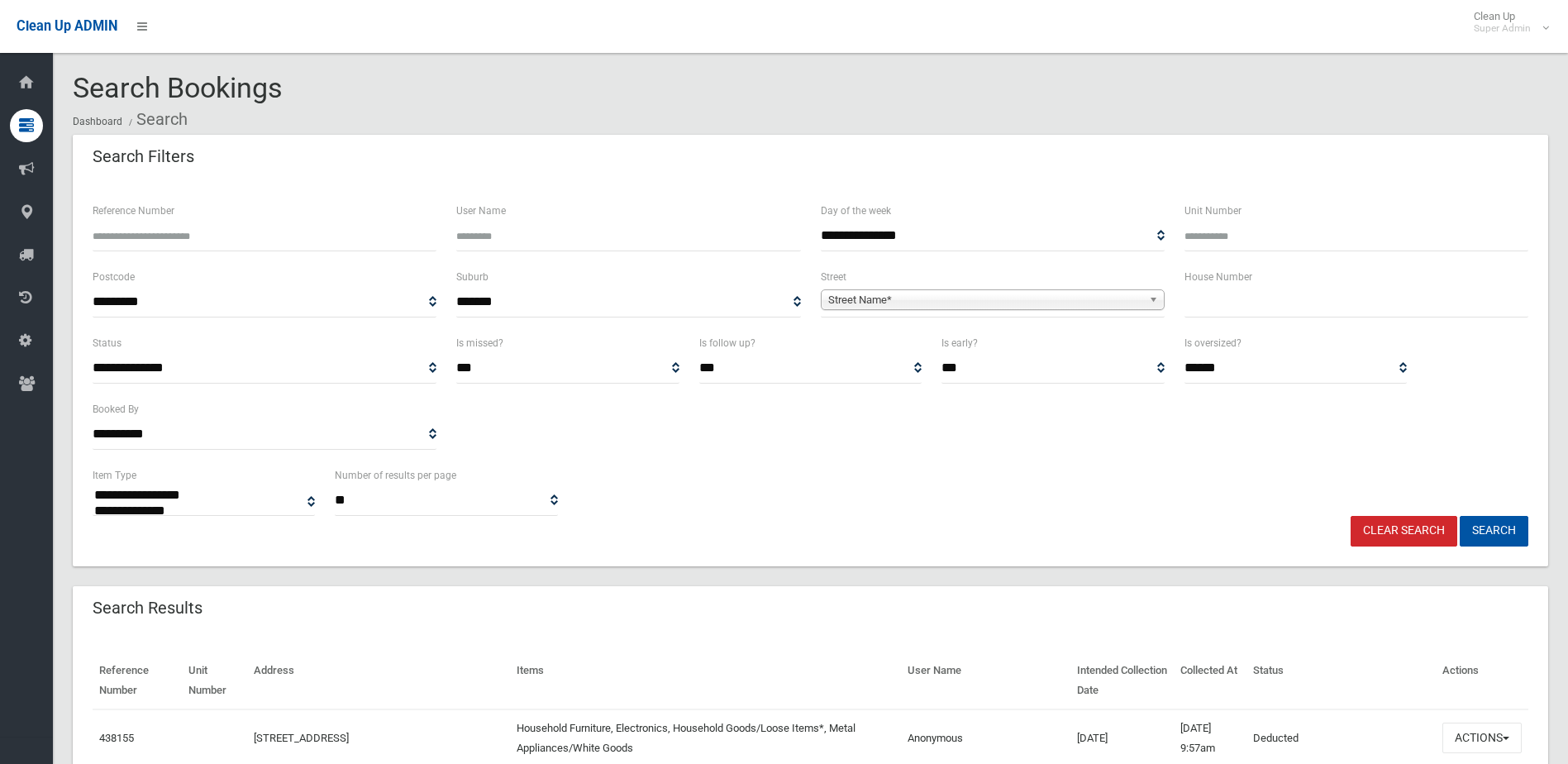
select select
paste input "******"
type input "******"
click at [1511, 525] on button "Search" at bounding box center [1494, 530] width 69 height 31
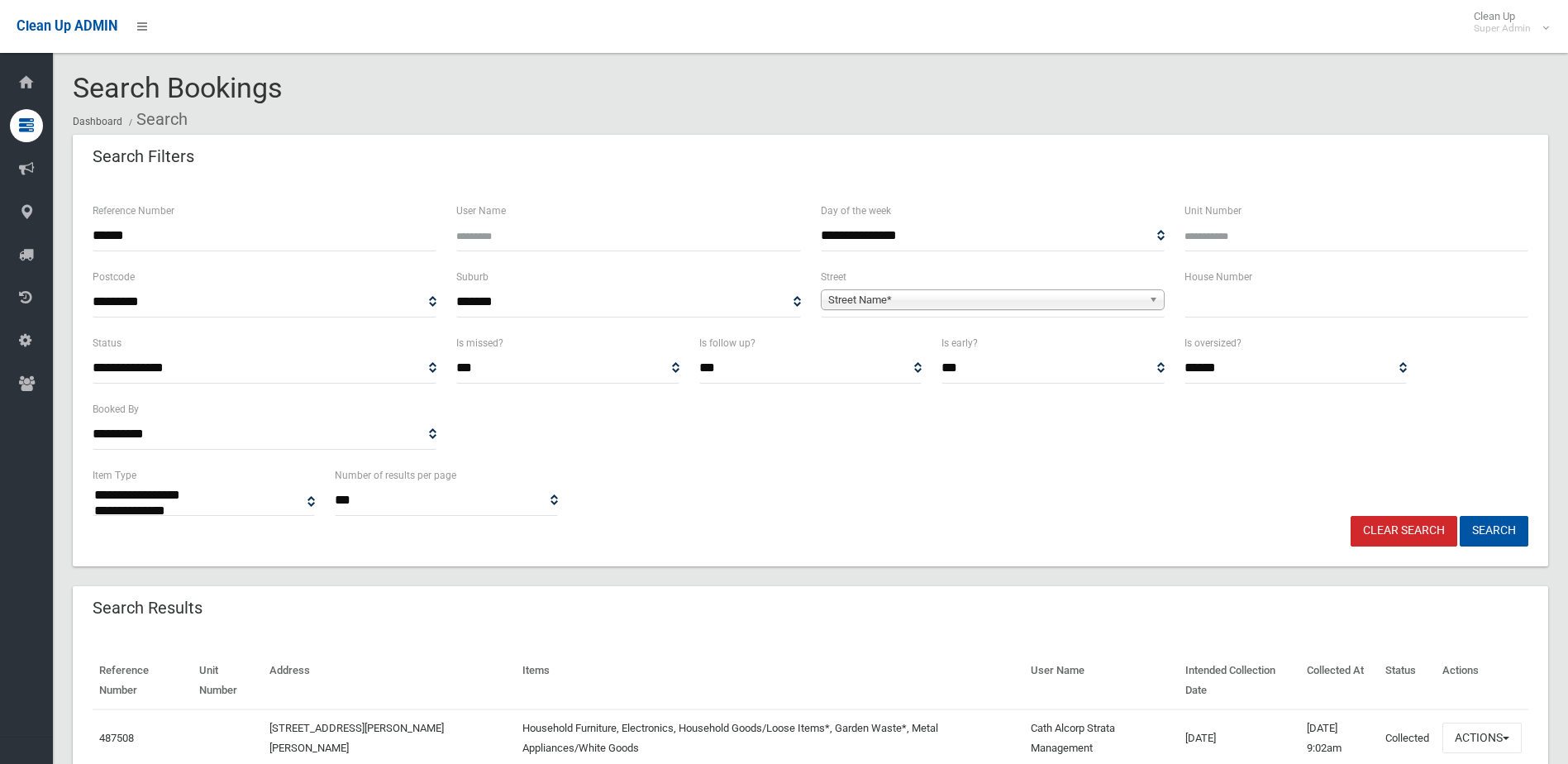
select select
click at [1476, 733] on button "Actions" at bounding box center [1482, 738] width 79 height 31
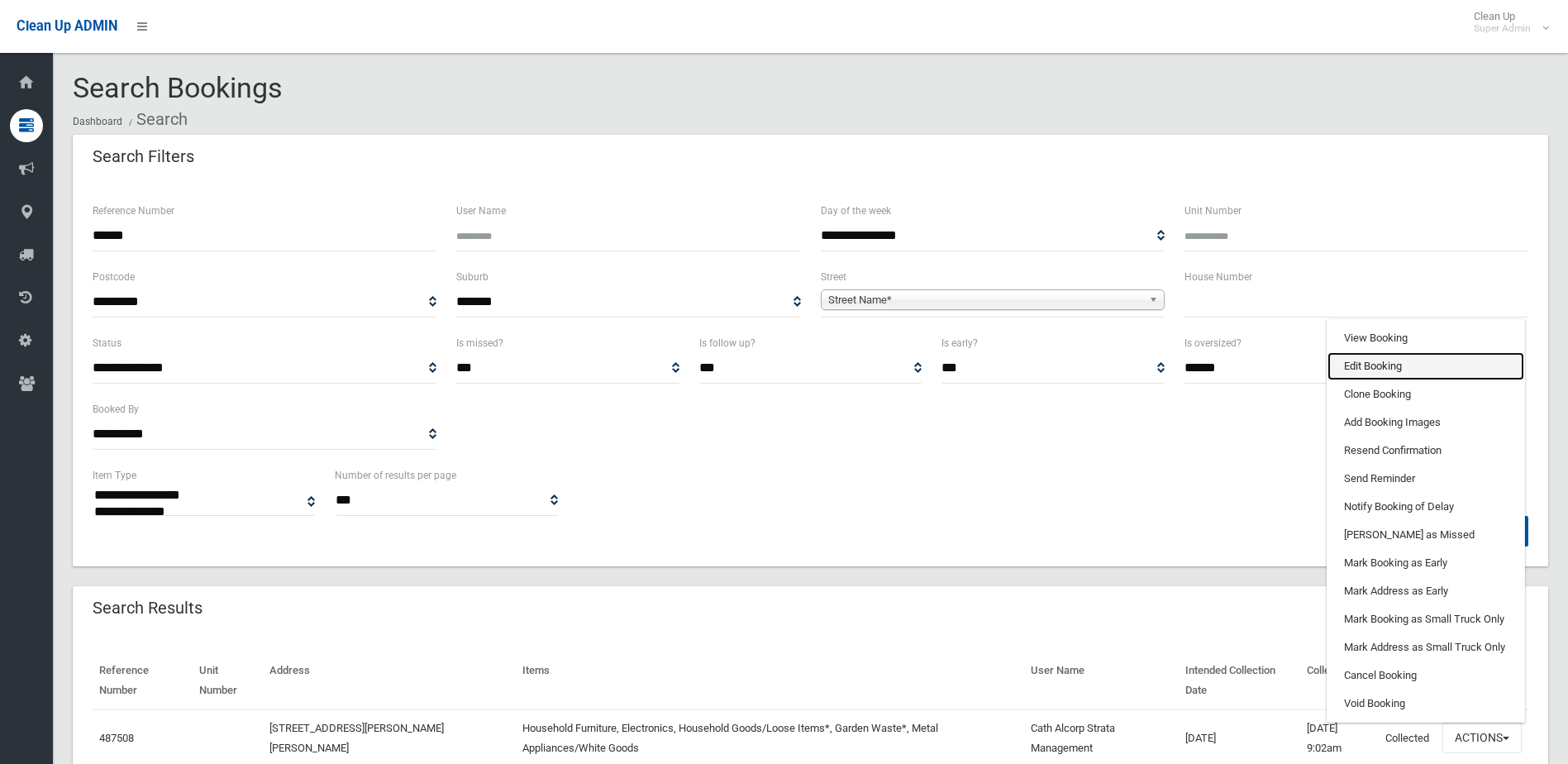
click at [1363, 361] on link "Edit Booking" at bounding box center [1425, 367] width 196 height 28
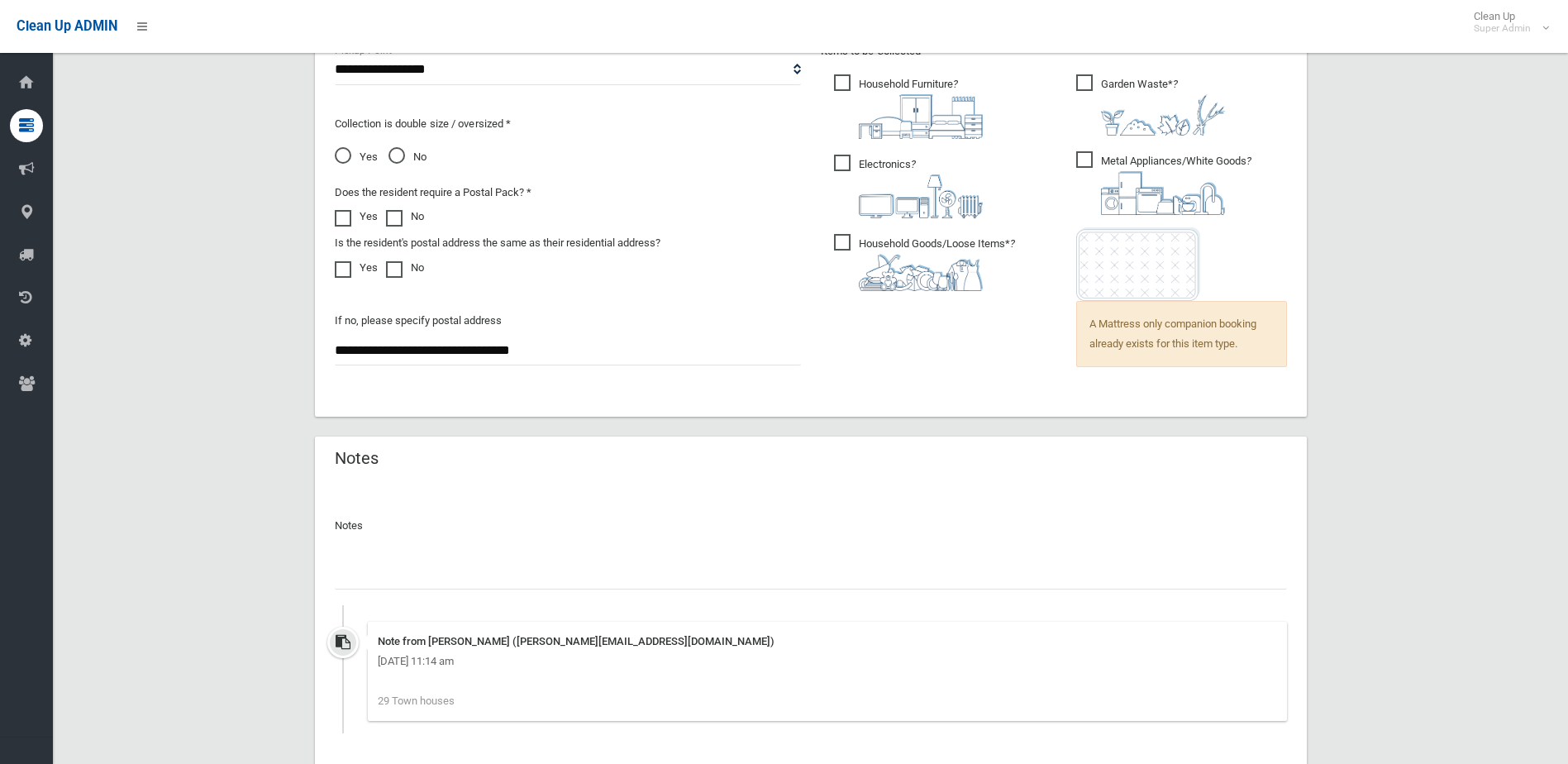
scroll to position [1283, 0]
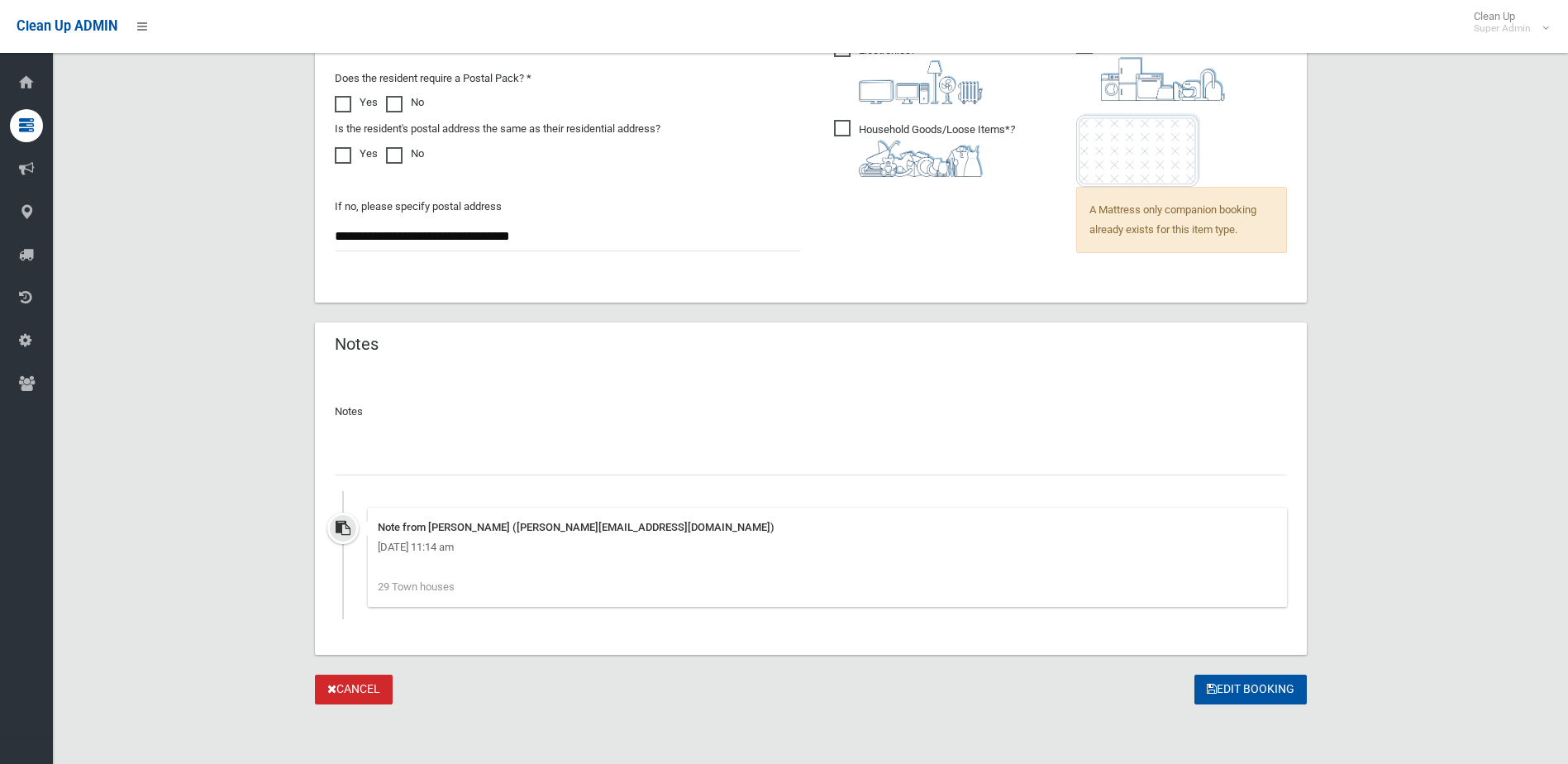
click at [375, 453] on input "text" at bounding box center [810, 460] width 952 height 31
type input "**********"
click at [1283, 686] on button "Edit Booking" at bounding box center [1250, 689] width 113 height 31
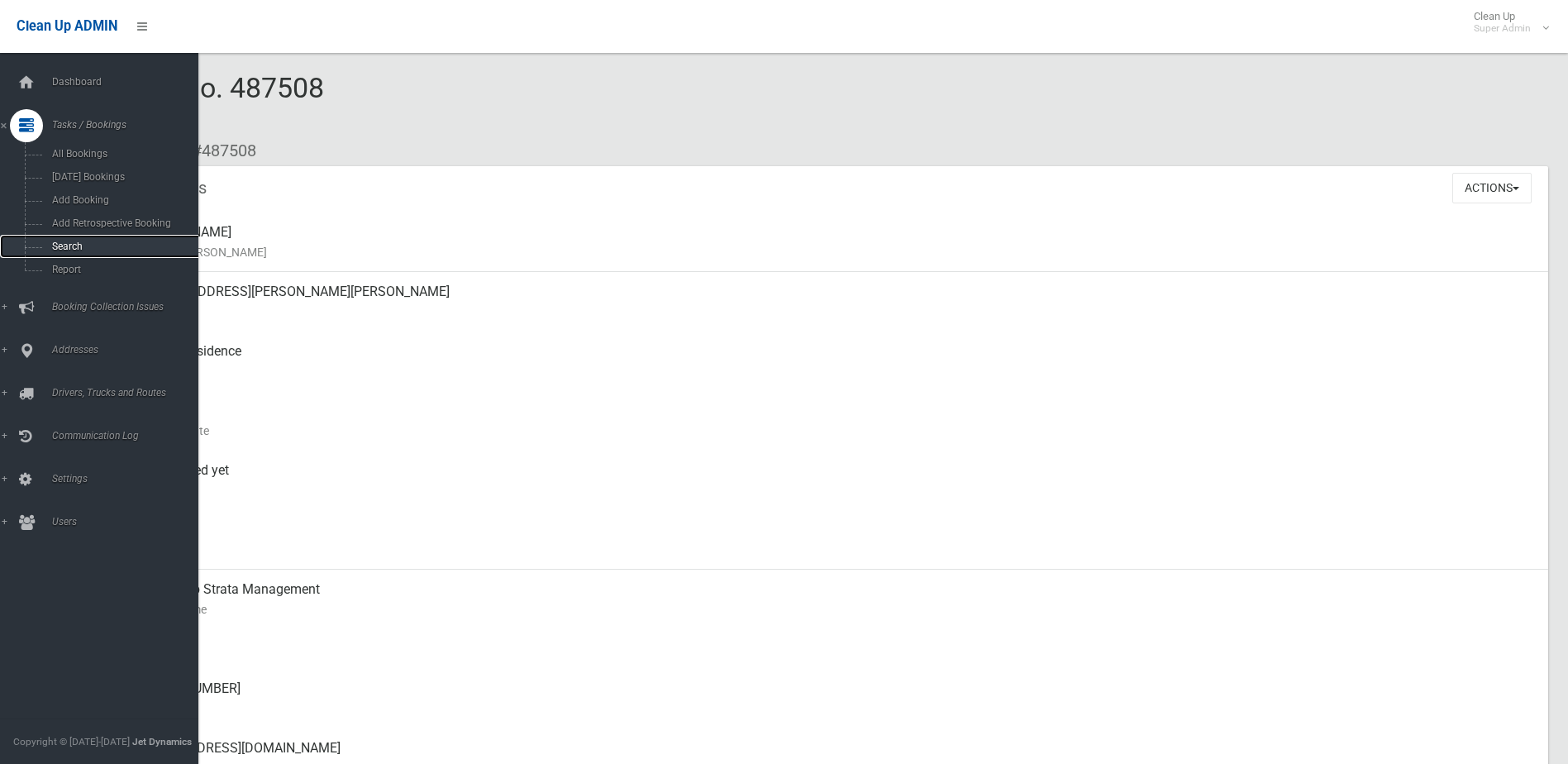
click at [61, 242] on span "Search" at bounding box center [122, 246] width 150 height 11
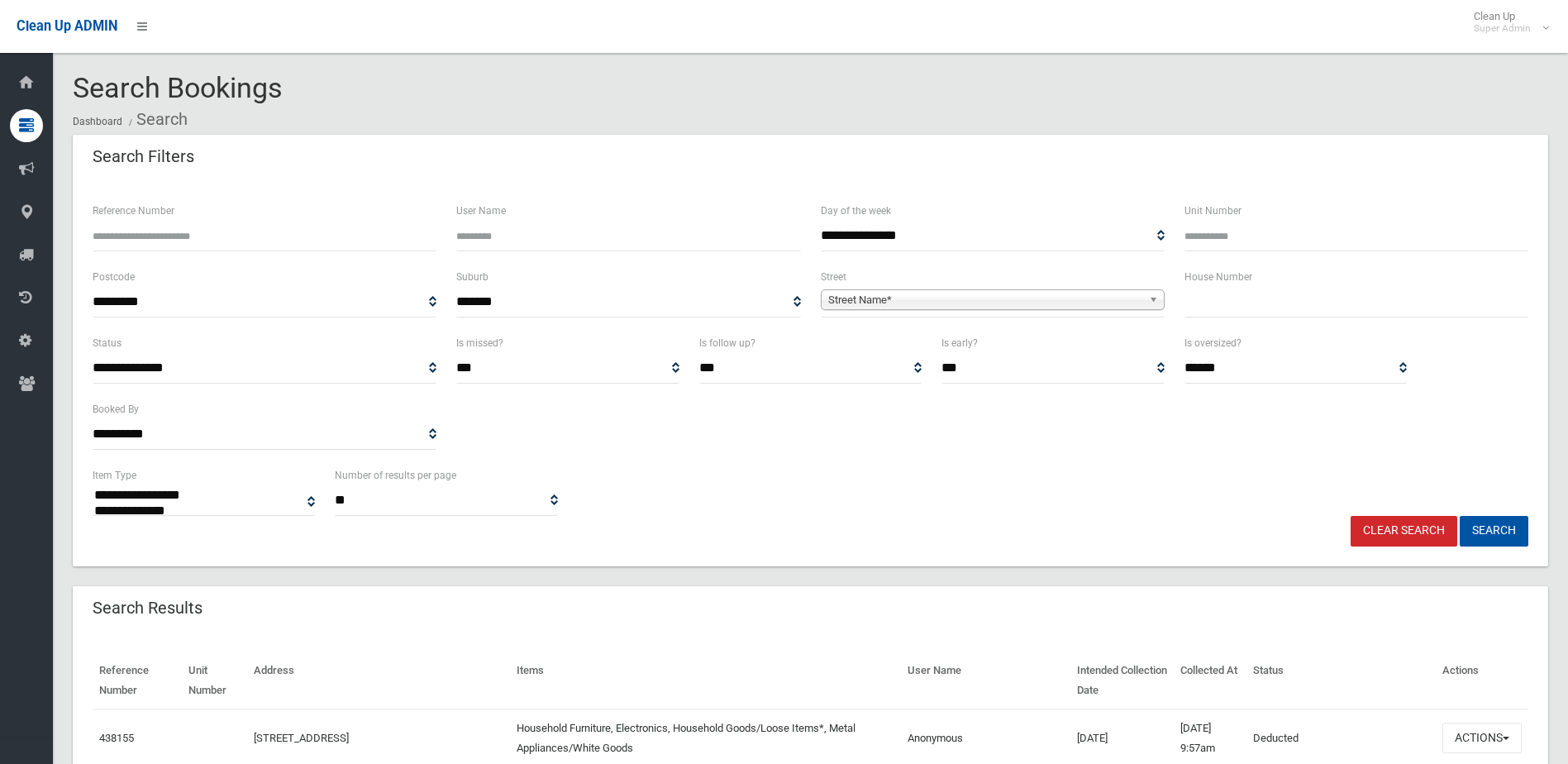
select select
click at [148, 234] on input "Reference Number" at bounding box center [264, 235] width 344 height 31
type input "******"
click at [1460, 516] on button "Search" at bounding box center [1494, 530] width 69 height 31
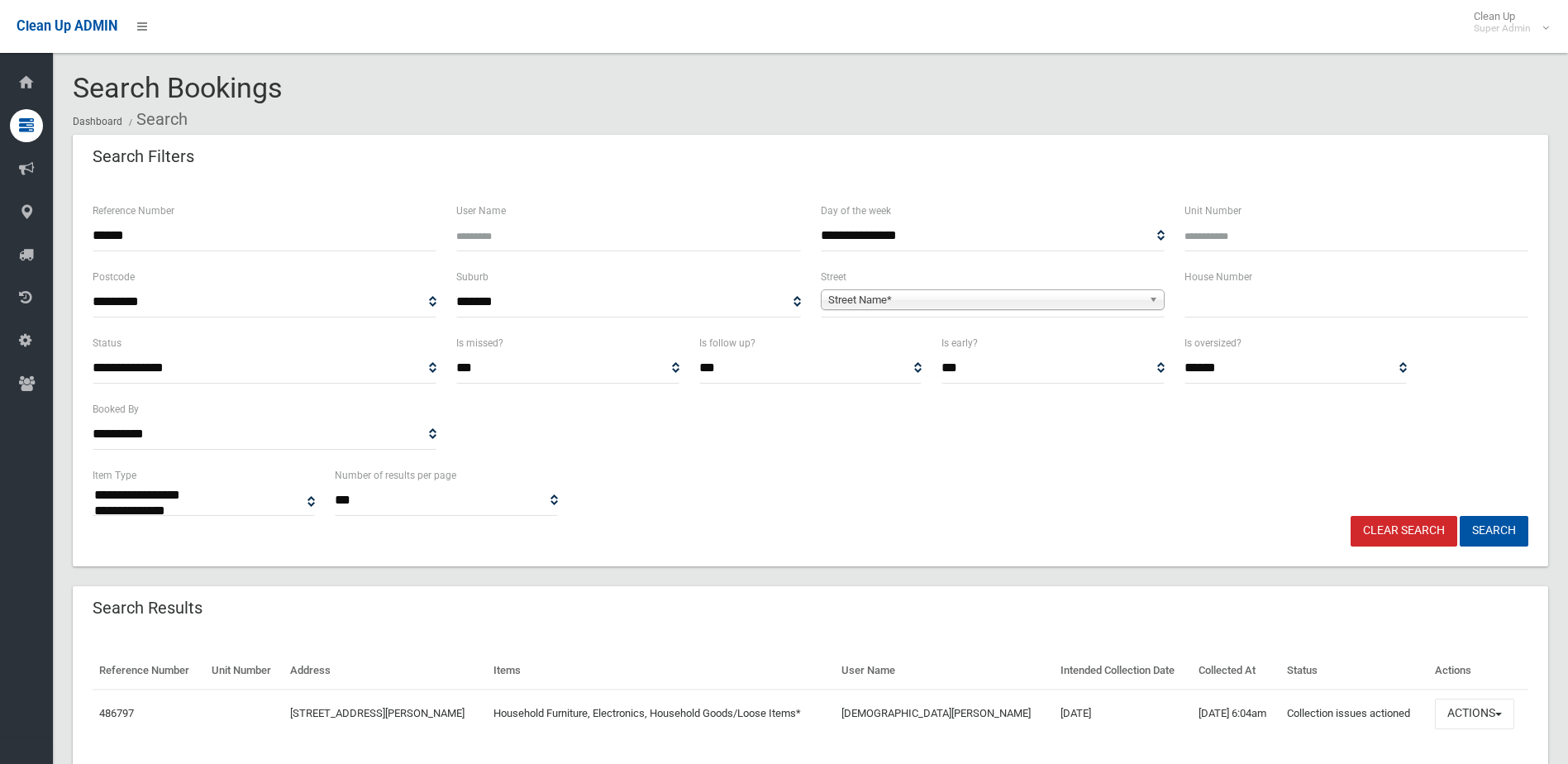
select select
click at [1462, 699] on button "Actions" at bounding box center [1474, 714] width 79 height 31
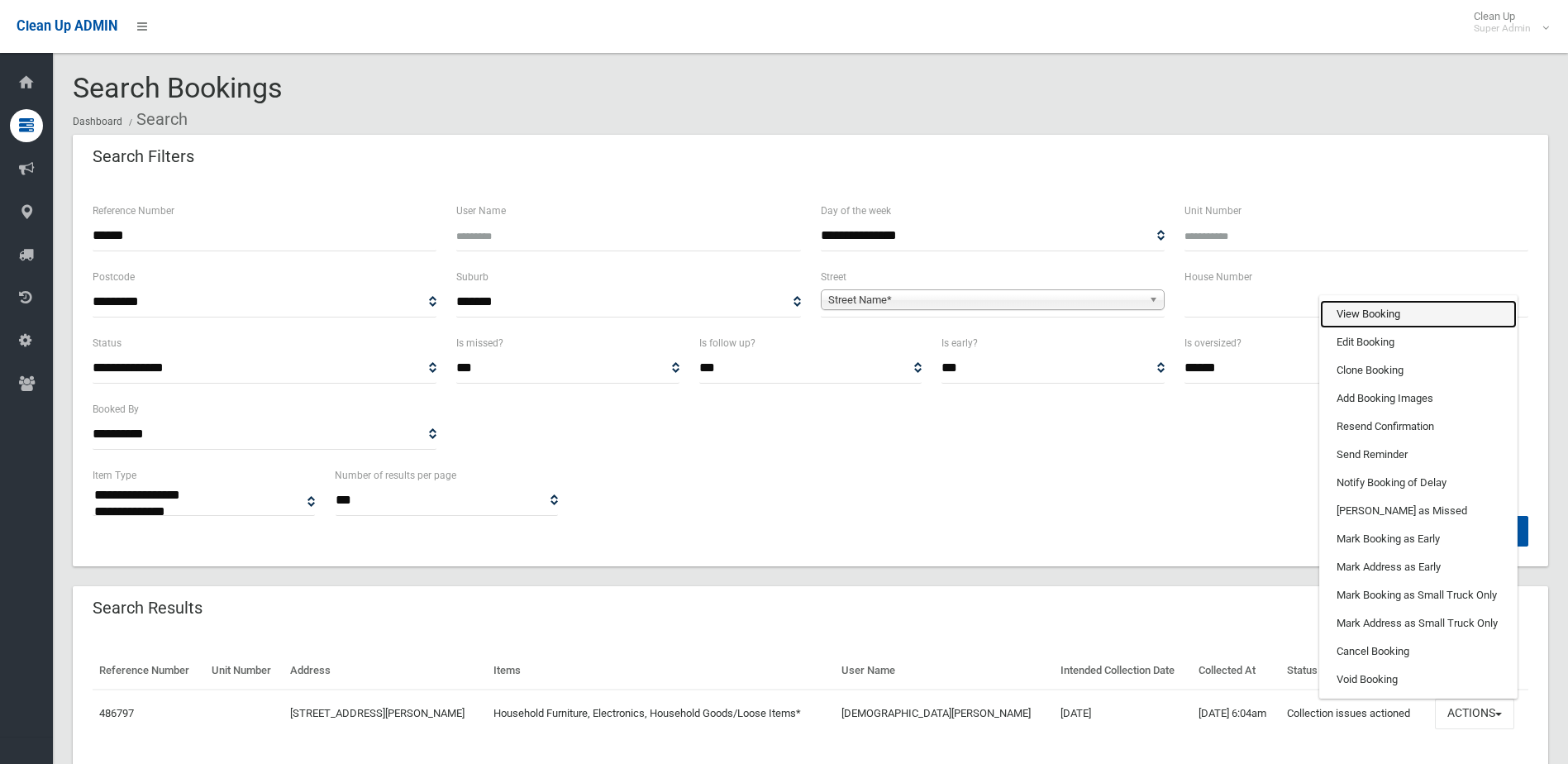
click at [1367, 315] on link "View Booking" at bounding box center [1417, 315] width 196 height 28
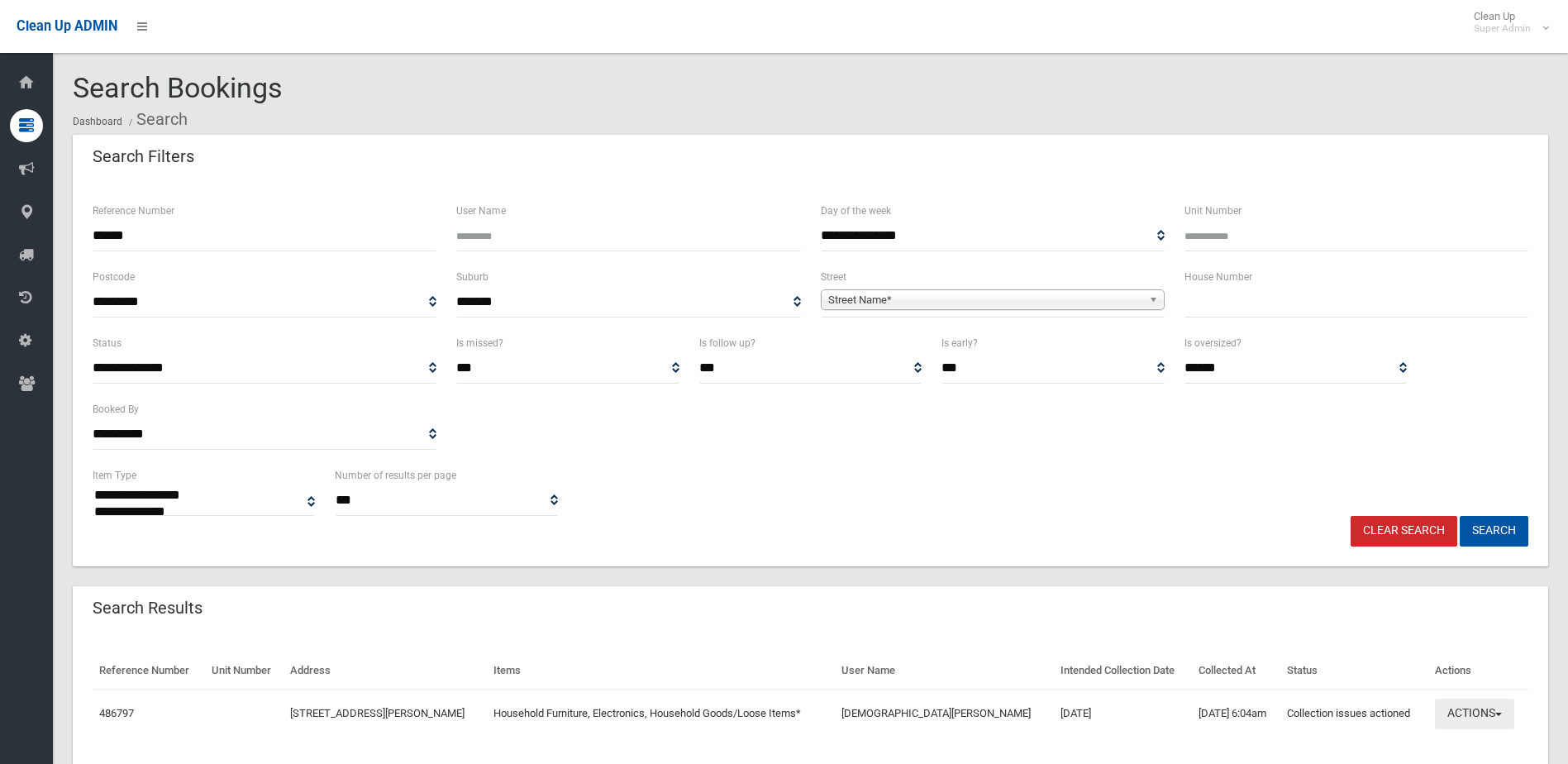
click at [1464, 708] on button "Actions" at bounding box center [1474, 714] width 79 height 31
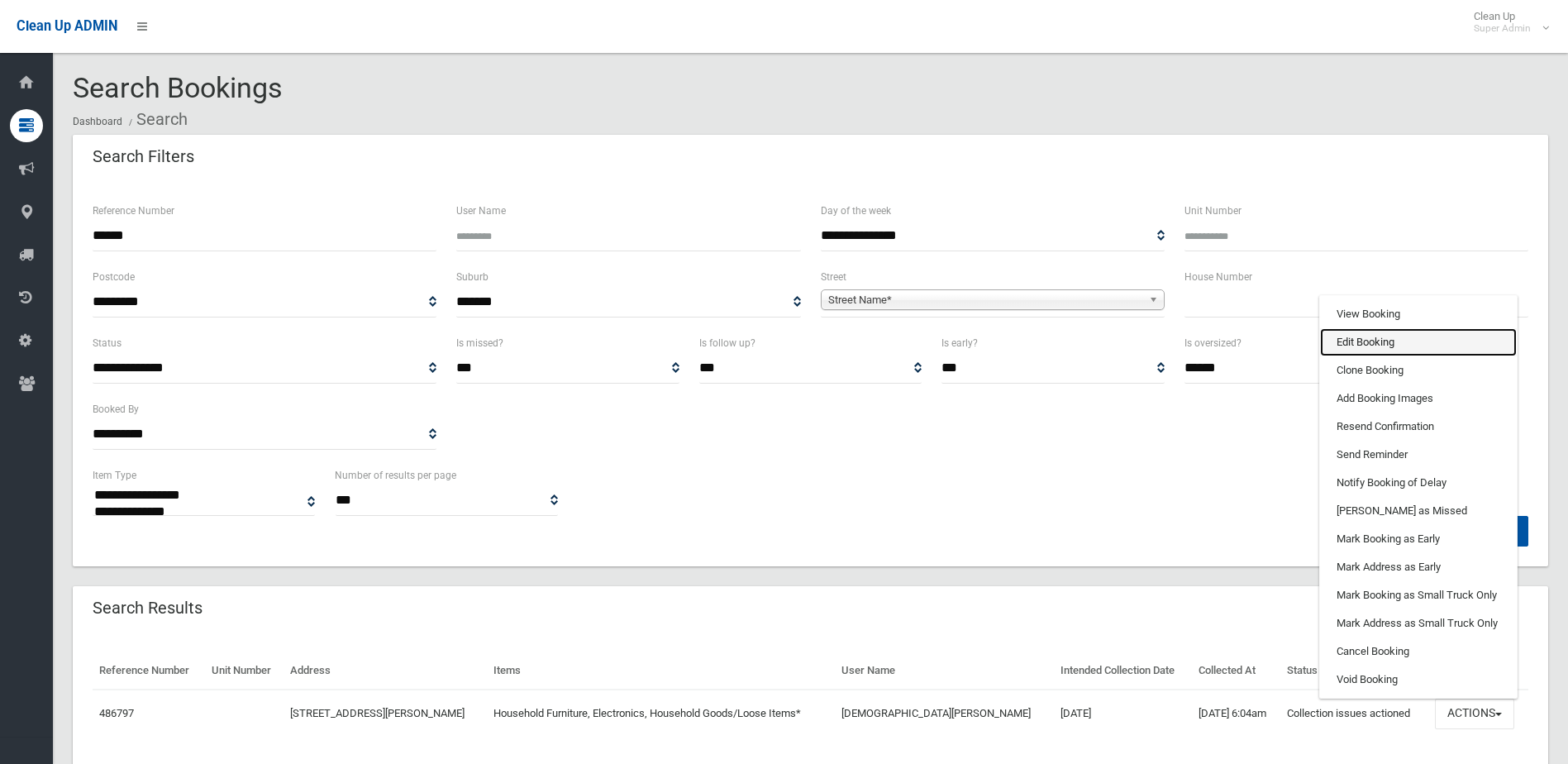
click at [1362, 341] on link "Edit Booking" at bounding box center [1417, 342] width 196 height 28
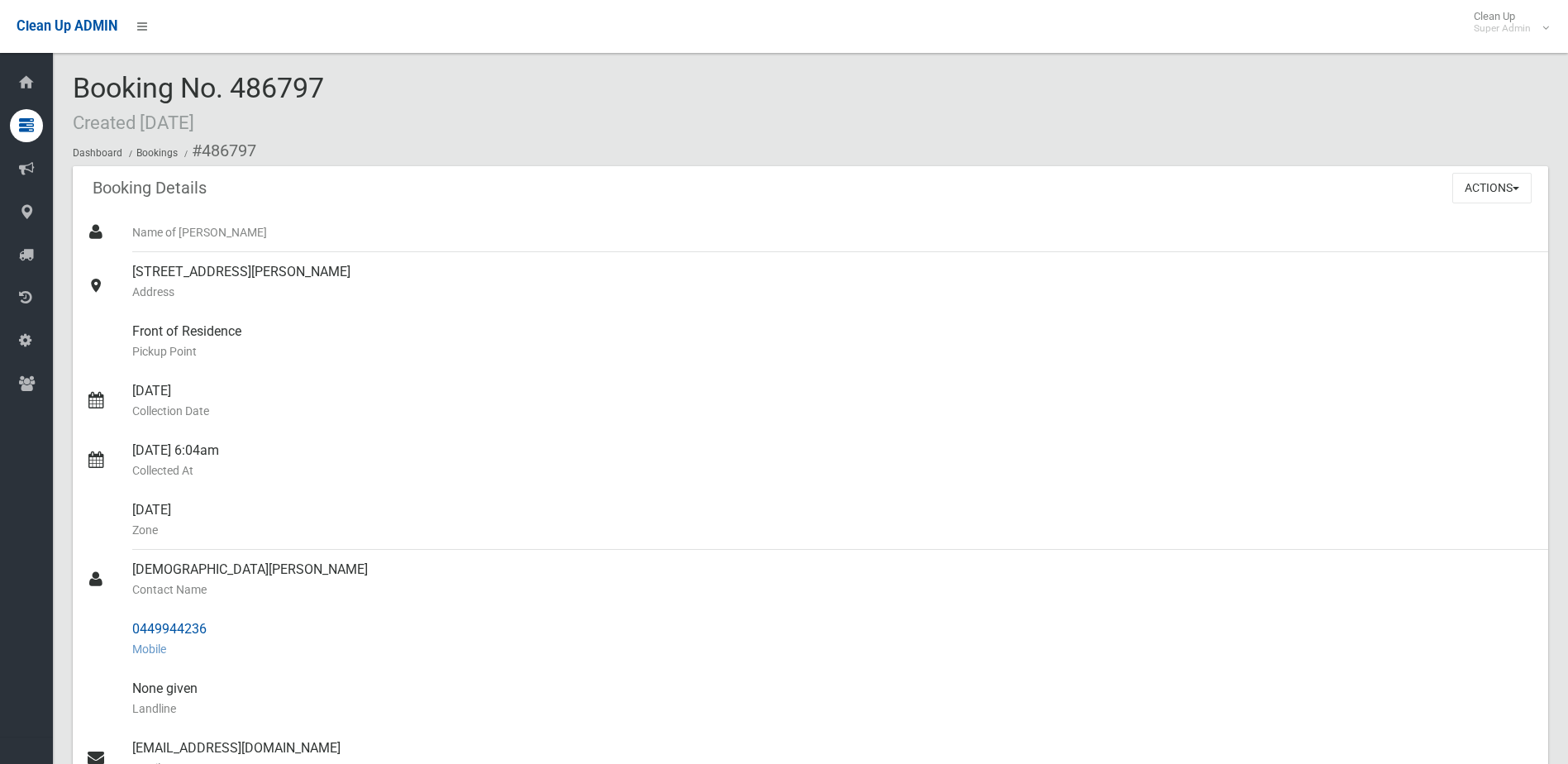
drag, startPoint x: 134, startPoint y: 571, endPoint x: 218, endPoint y: 615, distance: 94.8
click at [218, 615] on ul "Name of [PERSON_NAME] [STREET_ADDRESS][PERSON_NAME] Address Front of Residence …" at bounding box center [810, 639] width 1475 height 853
drag, startPoint x: 218, startPoint y: 615, endPoint x: 208, endPoint y: 625, distance: 14.1
copy ul "[DEMOGRAPHIC_DATA][PERSON_NAME] Contact Name 0449944236"
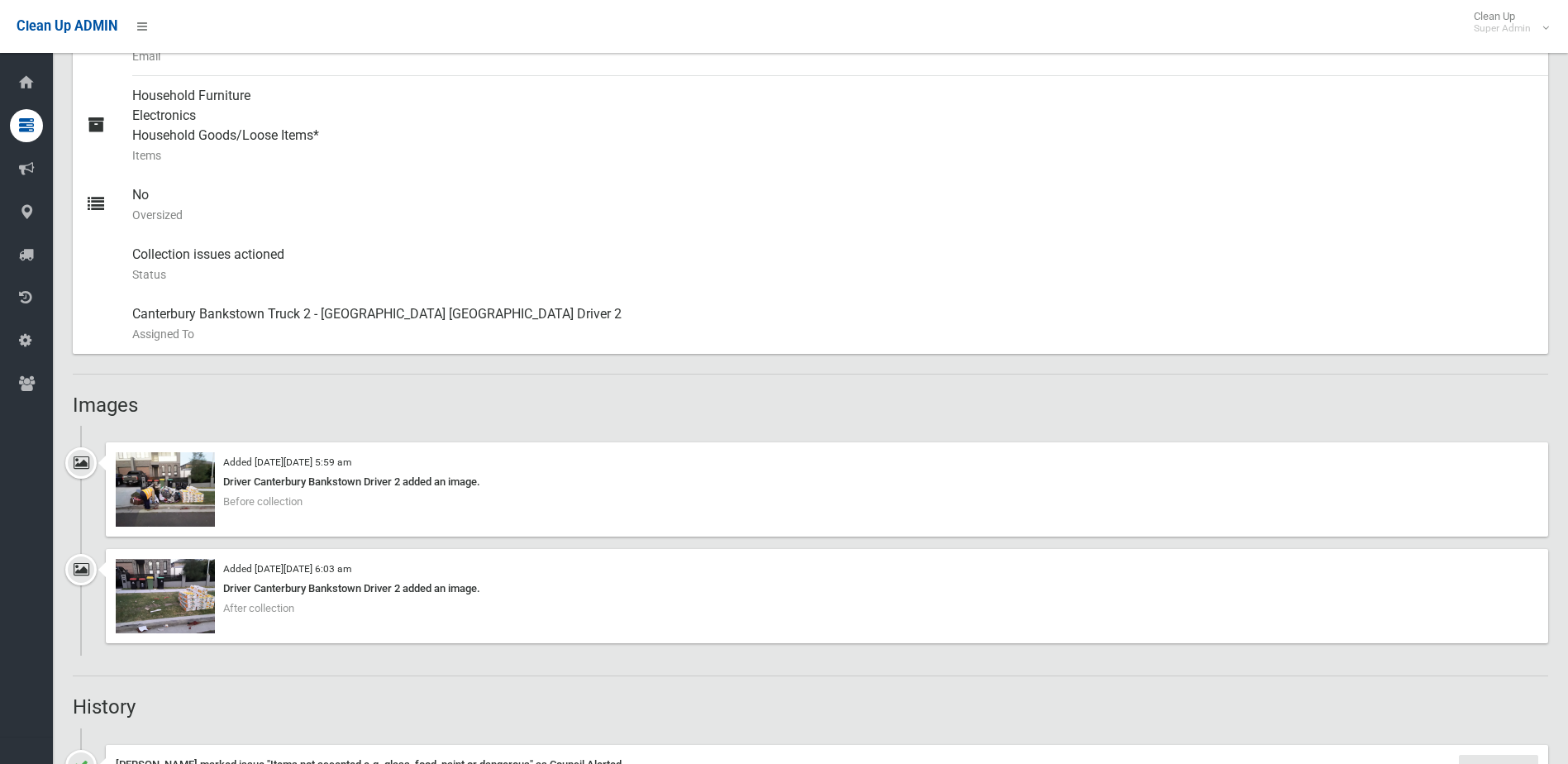
scroll to position [827, 0]
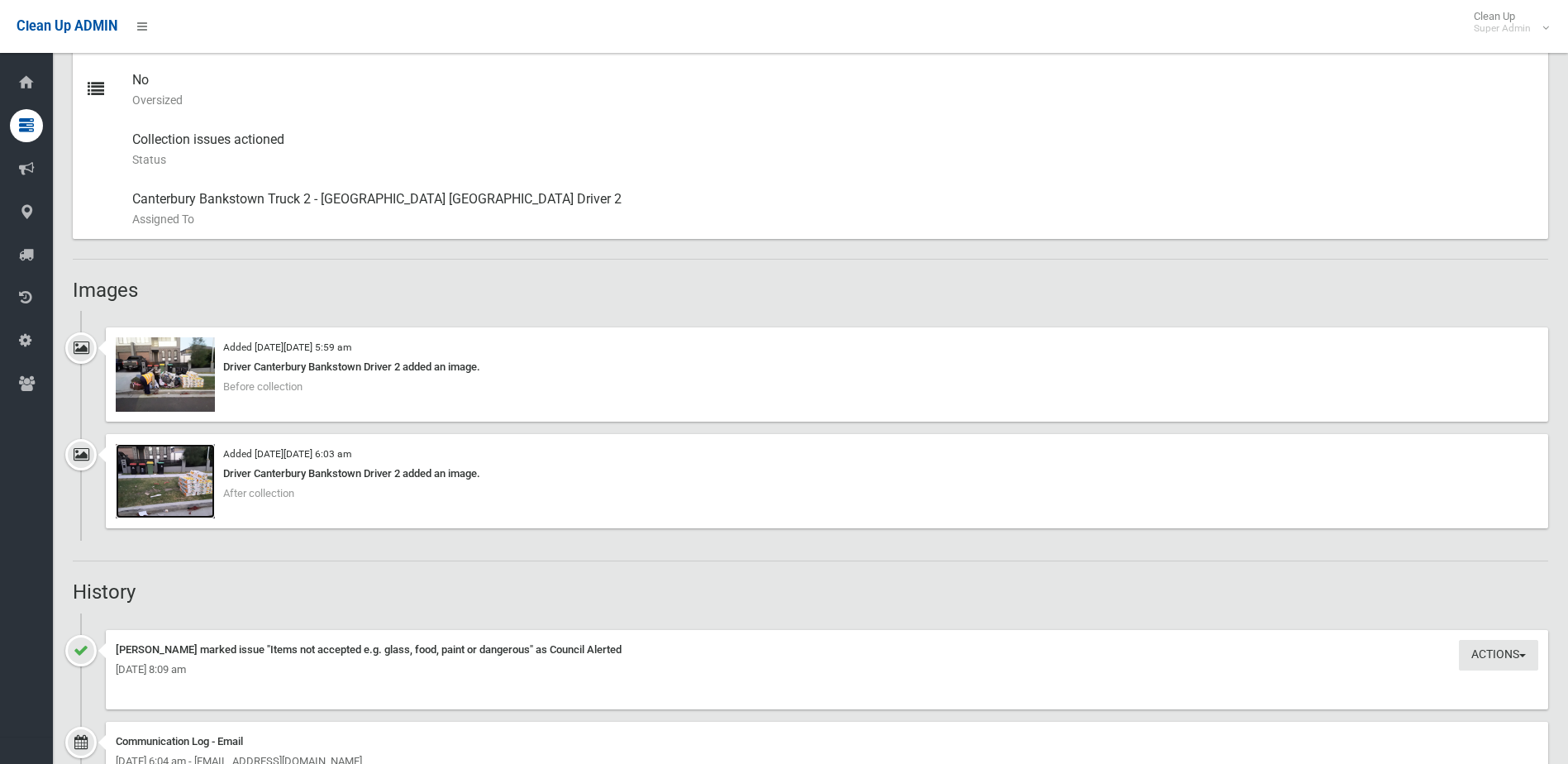
click at [202, 493] on img at bounding box center [165, 481] width 100 height 74
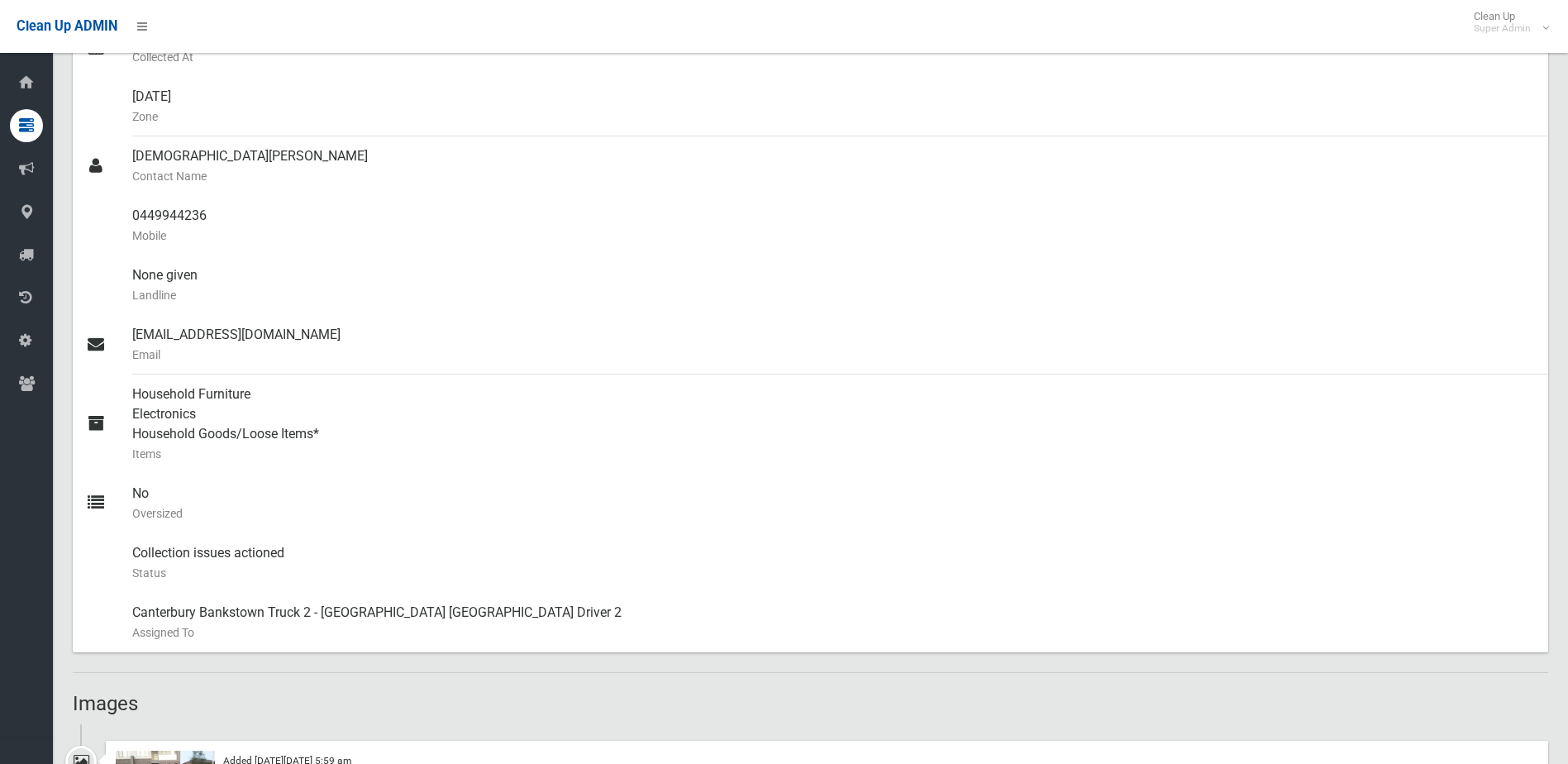
scroll to position [330, 0]
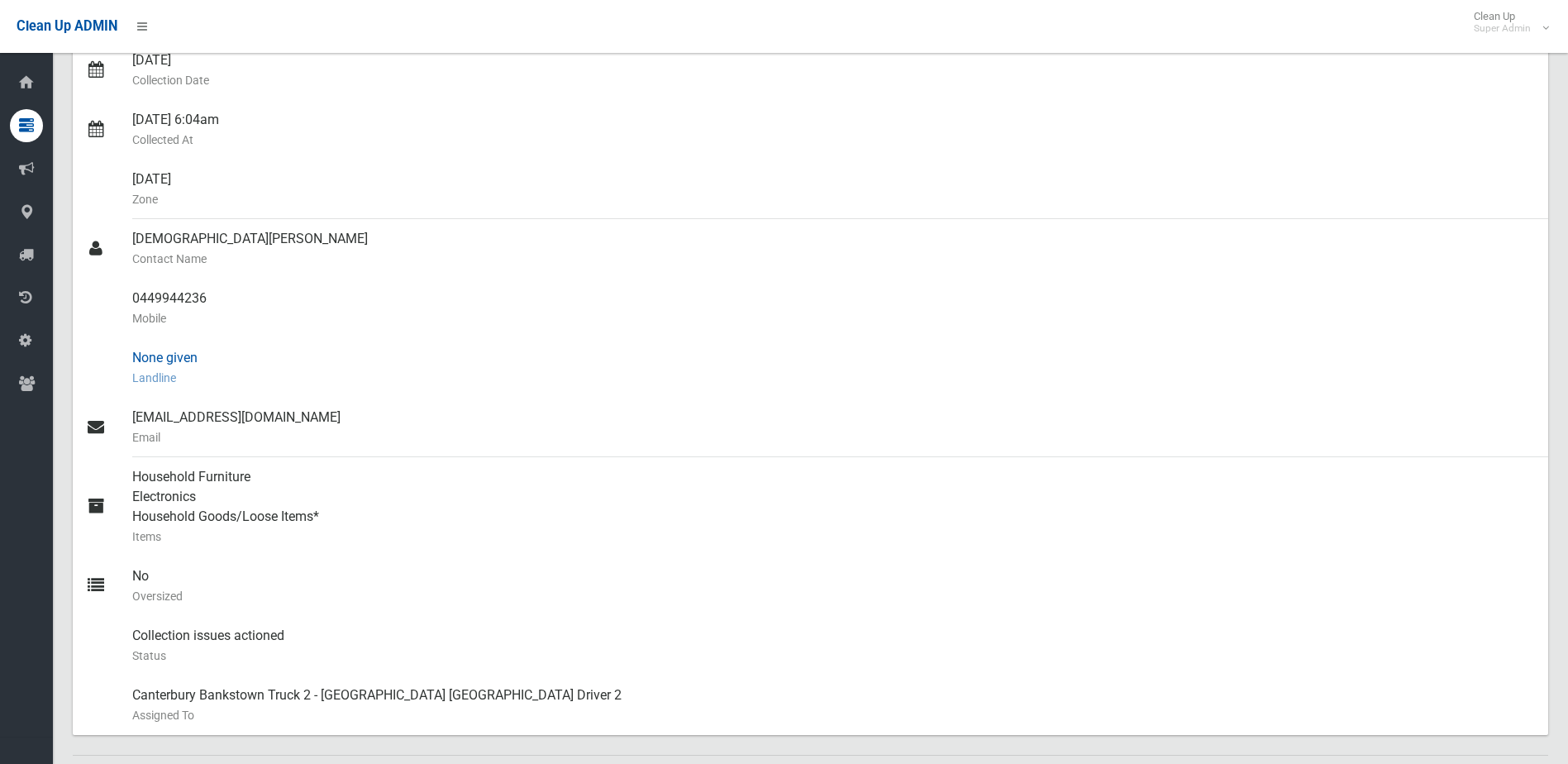
click at [326, 354] on div "None given Landline" at bounding box center [833, 368] width 1402 height 60
drag, startPoint x: 135, startPoint y: 298, endPoint x: 231, endPoint y: 300, distance: 96.0
click at [231, 300] on link "0449944236 Mobile" at bounding box center [810, 308] width 1475 height 60
drag, startPoint x: 231, startPoint y: 300, endPoint x: 195, endPoint y: 300, distance: 36.0
copy link "0449944236"
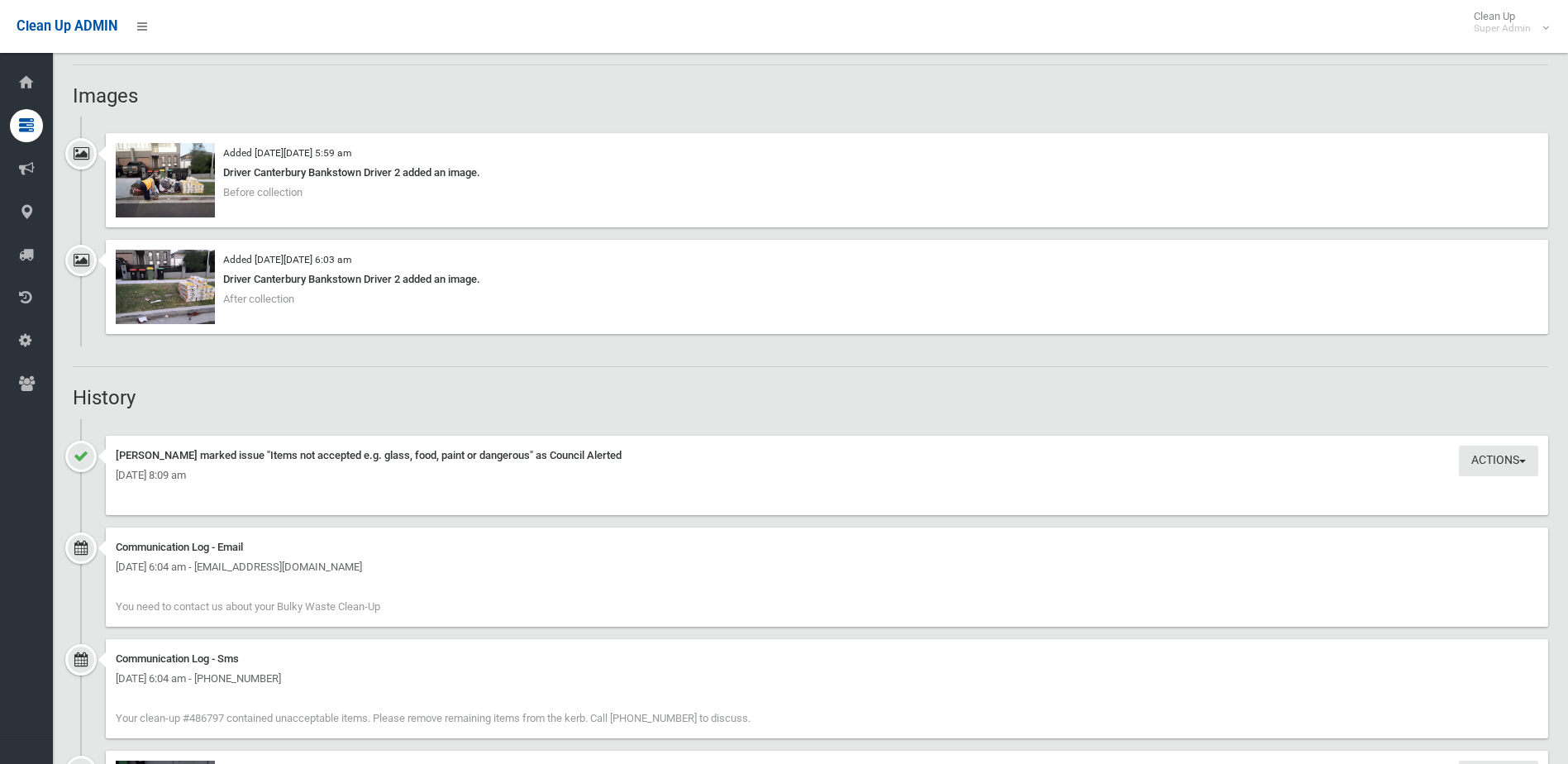
scroll to position [992, 0]
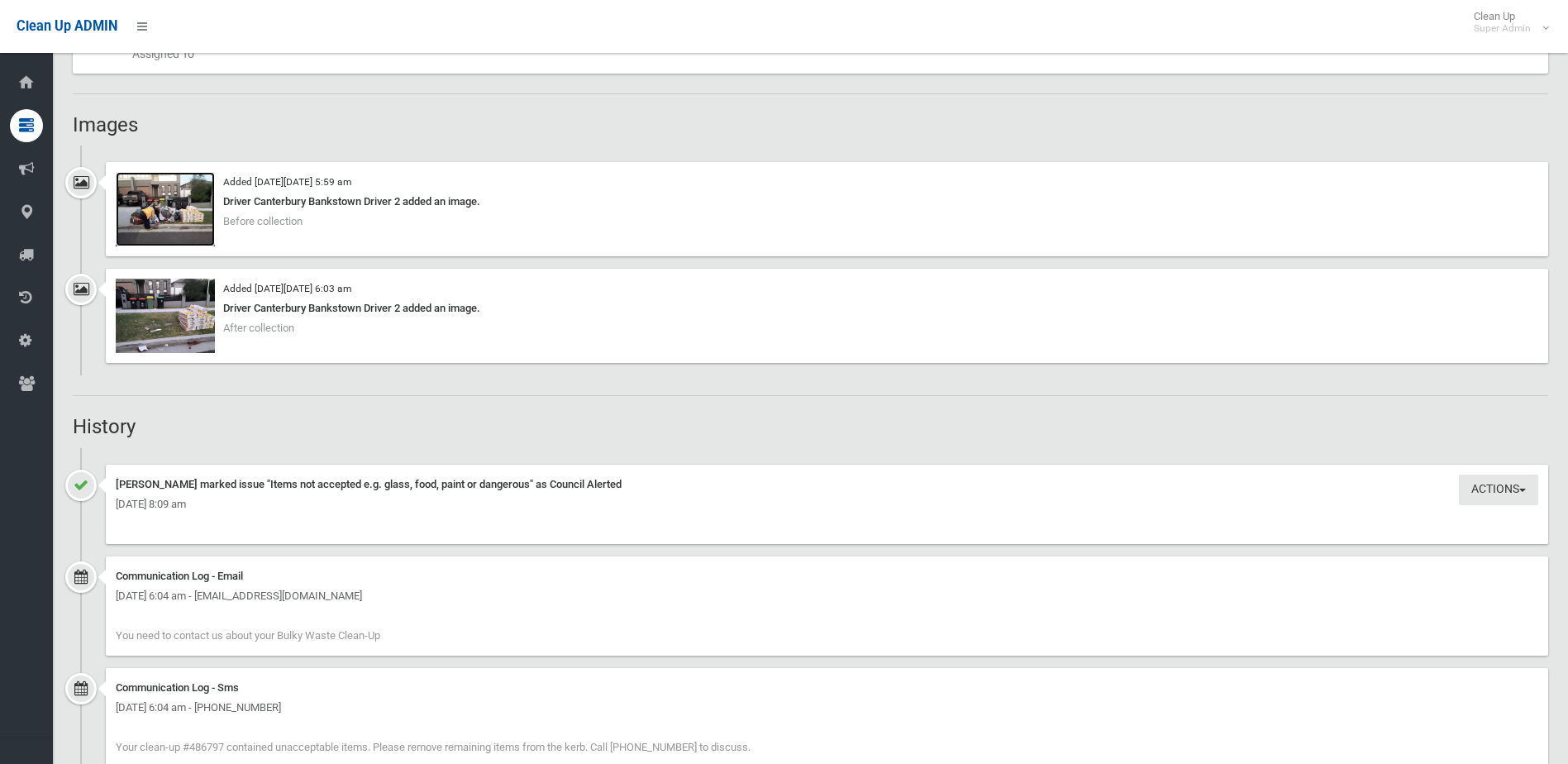
click at [168, 214] on img at bounding box center [165, 209] width 100 height 74
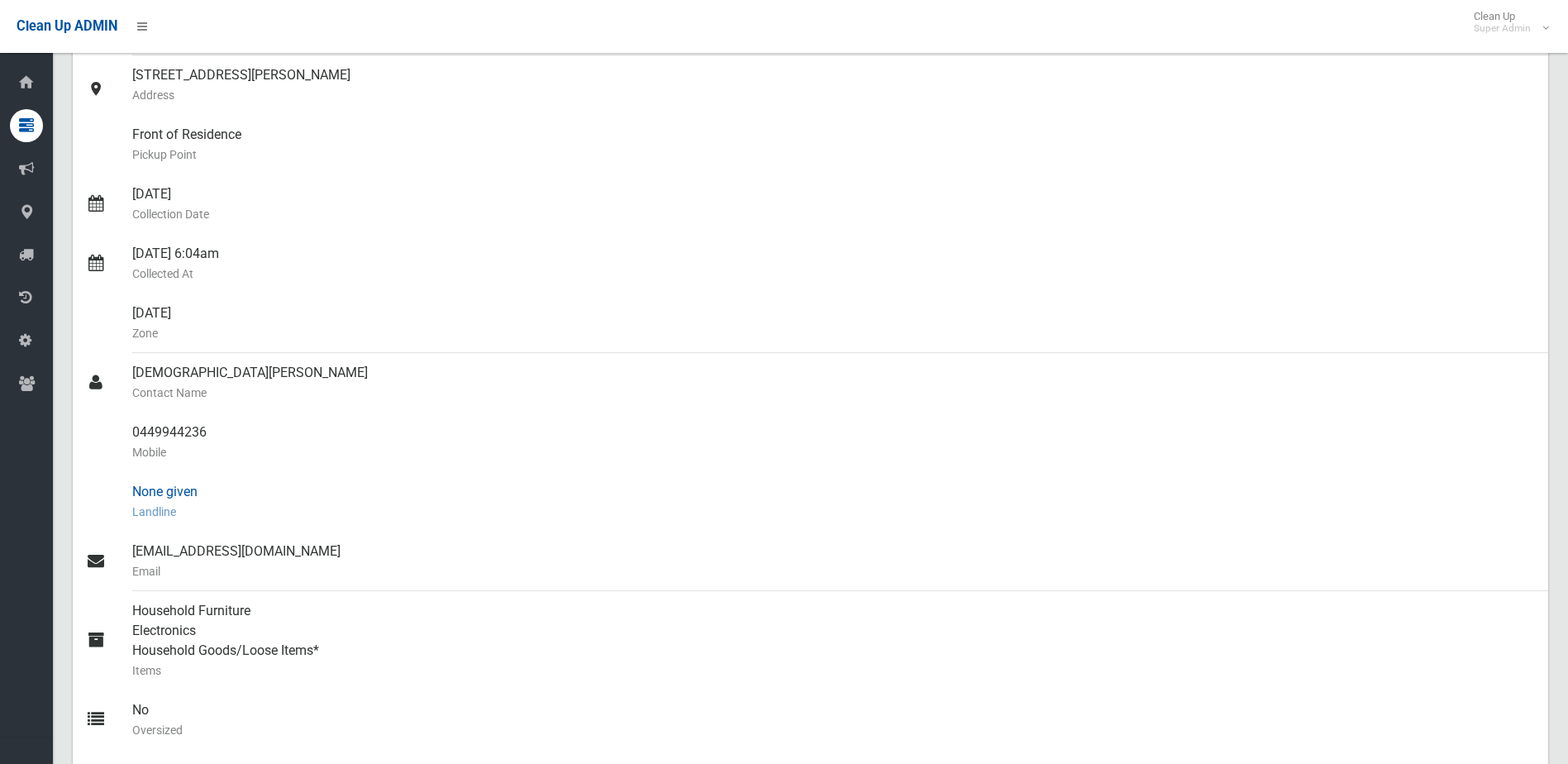
scroll to position [0, 0]
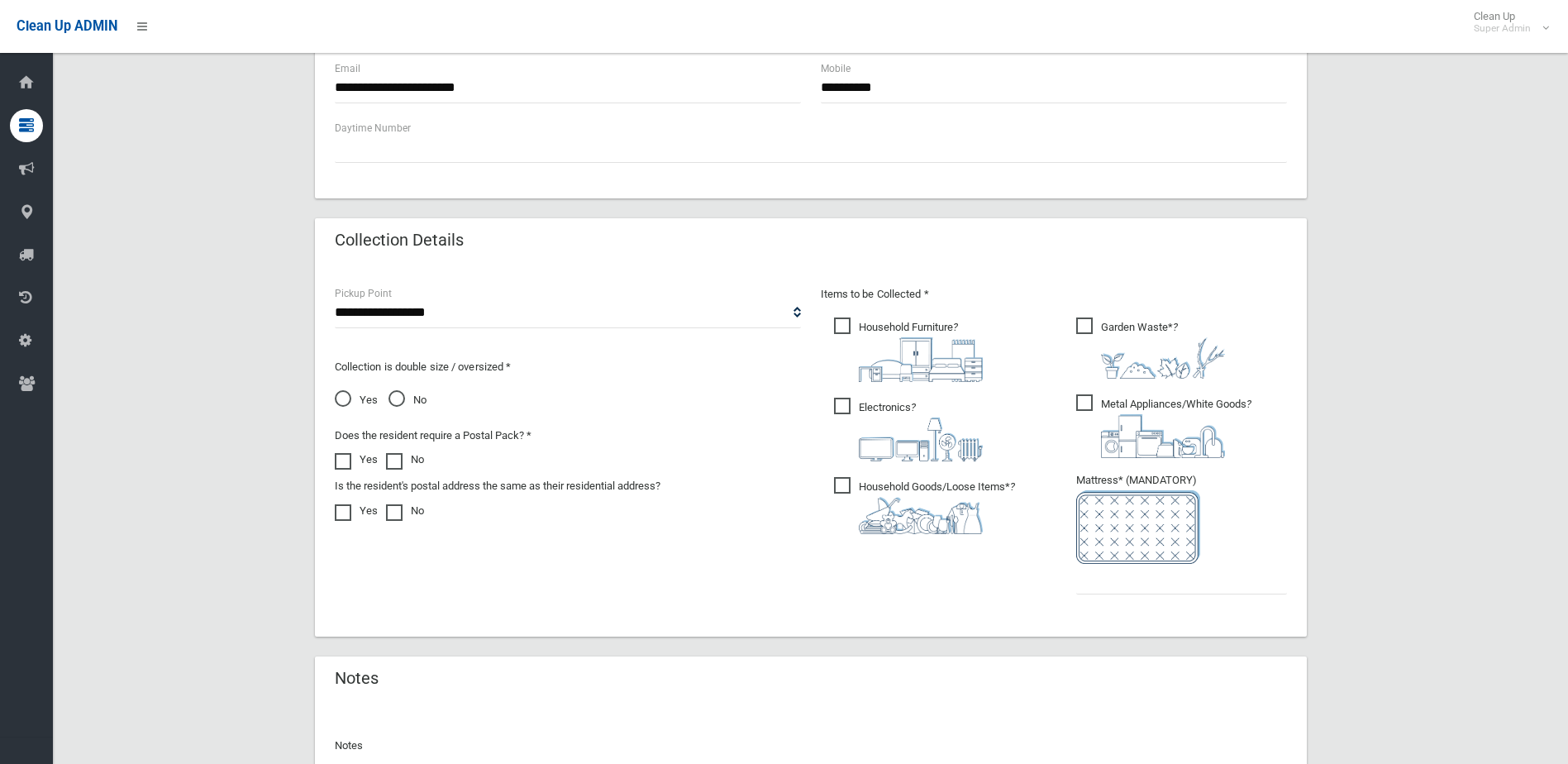
scroll to position [864, 0]
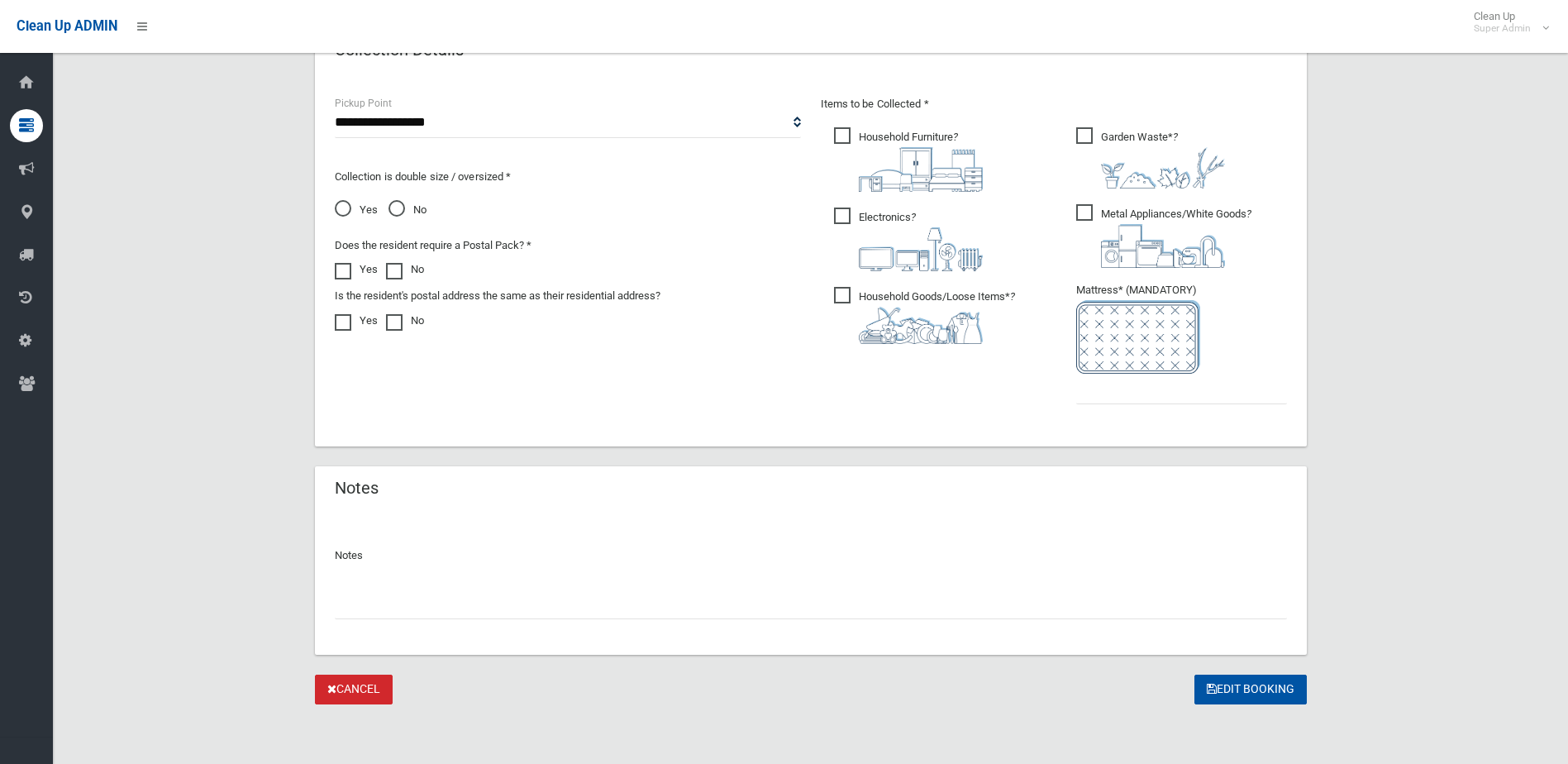
click at [396, 605] on input "text" at bounding box center [810, 604] width 952 height 31
type input "**********"
click at [1120, 378] on input "text" at bounding box center [1180, 389] width 211 height 31
type input "*"
click at [1246, 683] on button "Edit Booking" at bounding box center [1250, 689] width 113 height 31
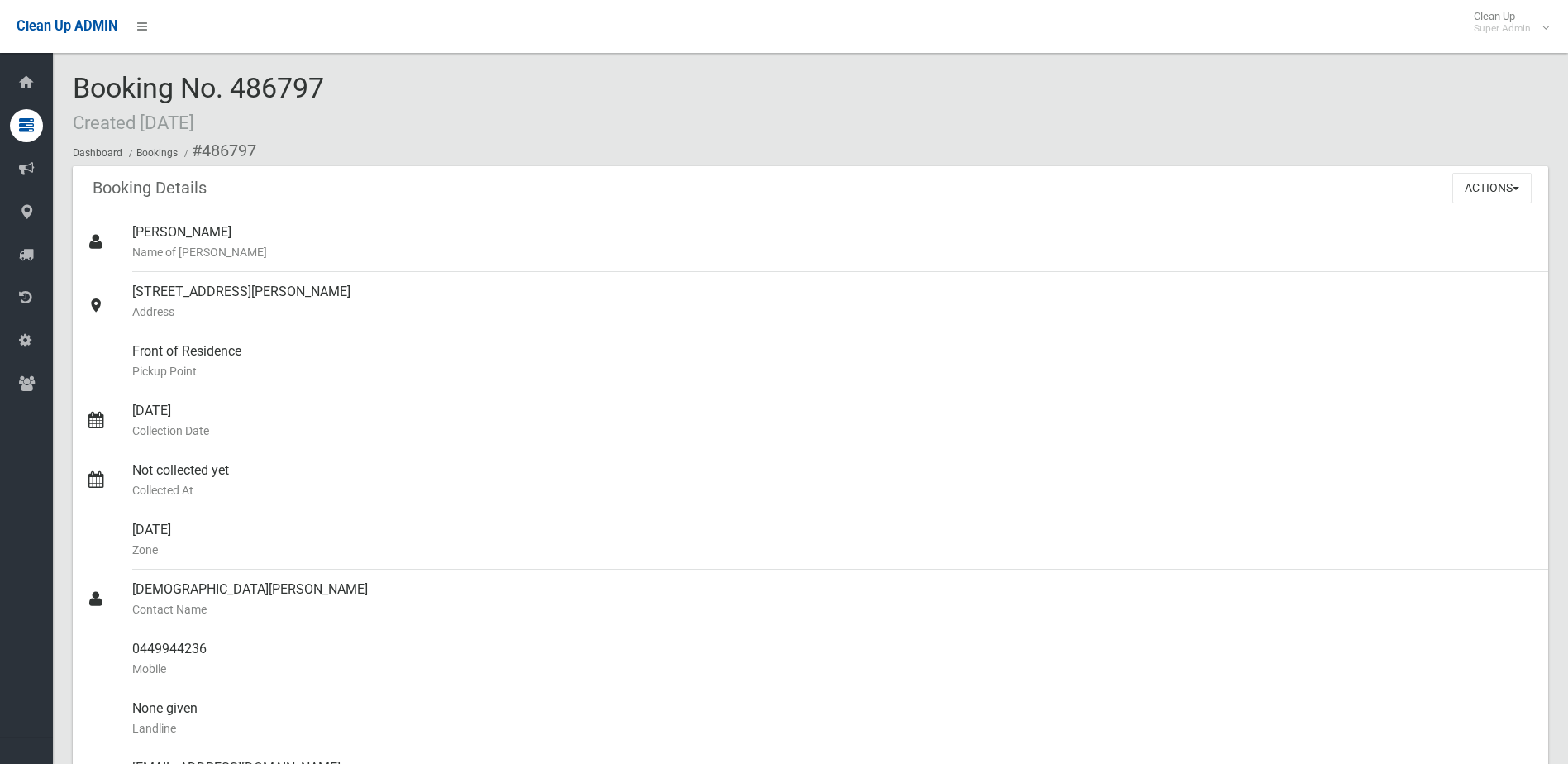
drag, startPoint x: 233, startPoint y: 84, endPoint x: 305, endPoint y: 75, distance: 72.6
click at [305, 75] on span "Booking No. 486797 Created 20/09/2025" at bounding box center [198, 103] width 251 height 64
click at [236, 89] on span "Booking No. 486797 Created 20/09/2025" at bounding box center [198, 103] width 251 height 64
drag, startPoint x: 233, startPoint y: 89, endPoint x: 326, endPoint y: 88, distance: 93.0
click at [324, 88] on span "Booking No. 486797 Created 20/09/2025" at bounding box center [198, 103] width 251 height 64
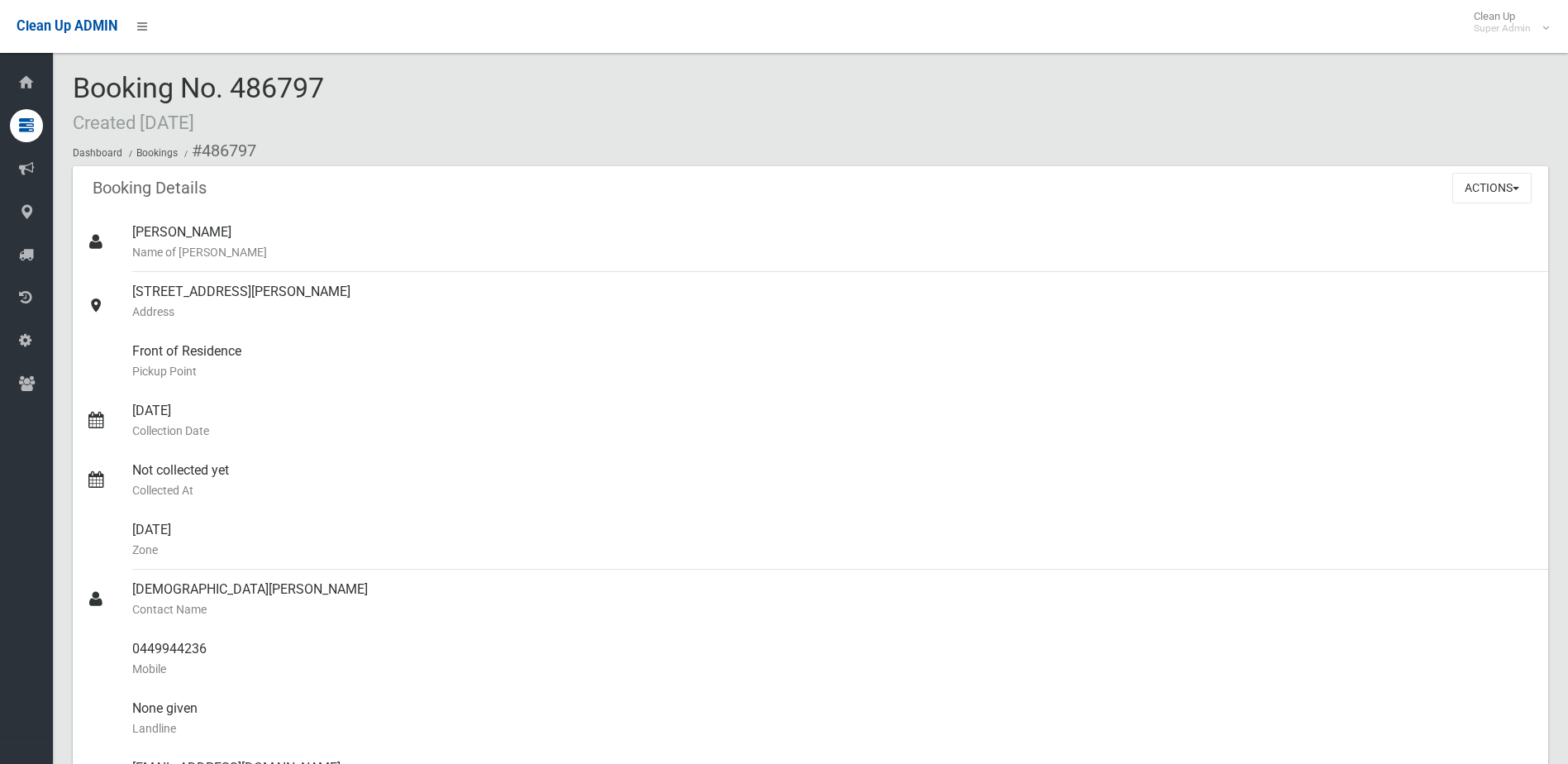
drag, startPoint x: 326, startPoint y: 88, endPoint x: 314, endPoint y: 88, distance: 12.0
copy span "486797"
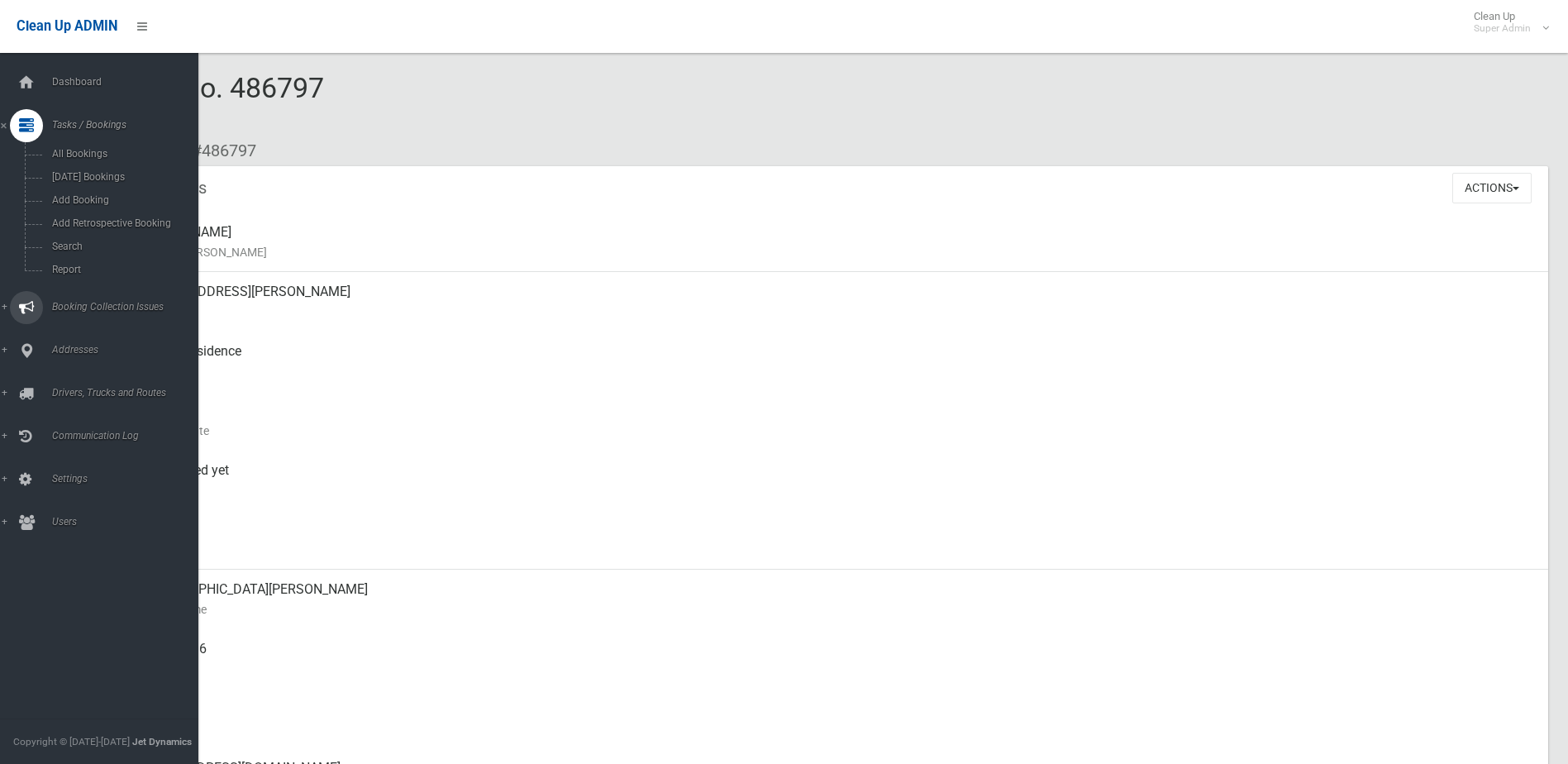
click at [73, 302] on span "Booking Collection Issues" at bounding box center [129, 306] width 164 height 11
click at [84, 194] on span "All Reported Issues" at bounding box center [122, 197] width 150 height 11
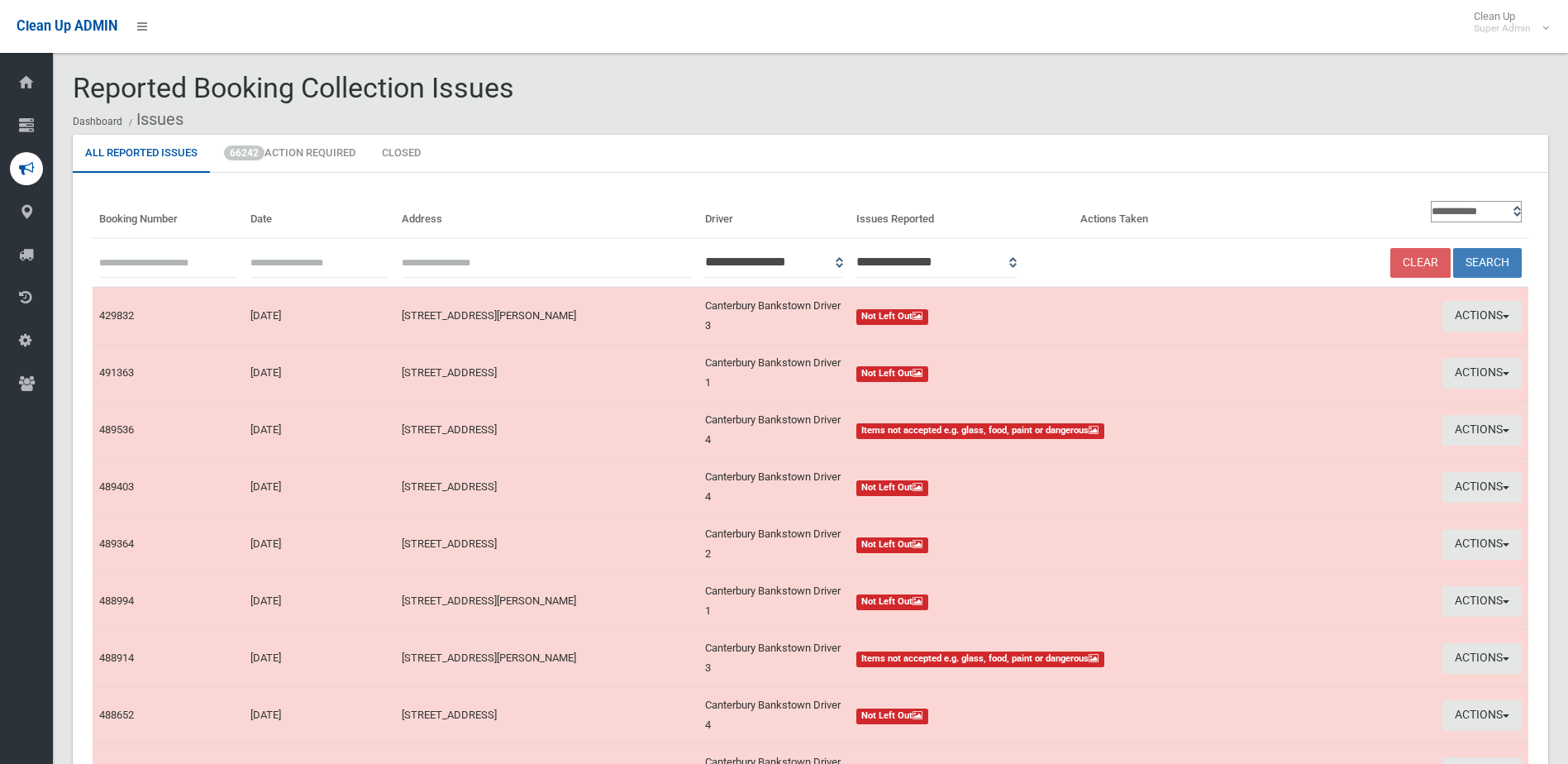
paste input "******"
type input "******"
click at [1483, 256] on button "Search" at bounding box center [1487, 263] width 69 height 31
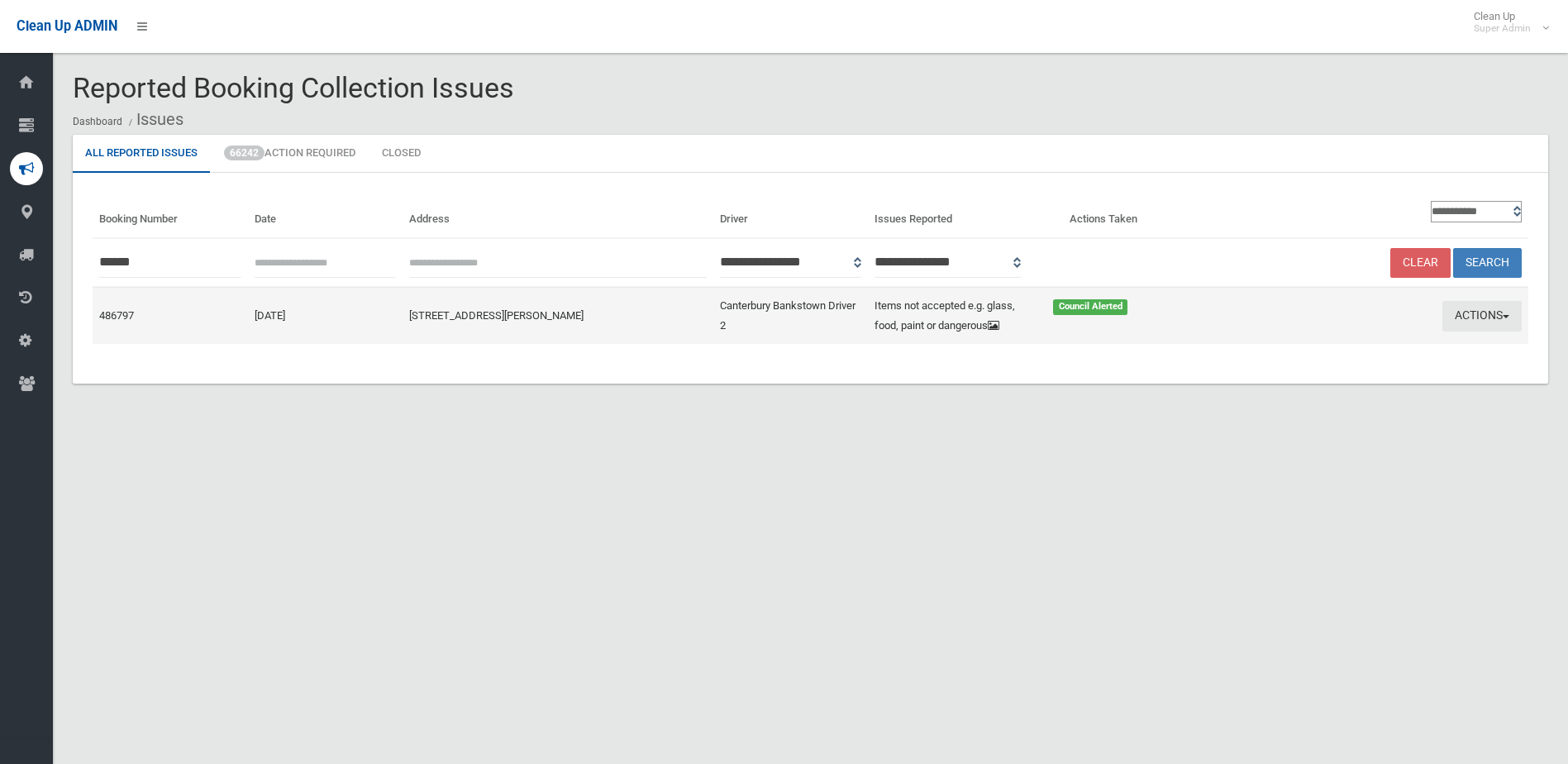
click at [1479, 332] on td "Actions View Booking Edit Actions Taken" at bounding box center [1373, 315] width 310 height 57
click at [1476, 310] on button "Actions" at bounding box center [1482, 315] width 79 height 31
click at [1295, 377] on link "Edit Actions Taken" at bounding box center [1323, 379] width 196 height 28
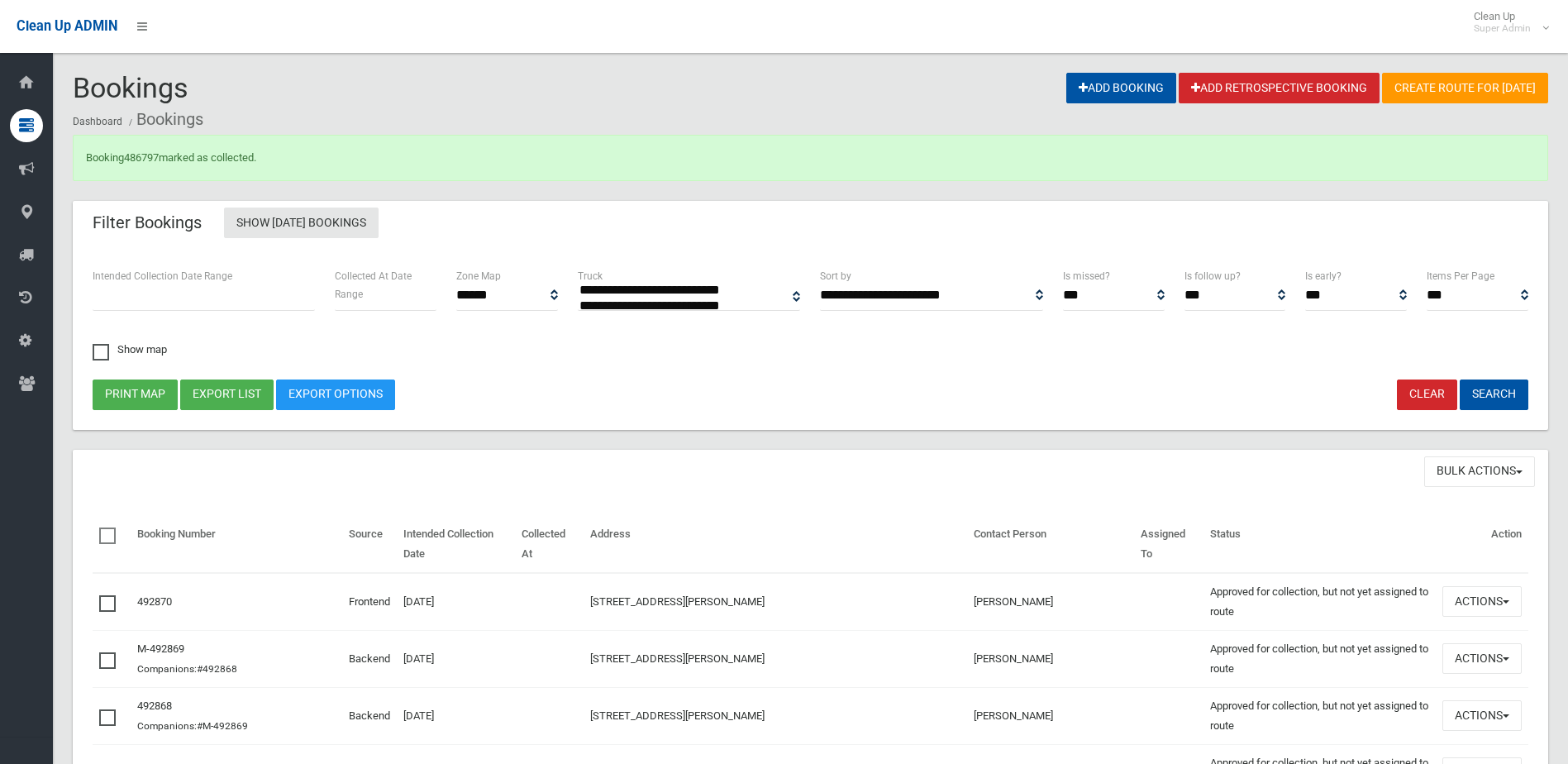
select select
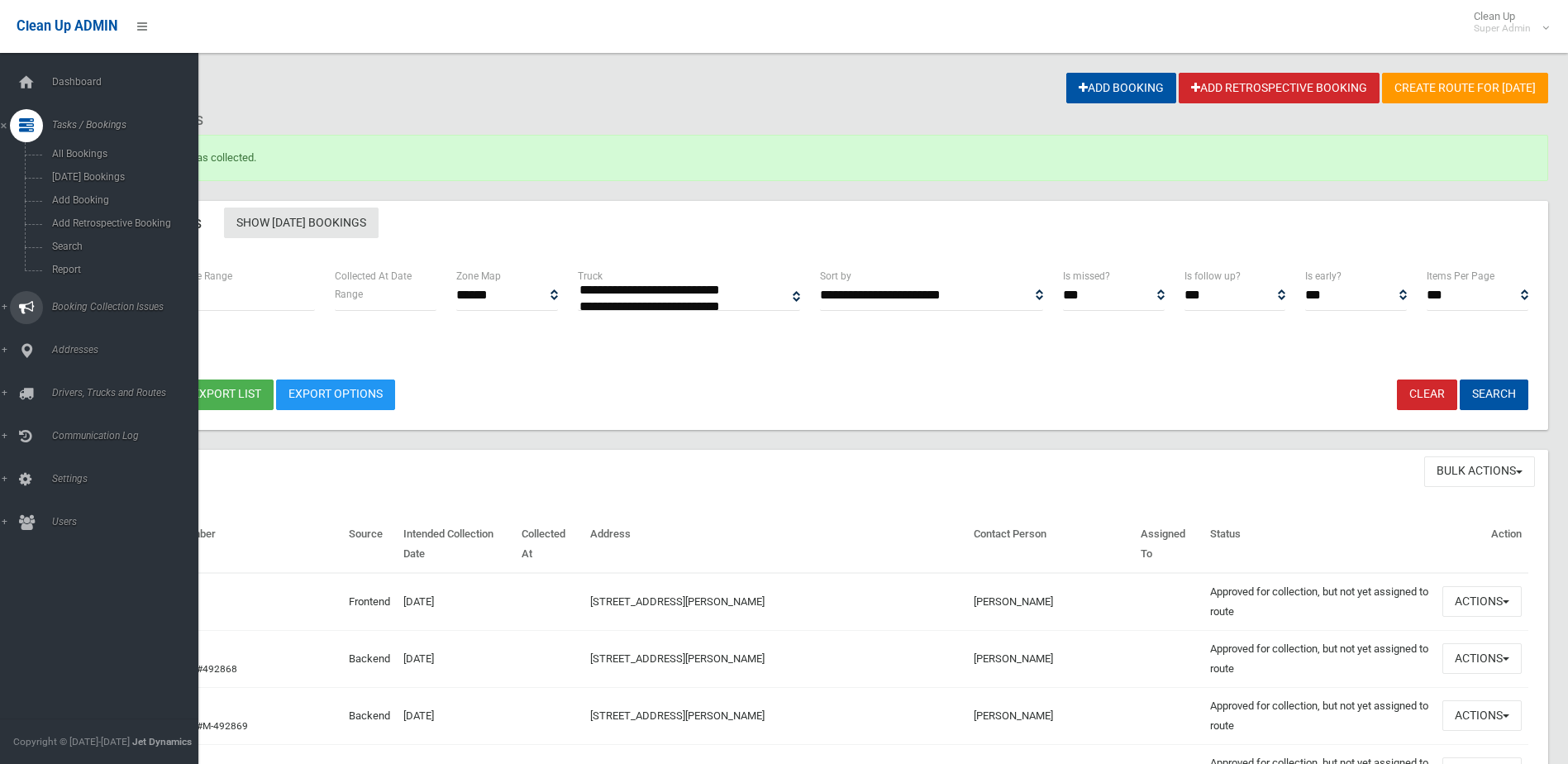
click at [115, 305] on span "Booking Collection Issues" at bounding box center [129, 306] width 164 height 11
click at [108, 197] on span "All Reported Issues" at bounding box center [122, 197] width 150 height 11
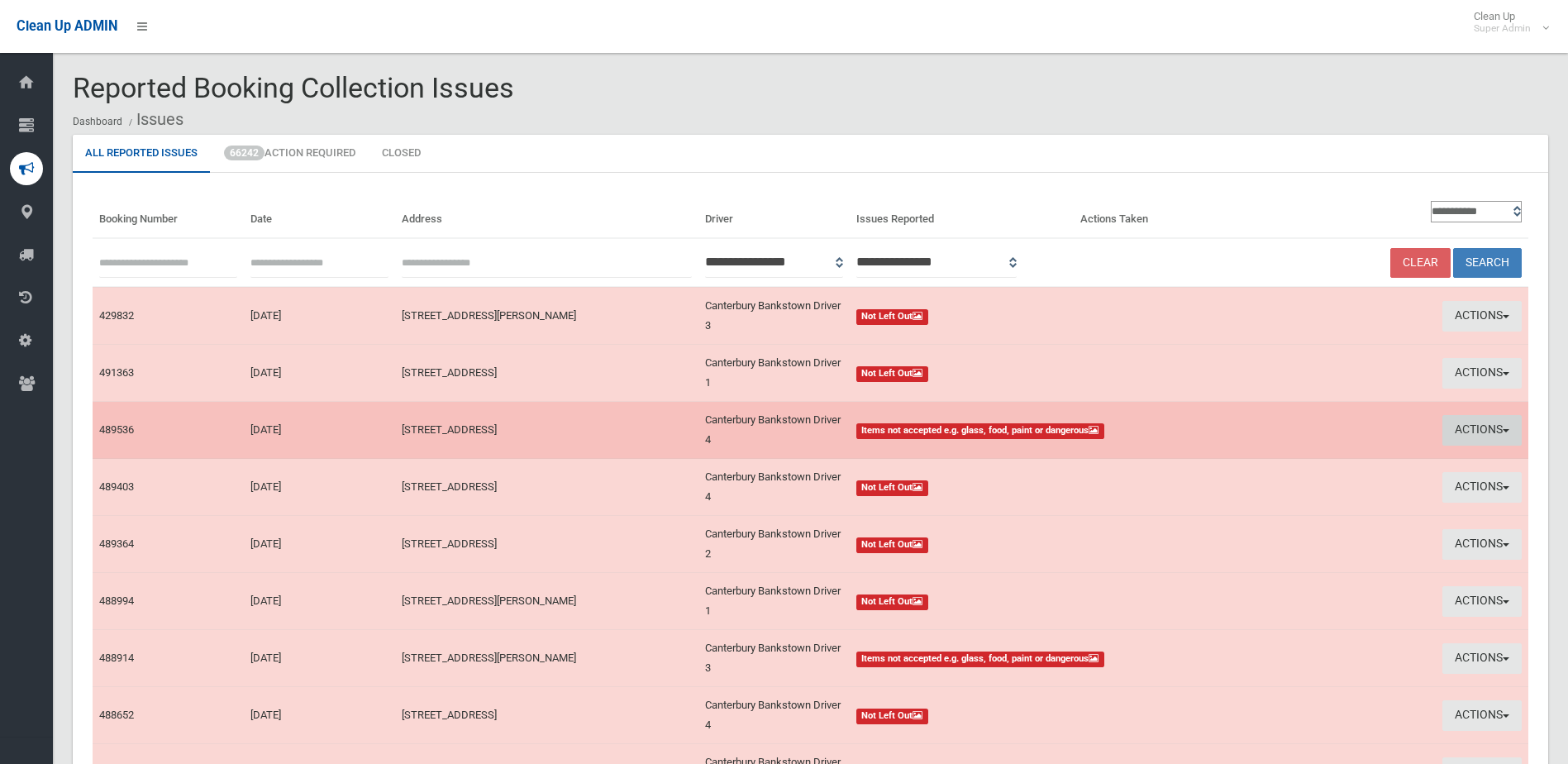
click at [1464, 428] on button "Actions" at bounding box center [1482, 430] width 79 height 31
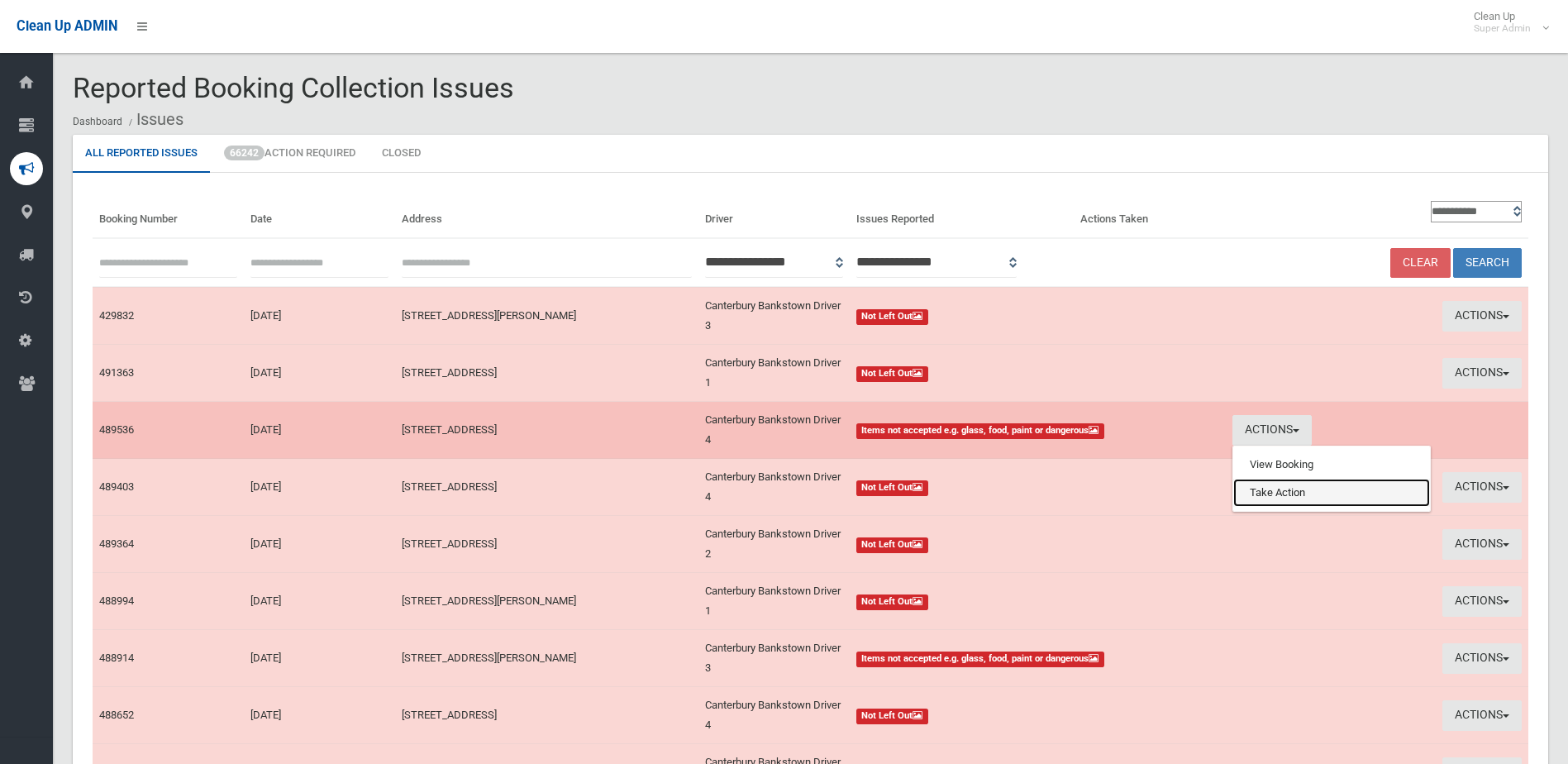
click at [1276, 495] on link "Take Action" at bounding box center [1331, 493] width 196 height 28
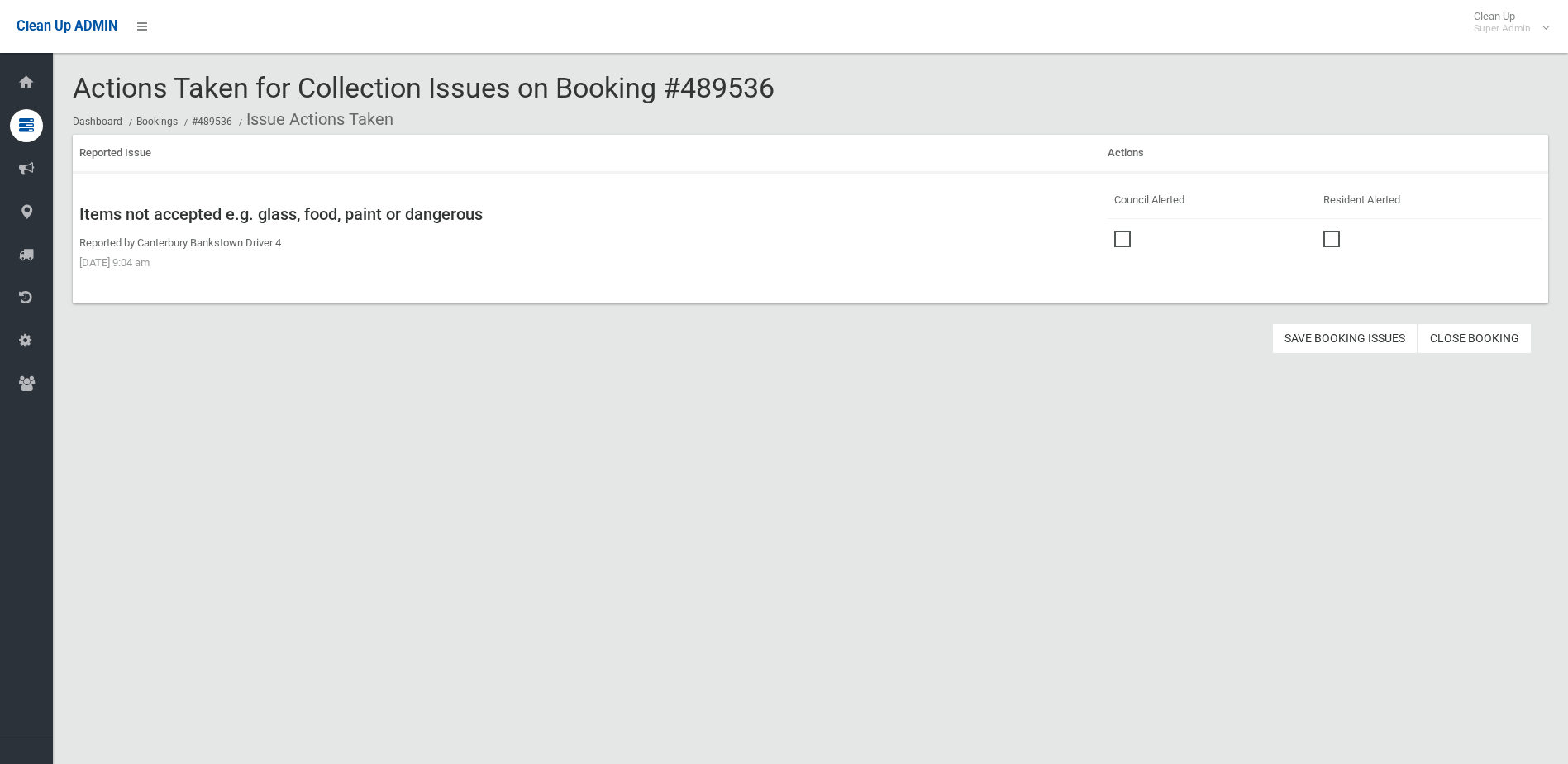
drag, startPoint x: 0, startPoint y: 0, endPoint x: 1241, endPoint y: 328, distance: 1283.6
click at [1114, 231] on span at bounding box center [1127, 231] width 25 height 0
click at [1325, 337] on button "Save Booking Issues" at bounding box center [1344, 338] width 145 height 31
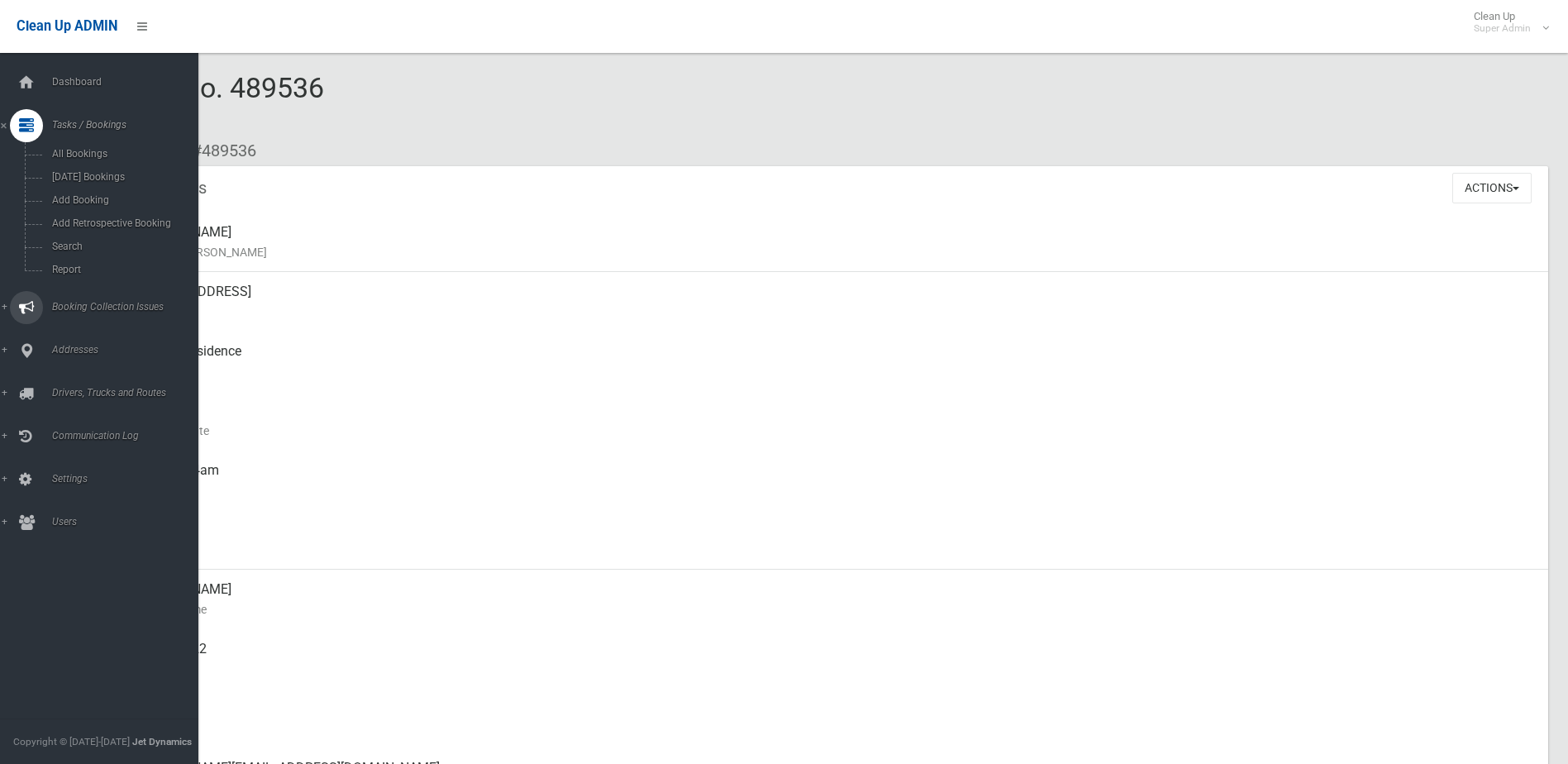
click at [111, 307] on span "Booking Collection Issues" at bounding box center [129, 306] width 164 height 11
click at [105, 197] on span "All Reported Issues" at bounding box center [122, 197] width 150 height 11
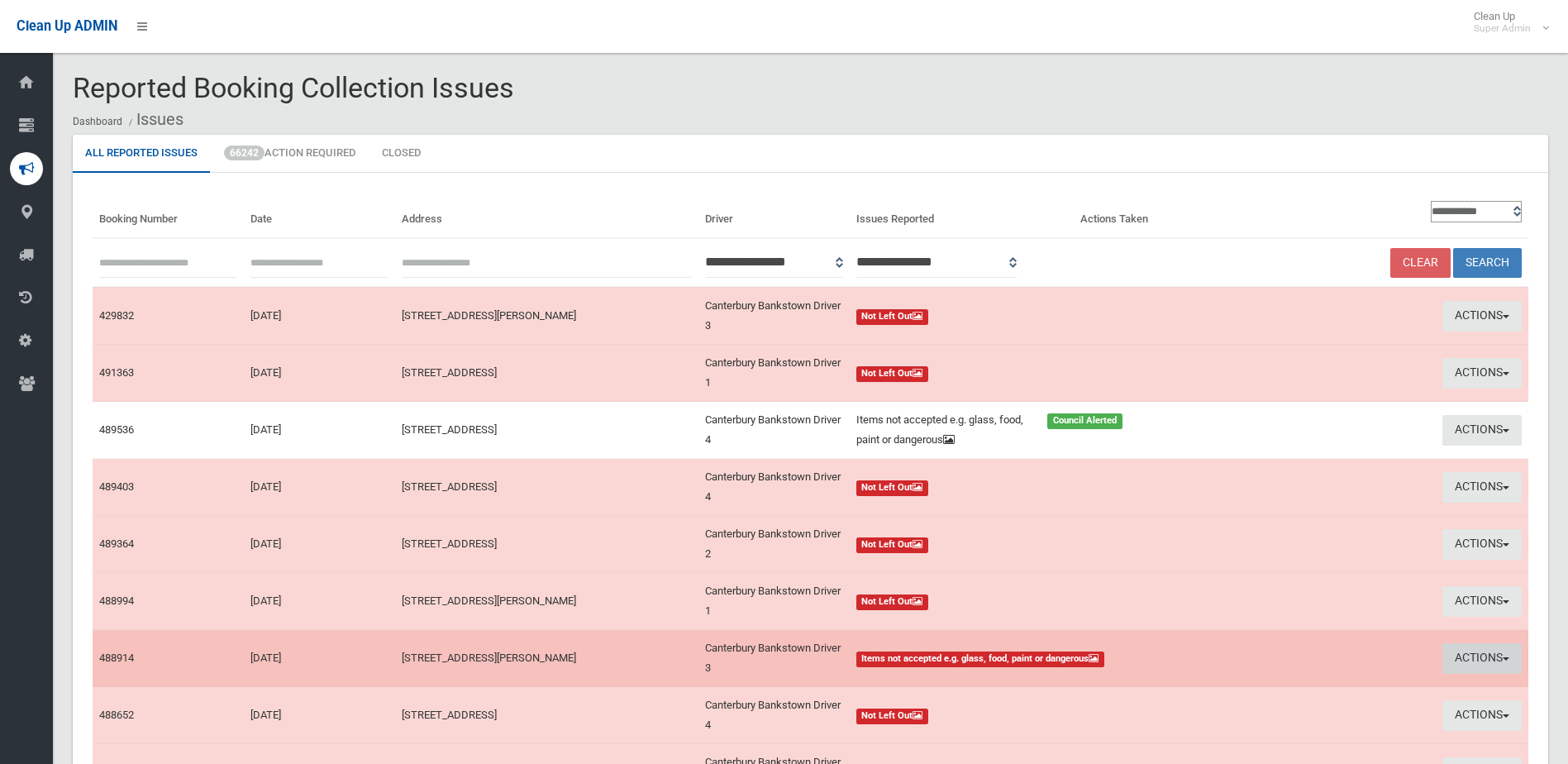
click at [1484, 654] on button "Actions" at bounding box center [1482, 658] width 79 height 31
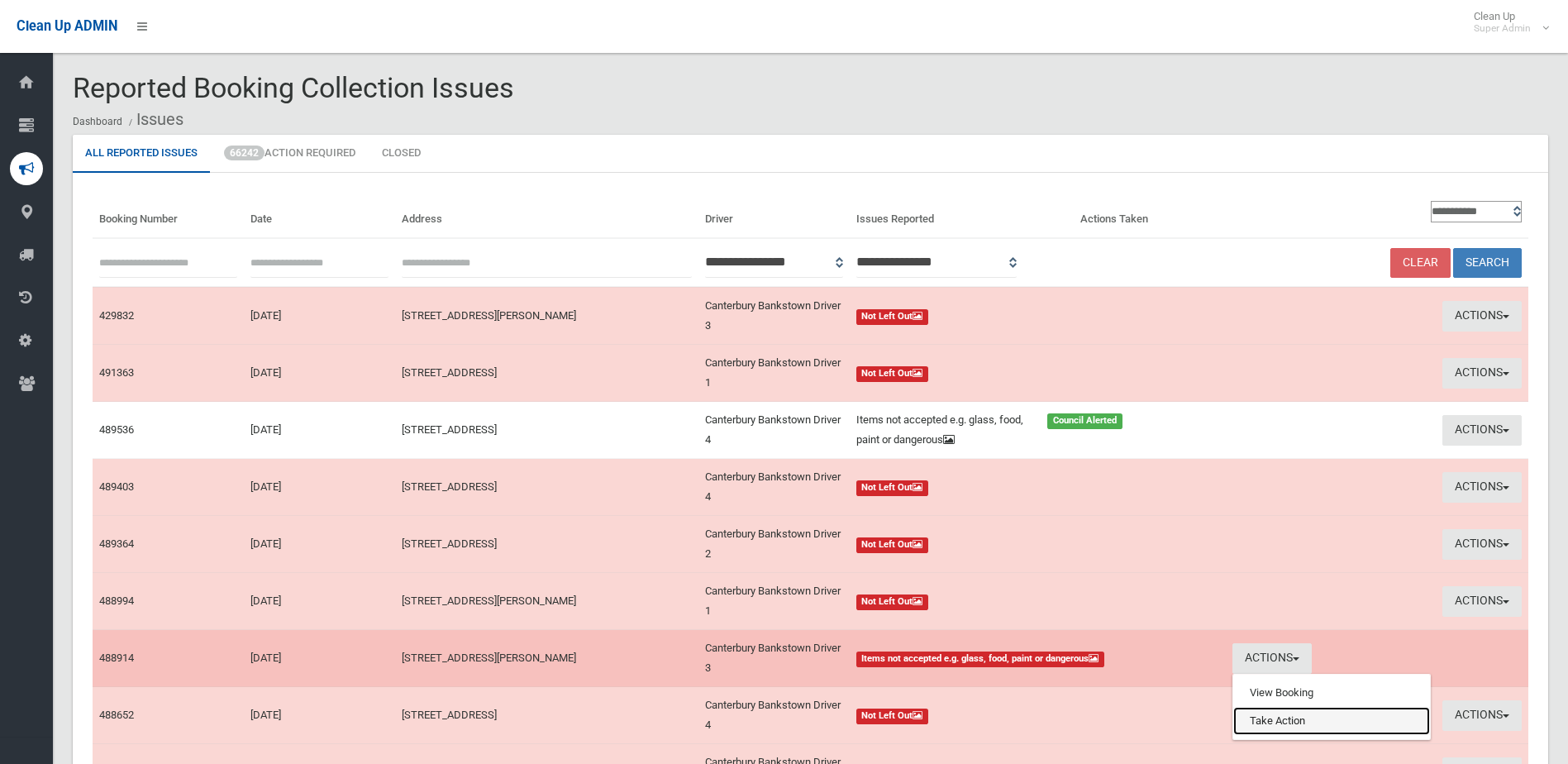
click at [1280, 718] on link "Take Action" at bounding box center [1331, 721] width 196 height 28
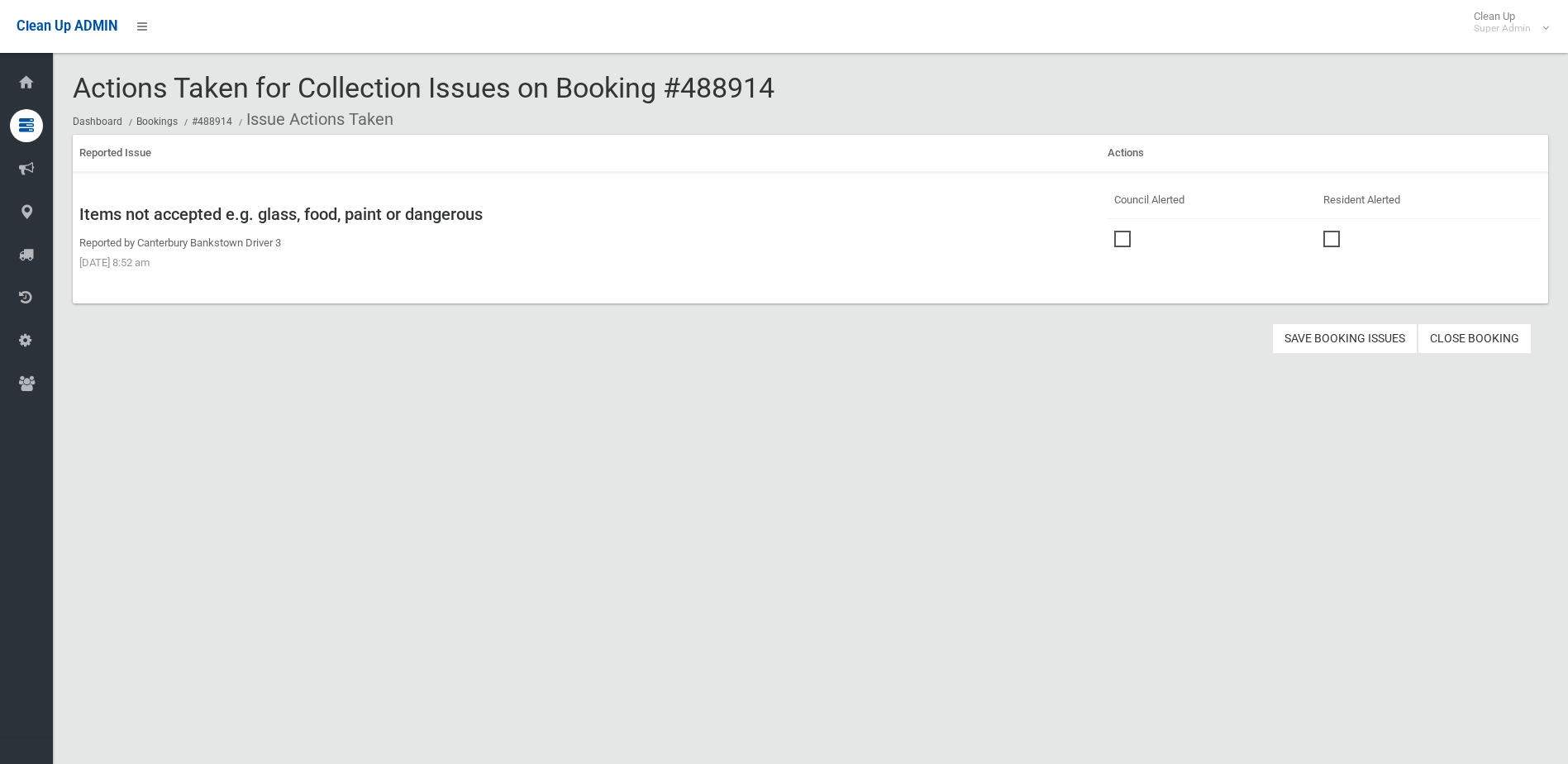
click at [1114, 231] on span at bounding box center [1127, 231] width 25 height 0
click at [1350, 333] on button "Save Booking Issues" at bounding box center [1344, 338] width 145 height 31
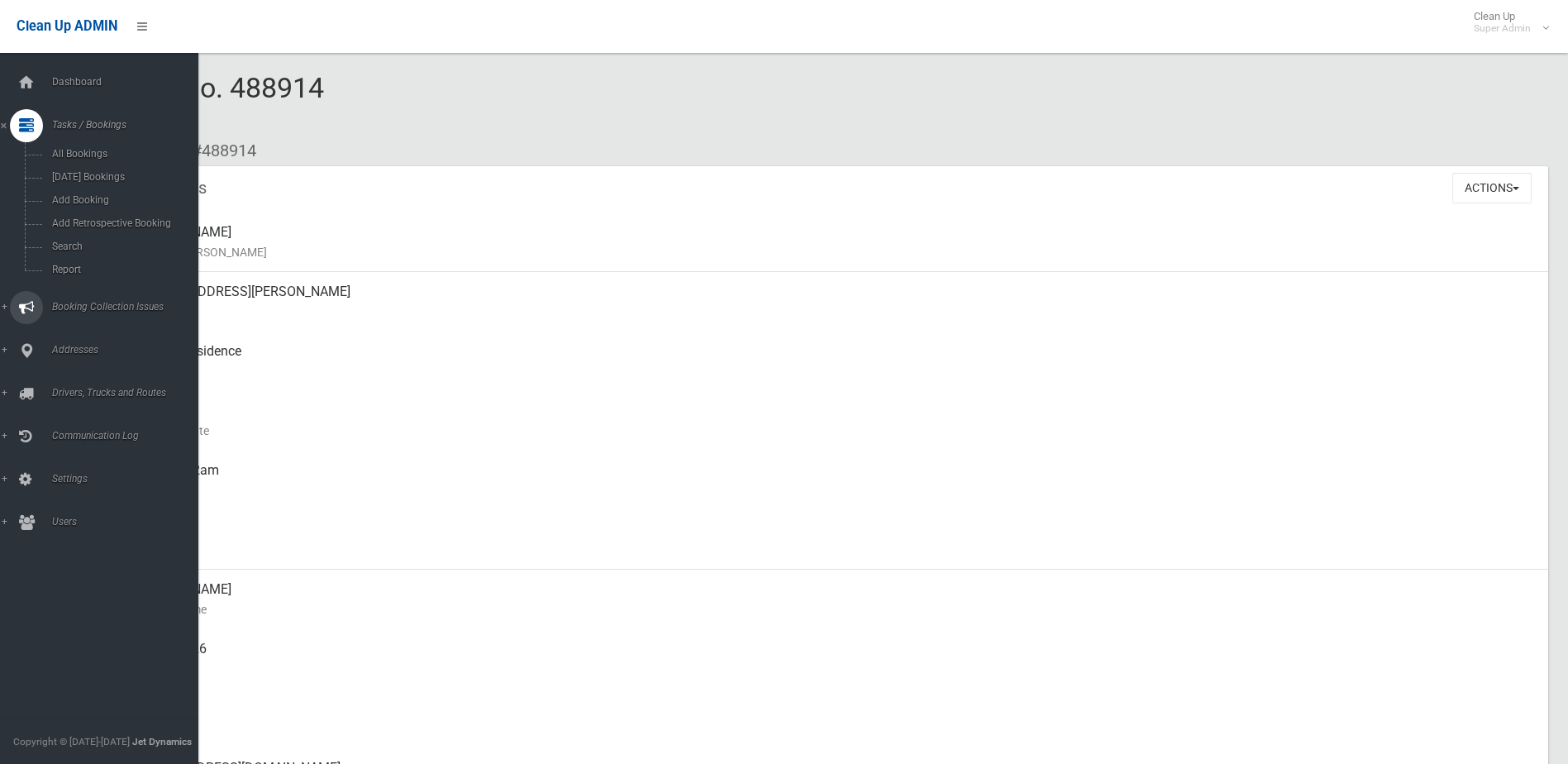
click at [82, 305] on span "Booking Collection Issues" at bounding box center [129, 306] width 164 height 11
click at [88, 192] on span "All Reported Issues" at bounding box center [122, 197] width 150 height 11
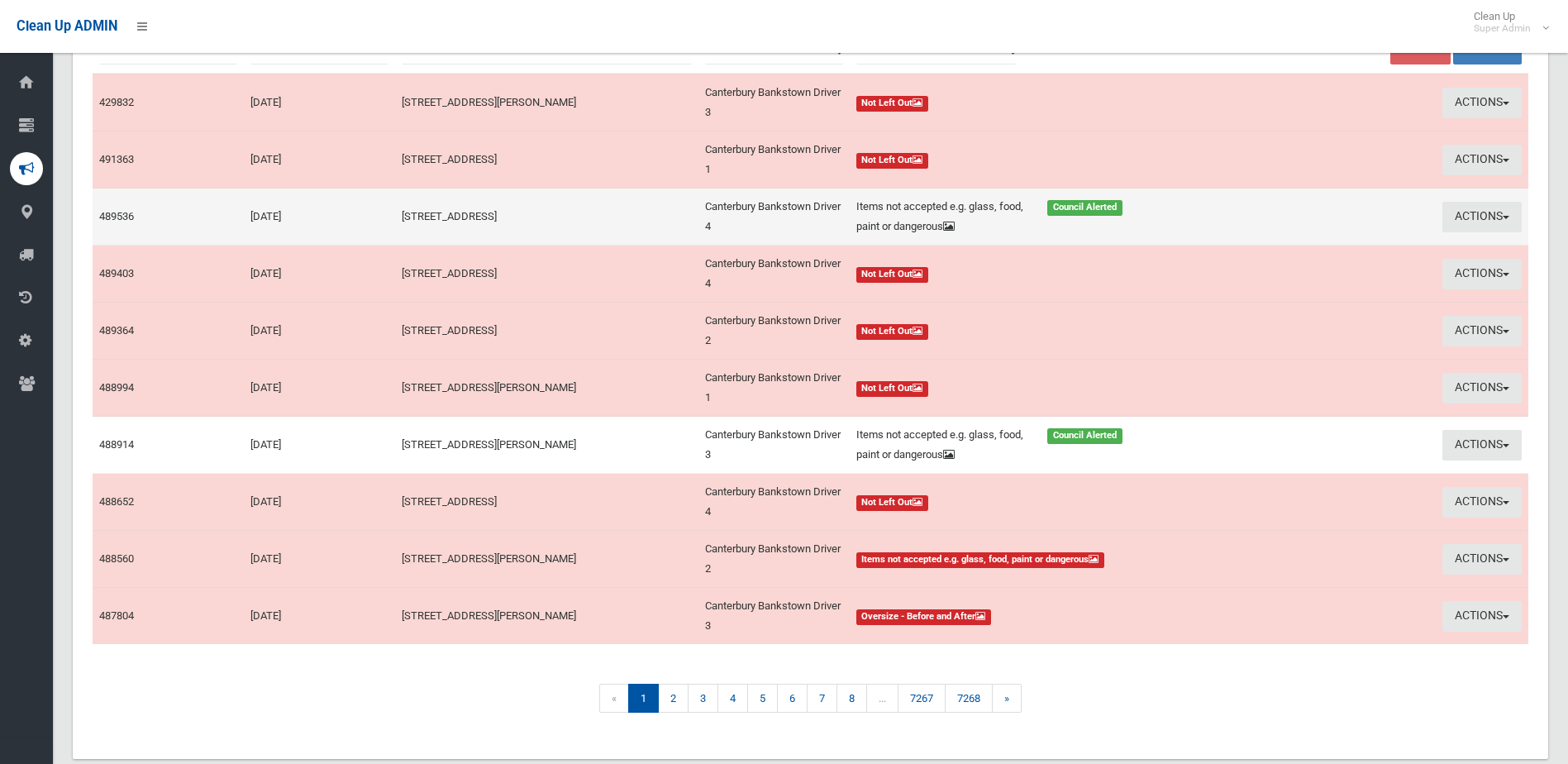
scroll to position [248, 0]
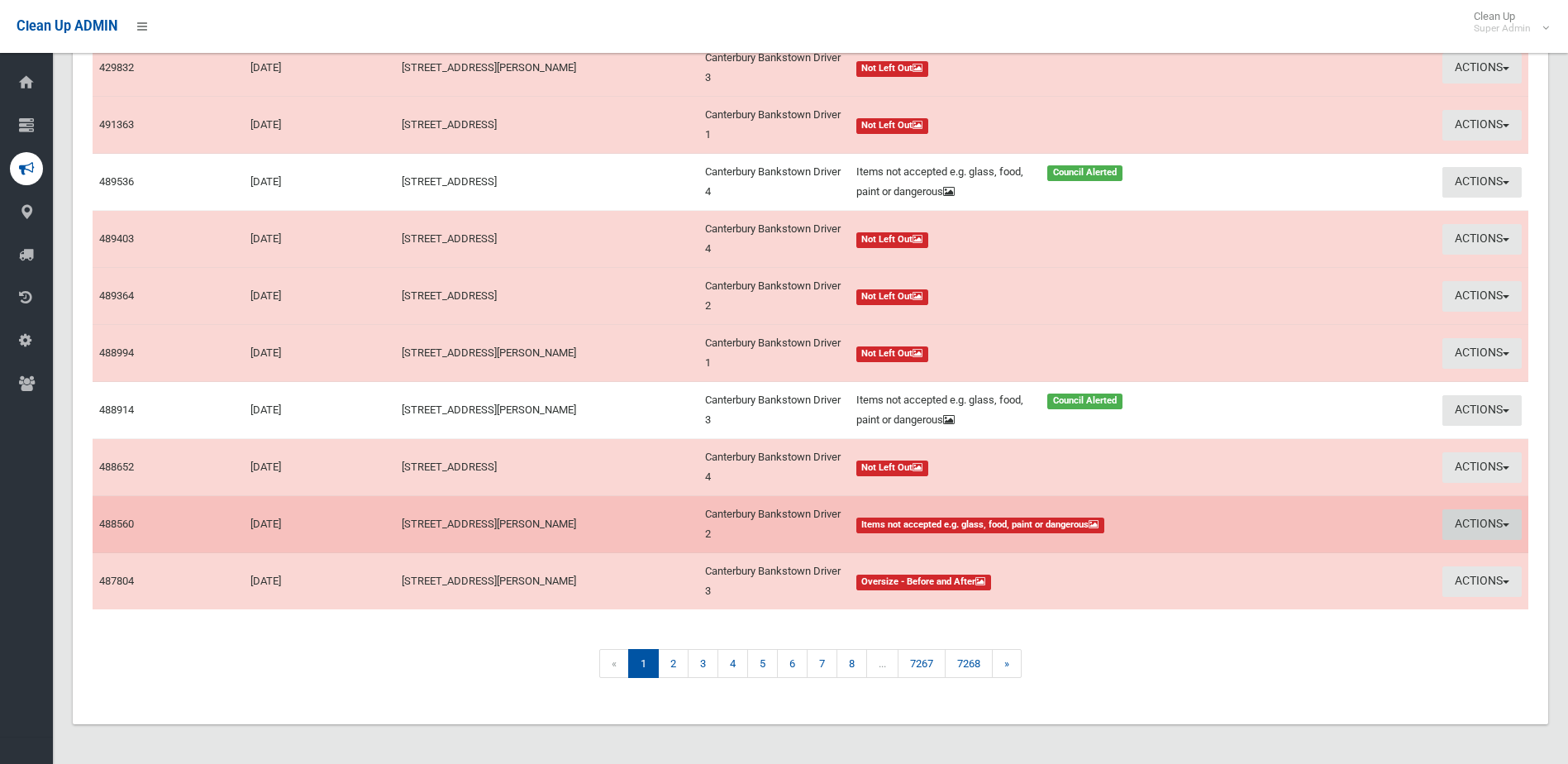
click at [1489, 520] on button "Actions" at bounding box center [1482, 524] width 79 height 31
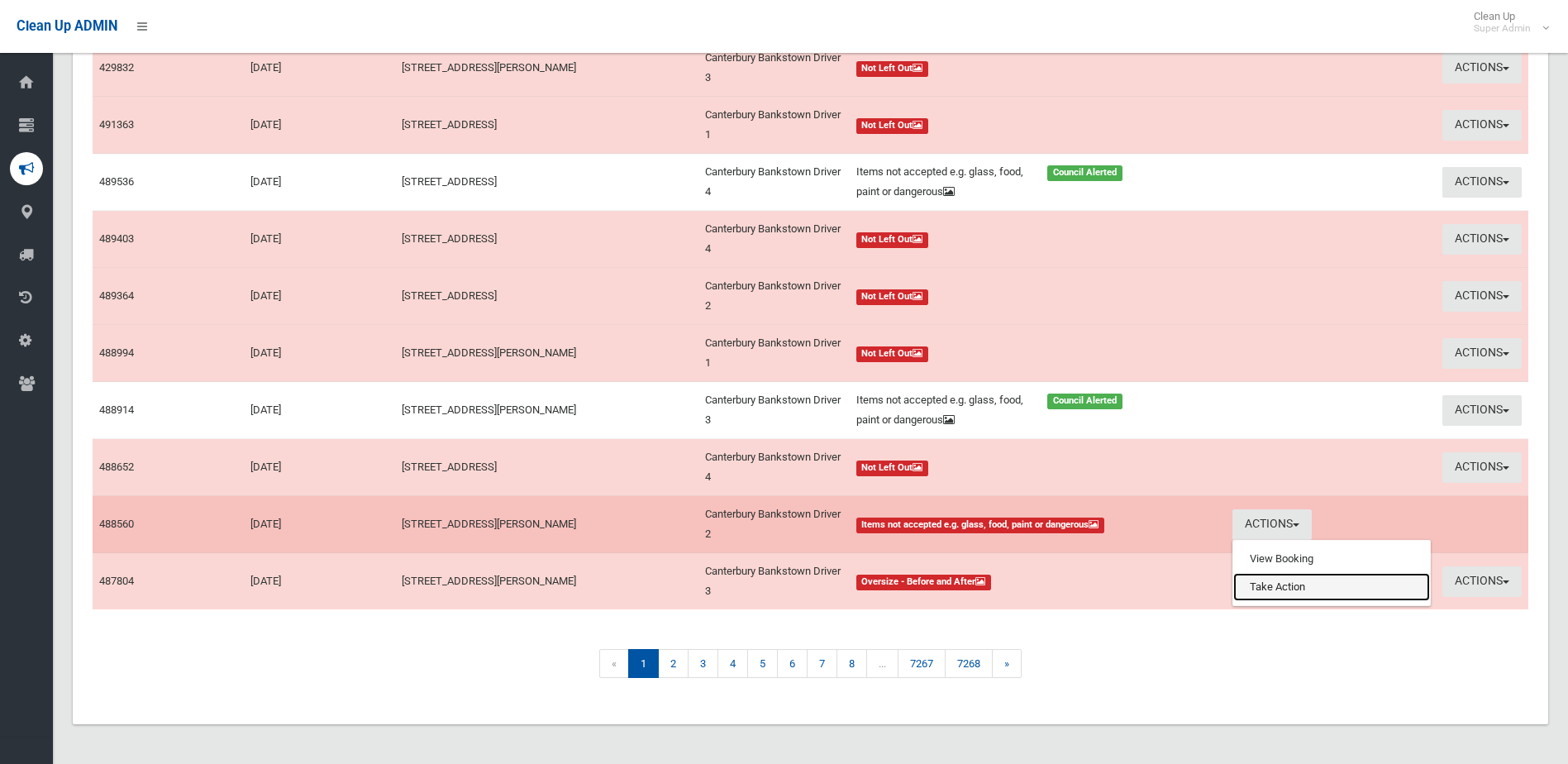
click at [1282, 582] on link "Take Action" at bounding box center [1331, 587] width 196 height 28
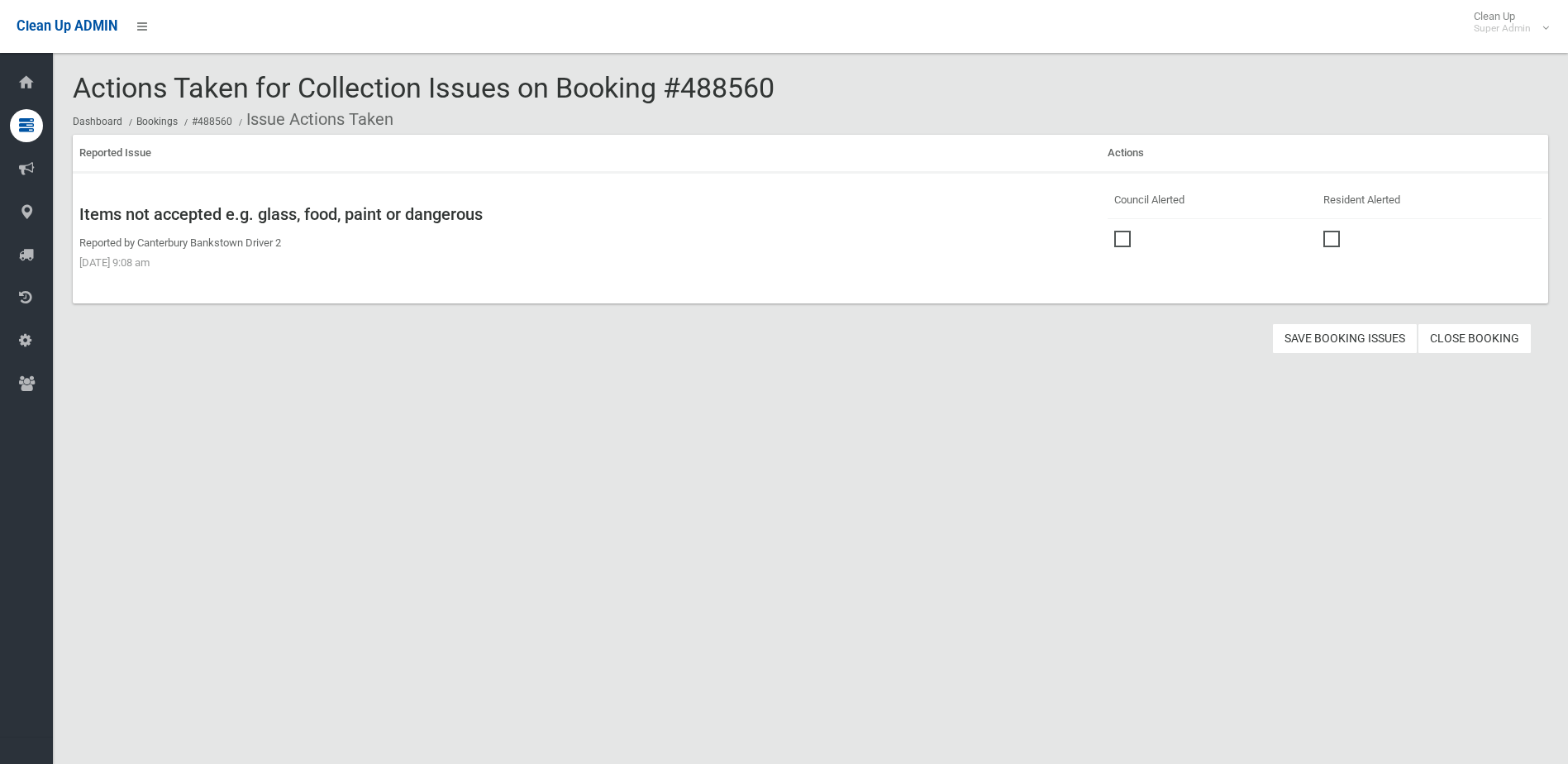
click at [1121, 231] on span at bounding box center [1127, 231] width 25 height 0
click at [1353, 344] on button "Save Booking Issues" at bounding box center [1344, 338] width 145 height 31
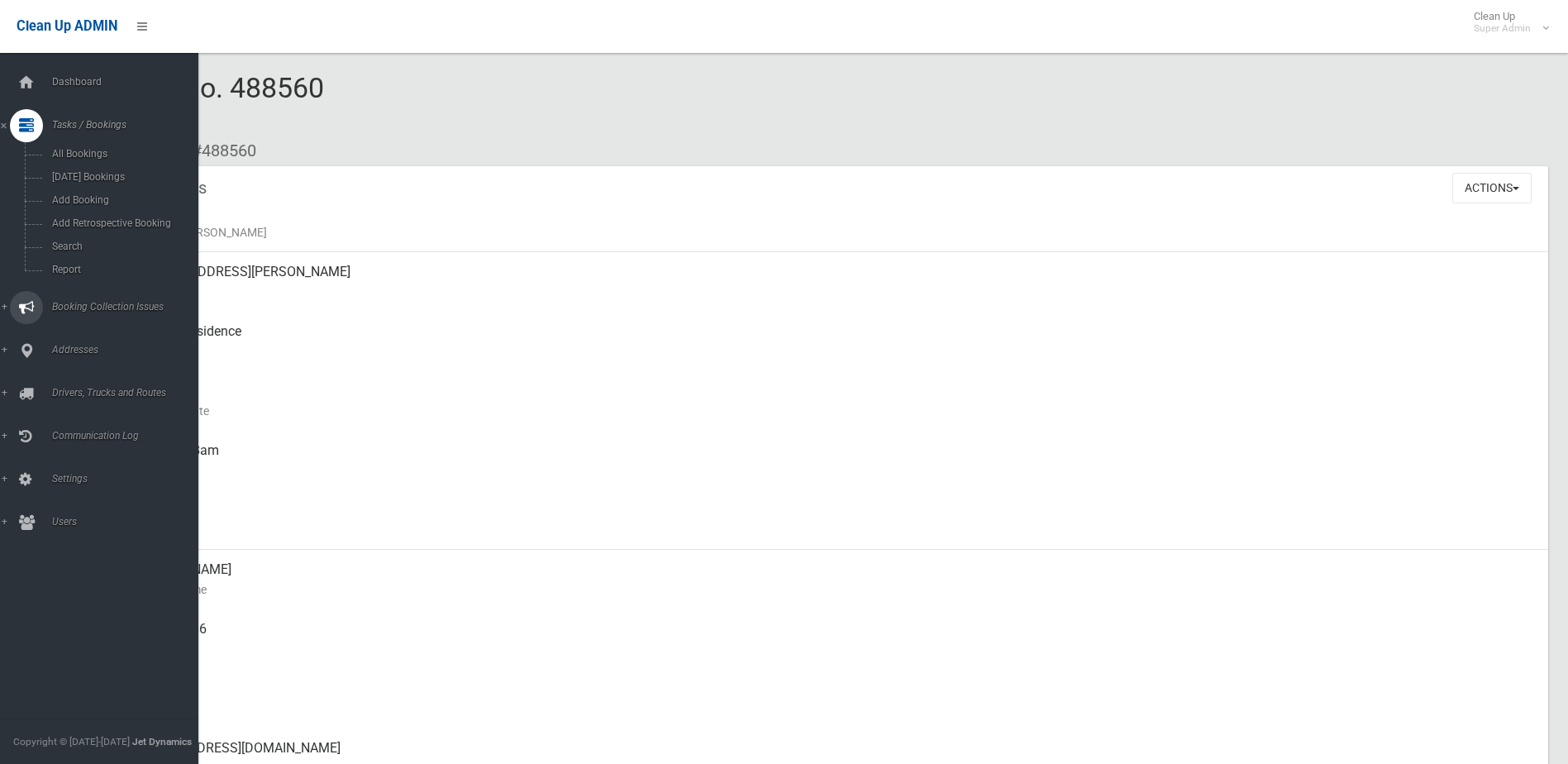
click at [77, 302] on span "Booking Collection Issues" at bounding box center [129, 306] width 164 height 11
click at [126, 198] on span "All Reported Issues" at bounding box center [122, 197] width 150 height 11
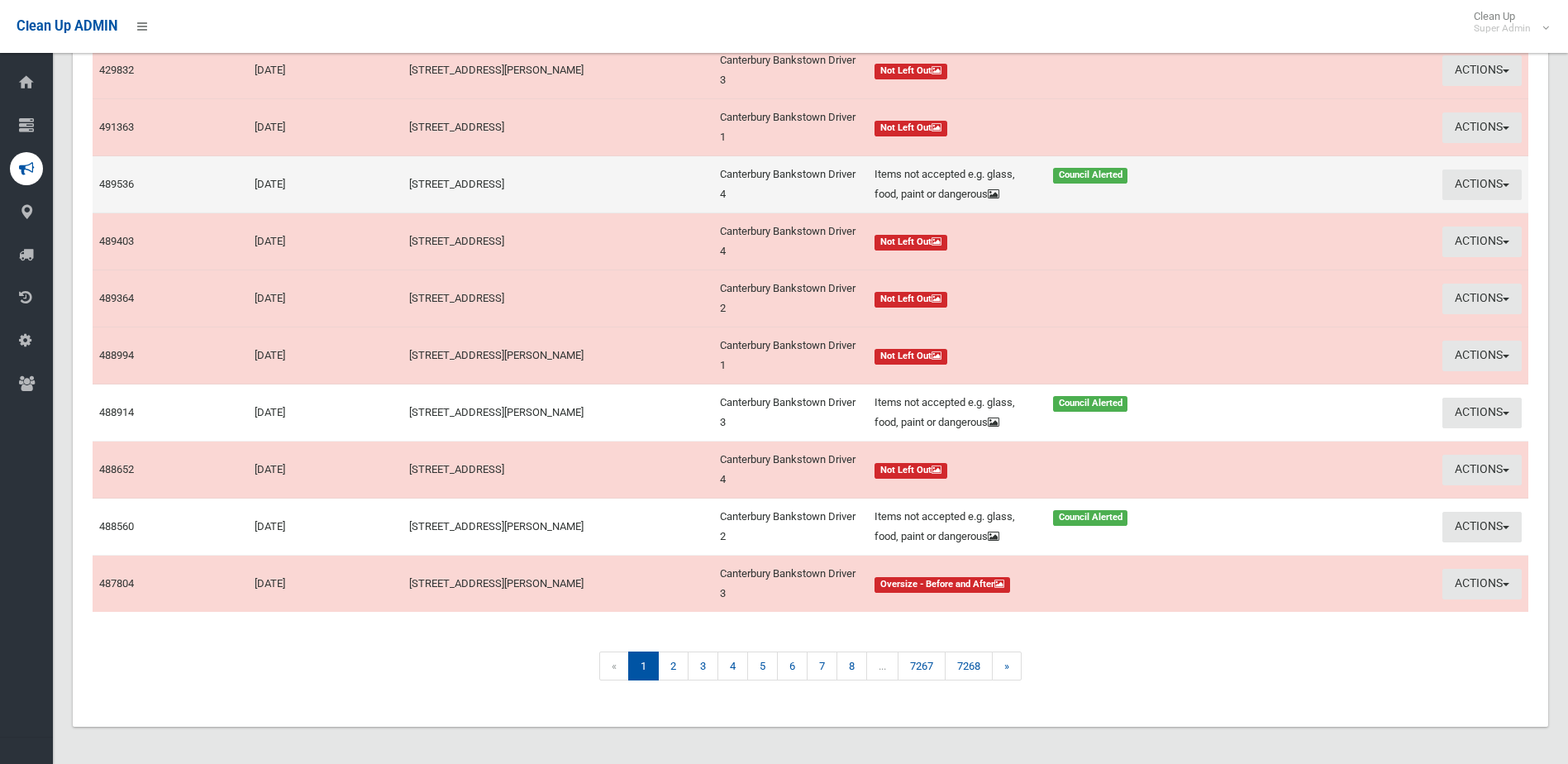
scroll to position [248, 0]
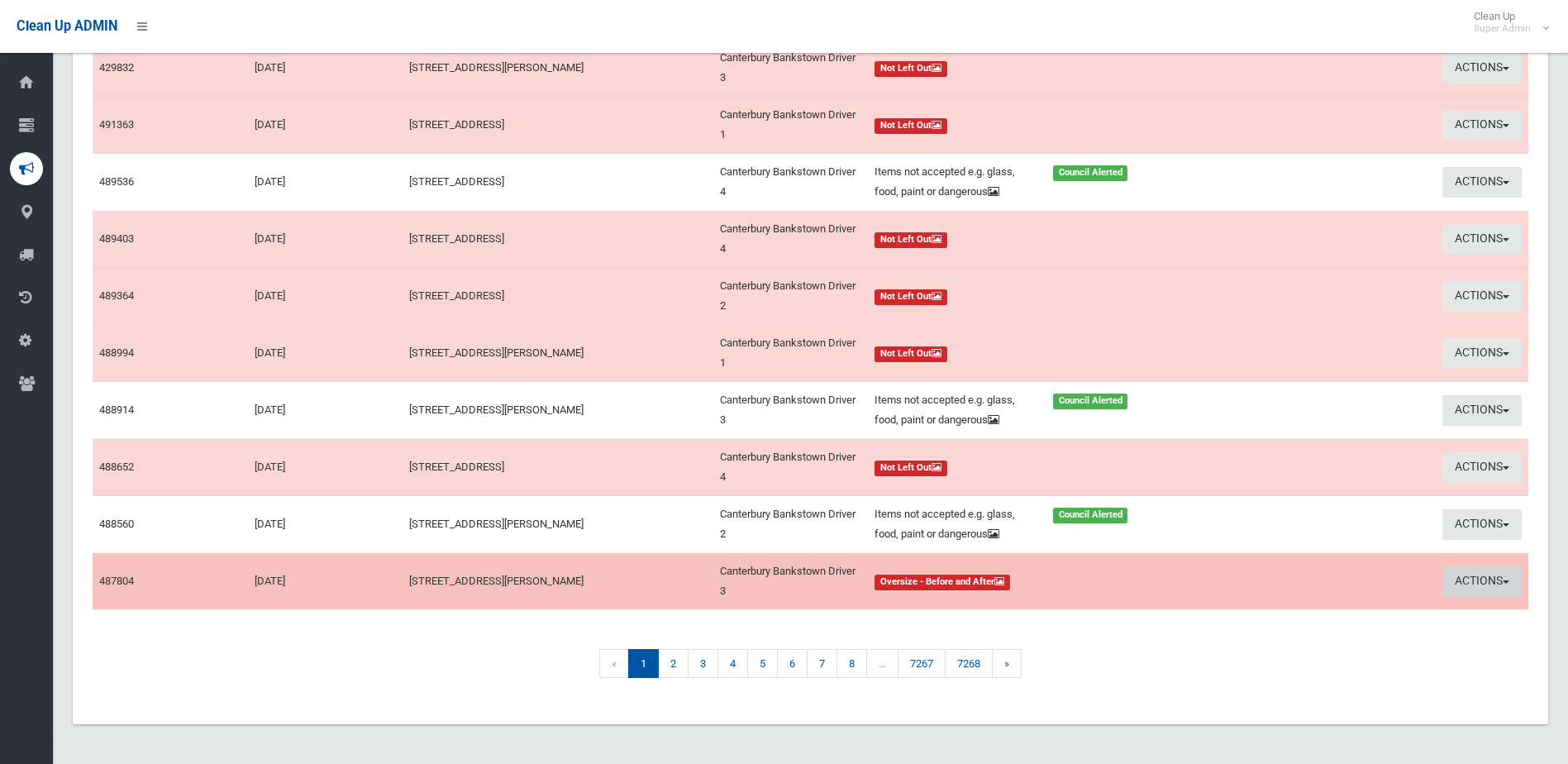
click at [1477, 577] on button "Actions" at bounding box center [1482, 582] width 79 height 31
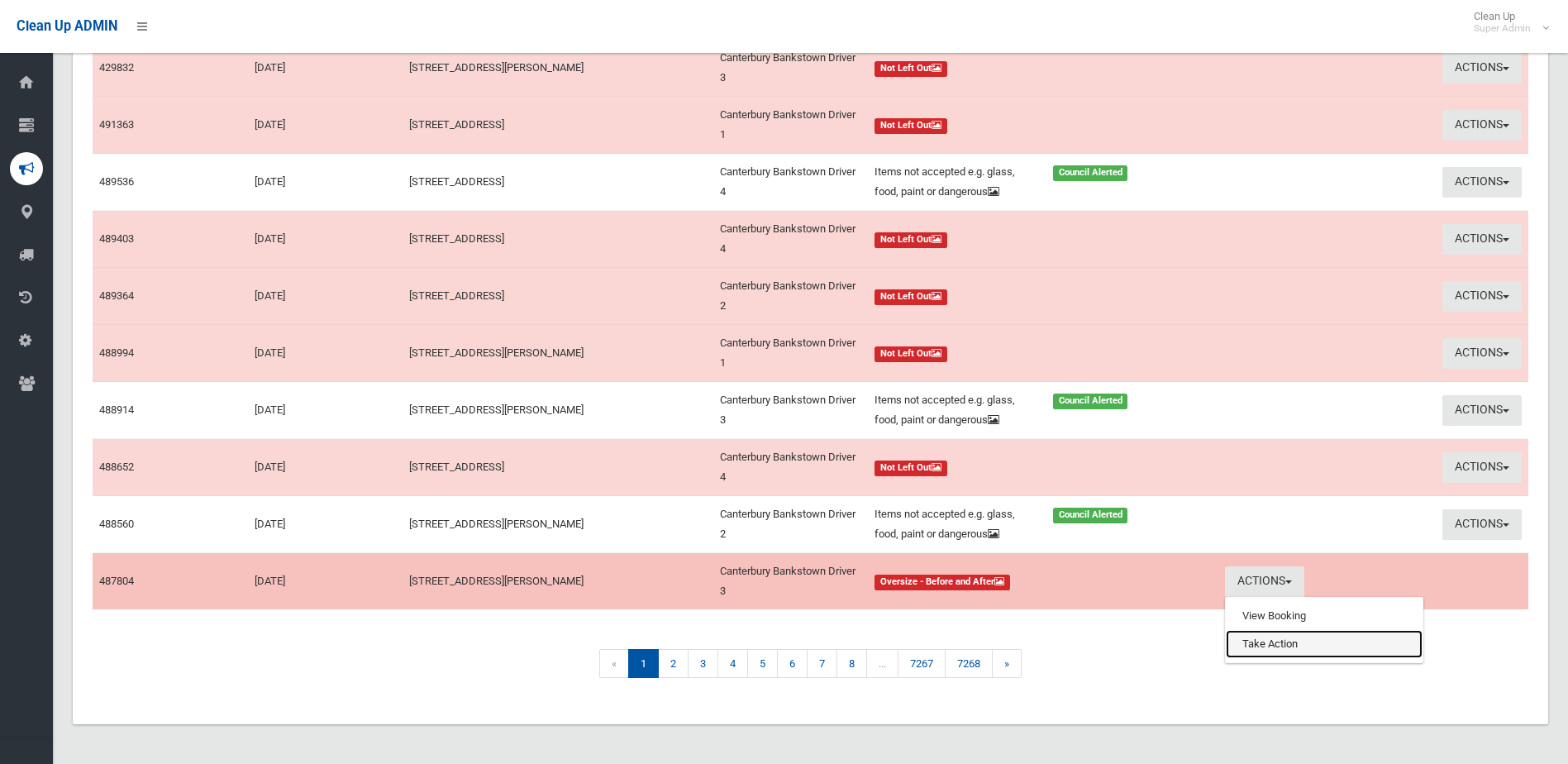
click at [1244, 642] on link "Take Action" at bounding box center [1323, 644] width 196 height 28
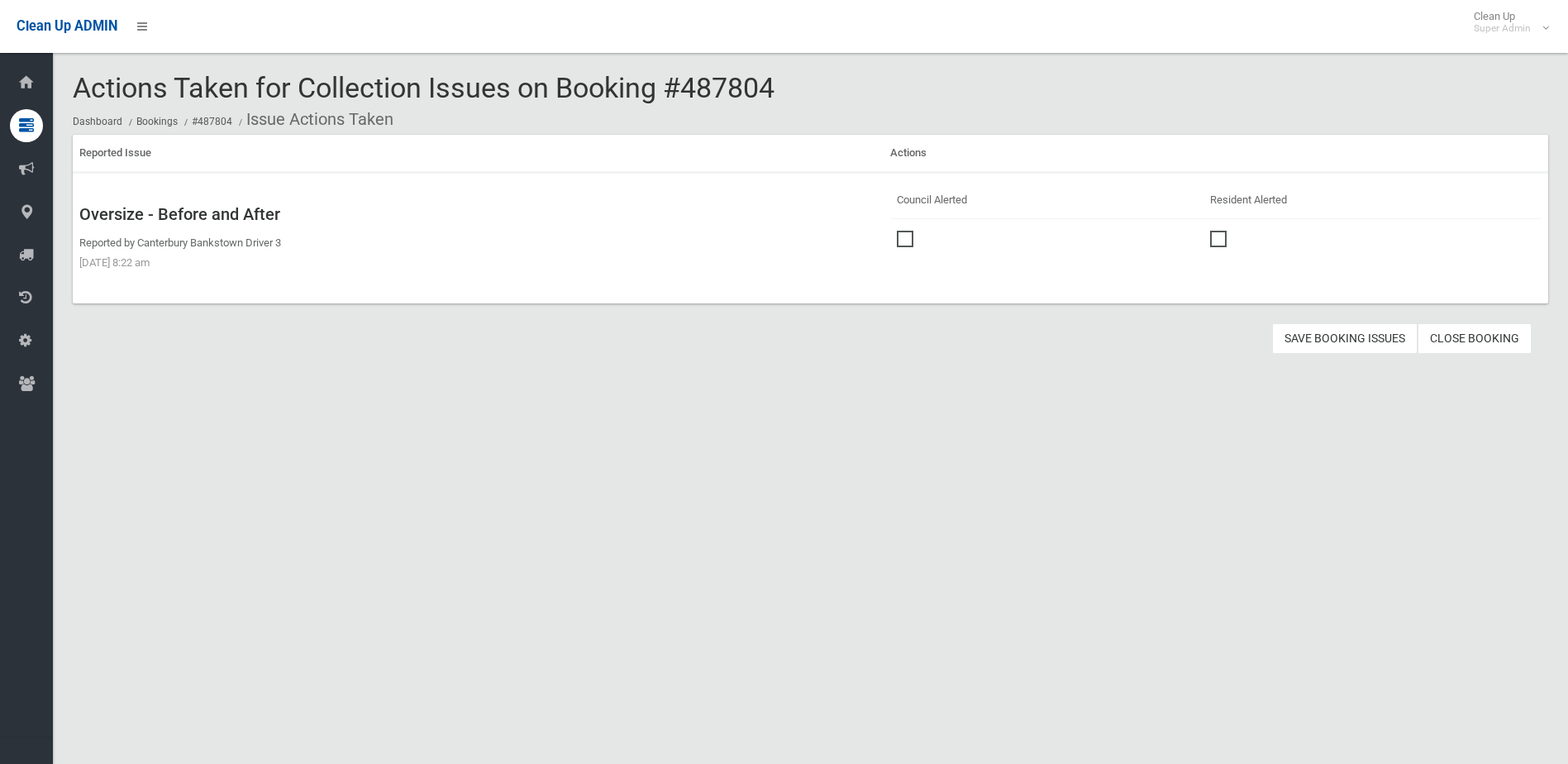
click at [906, 231] on span at bounding box center [909, 231] width 25 height 0
click at [1335, 338] on button "Save Booking Issues" at bounding box center [1344, 338] width 145 height 31
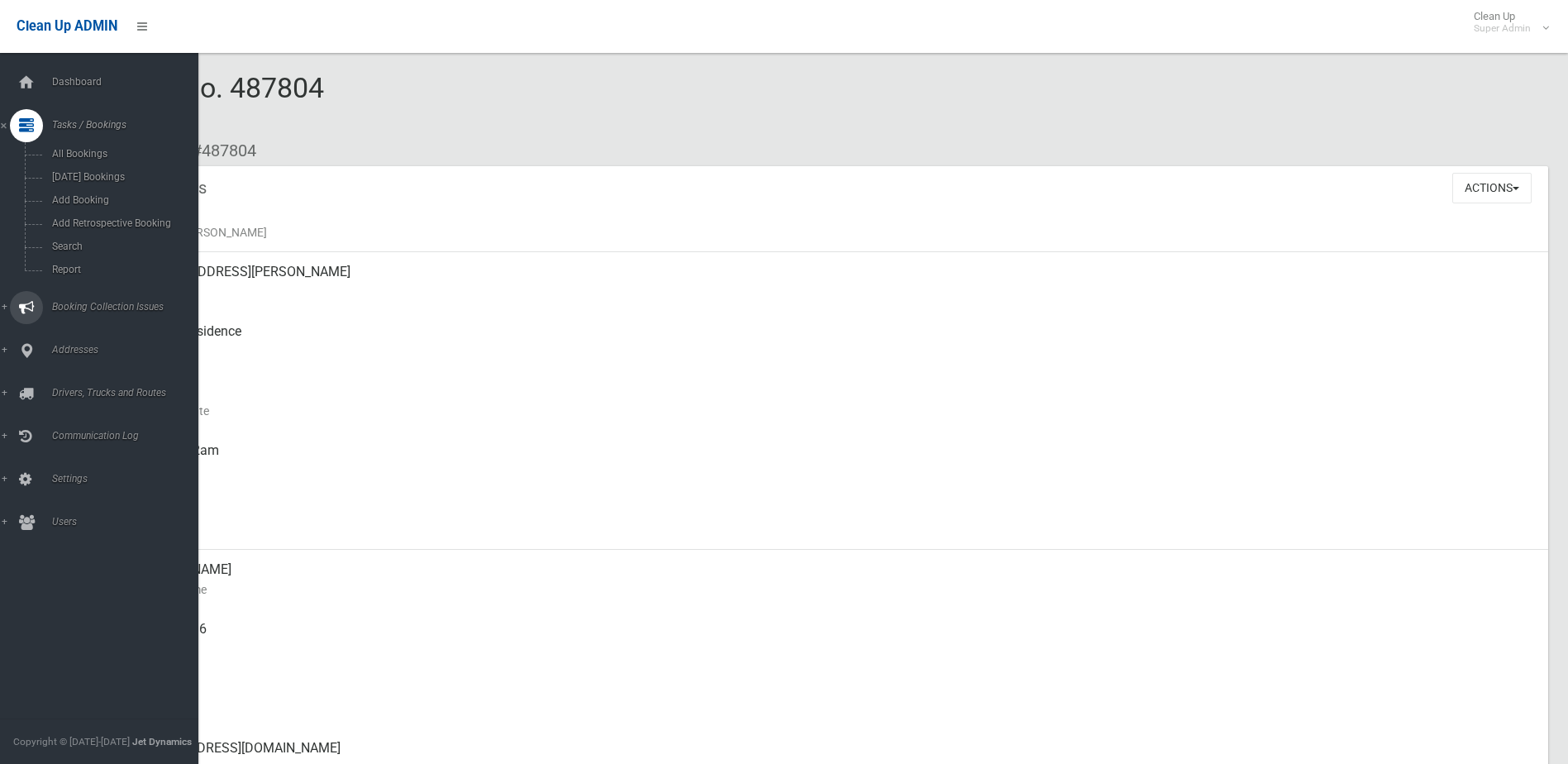
click at [72, 303] on span "Booking Collection Issues" at bounding box center [129, 306] width 164 height 11
click at [119, 195] on span "All Reported Issues" at bounding box center [122, 197] width 150 height 11
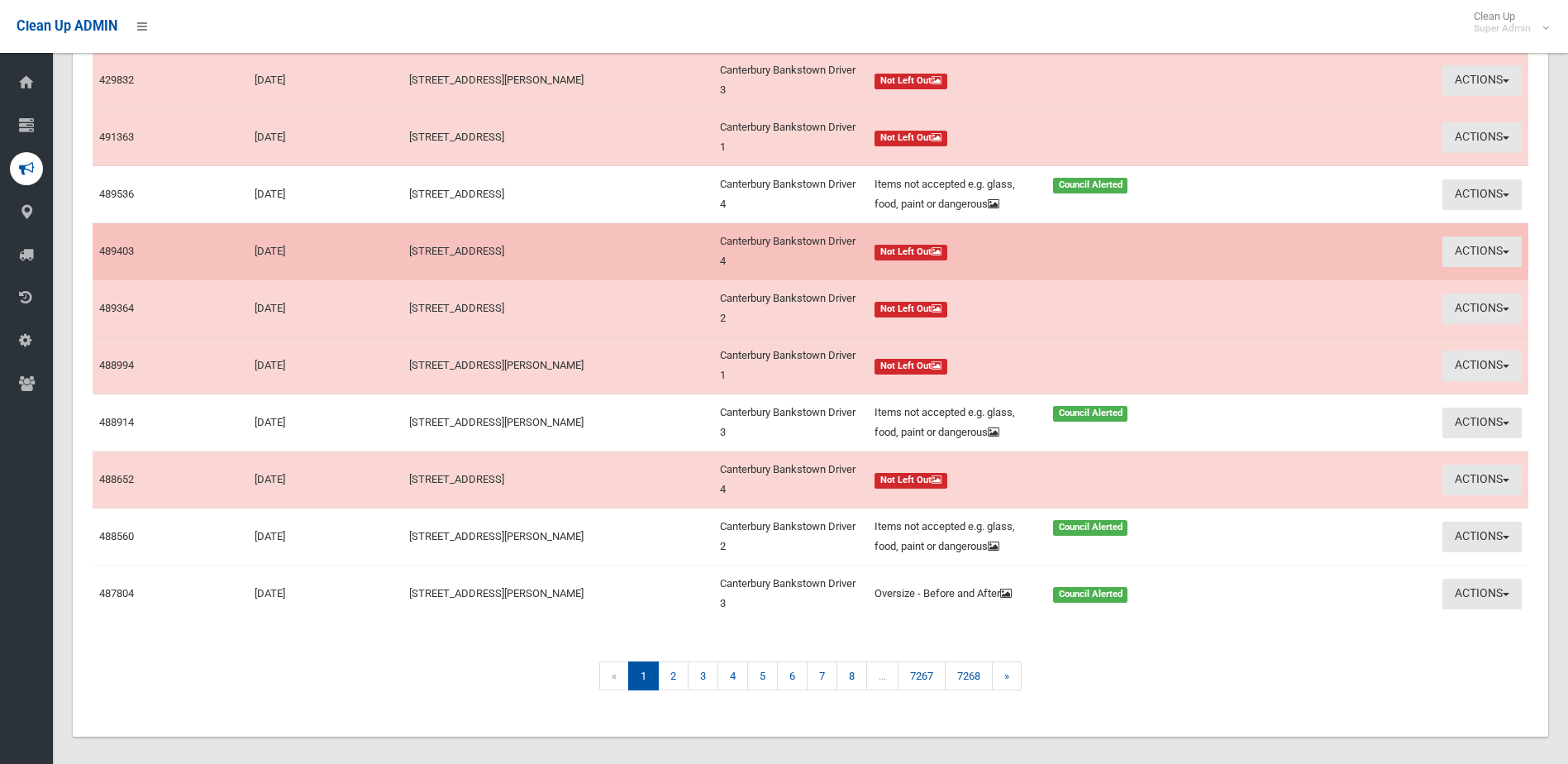
scroll to position [248, 0]
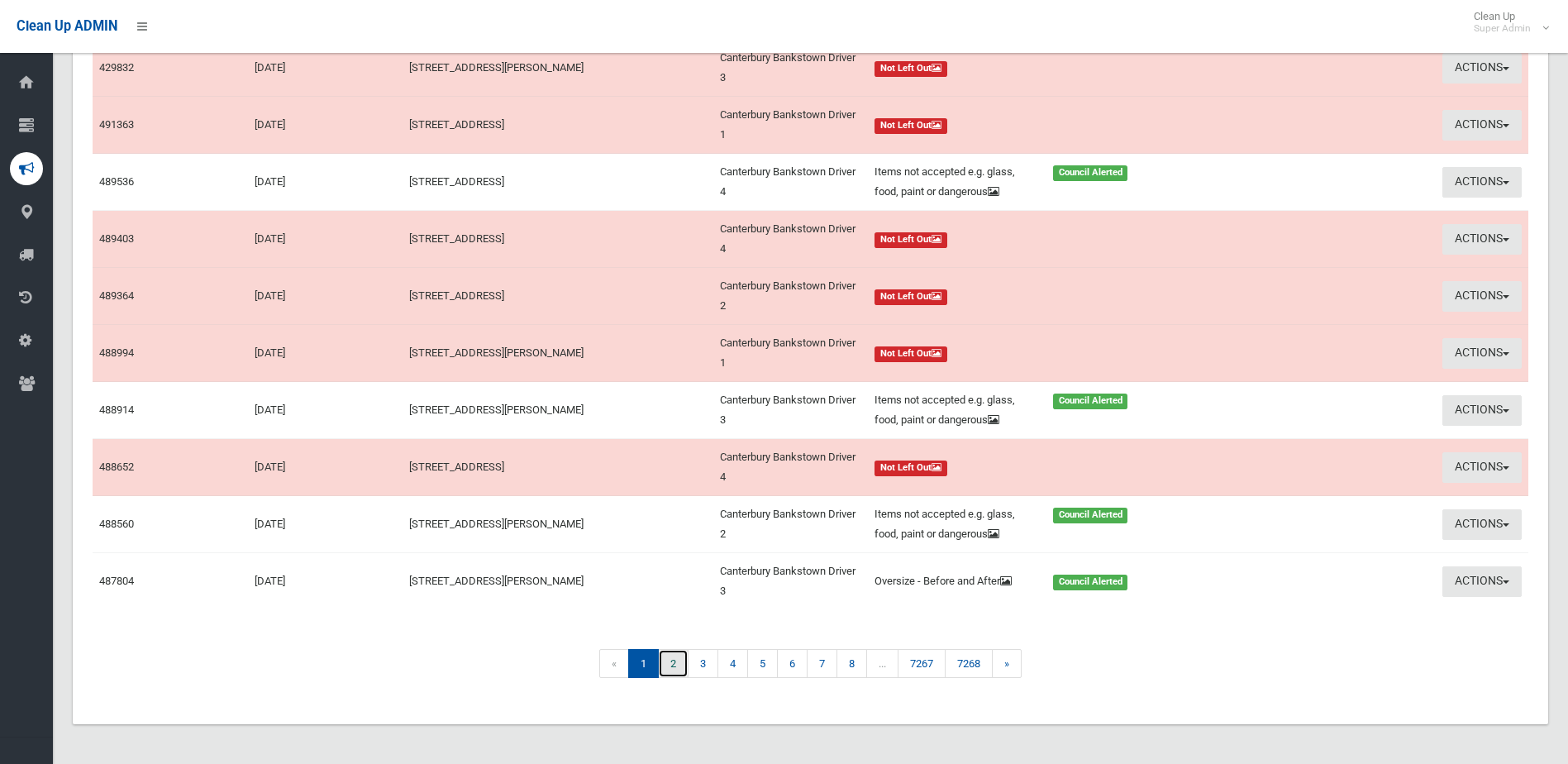
click at [671, 666] on link "2" at bounding box center [673, 663] width 31 height 29
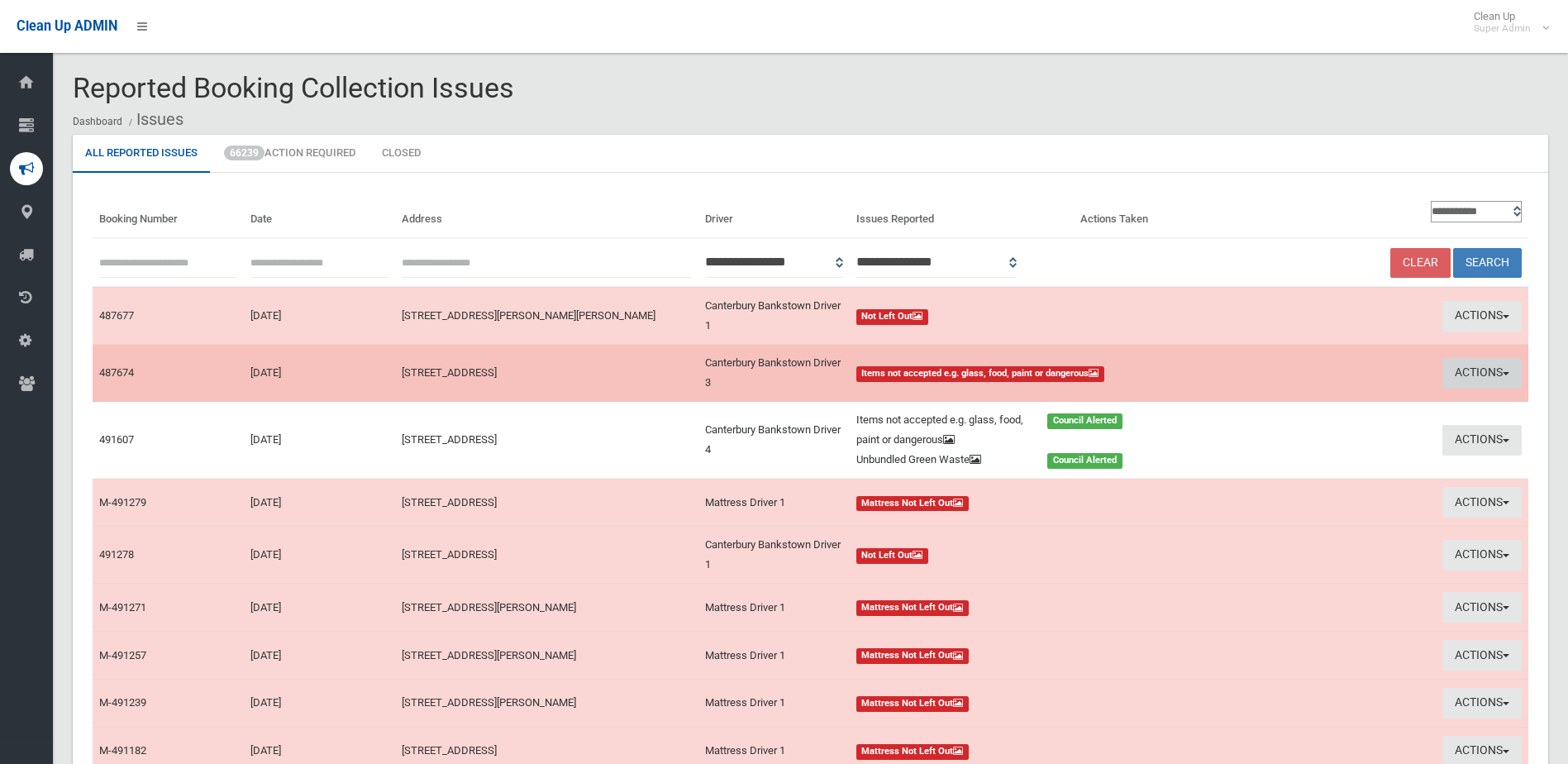
click at [1482, 367] on button "Actions" at bounding box center [1482, 373] width 79 height 31
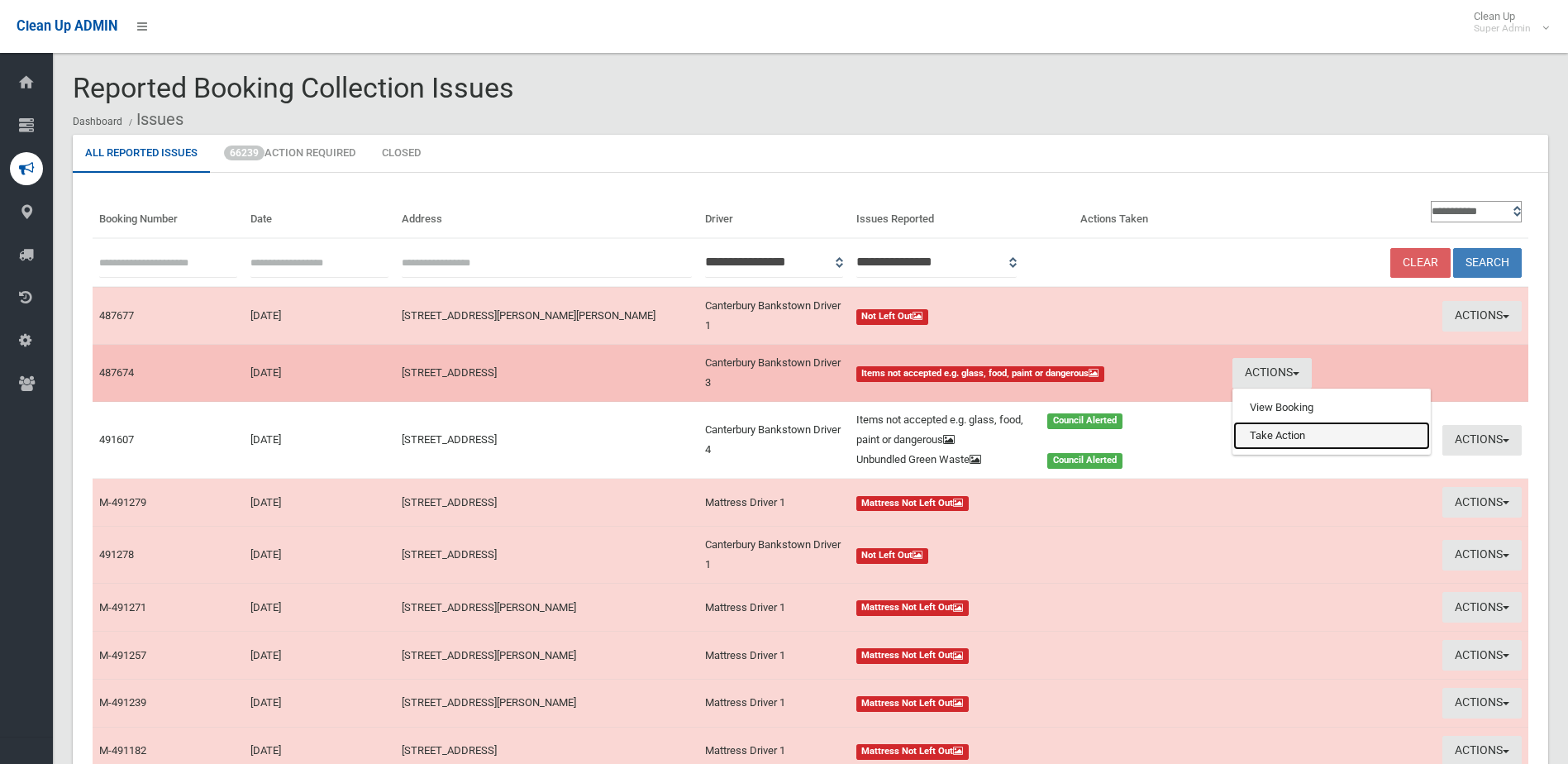
click at [1335, 440] on link "Take Action" at bounding box center [1331, 435] width 196 height 28
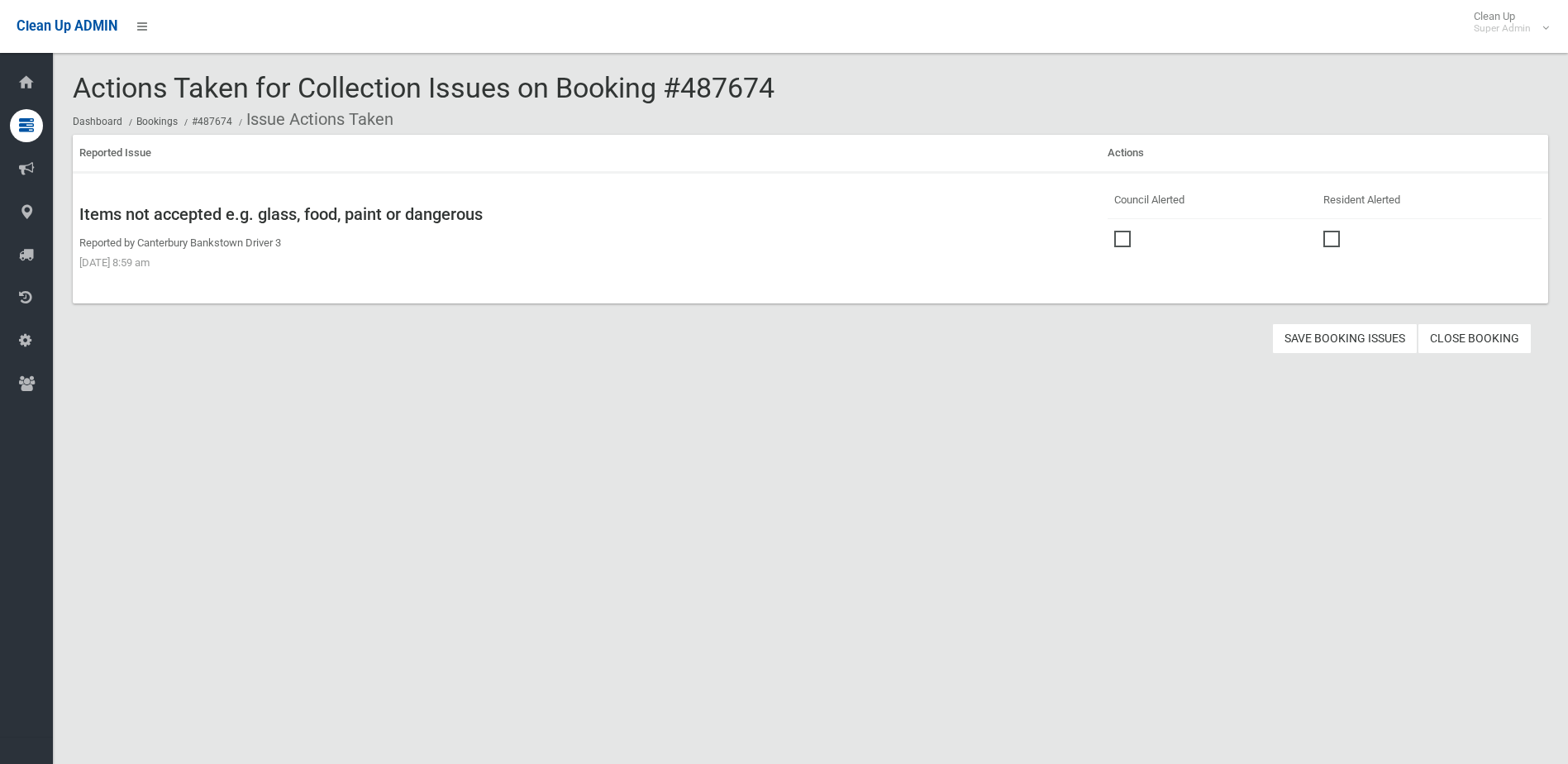
click at [1114, 231] on span at bounding box center [1127, 231] width 25 height 0
click at [1337, 333] on button "Save Booking Issues" at bounding box center [1344, 338] width 145 height 31
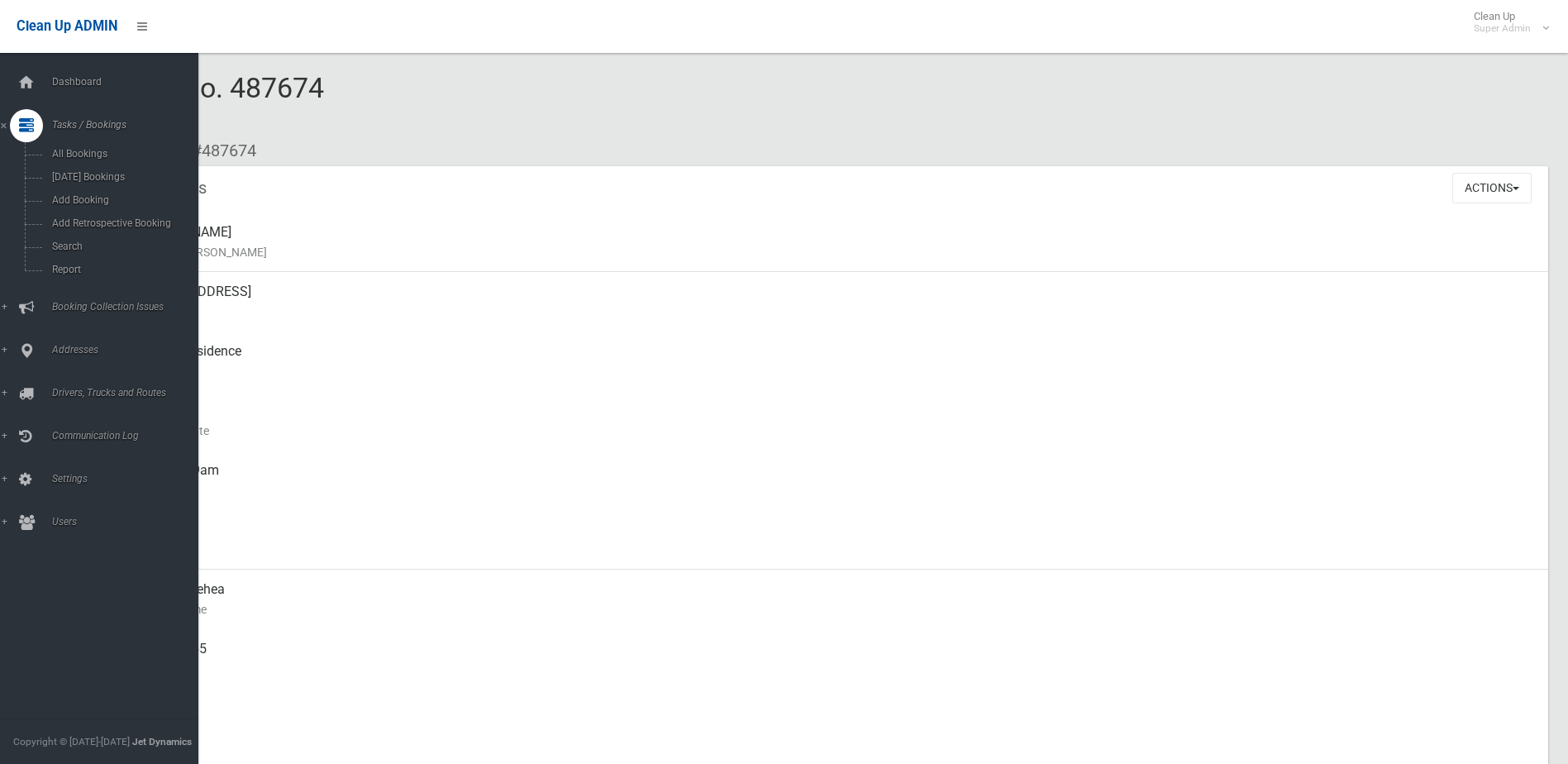
click at [86, 303] on span "Booking Collection Issues" at bounding box center [129, 306] width 164 height 11
click at [92, 195] on span "All Reported Issues" at bounding box center [122, 197] width 150 height 11
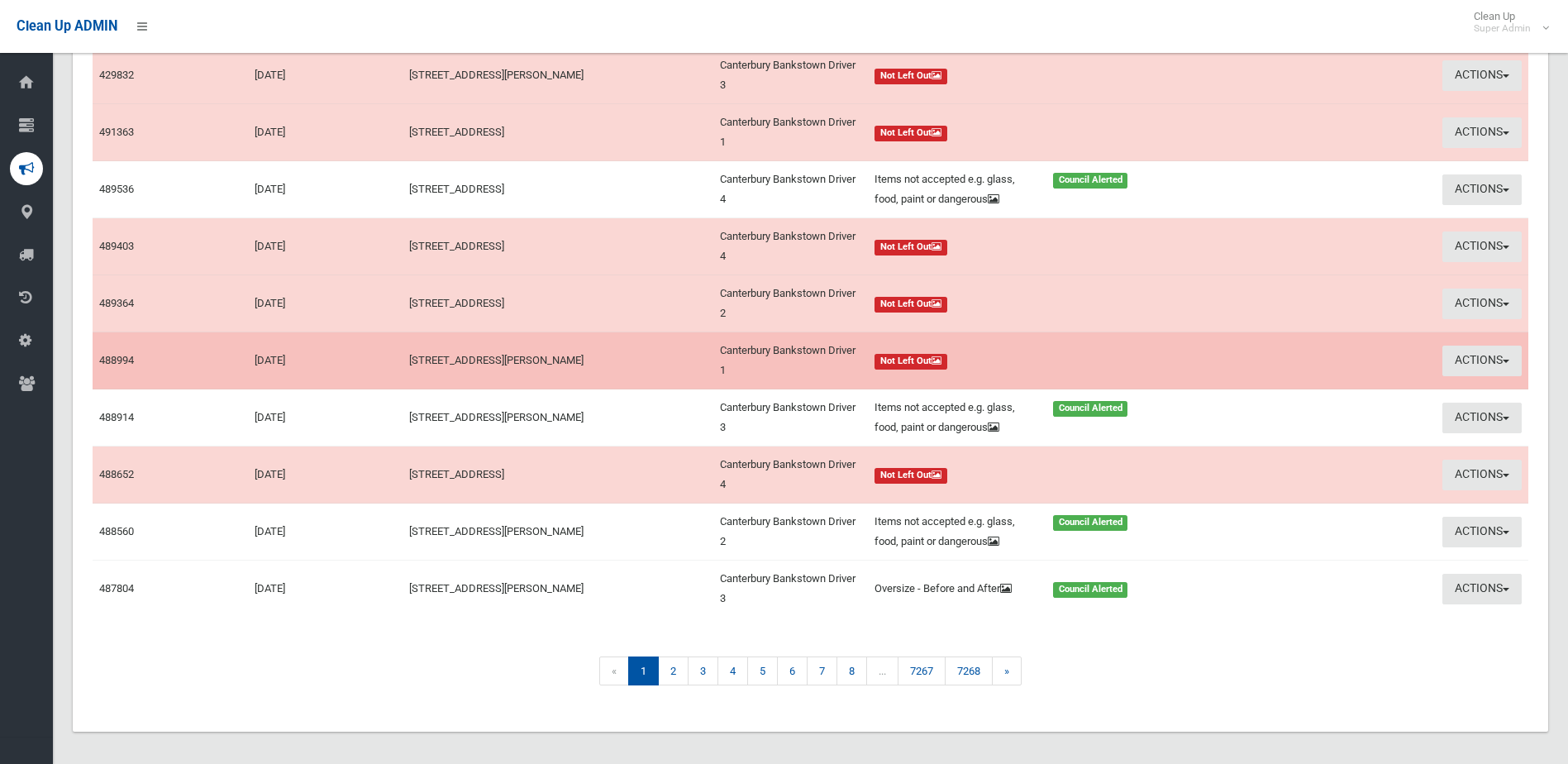
scroll to position [248, 0]
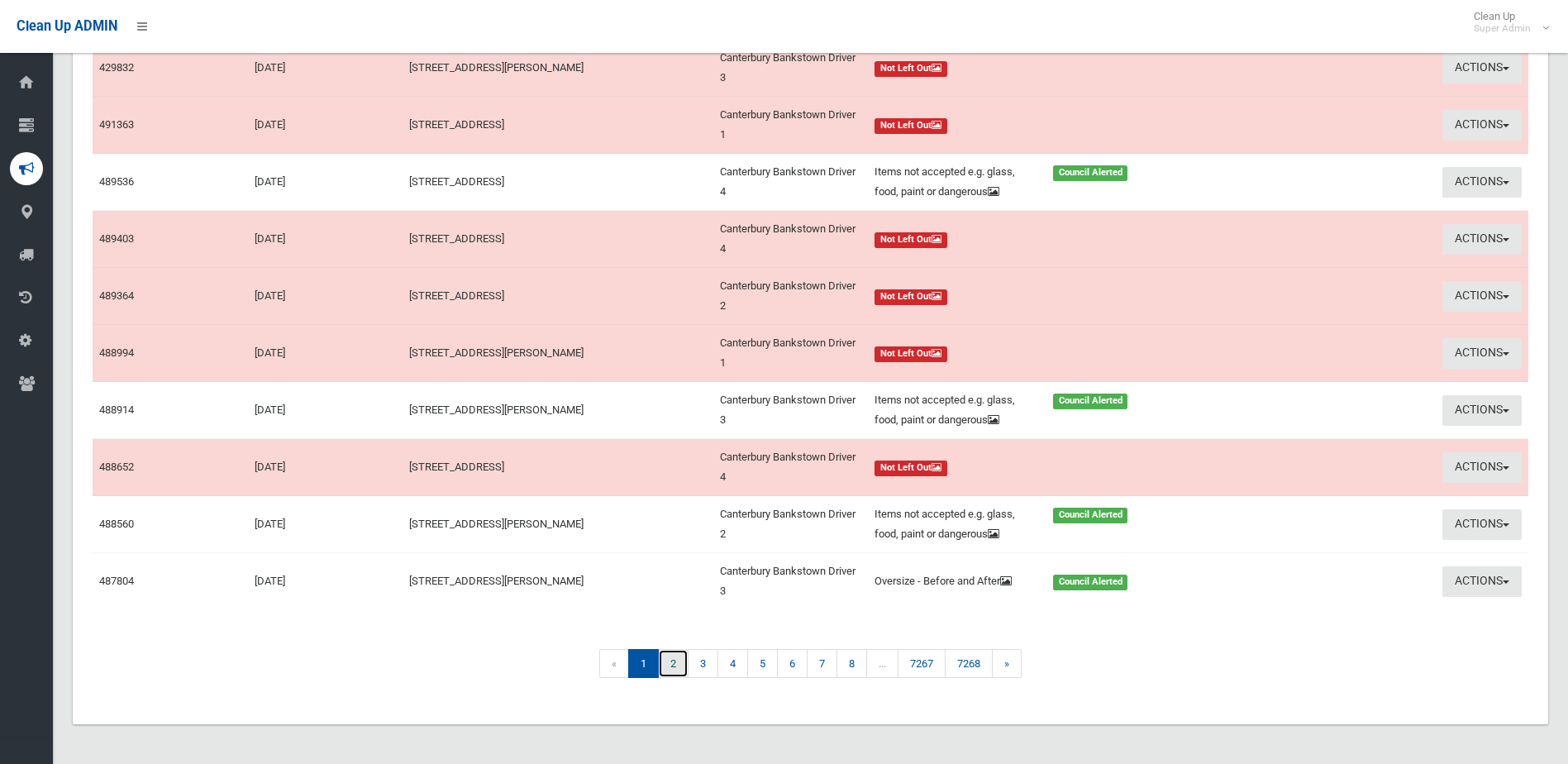
click at [671, 672] on link "2" at bounding box center [673, 663] width 31 height 29
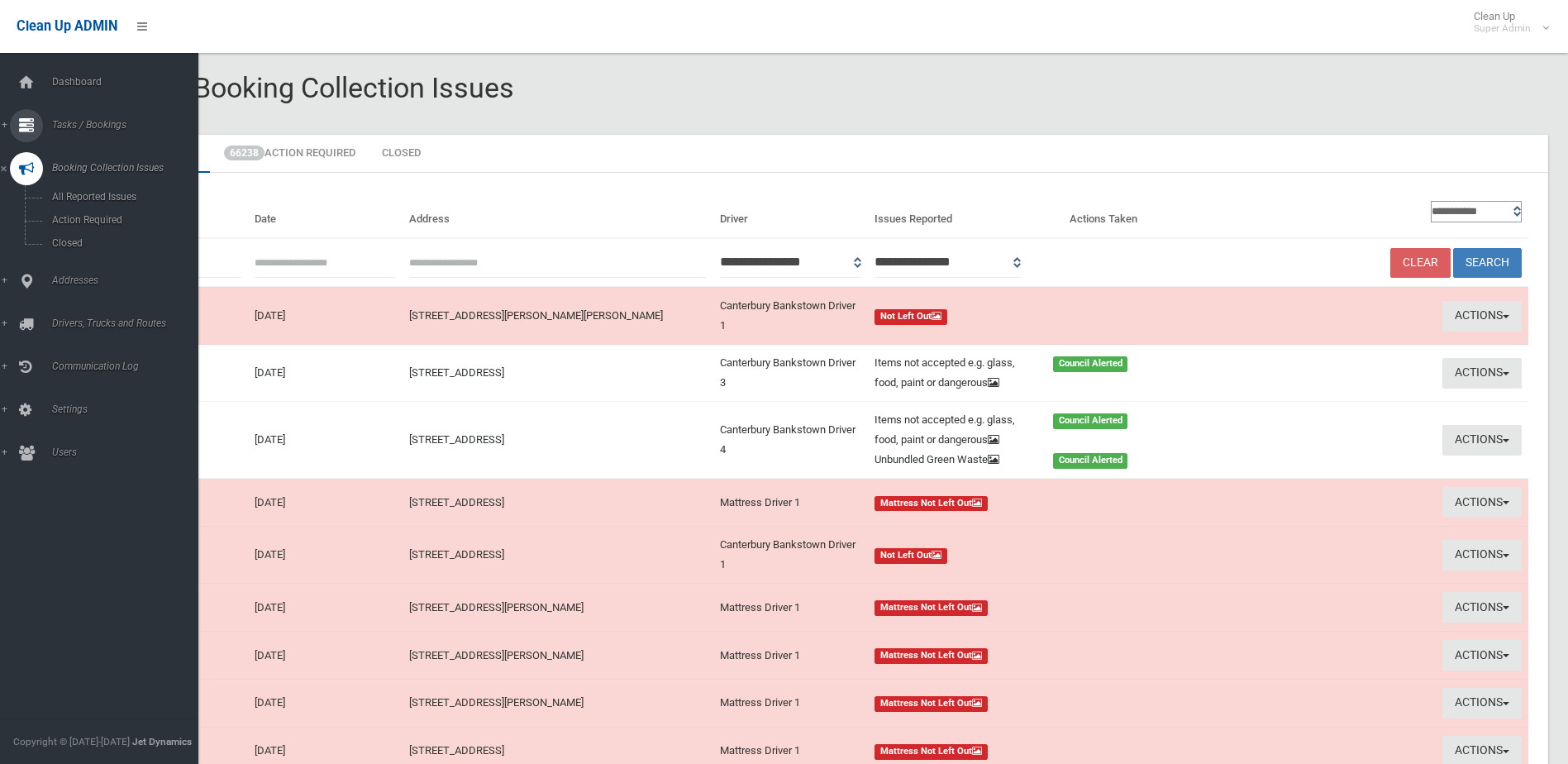
click at [85, 123] on span "Tasks / Bookings" at bounding box center [129, 124] width 164 height 11
click at [73, 247] on span "Search" at bounding box center [122, 246] width 150 height 11
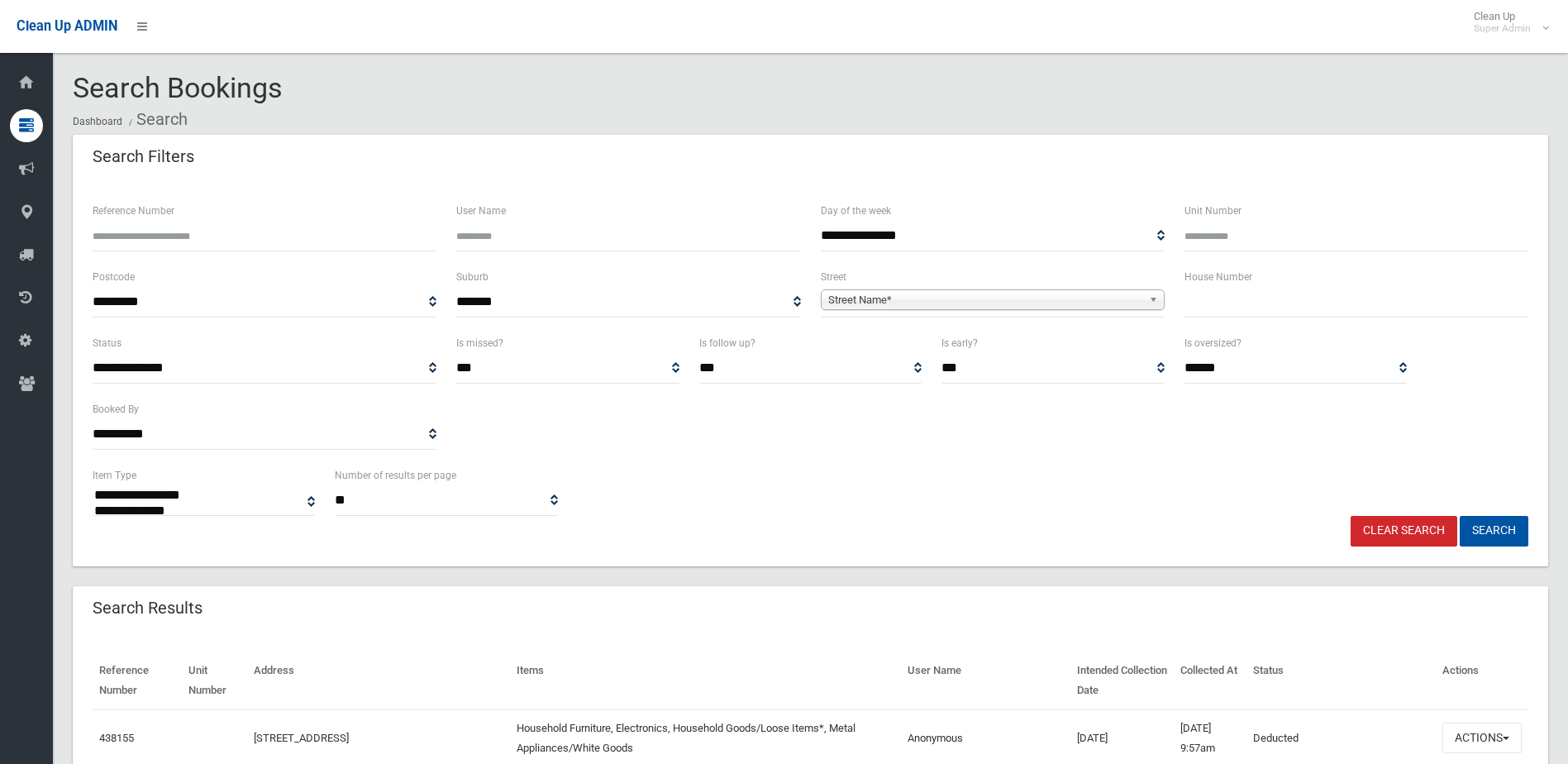
select select
type input "******"
click at [1460, 516] on button "Search" at bounding box center [1494, 530] width 69 height 31
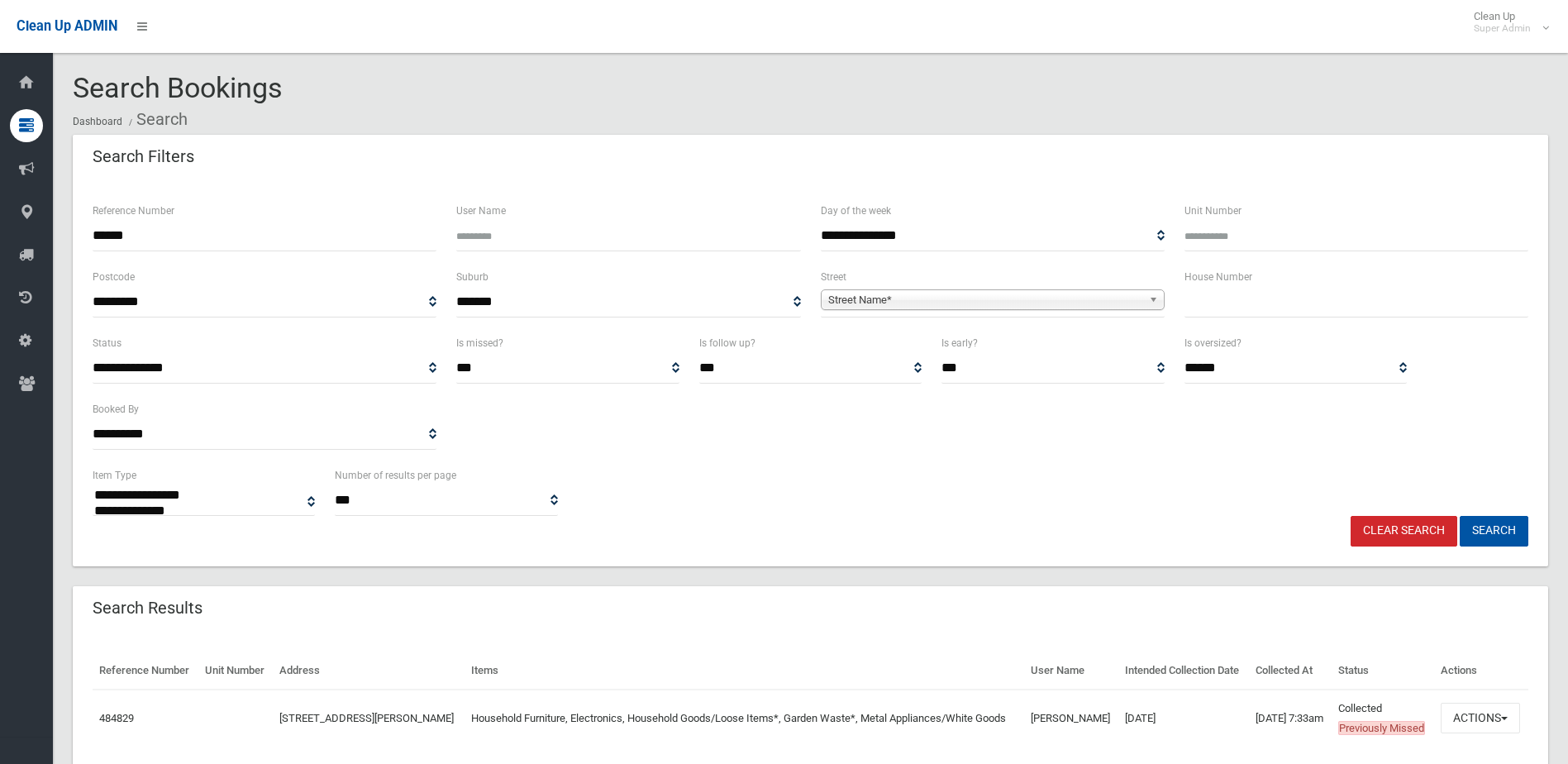
select select
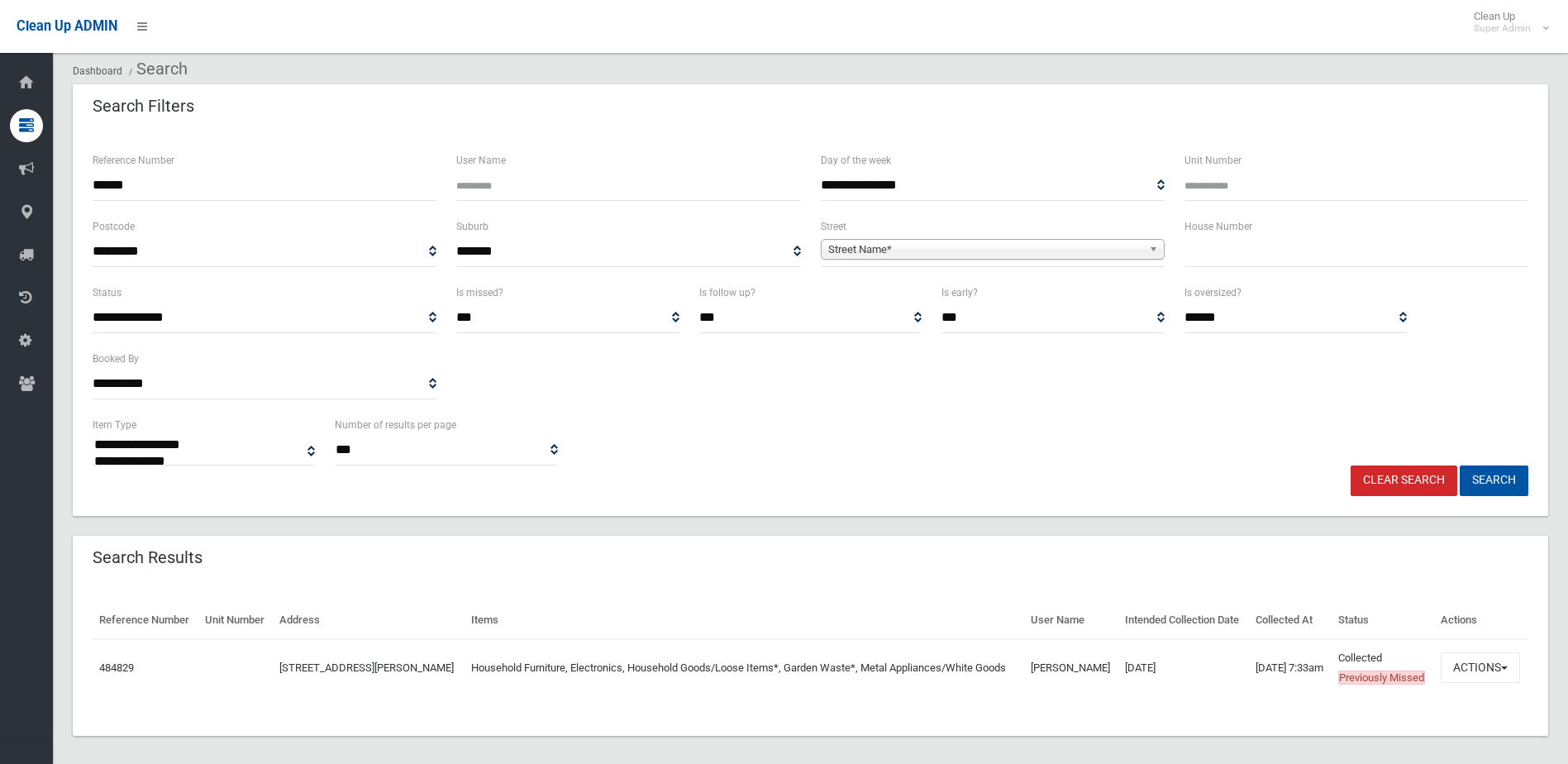
scroll to position [101, 0]
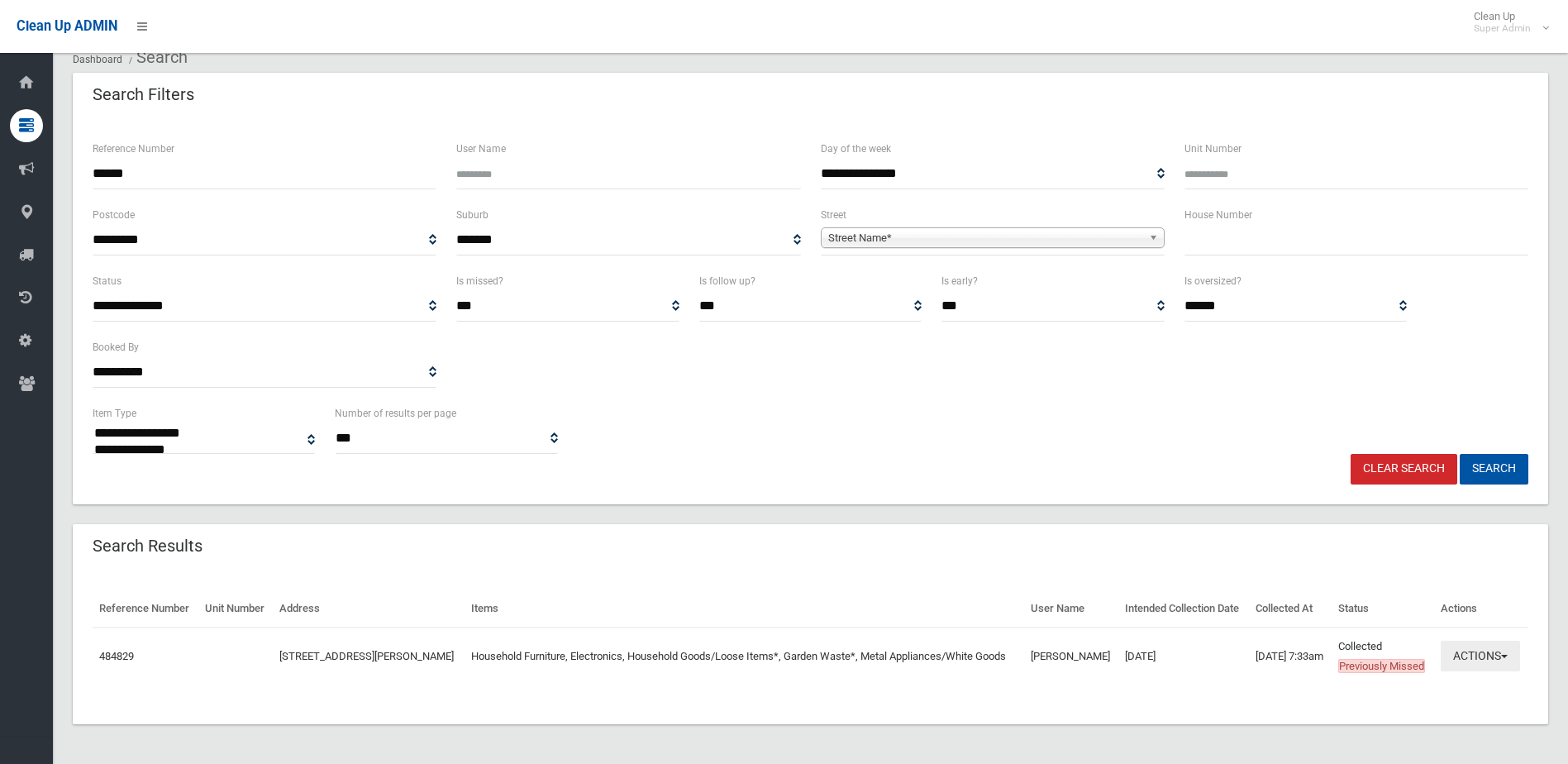
click at [1479, 641] on button "Actions" at bounding box center [1480, 656] width 79 height 31
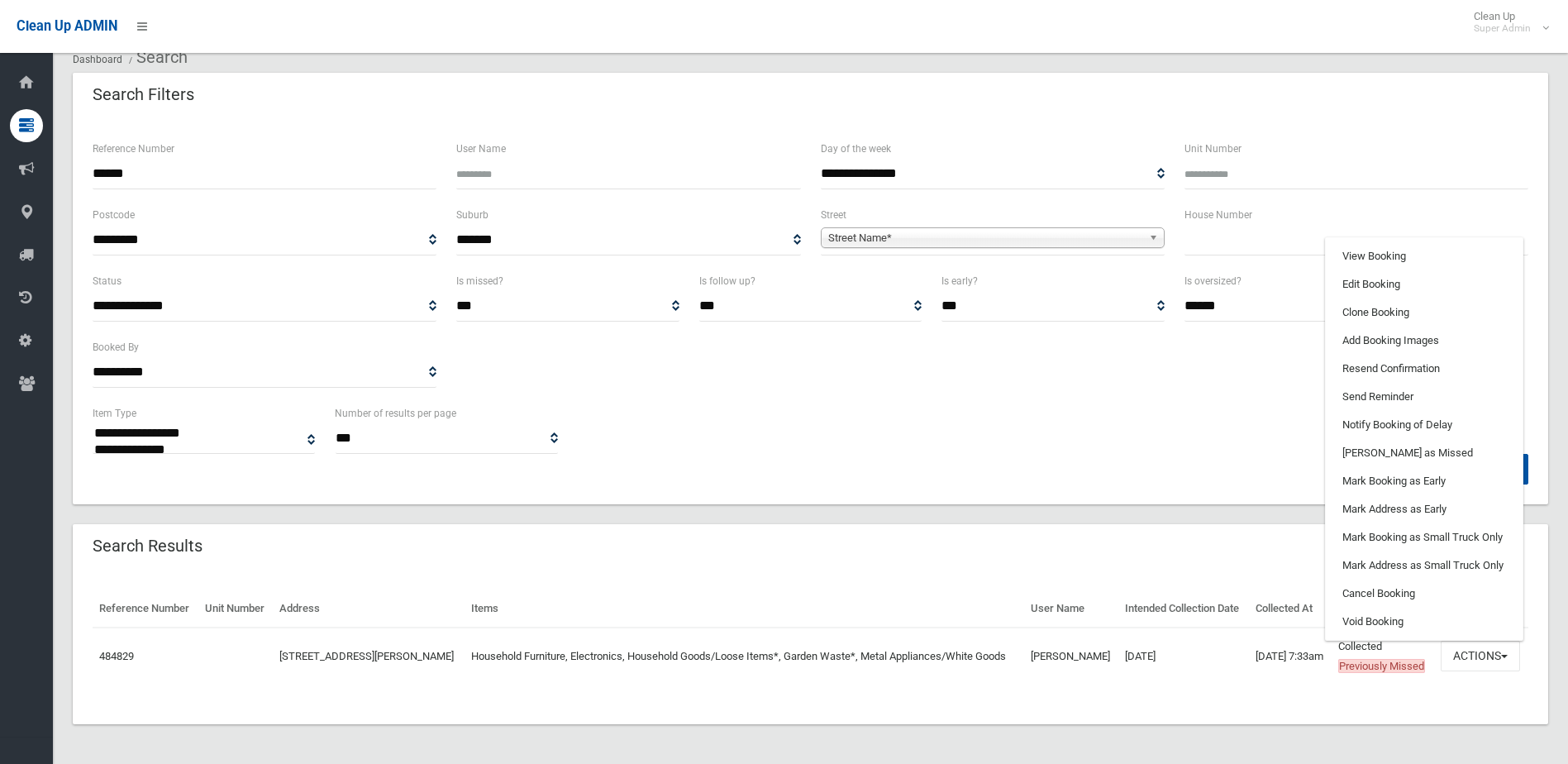
click at [1365, 237] on ul "View Booking Edit Booking Clone Booking Add Booking Images Resend Confirmation …" at bounding box center [1424, 439] width 198 height 404
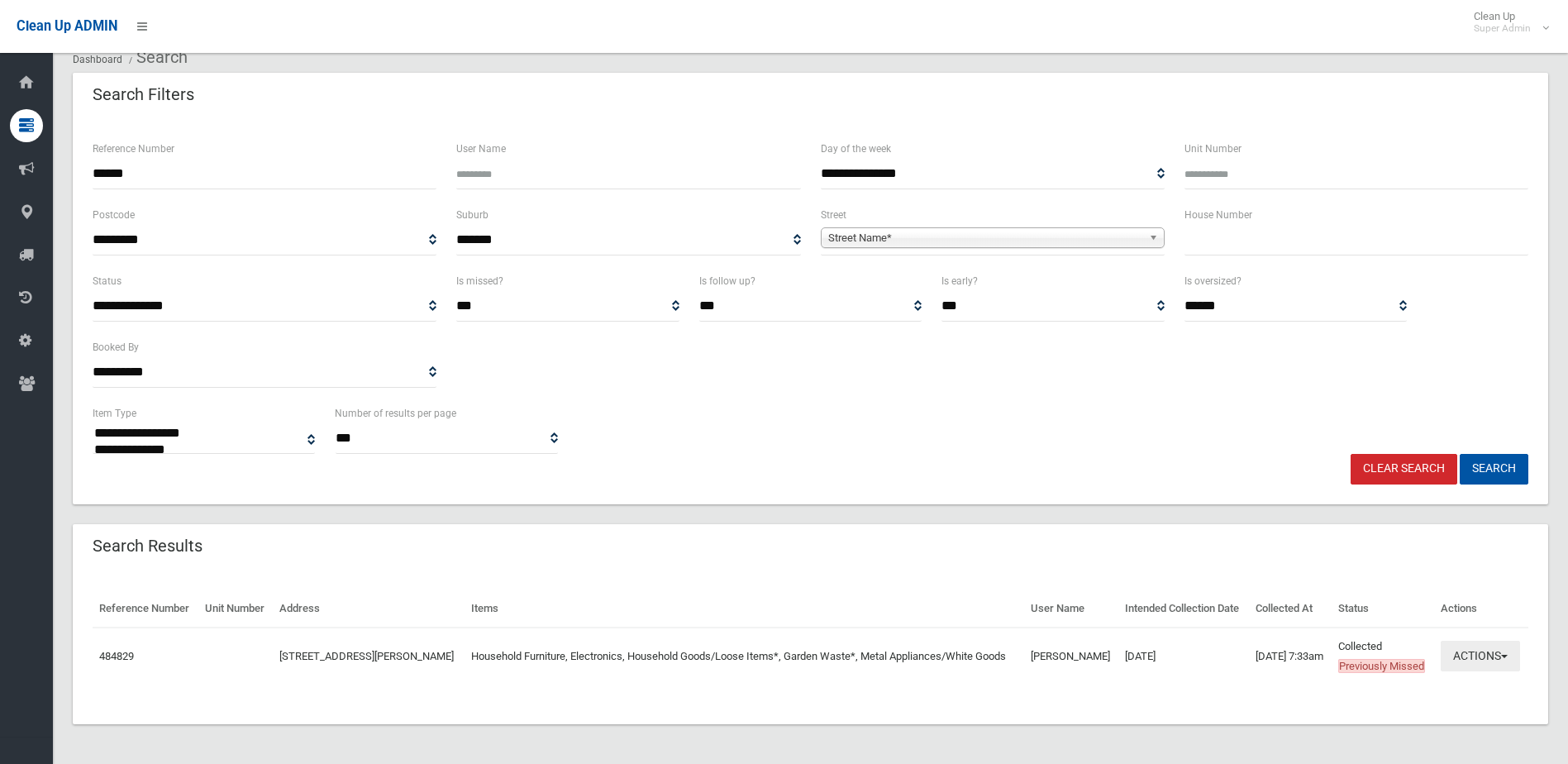
click at [1493, 646] on button "Actions" at bounding box center [1480, 656] width 79 height 31
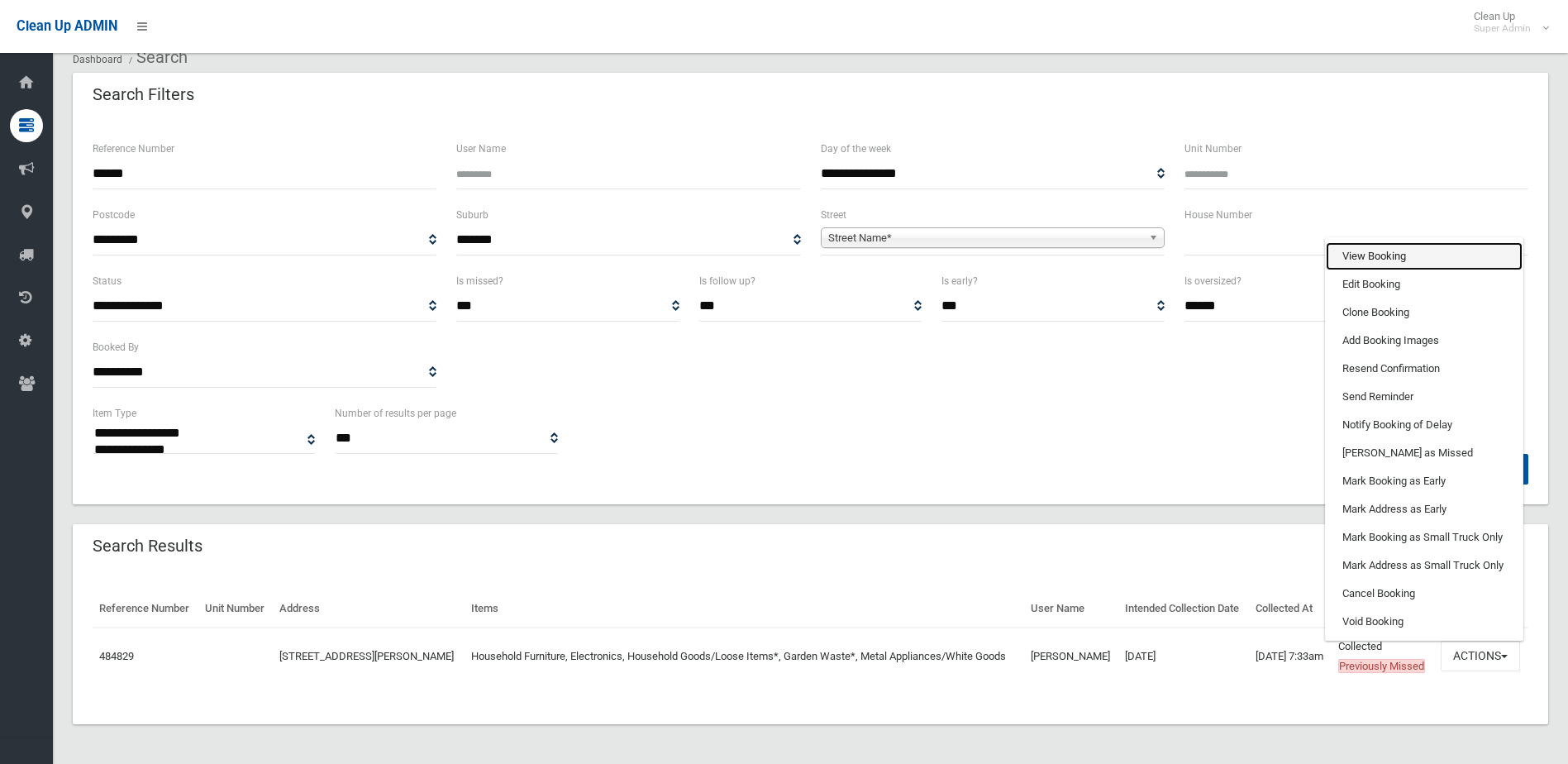
click at [1350, 242] on link "View Booking" at bounding box center [1424, 256] width 196 height 28
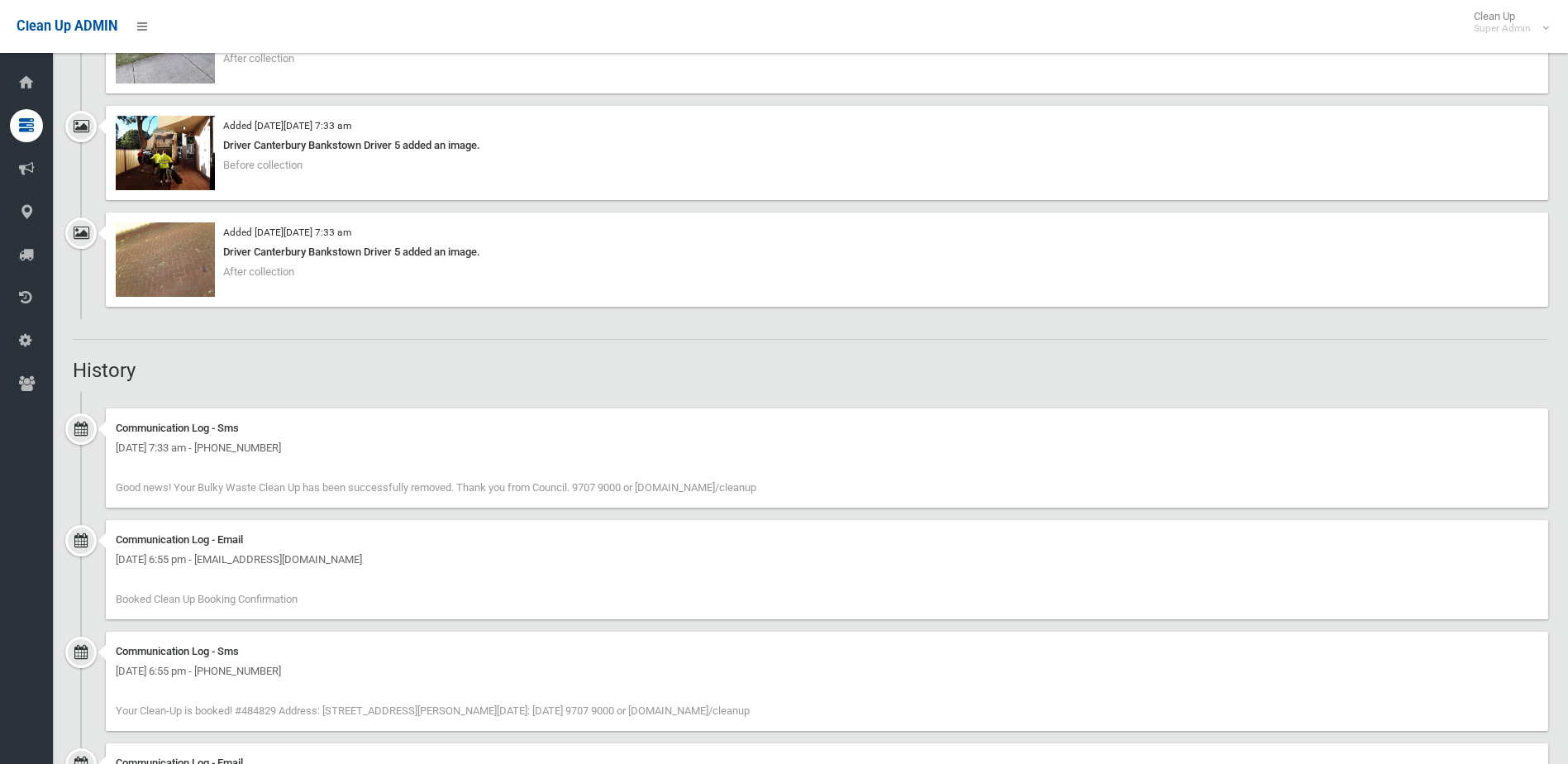
scroll to position [1265, 0]
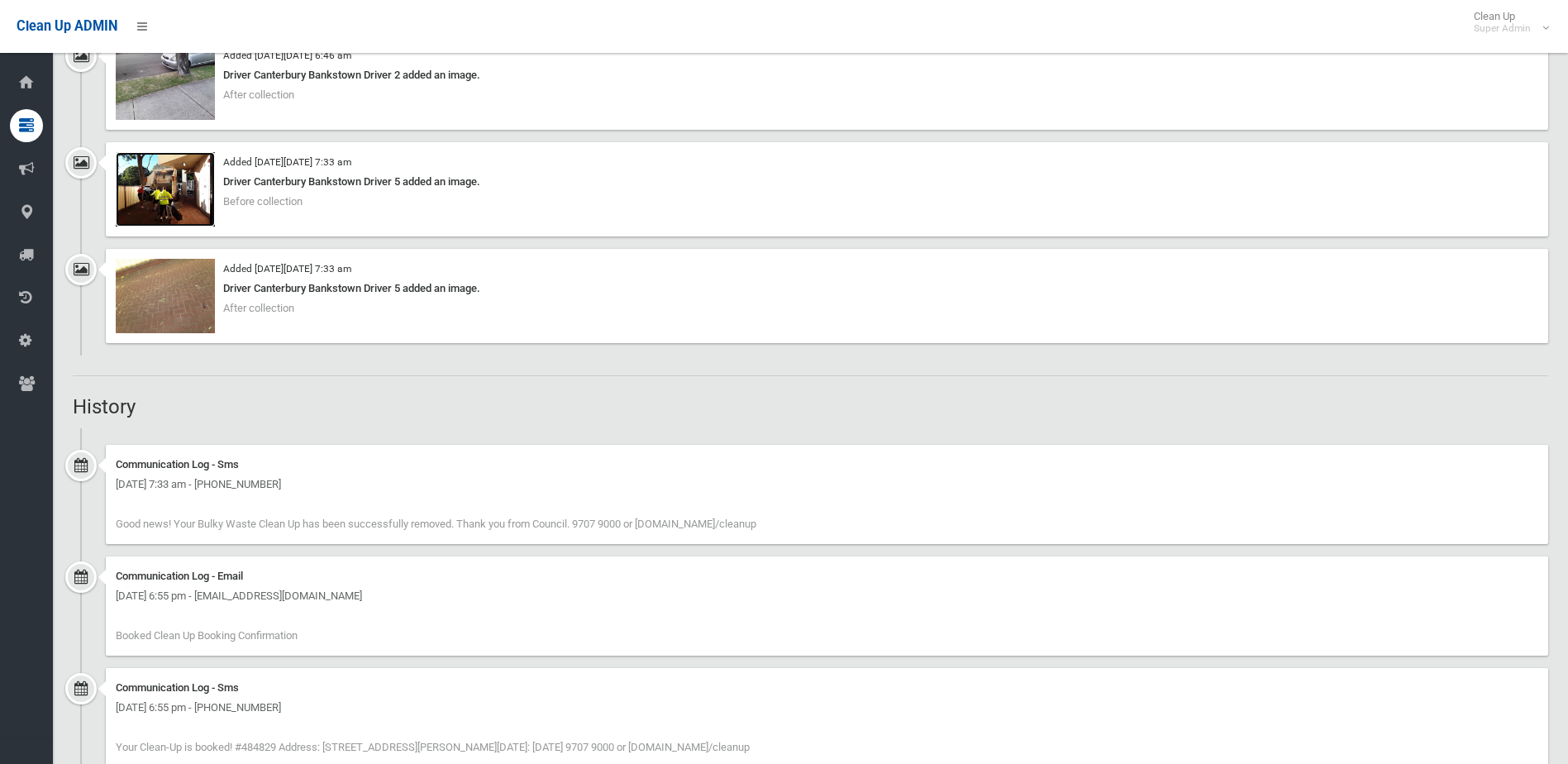
click at [166, 191] on img at bounding box center [165, 189] width 100 height 74
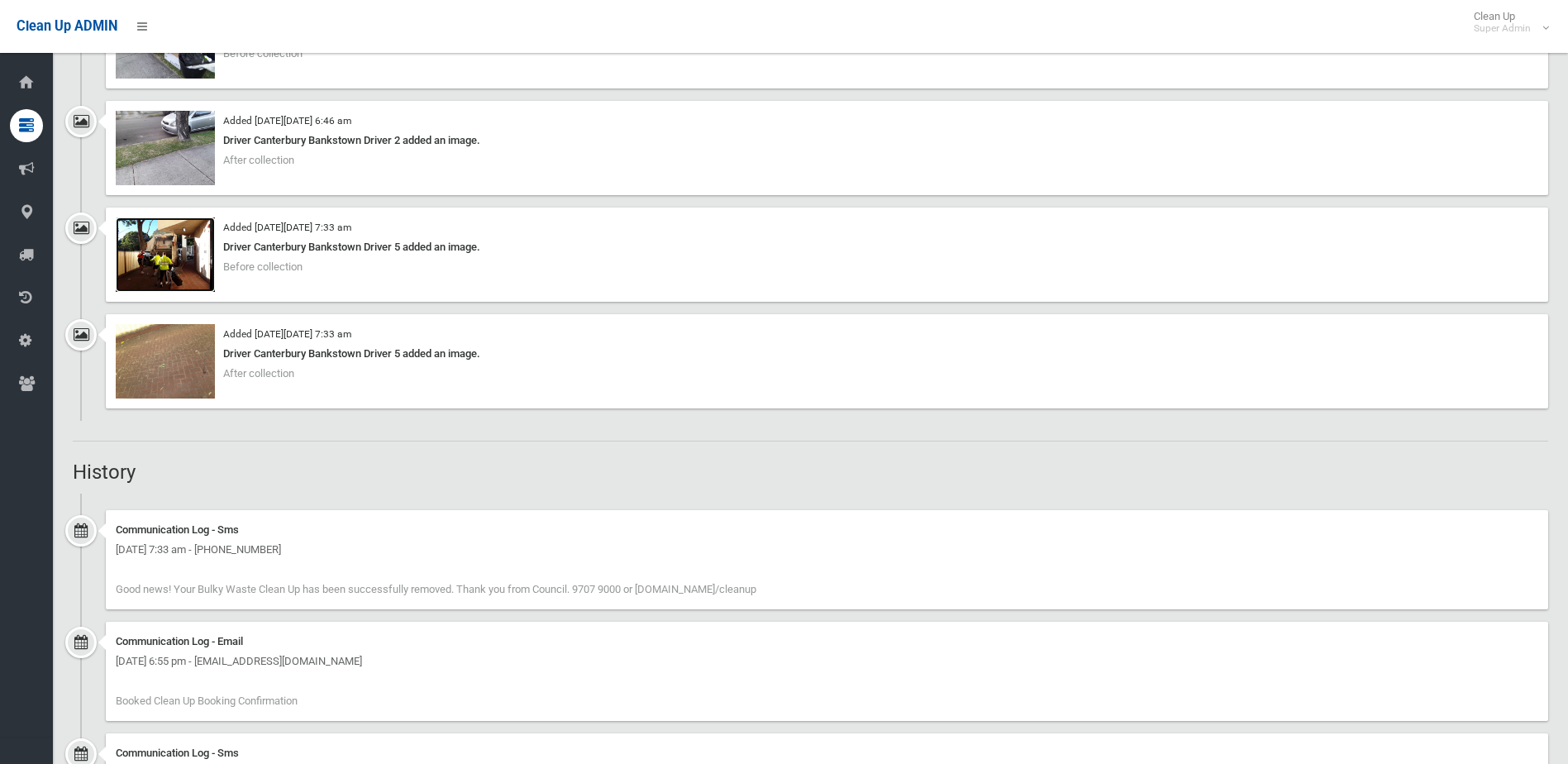
scroll to position [1100, 0]
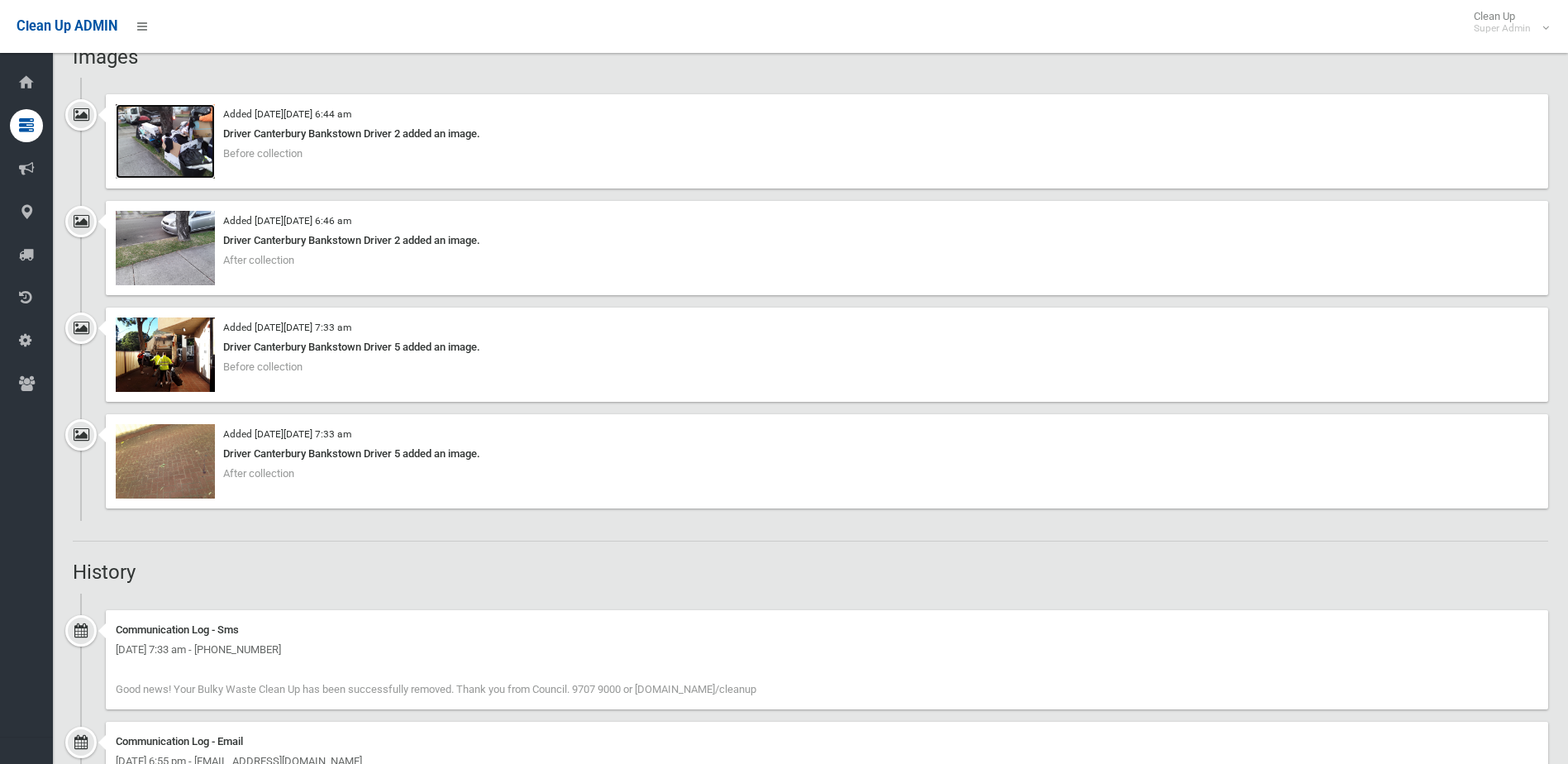
click at [166, 139] on img at bounding box center [165, 141] width 100 height 74
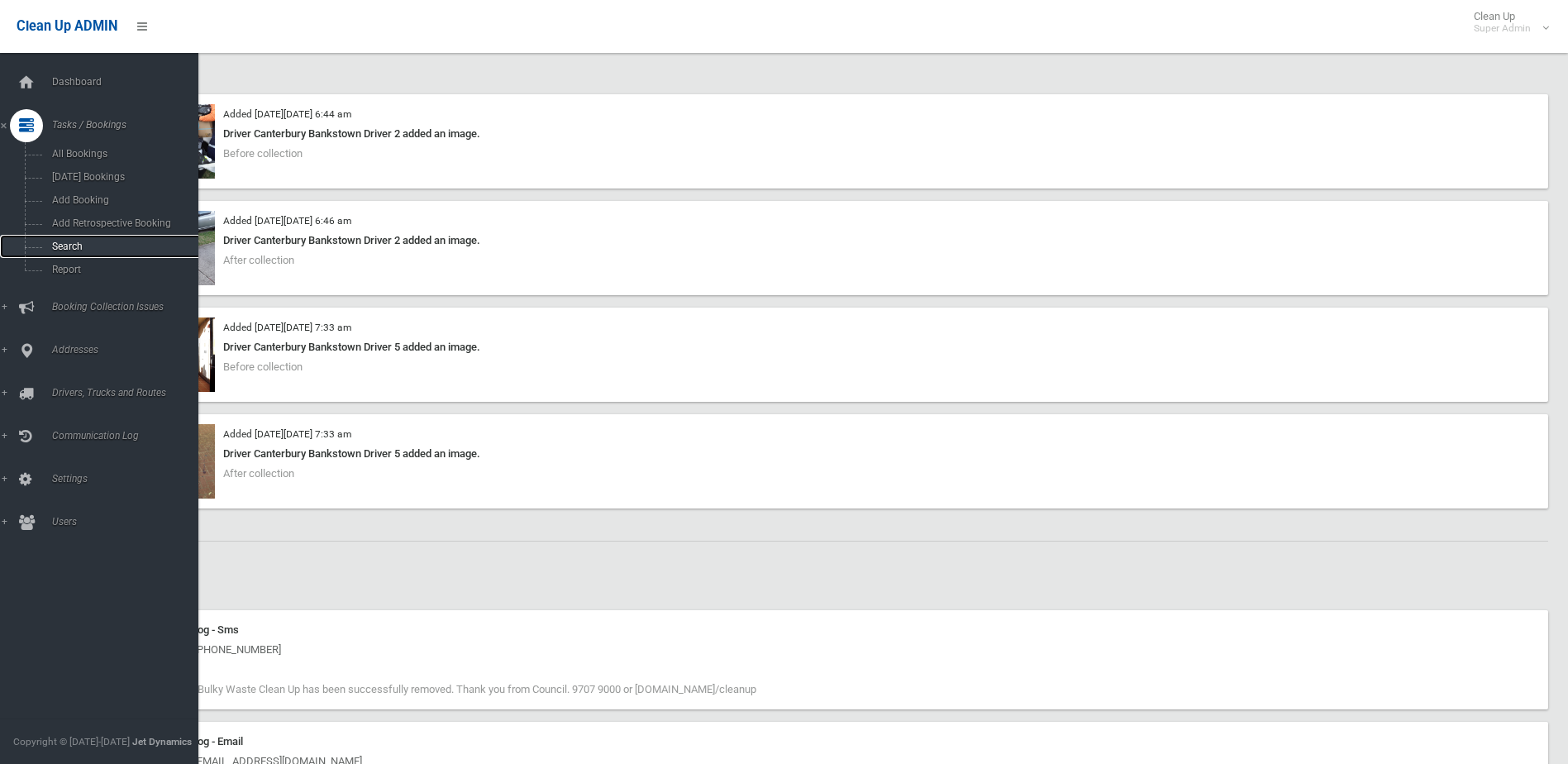
click at [67, 245] on span "Search" at bounding box center [122, 246] width 150 height 11
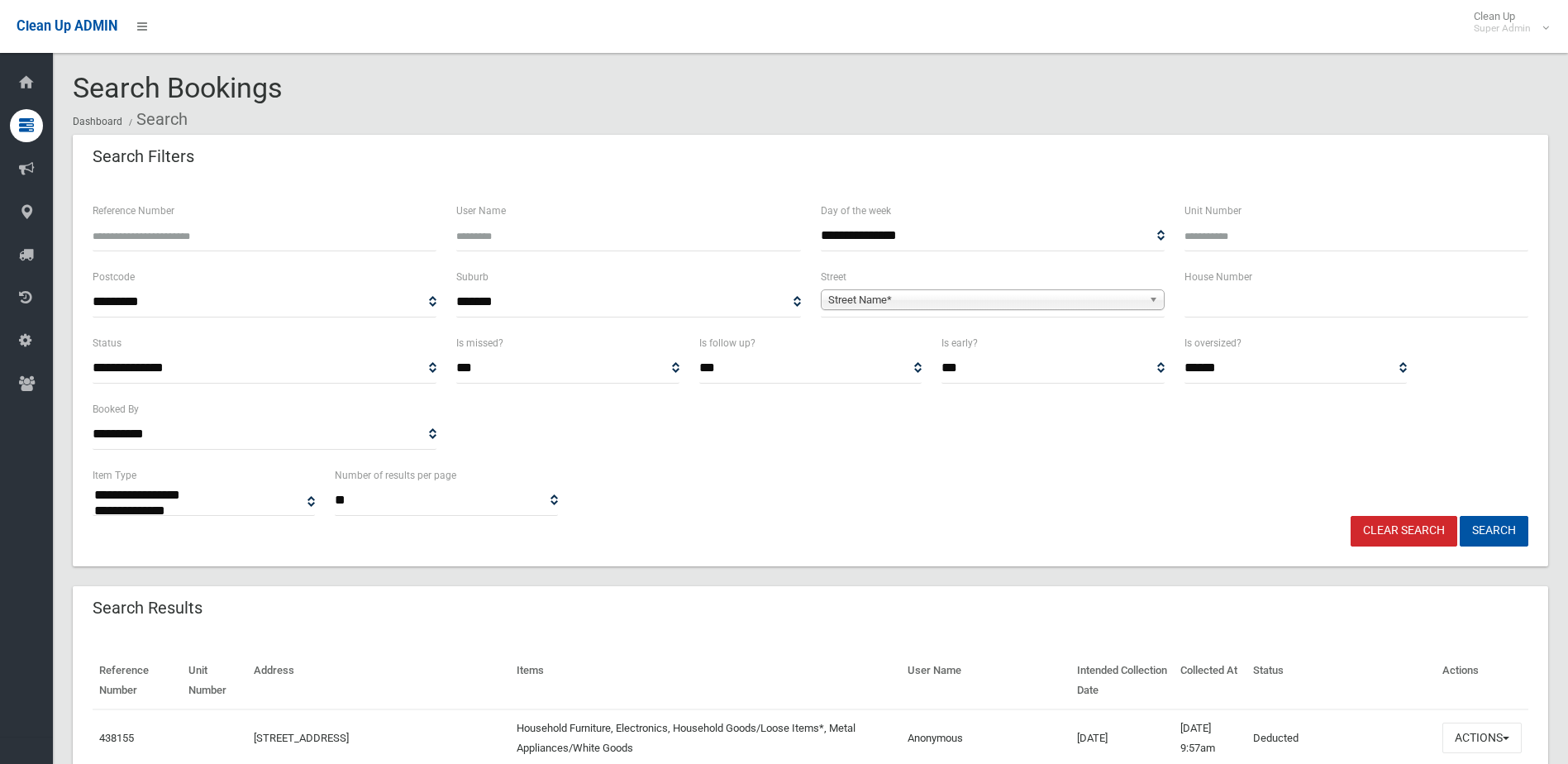
select select
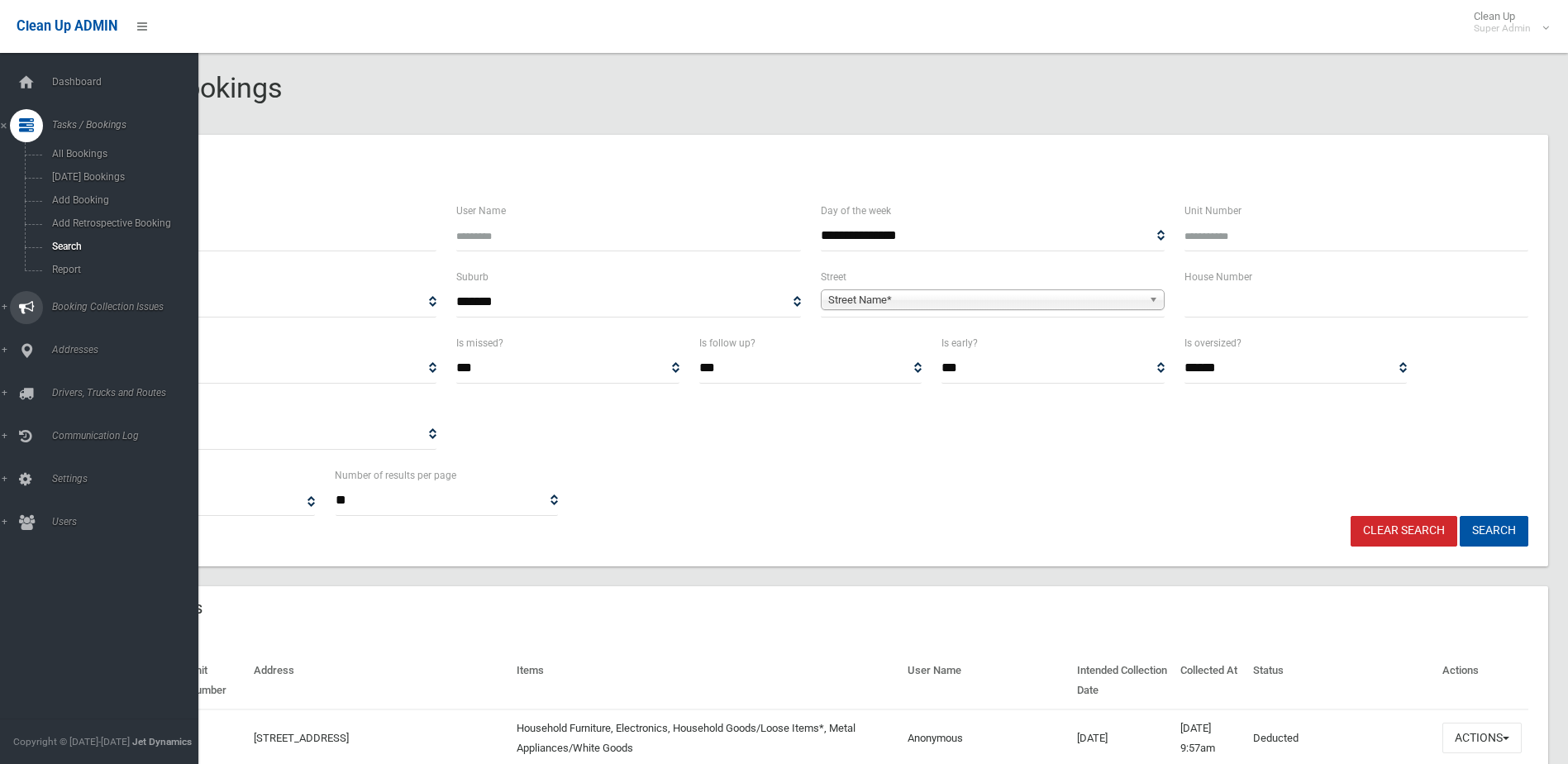
click at [86, 303] on span "Booking Collection Issues" at bounding box center [129, 306] width 164 height 11
click at [80, 195] on span "All Reported Issues" at bounding box center [122, 197] width 150 height 11
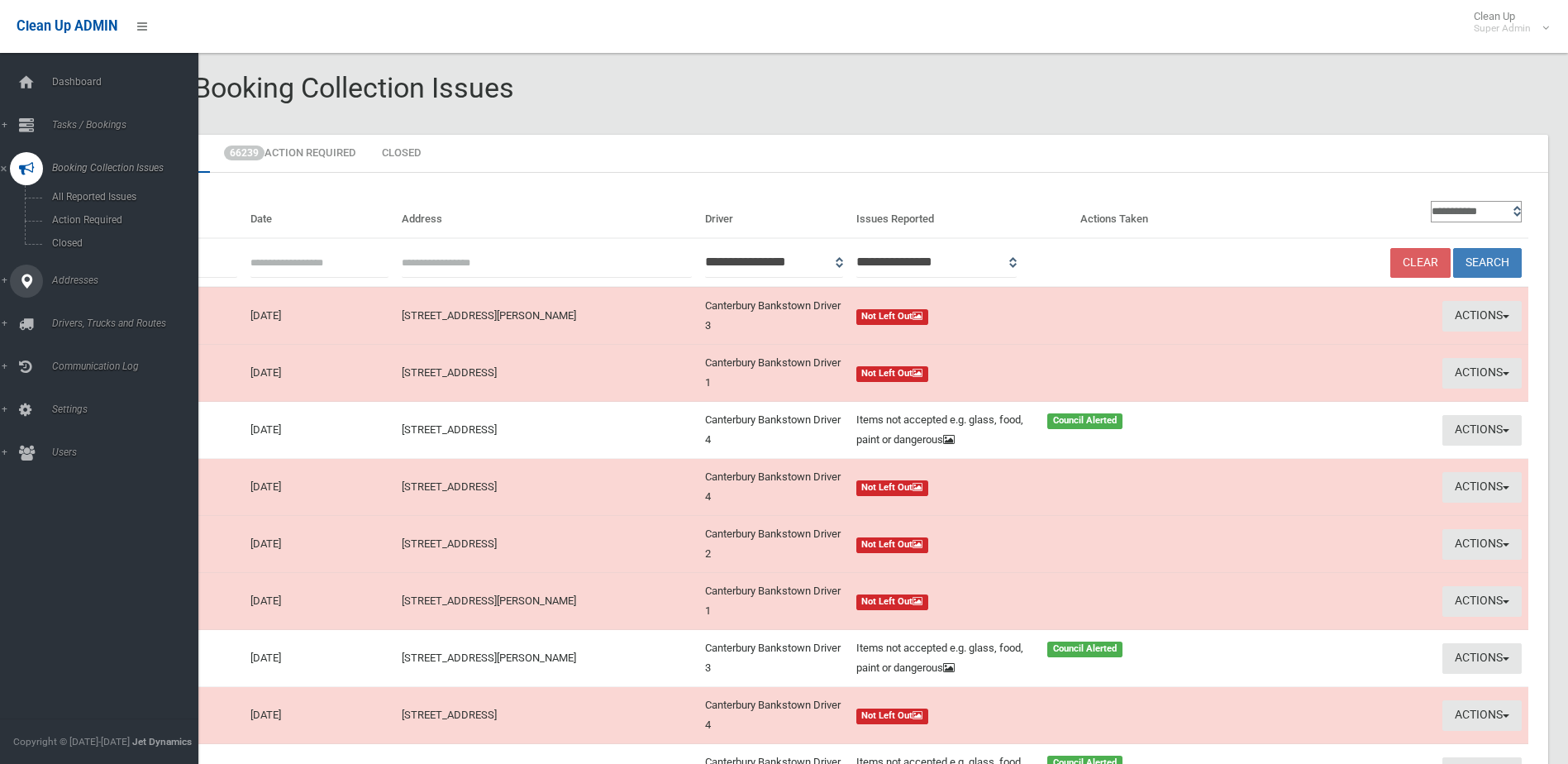
click at [79, 276] on span "Addresses" at bounding box center [129, 279] width 164 height 11
click at [77, 234] on span "All Addresses" at bounding box center [122, 239] width 150 height 11
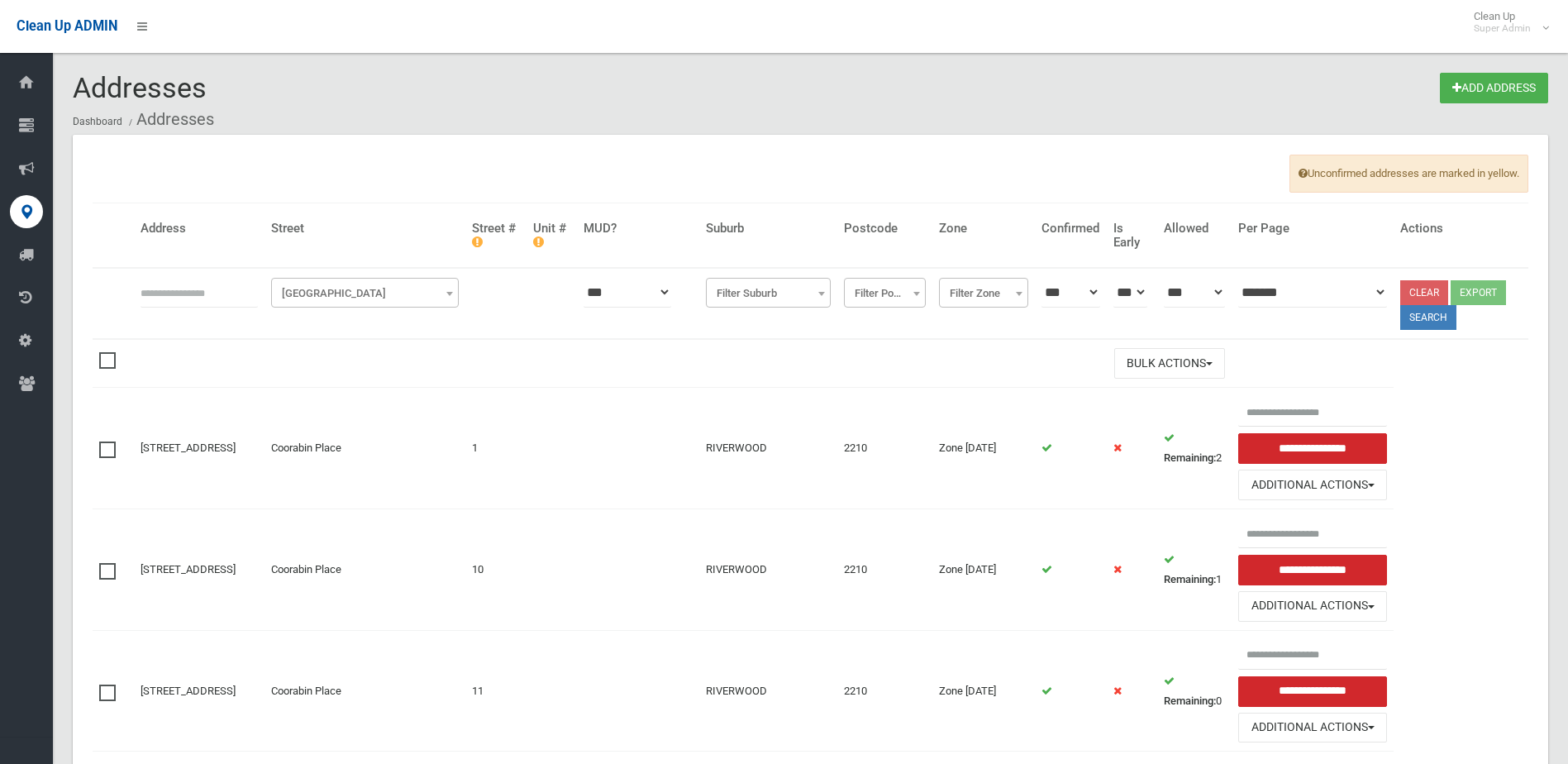
click at [175, 295] on input "text" at bounding box center [198, 292] width 117 height 31
type input "********"
click button at bounding box center [0, 0] width 0 height 0
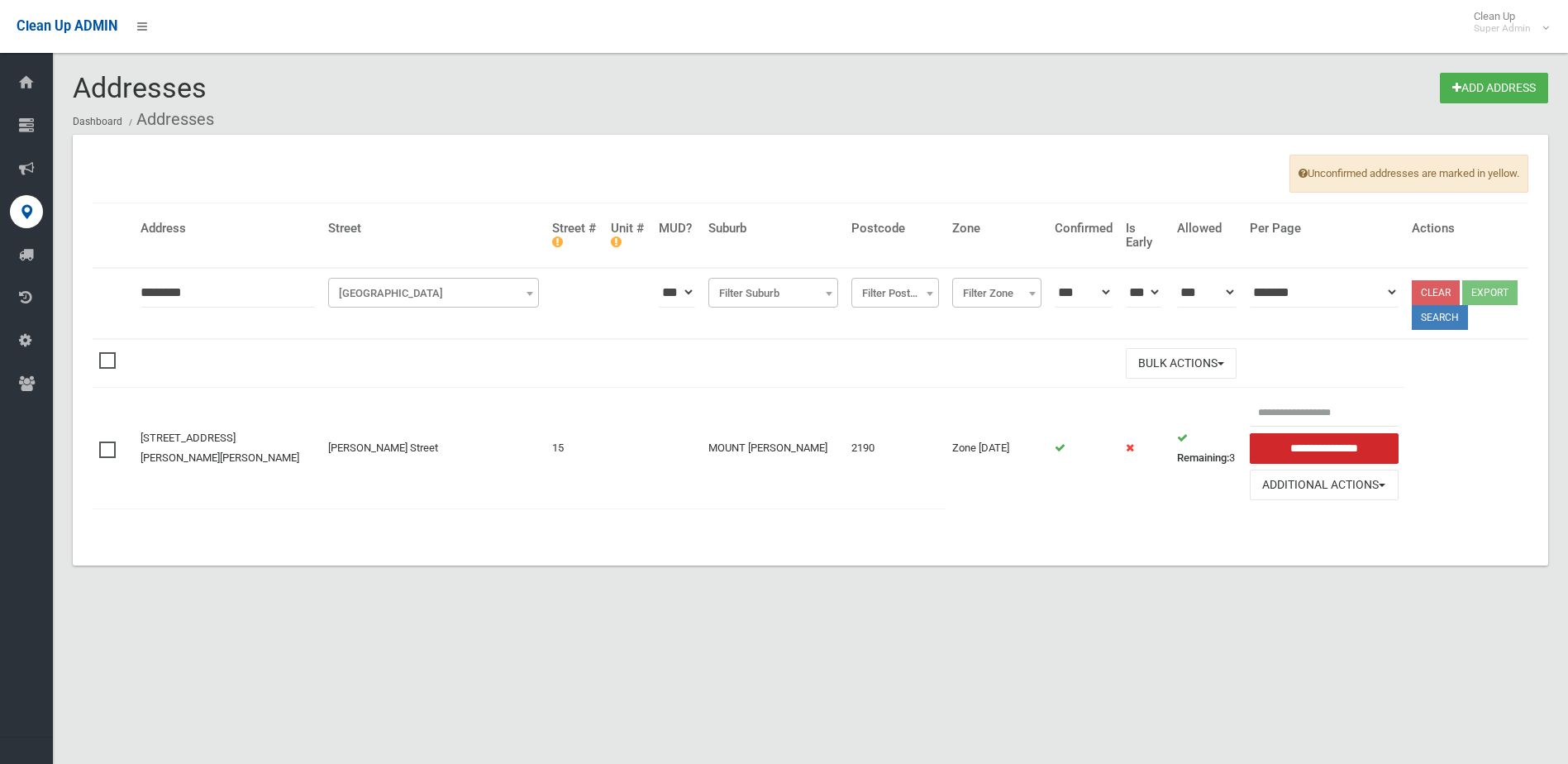
click at [156, 295] on input "********" at bounding box center [227, 292] width 174 height 31
type input "*********"
click button at bounding box center [0, 0] width 0 height 0
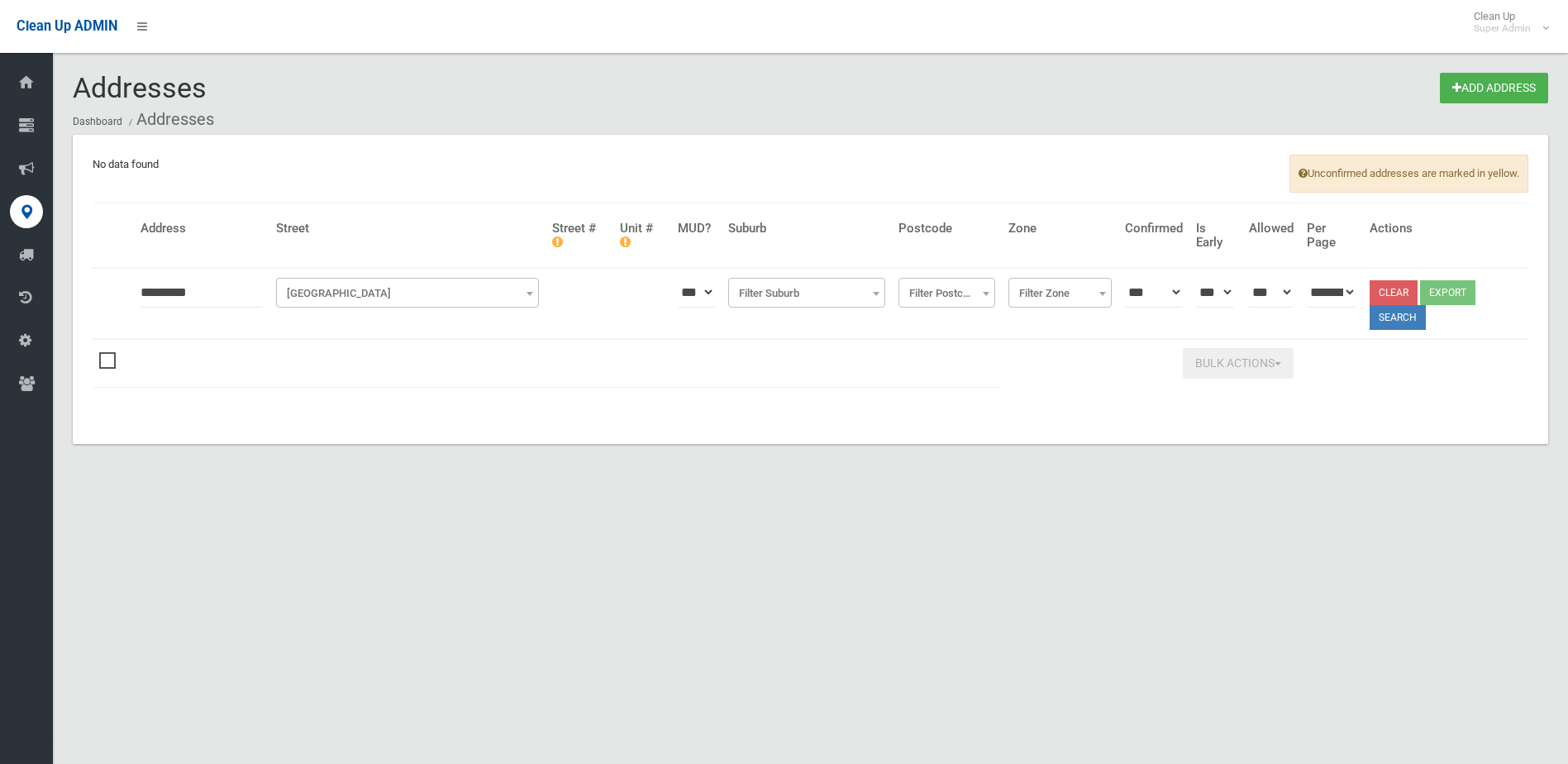
click at [160, 292] on input "*********" at bounding box center [201, 292] width 122 height 31
type input "********"
click button at bounding box center [0, 0] width 0 height 0
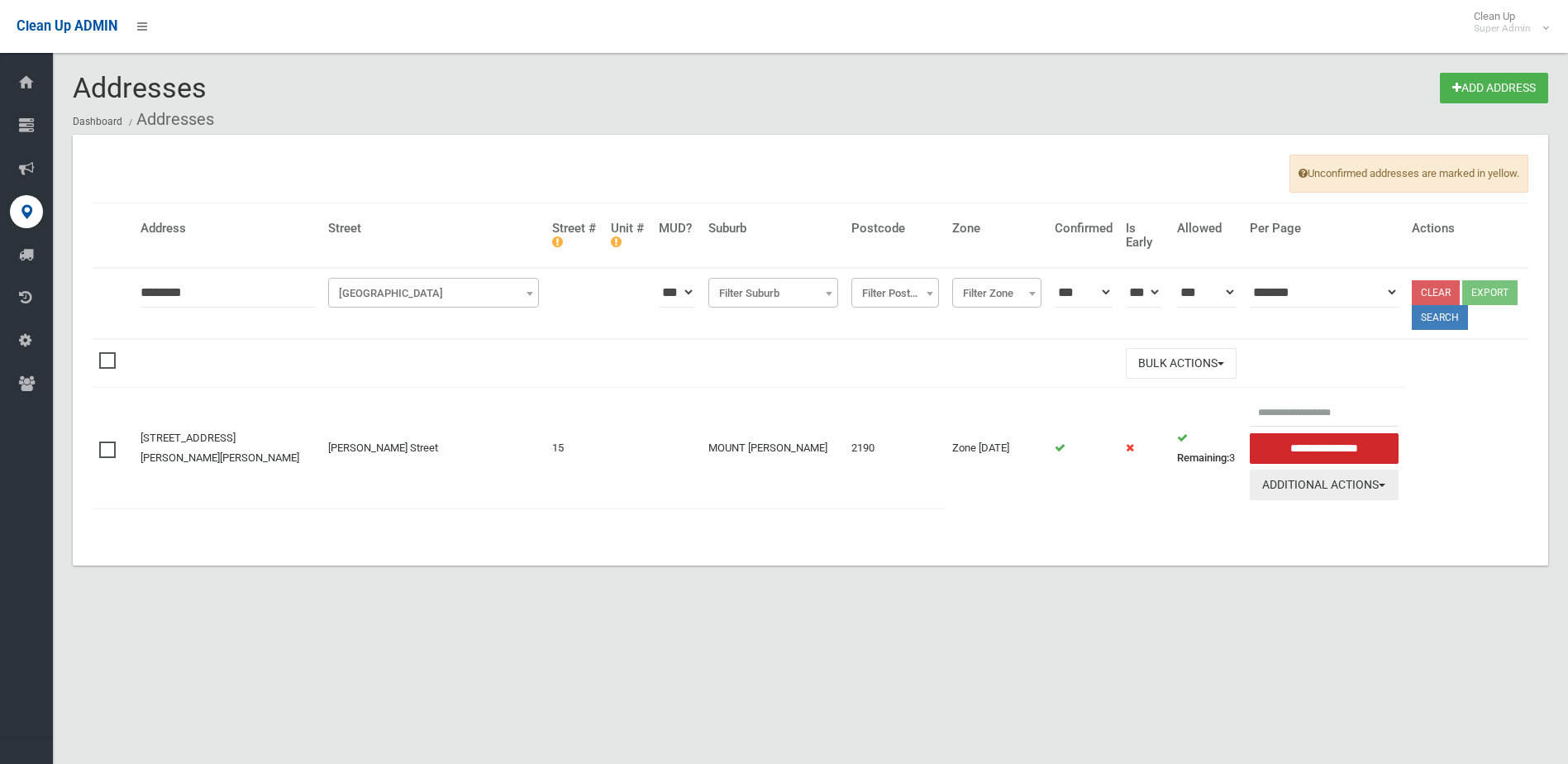
click at [1267, 479] on button "Additional Actions" at bounding box center [1323, 485] width 148 height 31
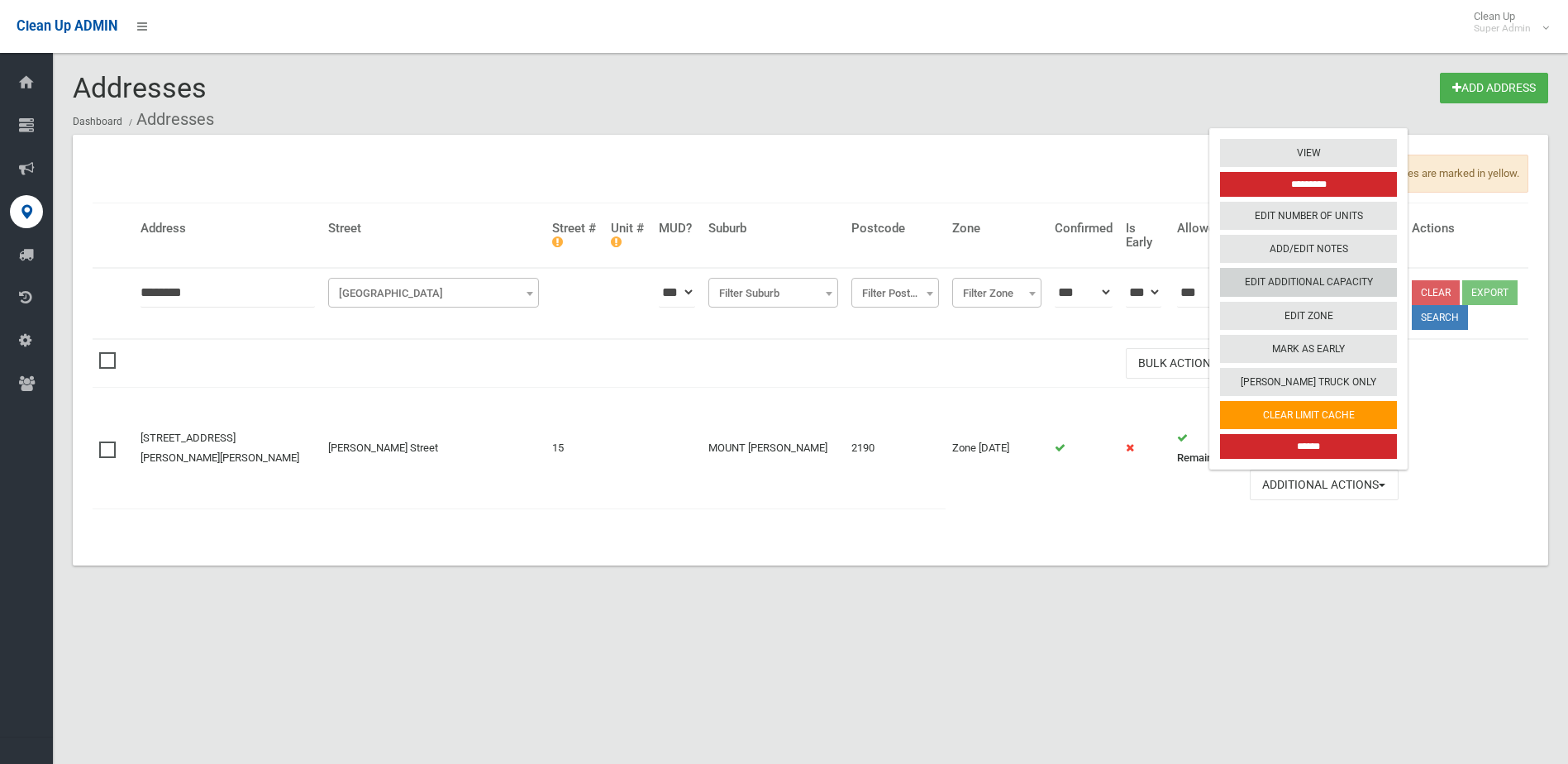
click at [1239, 276] on link "Edit Additional Capacity" at bounding box center [1308, 283] width 177 height 28
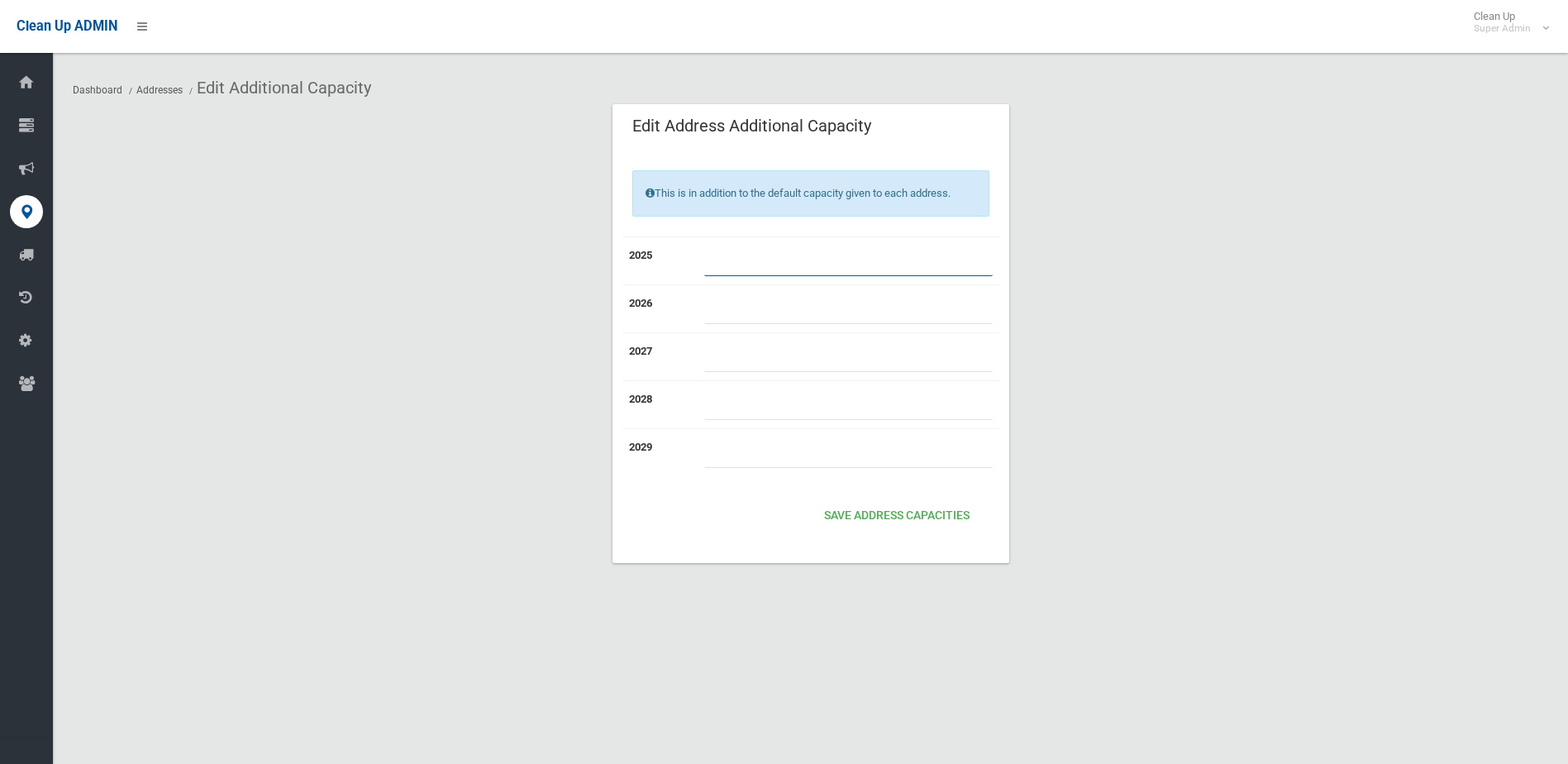
click at [719, 256] on input "*" at bounding box center [847, 261] width 288 height 31
click at [930, 514] on button "Save Address capacities" at bounding box center [897, 516] width 159 height 31
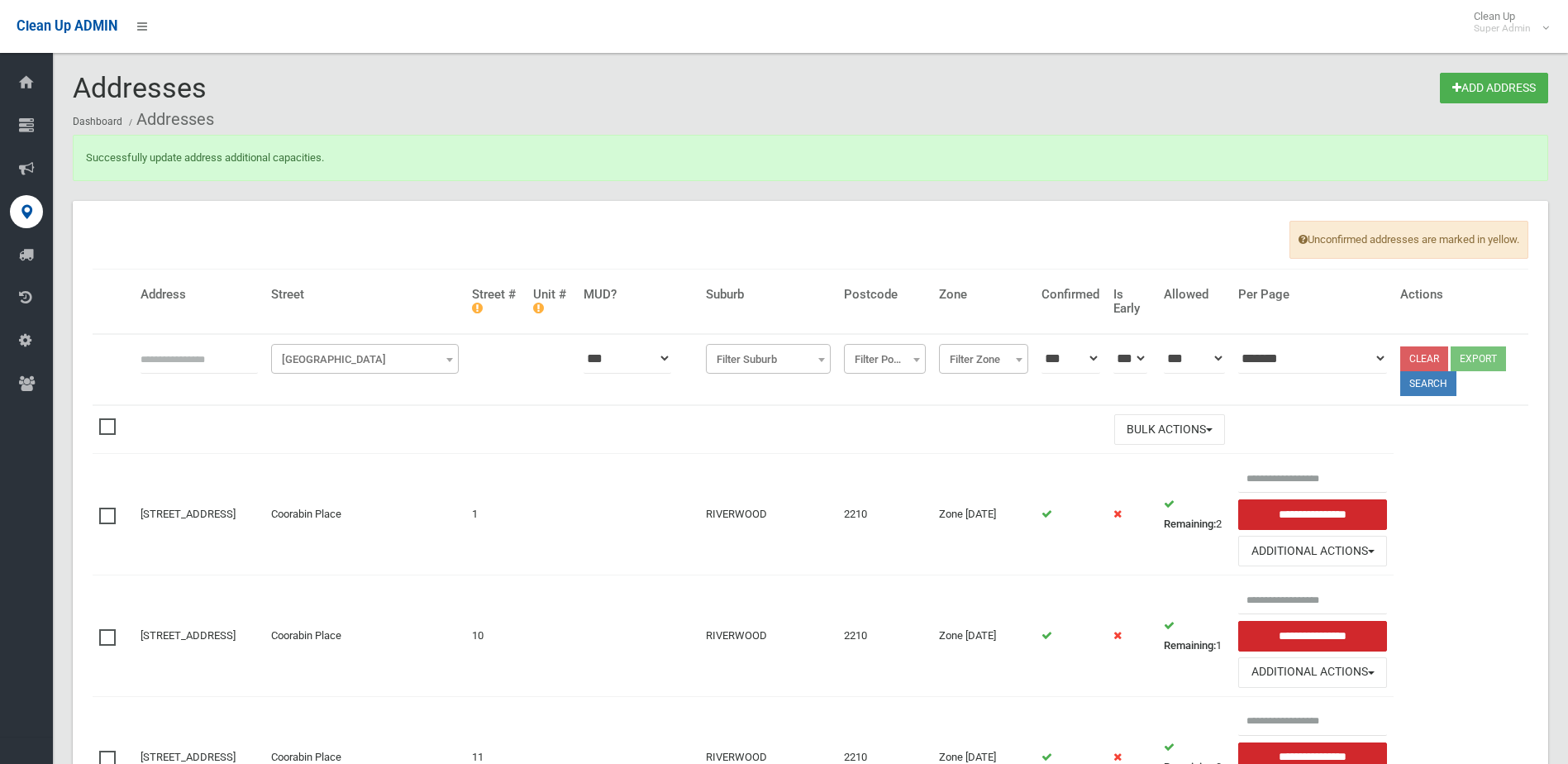
click at [162, 360] on input "text" at bounding box center [198, 358] width 117 height 31
type input "********"
click button at bounding box center [0, 0] width 0 height 0
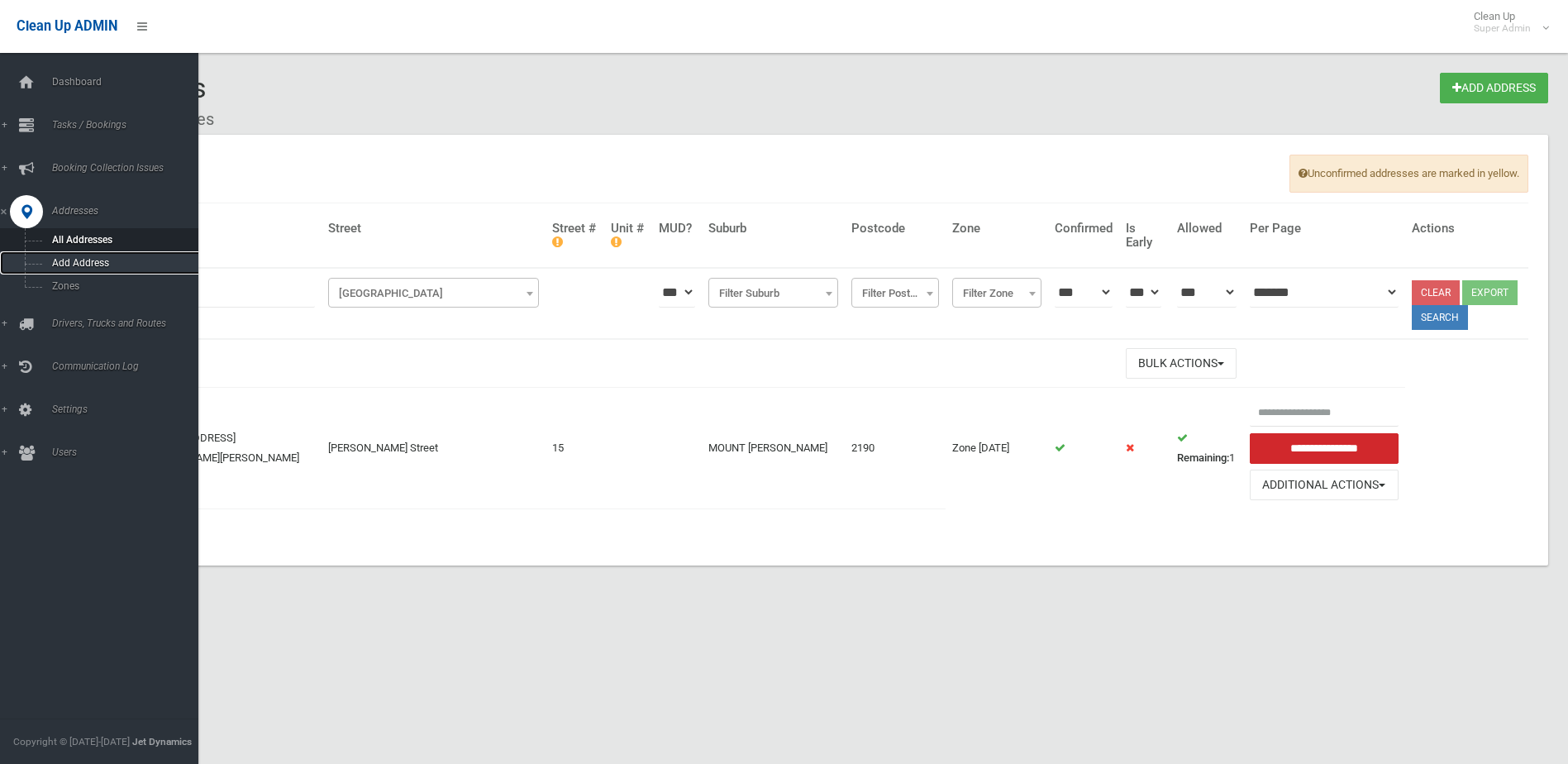
click at [83, 262] on span "Add Address" at bounding box center [122, 263] width 150 height 11
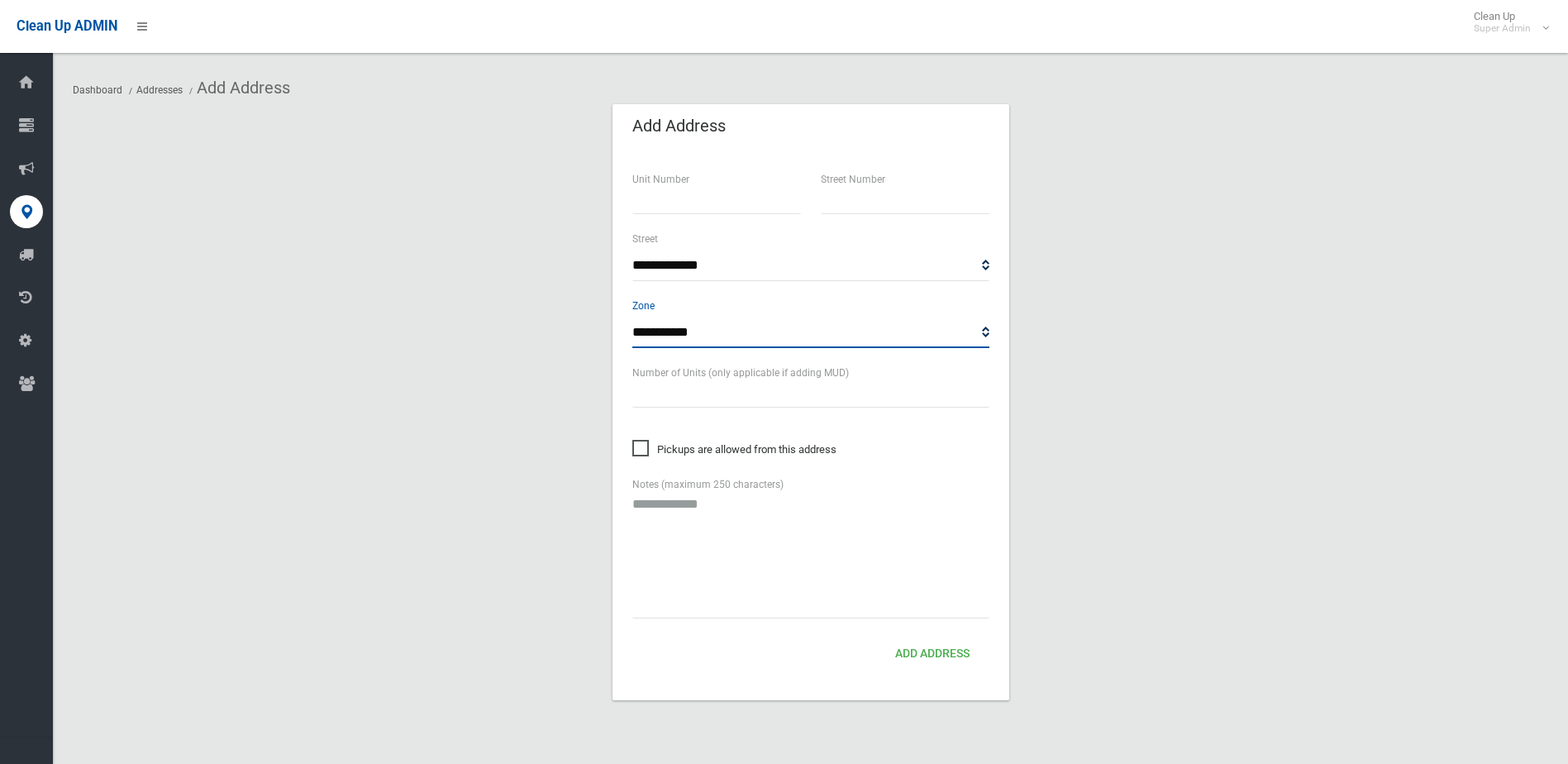
click at [700, 330] on select "**********" at bounding box center [810, 332] width 357 height 31
select select "*"
click at [632, 317] on select "**********" at bounding box center [810, 332] width 357 height 31
click at [859, 192] on input "text" at bounding box center [904, 198] width 168 height 31
type input "***"
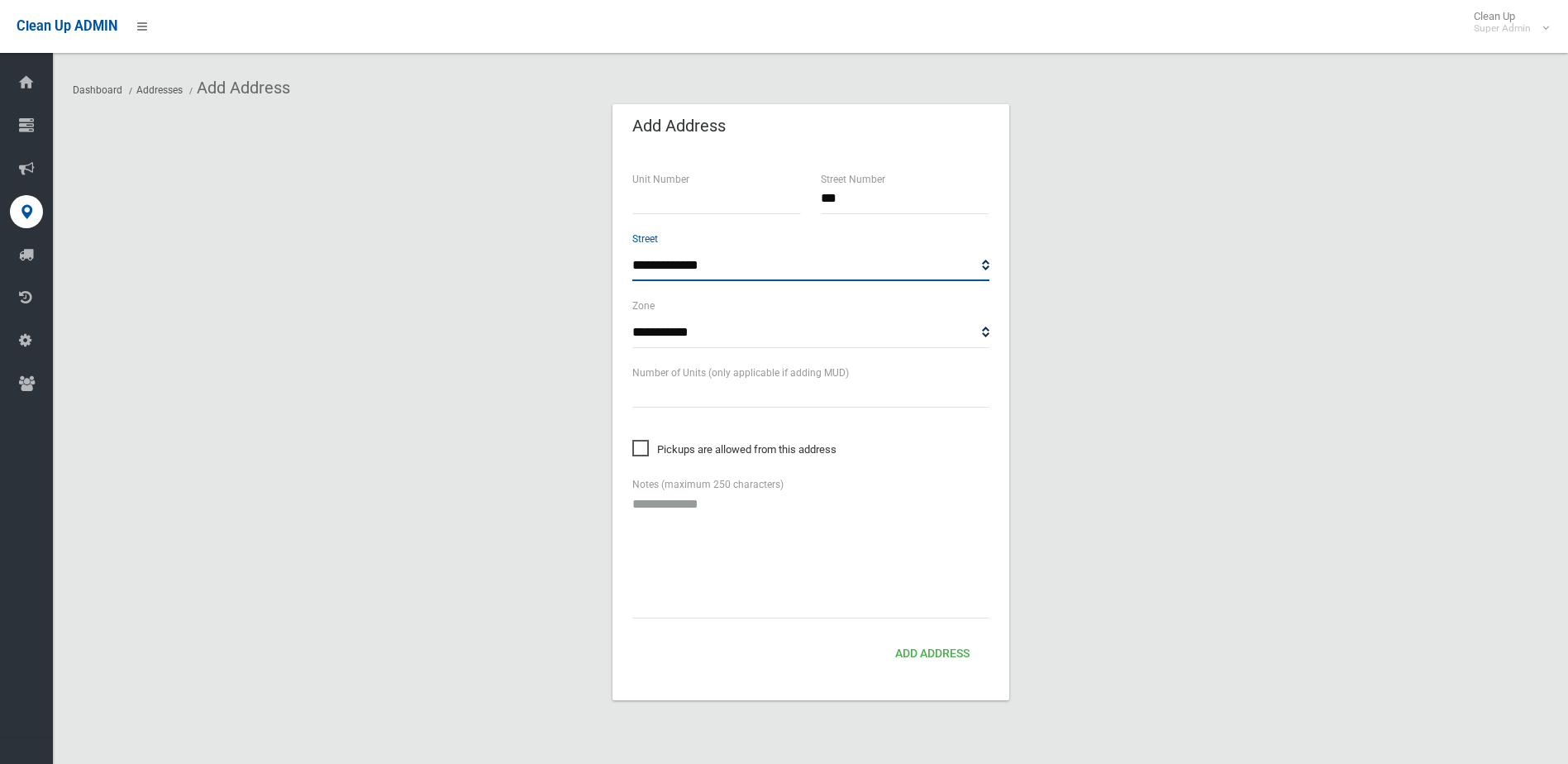
click at [685, 266] on select "**********" at bounding box center [810, 265] width 357 height 31
select select "****"
click at [681, 268] on select "**********" at bounding box center [810, 265] width 357 height 31
click at [923, 648] on button "Add Address" at bounding box center [931, 654] width 87 height 31
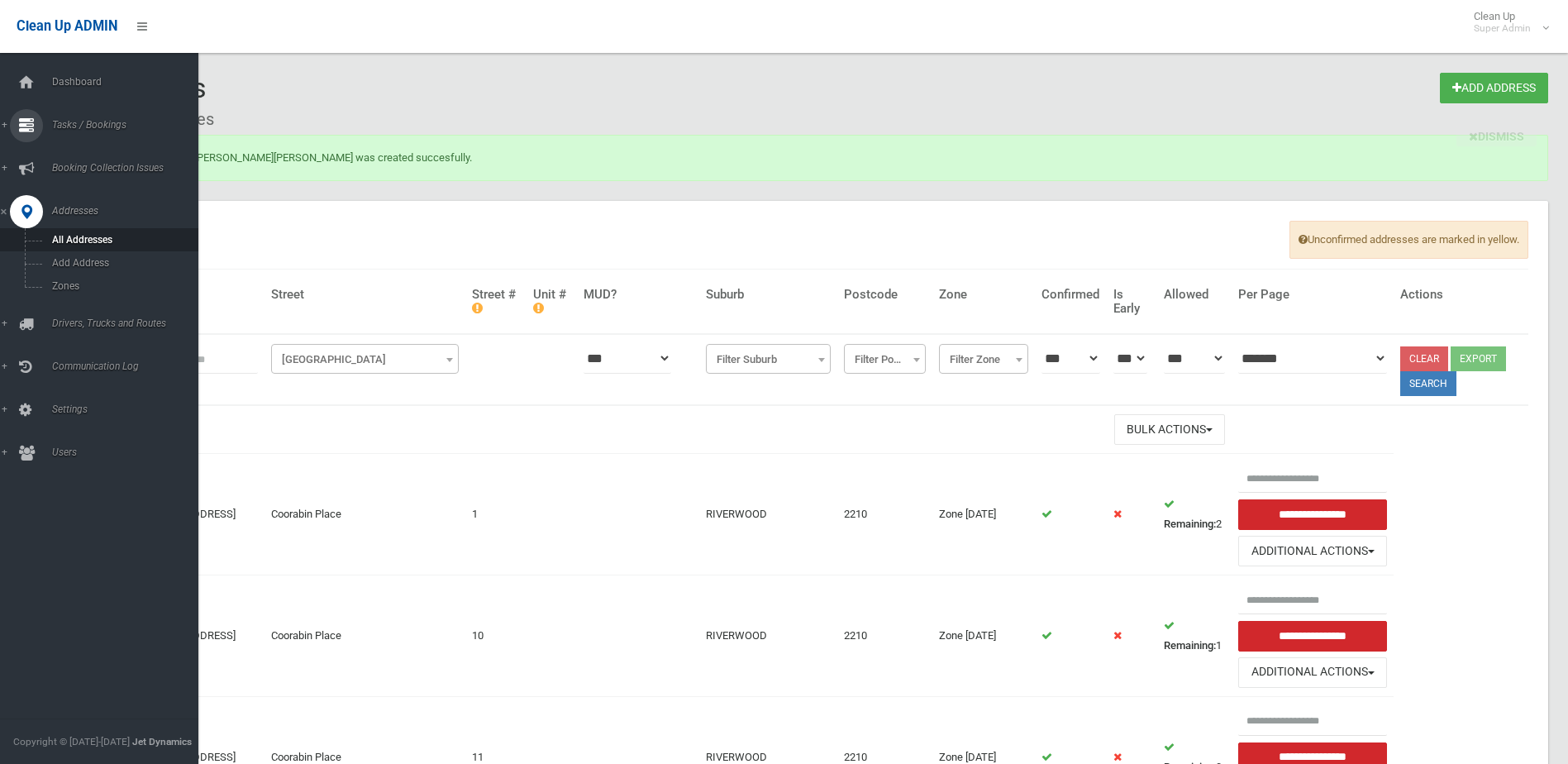
click at [74, 121] on span "Tasks / Bookings" at bounding box center [129, 124] width 164 height 11
click at [68, 245] on span "Search" at bounding box center [122, 246] width 150 height 11
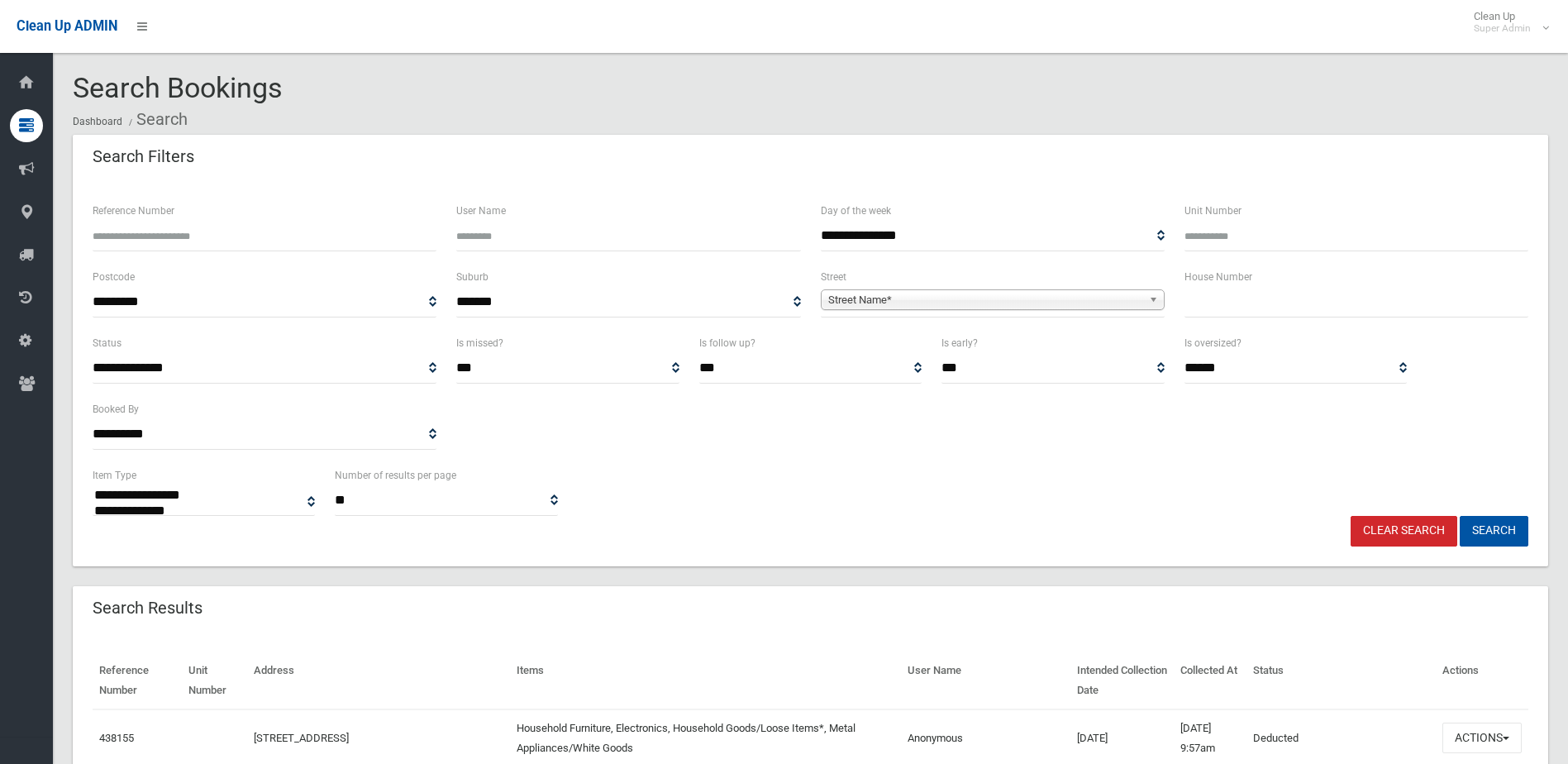
select select
click at [155, 222] on input "Reference Number" at bounding box center [264, 235] width 344 height 31
type input "******"
click at [1460, 516] on button "Search" at bounding box center [1494, 530] width 69 height 31
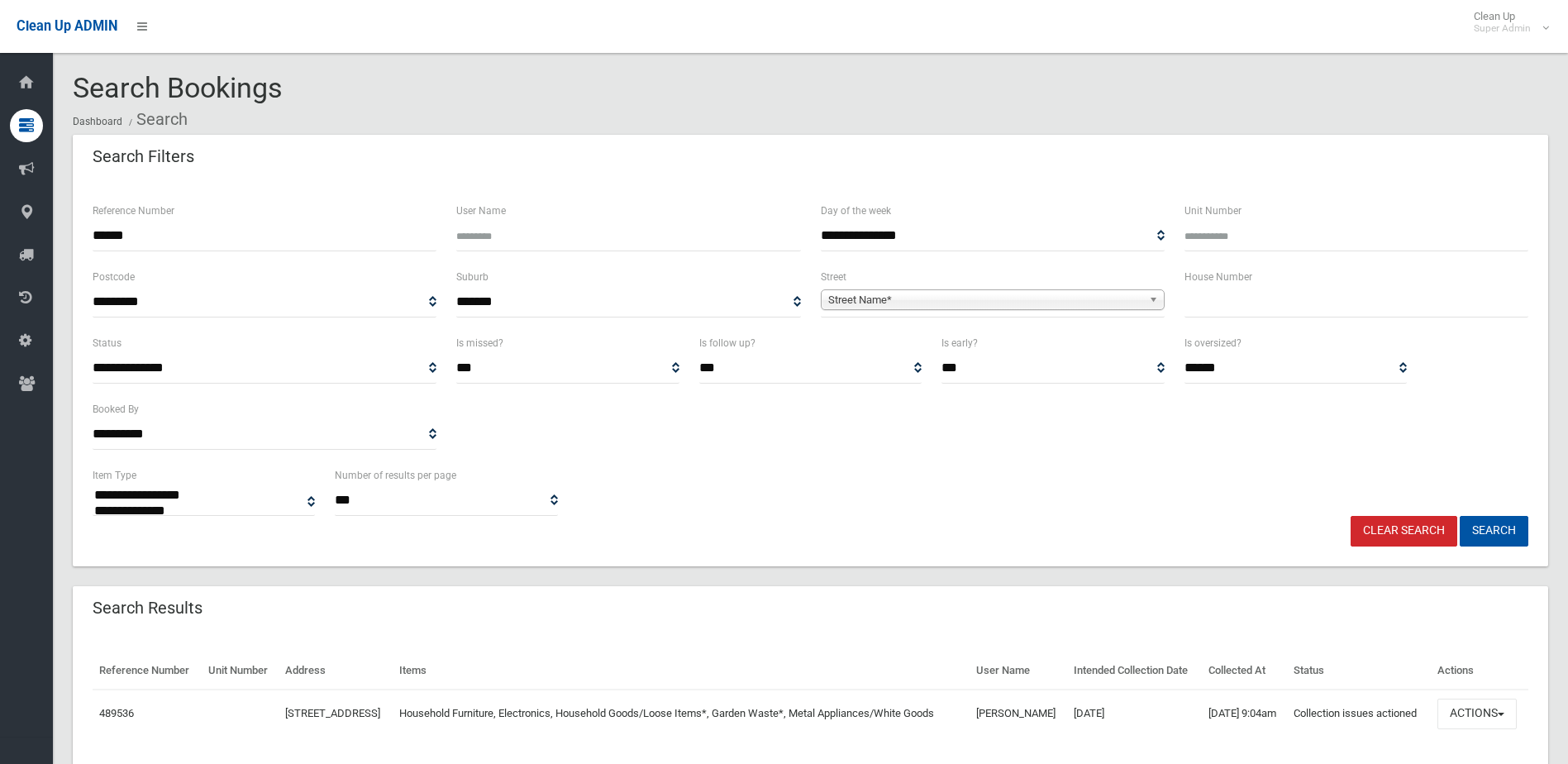
select select
click at [1470, 729] on button "Actions" at bounding box center [1476, 714] width 79 height 31
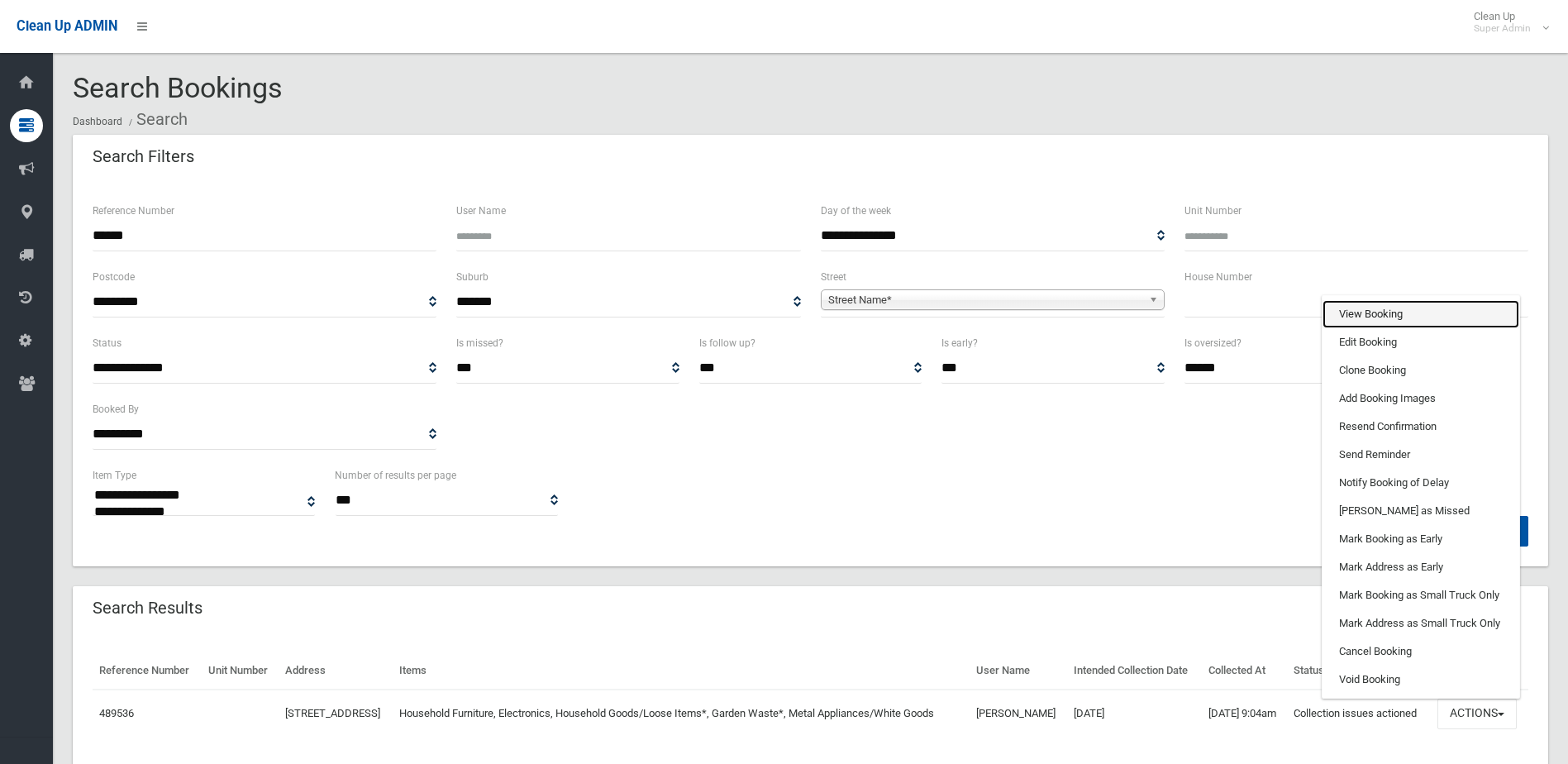
click at [1379, 328] on link "View Booking" at bounding box center [1420, 315] width 196 height 28
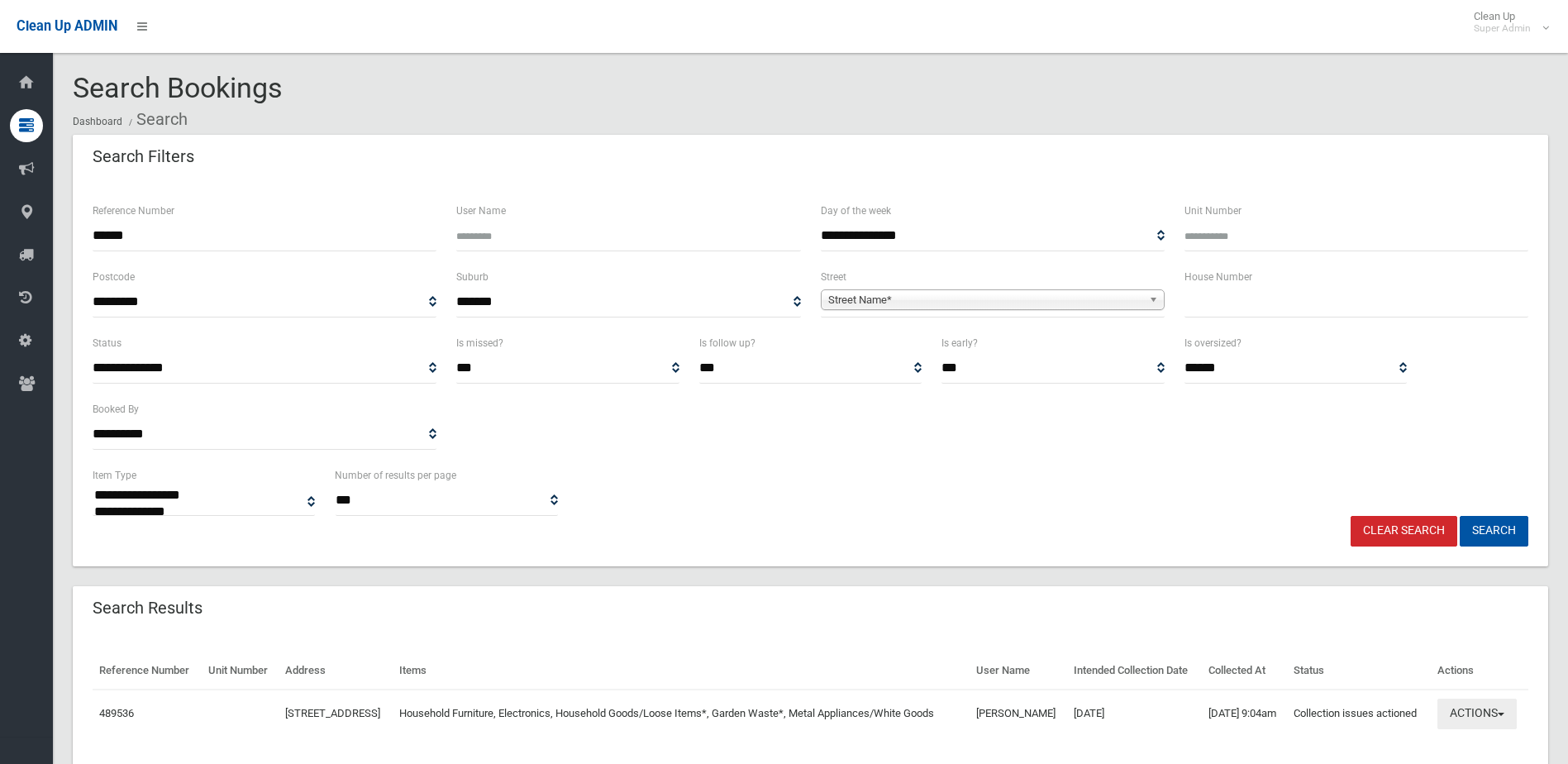
click at [1490, 729] on button "Actions" at bounding box center [1476, 714] width 79 height 31
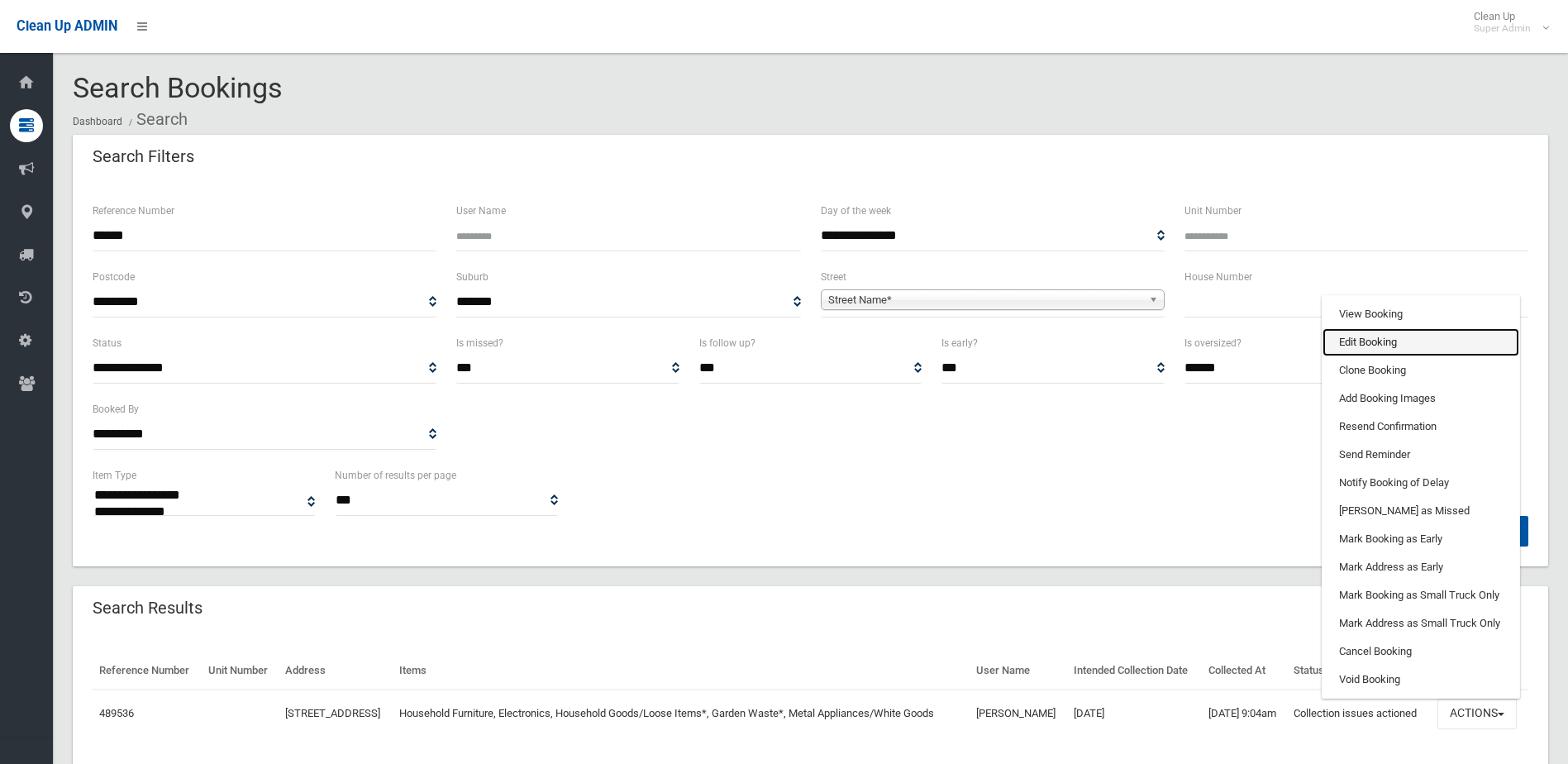
click at [1371, 356] on link "Edit Booking" at bounding box center [1420, 342] width 196 height 28
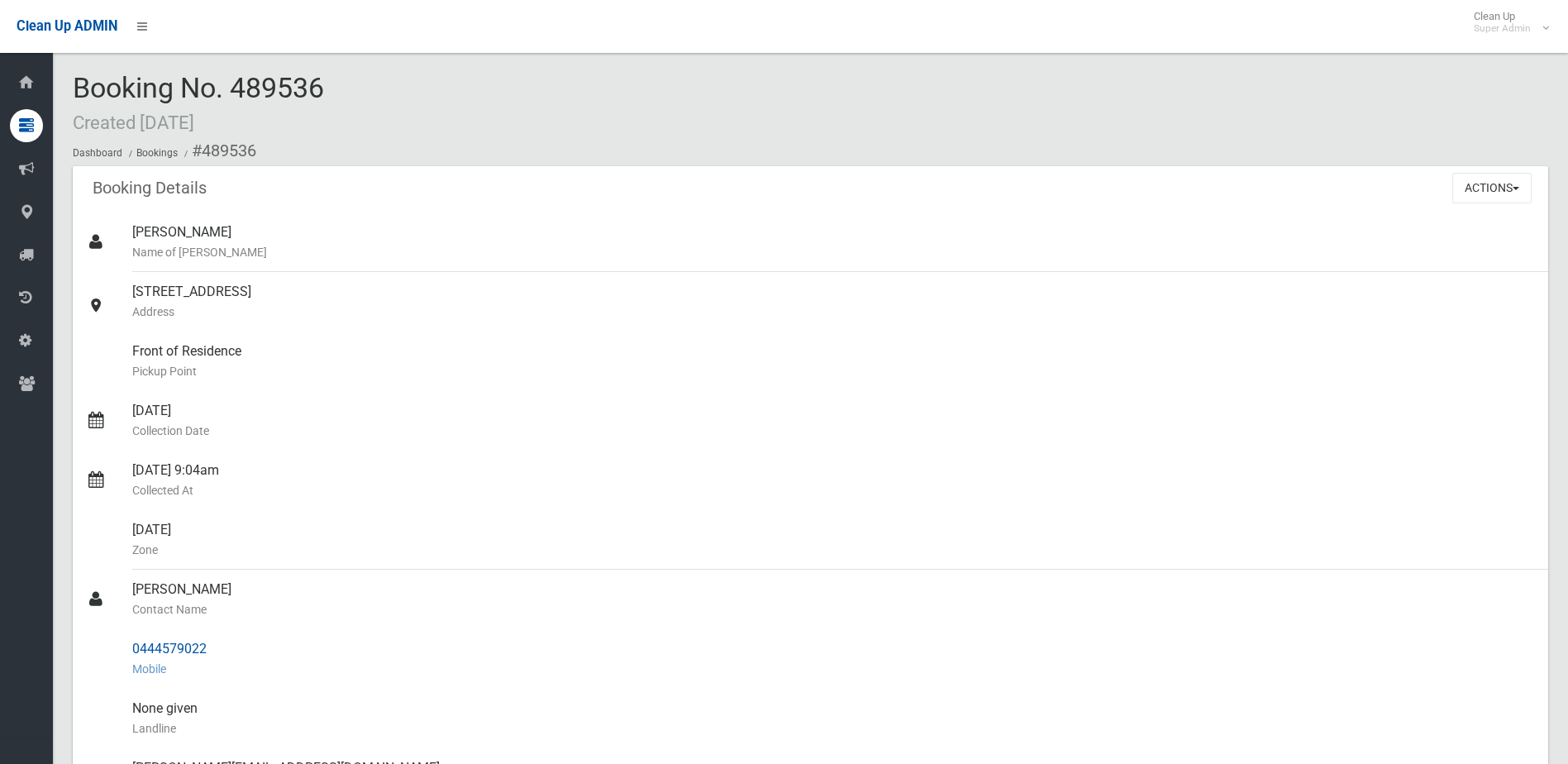
drag, startPoint x: 133, startPoint y: 587, endPoint x: 212, endPoint y: 652, distance: 102.3
click at [212, 652] on ul "Bronte Lewis Name of Booker 42 Culgoa Bend, VILLAWOOD NSW 2163 Address Front of…" at bounding box center [810, 669] width 1475 height 913
copy ul "Fatemeh Ziai Contact Name 0444579022"
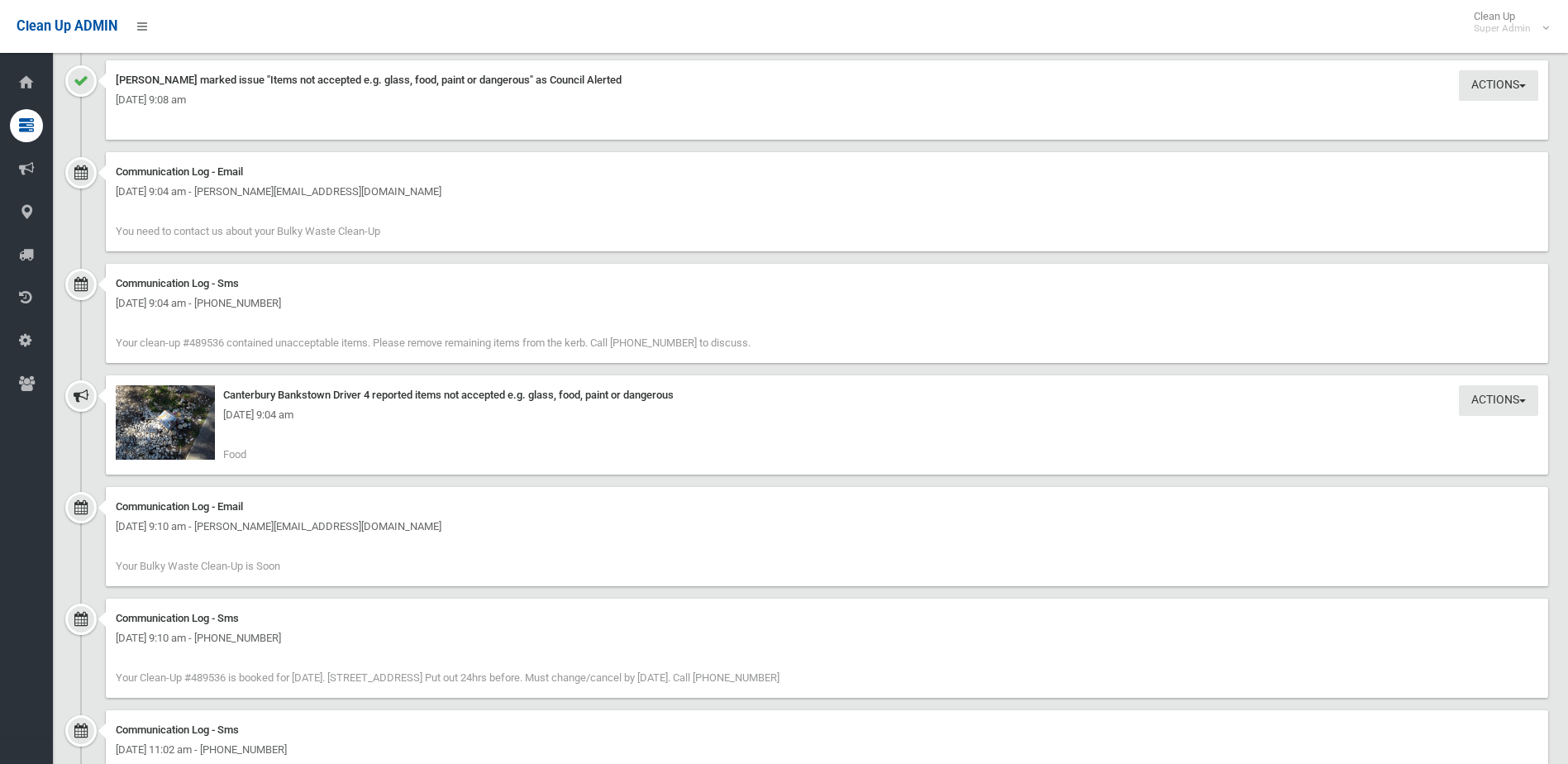
scroll to position [1653, 0]
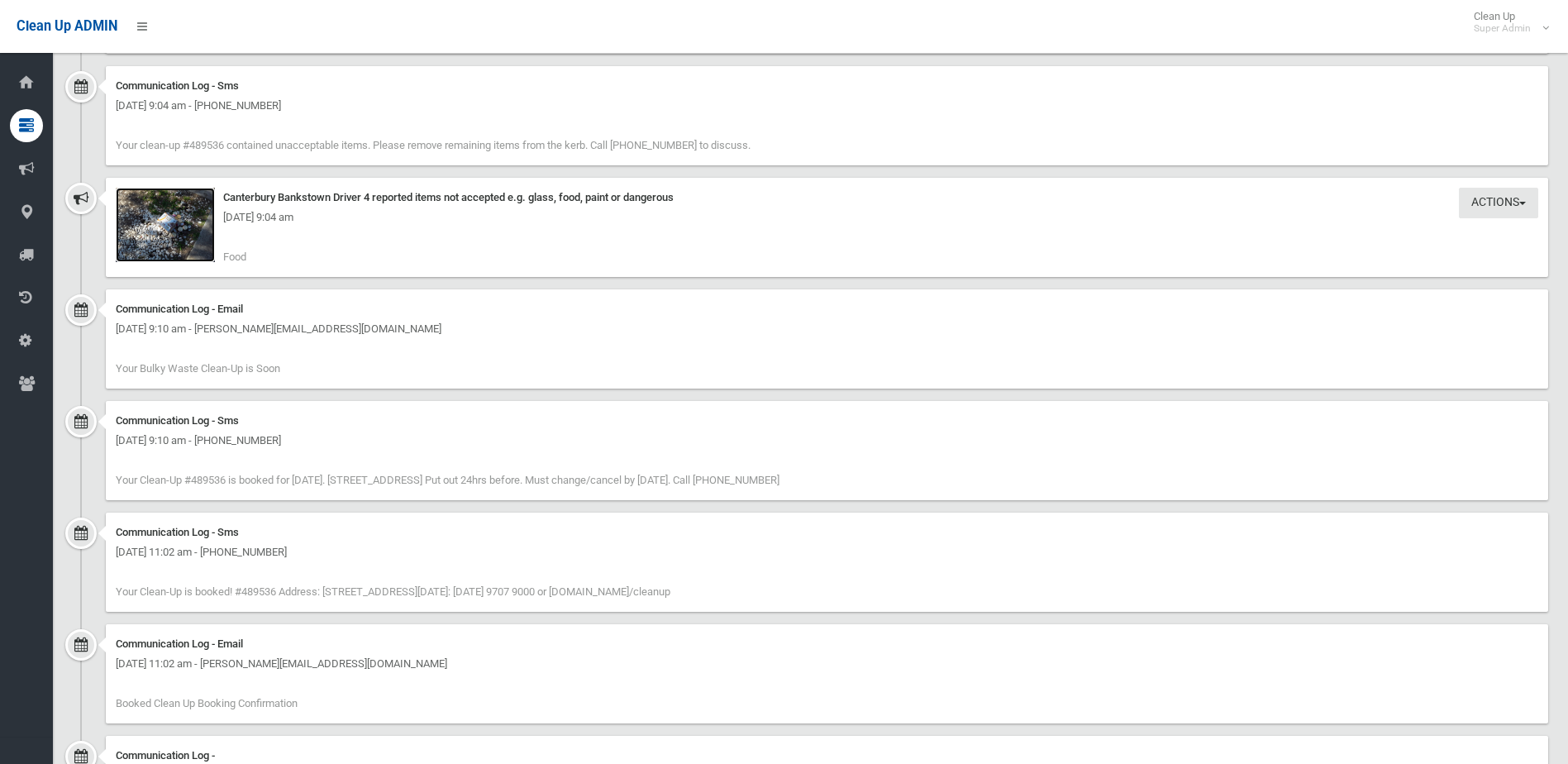
click at [154, 229] on img at bounding box center [165, 225] width 100 height 74
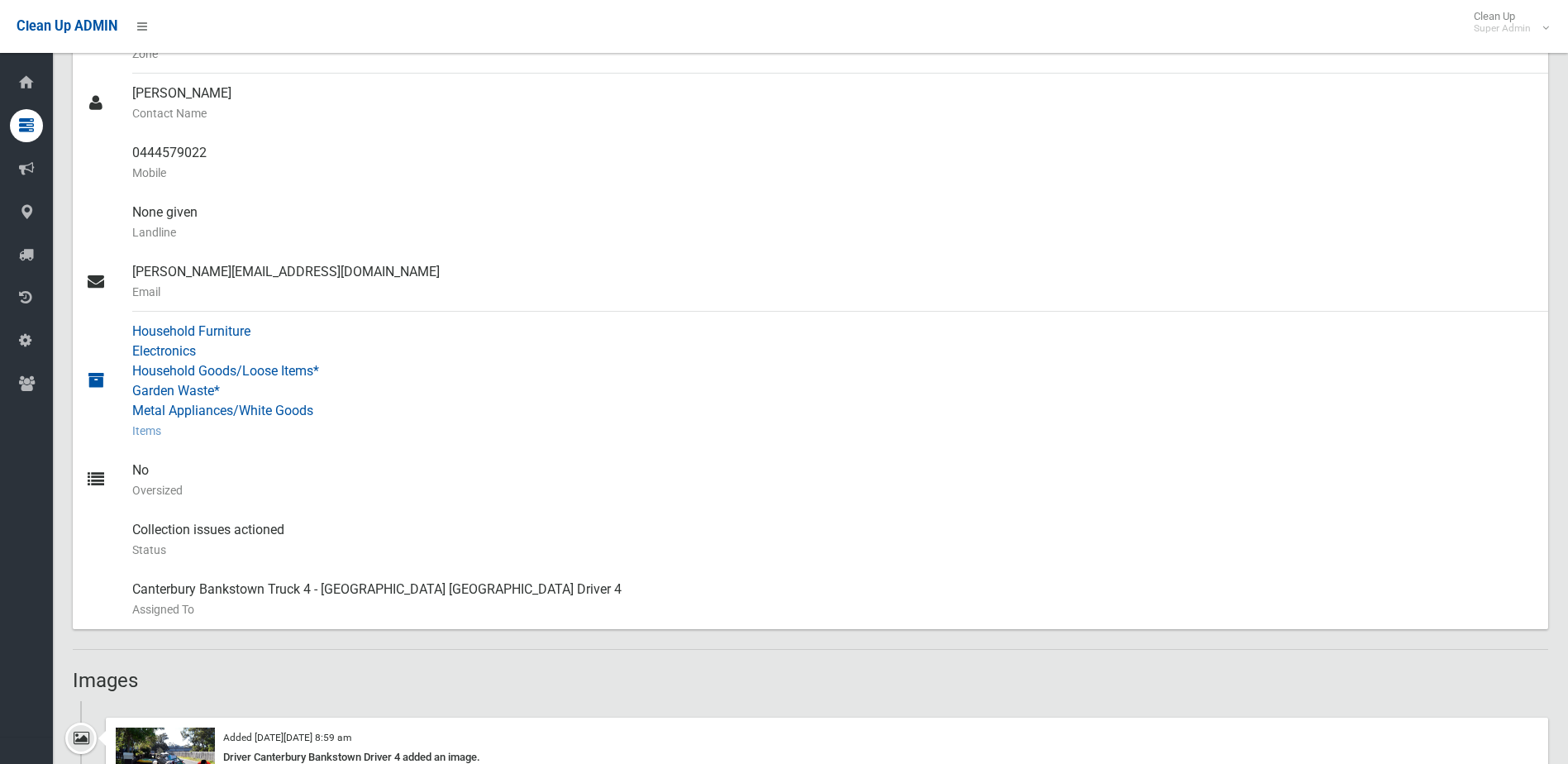
scroll to position [83, 0]
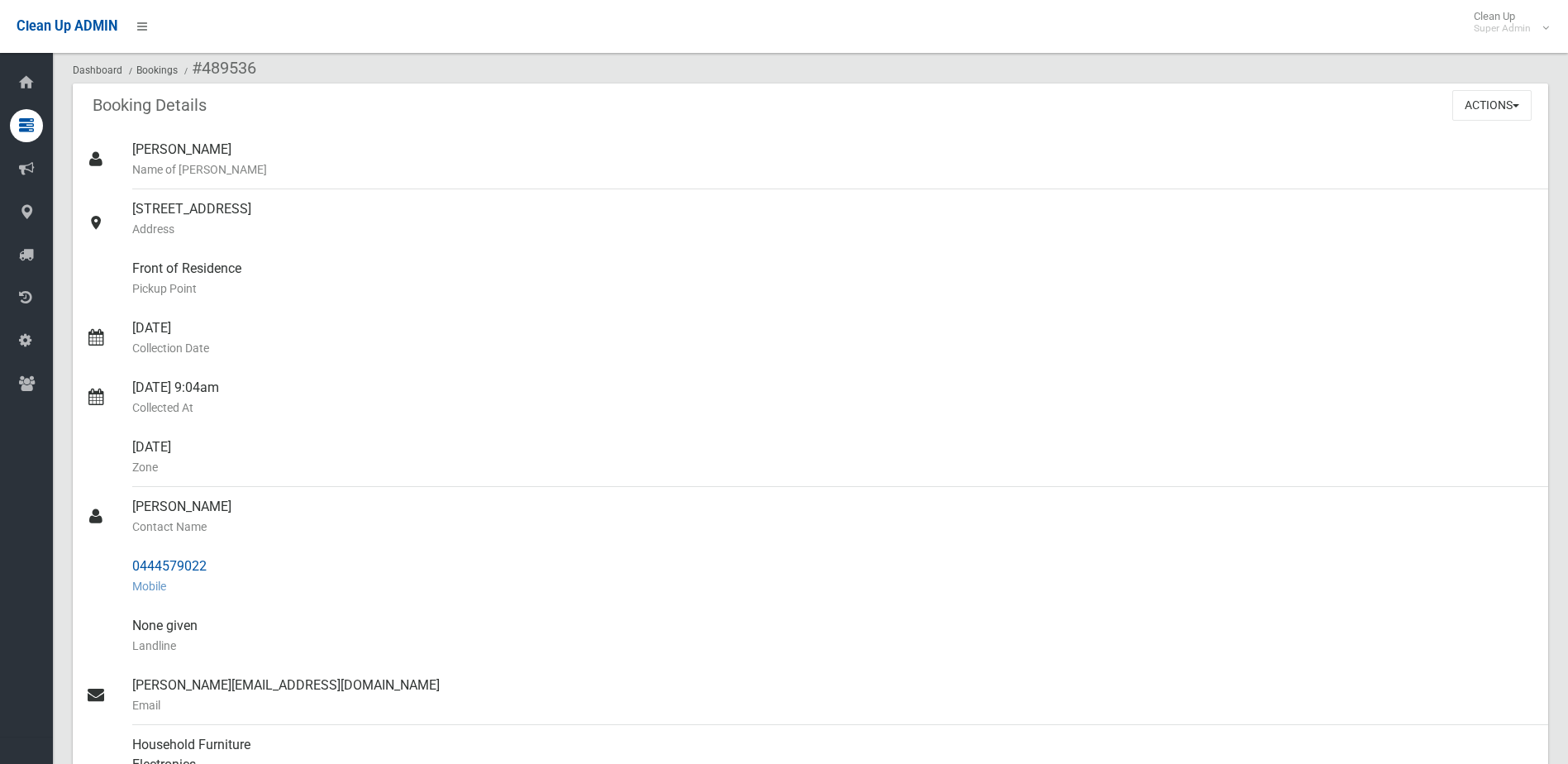
click at [148, 574] on div "0444579022 Mobile" at bounding box center [833, 576] width 1402 height 60
drag, startPoint x: 128, startPoint y: 559, endPoint x: 233, endPoint y: 568, distance: 105.4
click at [233, 568] on link "0444579022 Mobile" at bounding box center [810, 576] width 1475 height 60
drag, startPoint x: 233, startPoint y: 568, endPoint x: 186, endPoint y: 569, distance: 47.0
copy link "0444579022"
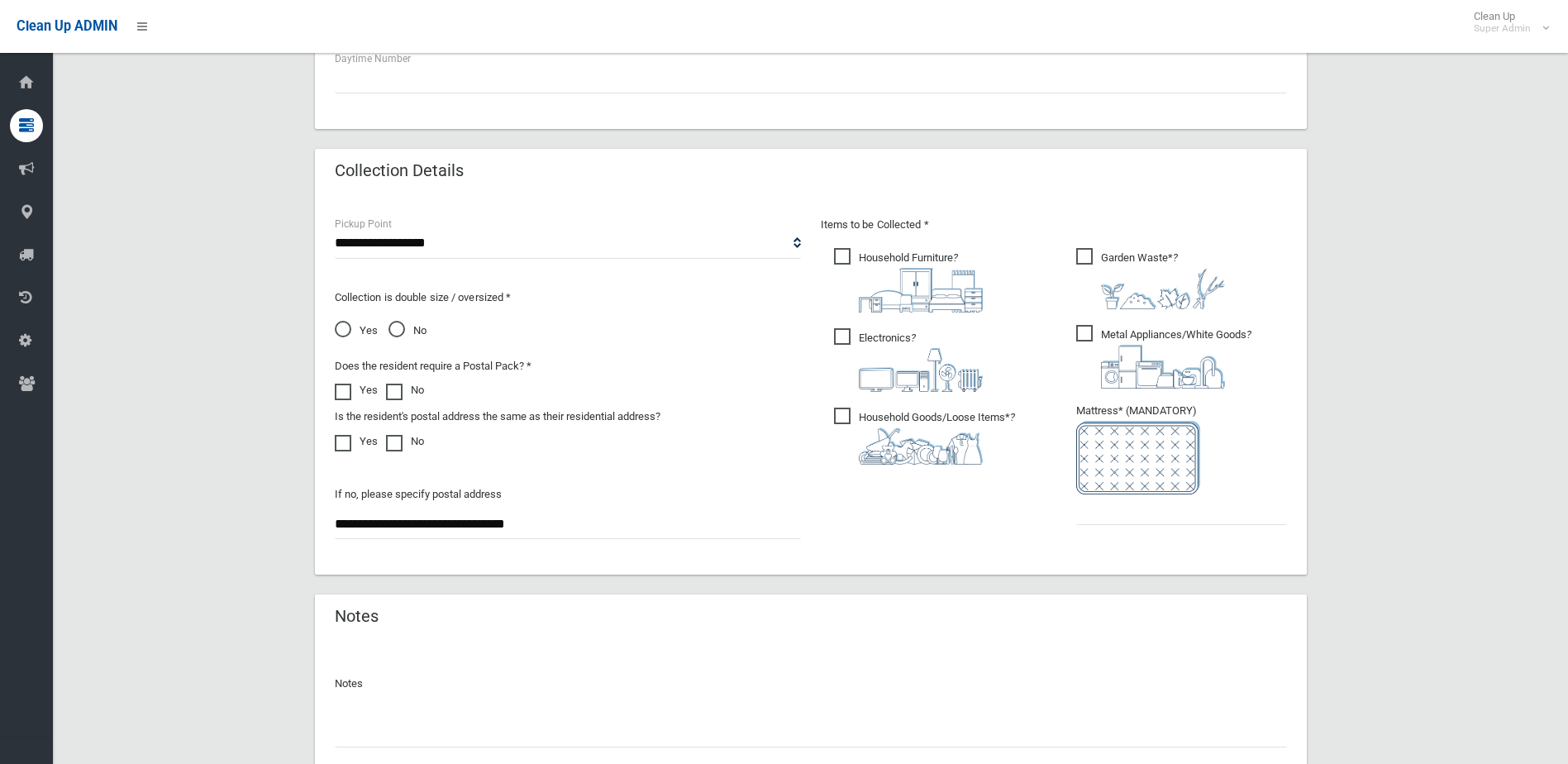
scroll to position [872, 0]
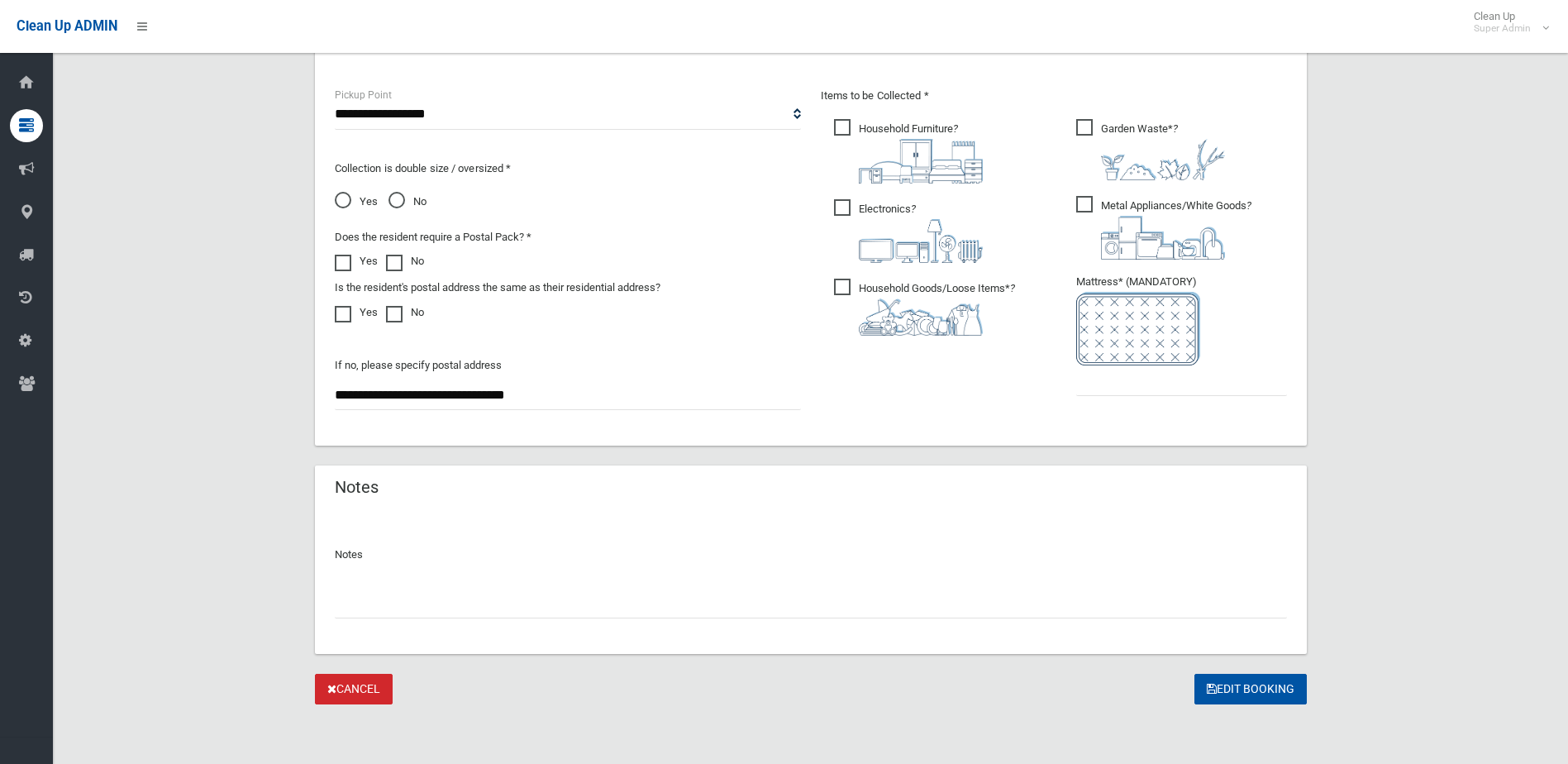
click at [403, 605] on input "text" at bounding box center [810, 603] width 952 height 31
type input "**********"
click at [1172, 385] on input "text" at bounding box center [1180, 381] width 211 height 31
type input "*"
click at [1276, 687] on button "Edit Booking" at bounding box center [1250, 689] width 113 height 31
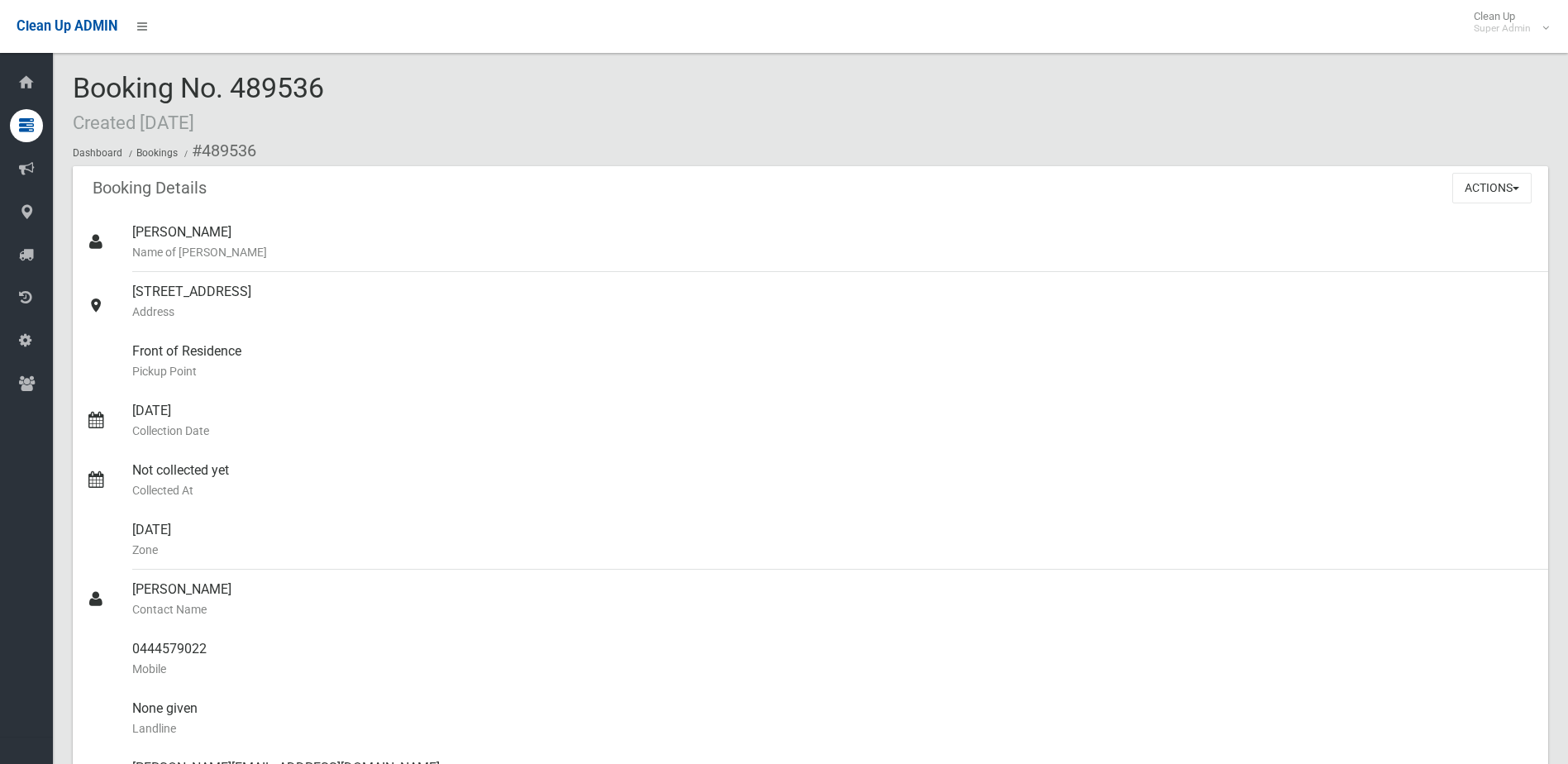
drag, startPoint x: 239, startPoint y: 87, endPoint x: 370, endPoint y: 95, distance: 131.2
click at [370, 95] on div "Booking No. 489536 Created [DATE] Dashboard Bookings #489536" at bounding box center [810, 120] width 1475 height 93
drag, startPoint x: 370, startPoint y: 95, endPoint x: 314, endPoint y: 85, distance: 56.9
copy span "489536"
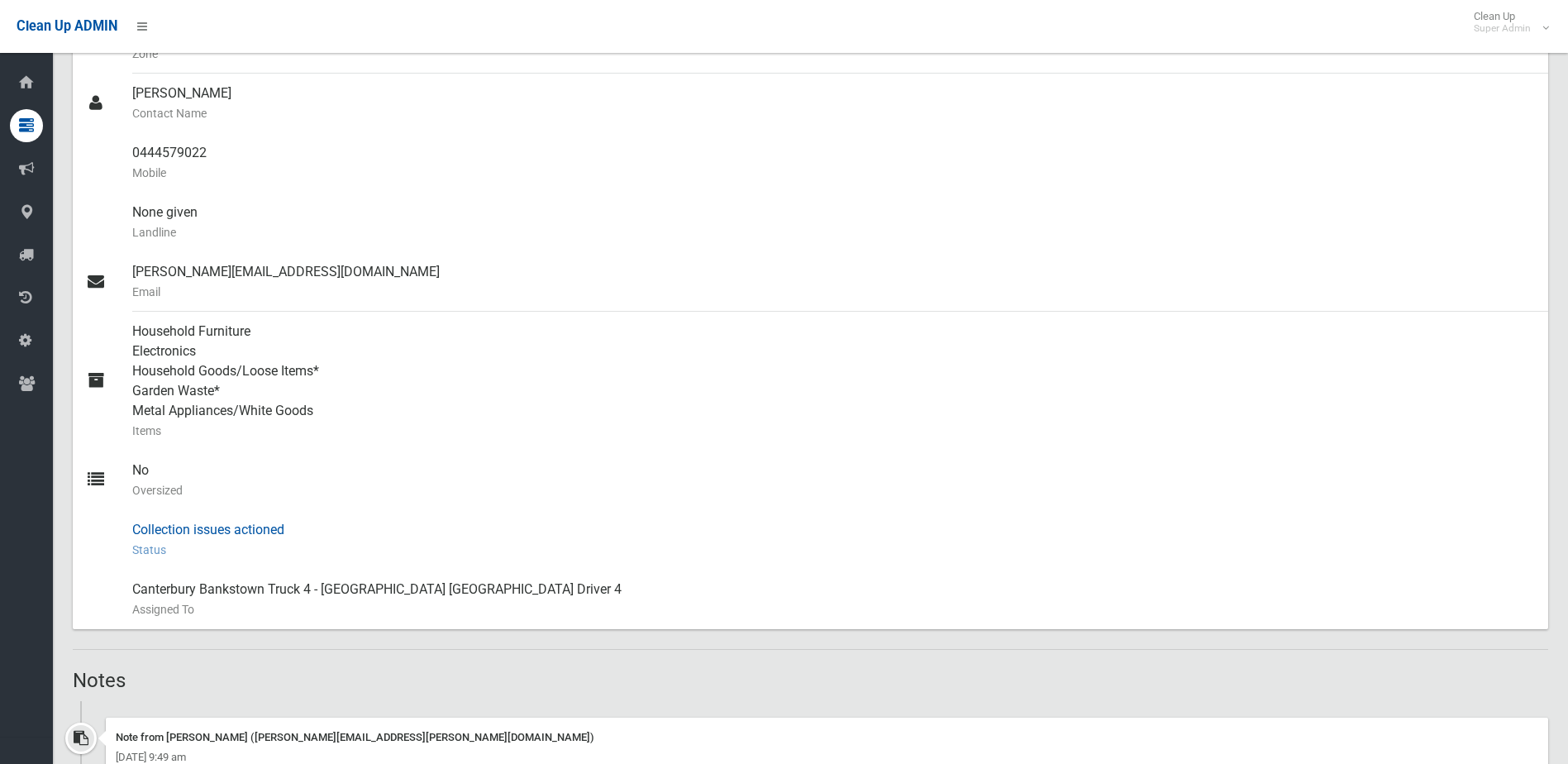
scroll to position [909, 0]
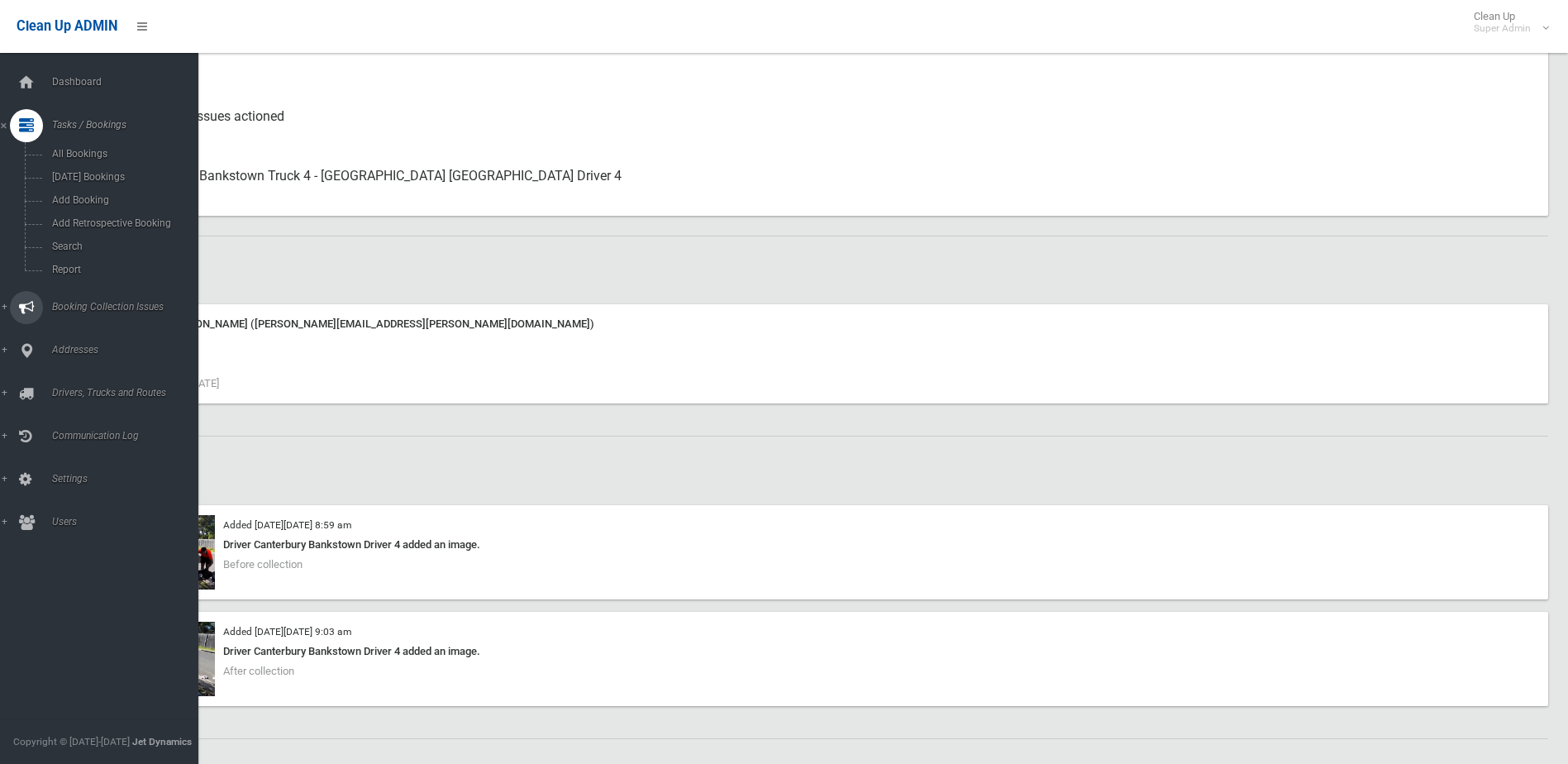
click at [68, 306] on span "Booking Collection Issues" at bounding box center [129, 306] width 164 height 11
click at [89, 194] on span "All Reported Issues" at bounding box center [122, 197] width 150 height 11
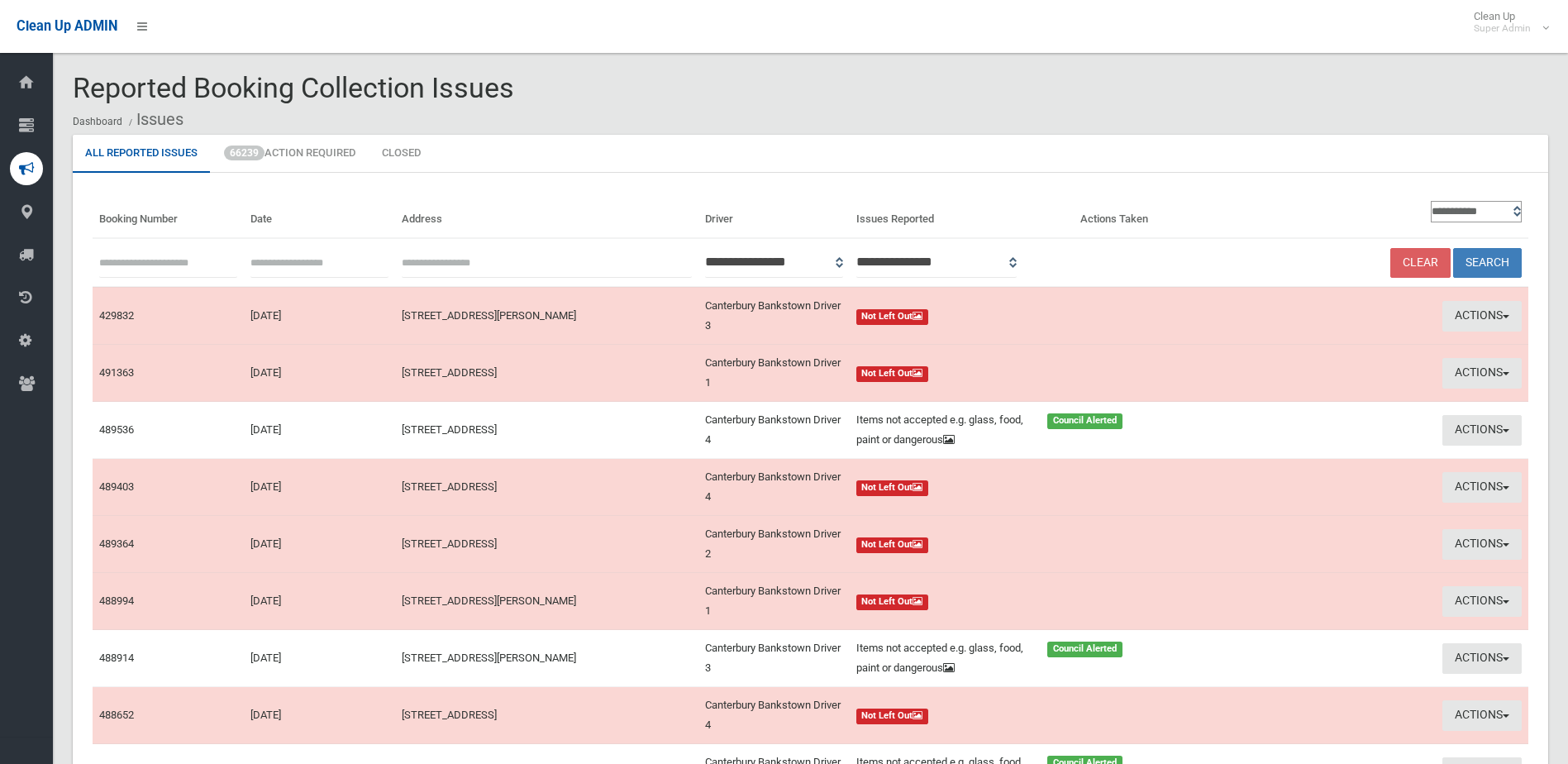
paste input "******"
type input "******"
click at [1478, 259] on button "Search" at bounding box center [1487, 263] width 69 height 31
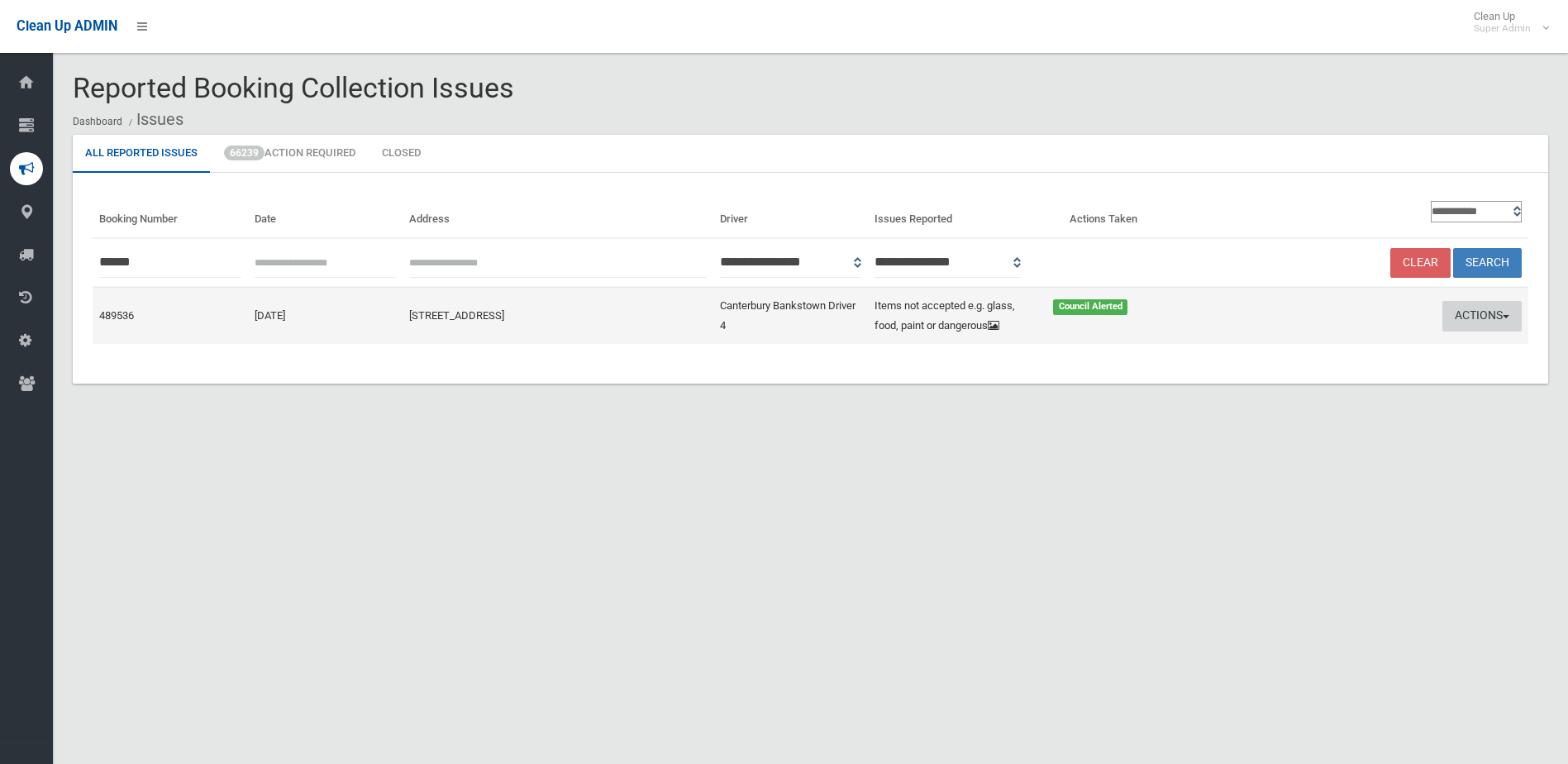
click at [1476, 315] on button "Actions" at bounding box center [1482, 315] width 79 height 31
click at [1291, 379] on link "Edit Actions Taken" at bounding box center [1323, 379] width 196 height 28
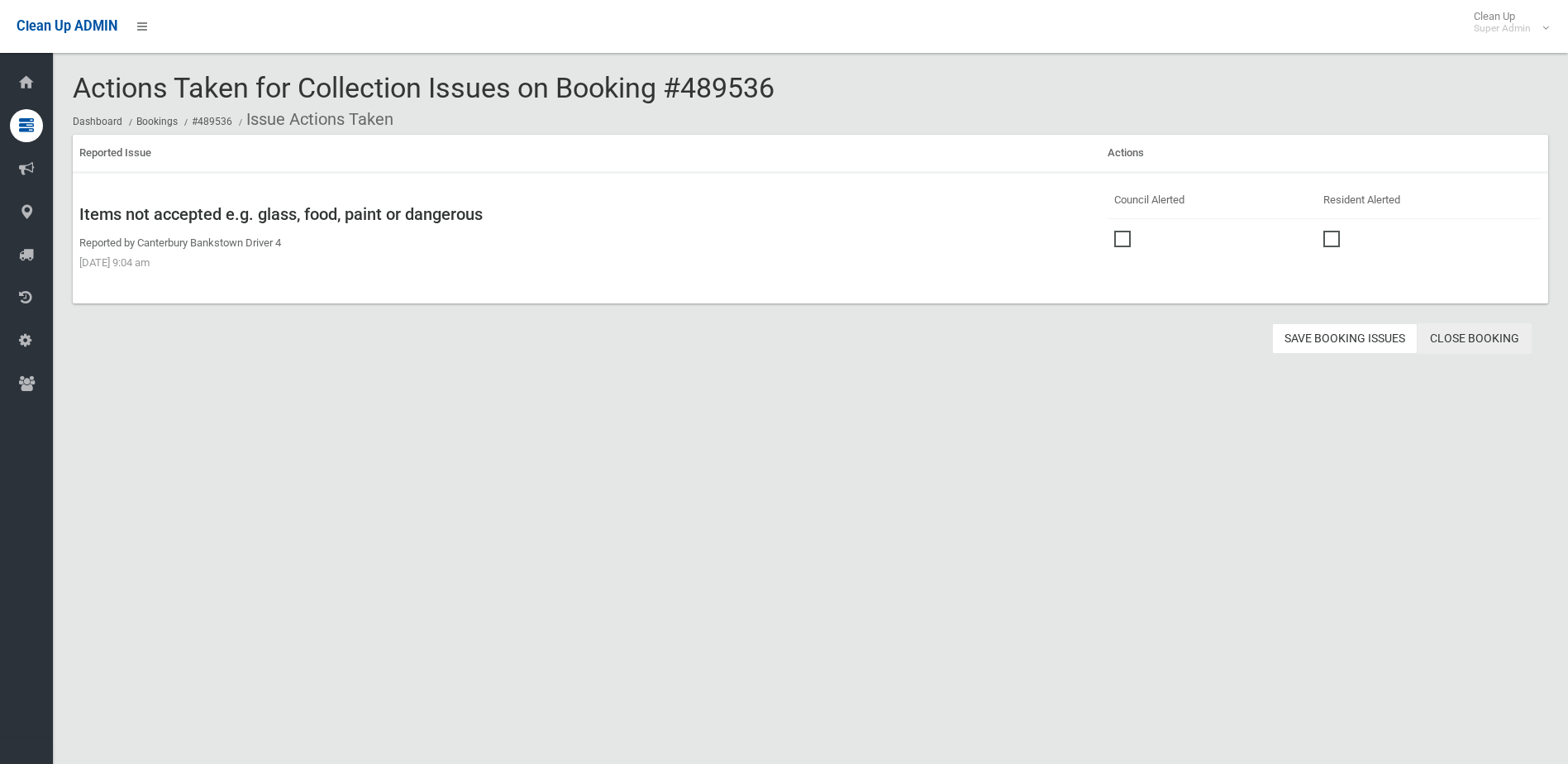
click at [1483, 324] on link "Close Booking" at bounding box center [1474, 338] width 114 height 31
click at [1483, 333] on link "Close Booking" at bounding box center [1474, 338] width 114 height 31
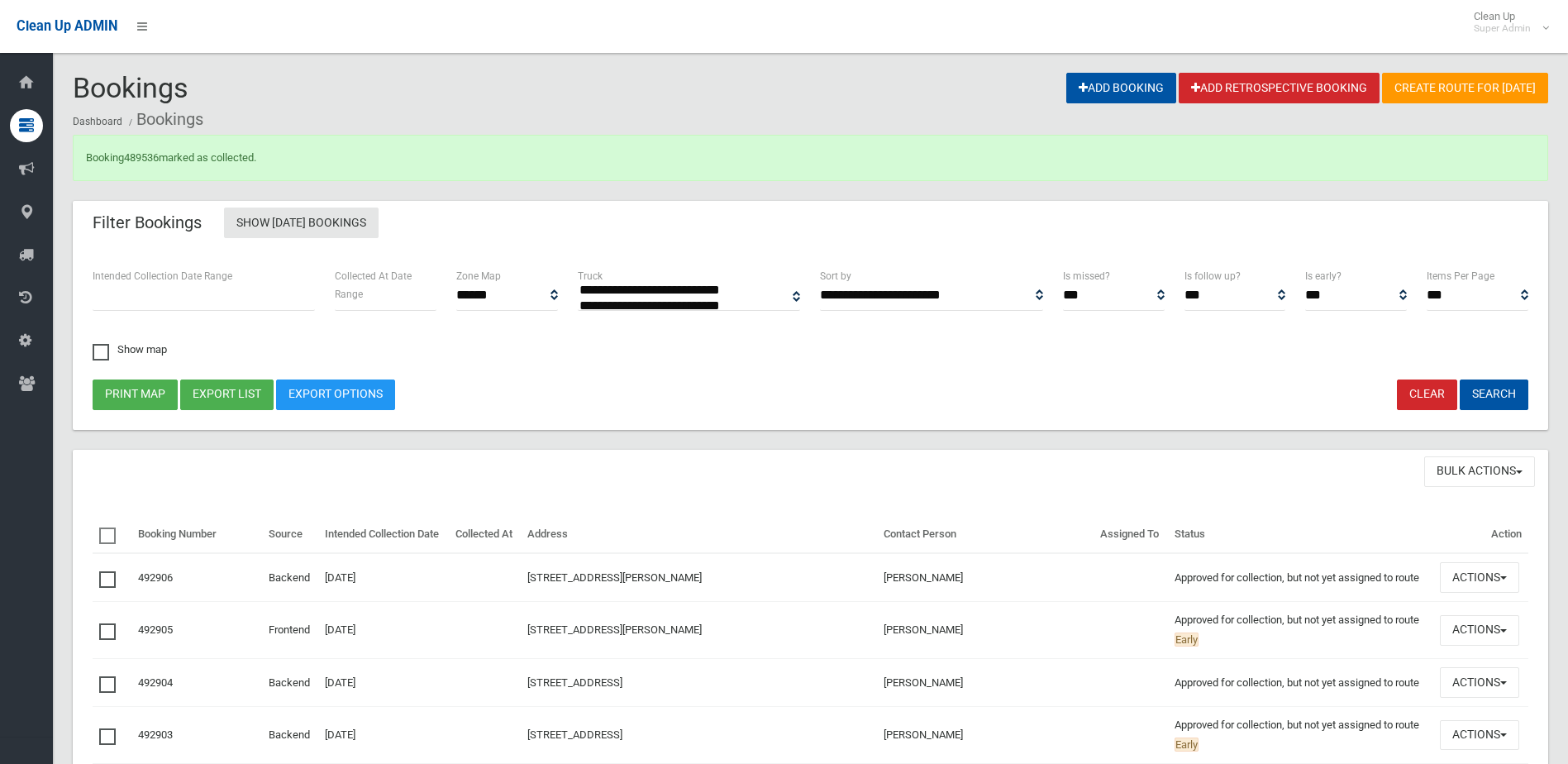
select select
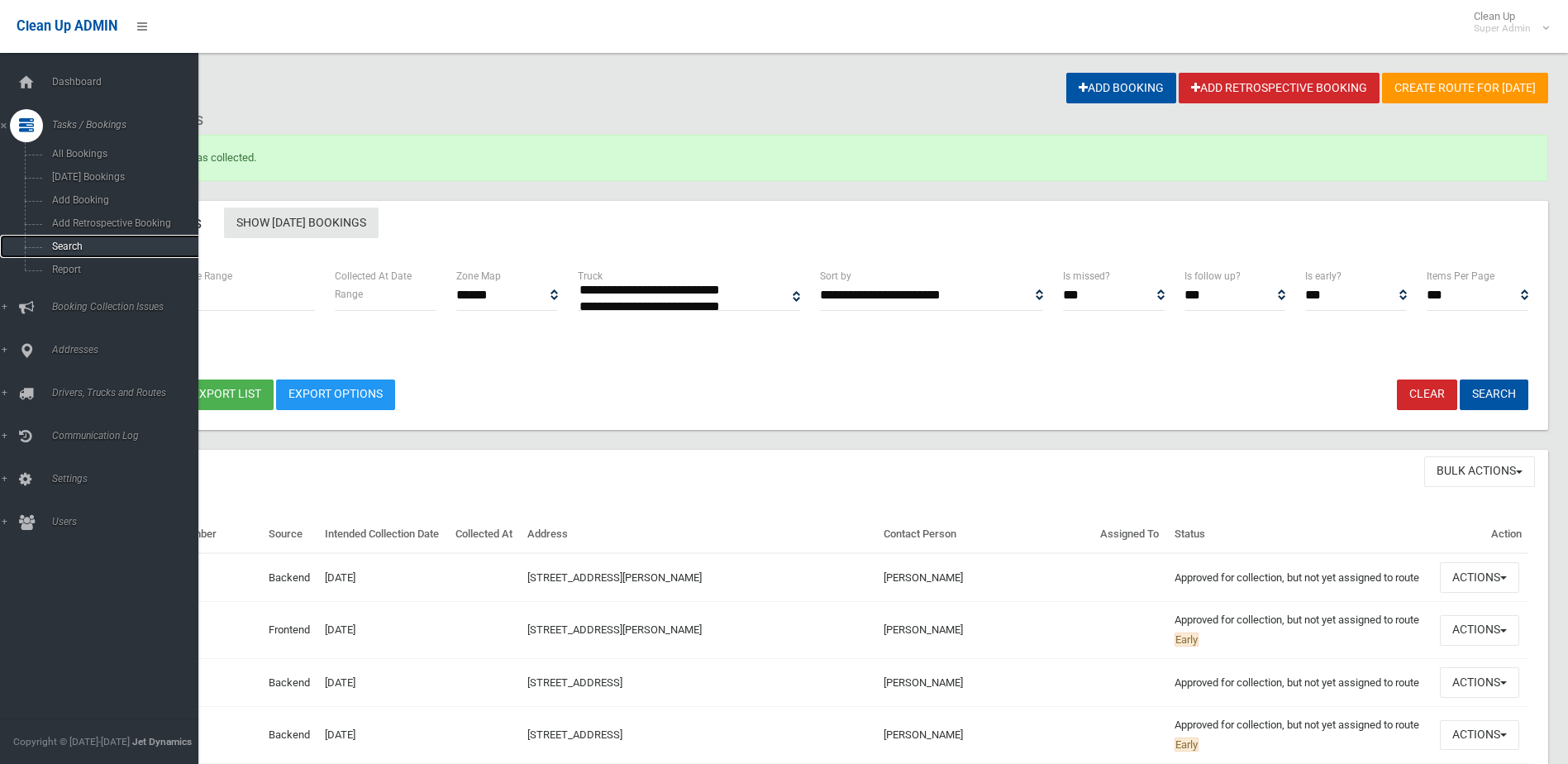
click at [63, 246] on span "Search" at bounding box center [122, 246] width 150 height 11
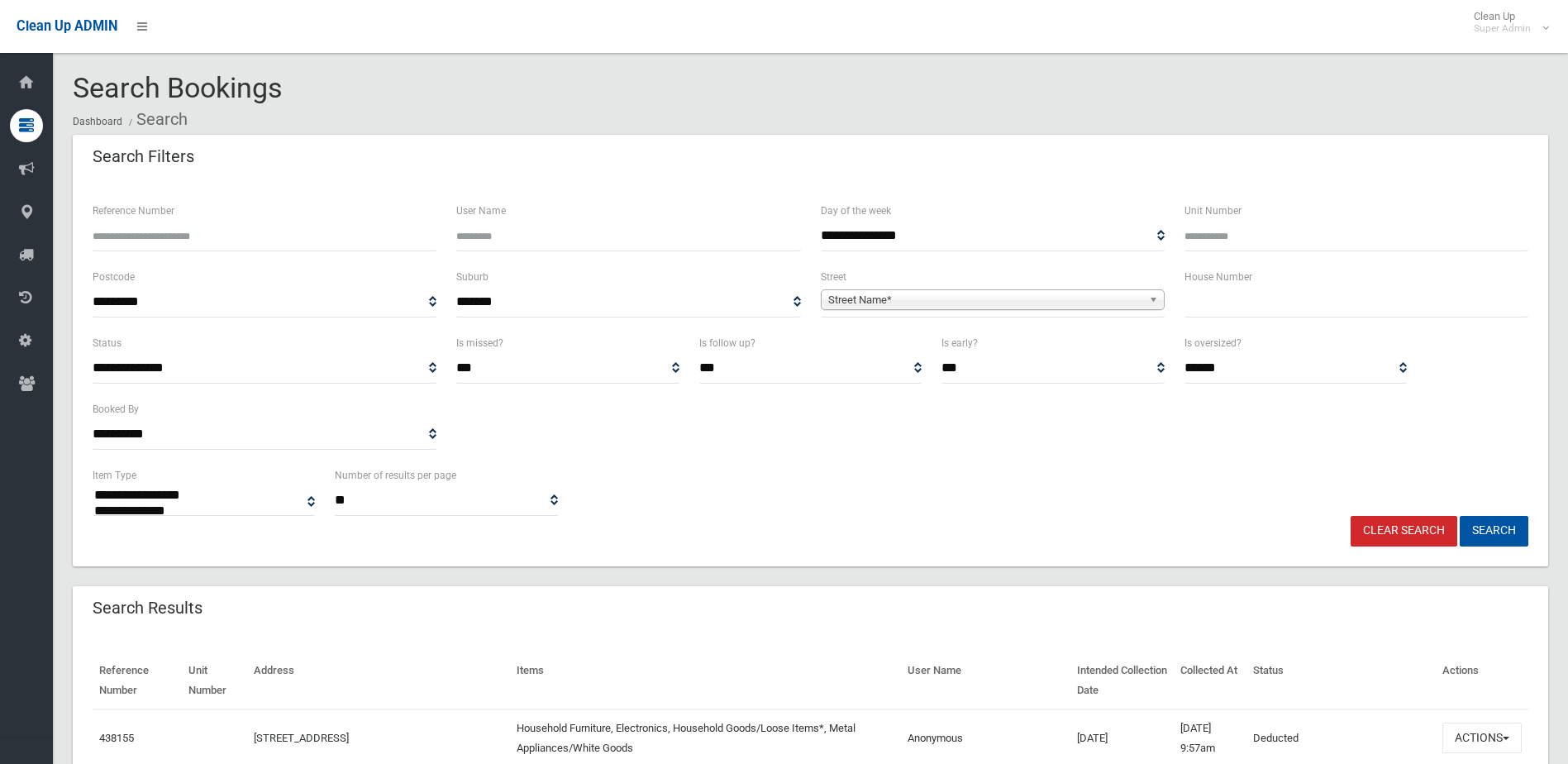
select select
click at [142, 230] on input "Reference Number" at bounding box center [264, 235] width 344 height 31
type input "******"
click at [1460, 516] on button "Search" at bounding box center [1494, 530] width 69 height 31
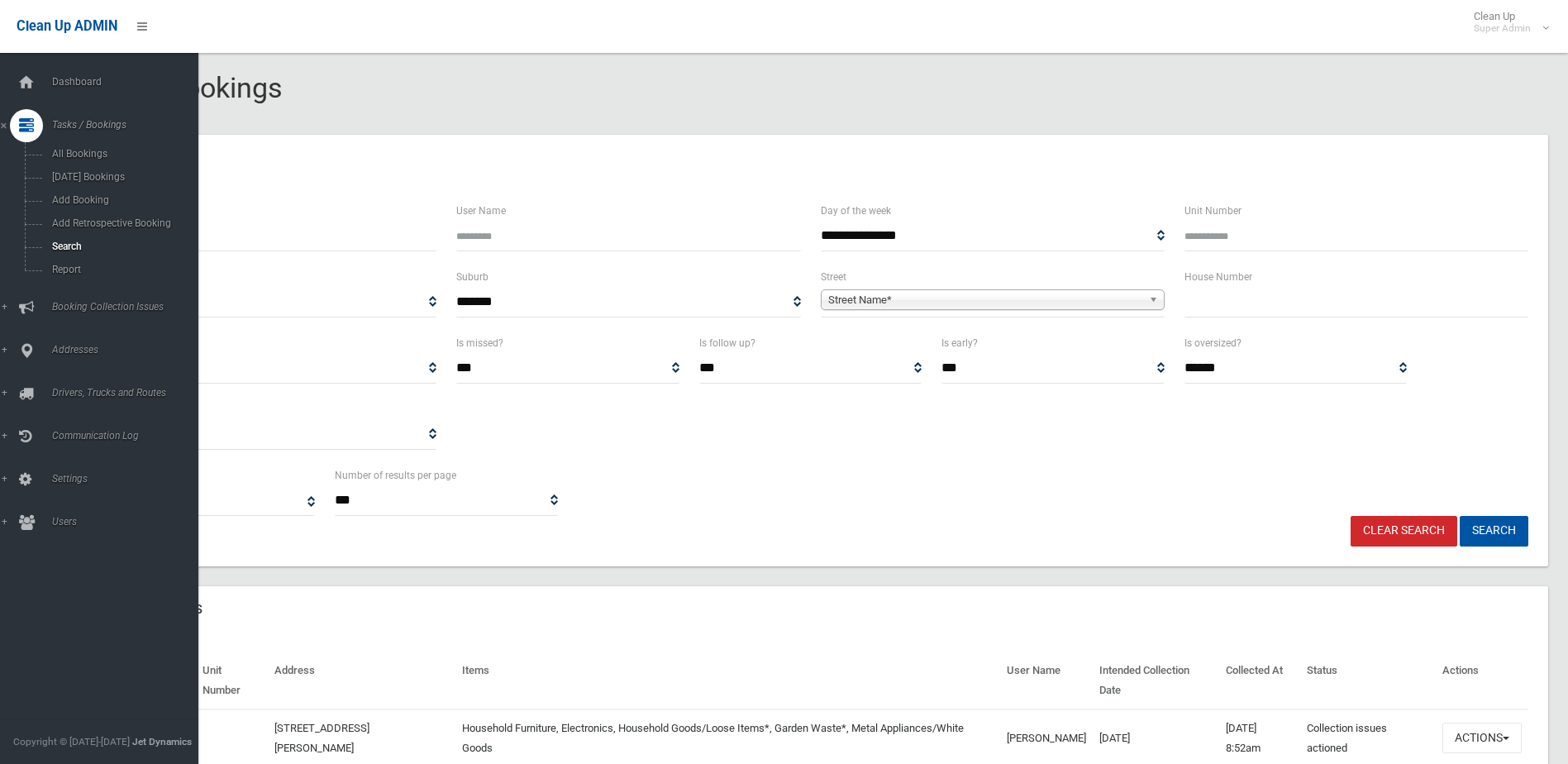
select select
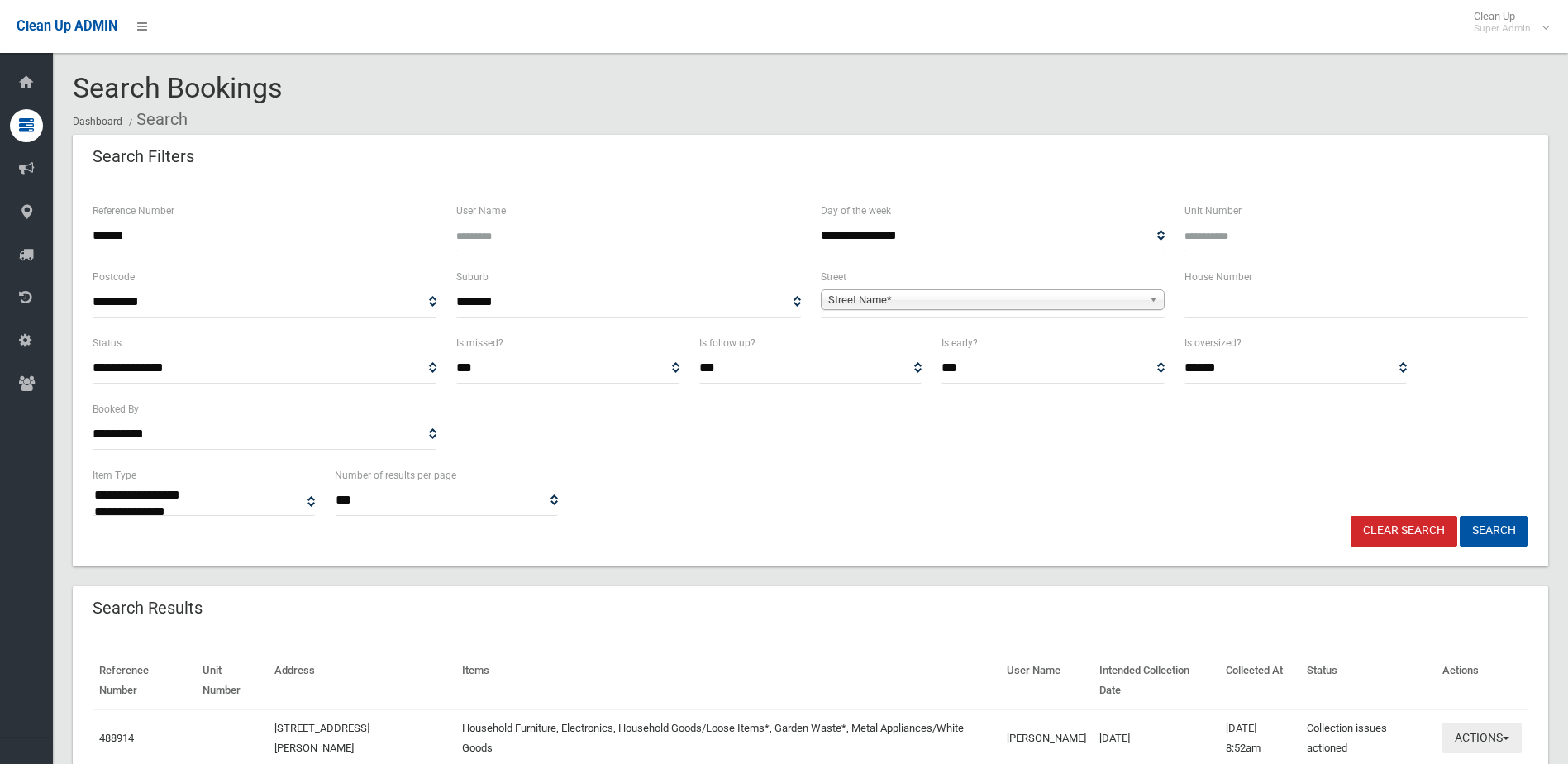
drag, startPoint x: 1472, startPoint y: 736, endPoint x: 1467, endPoint y: 712, distance: 24.5
click at [1472, 736] on button "Actions" at bounding box center [1482, 738] width 79 height 31
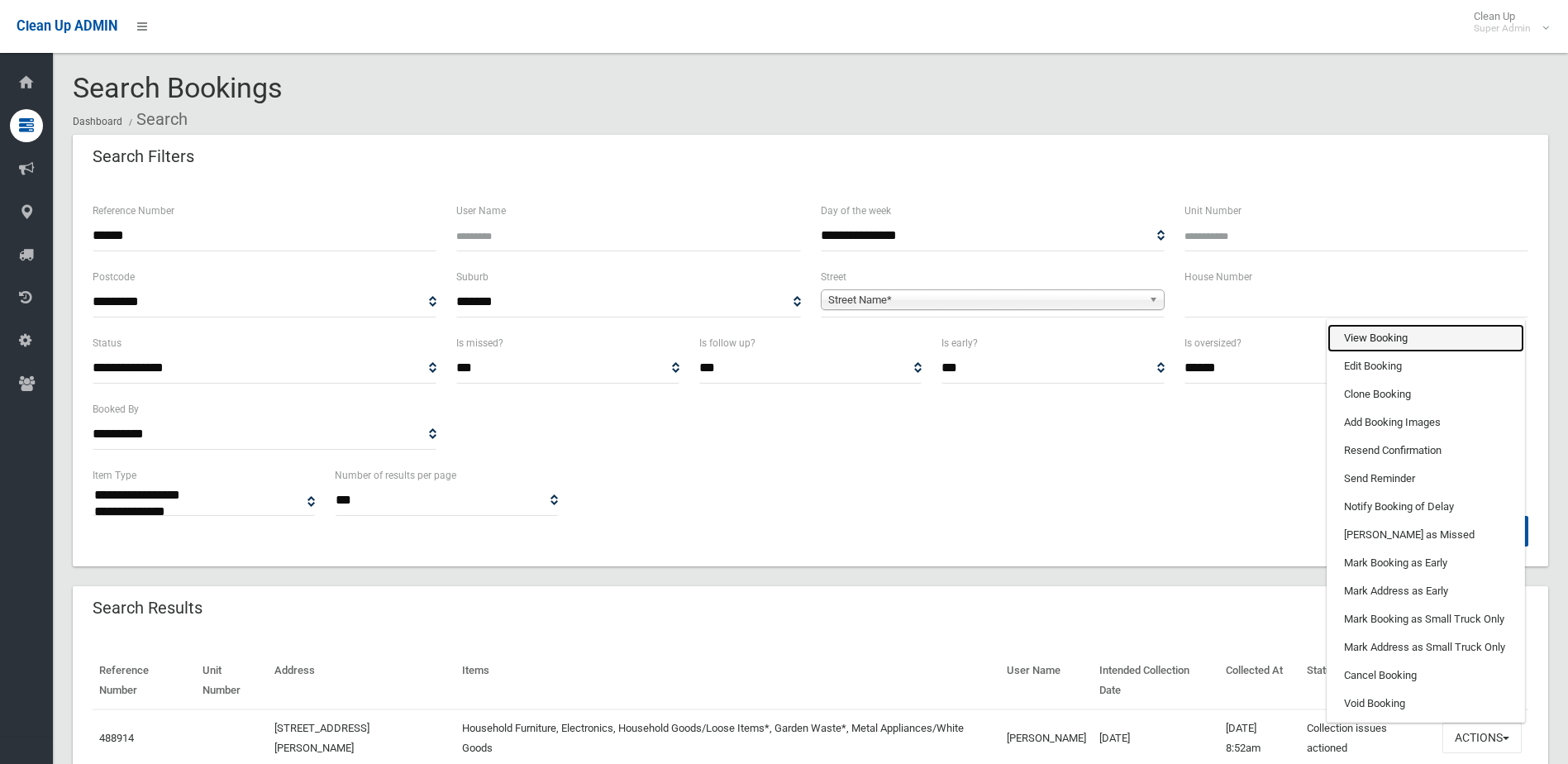
click at [1372, 340] on link "View Booking" at bounding box center [1425, 338] width 196 height 28
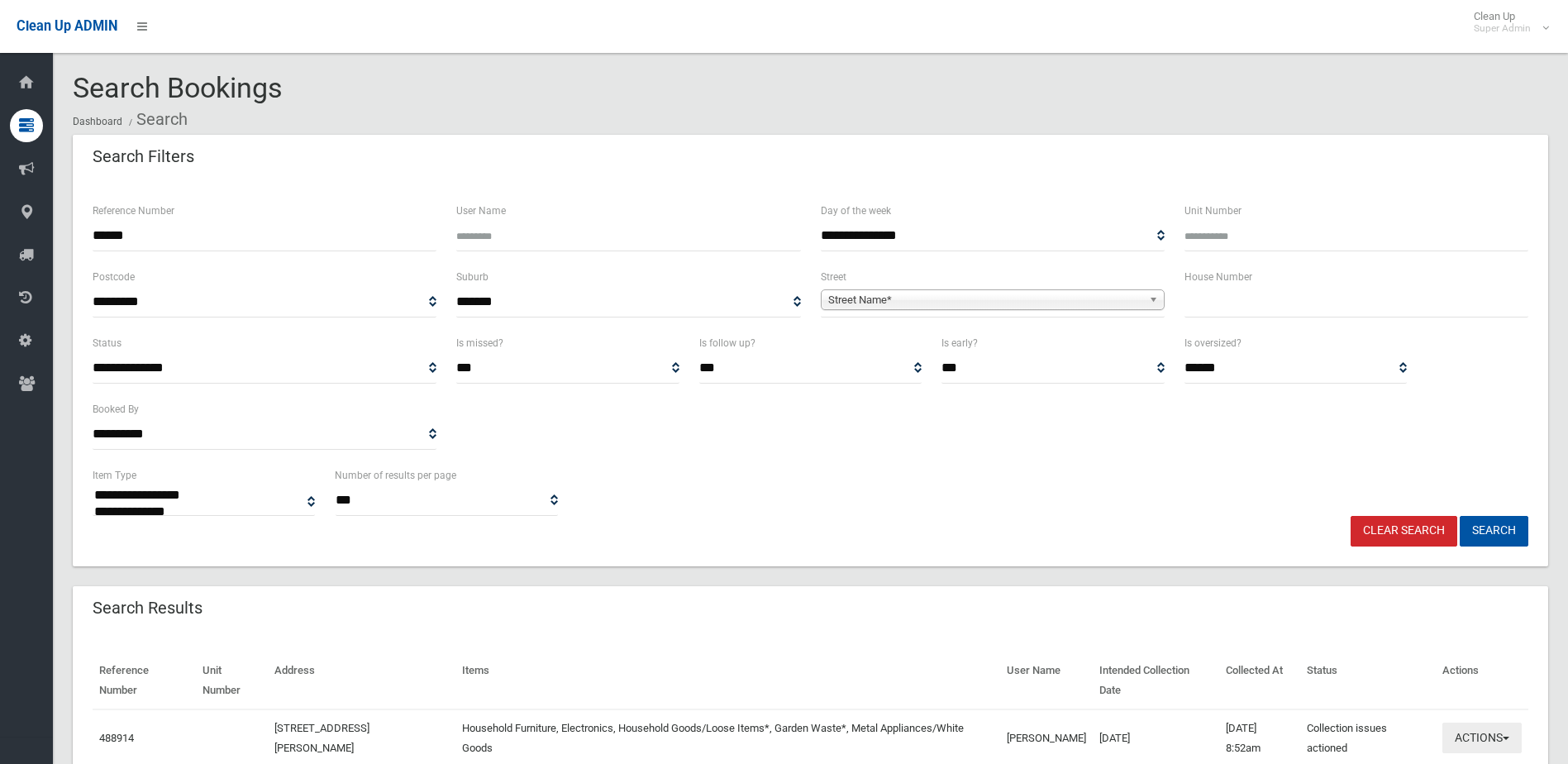
click at [1482, 731] on button "Actions" at bounding box center [1482, 738] width 79 height 31
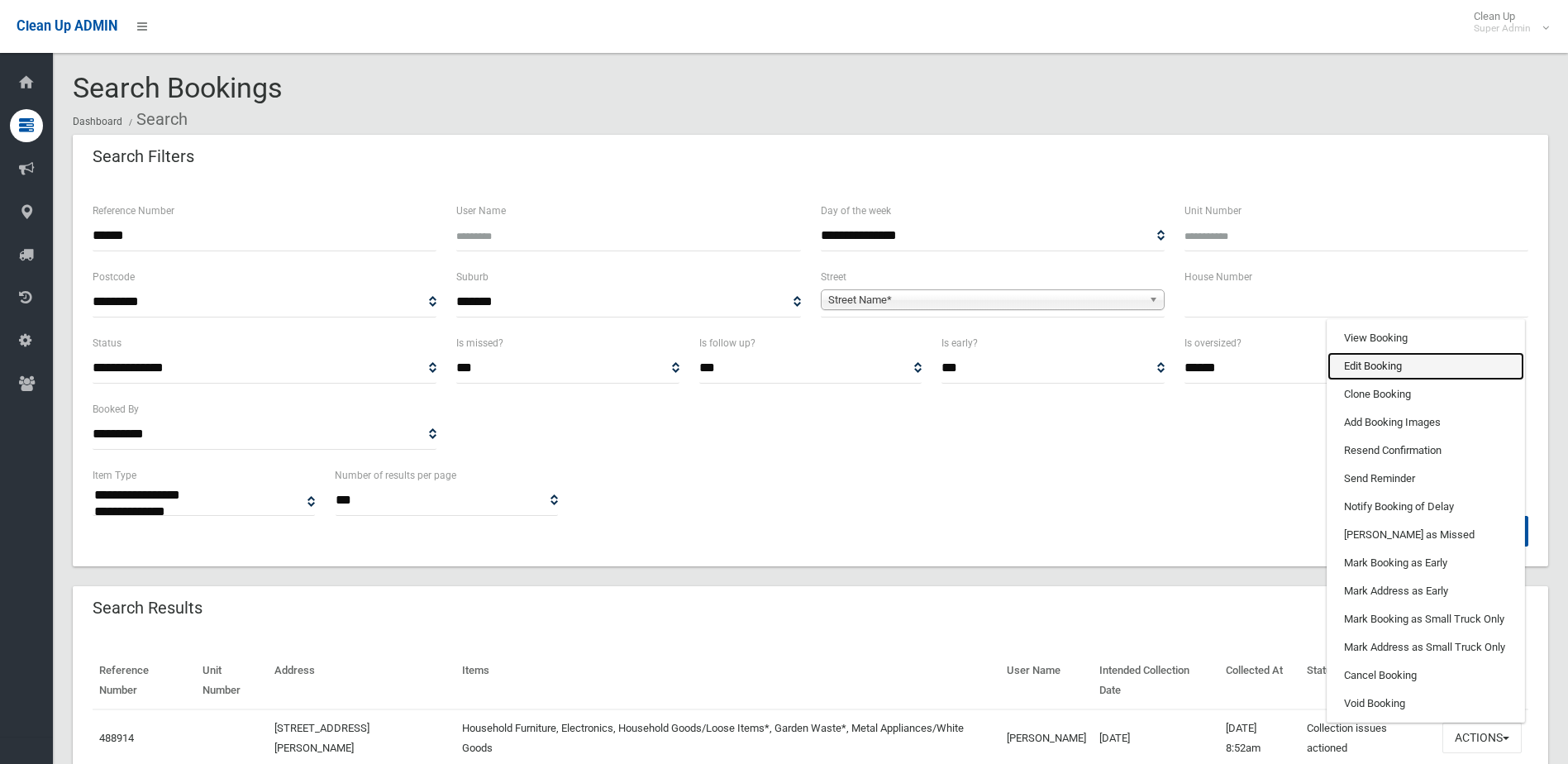
click at [1393, 366] on link "Edit Booking" at bounding box center [1425, 367] width 196 height 28
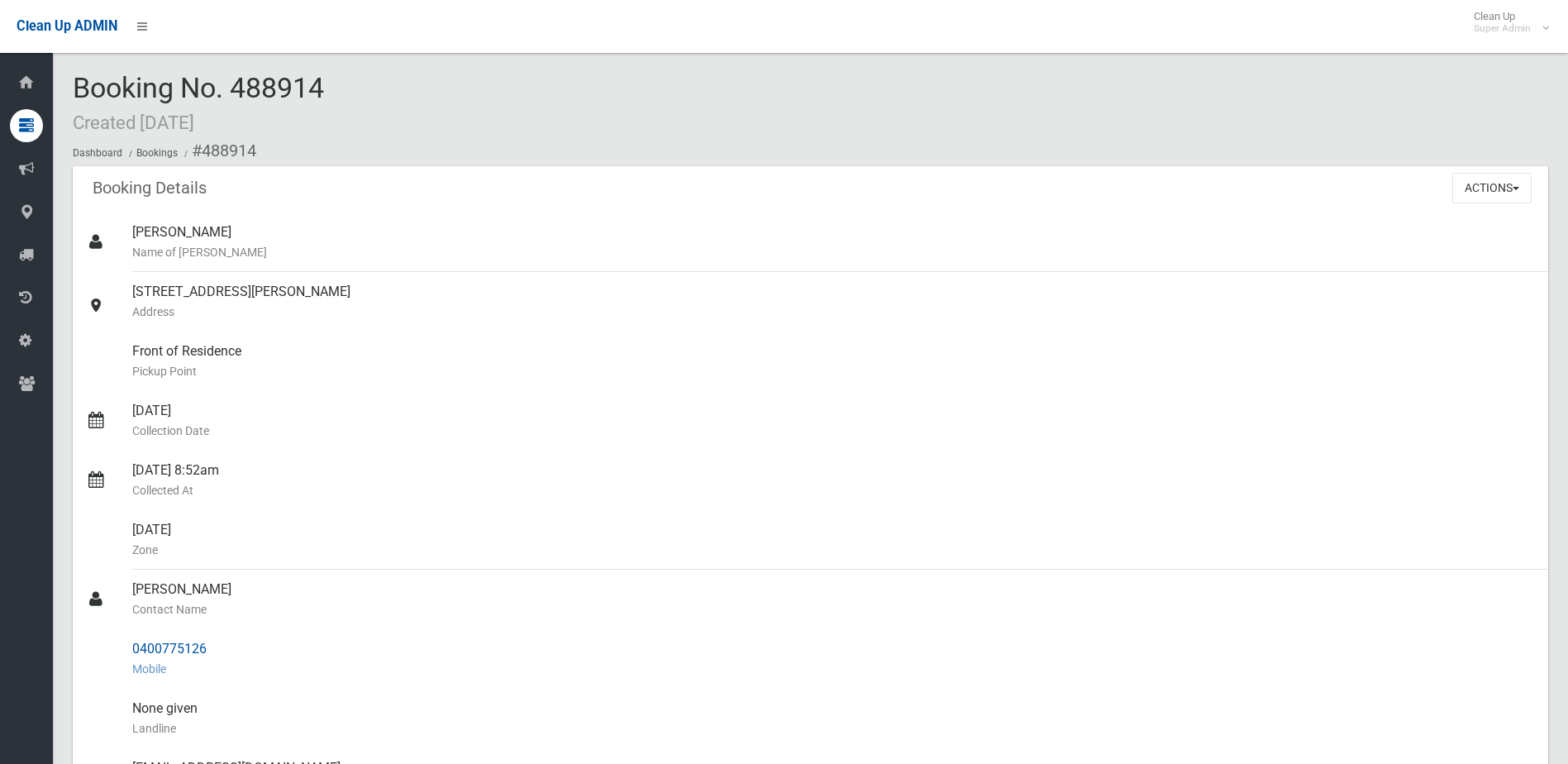
drag, startPoint x: 132, startPoint y: 589, endPoint x: 199, endPoint y: 642, distance: 85.4
click at [199, 642] on ul "[PERSON_NAME] Name of [PERSON_NAME] [STREET_ADDRESS][PERSON_NAME] Address Front…" at bounding box center [810, 669] width 1475 height 913
drag, startPoint x: 199, startPoint y: 642, endPoint x: 129, endPoint y: 601, distance: 81.1
click at [129, 601] on ul "[PERSON_NAME] Name of [PERSON_NAME] [STREET_ADDRESS][PERSON_NAME] Address Front…" at bounding box center [810, 669] width 1475 height 913
drag, startPoint x: 129, startPoint y: 601, endPoint x: 157, endPoint y: 589, distance: 30.5
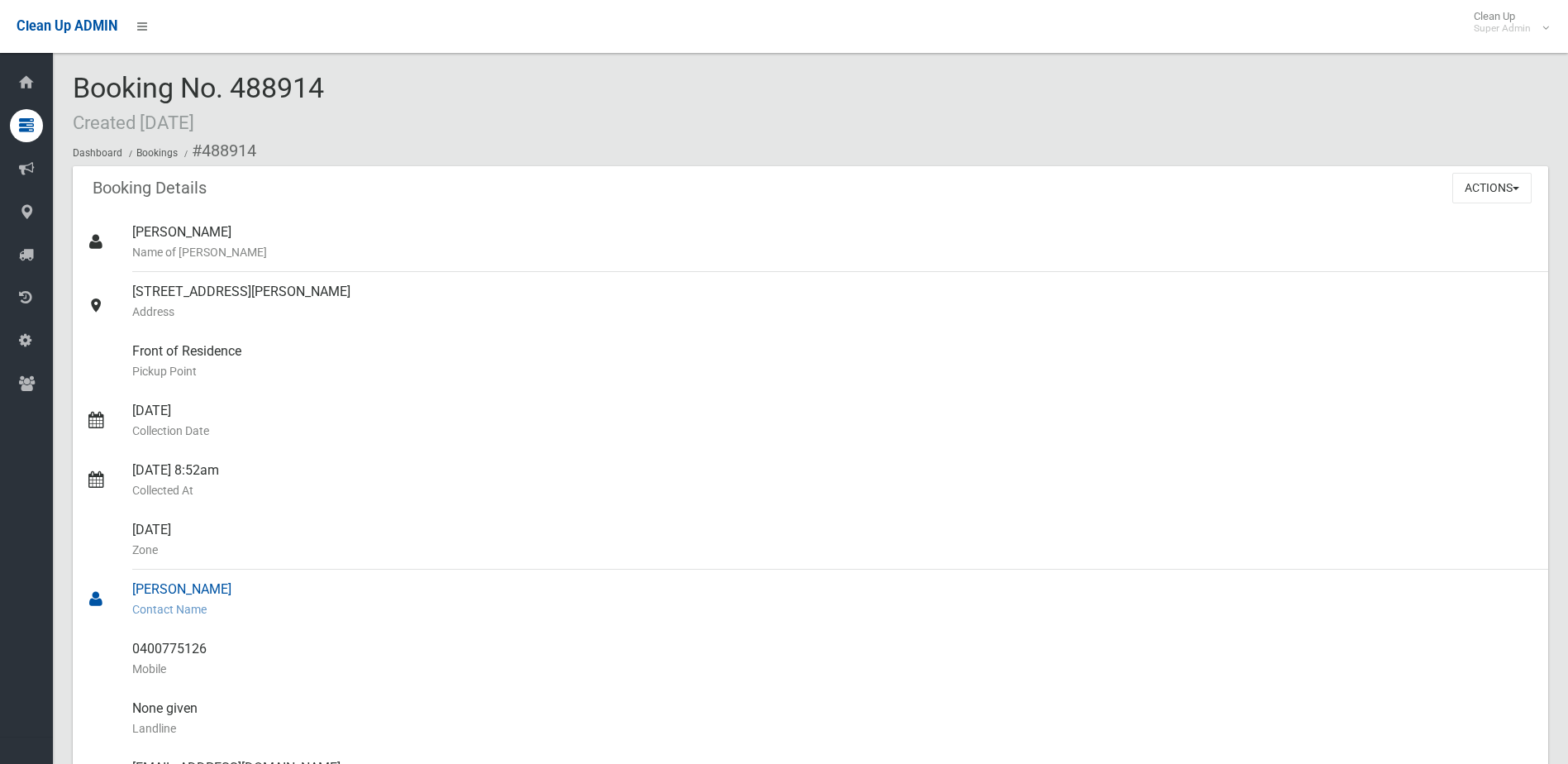
copy ul "[PERSON_NAME] Contact Name 0400775126"
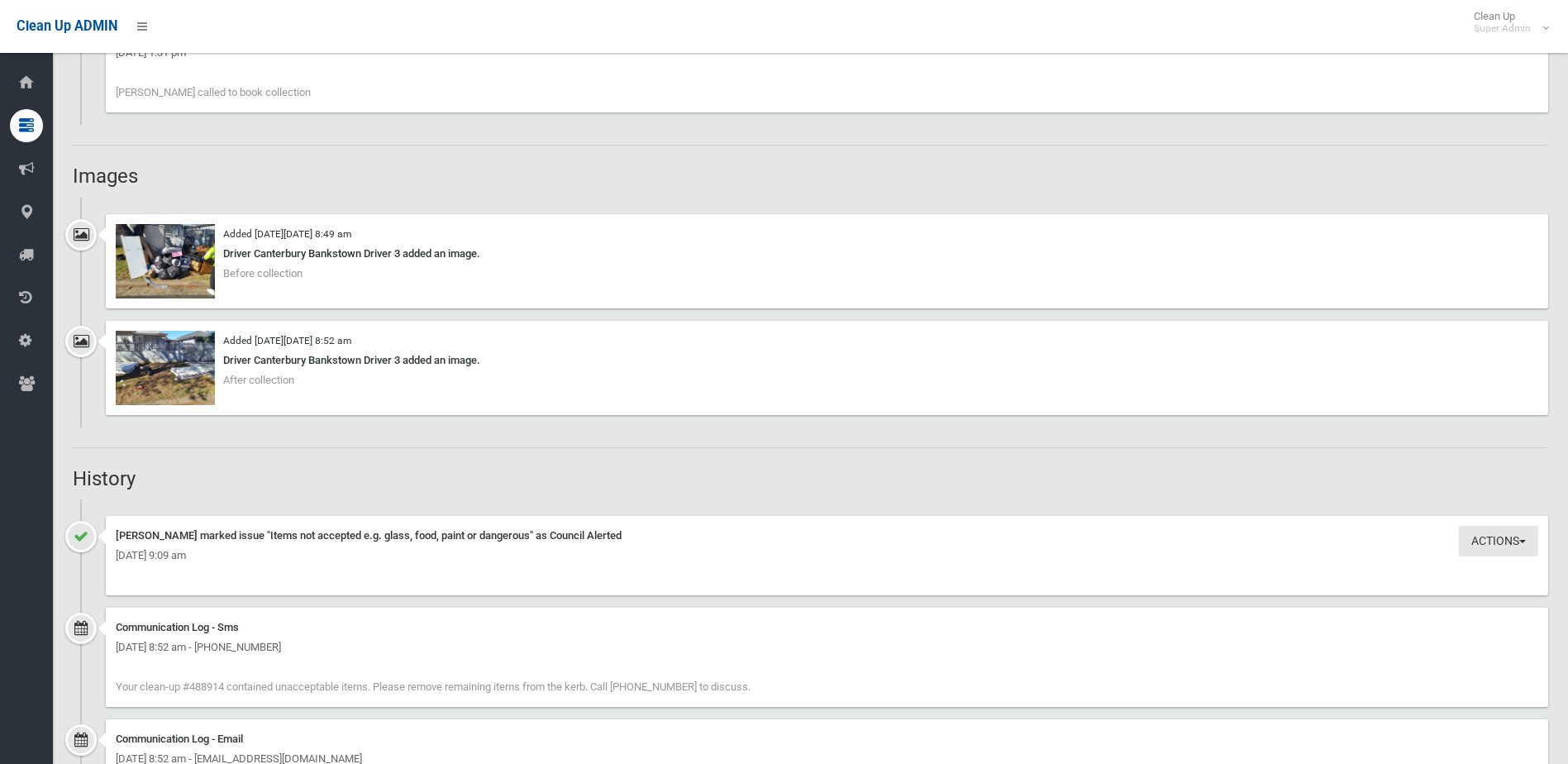
scroll to position [1323, 0]
click at [181, 269] on img at bounding box center [165, 262] width 100 height 74
click at [190, 371] on img at bounding box center [165, 368] width 100 height 74
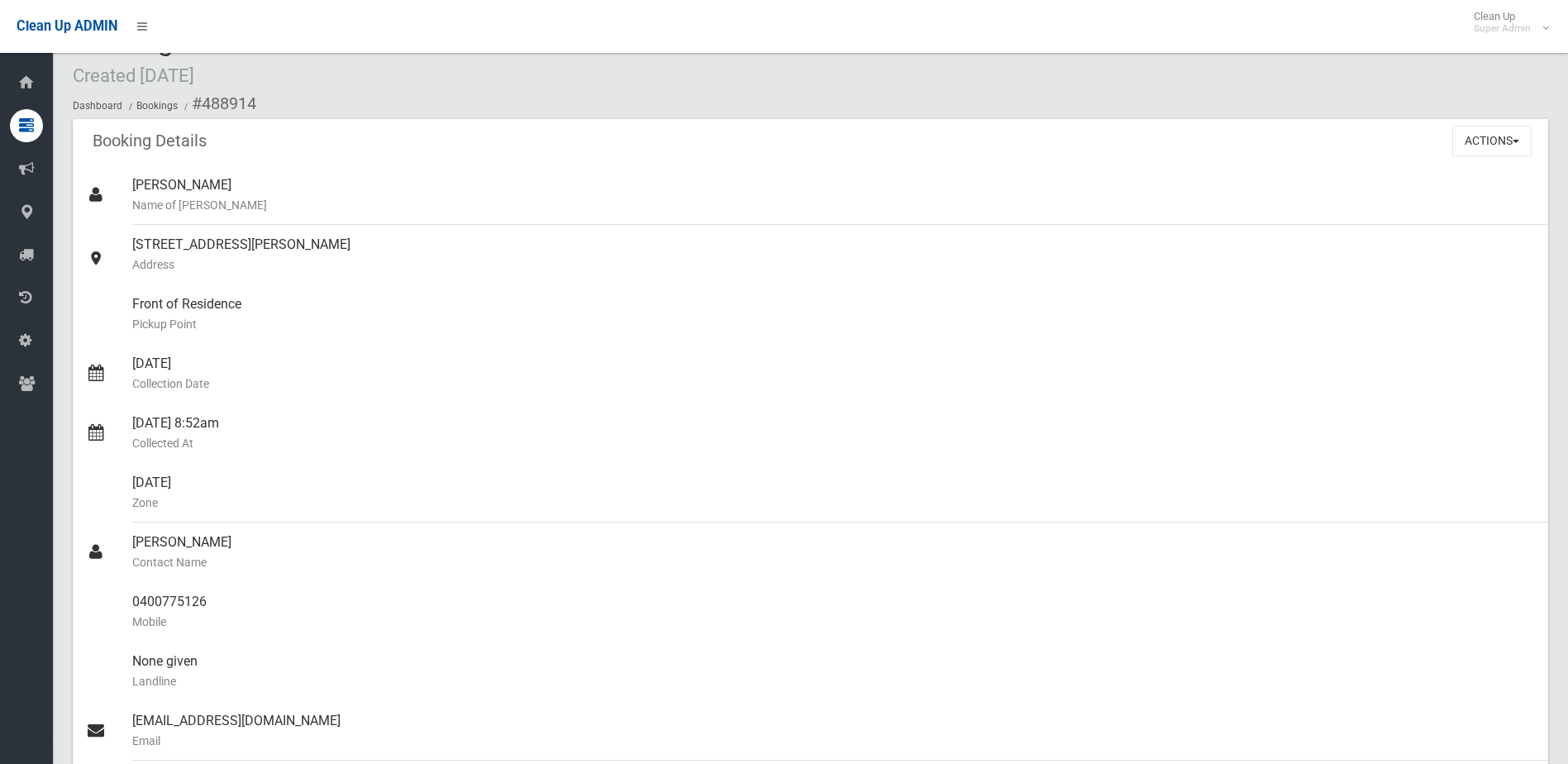
scroll to position [0, 0]
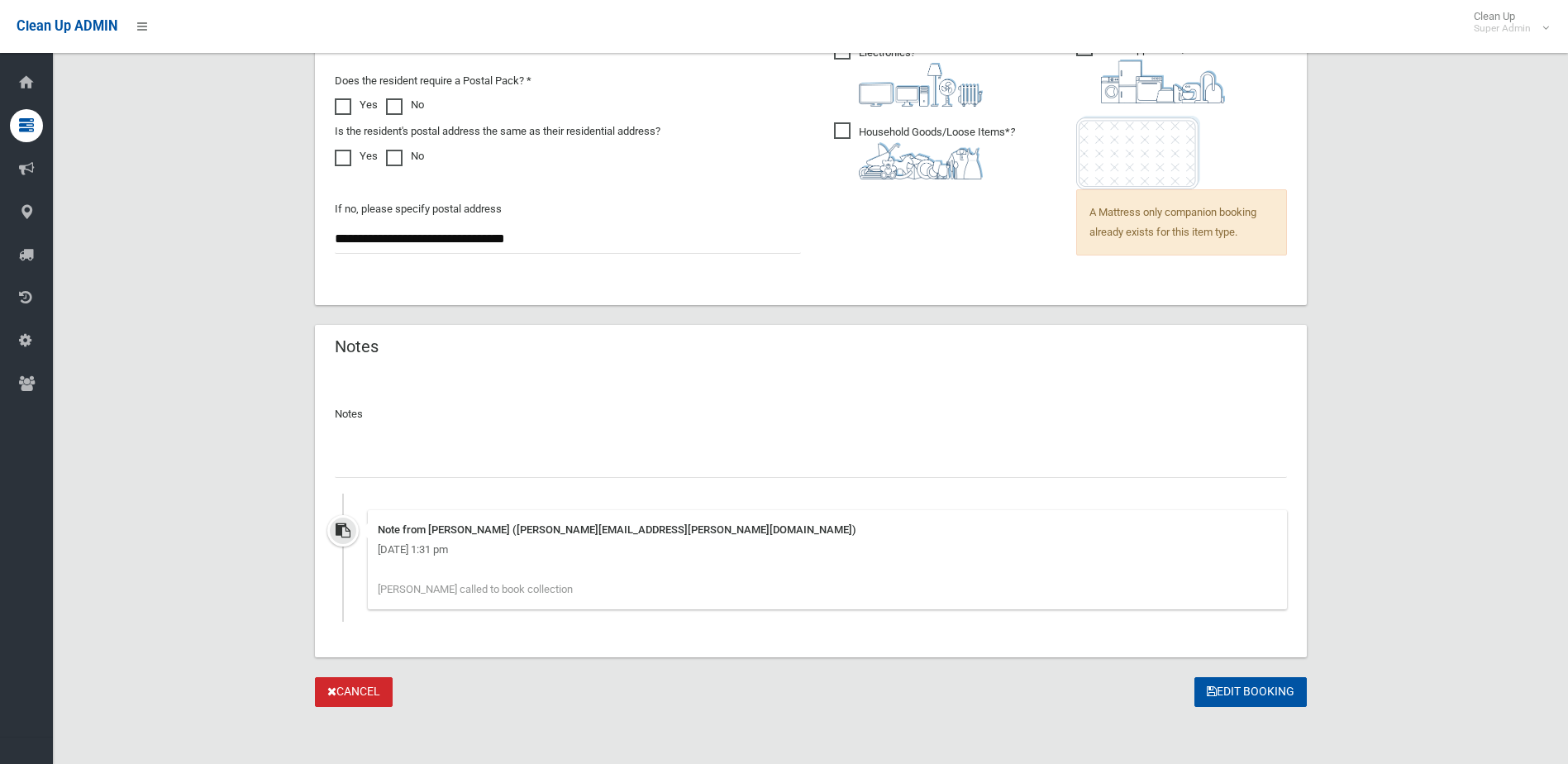
scroll to position [1283, 0]
click at [388, 450] on input "text" at bounding box center [810, 460] width 952 height 31
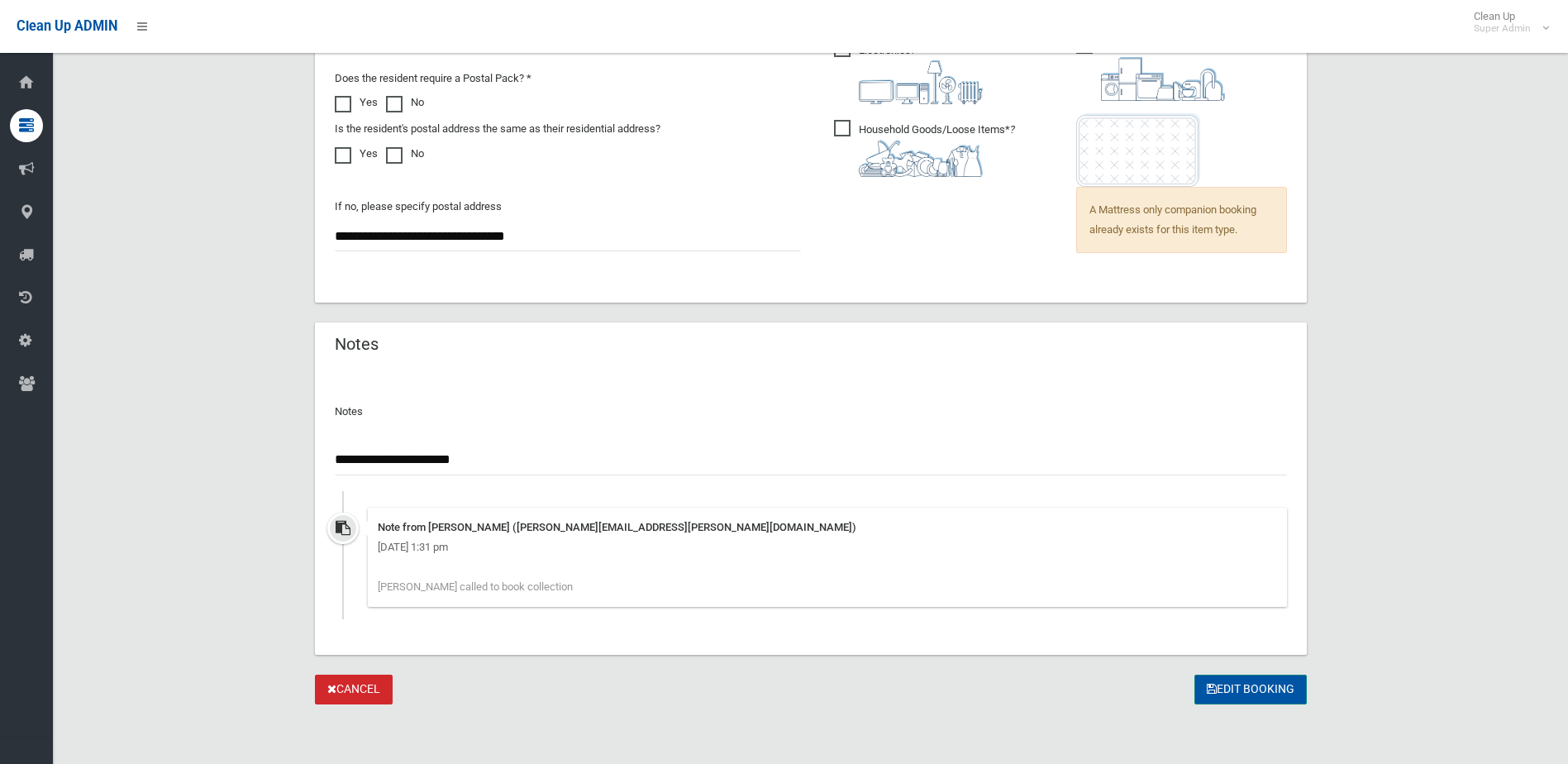
type input "**********"
click at [1261, 687] on button "Edit Booking" at bounding box center [1250, 689] width 113 height 31
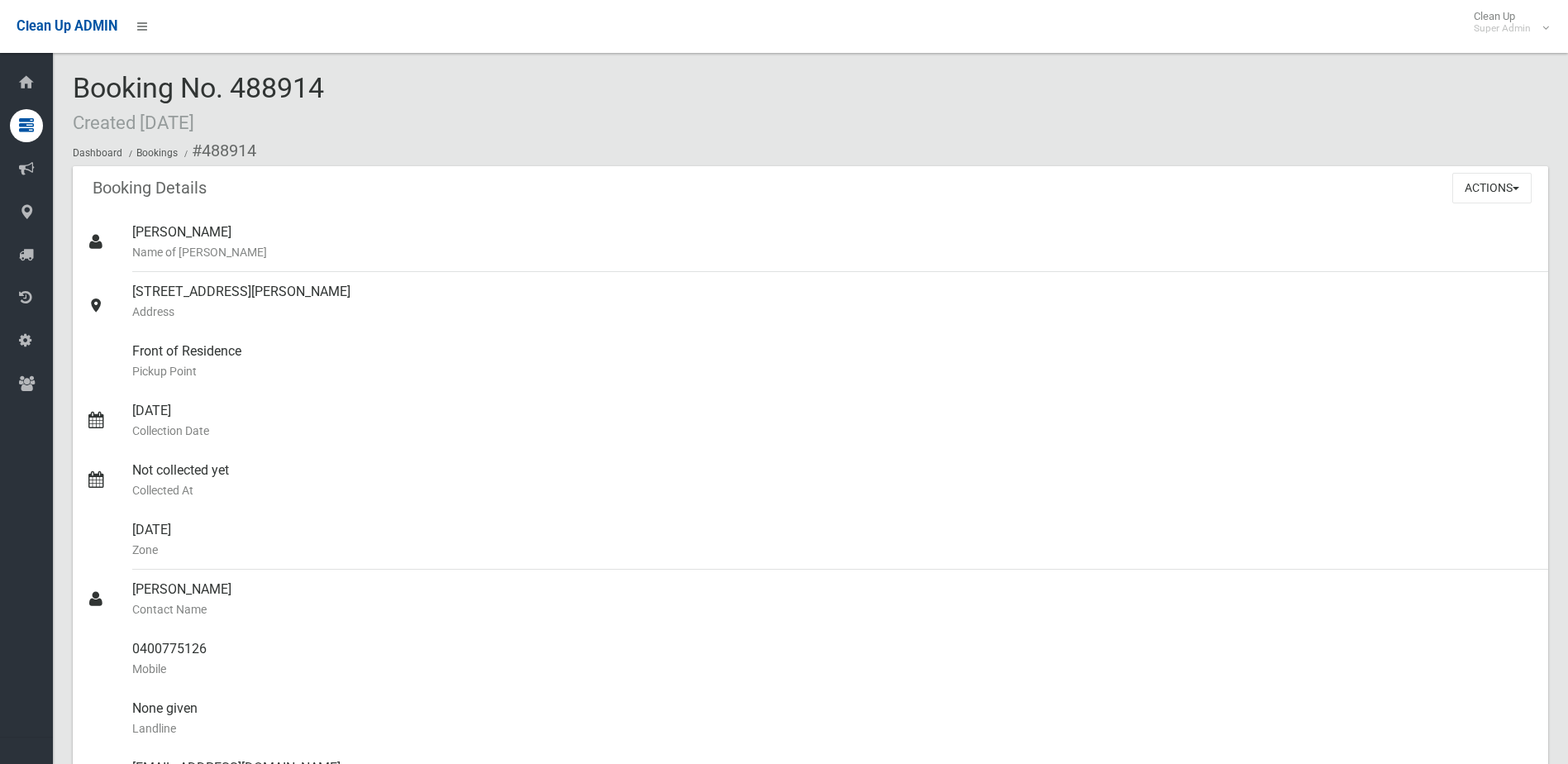
drag, startPoint x: 237, startPoint y: 88, endPoint x: 338, endPoint y: 88, distance: 101.0
click at [338, 88] on div "Booking No. 488914 Created [DATE] Dashboard Bookings #488914" at bounding box center [810, 120] width 1475 height 93
drag, startPoint x: 338, startPoint y: 88, endPoint x: 287, endPoint y: 85, distance: 51.1
copy span "488914"
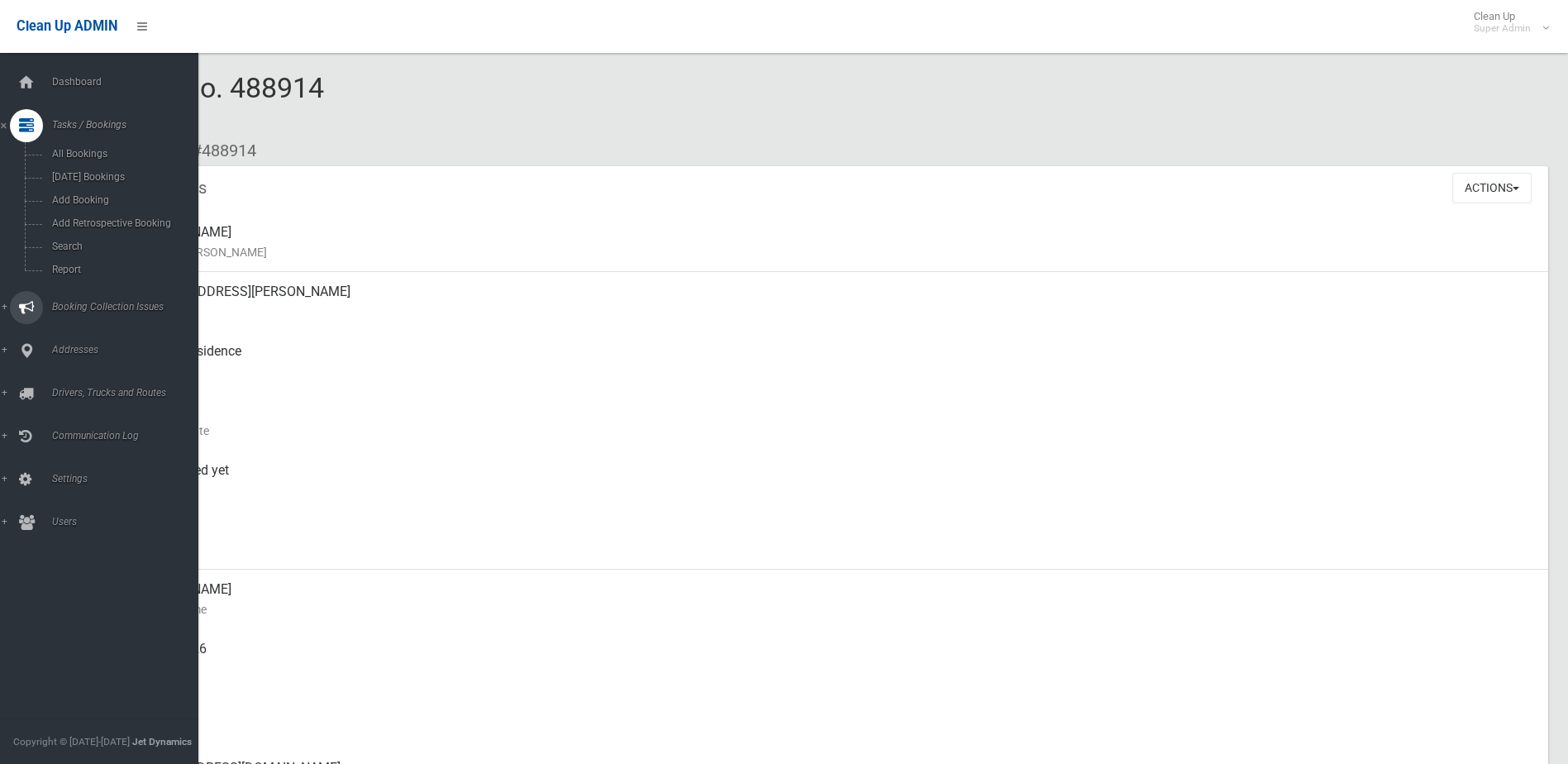
click at [95, 302] on span "Booking Collection Issues" at bounding box center [129, 306] width 164 height 11
click at [96, 187] on link "All Reported Issues" at bounding box center [105, 197] width 211 height 23
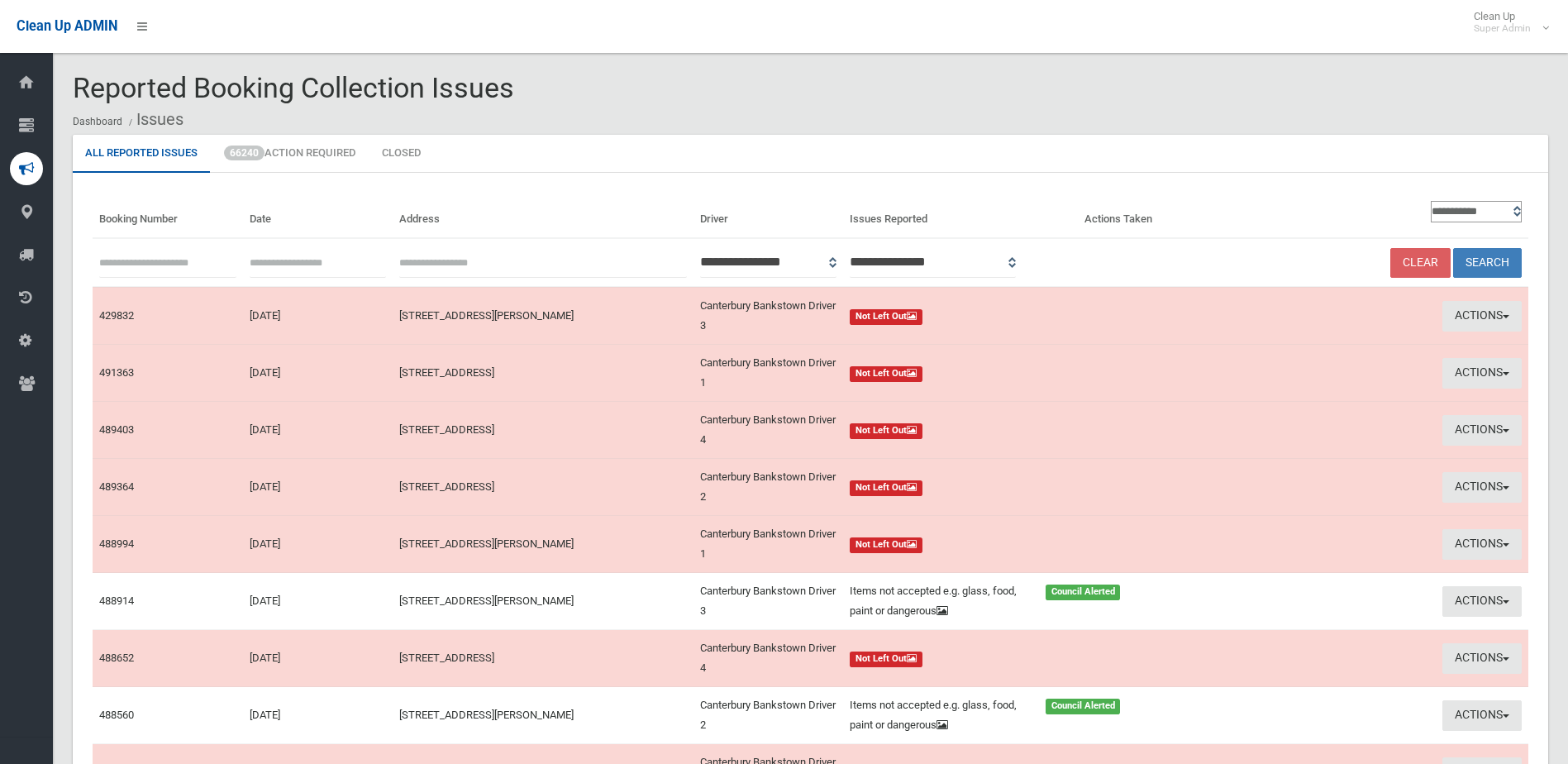
paste input "******"
type input "******"
click at [1486, 254] on button "Search" at bounding box center [1487, 263] width 69 height 31
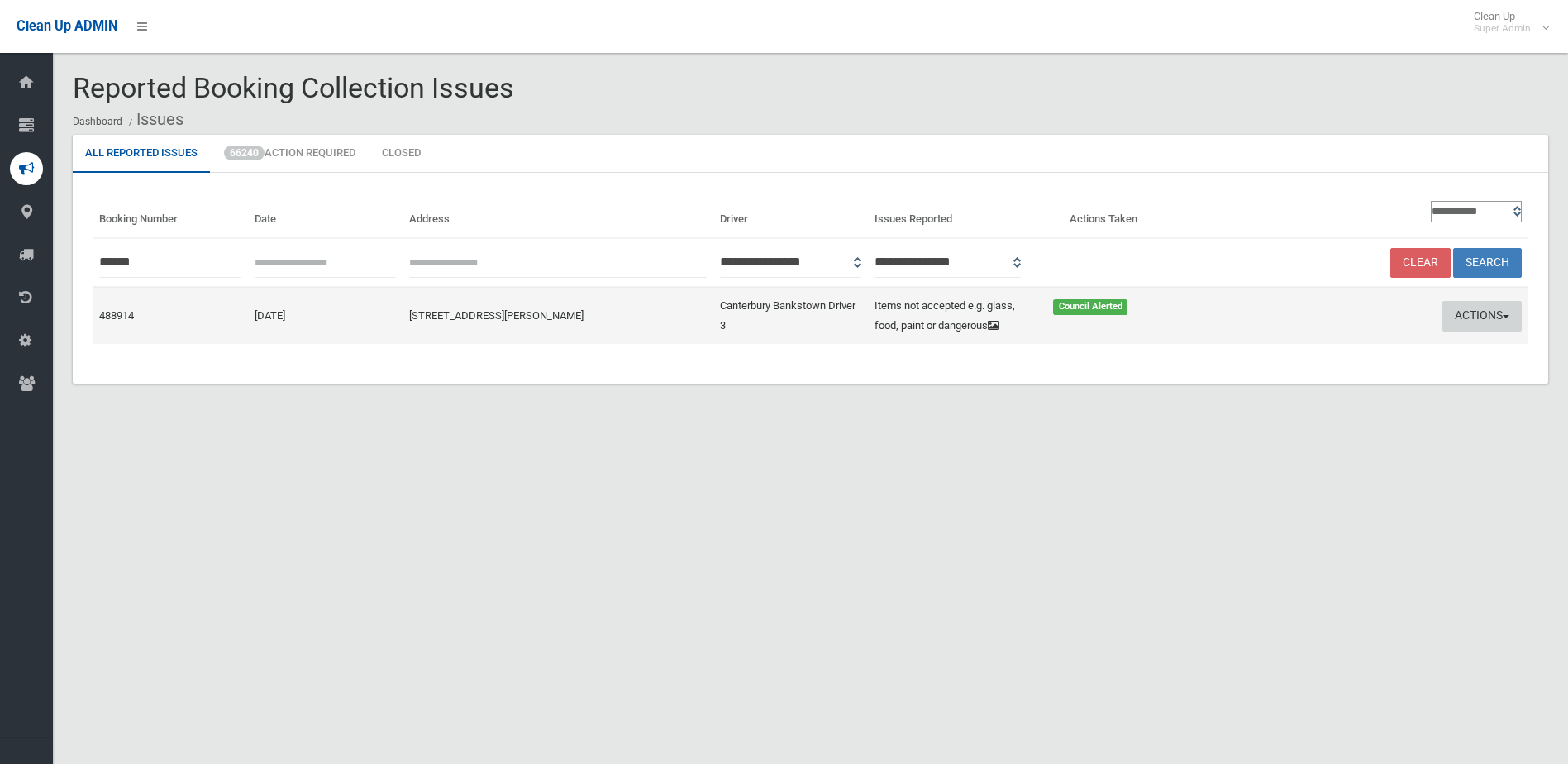
click at [1474, 314] on button "Actions" at bounding box center [1482, 315] width 79 height 31
click at [1291, 384] on link "Edit Actions Taken" at bounding box center [1323, 379] width 196 height 28
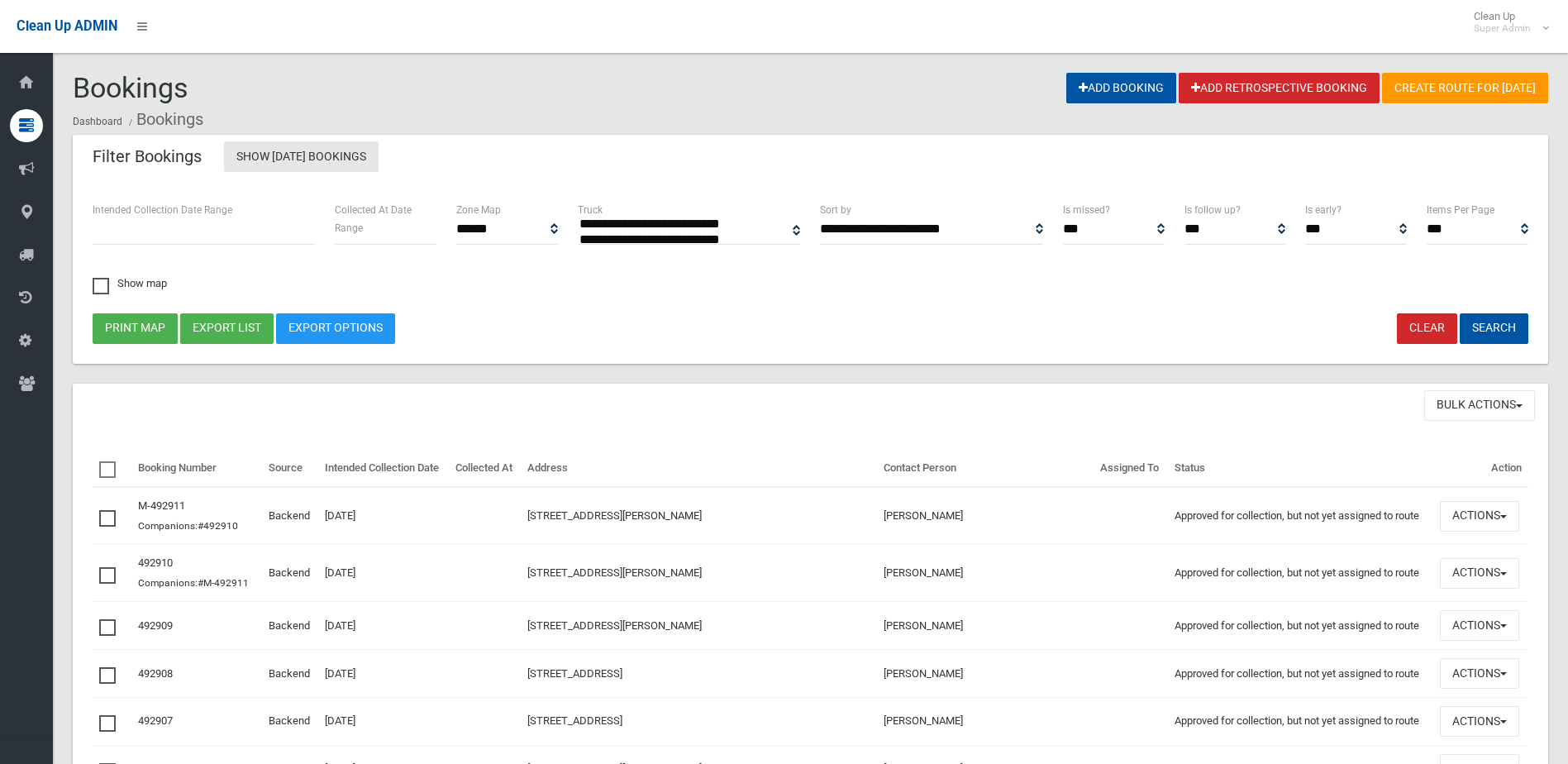
select select
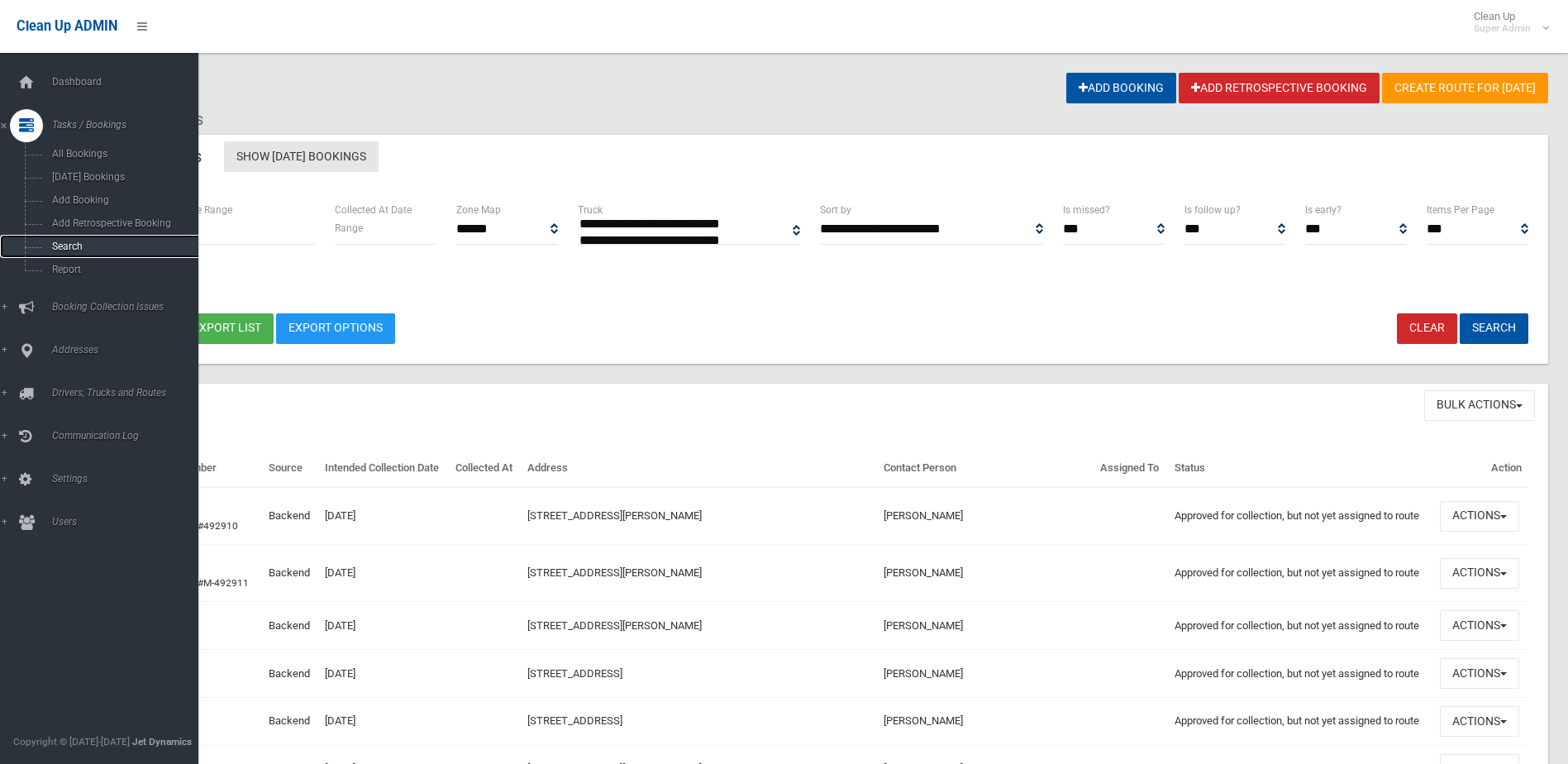
click at [71, 241] on span "Search" at bounding box center [122, 246] width 150 height 11
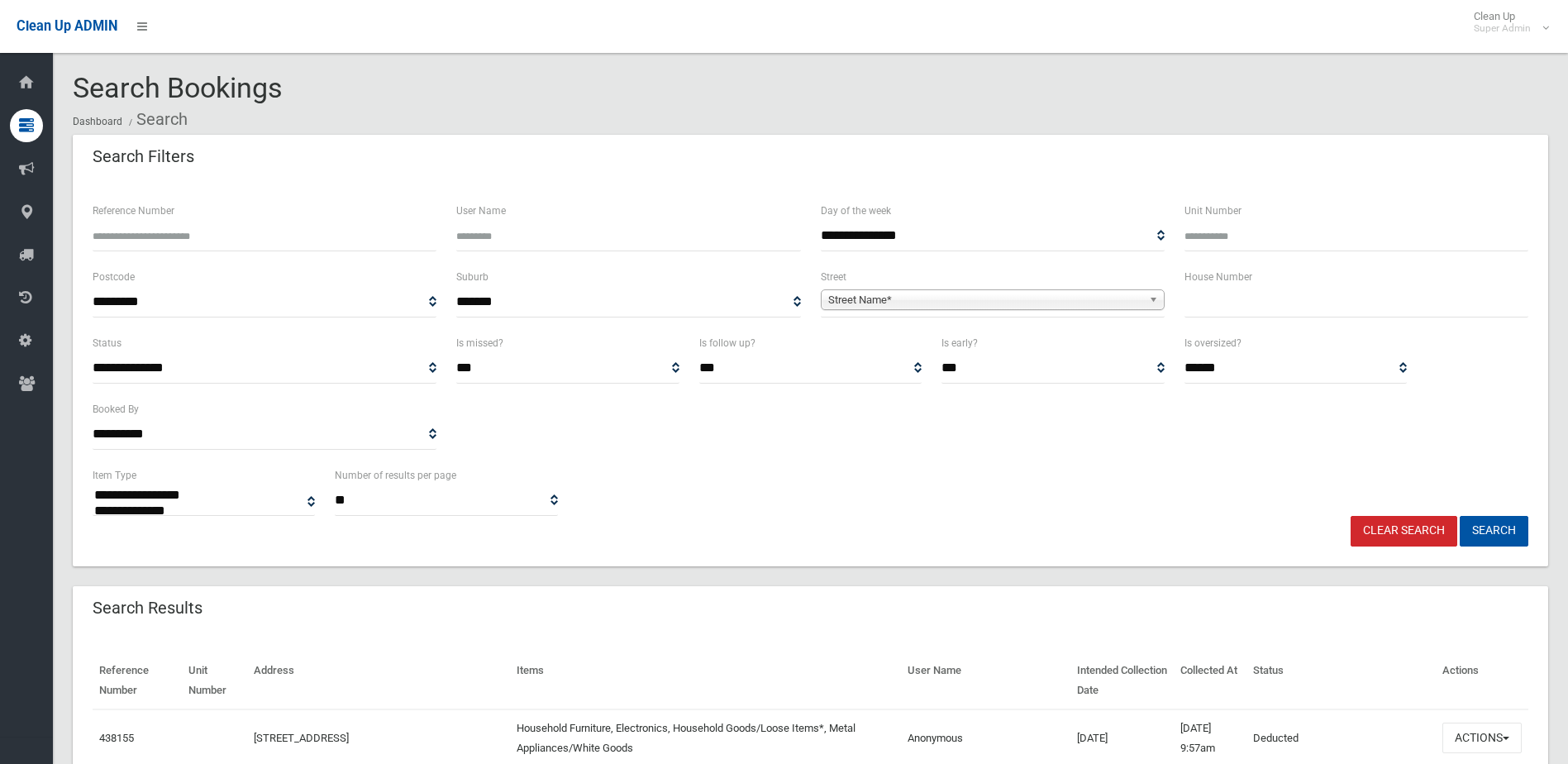
select select
click at [1207, 296] on input "text" at bounding box center [1356, 302] width 344 height 31
type input "**"
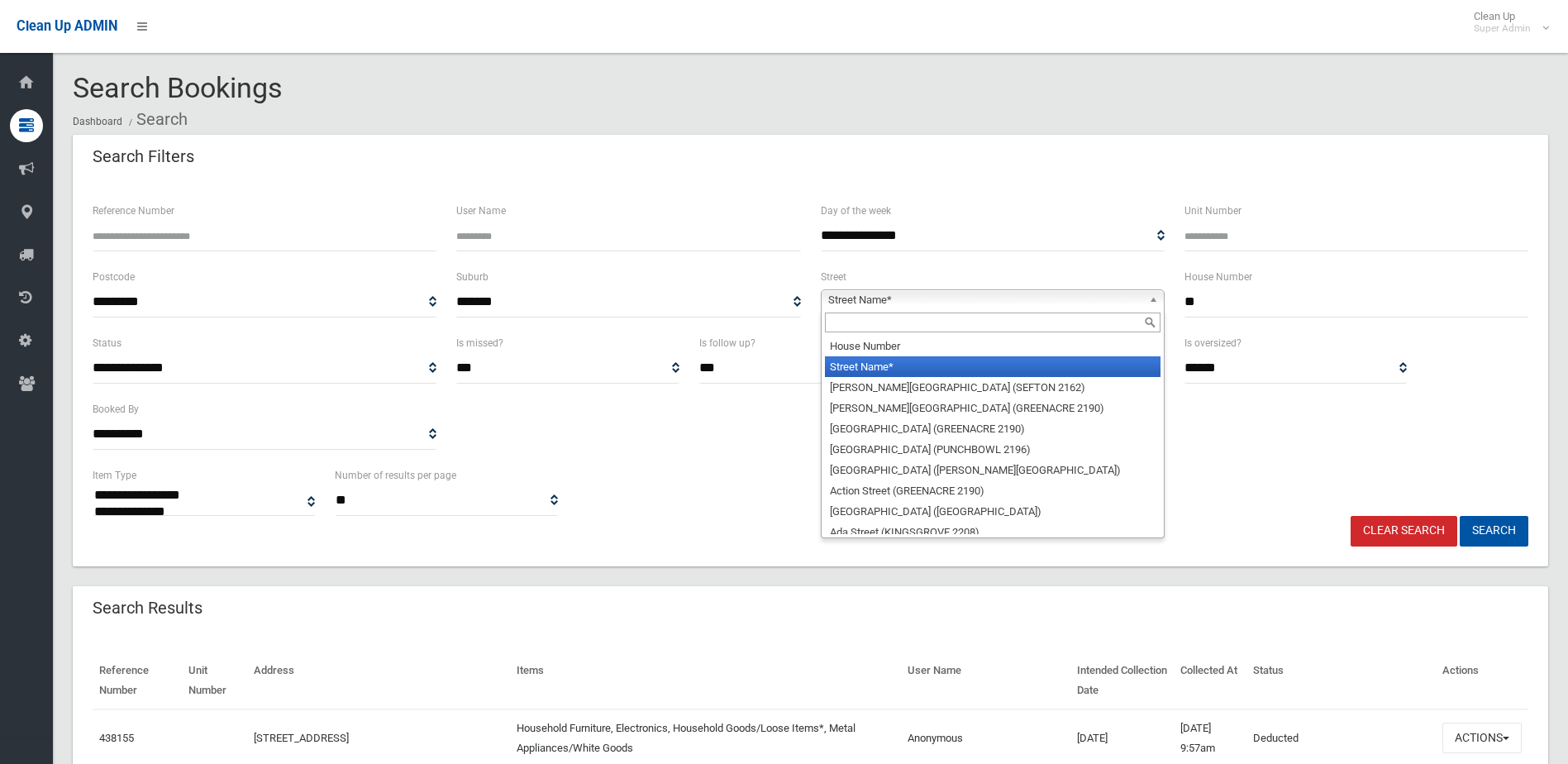
click at [885, 300] on span "Street Name*" at bounding box center [985, 300] width 314 height 20
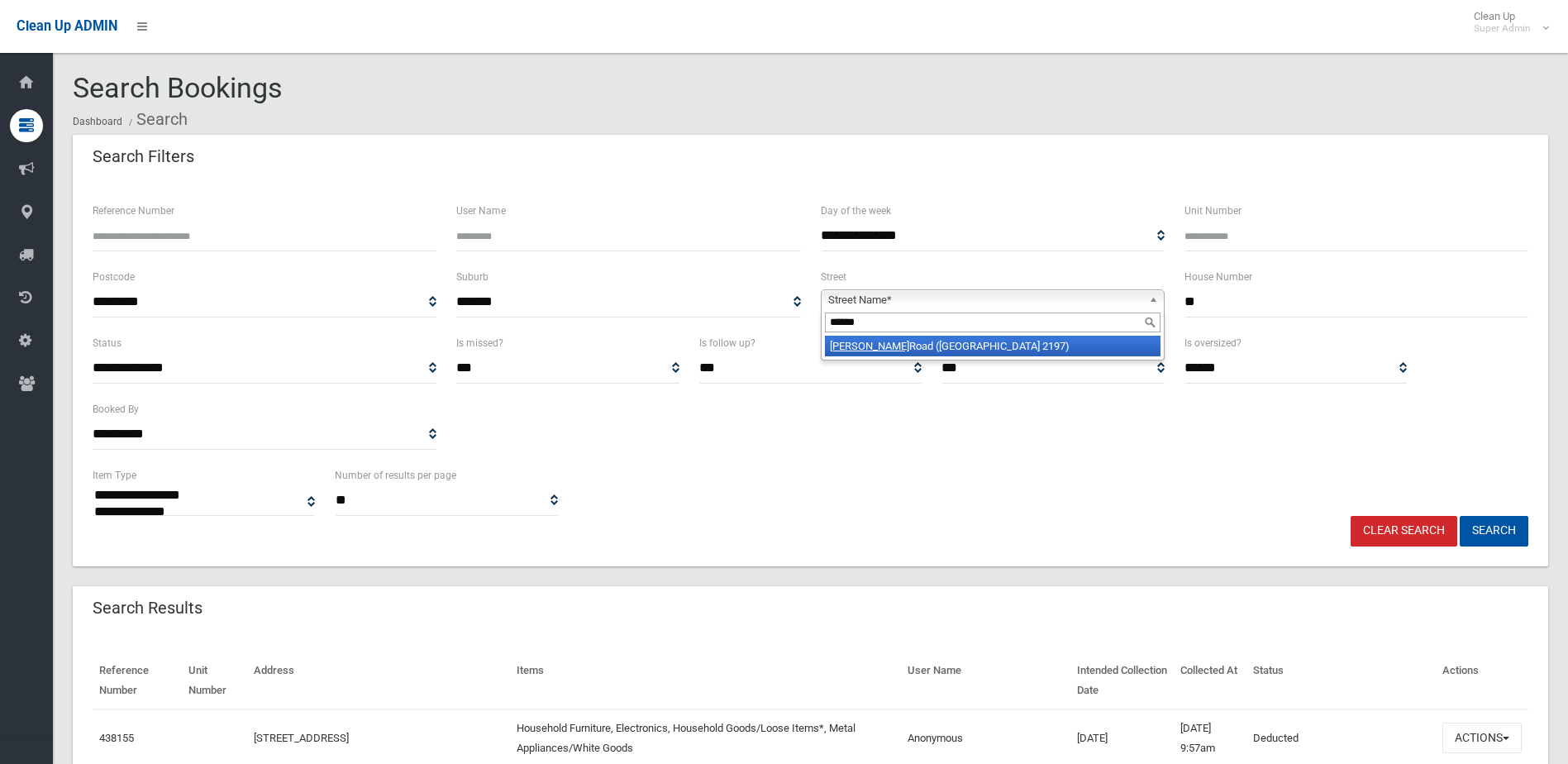
type input "******"
click at [901, 351] on li "Baxter Road (BASS HILL 2197)" at bounding box center [992, 345] width 336 height 20
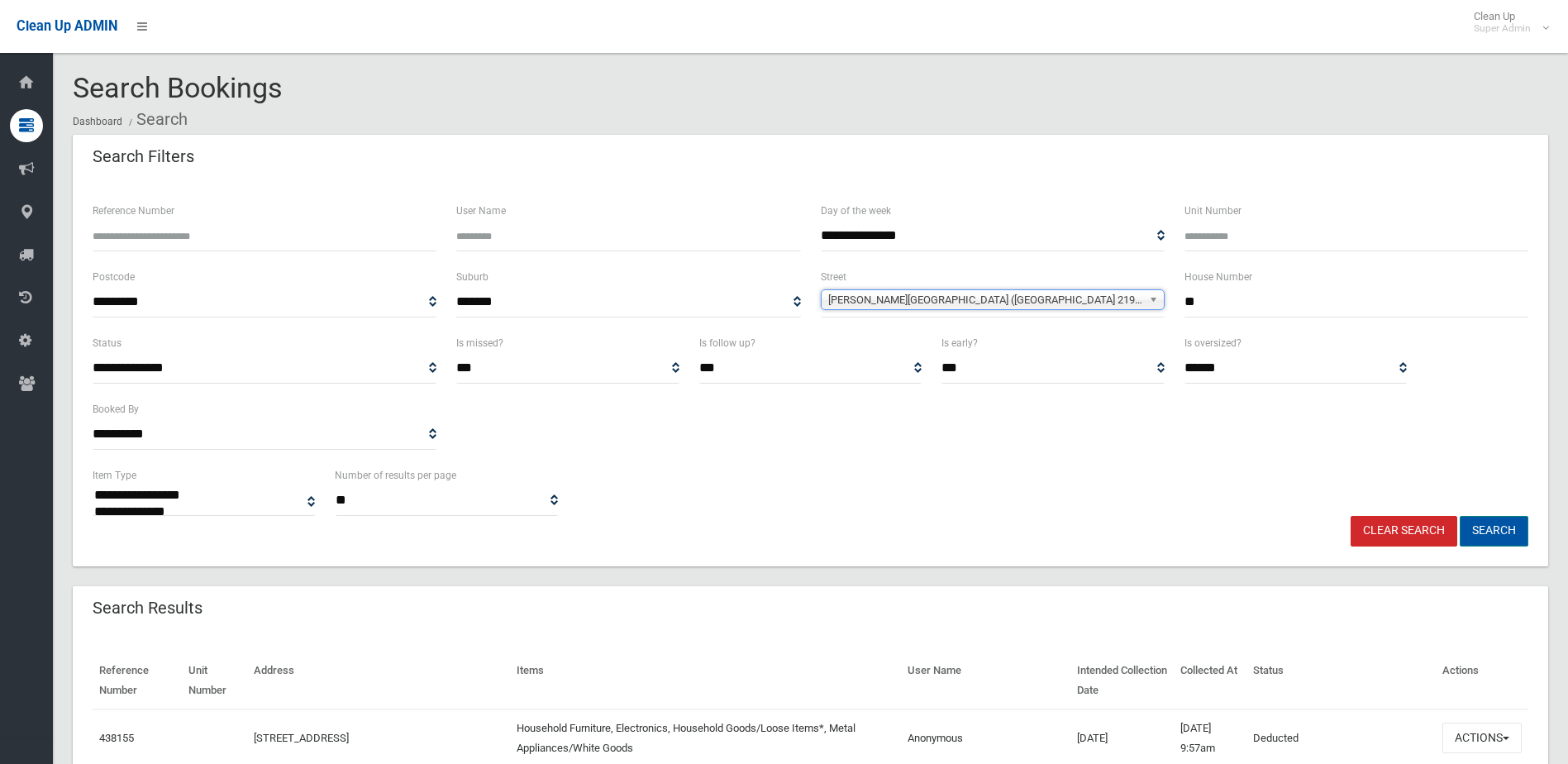
click at [1497, 530] on button "Search" at bounding box center [1494, 530] width 69 height 31
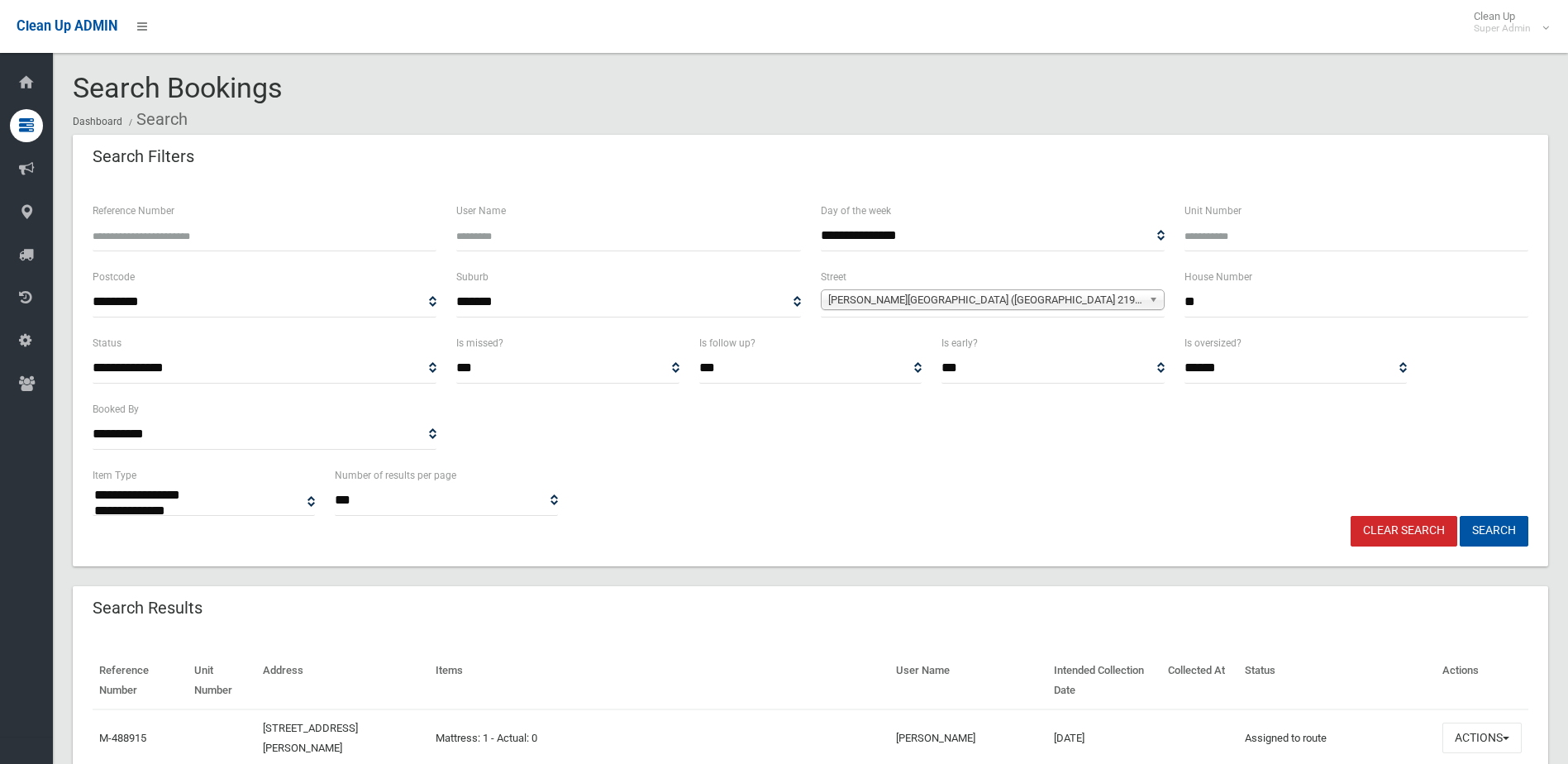
select select
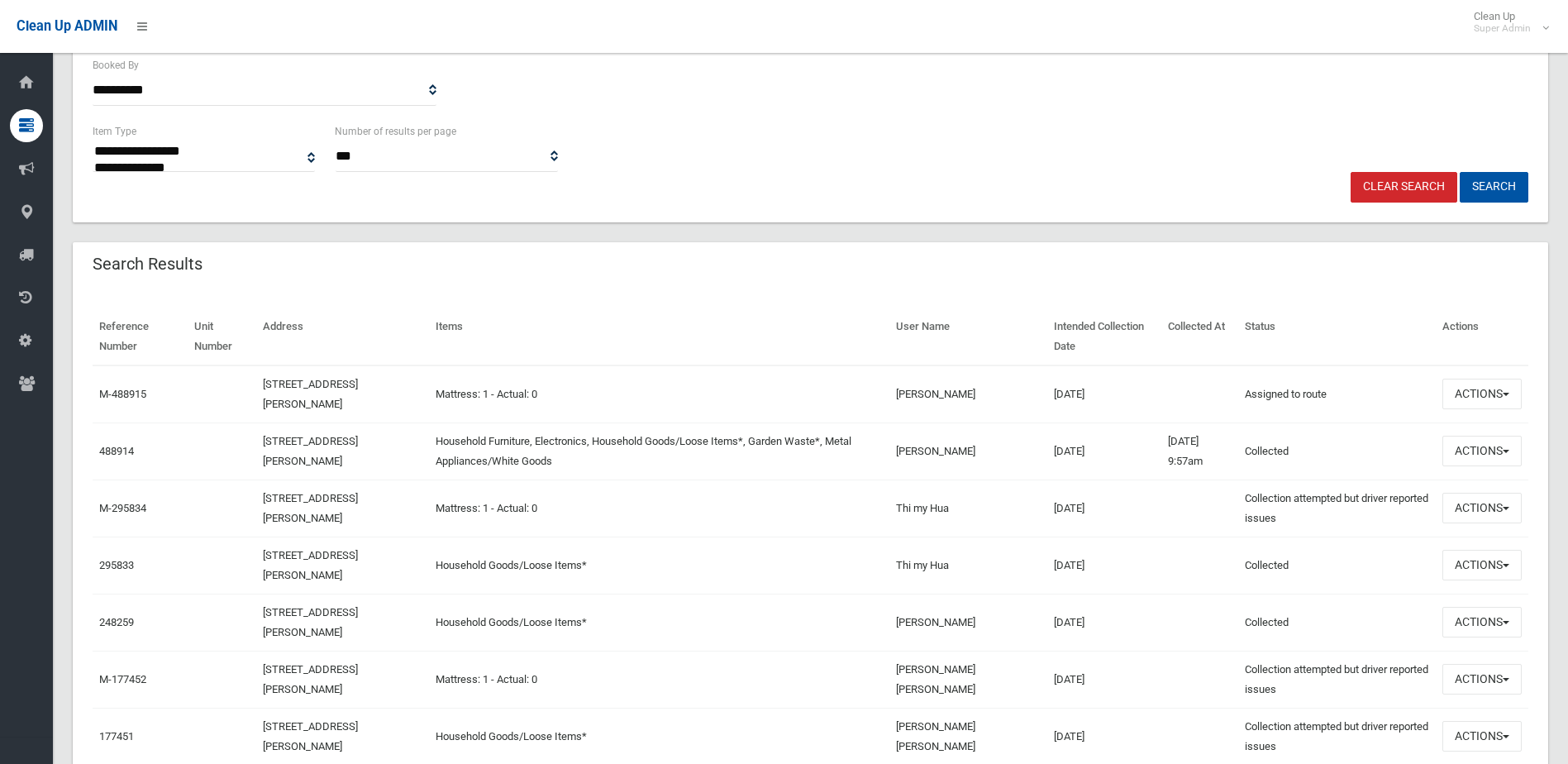
scroll to position [413, 0]
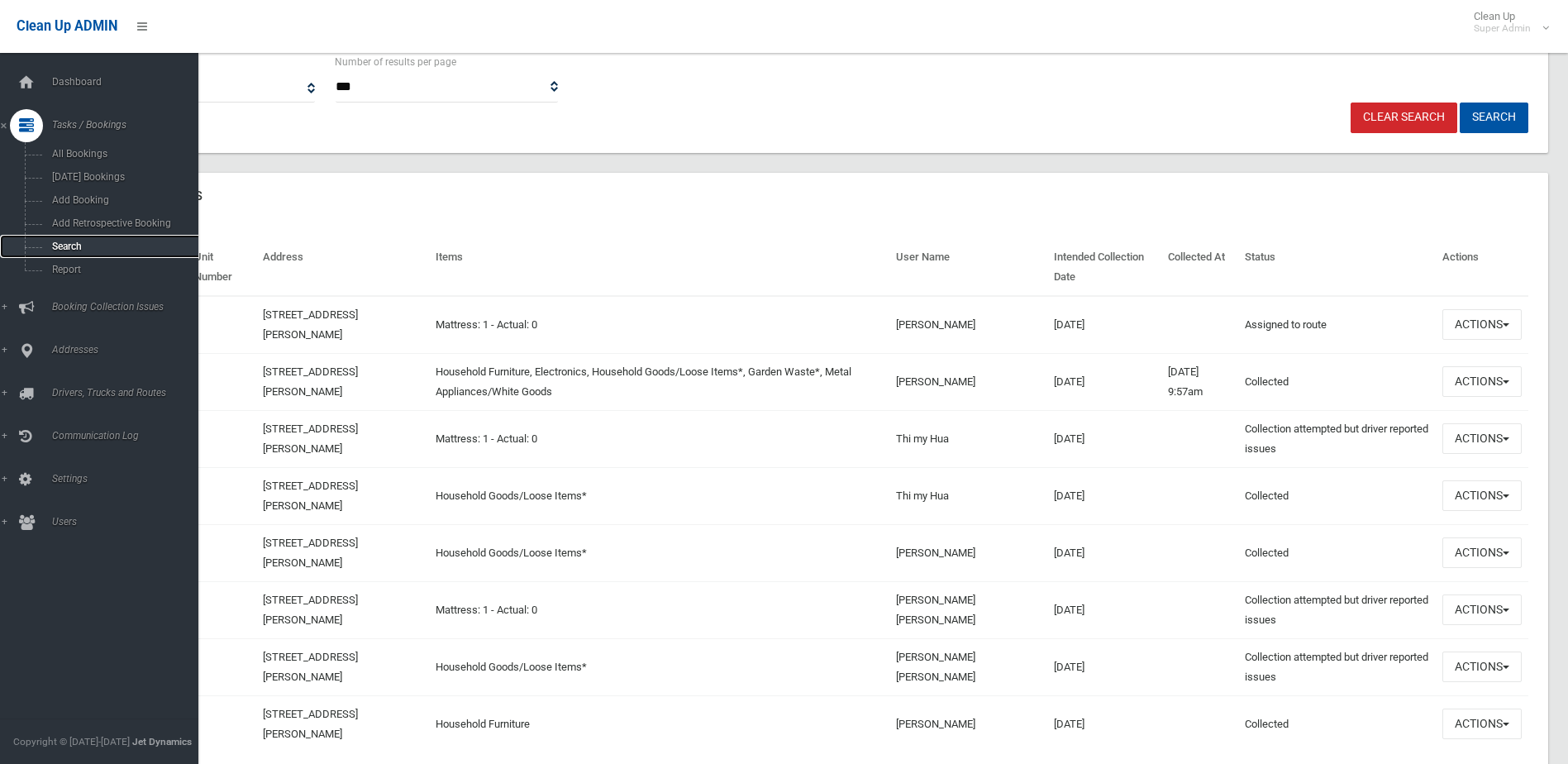
click at [65, 245] on span "Search" at bounding box center [122, 246] width 150 height 11
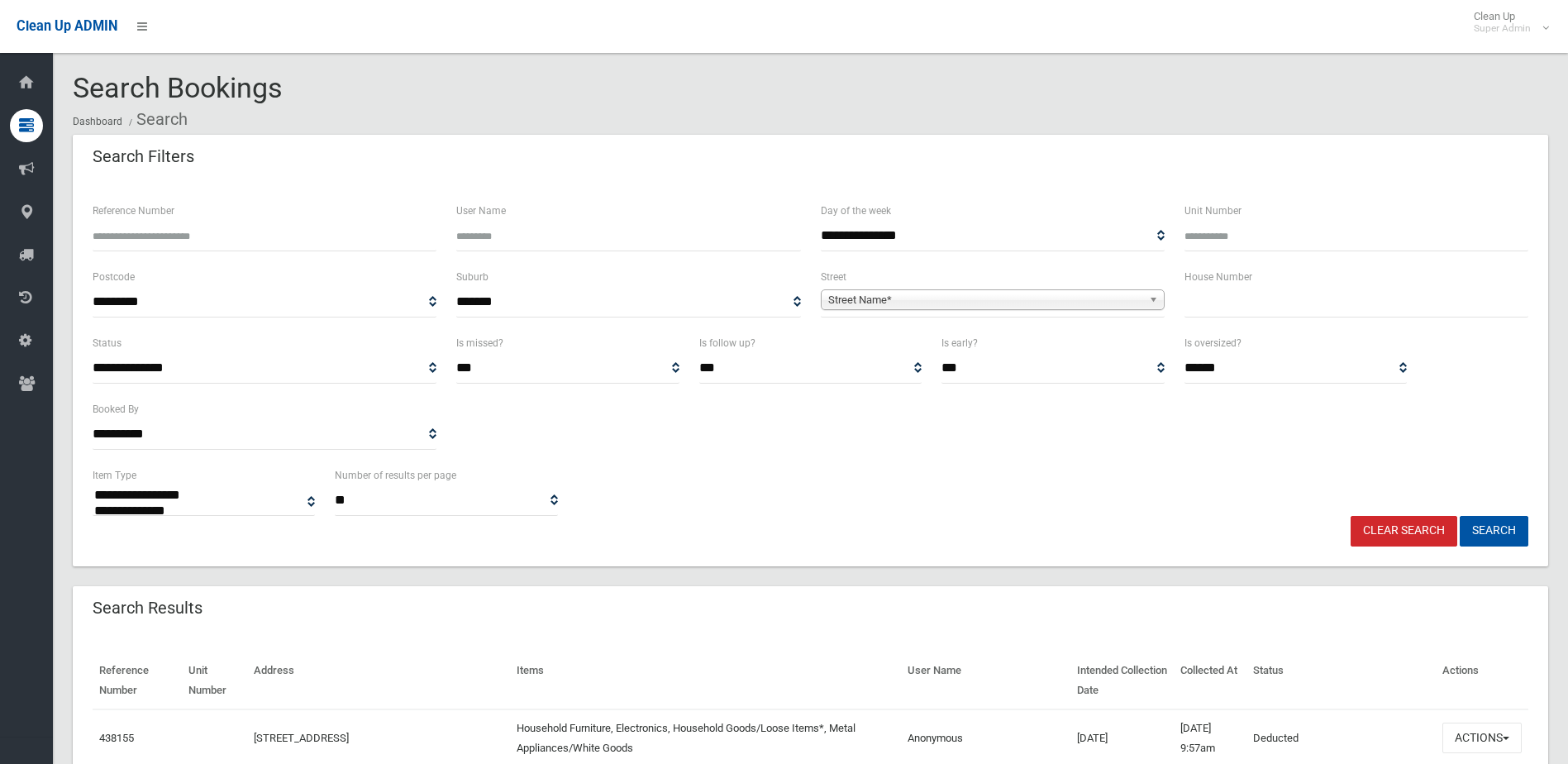
select select
click at [166, 235] on input "Reference Number" at bounding box center [264, 235] width 344 height 31
type input "******"
click at [1460, 516] on button "Search" at bounding box center [1494, 530] width 69 height 31
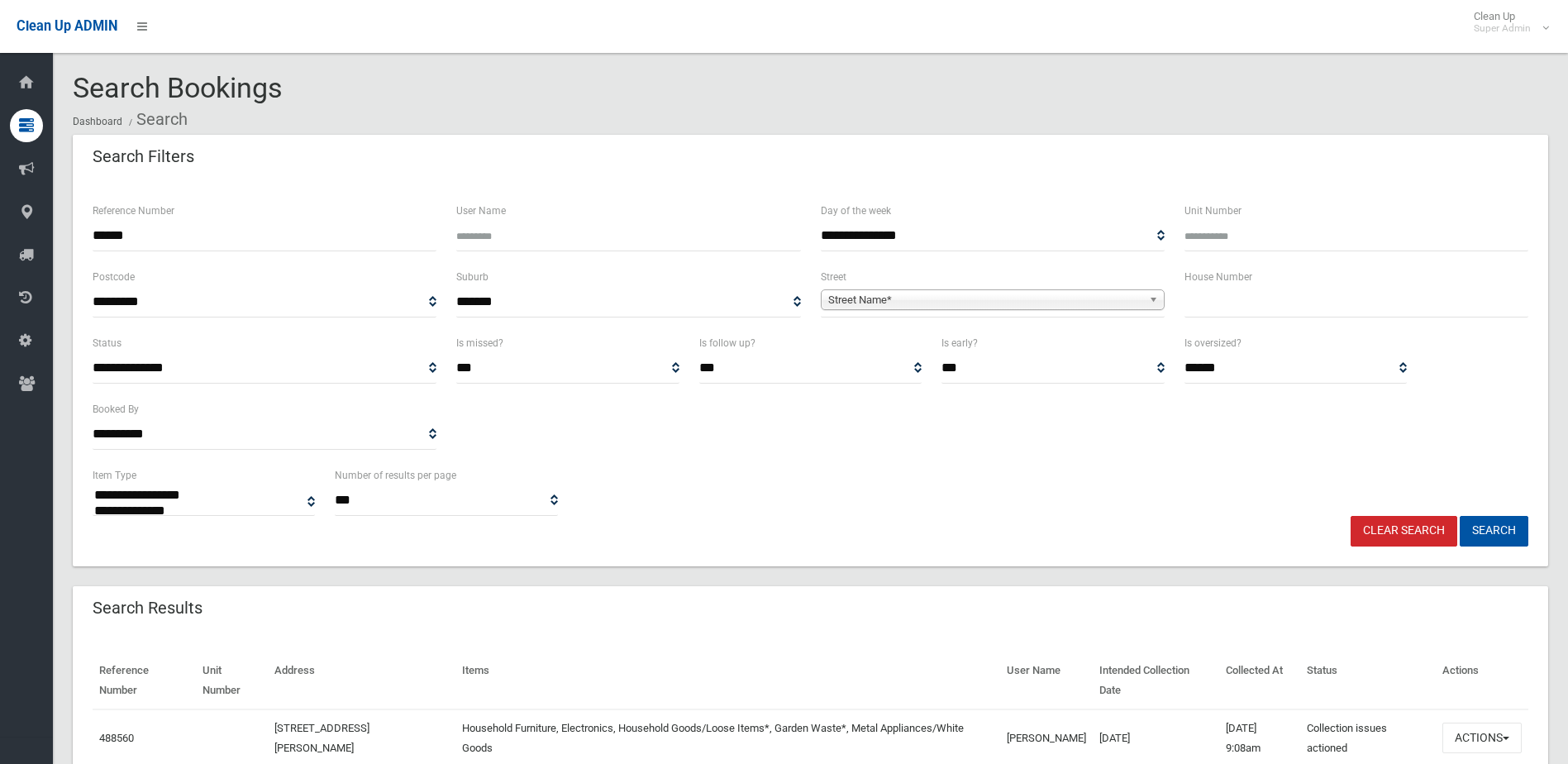
select select
click at [1491, 732] on button "Actions" at bounding box center [1482, 738] width 79 height 31
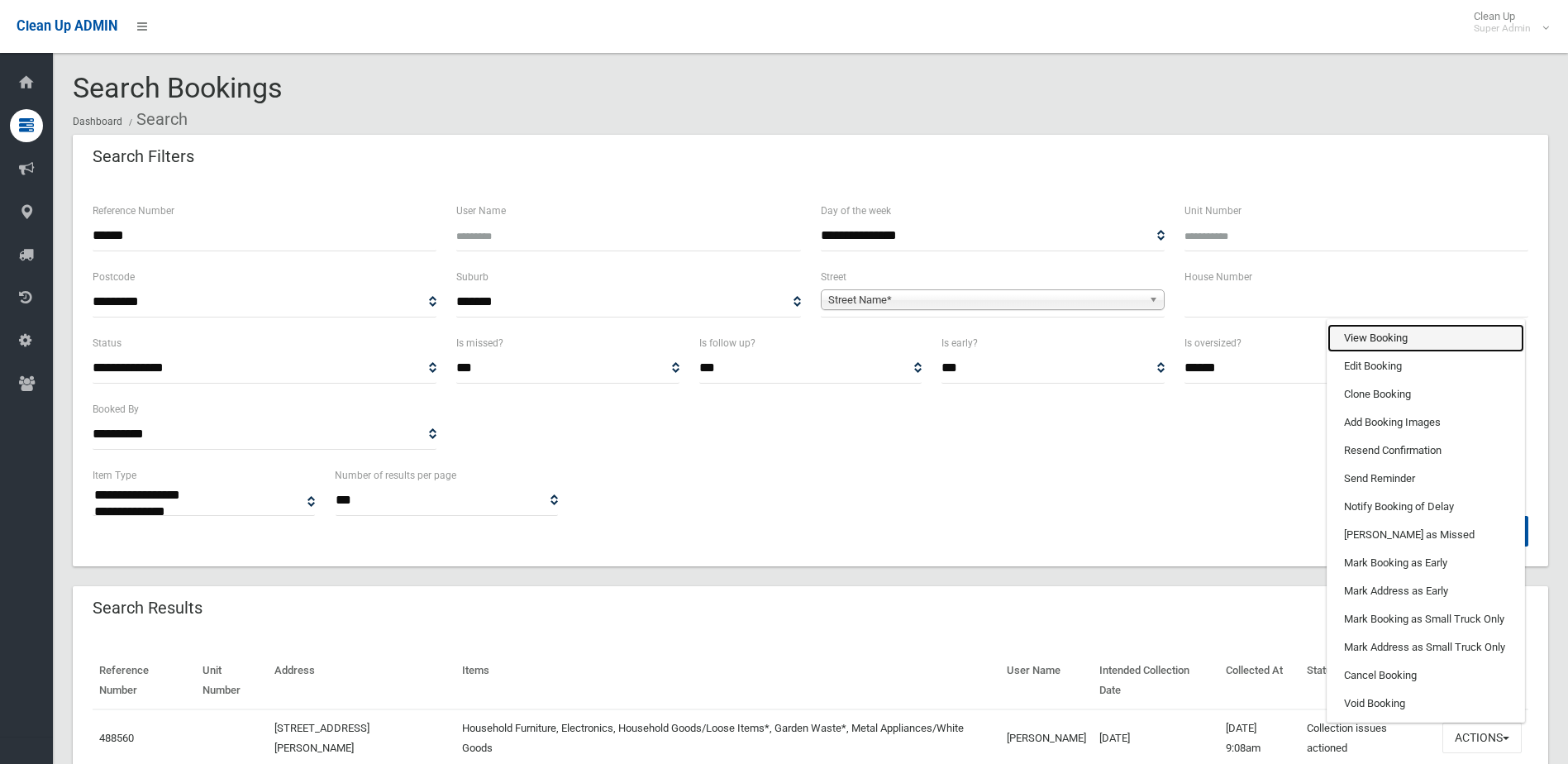
click at [1371, 341] on link "View Booking" at bounding box center [1425, 338] width 196 height 28
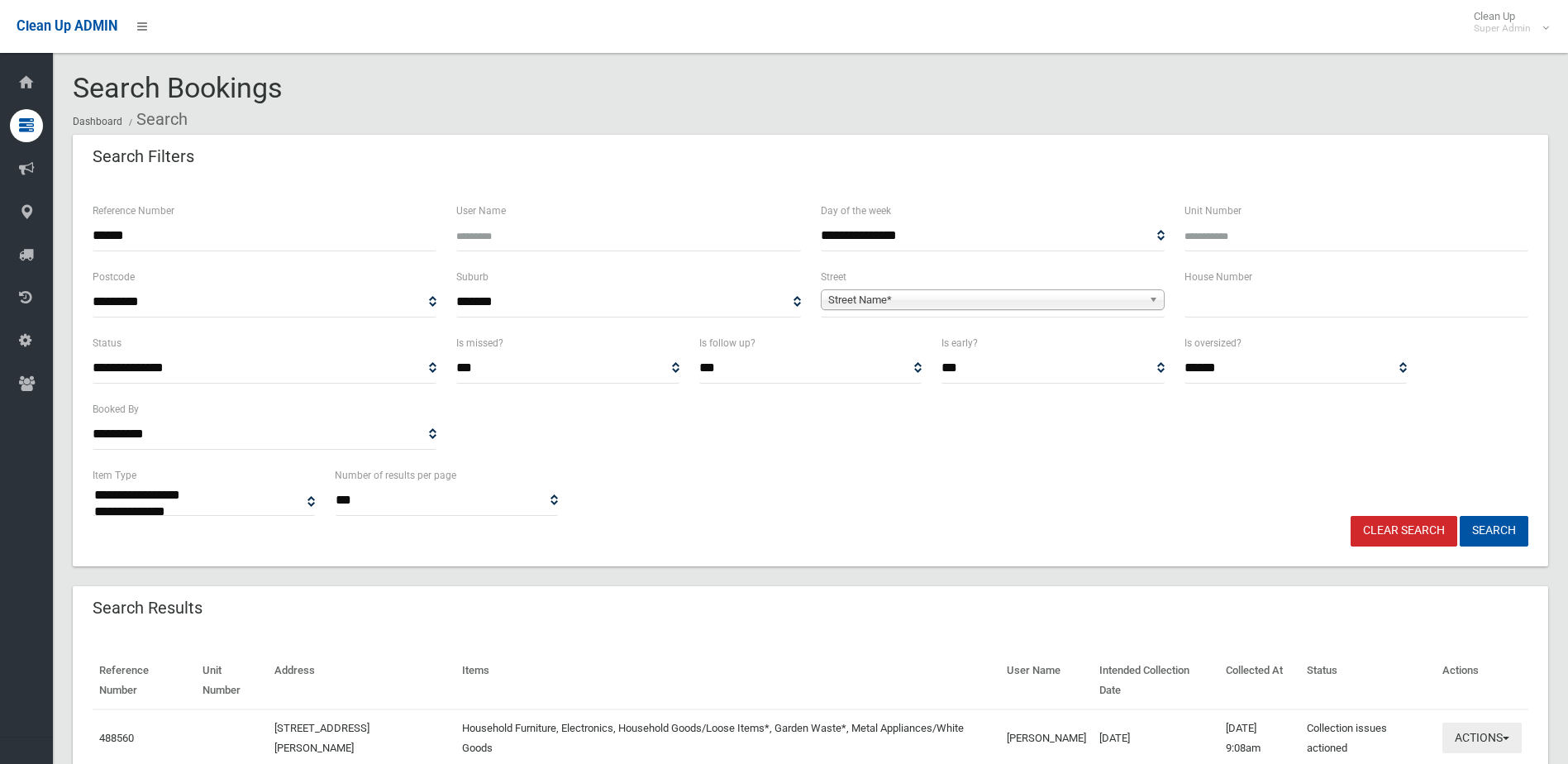
click at [1483, 733] on button "Actions" at bounding box center [1482, 738] width 79 height 31
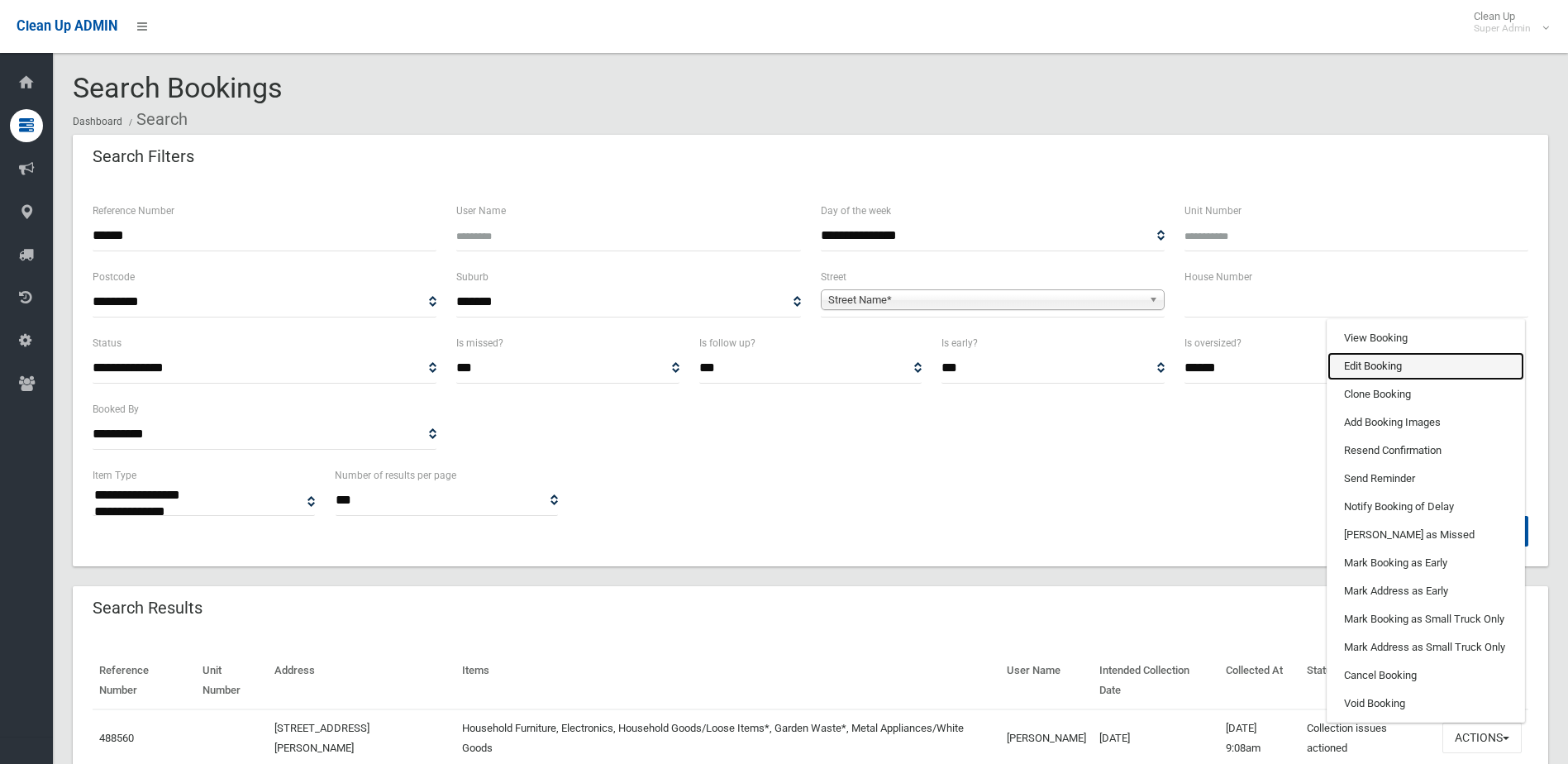
click at [1370, 365] on link "Edit Booking" at bounding box center [1425, 367] width 196 height 28
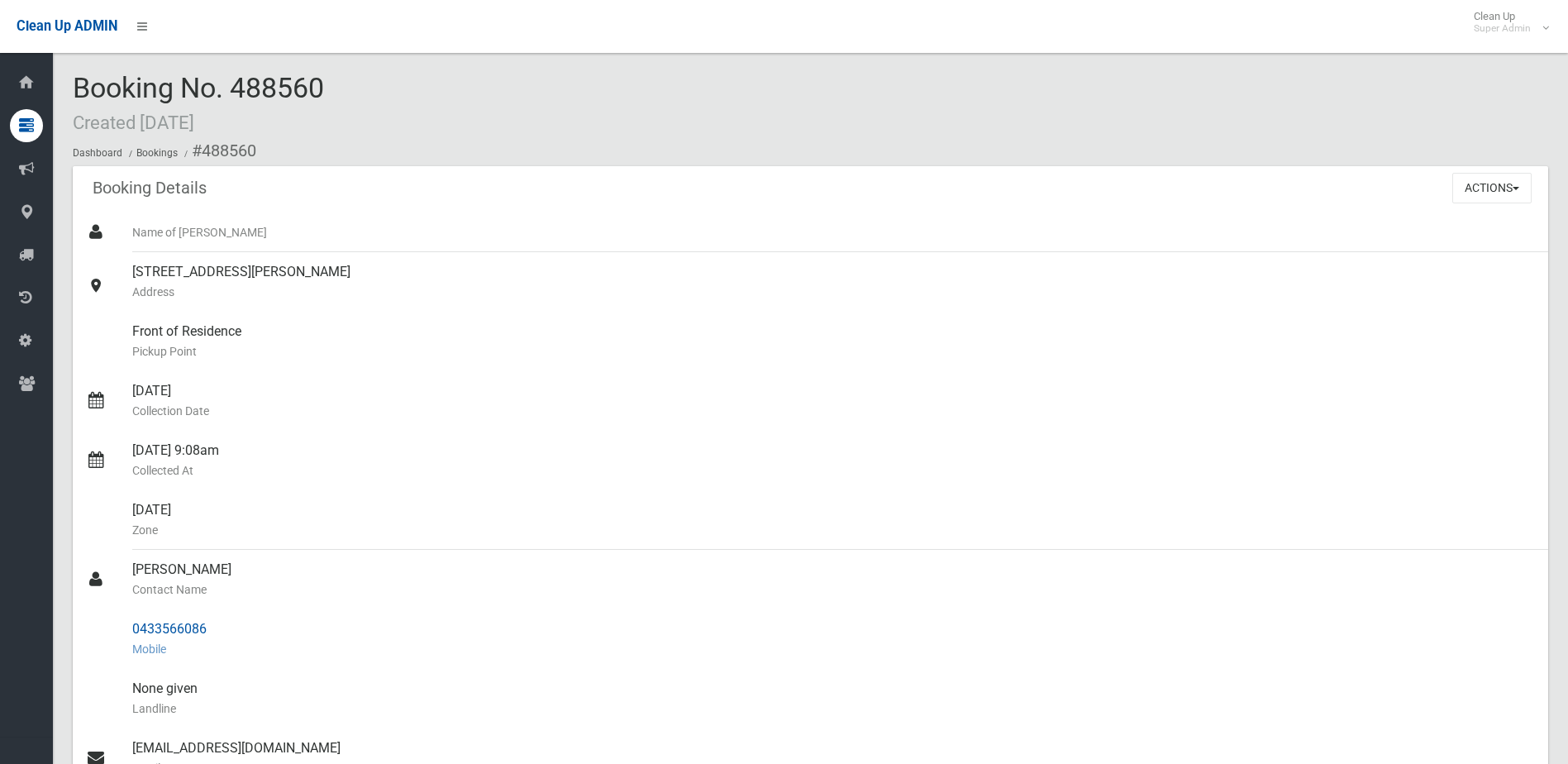
drag, startPoint x: 134, startPoint y: 570, endPoint x: 223, endPoint y: 642, distance: 114.5
click at [223, 642] on ul "Name of [PERSON_NAME] [STREET_ADDRESS][PERSON_NAME] Address Front of Residence …" at bounding box center [810, 658] width 1475 height 893
drag, startPoint x: 223, startPoint y: 642, endPoint x: 192, endPoint y: 627, distance: 34.4
copy ul "Thanh Ngo Contact Name 0433566086 Mobile"
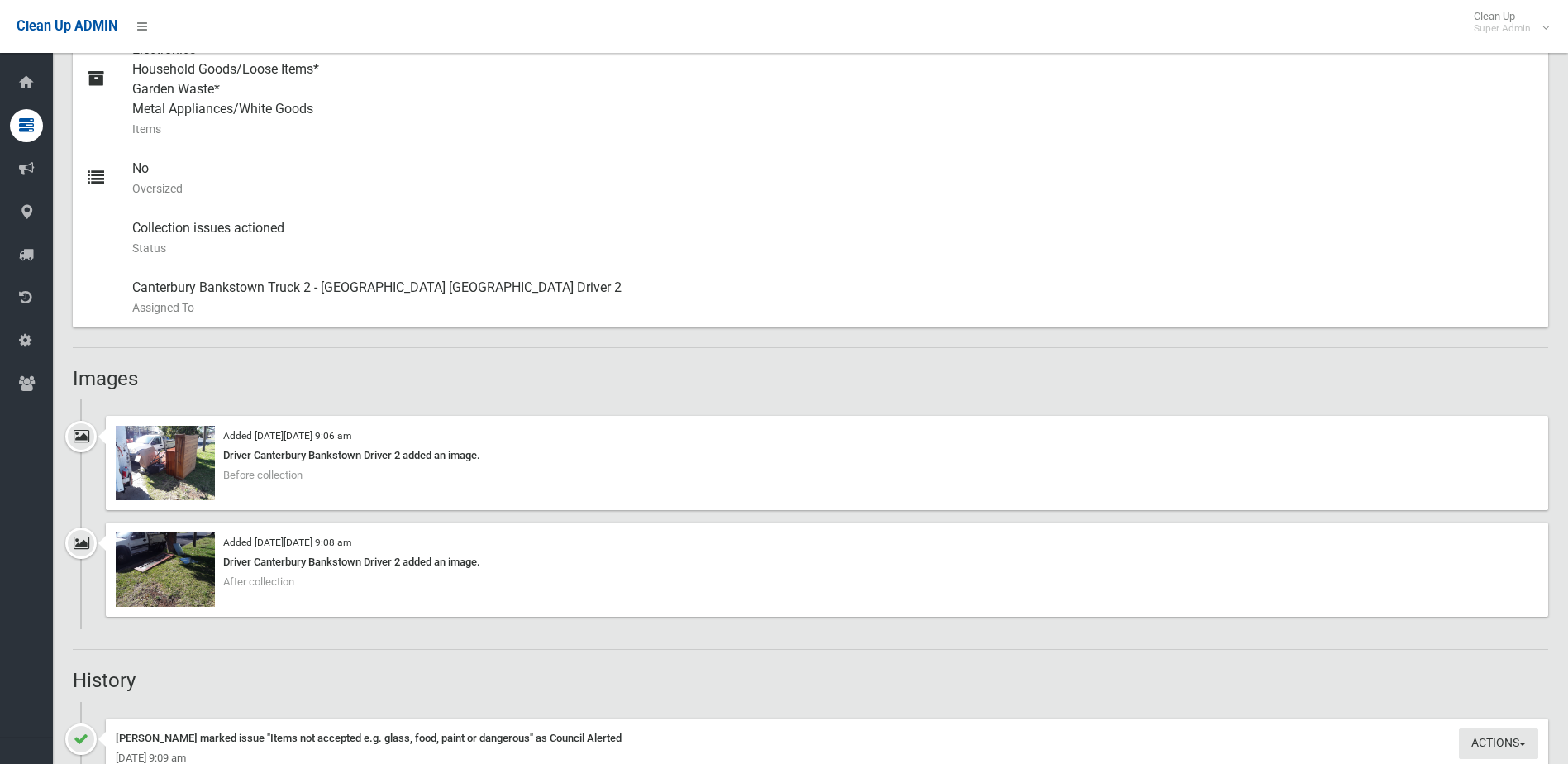
scroll to position [827, 0]
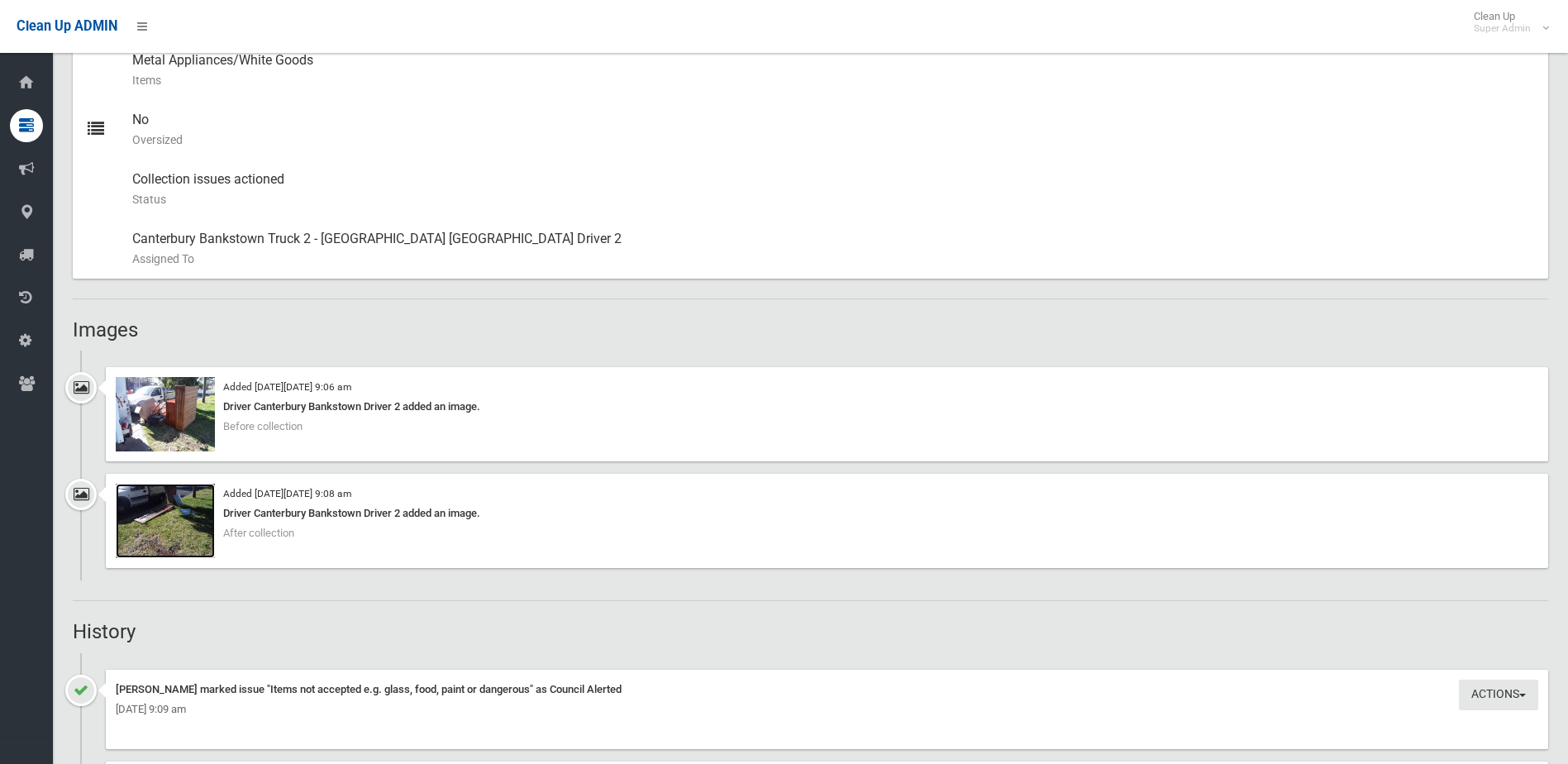
click at [174, 529] on img at bounding box center [165, 521] width 100 height 74
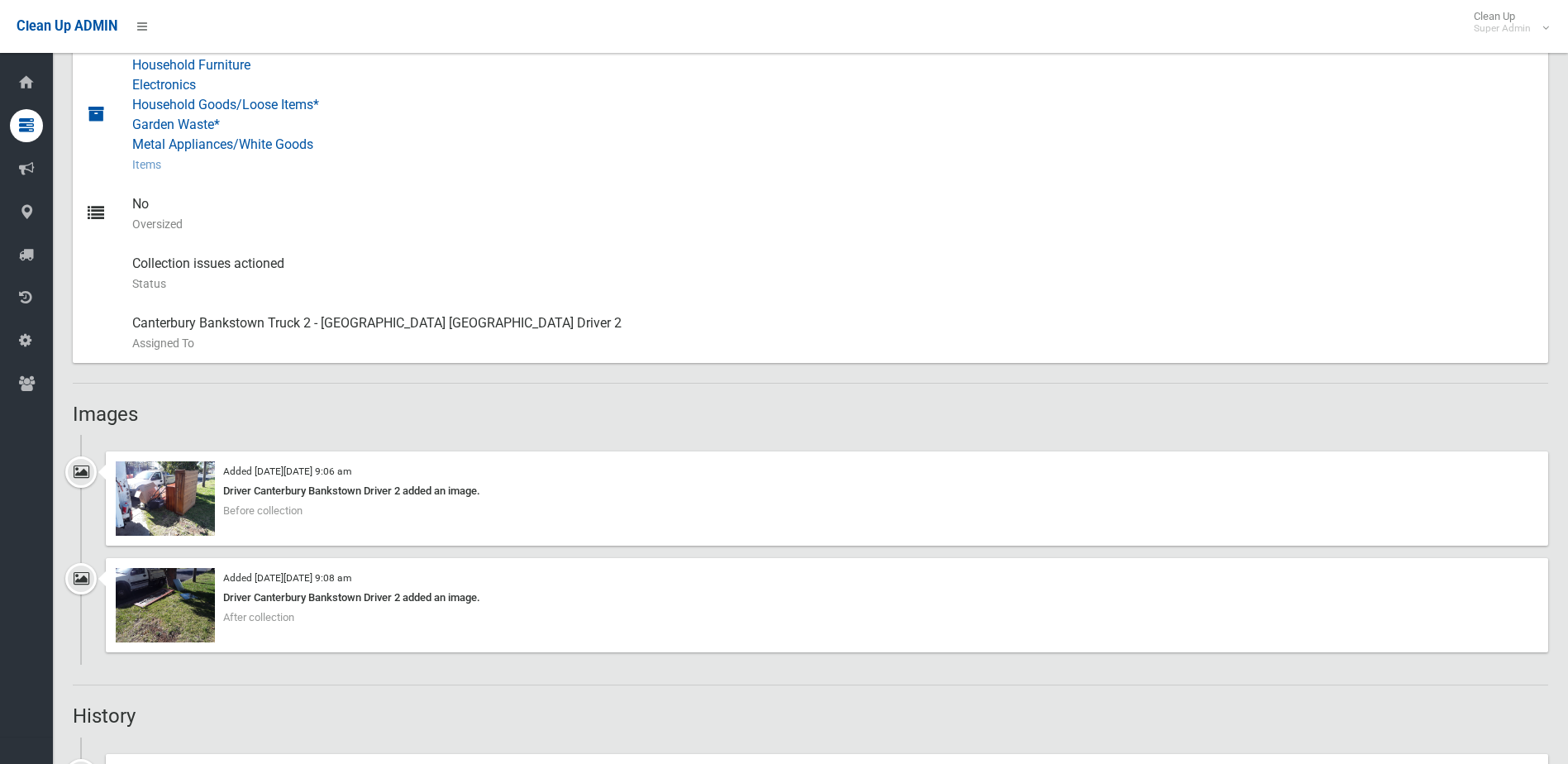
scroll to position [496, 0]
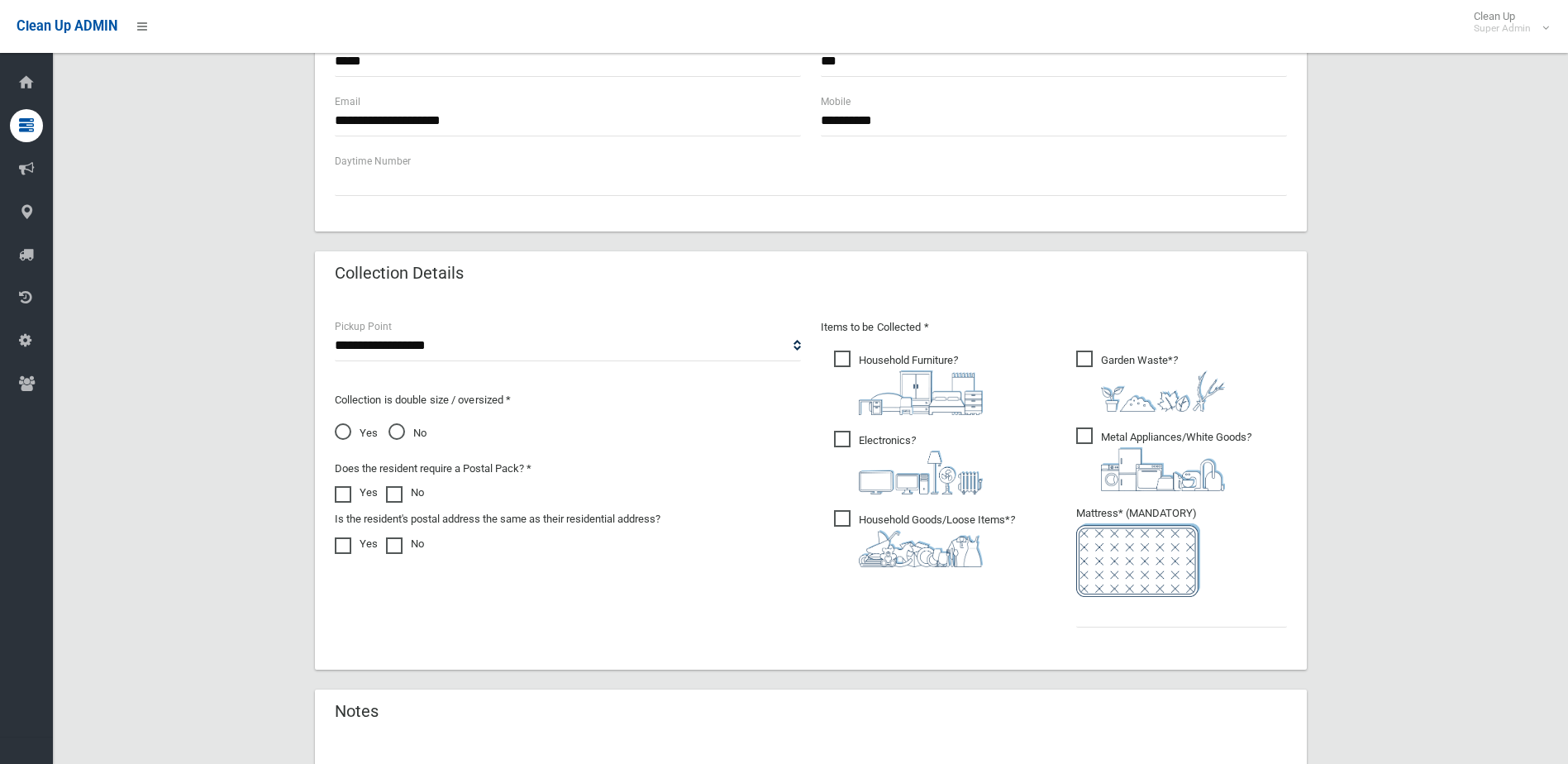
scroll to position [864, 0]
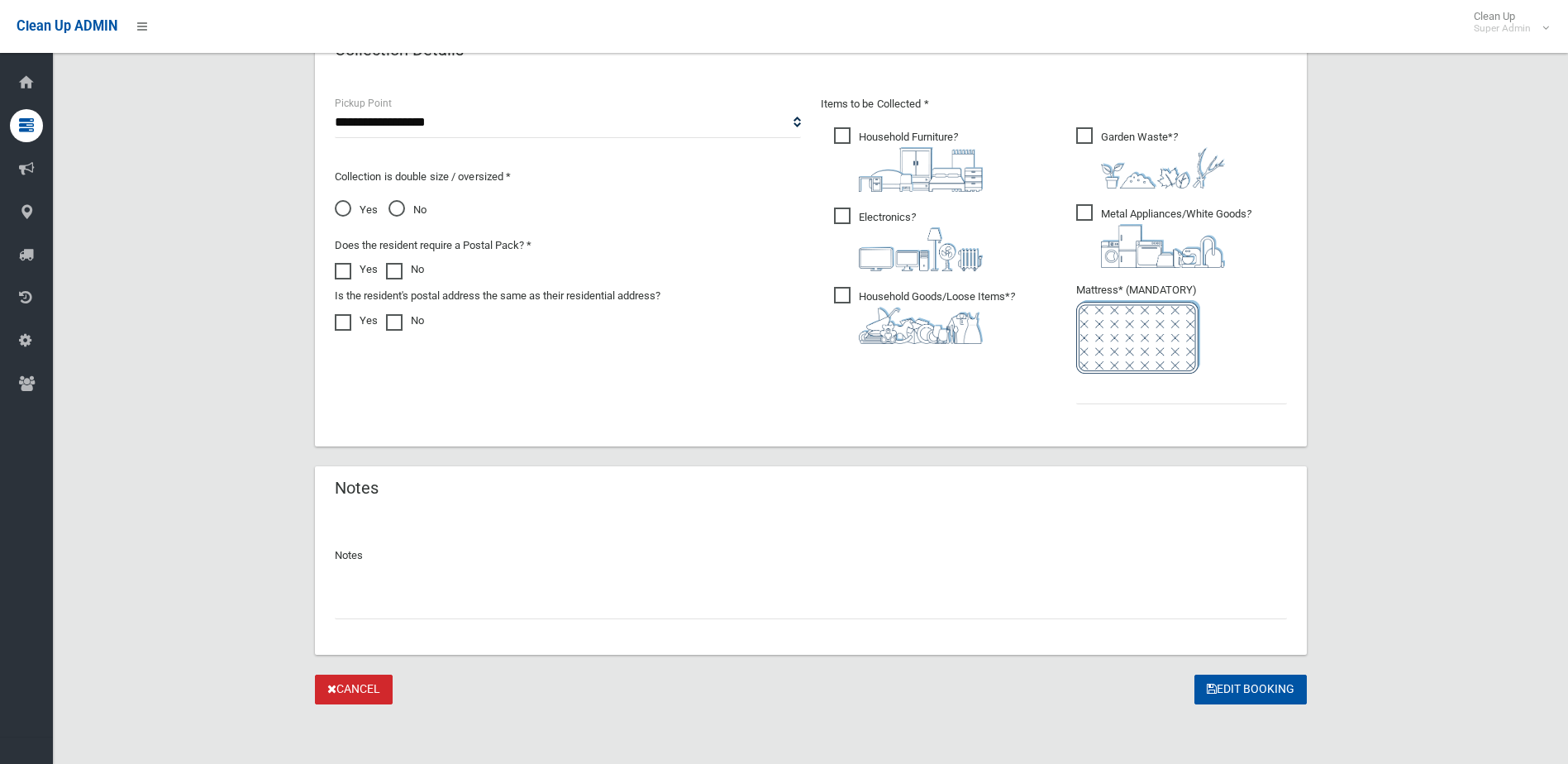
click at [430, 594] on input "text" at bounding box center [810, 604] width 952 height 31
click at [349, 606] on input "**********" at bounding box center [810, 604] width 952 height 31
type input "**********"
click at [1120, 390] on input "text" at bounding box center [1180, 389] width 211 height 31
type input "*"
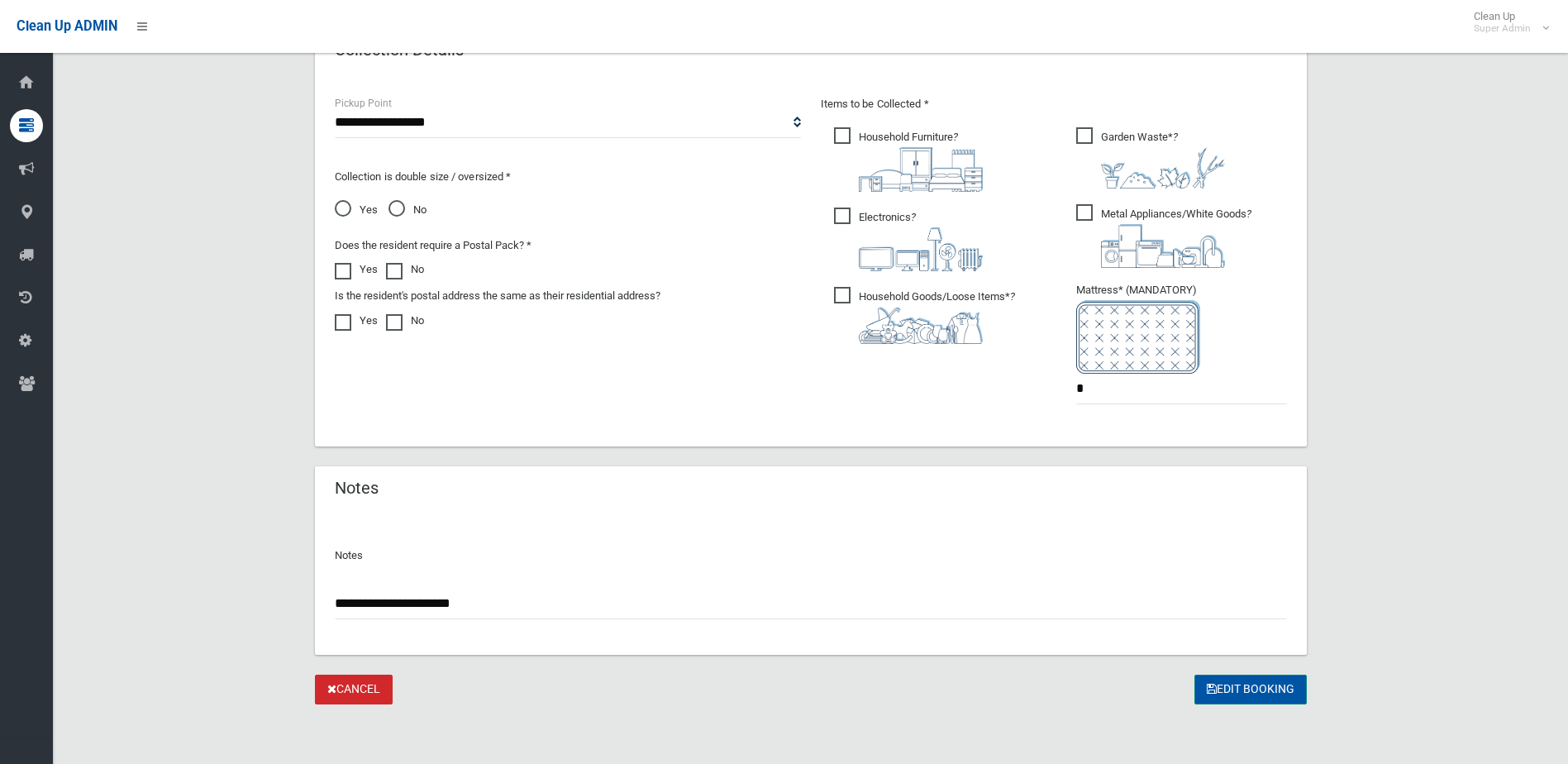
click at [1272, 687] on button "Edit Booking" at bounding box center [1250, 689] width 113 height 31
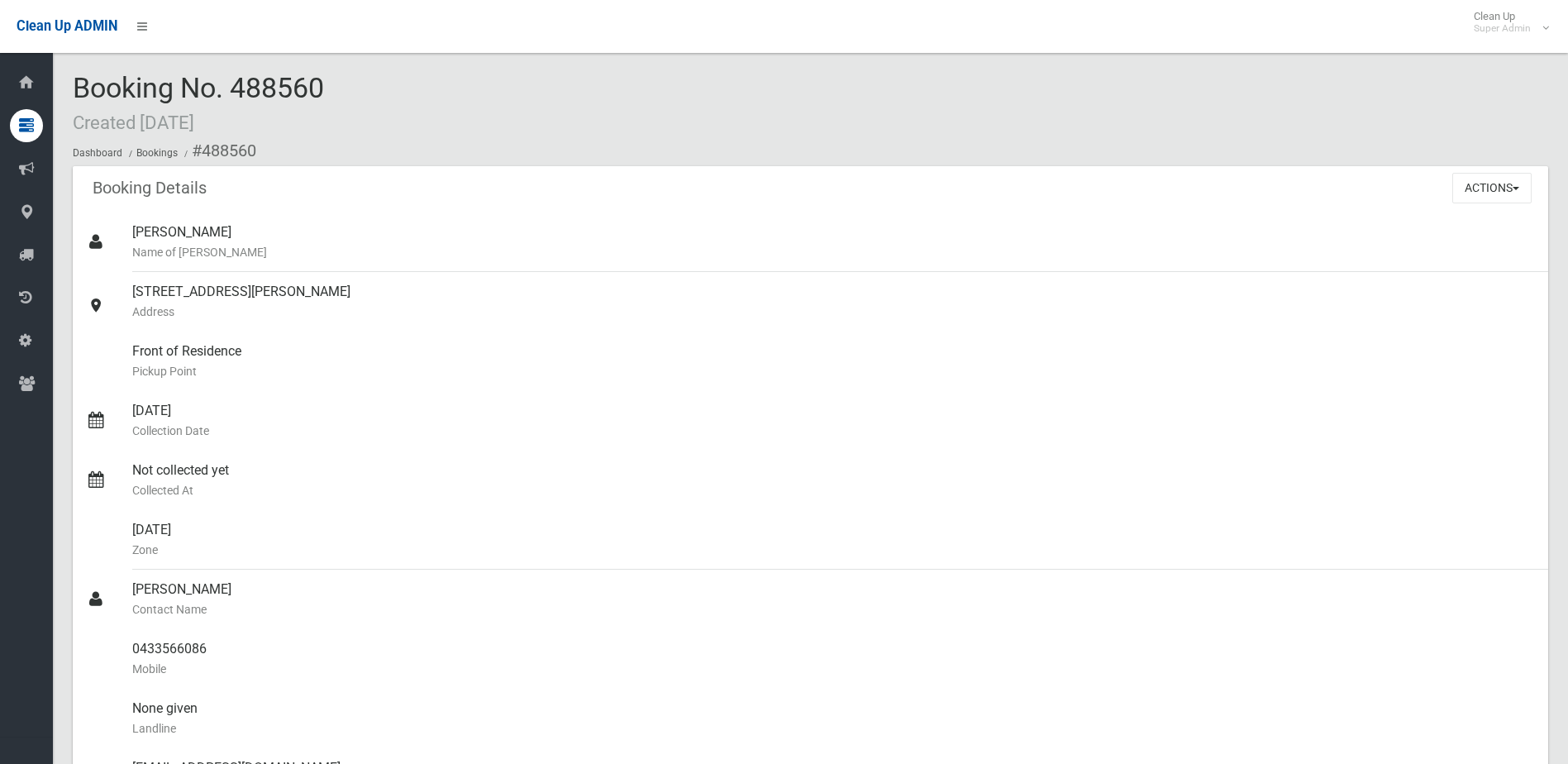
drag, startPoint x: 238, startPoint y: 85, endPoint x: 333, endPoint y: 80, distance: 95.1
click at [333, 80] on div "Booking No. 488560 Created 28/09/2025 Dashboard Bookings #488560" at bounding box center [810, 120] width 1475 height 93
drag, startPoint x: 333, startPoint y: 80, endPoint x: 292, endPoint y: 87, distance: 41.6
copy span "488560"
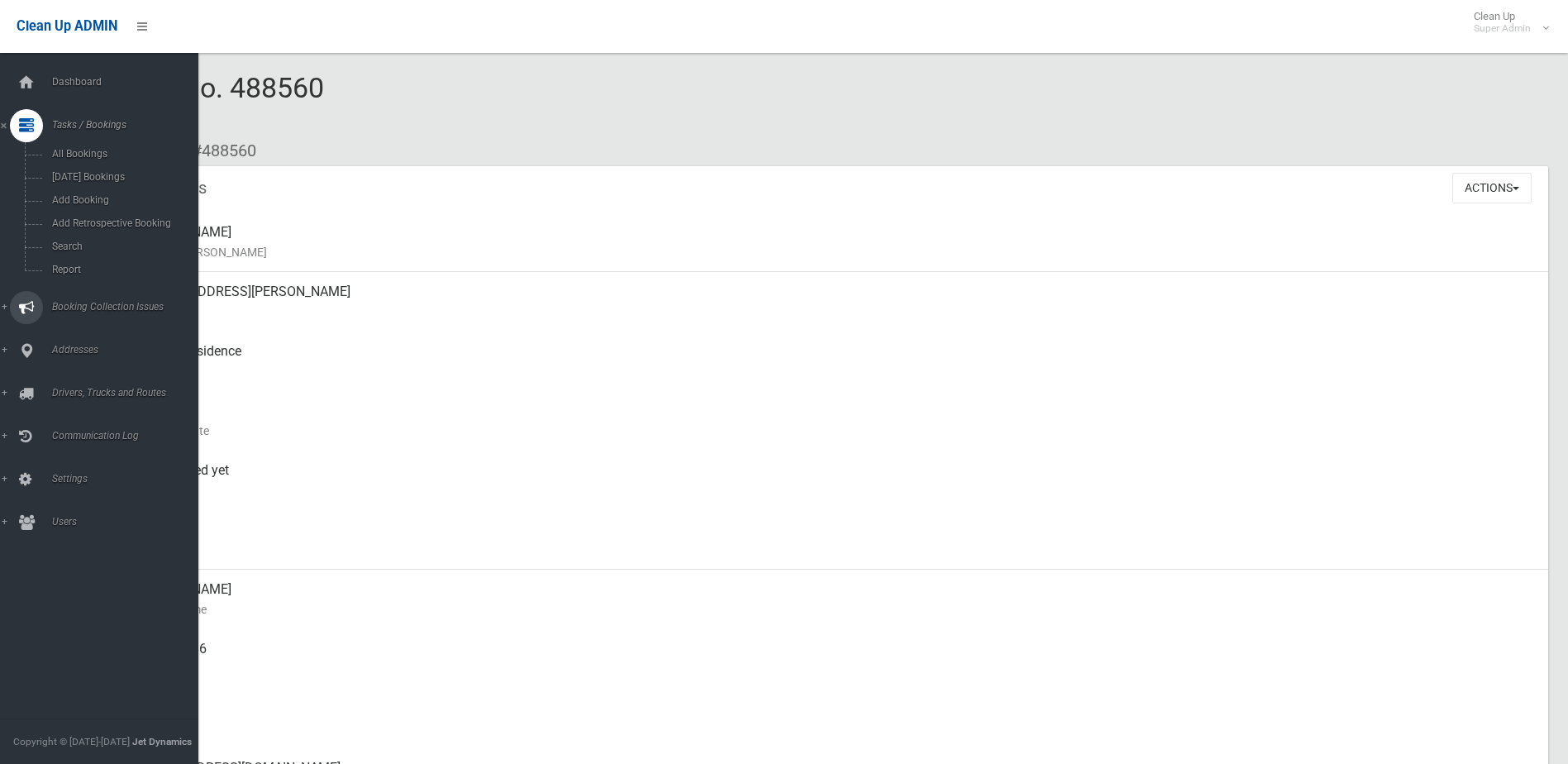
click at [85, 306] on span "Booking Collection Issues" at bounding box center [129, 306] width 164 height 11
click at [92, 193] on span "All Reported Issues" at bounding box center [122, 197] width 150 height 11
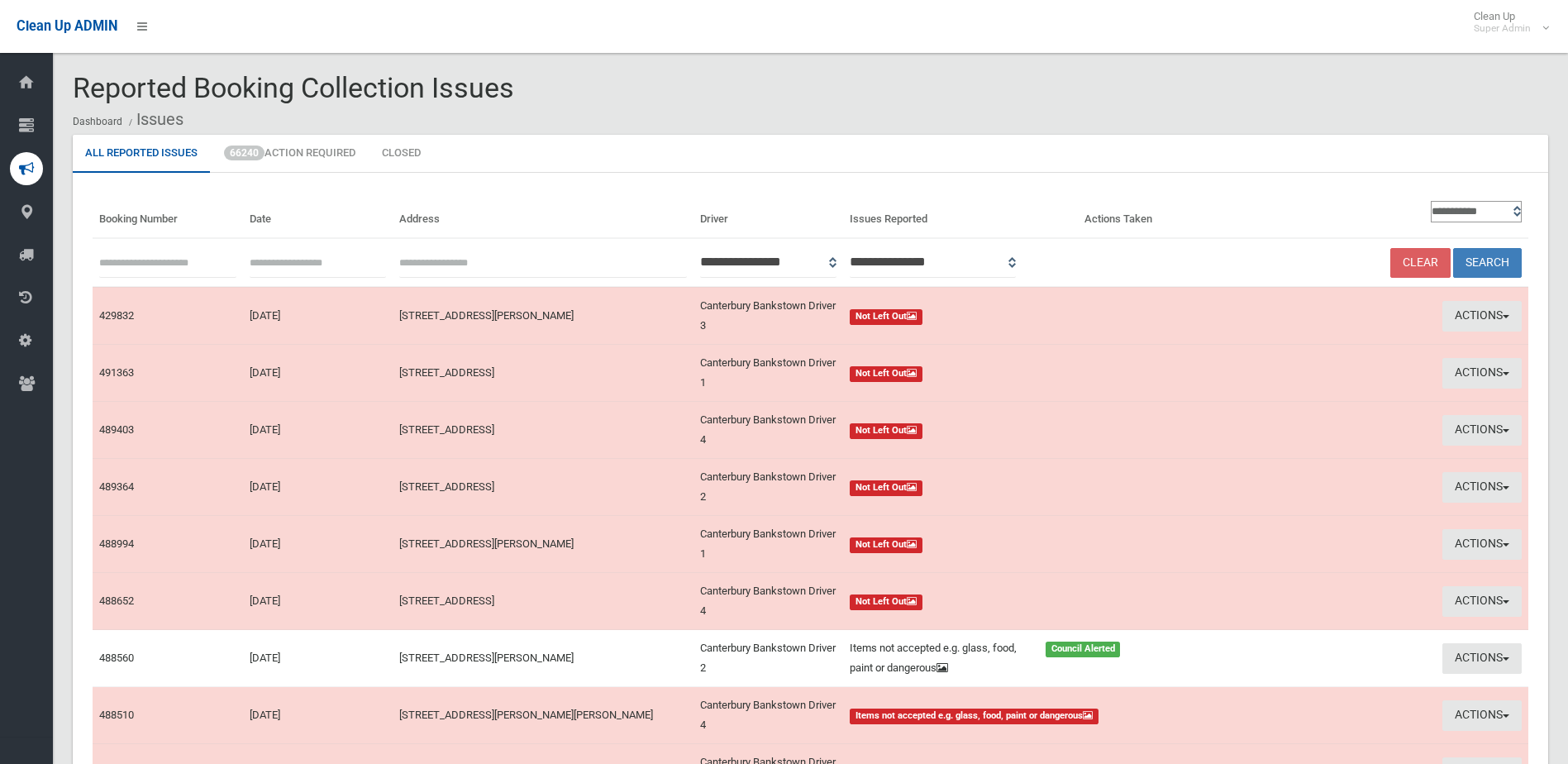
paste input "******"
type input "******"
click at [1482, 260] on button "Search" at bounding box center [1487, 263] width 69 height 31
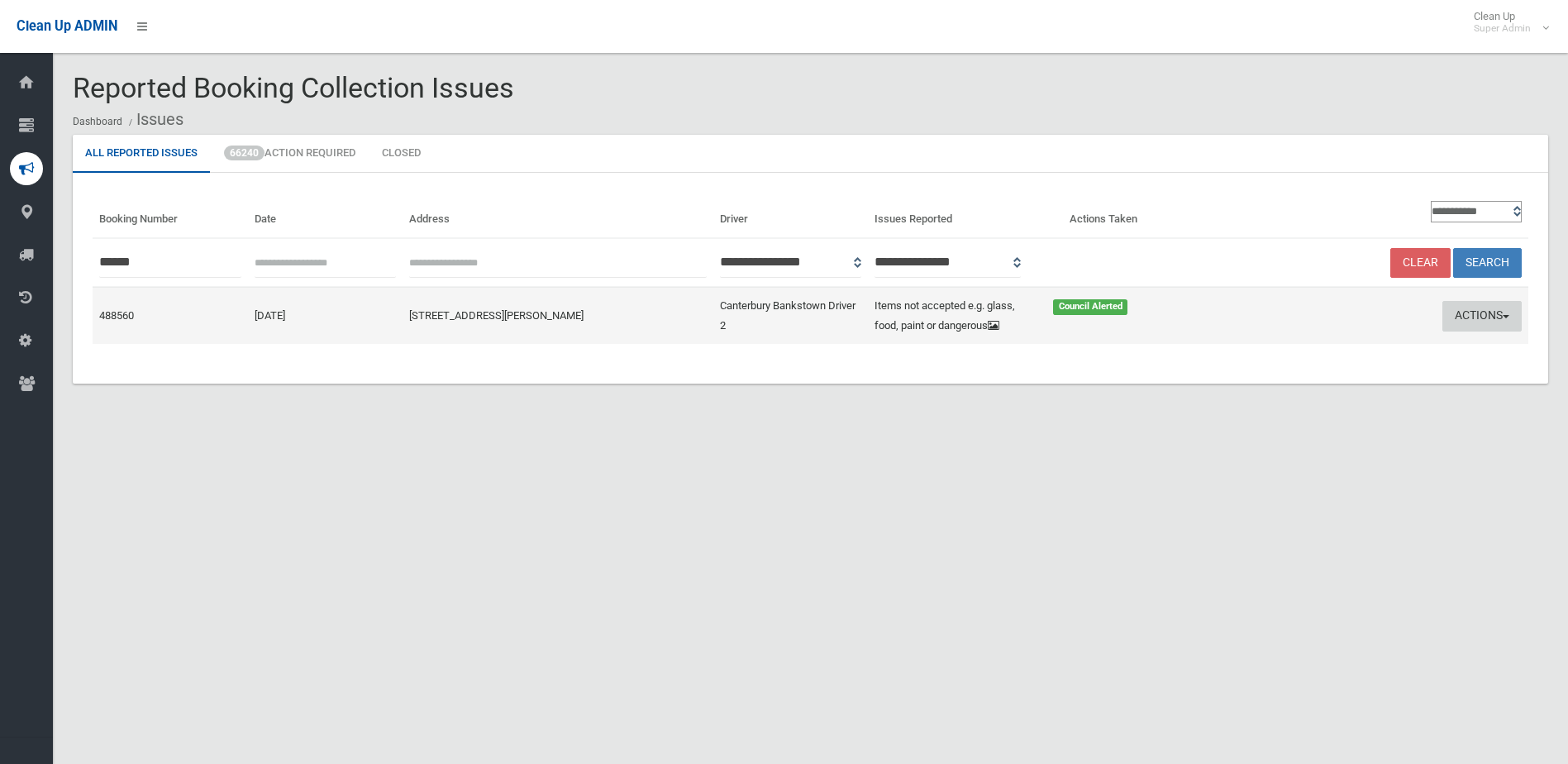
click at [1495, 308] on button "Actions" at bounding box center [1482, 315] width 79 height 31
click at [1280, 375] on link "Edit Actions Taken" at bounding box center [1323, 379] width 196 height 28
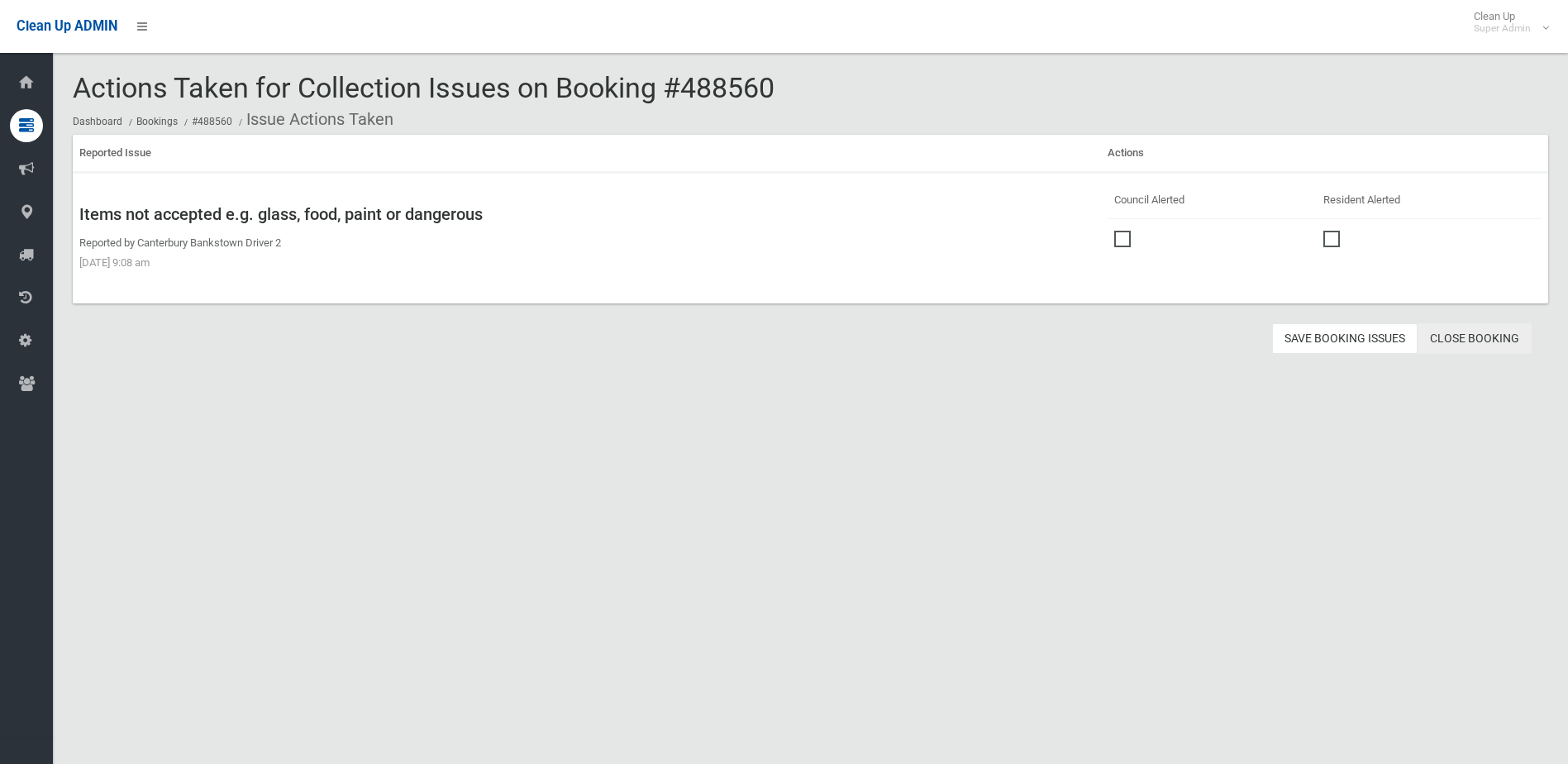
click at [1484, 334] on link "Close Booking" at bounding box center [1474, 338] width 114 height 31
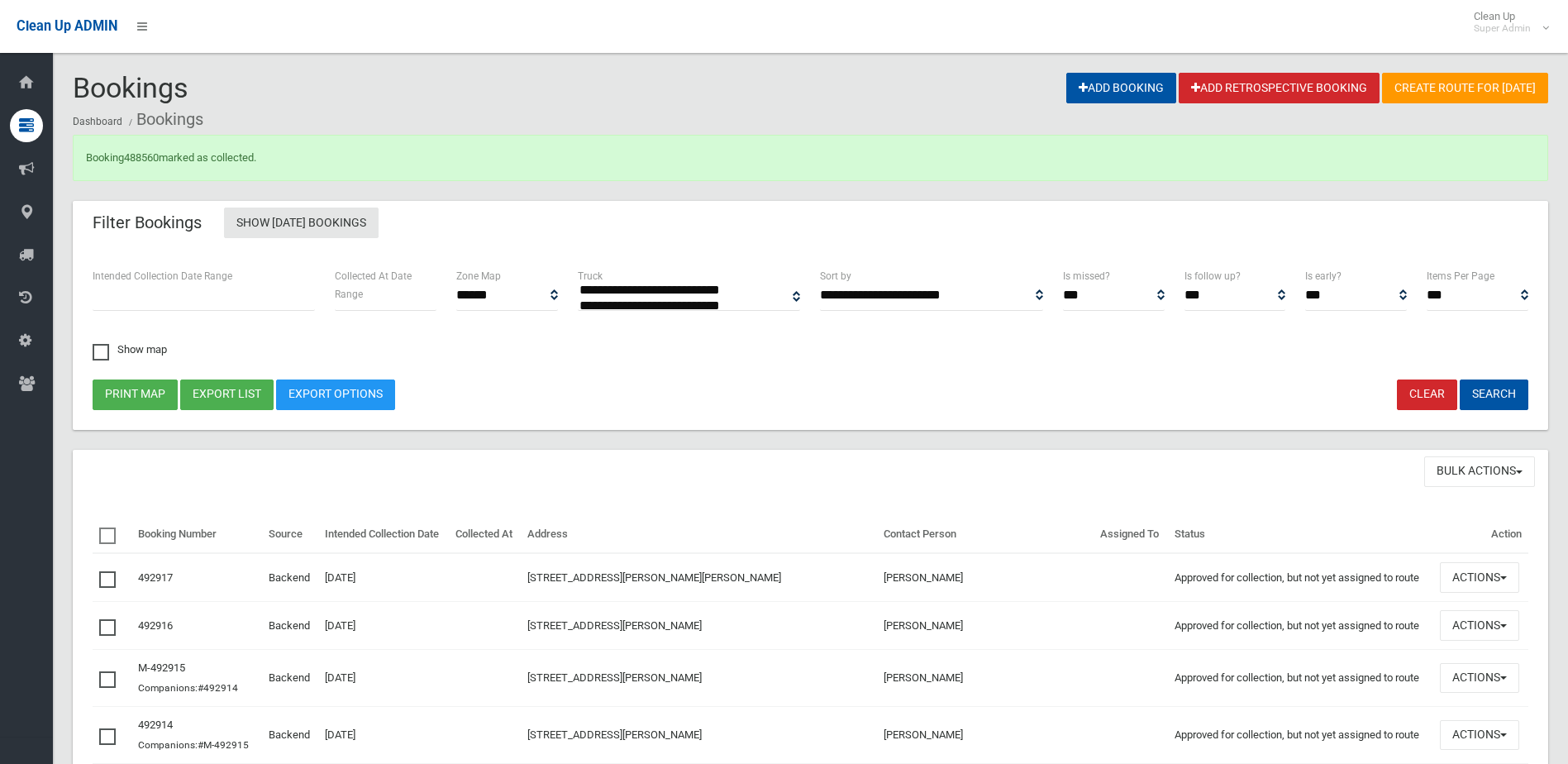
select select
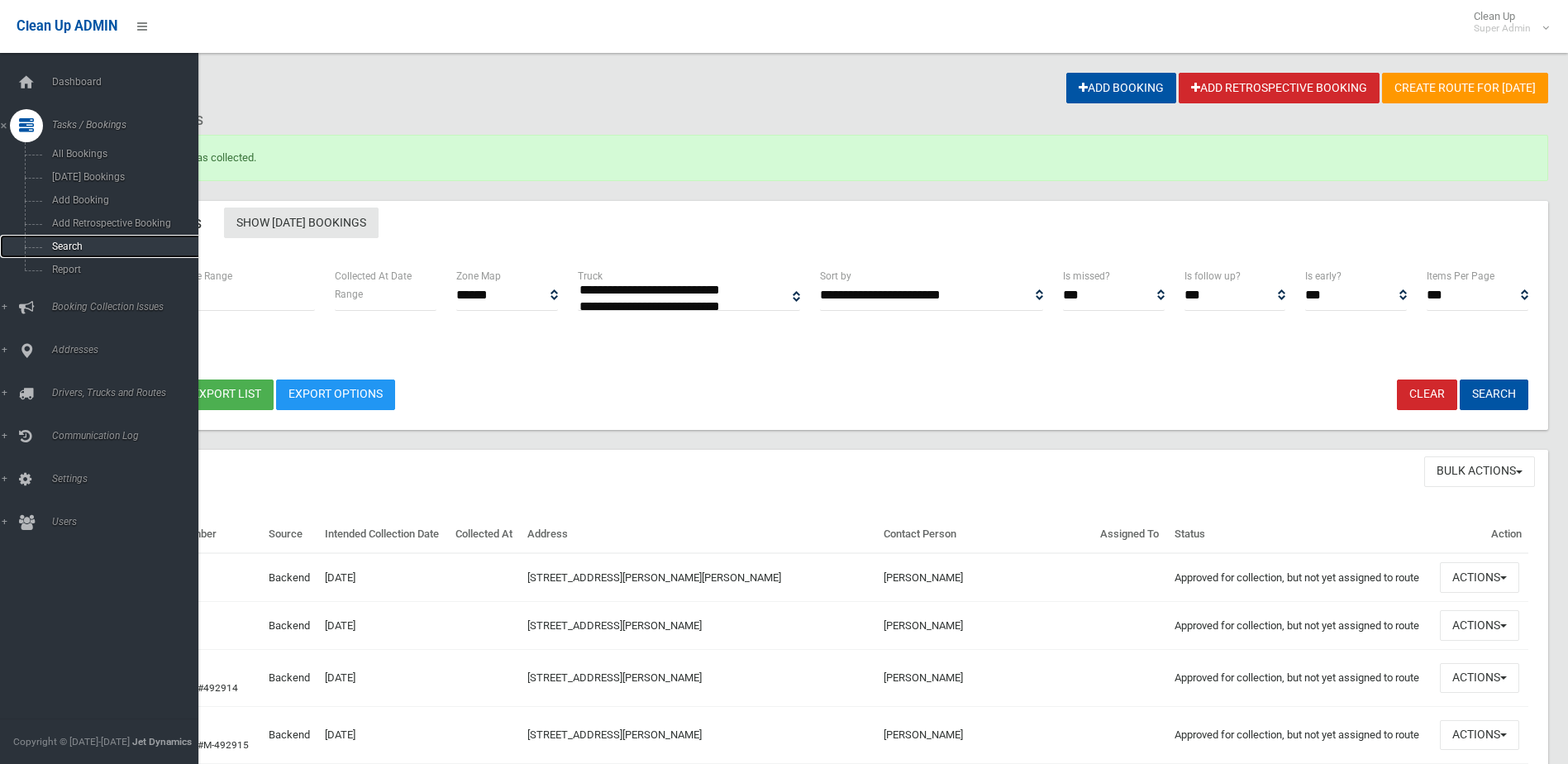
click at [65, 245] on span "Search" at bounding box center [122, 246] width 150 height 11
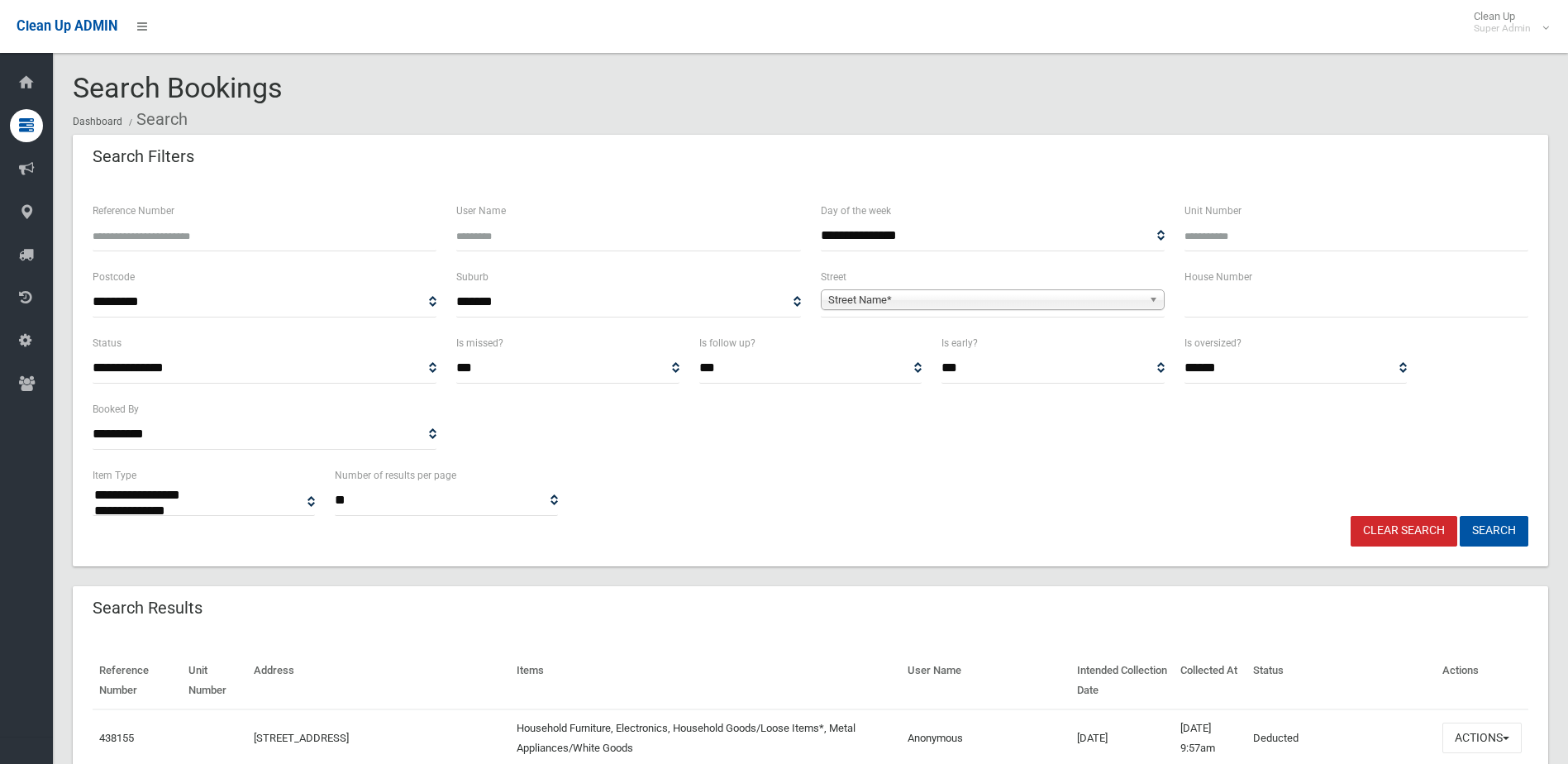
select select
click at [121, 235] on input "Reference Number" at bounding box center [264, 235] width 344 height 31
type input "******"
click at [1460, 516] on button "Search" at bounding box center [1494, 530] width 69 height 31
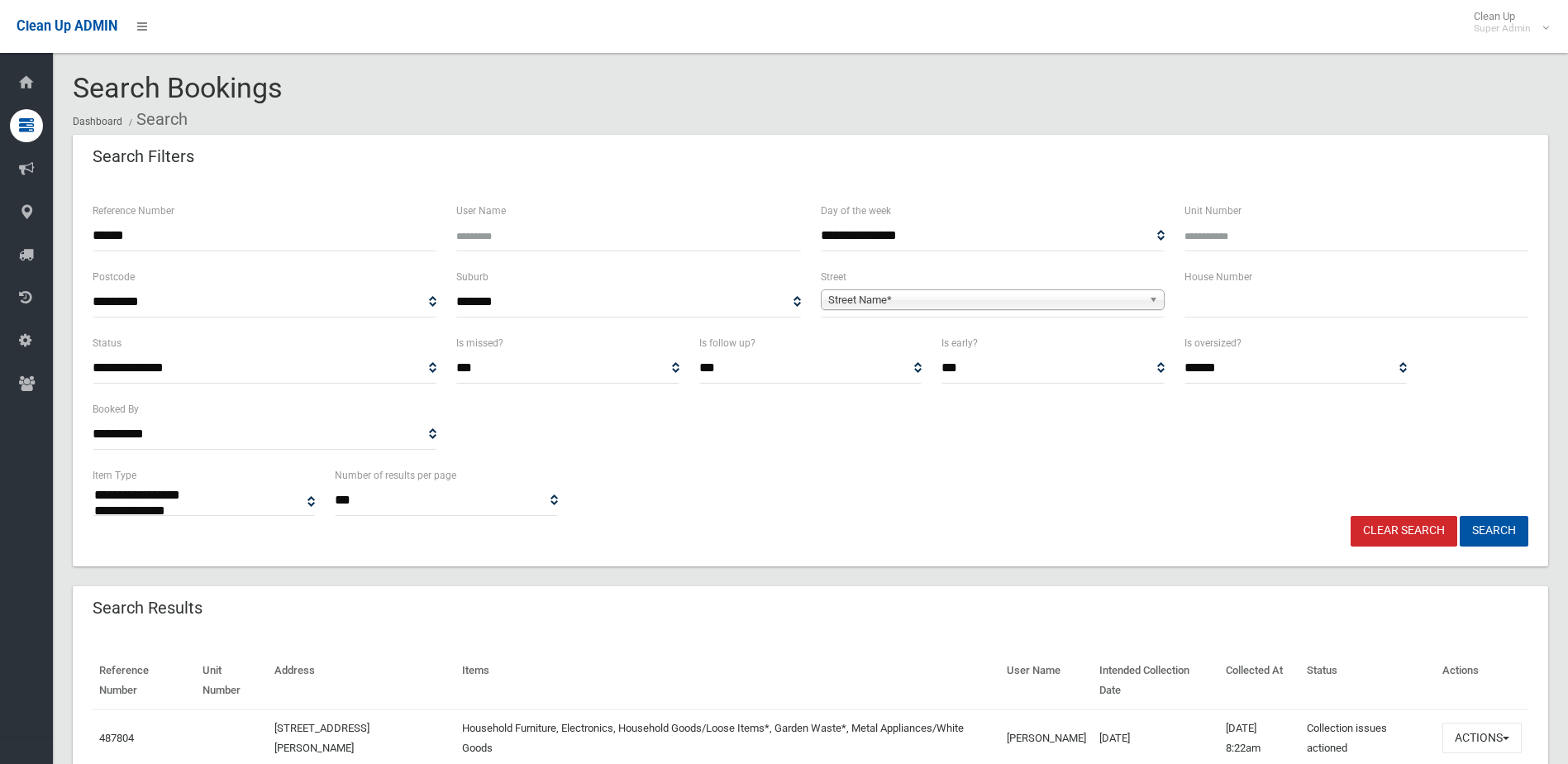
select select
click at [1474, 732] on button "Actions" at bounding box center [1482, 738] width 79 height 31
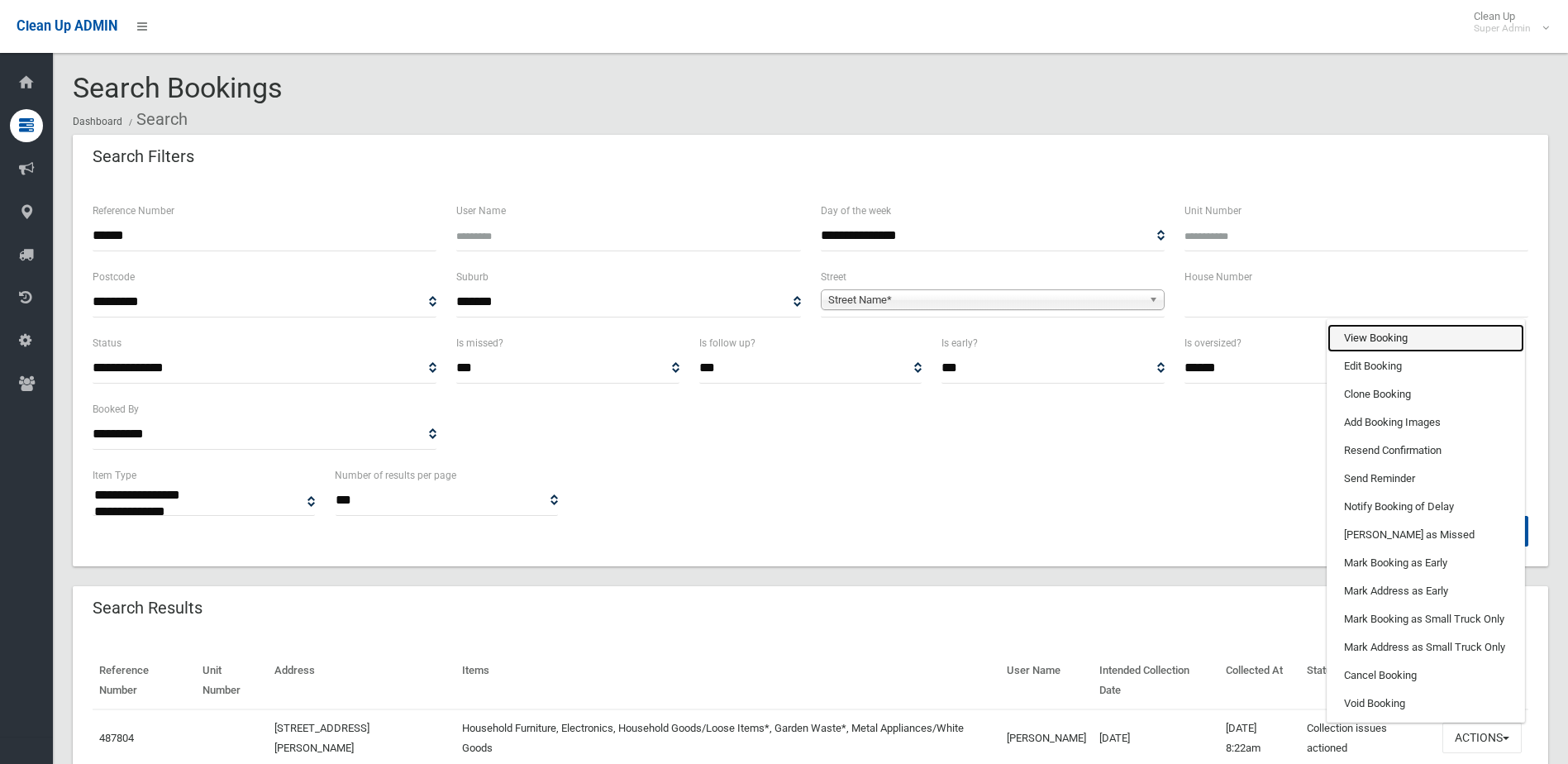
click at [1374, 332] on link "View Booking" at bounding box center [1425, 338] width 196 height 28
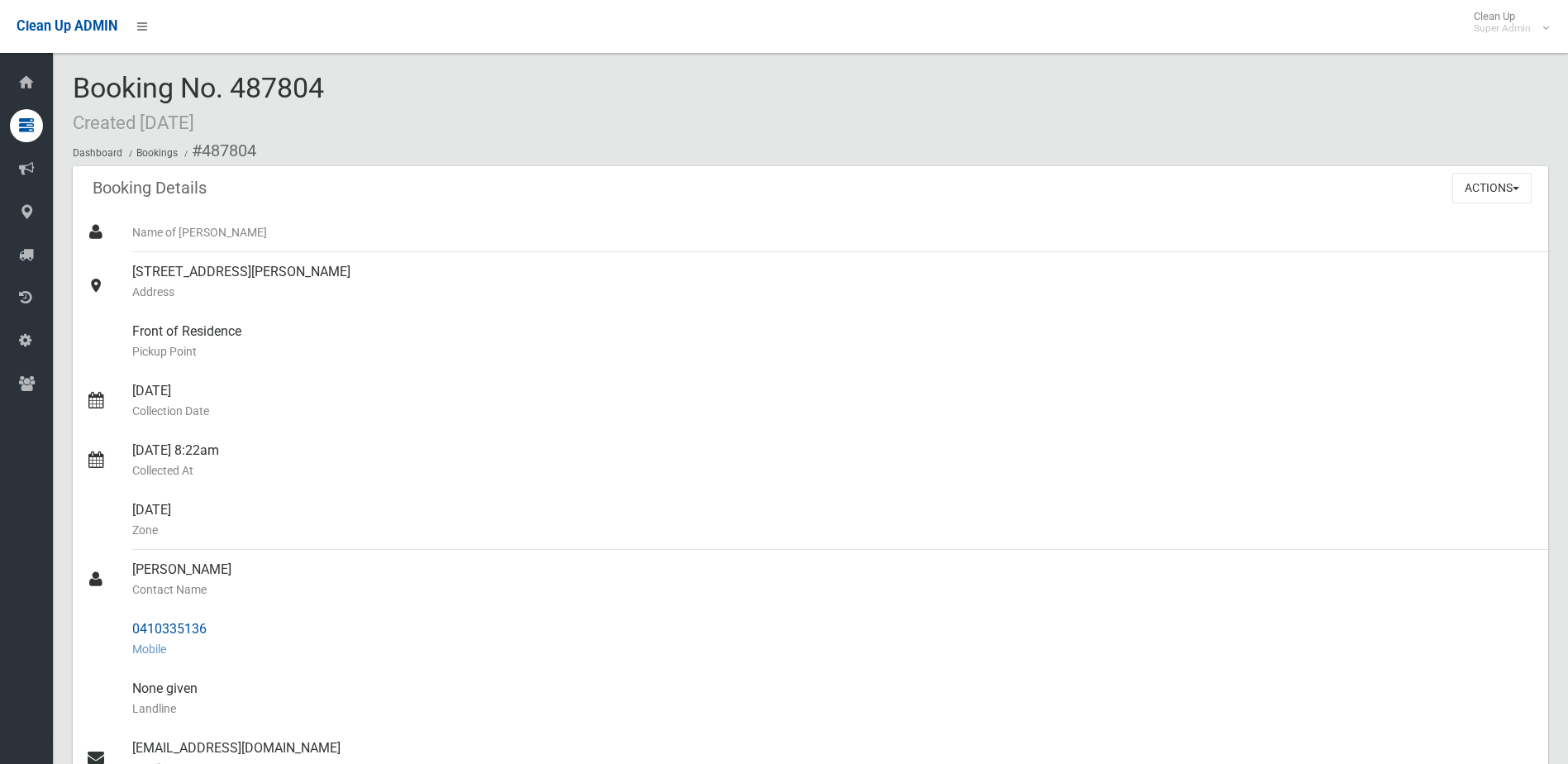
drag, startPoint x: 131, startPoint y: 571, endPoint x: 216, endPoint y: 618, distance: 97.1
click at [216, 618] on ul "Name of [PERSON_NAME] [STREET_ADDRESS][PERSON_NAME] Address Front of Residence …" at bounding box center [810, 658] width 1475 height 893
drag, startPoint x: 216, startPoint y: 618, endPoint x: 199, endPoint y: 627, distance: 19.2
copy ul "hiba khadraj Contact Name 0410335136"
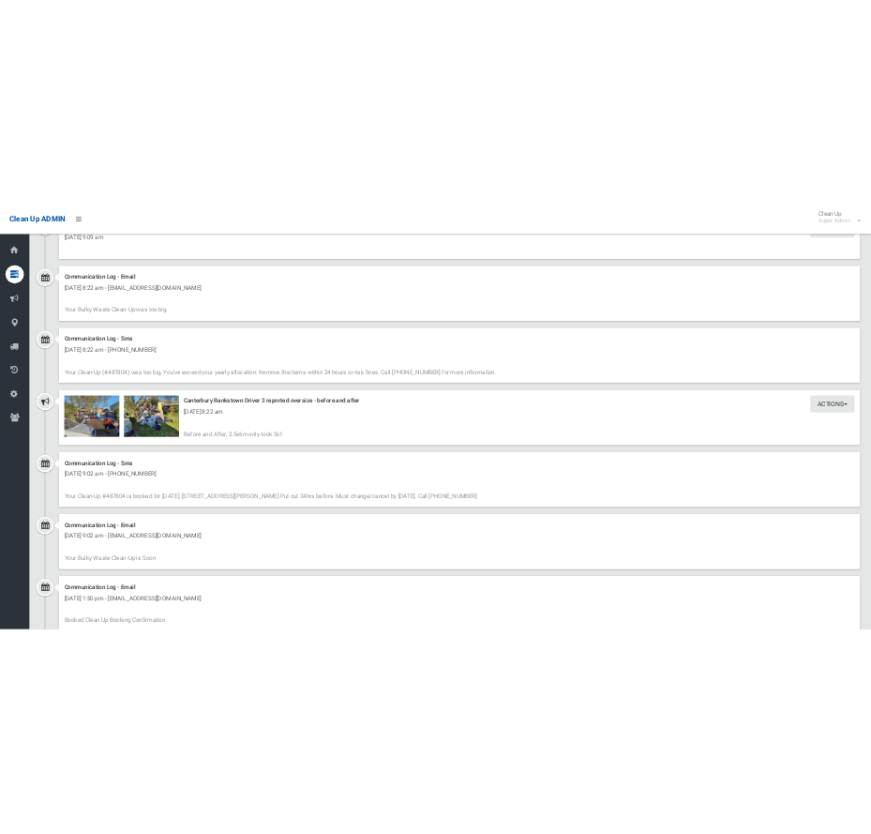
scroll to position [1501, 0]
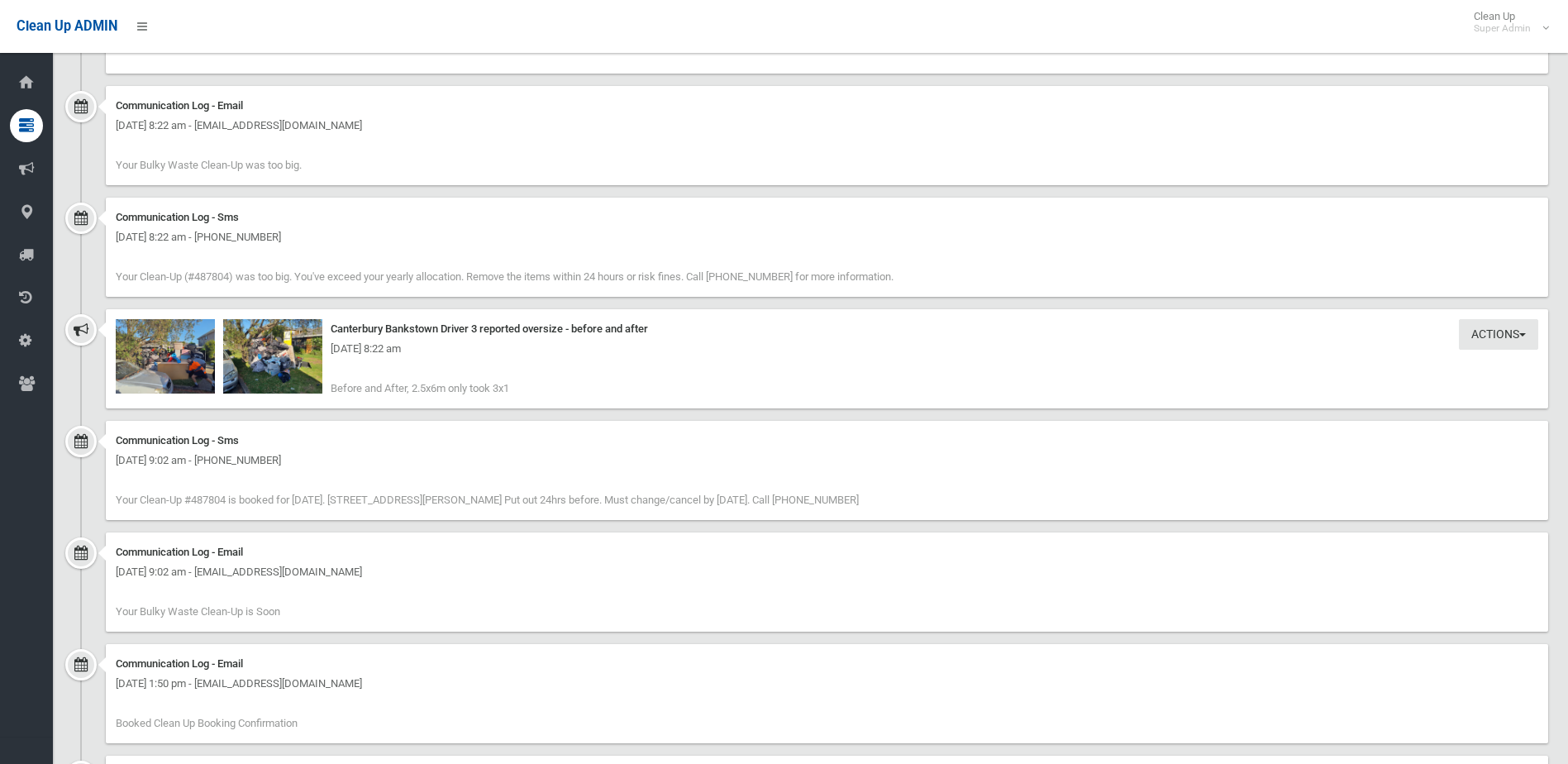
click at [164, 353] on div "[DATE] 8:22 am" at bounding box center [826, 349] width 1422 height 20
click at [173, 371] on img at bounding box center [165, 356] width 100 height 74
click at [276, 358] on div "[DATE] 8:22 am" at bounding box center [826, 349] width 1422 height 20
